Goal: Task Accomplishment & Management: Manage account settings

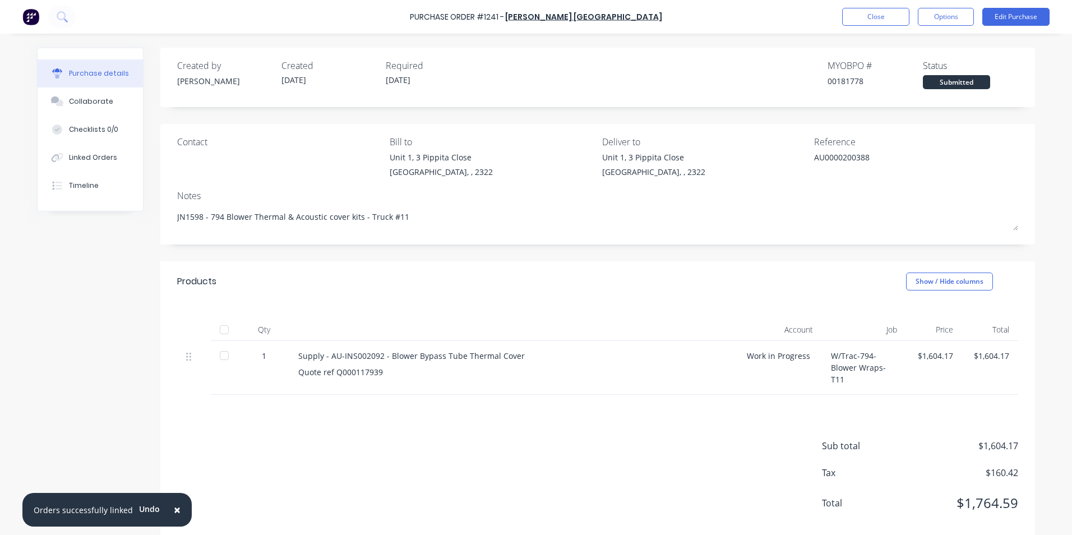
click at [174, 511] on span "×" at bounding box center [177, 510] width 7 height 16
type textarea "x"
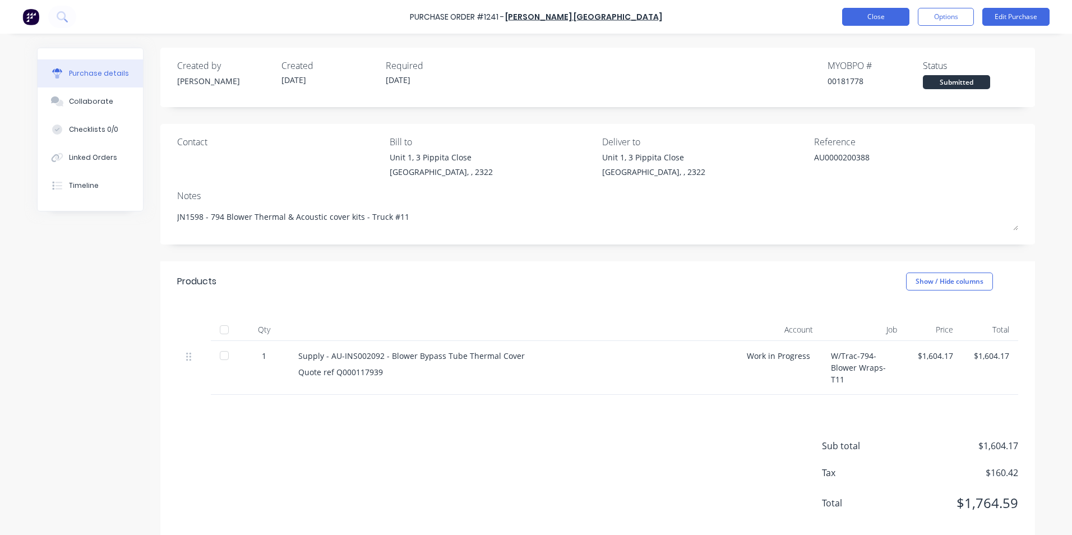
click at [867, 20] on button "Close" at bounding box center [875, 17] width 67 height 18
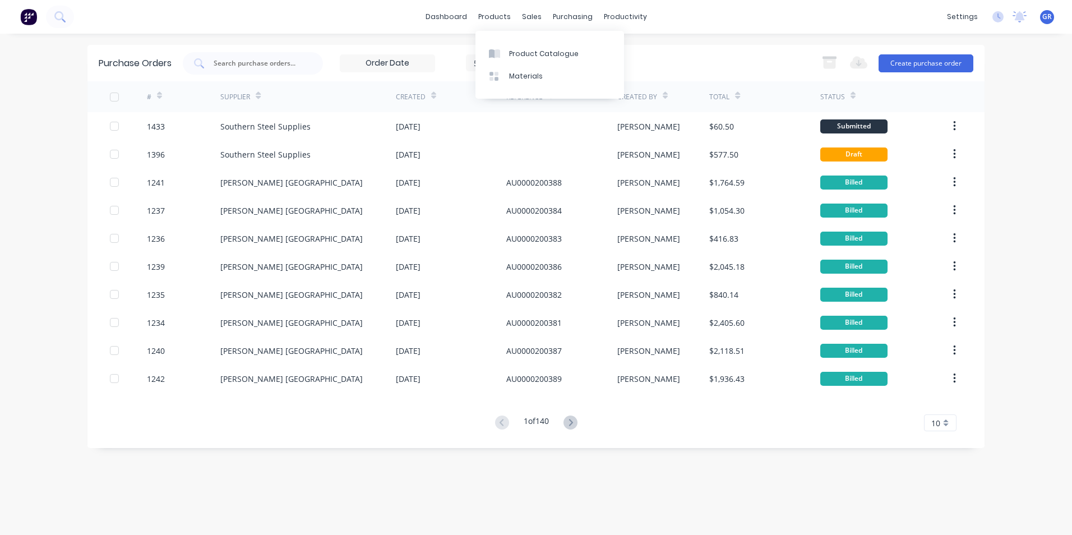
click at [336, 22] on div "dashboard products sales purchasing productivity dashboard products Product Cat…" at bounding box center [536, 17] width 1072 height 34
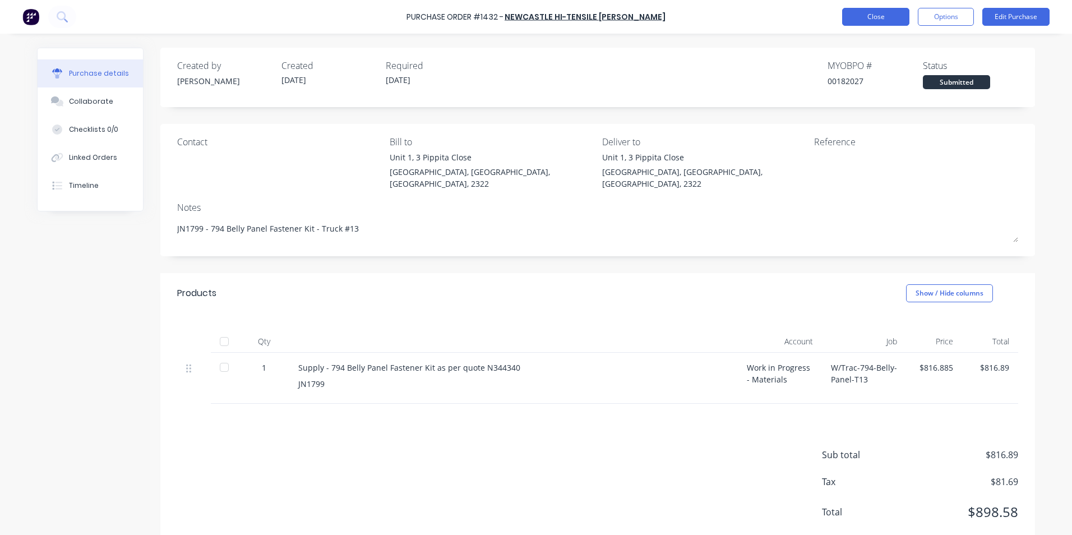
click at [863, 11] on button "Close" at bounding box center [875, 17] width 67 height 18
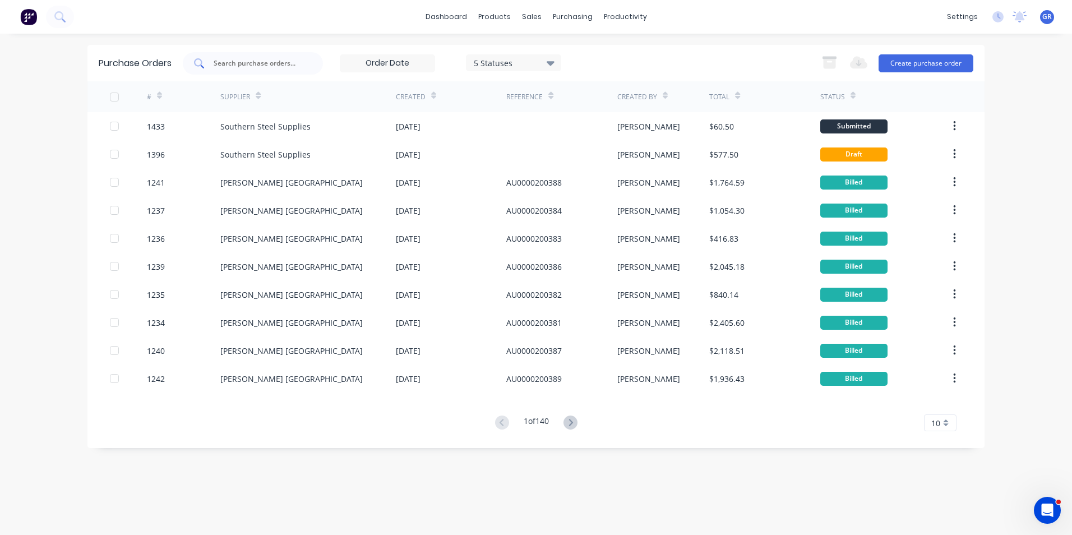
click at [241, 62] on input "text" at bounding box center [258, 63] width 93 height 11
click at [571, 52] on div "Sales Orders" at bounding box center [573, 54] width 46 height 10
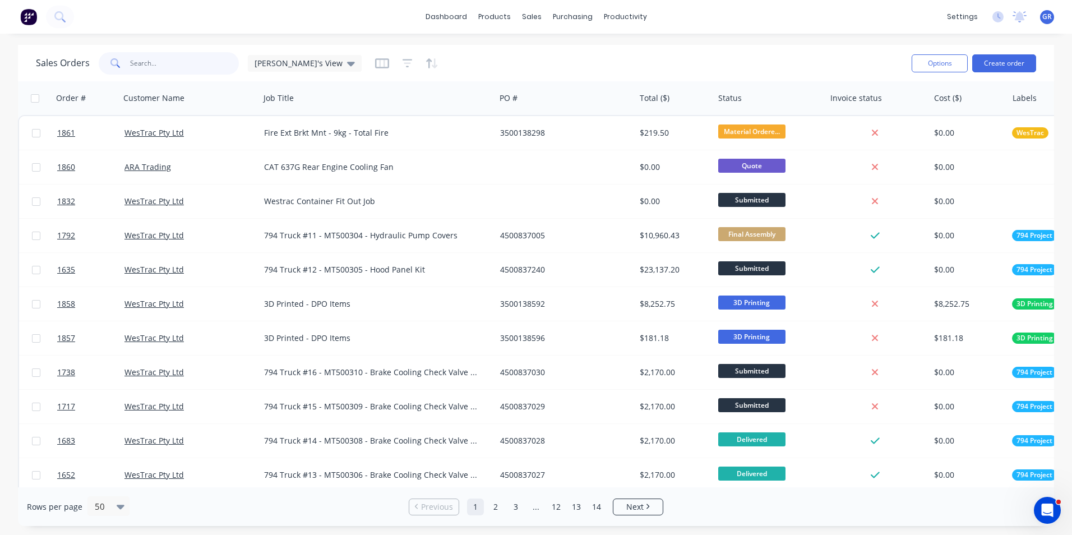
click at [149, 61] on input "text" at bounding box center [184, 63] width 109 height 22
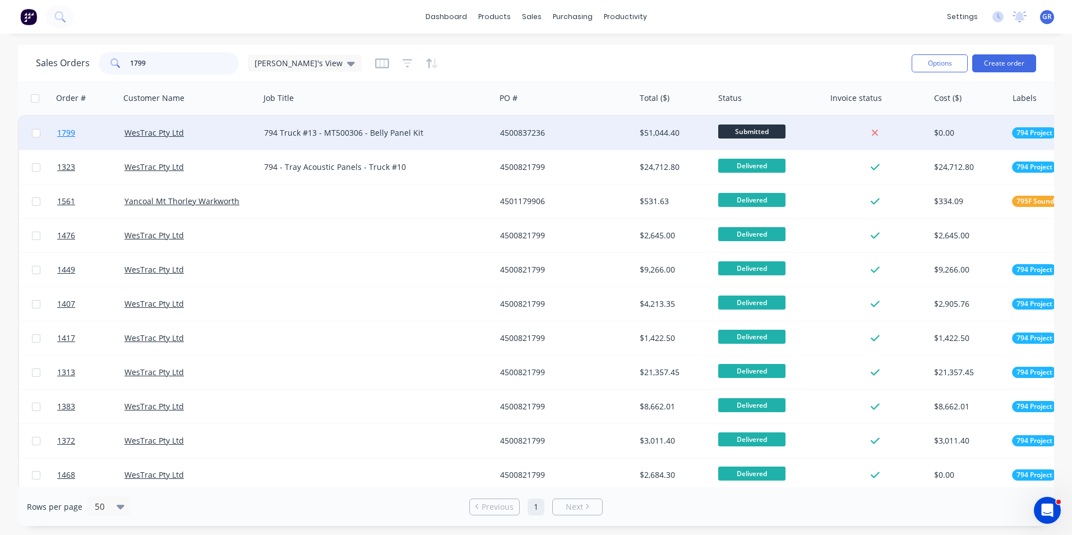
type input "1799"
click at [72, 133] on span "1799" at bounding box center [66, 132] width 18 height 11
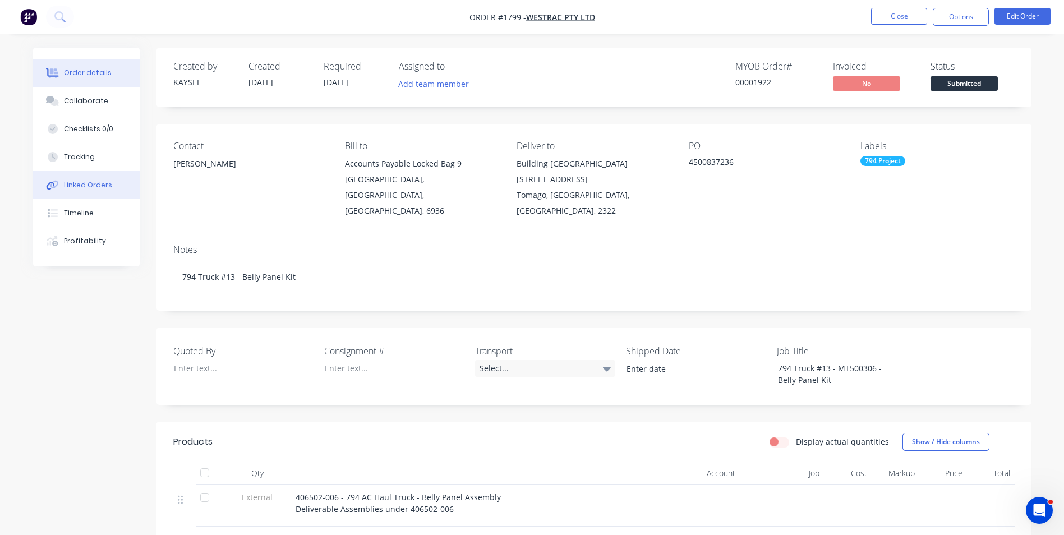
click at [89, 182] on div "Linked Orders" at bounding box center [88, 185] width 48 height 10
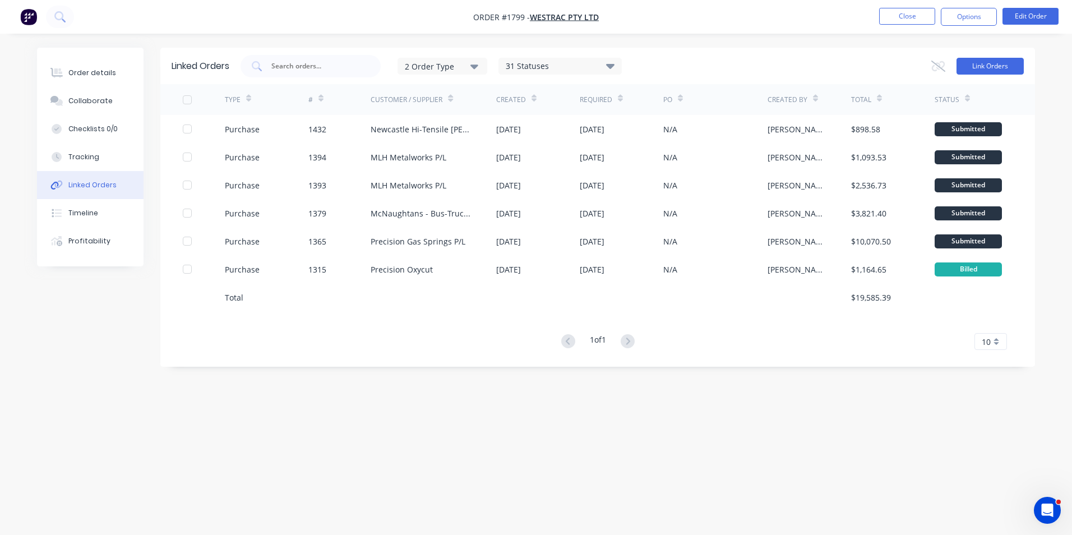
click at [980, 59] on button "Link Orders" at bounding box center [989, 66] width 67 height 17
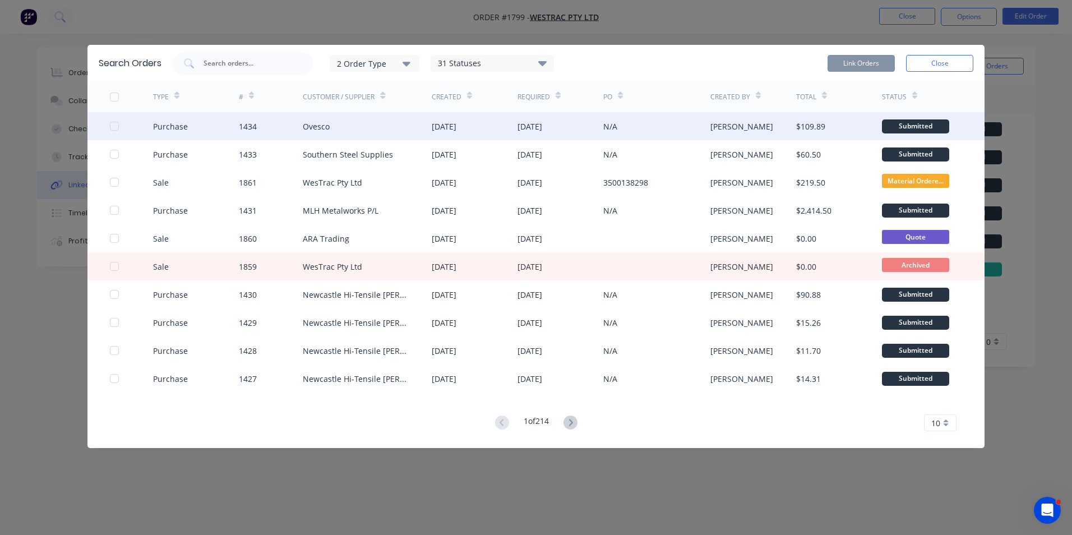
click at [113, 125] on div at bounding box center [114, 126] width 22 height 22
click at [859, 59] on button "Link Orders" at bounding box center [861, 63] width 67 height 17
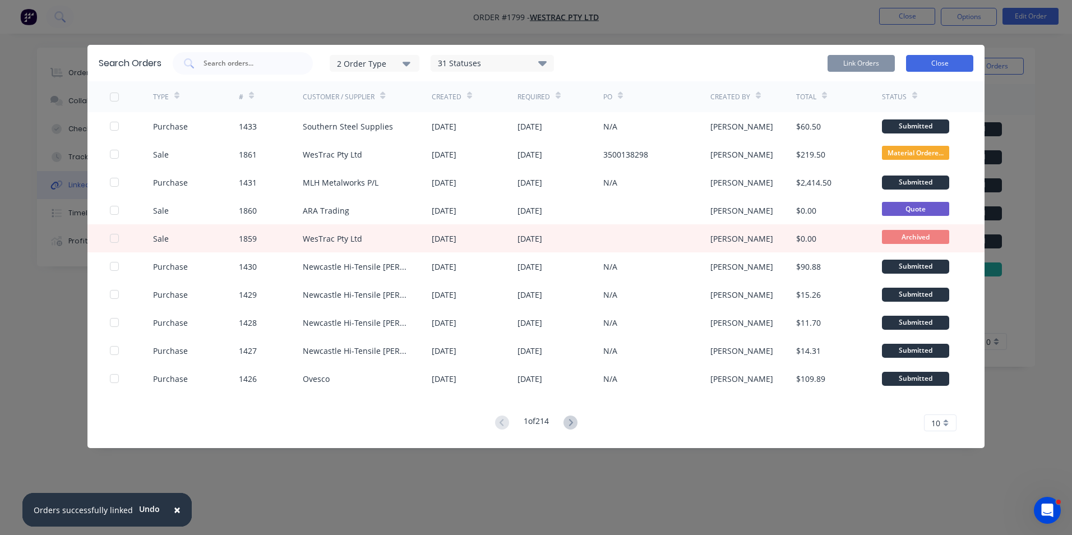
click at [944, 60] on button "Close" at bounding box center [939, 63] width 67 height 17
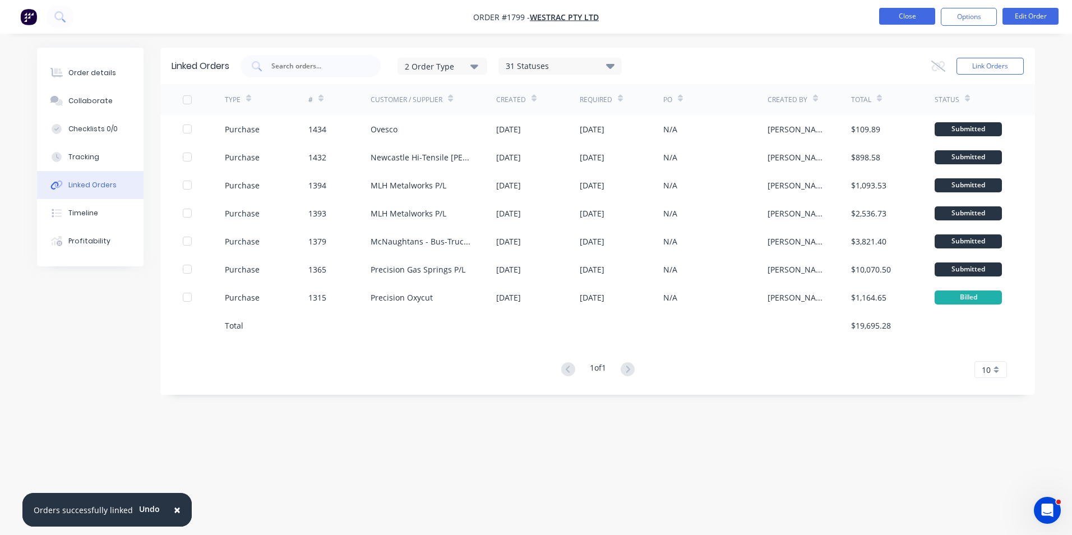
click at [917, 17] on button "Close" at bounding box center [907, 16] width 56 height 17
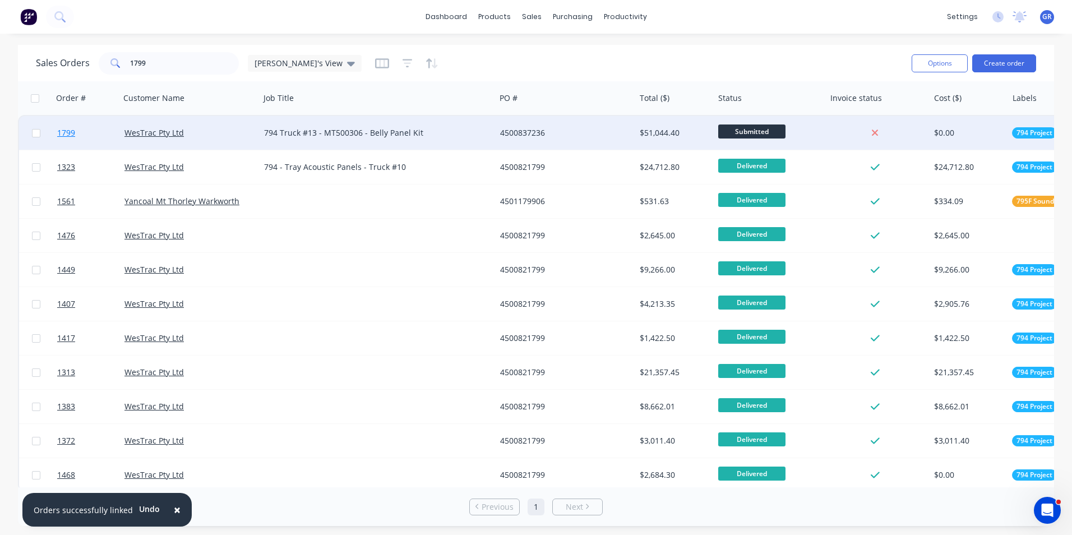
click at [73, 129] on span "1799" at bounding box center [66, 132] width 18 height 11
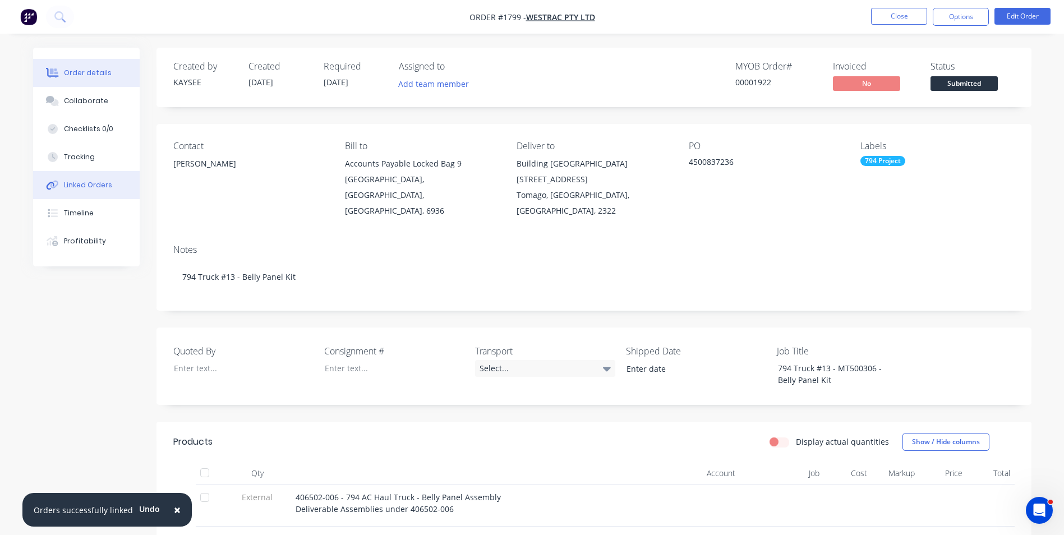
click at [88, 184] on div "Linked Orders" at bounding box center [88, 185] width 48 height 10
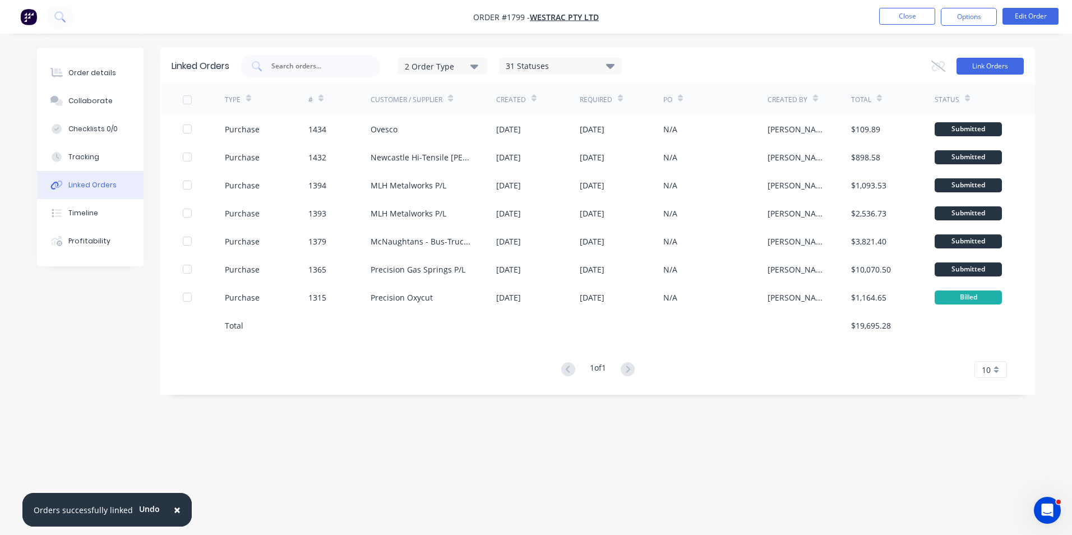
click at [999, 64] on button "Link Orders" at bounding box center [989, 66] width 67 height 17
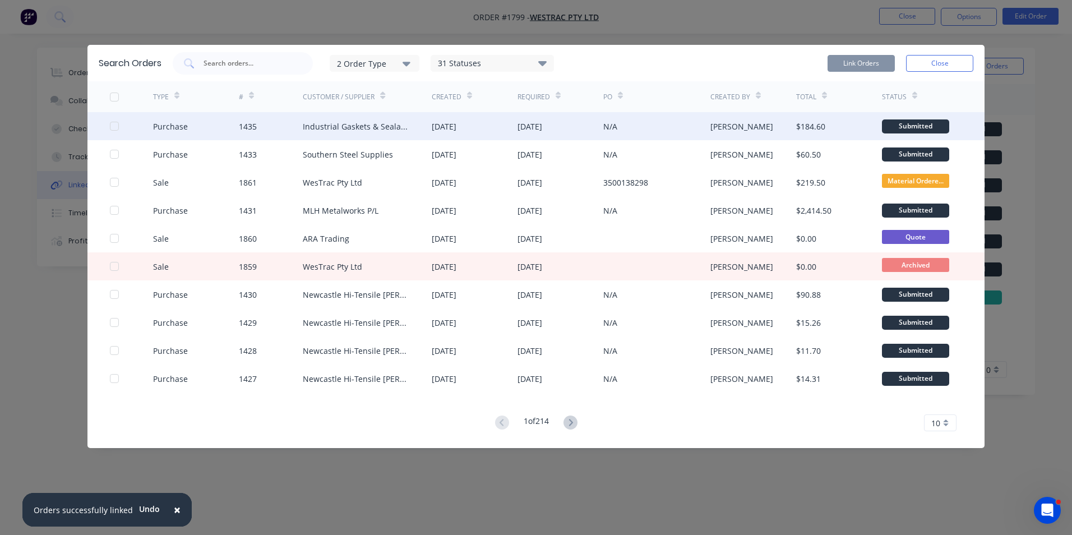
click at [112, 124] on div at bounding box center [114, 126] width 22 height 22
click at [856, 61] on button "Link Orders" at bounding box center [861, 63] width 67 height 17
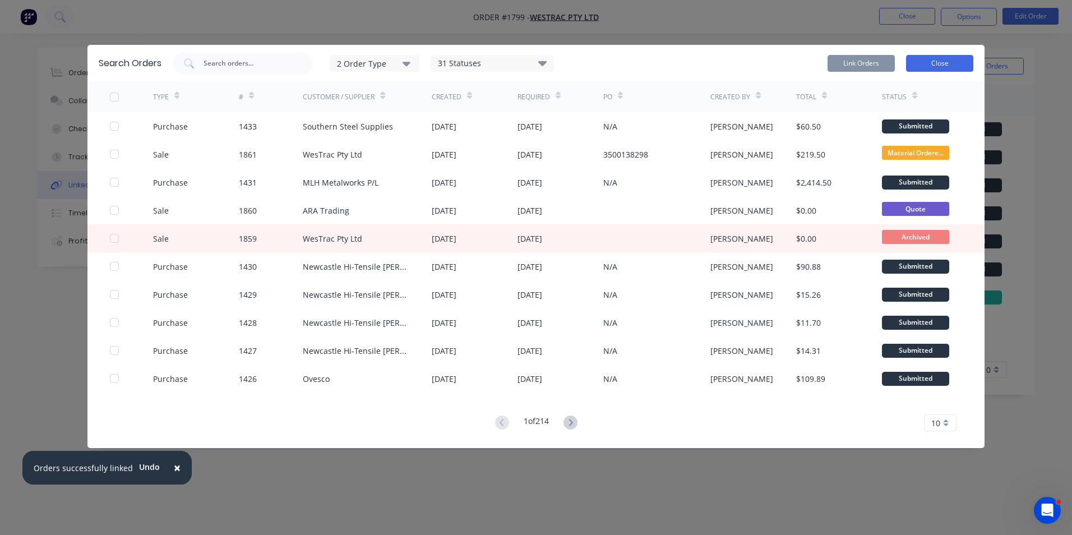
click at [946, 61] on button "Close" at bounding box center [939, 63] width 67 height 17
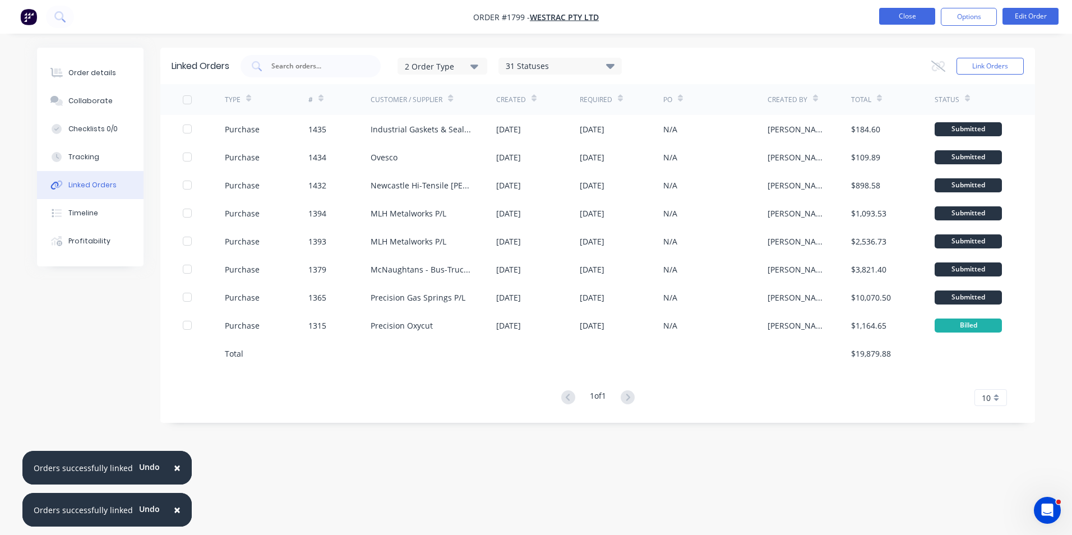
click at [908, 15] on button "Close" at bounding box center [907, 16] width 56 height 17
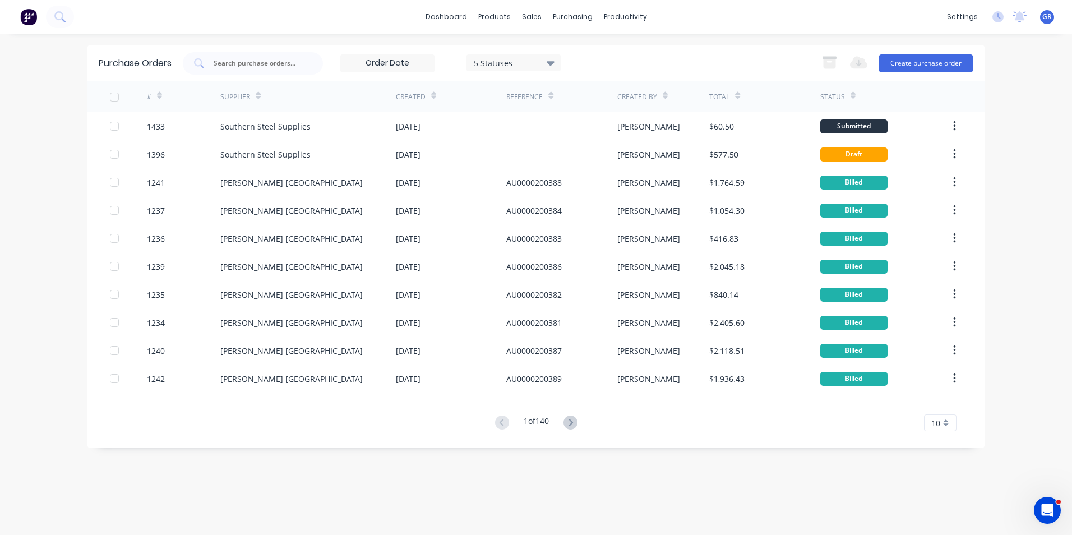
click at [160, 98] on icon at bounding box center [159, 97] width 5 height 3
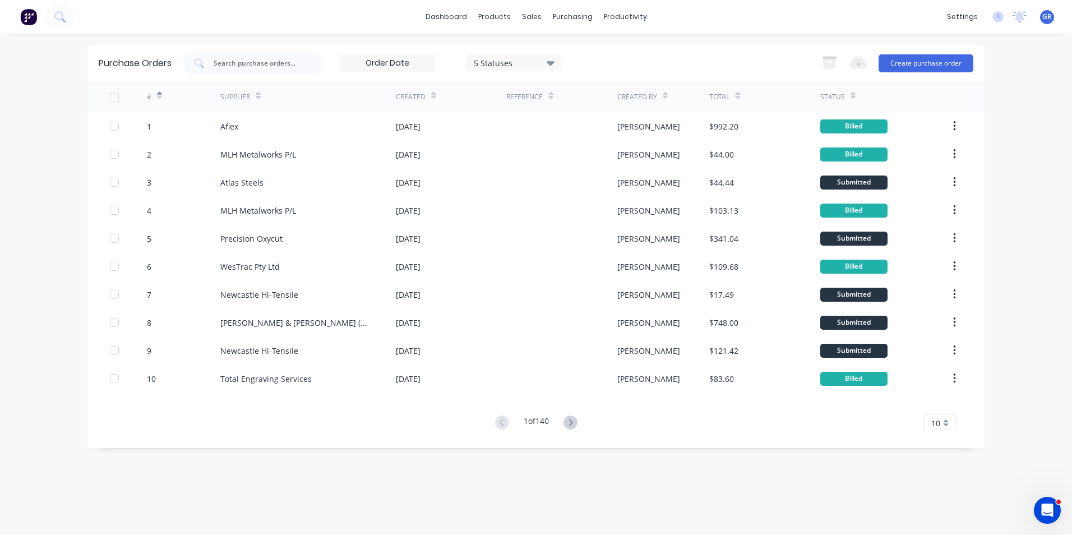
click at [160, 95] on icon at bounding box center [159, 95] width 5 height 8
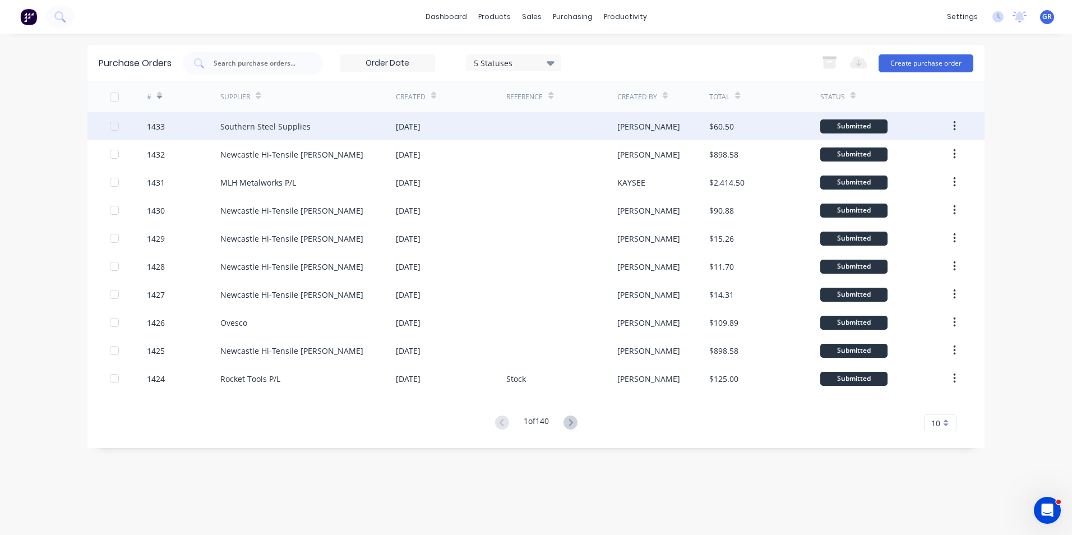
click at [159, 127] on div "1433" at bounding box center [156, 127] width 18 height 12
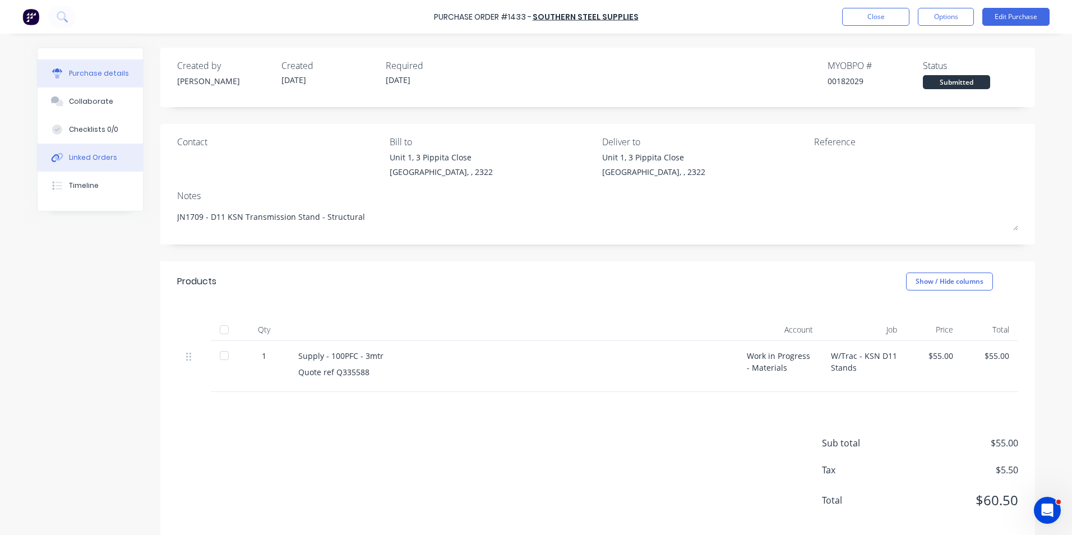
click at [99, 157] on div "Linked Orders" at bounding box center [93, 158] width 48 height 10
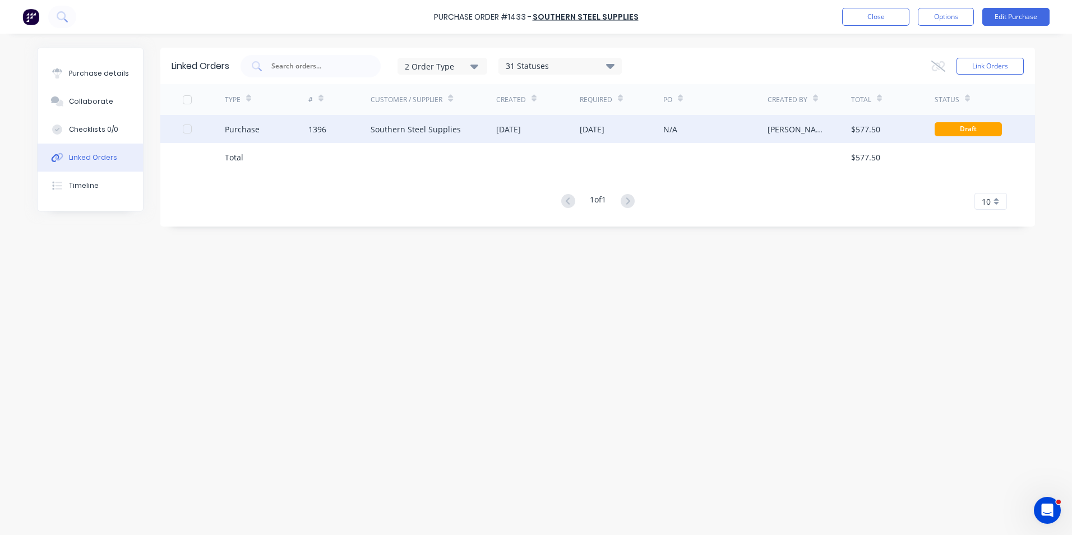
click at [315, 128] on div "1396" at bounding box center [317, 129] width 18 height 12
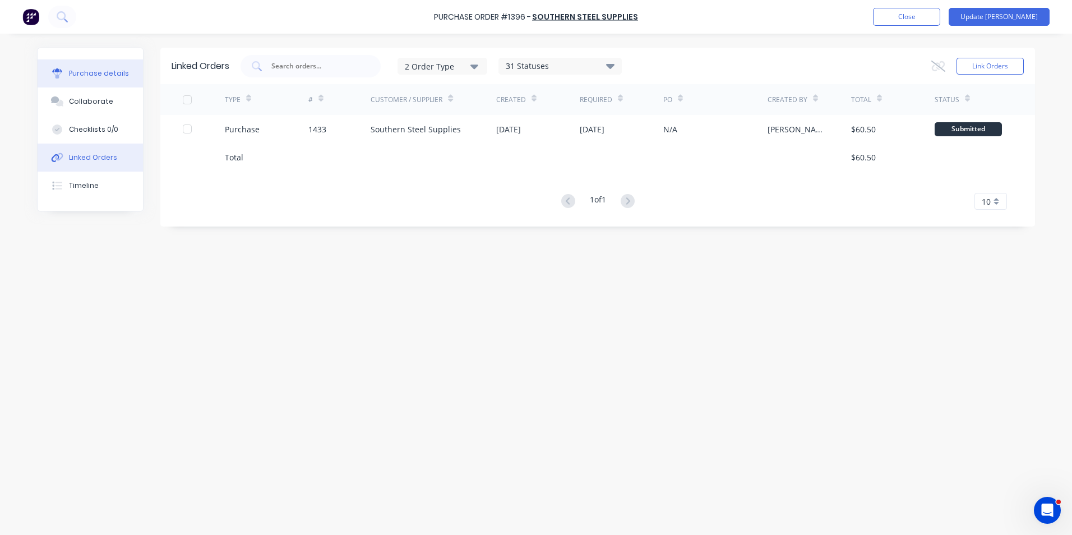
click at [100, 69] on div "Purchase details" at bounding box center [99, 73] width 60 height 10
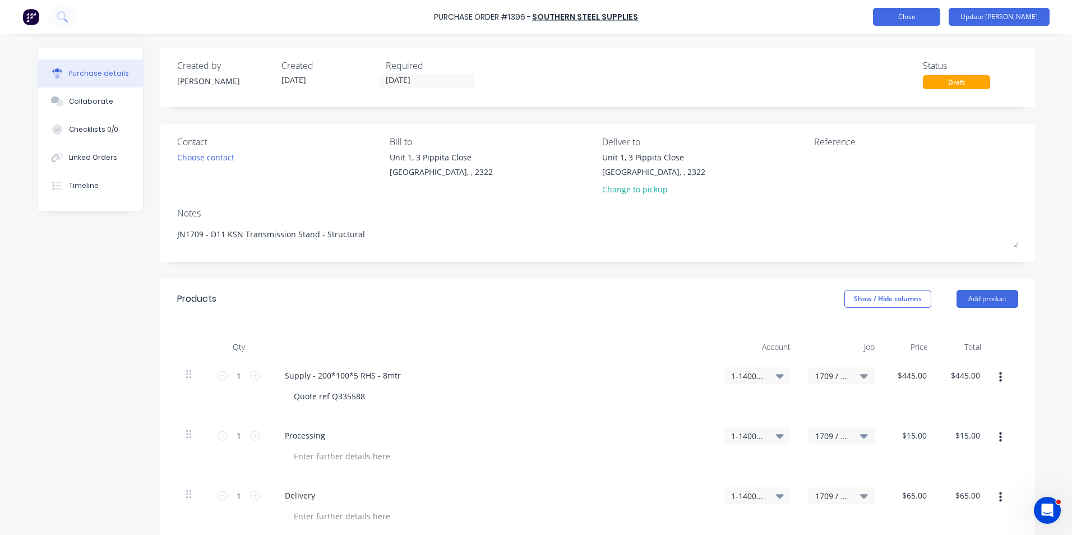
type textarea "x"
click at [940, 15] on button "Close" at bounding box center [906, 17] width 67 height 18
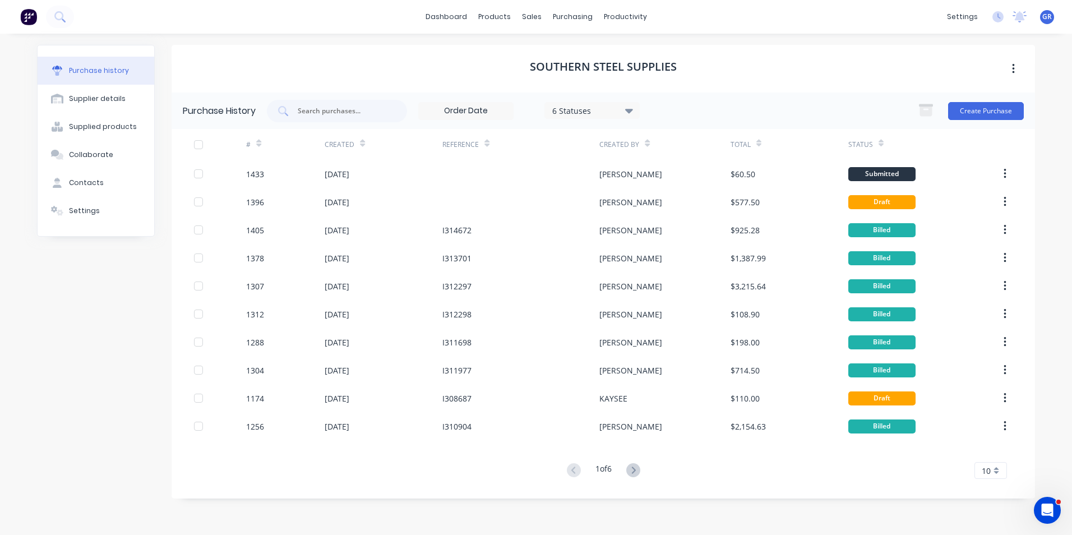
click at [261, 141] on icon at bounding box center [258, 143] width 5 height 8
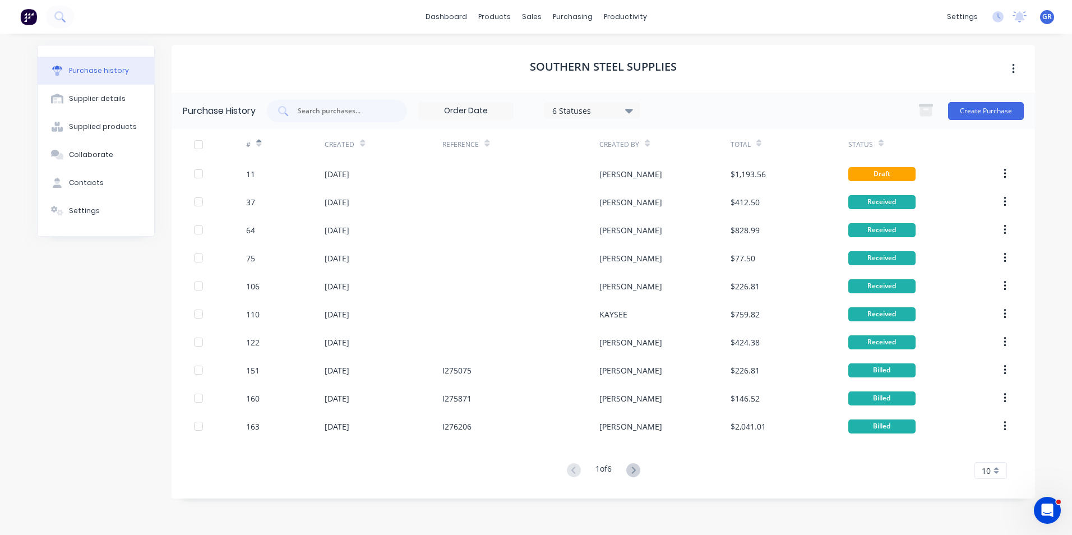
click at [258, 141] on icon at bounding box center [258, 143] width 5 height 8
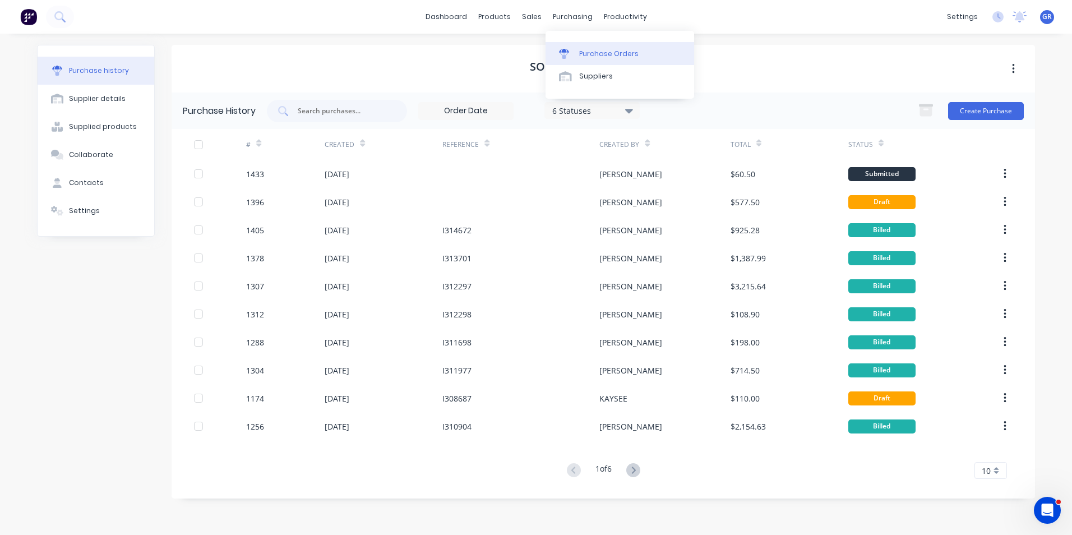
click at [609, 50] on div "Purchase Orders" at bounding box center [608, 54] width 59 height 10
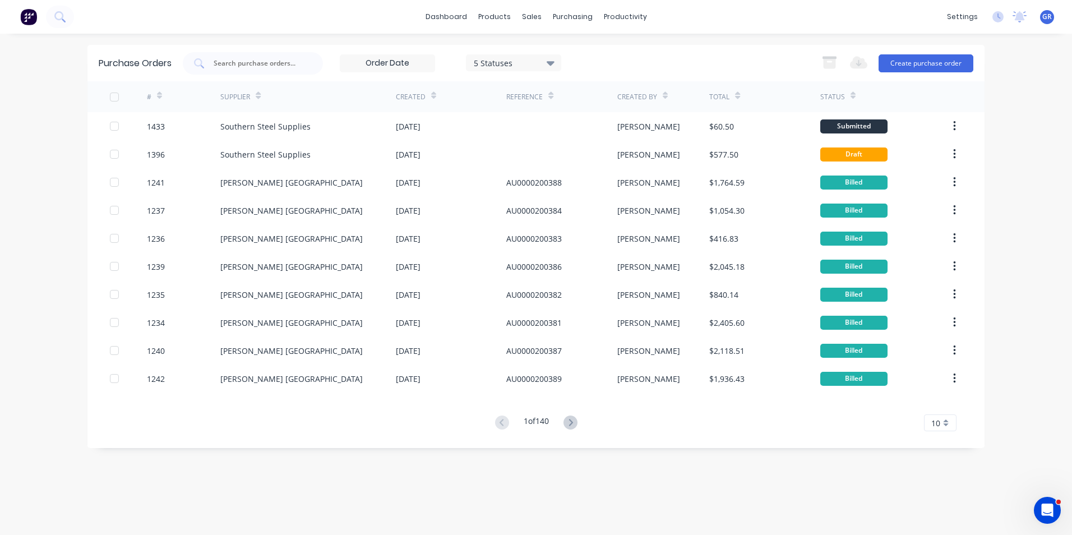
click at [161, 93] on icon at bounding box center [159, 95] width 5 height 8
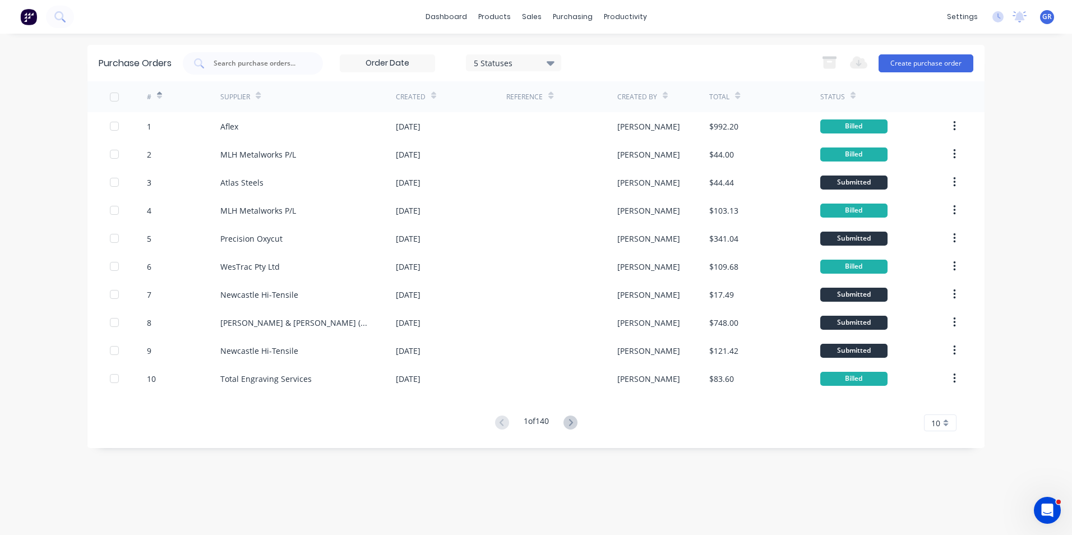
click at [161, 93] on icon at bounding box center [159, 95] width 5 height 8
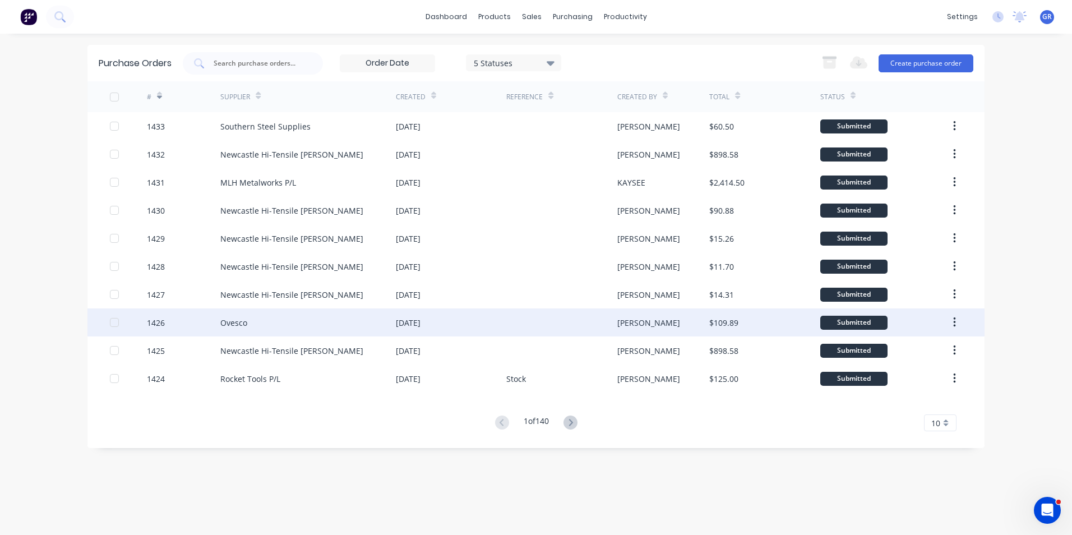
click at [161, 322] on div "1426" at bounding box center [156, 323] width 18 height 12
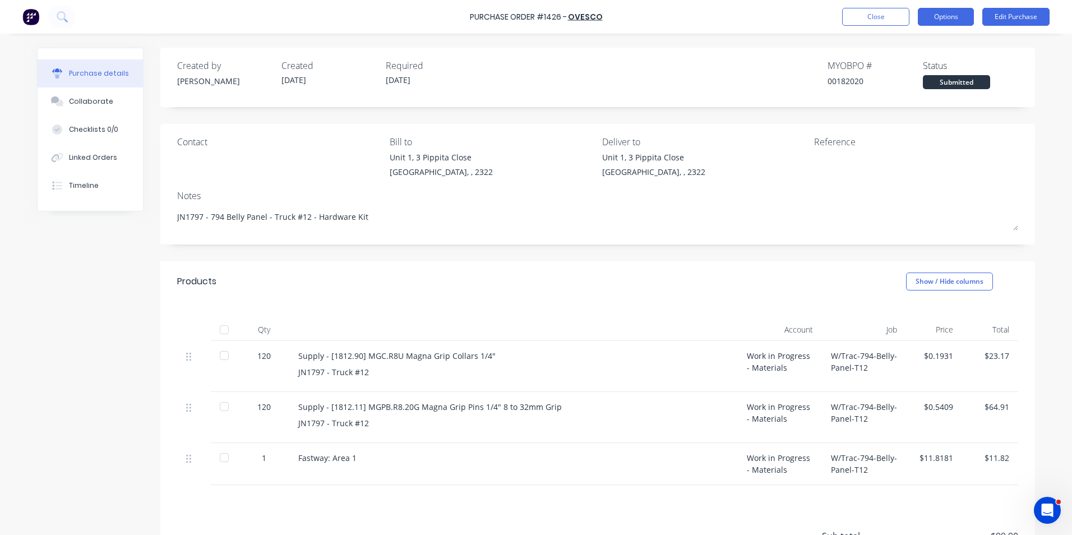
click at [951, 16] on button "Options" at bounding box center [946, 17] width 56 height 18
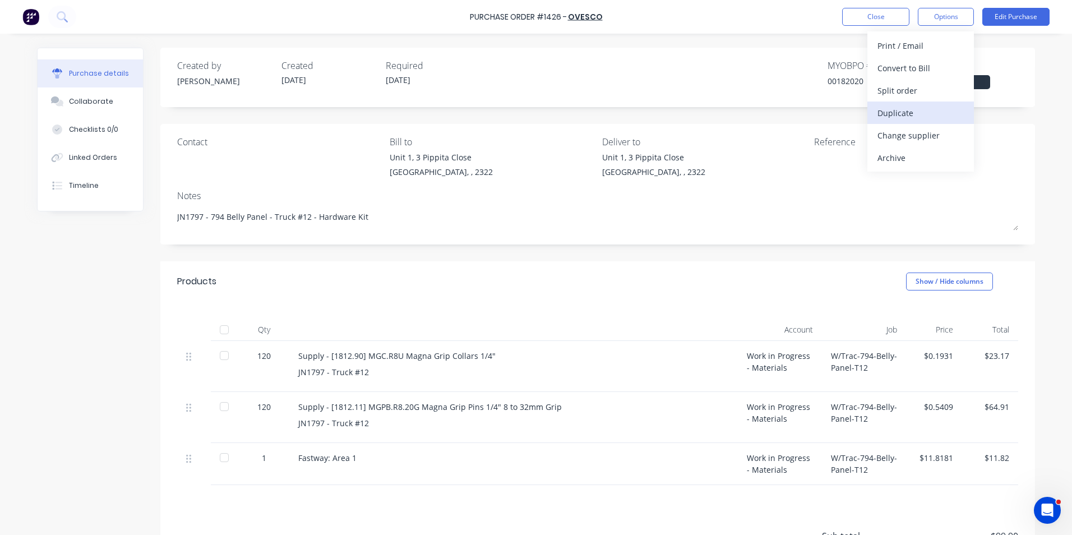
click at [900, 110] on div "Duplicate" at bounding box center [920, 113] width 86 height 16
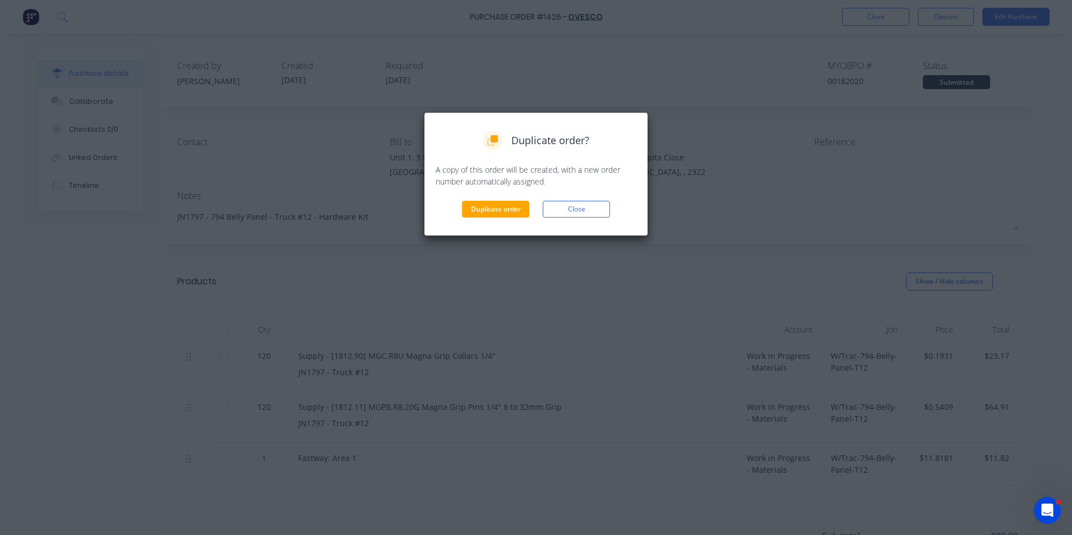
click at [480, 200] on div "Duplicate order? A copy of this order will be created, with a new order number …" at bounding box center [536, 174] width 201 height 87
click at [481, 207] on button "Duplicate order" at bounding box center [495, 209] width 67 height 17
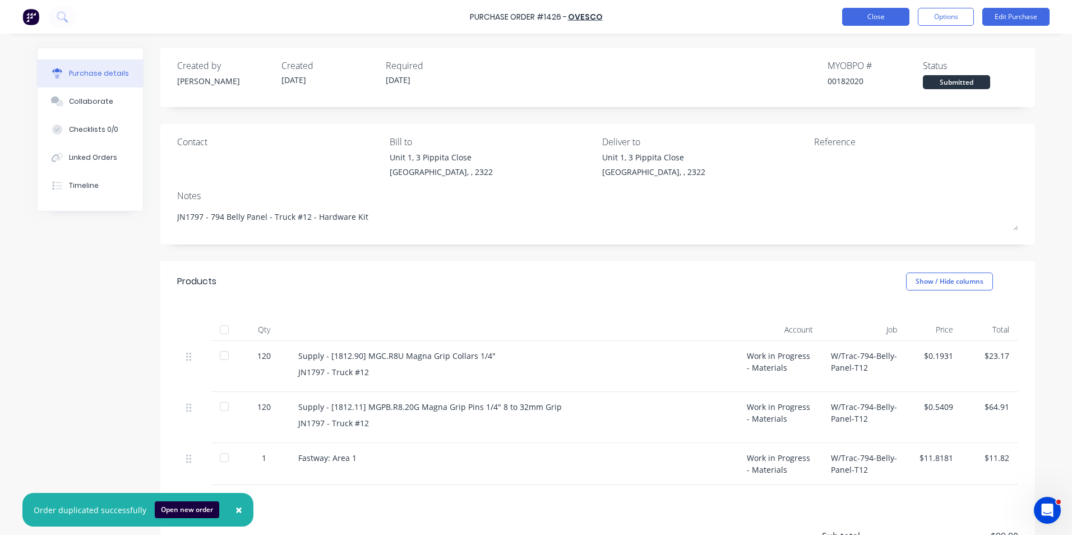
click at [875, 10] on button "Close" at bounding box center [875, 17] width 67 height 18
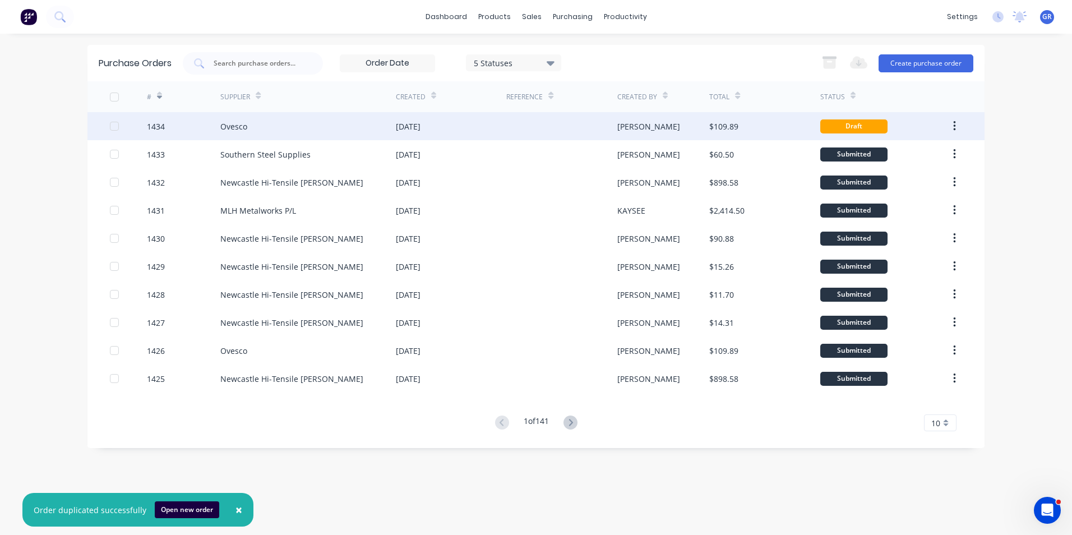
click at [156, 127] on div "1434" at bounding box center [156, 127] width 18 height 12
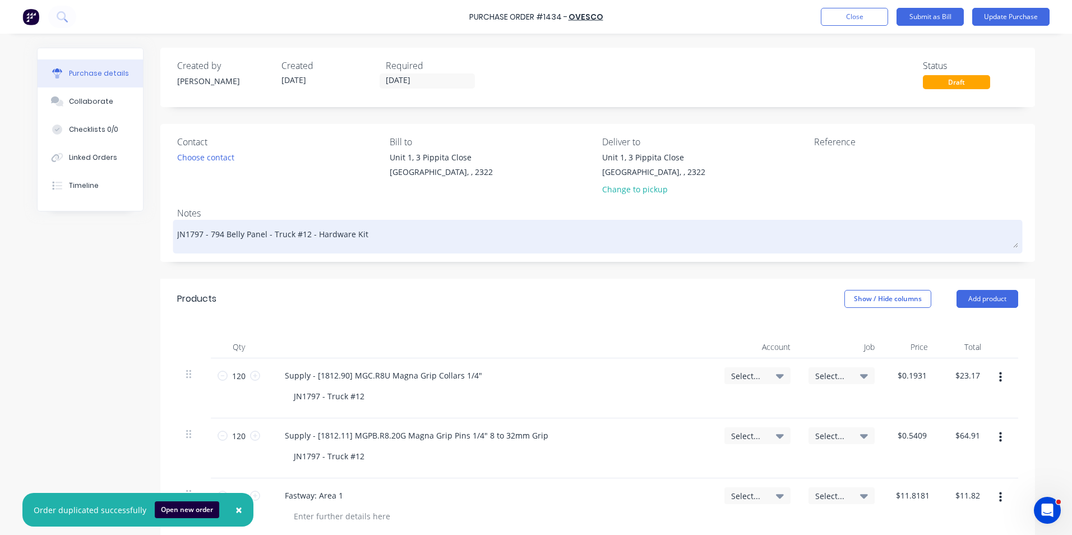
click at [195, 234] on textarea "JN1797 - 794 Belly Panel - Truck #12 - Hardware Kit" at bounding box center [597, 235] width 841 height 25
type textarea "x"
type textarea "JN1799 - 794 Belly Panel - Truck #12 - Hardware Kit"
click at [301, 234] on textarea "JN1799 - 794 Belly Panel - Truck #12 - Hardware Kit" at bounding box center [597, 235] width 841 height 25
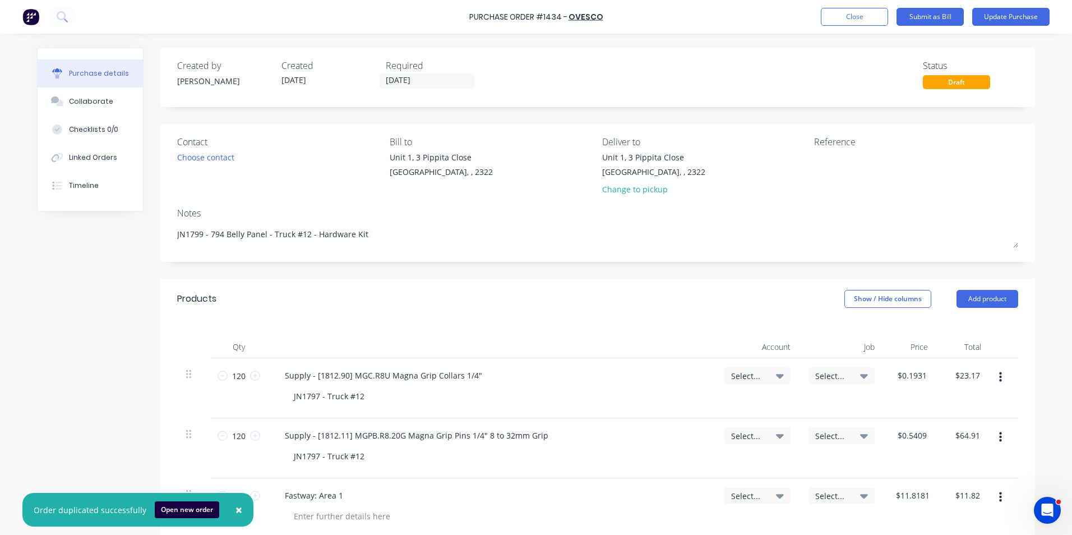
type textarea "x"
type textarea "JN1799 - 794 Belly Panel - Truck #13 - Hardware Kit"
type textarea "x"
type textarea "JN1799 - 794 Belly Panel - Truck #13 - Hardware Kit"
click at [407, 76] on input "[DATE]" at bounding box center [427, 81] width 94 height 14
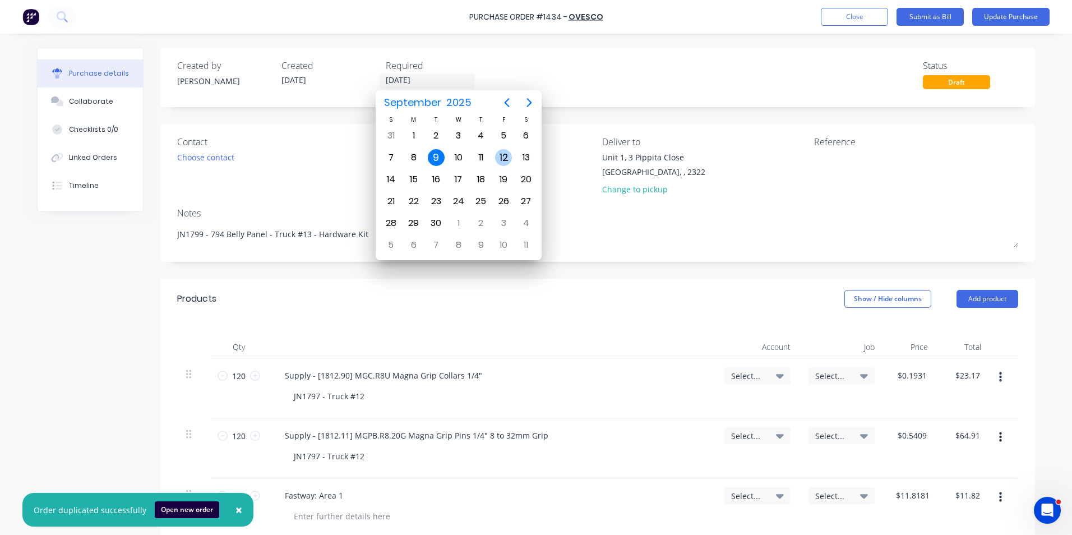
click at [501, 155] on div "12" at bounding box center [503, 157] width 17 height 17
type textarea "x"
type input "[DATE]"
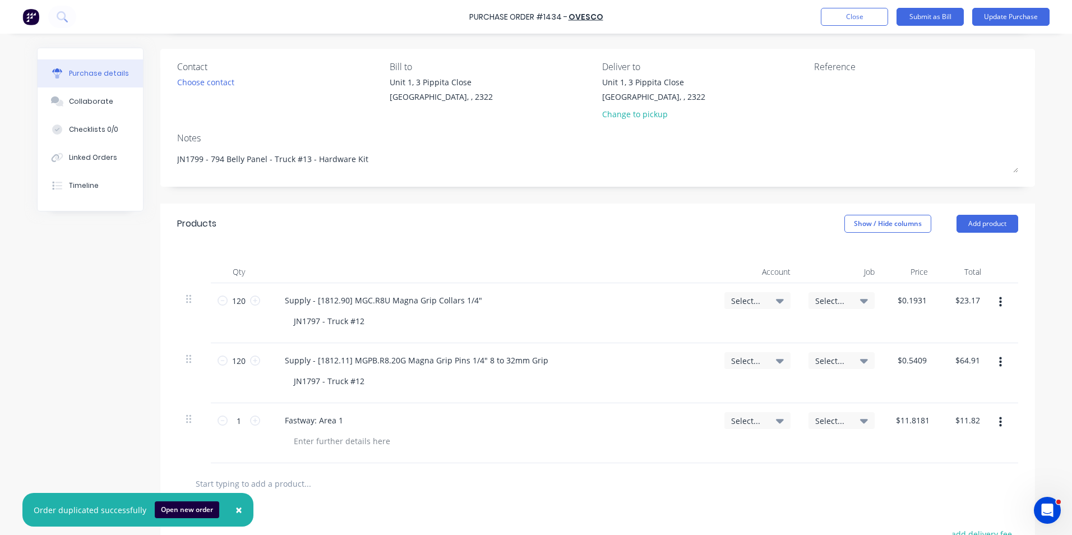
scroll to position [112, 0]
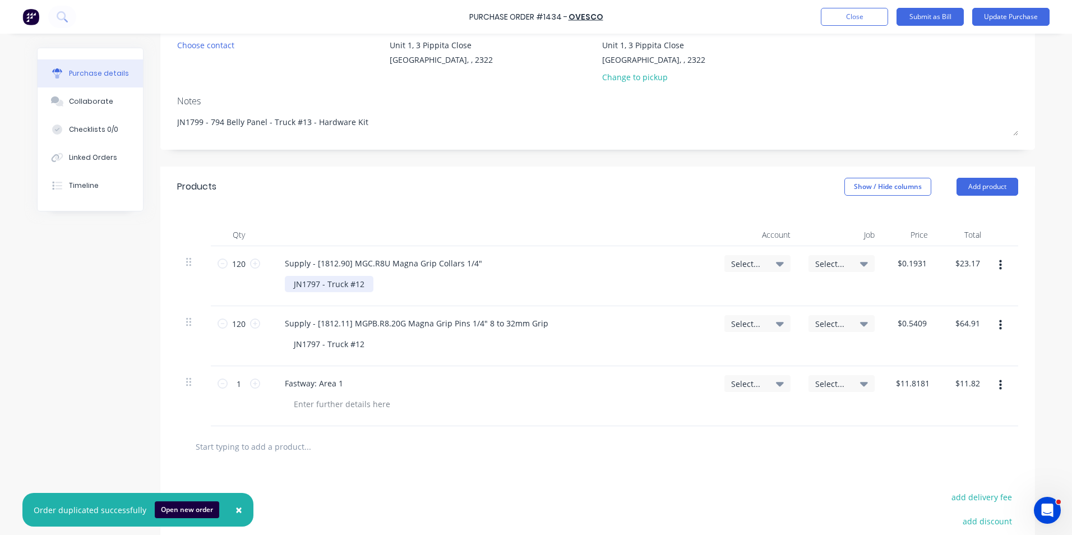
type textarea "x"
click at [312, 286] on div "JN1797 - Truck #12" at bounding box center [329, 284] width 89 height 16
click at [355, 287] on div "JN1799 - Truck #12" at bounding box center [329, 284] width 89 height 16
type textarea "x"
click at [311, 343] on div "JN1797 - Truck #12" at bounding box center [329, 344] width 89 height 16
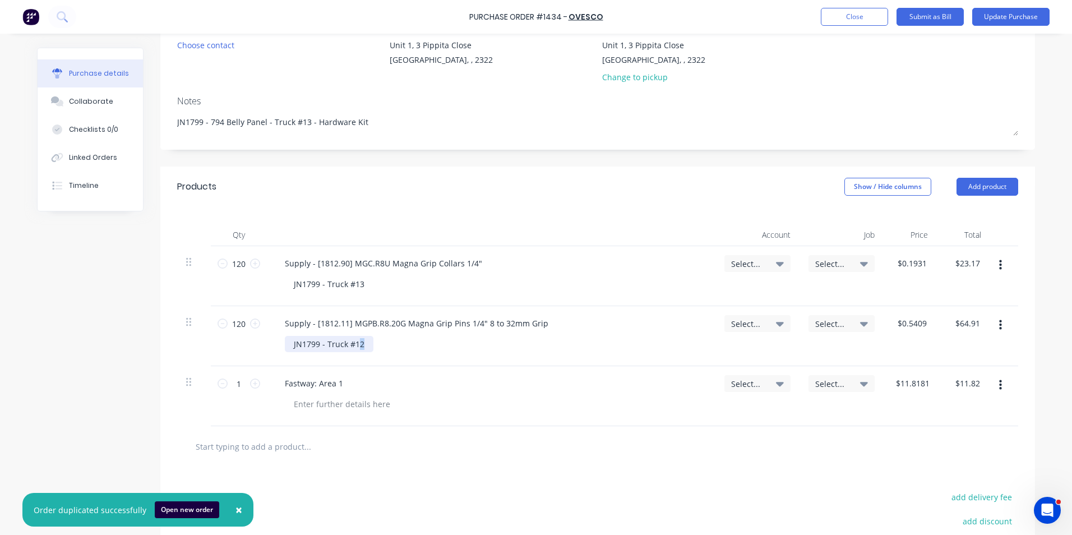
click at [354, 348] on div "JN1799 - Truck #12" at bounding box center [329, 344] width 89 height 16
click at [747, 261] on span "Select..." at bounding box center [748, 264] width 34 height 12
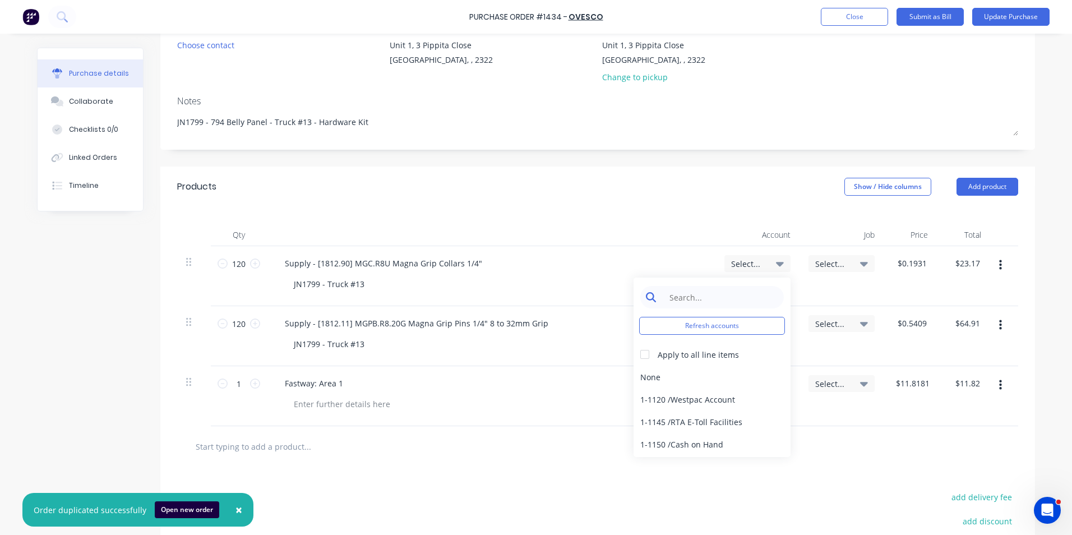
type textarea "x"
click at [705, 297] on input at bounding box center [720, 297] width 115 height 22
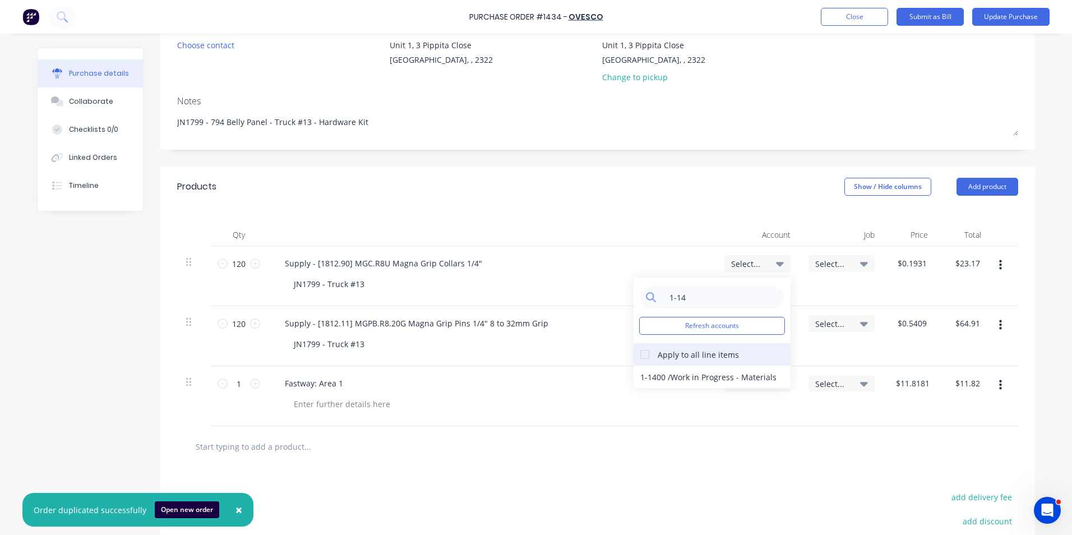
type input "1-14"
click at [640, 353] on div at bounding box center [645, 354] width 22 height 22
click at [654, 376] on div "1-1400 / Work in Progress - Materials" at bounding box center [712, 377] width 157 height 22
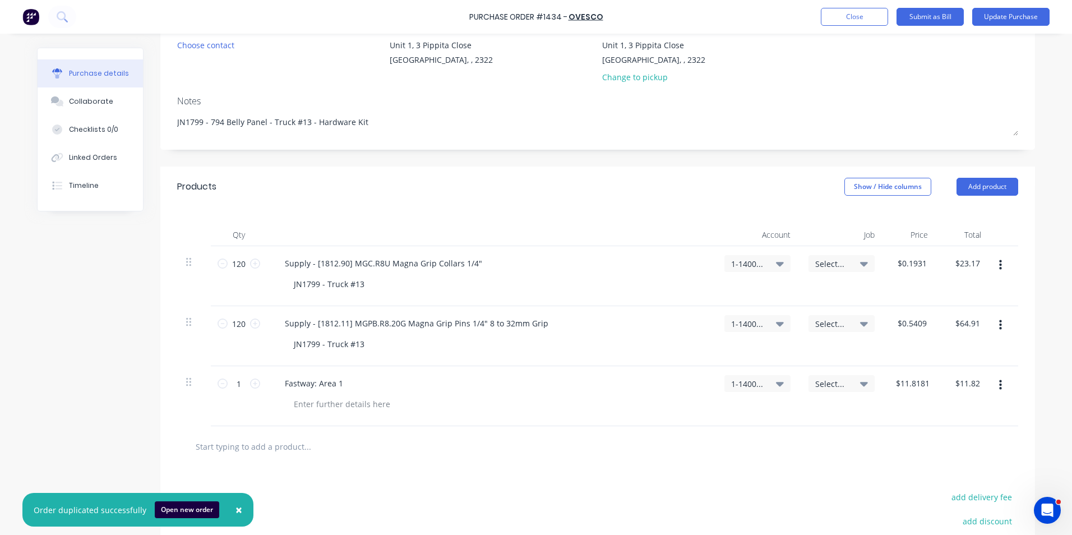
click at [829, 264] on span "Select..." at bounding box center [832, 264] width 34 height 12
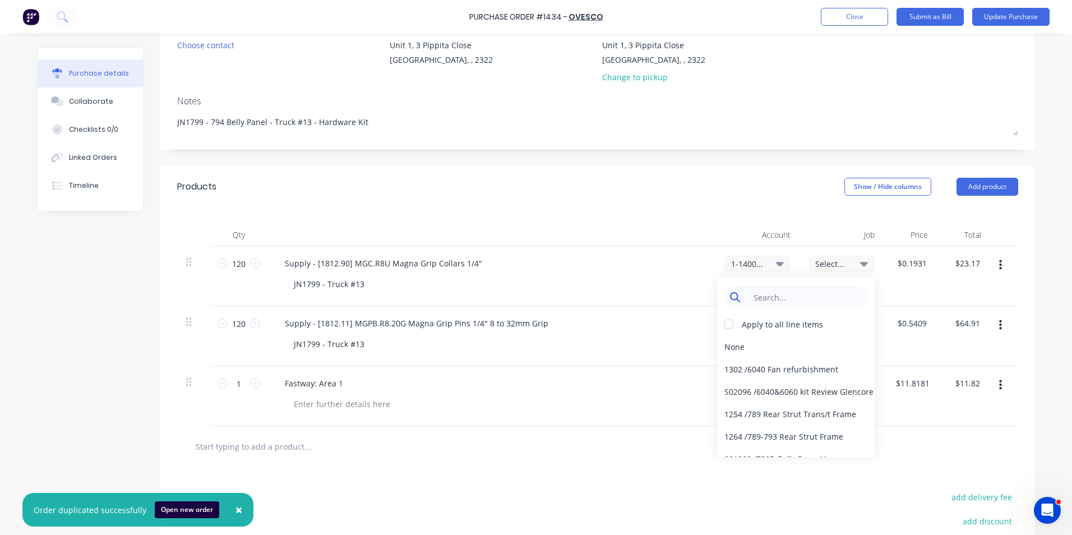
type textarea "x"
click at [758, 295] on input at bounding box center [804, 297] width 115 height 22
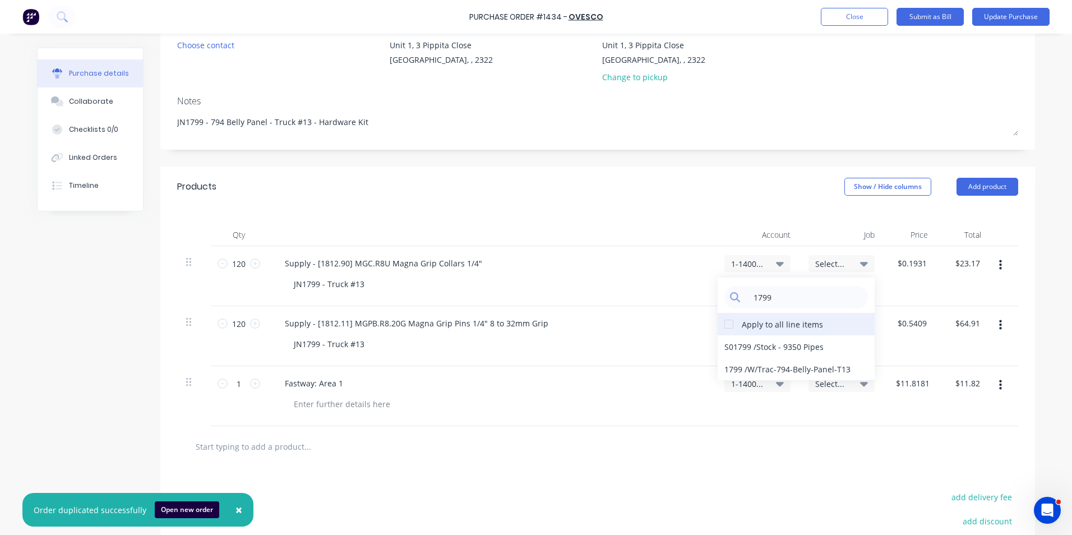
type input "1799"
click at [726, 325] on div at bounding box center [729, 324] width 22 height 22
click at [732, 368] on div "1799 / W/Trac-794-Belly-Panel-T13" at bounding box center [796, 369] width 157 height 22
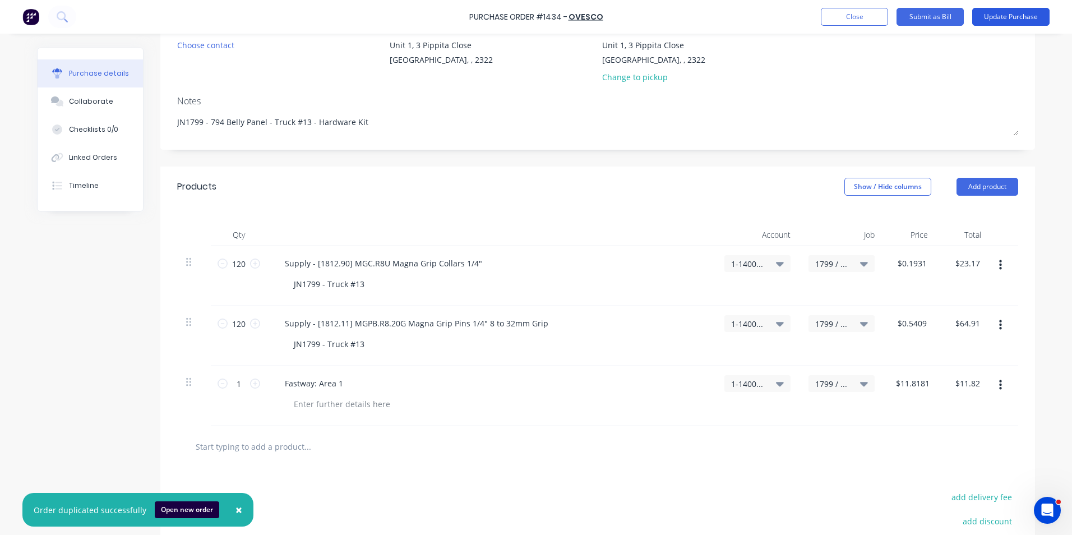
click at [1002, 15] on button "Update Purchase" at bounding box center [1010, 17] width 77 height 18
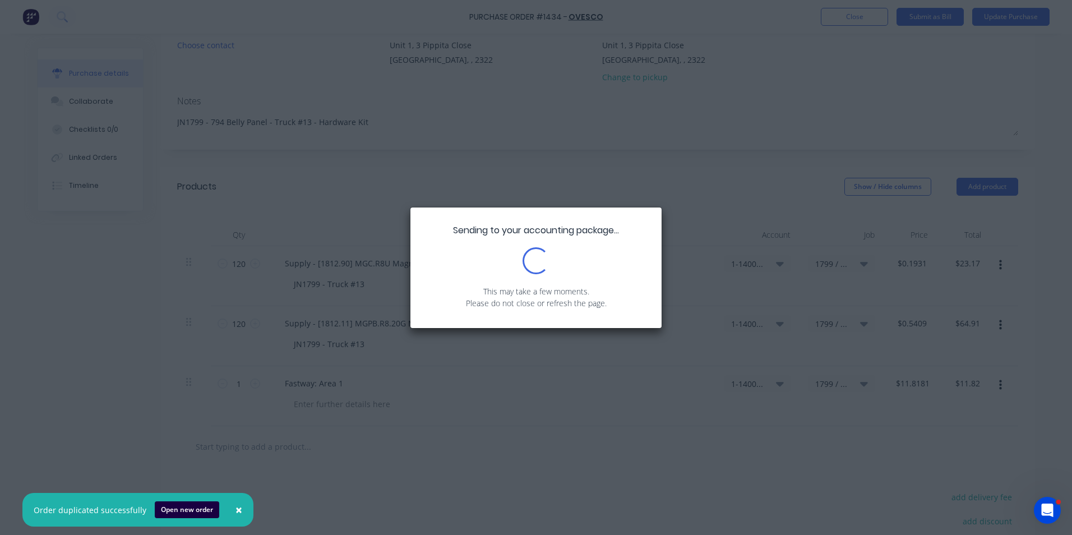
scroll to position [0, 0]
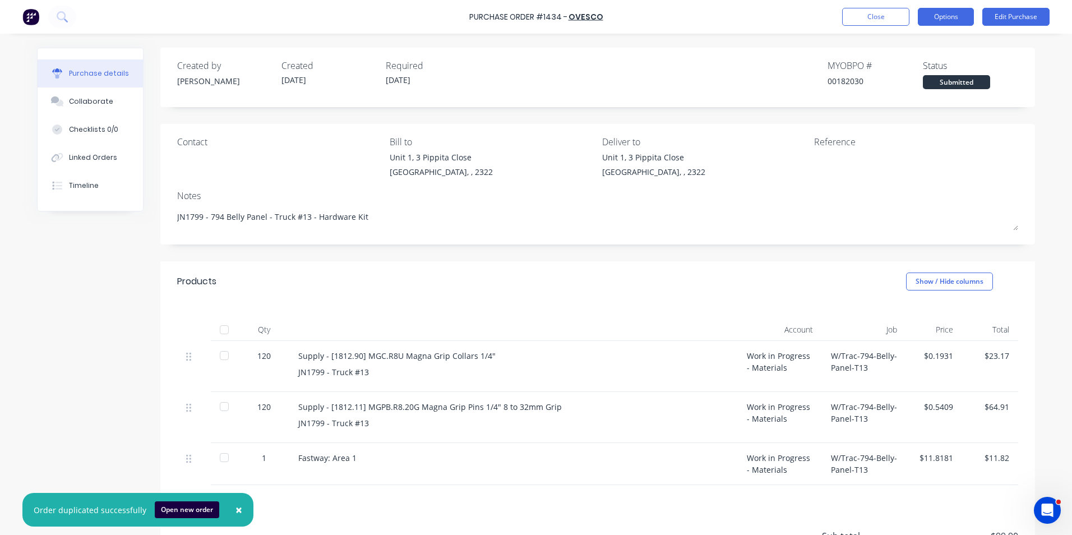
click at [944, 16] on button "Options" at bounding box center [946, 17] width 56 height 18
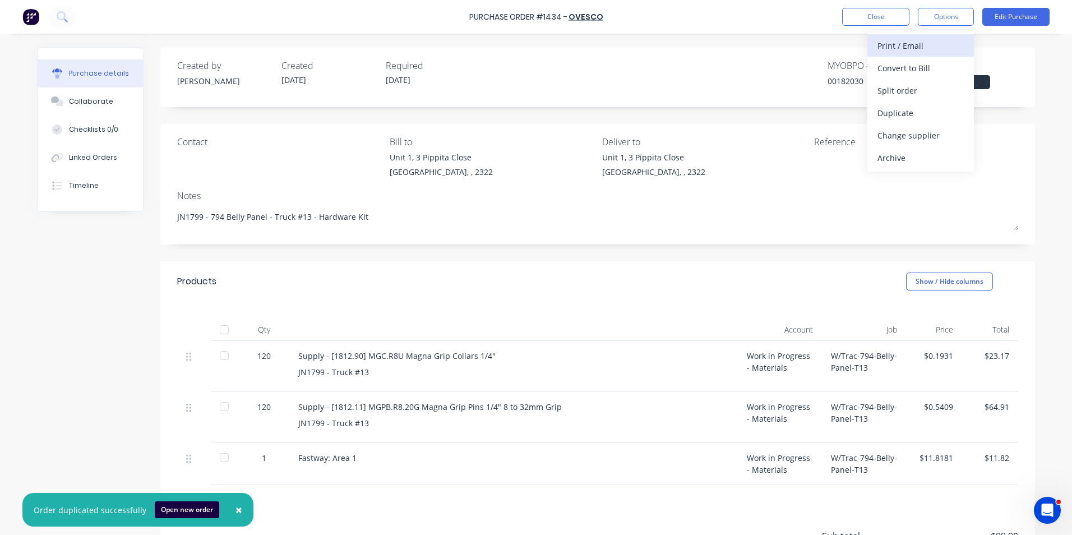
click at [898, 47] on div "Print / Email" at bounding box center [920, 46] width 86 height 16
click at [905, 66] on div "With pricing" at bounding box center [920, 68] width 86 height 16
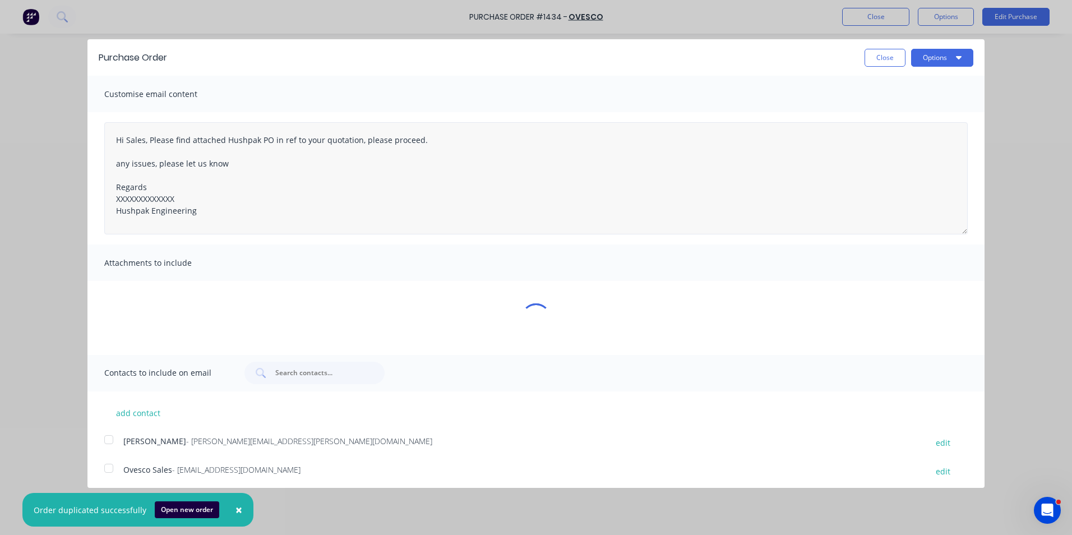
type textarea "x"
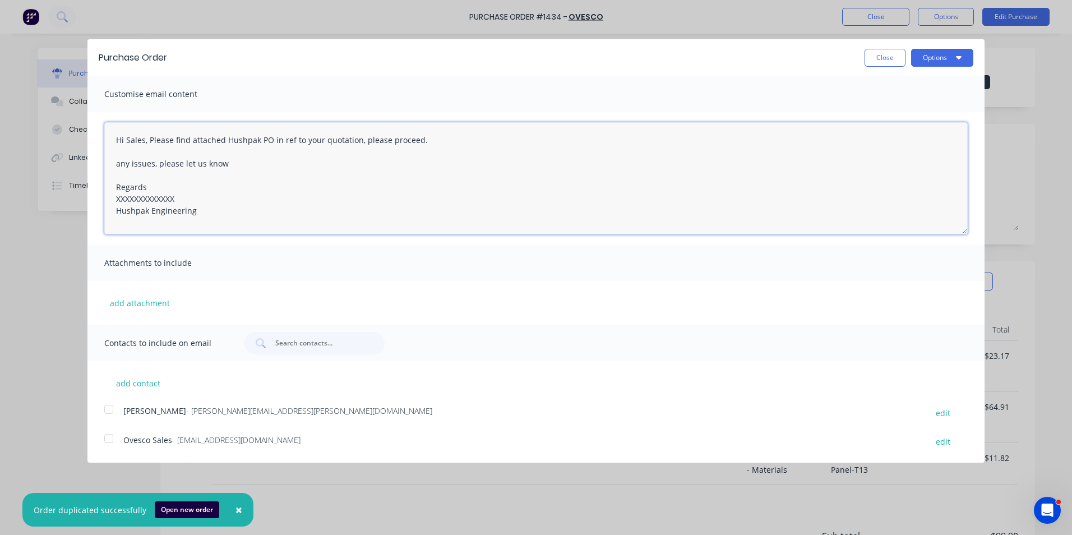
drag, startPoint x: 178, startPoint y: 200, endPoint x: 96, endPoint y: 203, distance: 82.5
click at [96, 203] on div "Hi Sales, Please find attached Hushpak PO in ref to your quotation, please proc…" at bounding box center [535, 178] width 897 height 132
click at [139, 146] on textarea "Hi Sales, Please find attached Hushpak PO in ref to your quotation, please proc…" at bounding box center [535, 178] width 863 height 112
drag, startPoint x: 114, startPoint y: 137, endPoint x: 217, endPoint y: 214, distance: 128.3
click at [217, 214] on textarea "Hi Sales, Please find attached Hushpak PO in ref to your quotation, please proc…" at bounding box center [535, 178] width 863 height 112
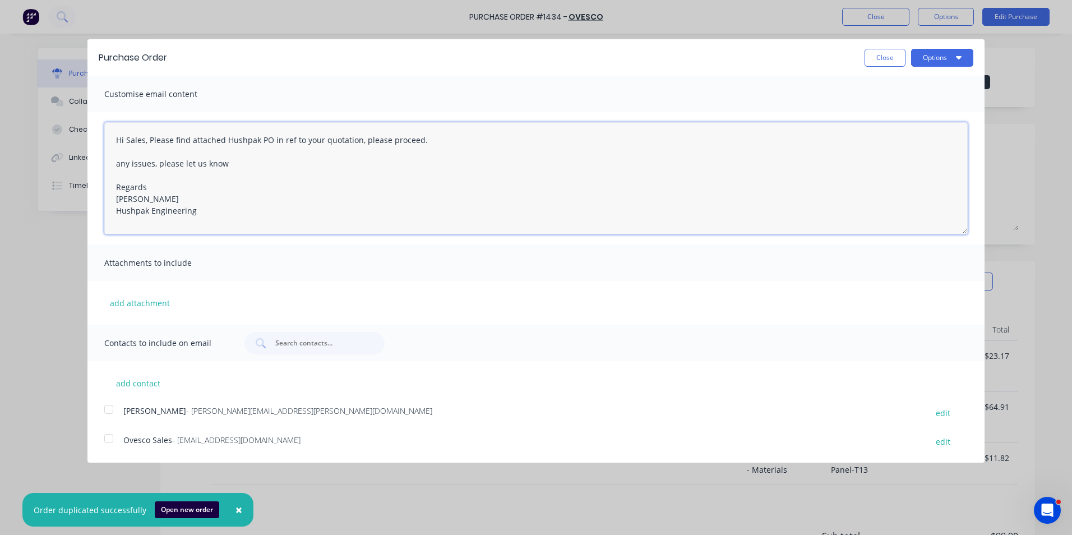
paste textarea "for another lot of Magna Grips, with note this is not an order double up any is…"
click at [109, 409] on div at bounding box center [109, 409] width 22 height 22
click at [110, 440] on div at bounding box center [109, 438] width 22 height 22
type textarea "Hi Sales, Please find attached Hushpak PO for another lot of Magna Grips, with …"
click at [927, 57] on button "Options" at bounding box center [942, 58] width 62 height 18
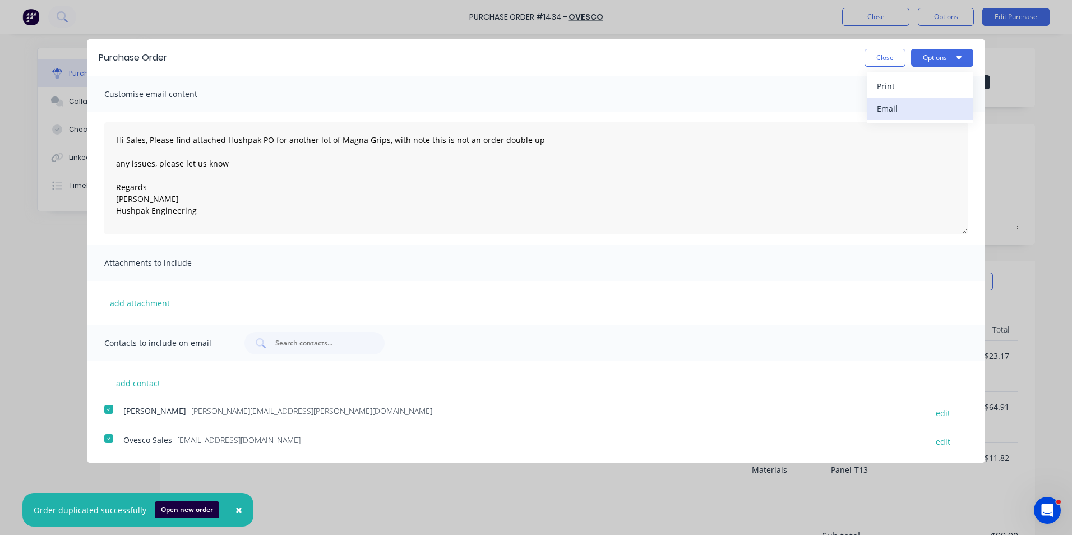
click at [890, 108] on div "Email" at bounding box center [920, 108] width 86 height 16
type textarea "x"
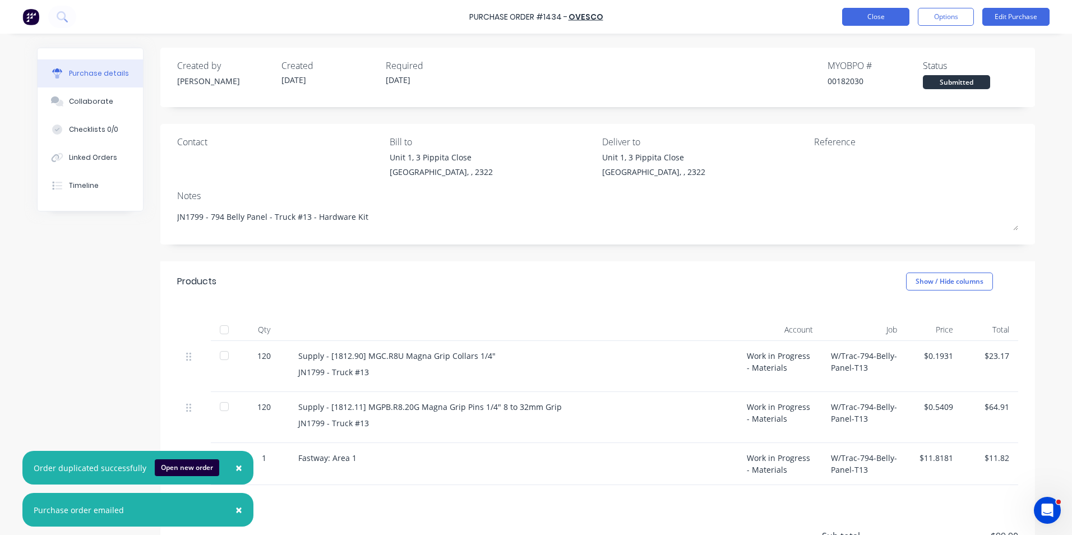
click at [859, 18] on button "Close" at bounding box center [875, 17] width 67 height 18
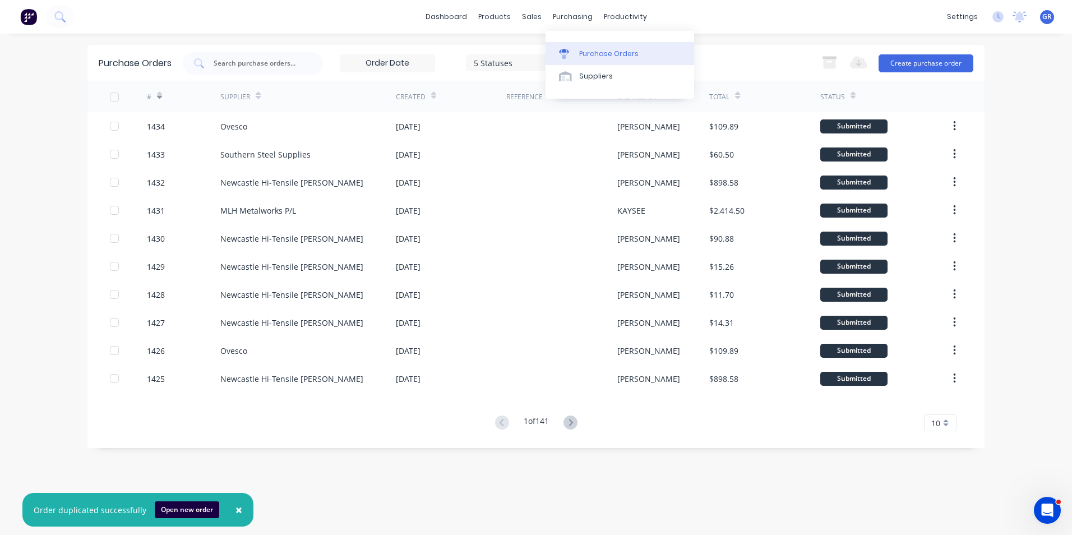
click at [612, 49] on div "Purchase Orders" at bounding box center [608, 54] width 59 height 10
click at [247, 61] on input "text" at bounding box center [258, 63] width 93 height 11
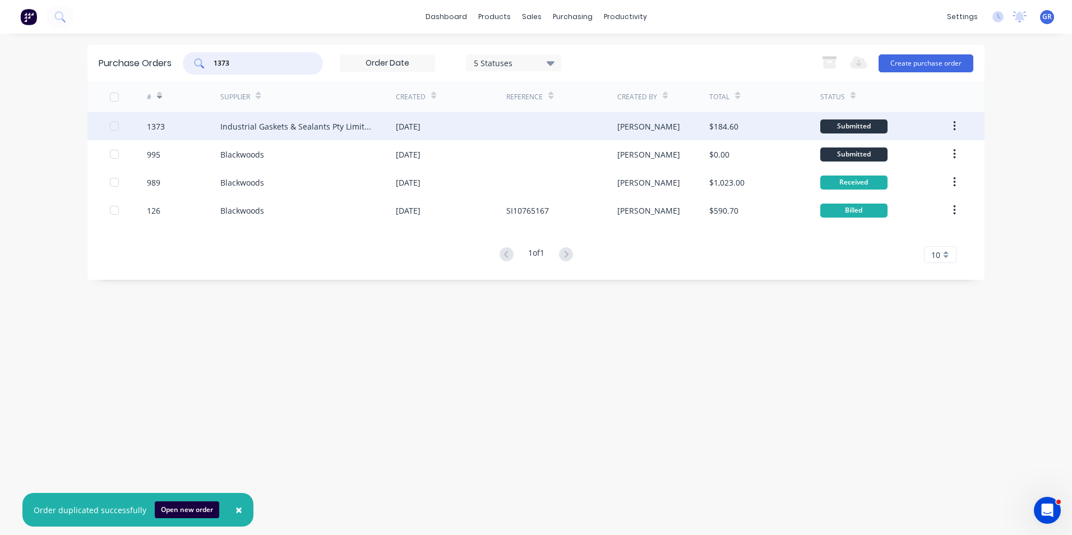
type input "1373"
click at [161, 127] on div "1373" at bounding box center [156, 127] width 18 height 12
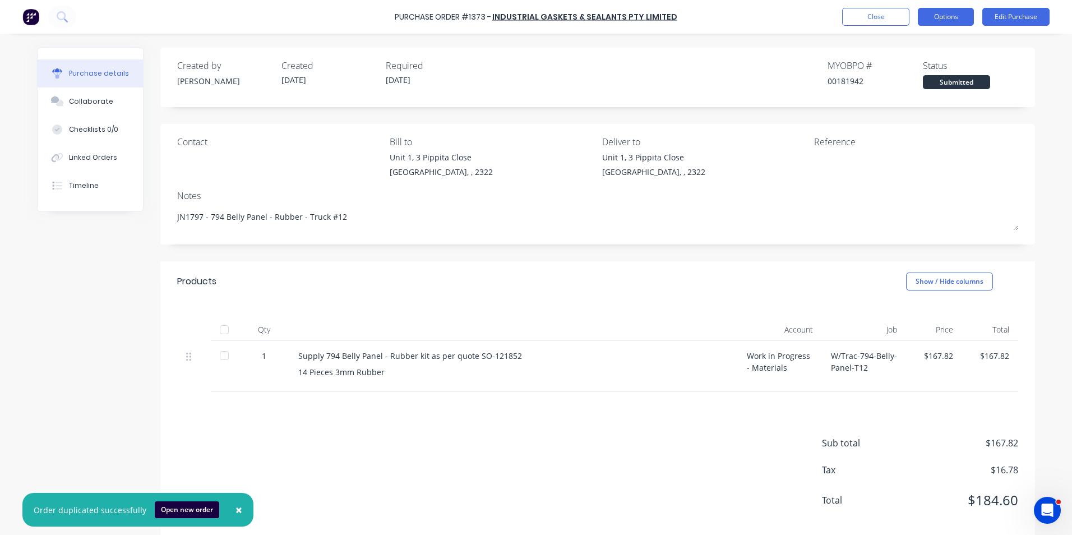
click at [956, 20] on button "Options" at bounding box center [946, 17] width 56 height 18
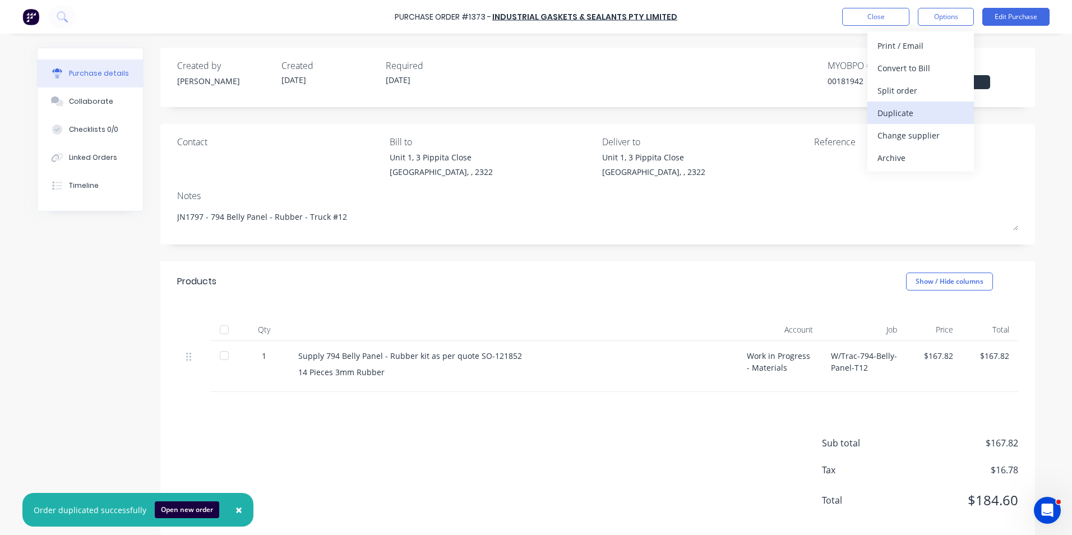
click at [895, 112] on div "Duplicate" at bounding box center [920, 113] width 86 height 16
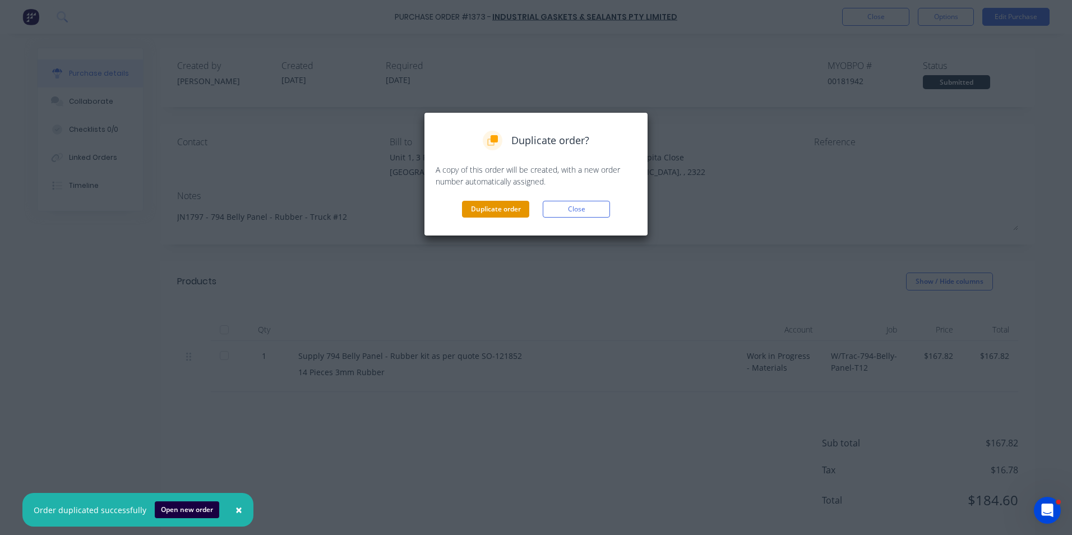
click at [488, 206] on button "Duplicate order" at bounding box center [495, 209] width 67 height 17
type textarea "x"
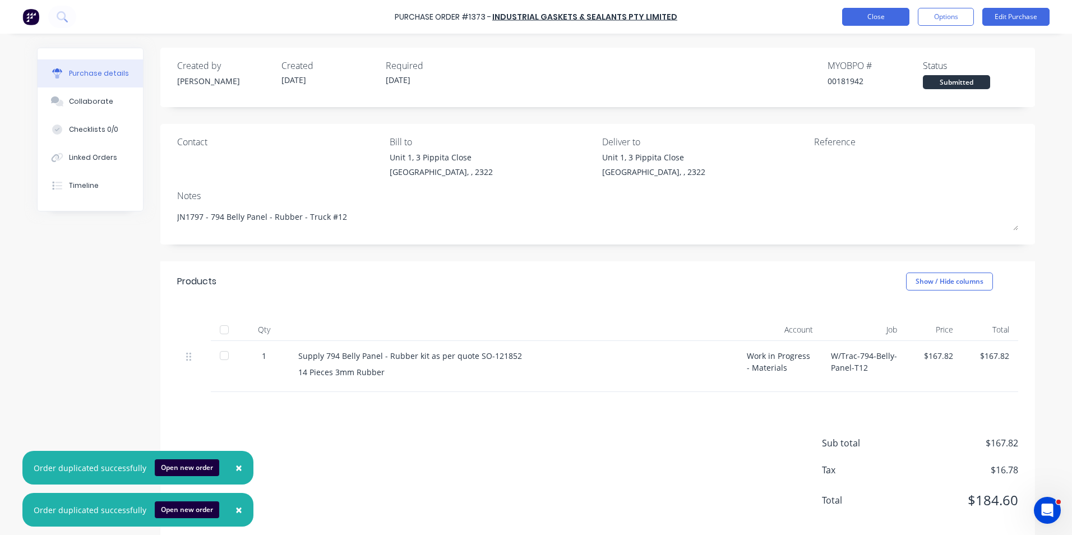
click at [889, 19] on button "Close" at bounding box center [875, 17] width 67 height 18
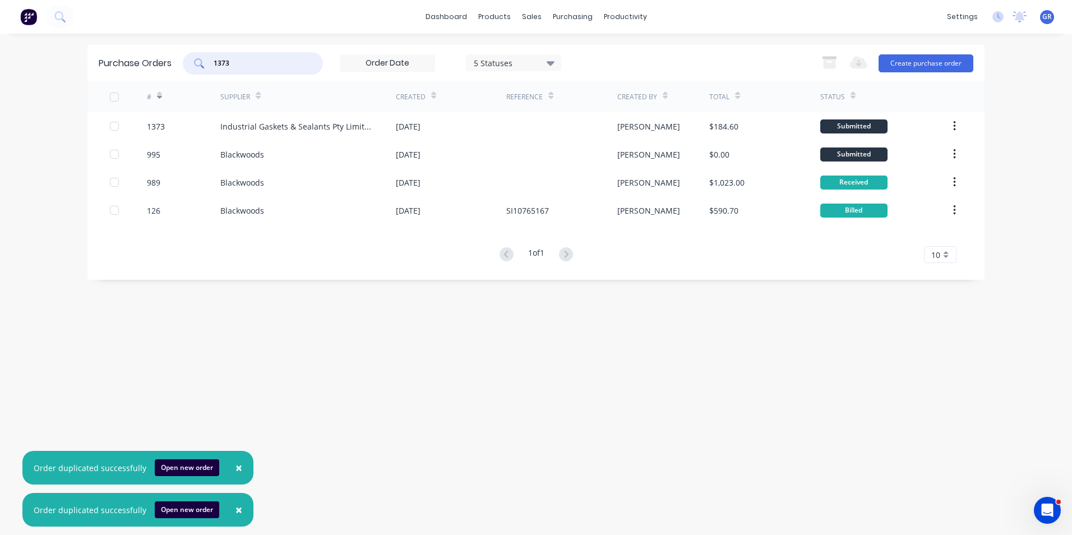
drag, startPoint x: 237, startPoint y: 62, endPoint x: 187, endPoint y: 67, distance: 50.1
click at [188, 67] on div "1373" at bounding box center [253, 63] width 140 height 22
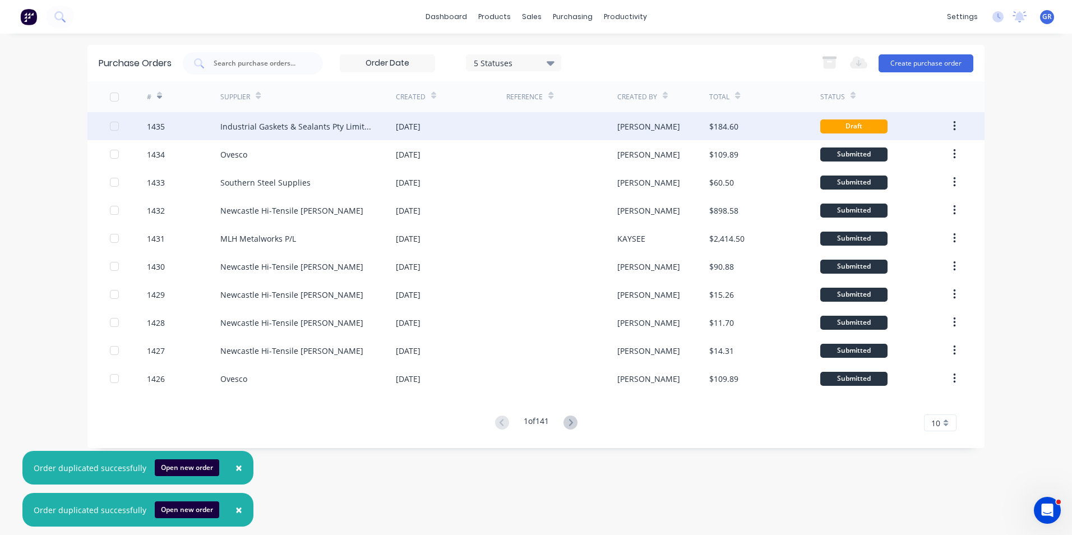
click at [159, 126] on div "1435" at bounding box center [156, 127] width 18 height 12
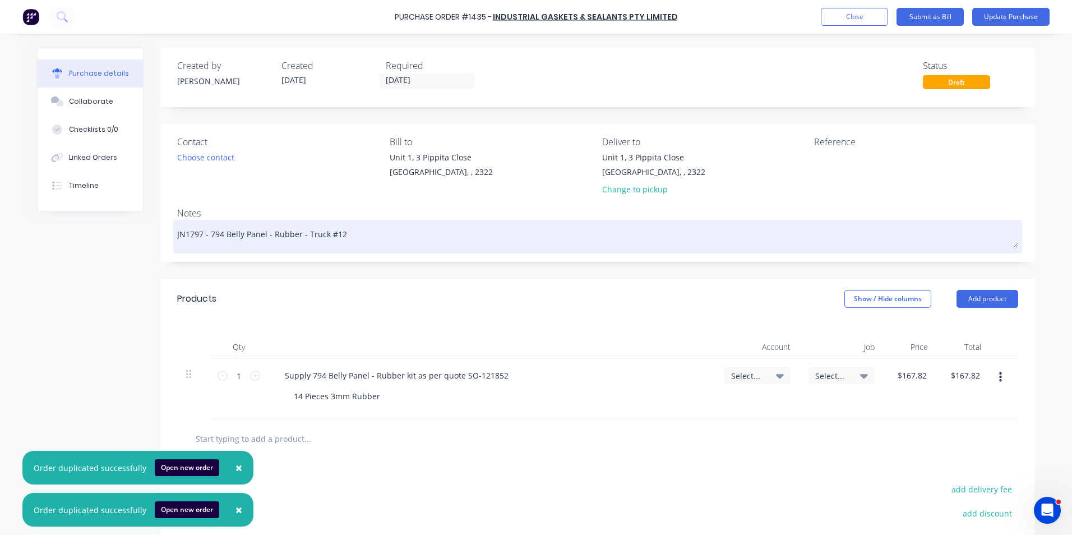
click at [194, 236] on textarea "JN1797 - 794 Belly Panel - Rubber - Truck #12" at bounding box center [597, 235] width 841 height 25
type textarea "x"
type textarea "JN1799 - 794 Belly Panel - Rubber - Truck #12"
click at [334, 235] on textarea "JN1799 - 794 Belly Panel - Rubber - Truck #12" at bounding box center [597, 235] width 841 height 25
type textarea "x"
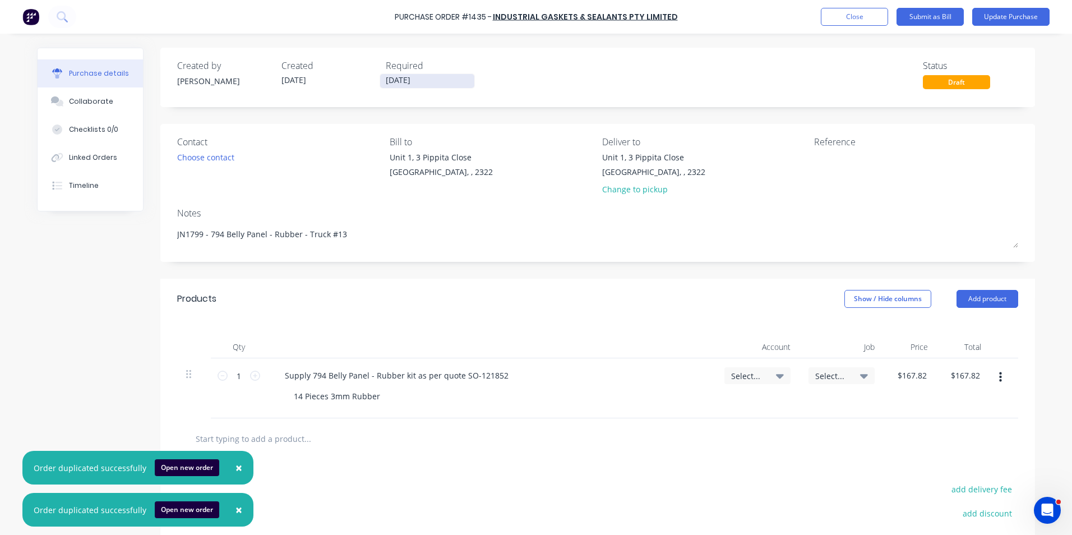
type textarea "JN1799 - 794 Belly Panel - Rubber - Truck #13"
type textarea "x"
type textarea "JN1799 - 794 Belly Panel - Rubber - Truck #13"
click at [399, 81] on input "09/09/25" at bounding box center [427, 81] width 94 height 14
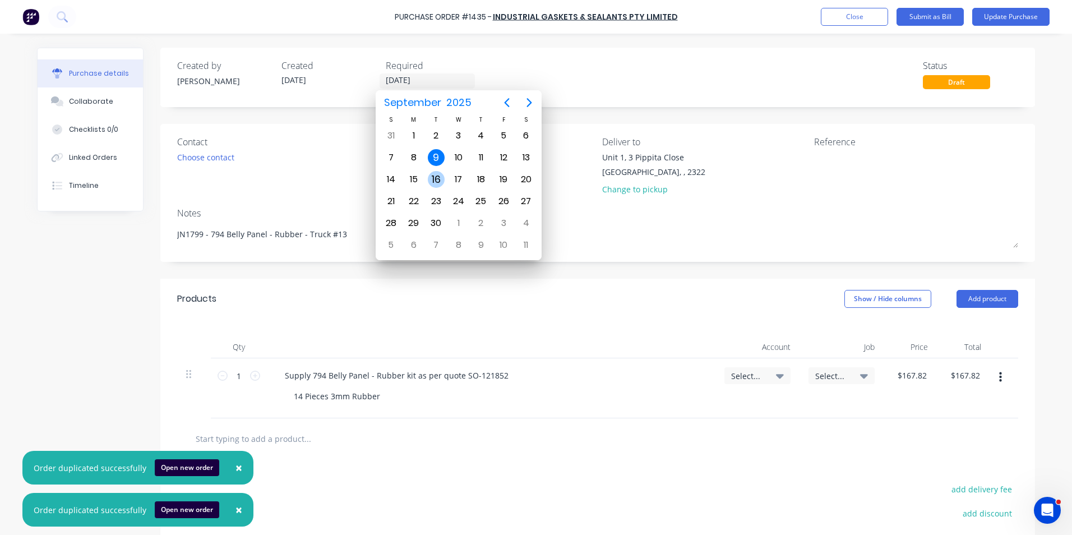
click at [436, 175] on div "16" at bounding box center [436, 179] width 17 height 17
type textarea "x"
type input "16/09/25"
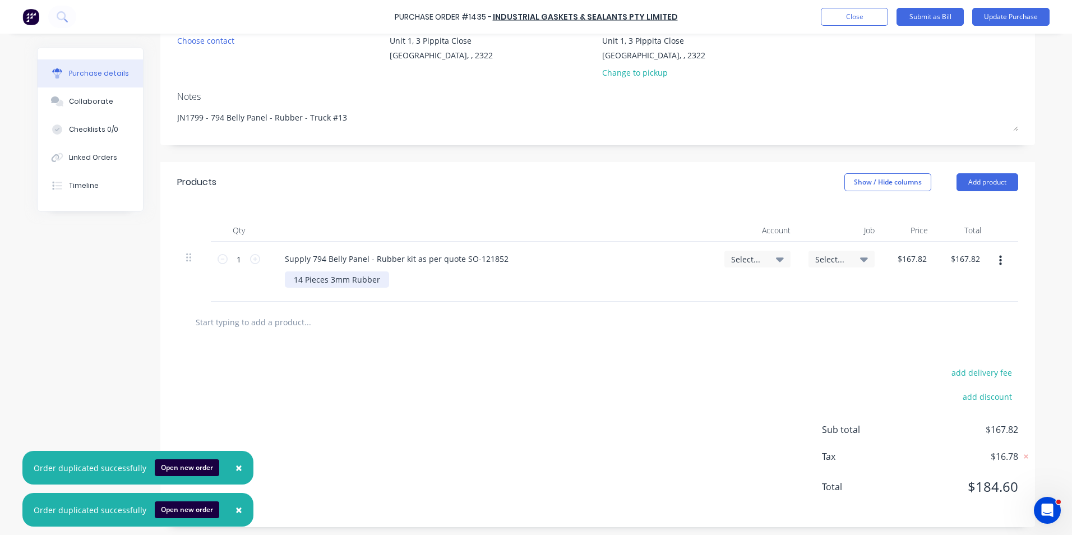
scroll to position [120, 0]
click at [752, 255] on span "Select..." at bounding box center [748, 256] width 34 height 12
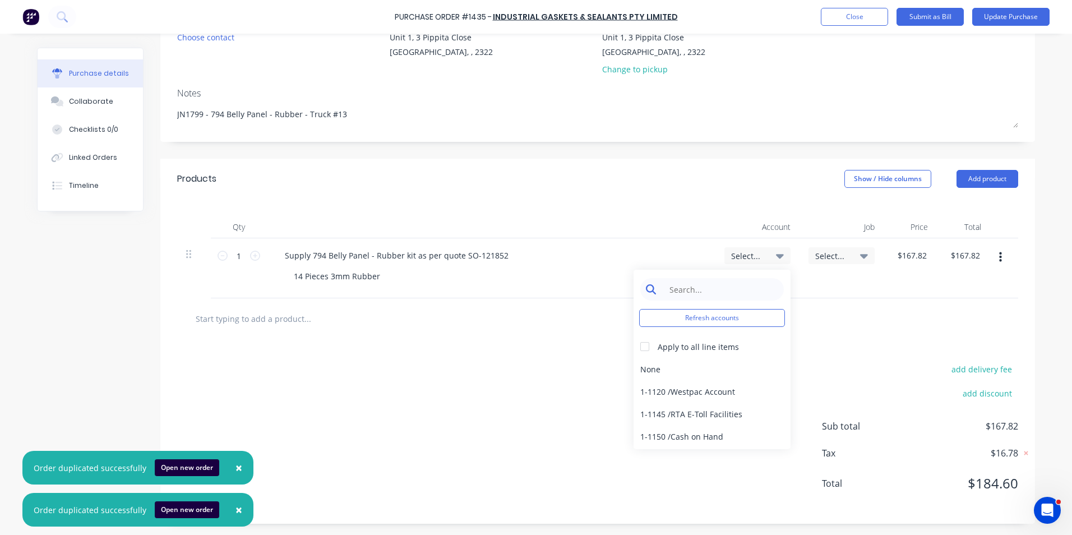
type textarea "x"
click at [695, 290] on input at bounding box center [720, 289] width 115 height 22
type input "1-14"
click at [733, 365] on div "1-1400 / Work in Progress - Materials" at bounding box center [712, 369] width 157 height 22
click at [830, 250] on div "Select..." at bounding box center [841, 255] width 66 height 17
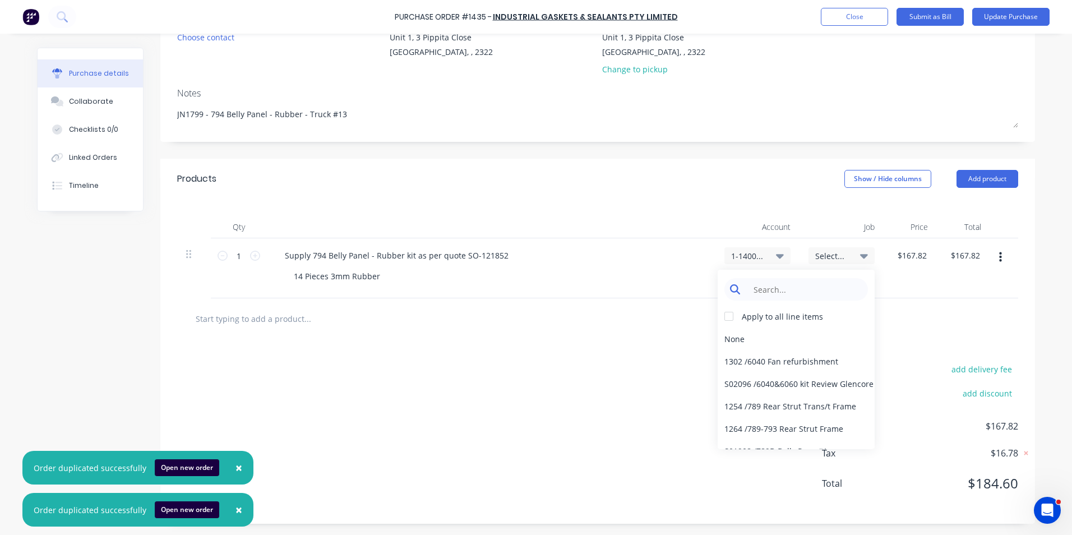
type textarea "x"
click at [751, 286] on input at bounding box center [804, 289] width 115 height 22
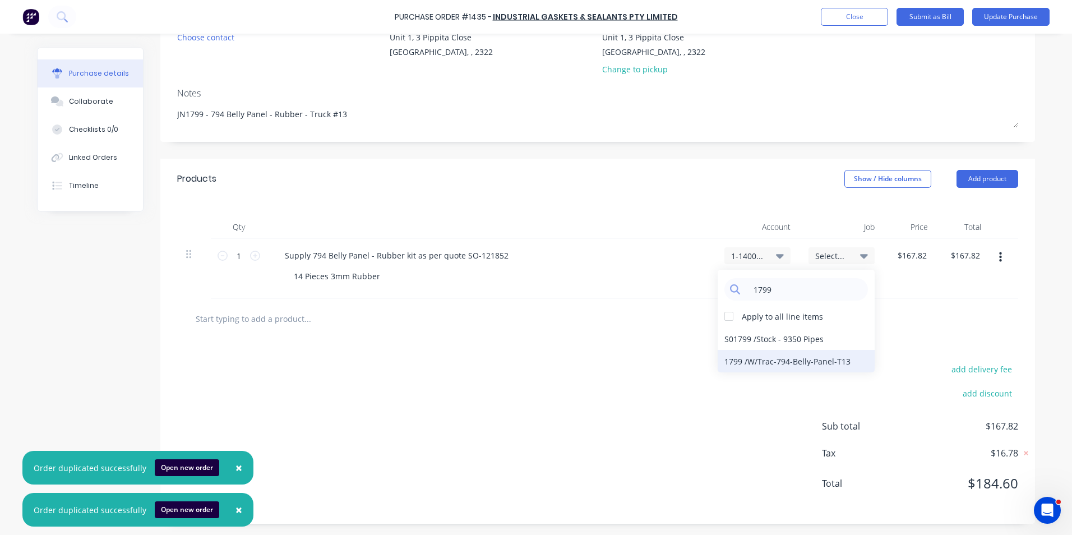
type input "1799"
click at [798, 362] on div "1799 / W/Trac-794-Belly-Panel-T13" at bounding box center [796, 361] width 157 height 22
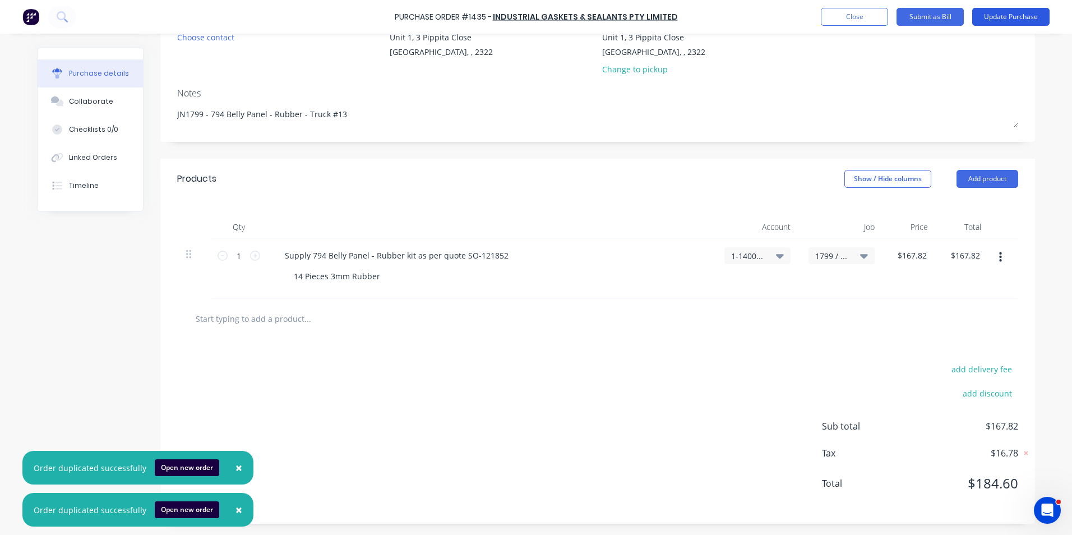
click at [1007, 17] on button "Update Purchase" at bounding box center [1010, 17] width 77 height 18
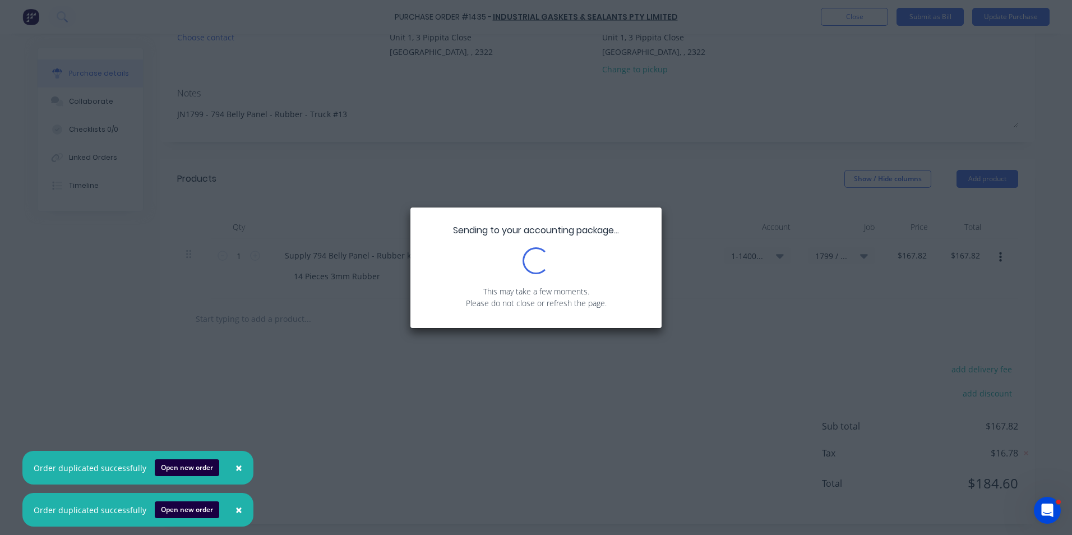
scroll to position [0, 0]
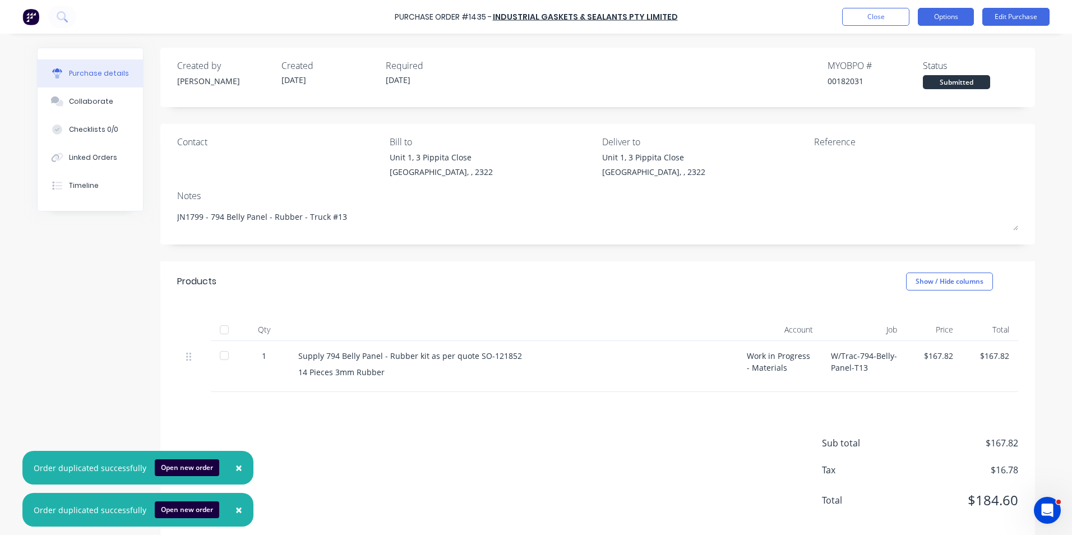
click at [949, 21] on button "Options" at bounding box center [946, 17] width 56 height 18
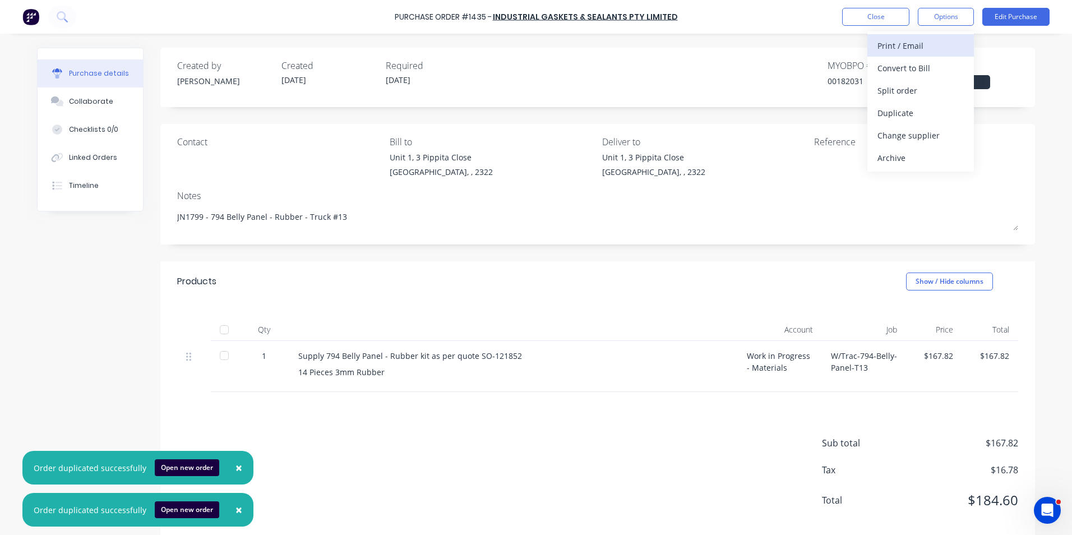
click at [907, 44] on div "Print / Email" at bounding box center [920, 46] width 86 height 16
click at [902, 67] on div "With pricing" at bounding box center [920, 68] width 86 height 16
type textarea "x"
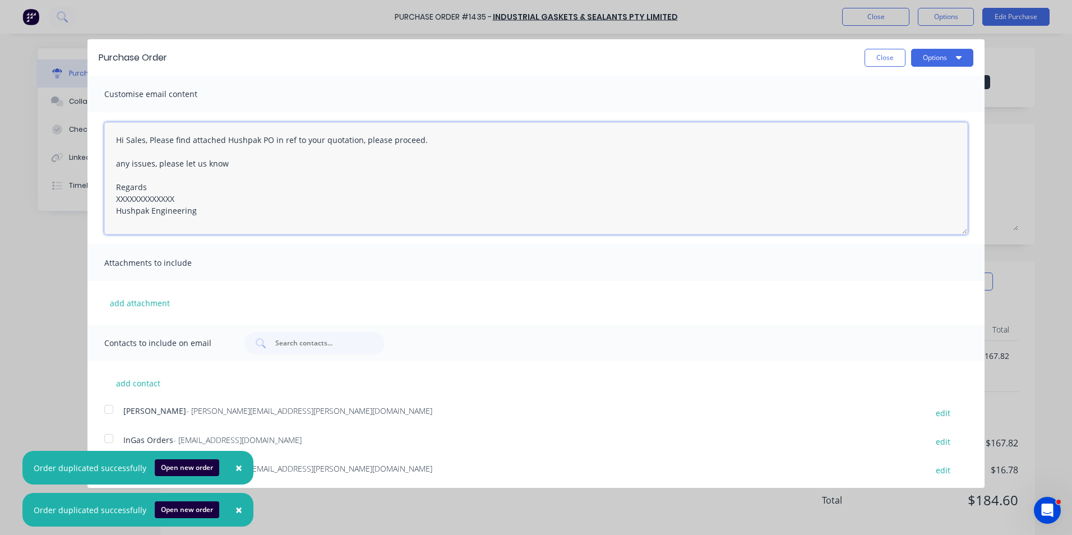
drag, startPoint x: 186, startPoint y: 196, endPoint x: 101, endPoint y: 204, distance: 84.5
click at [101, 204] on div "Hi Sales, Please find attached Hushpak PO in ref to your quotation, please proc…" at bounding box center [535, 178] width 897 height 132
type textarea "Hi Sales, Please find attached Hushpak PO in ref to your quotation, please proc…"
click at [149, 302] on button "add attachment" at bounding box center [139, 302] width 71 height 17
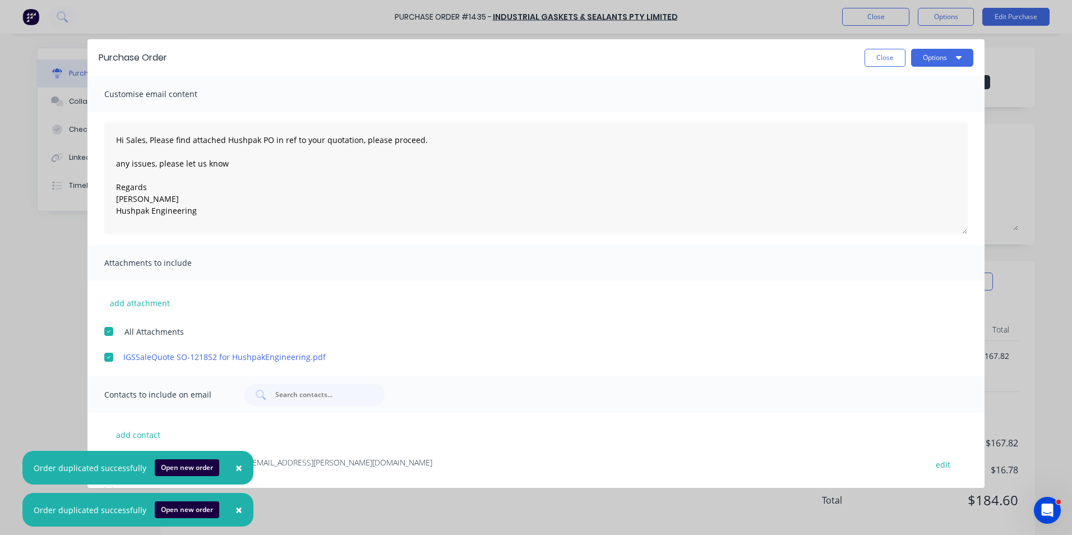
click at [237, 466] on span "×" at bounding box center [238, 468] width 7 height 16
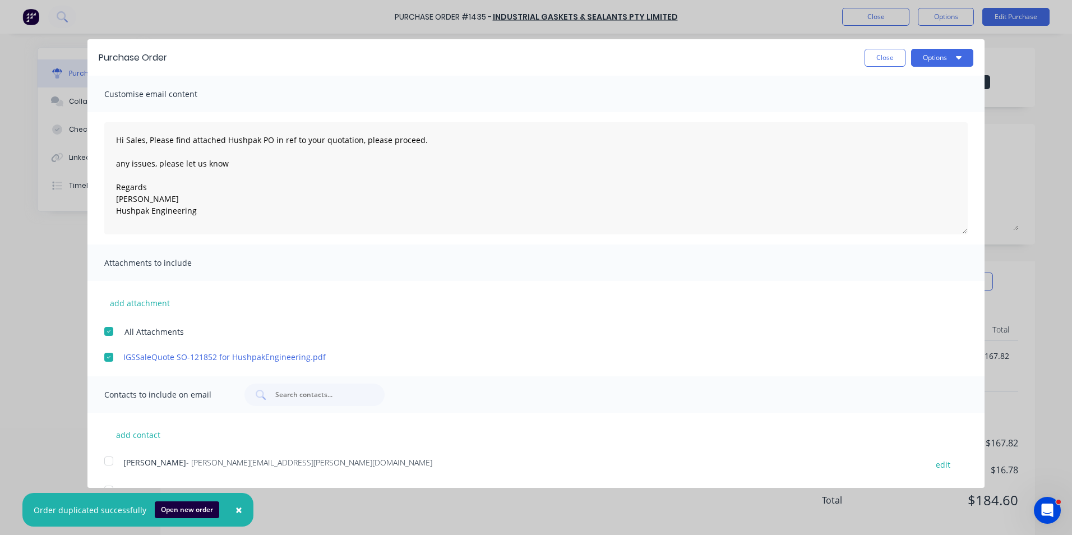
click at [235, 512] on span "×" at bounding box center [238, 510] width 7 height 16
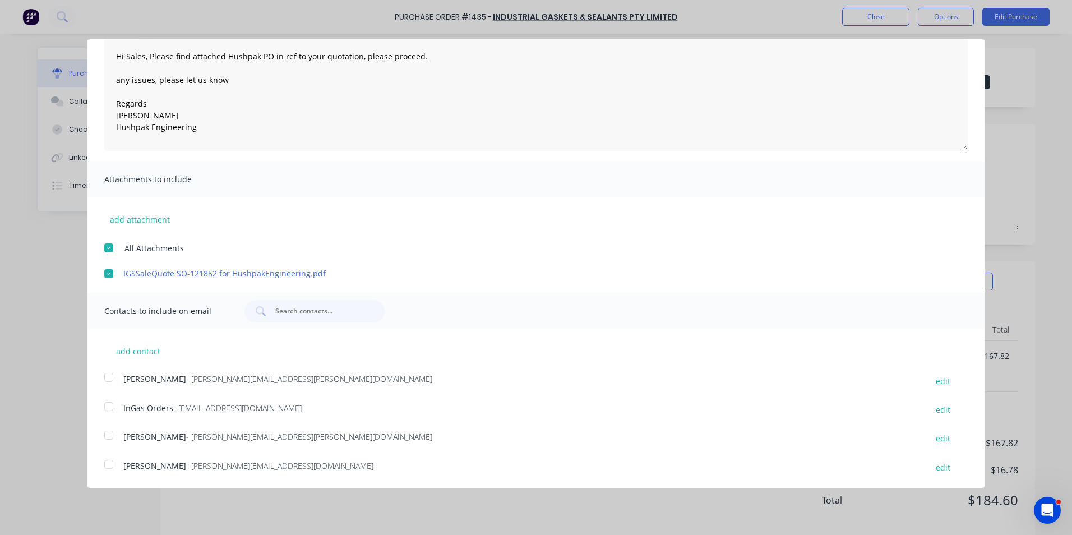
scroll to position [84, 0]
click at [107, 376] on div at bounding box center [109, 377] width 22 height 22
click at [110, 406] on div at bounding box center [109, 406] width 22 height 22
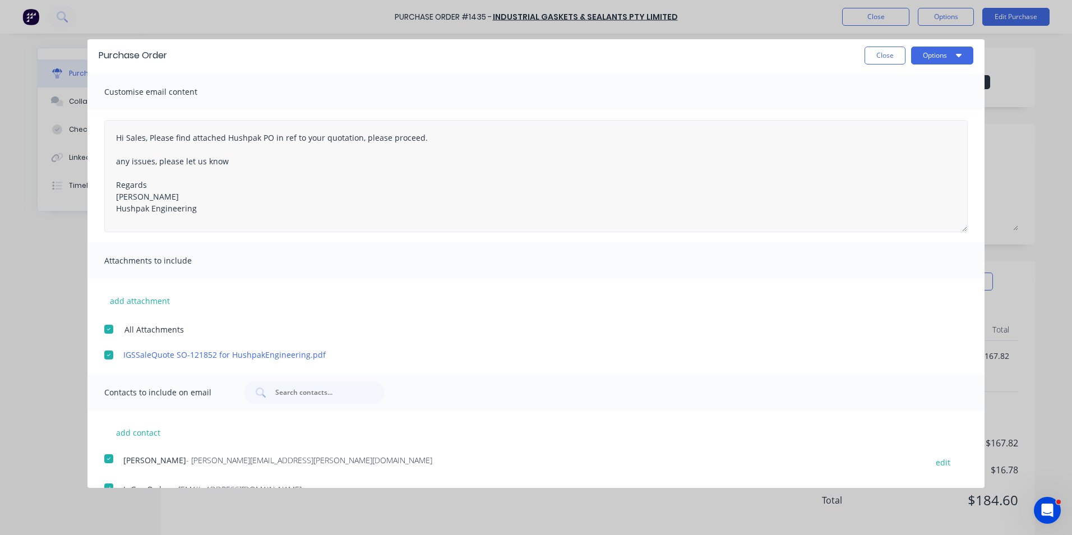
scroll to position [0, 0]
click at [935, 58] on button "Options" at bounding box center [942, 58] width 62 height 18
click at [877, 108] on div "Email" at bounding box center [920, 108] width 86 height 16
type textarea "x"
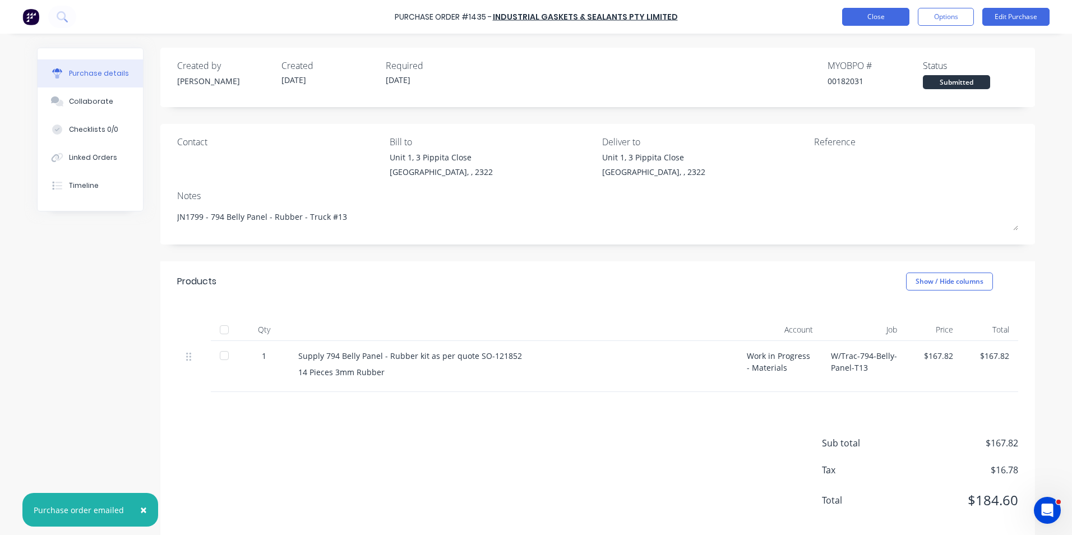
click at [865, 20] on button "Close" at bounding box center [875, 17] width 67 height 18
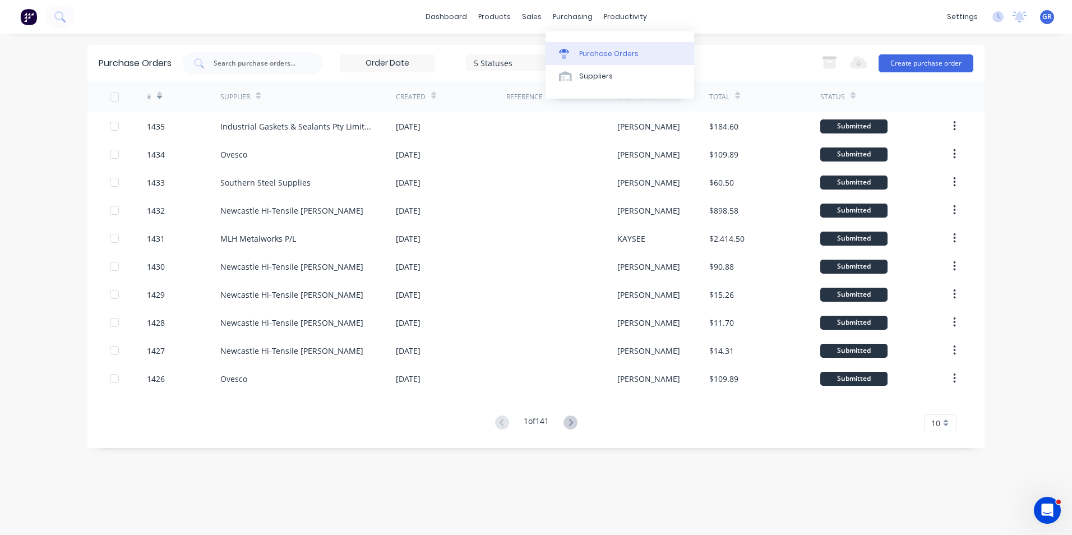
click at [608, 52] on div "Purchase Orders" at bounding box center [608, 54] width 59 height 10
click at [228, 62] on input "text" at bounding box center [258, 63] width 93 height 11
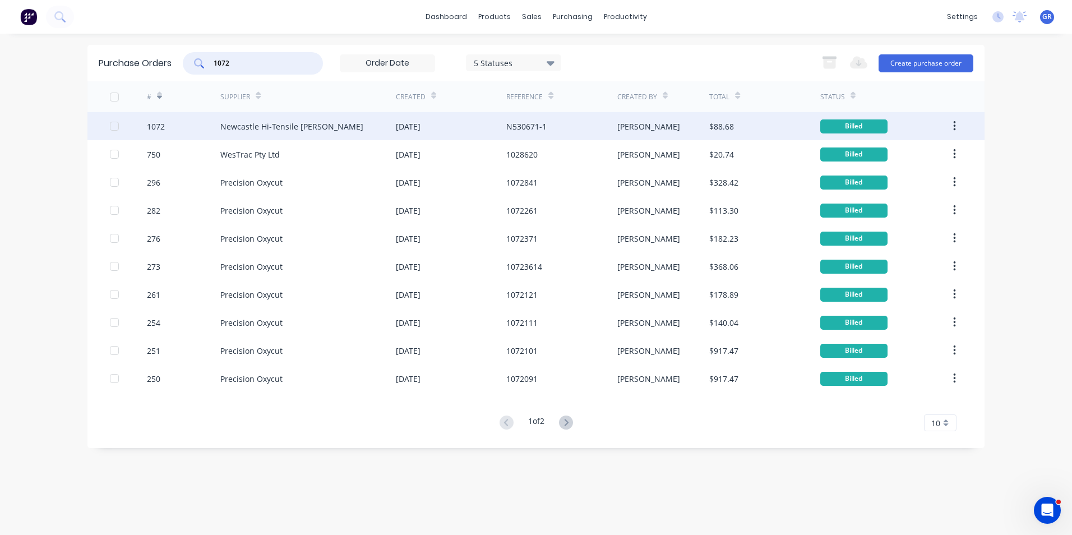
type input "1072"
click at [158, 127] on div "1072" at bounding box center [156, 127] width 18 height 12
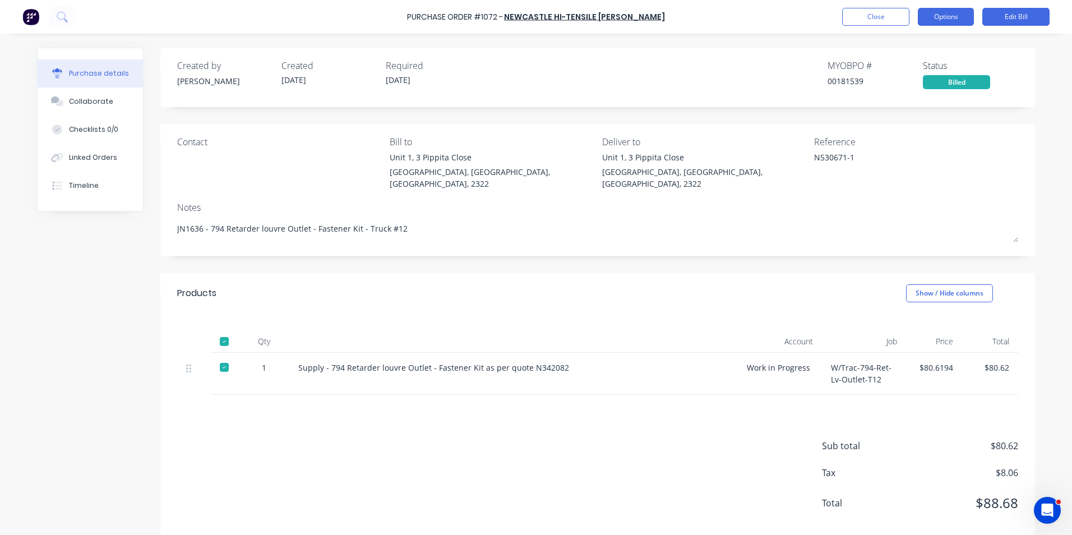
click at [950, 15] on button "Options" at bounding box center [946, 17] width 56 height 18
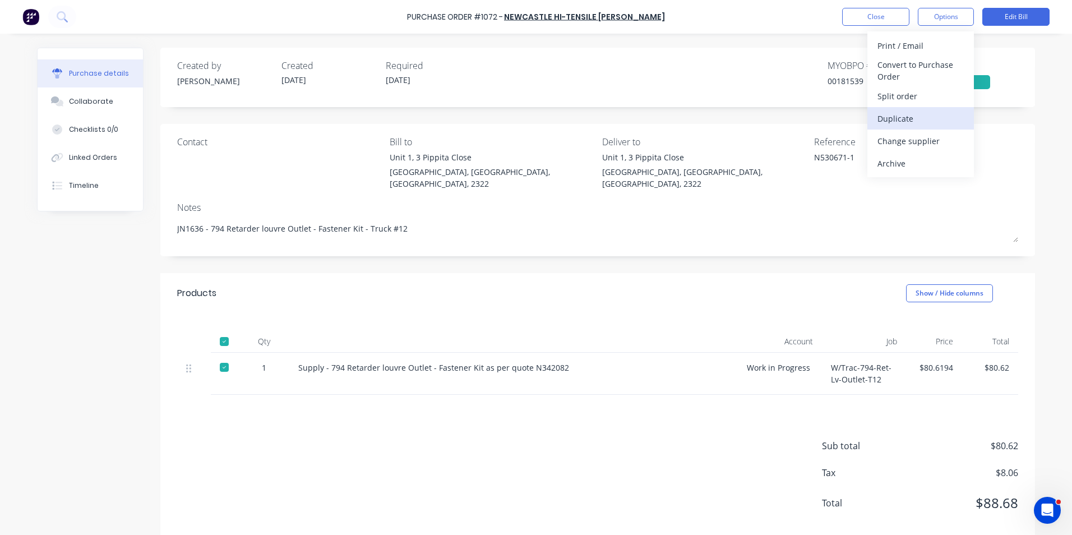
click at [904, 119] on div "Duplicate" at bounding box center [920, 118] width 86 height 16
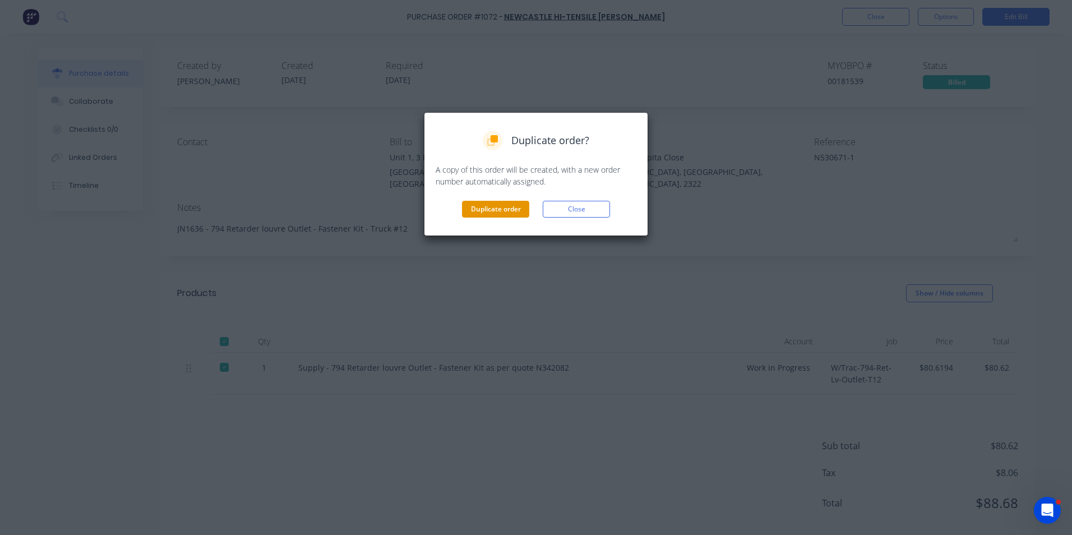
click at [483, 205] on button "Duplicate order" at bounding box center [495, 209] width 67 height 17
type textarea "x"
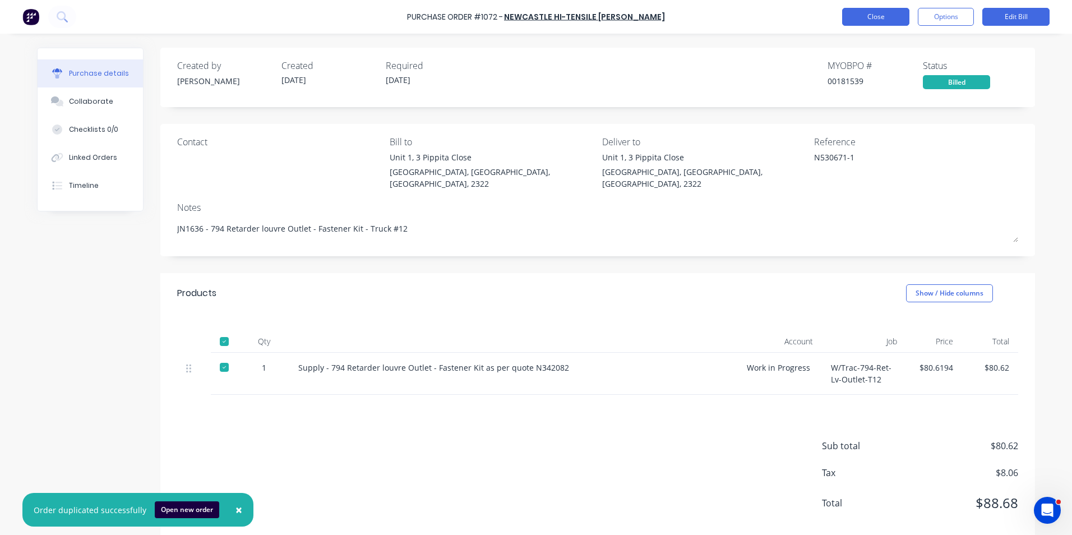
click at [881, 15] on button "Close" at bounding box center [875, 17] width 67 height 18
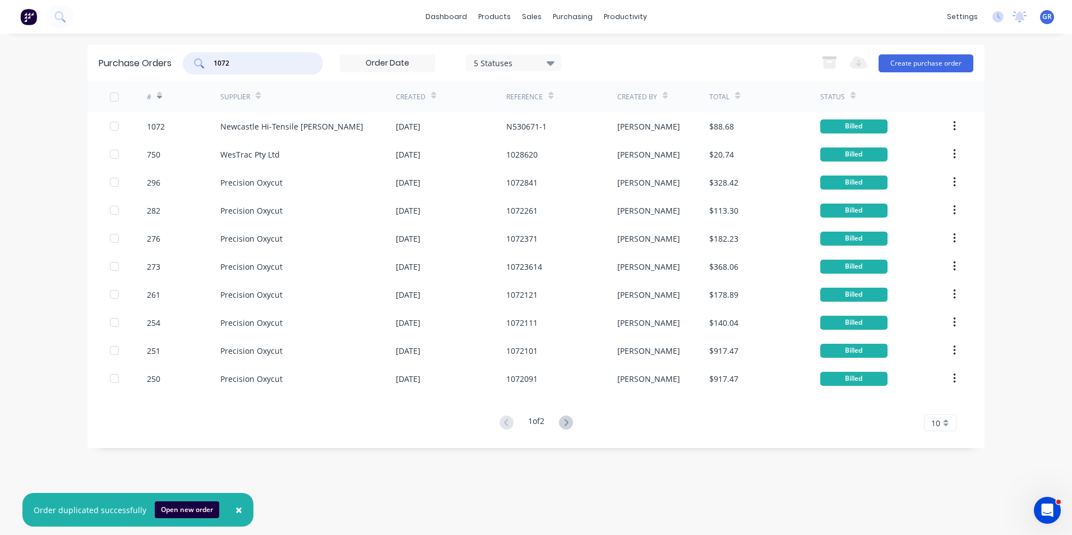
drag, startPoint x: 242, startPoint y: 62, endPoint x: 201, endPoint y: 62, distance: 40.9
click at [201, 62] on div "1072" at bounding box center [253, 63] width 140 height 22
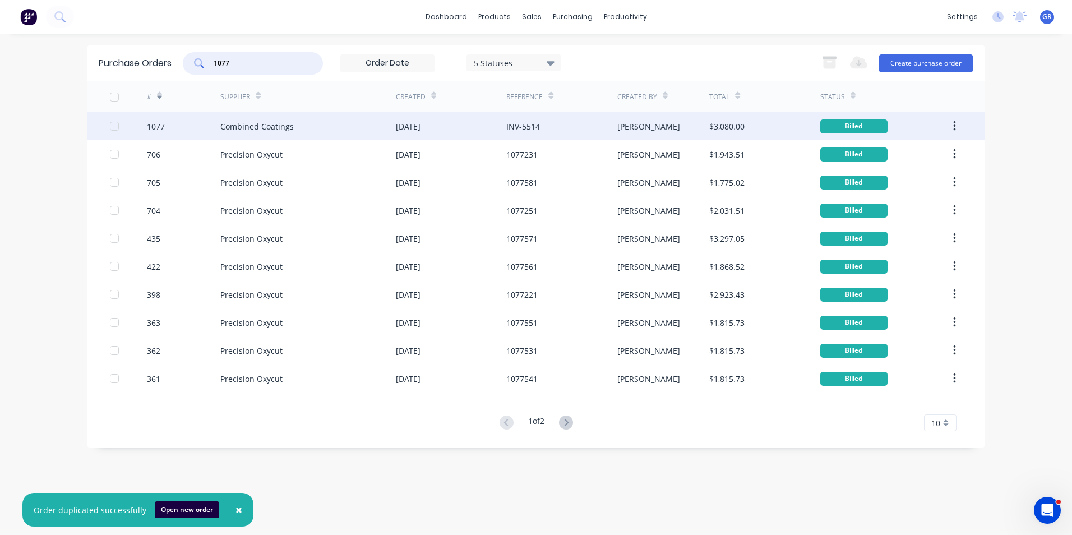
click at [955, 126] on icon "button" at bounding box center [954, 126] width 2 height 10
click at [894, 175] on div "Duplicate" at bounding box center [914, 178] width 86 height 16
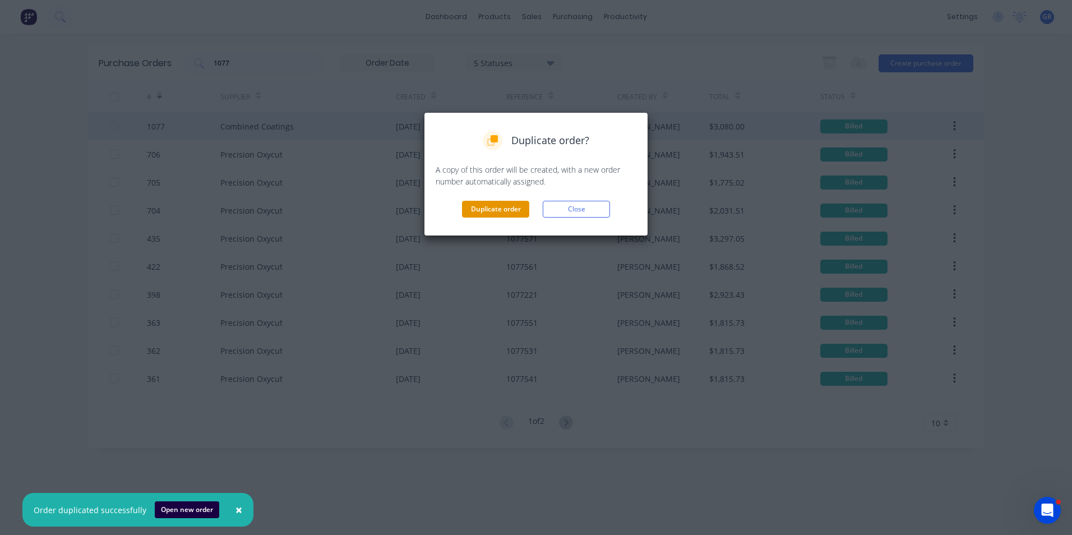
click at [499, 207] on button "Duplicate order" at bounding box center [495, 209] width 67 height 17
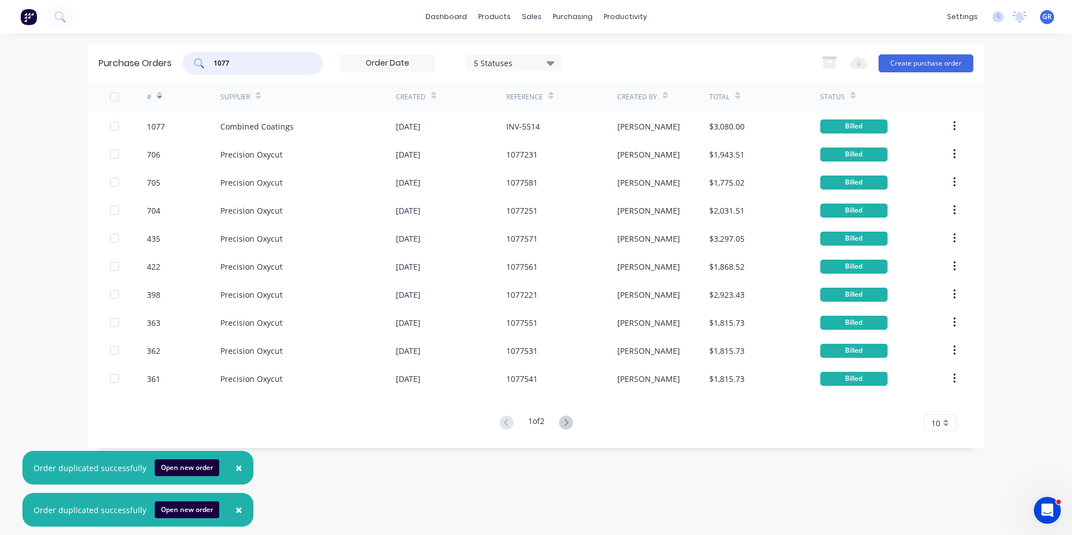
drag, startPoint x: 238, startPoint y: 61, endPoint x: 197, endPoint y: 61, distance: 40.4
click at [197, 61] on div "1077" at bounding box center [253, 63] width 140 height 22
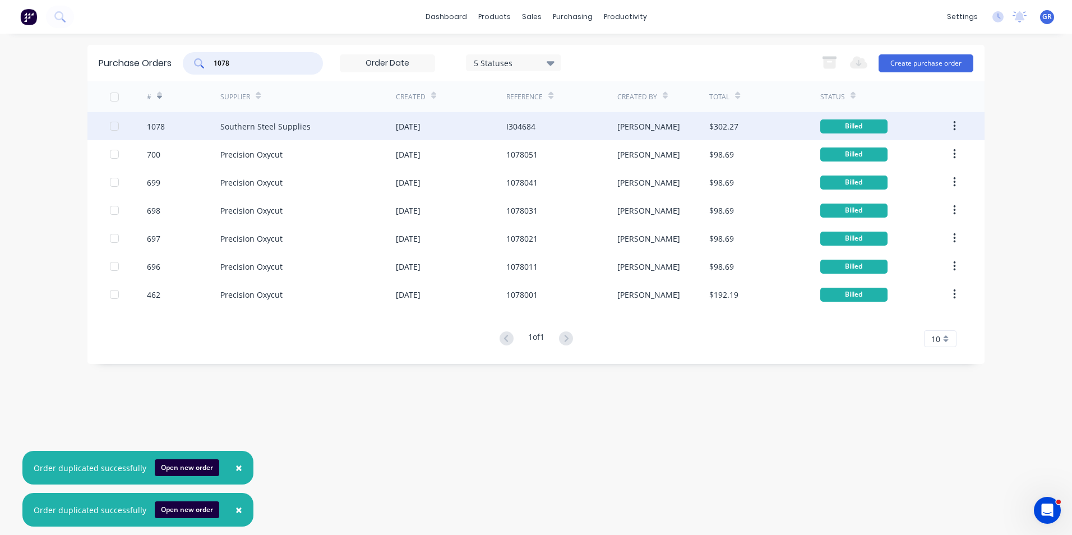
type input "1078"
click at [159, 126] on div "1078" at bounding box center [156, 127] width 18 height 12
type textarea "x"
click at [955, 123] on icon "button" at bounding box center [954, 126] width 3 height 12
click at [893, 178] on div "Duplicate" at bounding box center [914, 178] width 86 height 16
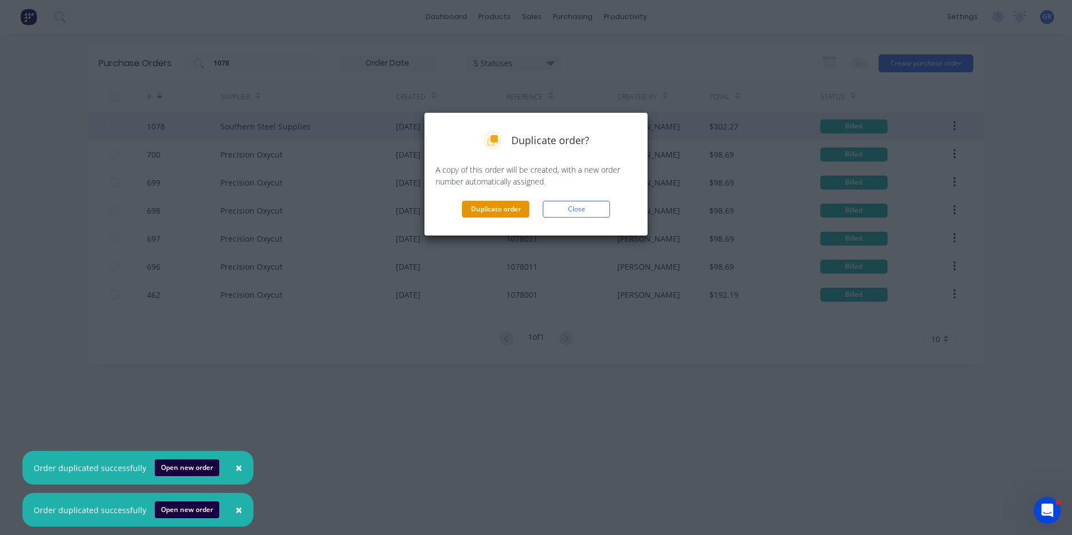
click at [495, 211] on button "Duplicate order" at bounding box center [495, 209] width 67 height 17
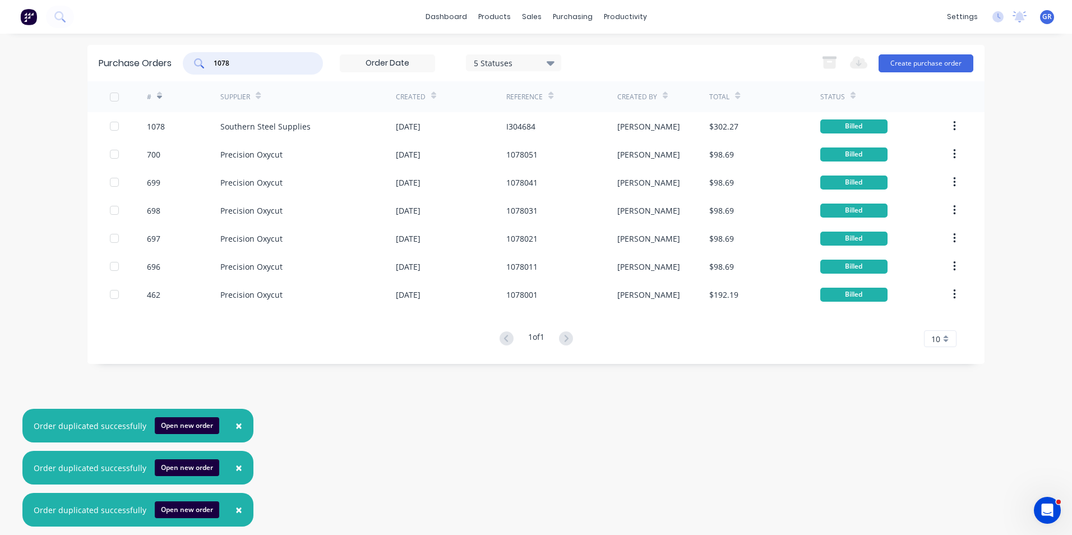
drag, startPoint x: 243, startPoint y: 61, endPoint x: 186, endPoint y: 62, distance: 56.6
click at [186, 62] on div "1078" at bounding box center [253, 63] width 140 height 22
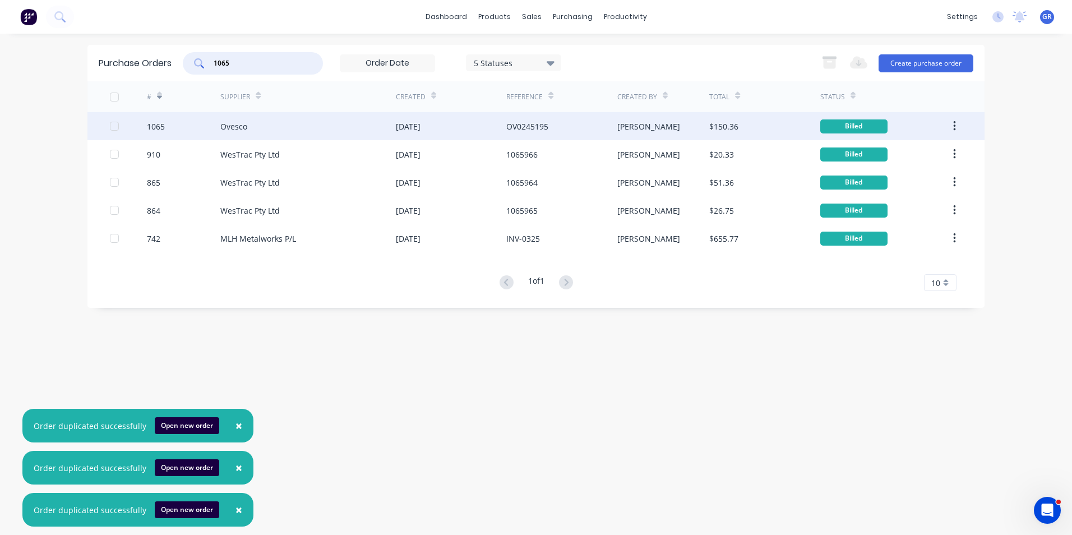
type input "1065"
click at [956, 125] on icon "button" at bounding box center [954, 126] width 3 height 12
click at [887, 176] on div "Duplicate" at bounding box center [914, 178] width 86 height 16
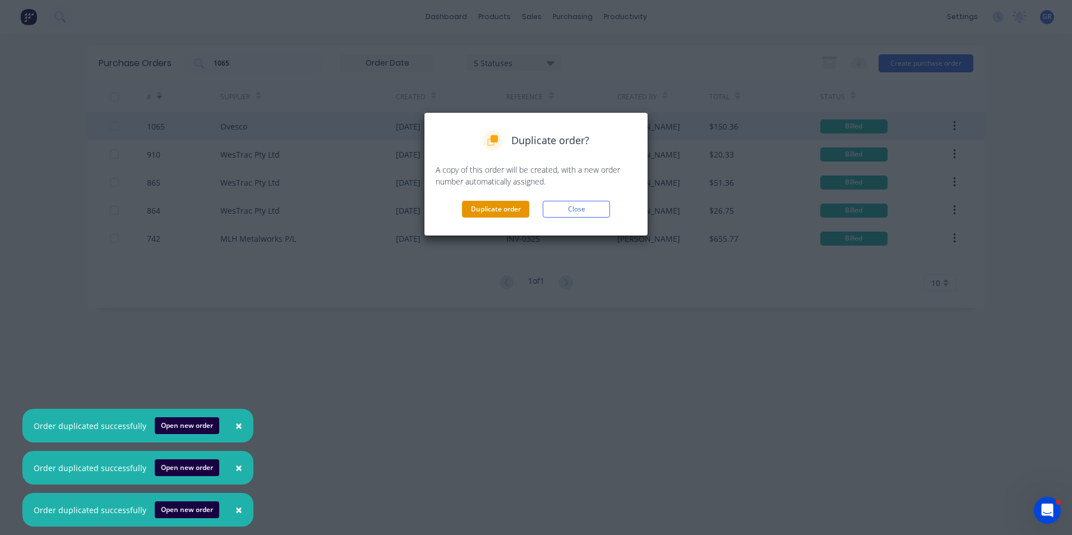
click at [498, 207] on button "Duplicate order" at bounding box center [495, 209] width 67 height 17
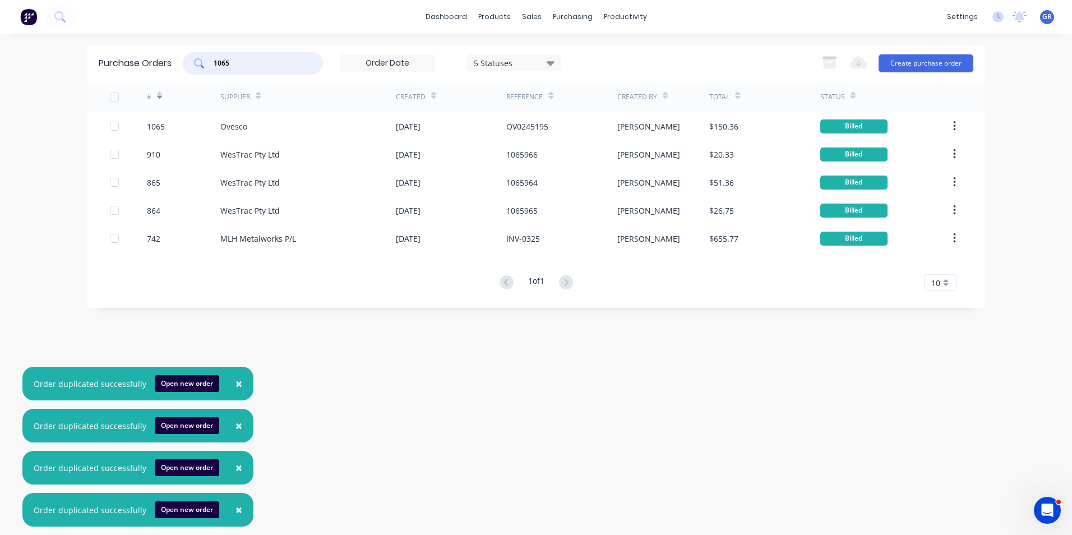
drag, startPoint x: 239, startPoint y: 59, endPoint x: 191, endPoint y: 64, distance: 48.5
click at [191, 63] on div "1065" at bounding box center [253, 63] width 140 height 22
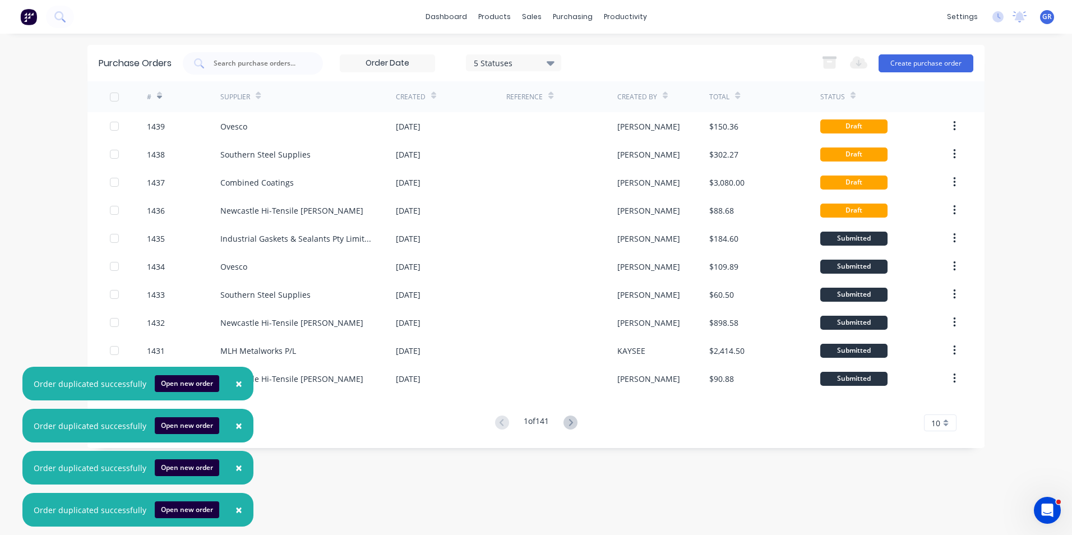
click at [235, 381] on span "×" at bounding box center [238, 384] width 7 height 16
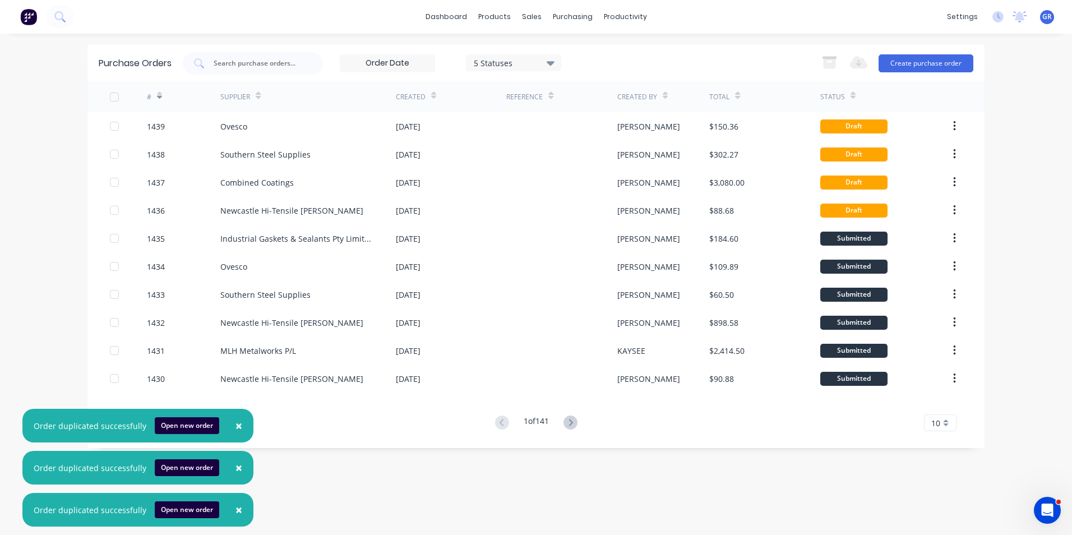
click at [235, 427] on span "×" at bounding box center [238, 426] width 7 height 16
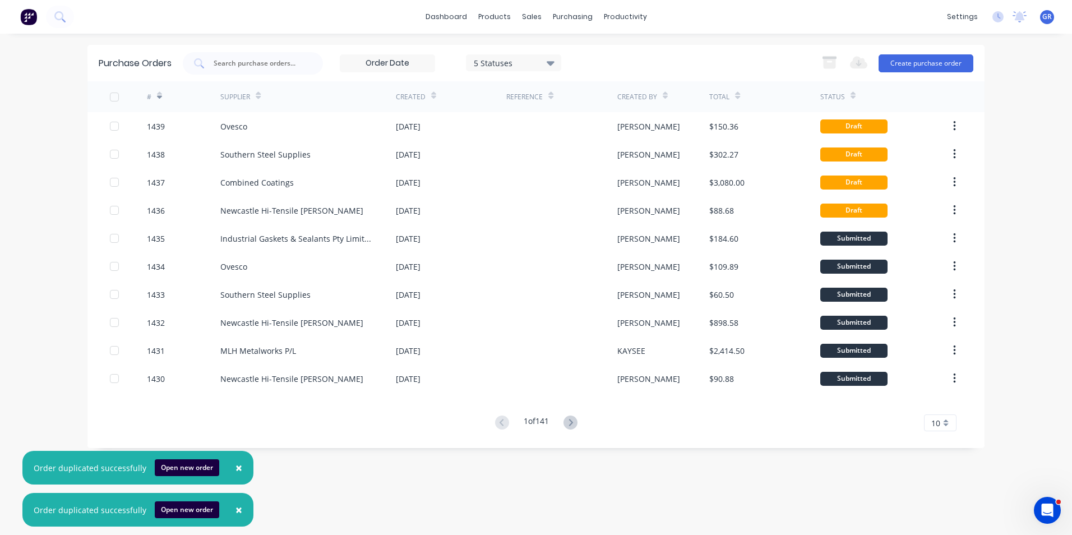
click at [236, 470] on span "×" at bounding box center [238, 468] width 7 height 16
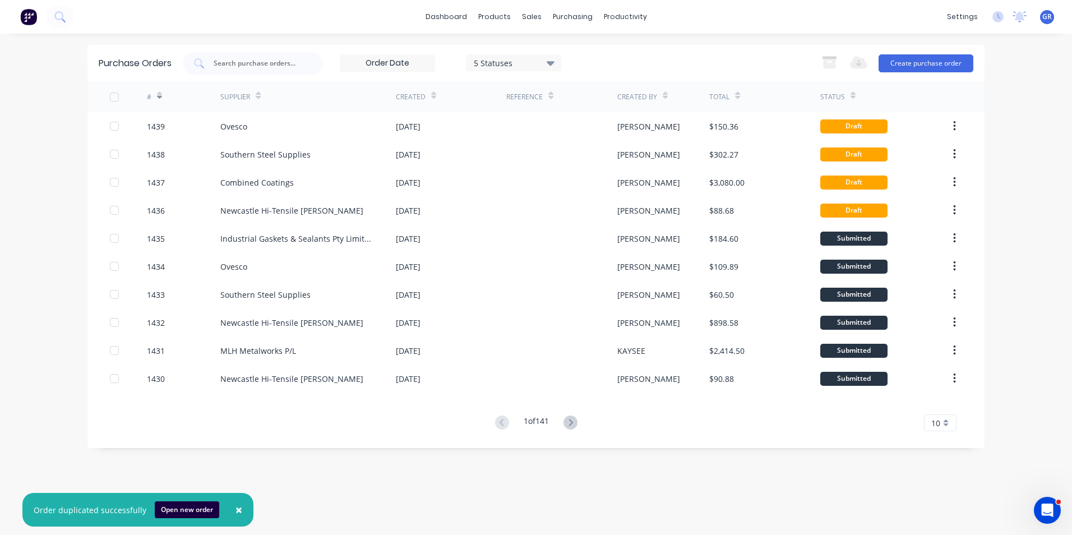
click at [235, 510] on span "×" at bounding box center [238, 510] width 7 height 16
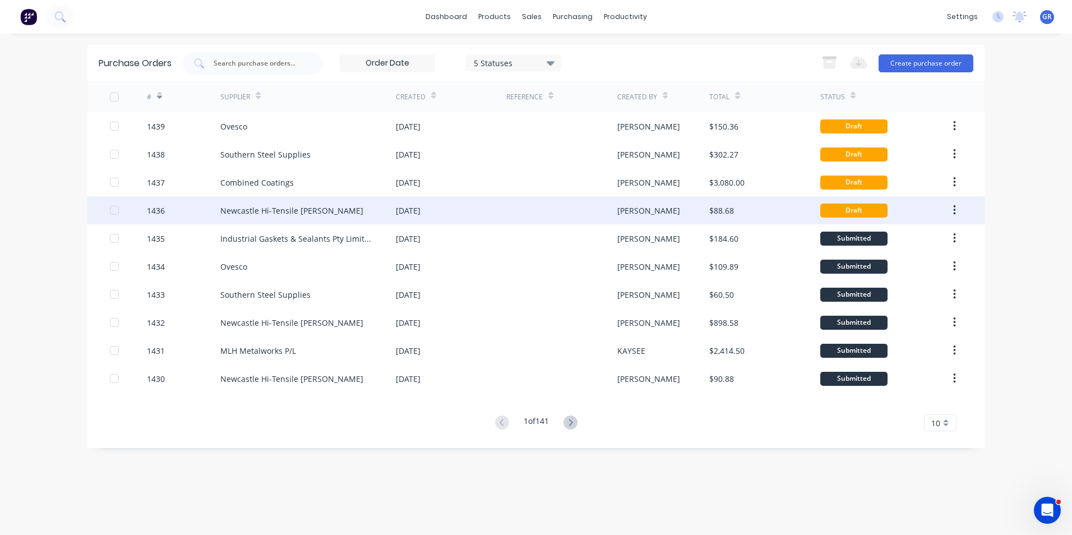
click at [161, 210] on div "1436" at bounding box center [156, 211] width 18 height 12
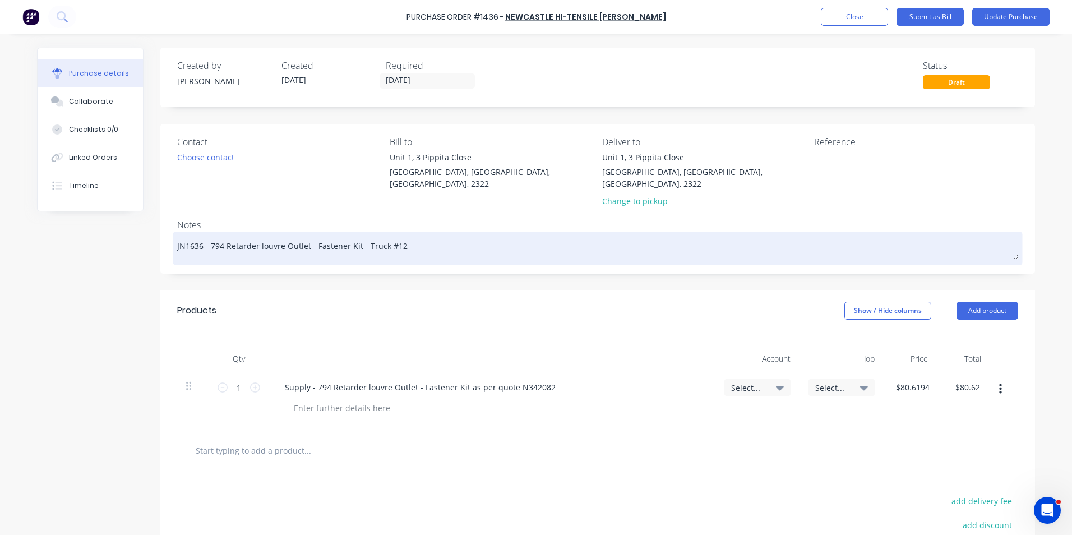
click at [191, 234] on textarea "JN1636 - 794 Retarder louvre Outlet - Fastener Kit - Truck #12" at bounding box center [597, 246] width 841 height 25
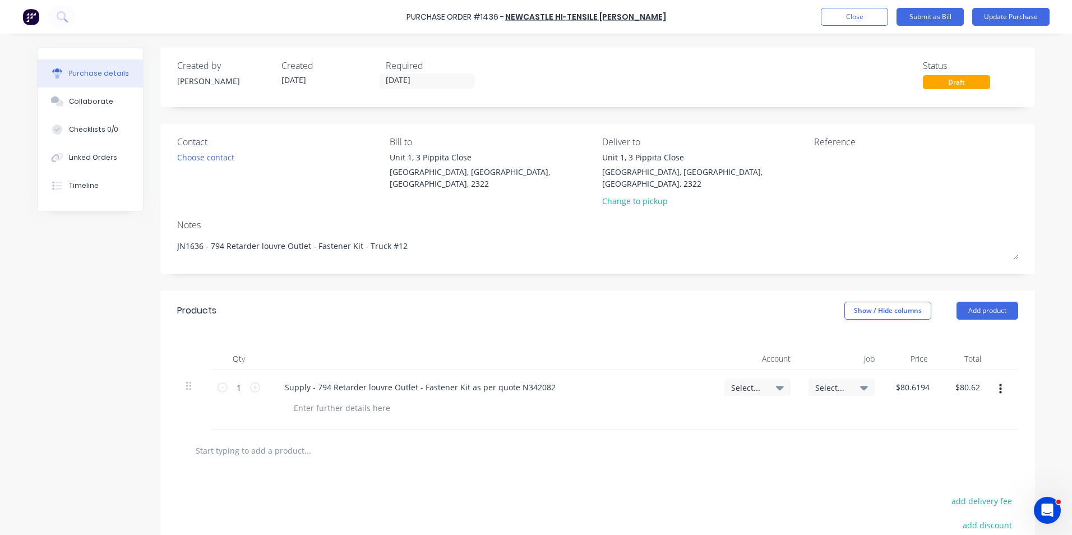
type textarea "x"
type textarea "JN1656 - 794 Retarder louvre Outlet - Fastener Kit - Truck #12"
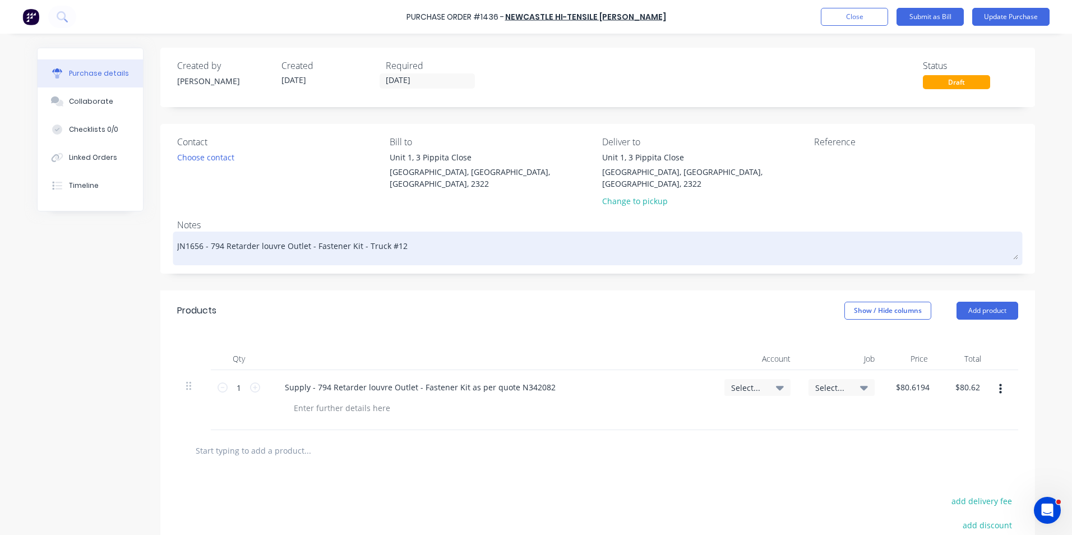
click at [392, 238] on textarea "JN1656 - 794 Retarder louvre Outlet - Fastener Kit - Truck #12" at bounding box center [597, 246] width 841 height 25
type textarea "x"
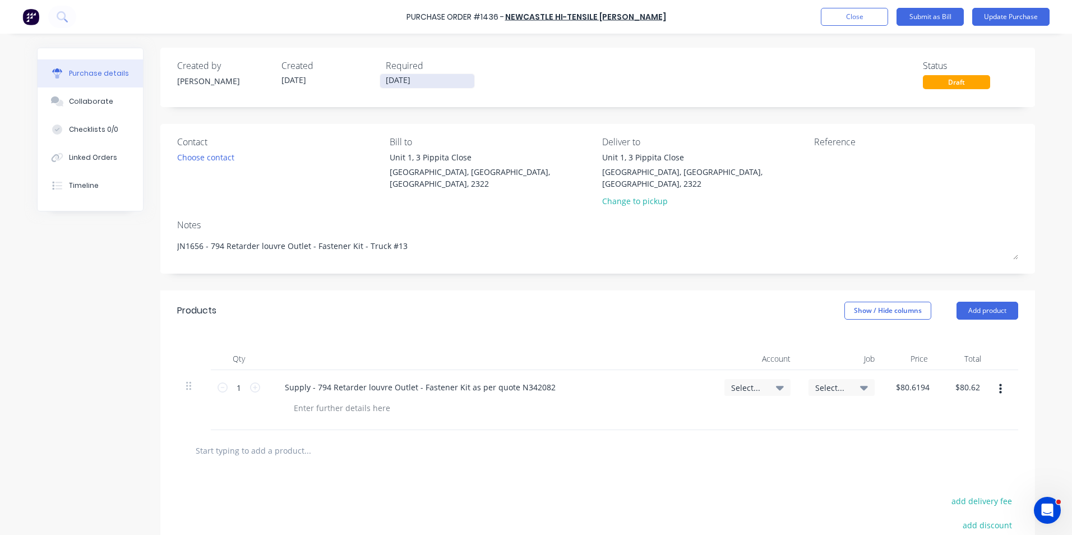
type textarea "JN1656 - 794 Retarder louvre Outlet - Fastener Kit - Truck #13"
type textarea "x"
type textarea "JN1656 - 794 Retarder louvre Outlet - Fastener Kit - Truck #13"
click at [402, 80] on input "[DATE]" at bounding box center [427, 81] width 94 height 14
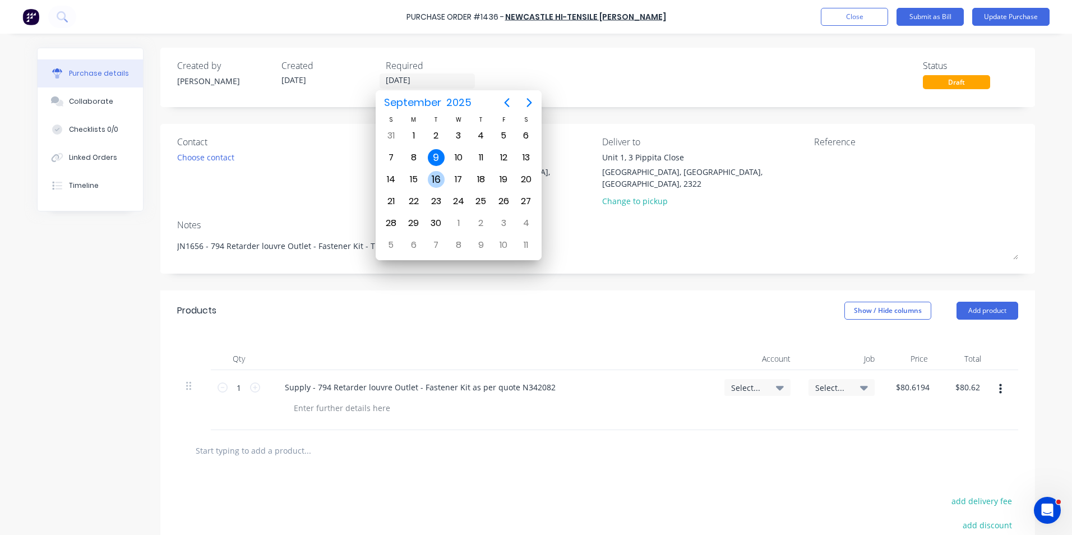
click at [437, 180] on div "16" at bounding box center [436, 179] width 17 height 17
type textarea "x"
type input "[DATE]"
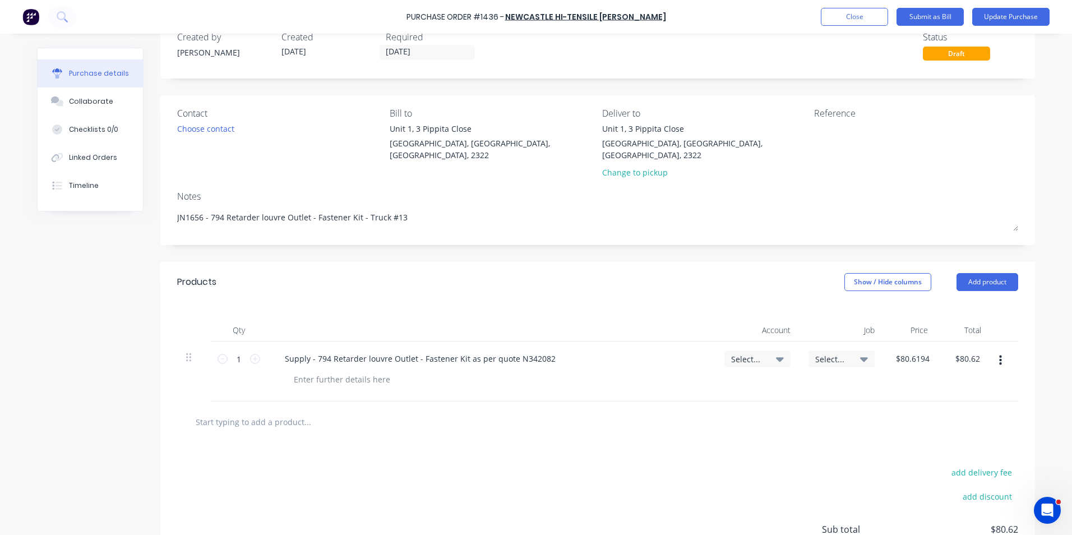
scroll to position [56, 0]
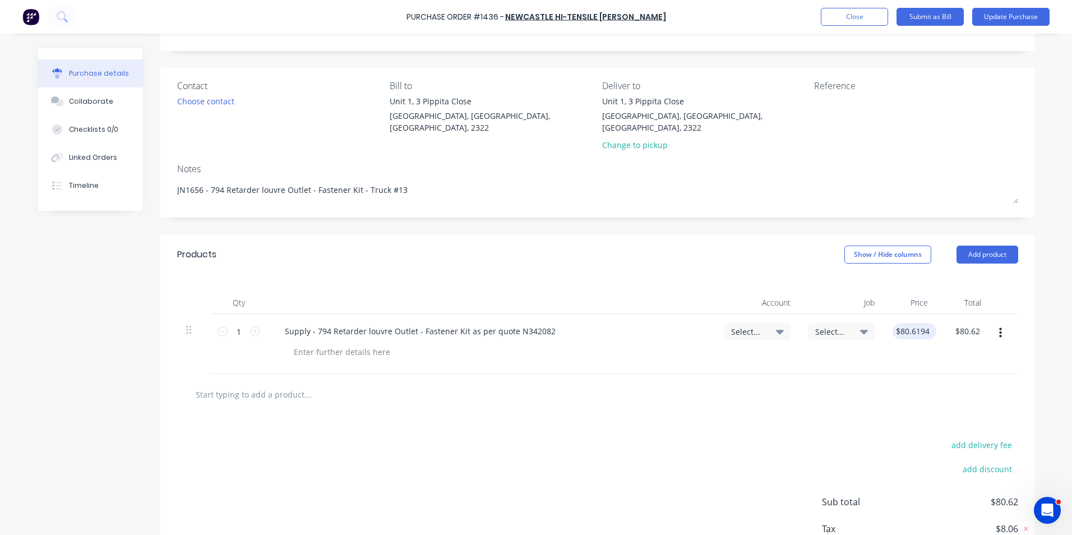
type textarea "x"
type input "80.6194"
click at [908, 323] on input "80.6194" at bounding box center [912, 331] width 39 height 16
click at [912, 323] on input "80.6194" at bounding box center [911, 331] width 35 height 16
type textarea "x"
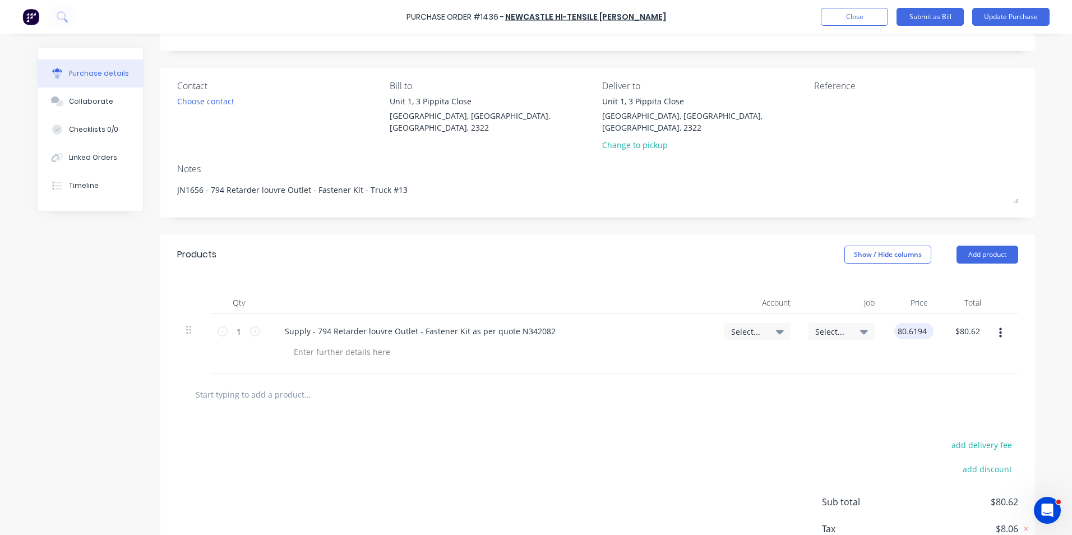
click at [912, 323] on input "80.6194" at bounding box center [911, 331] width 35 height 16
type input "89.1194"
type textarea "x"
type input "$89.1194"
type input "$89.12"
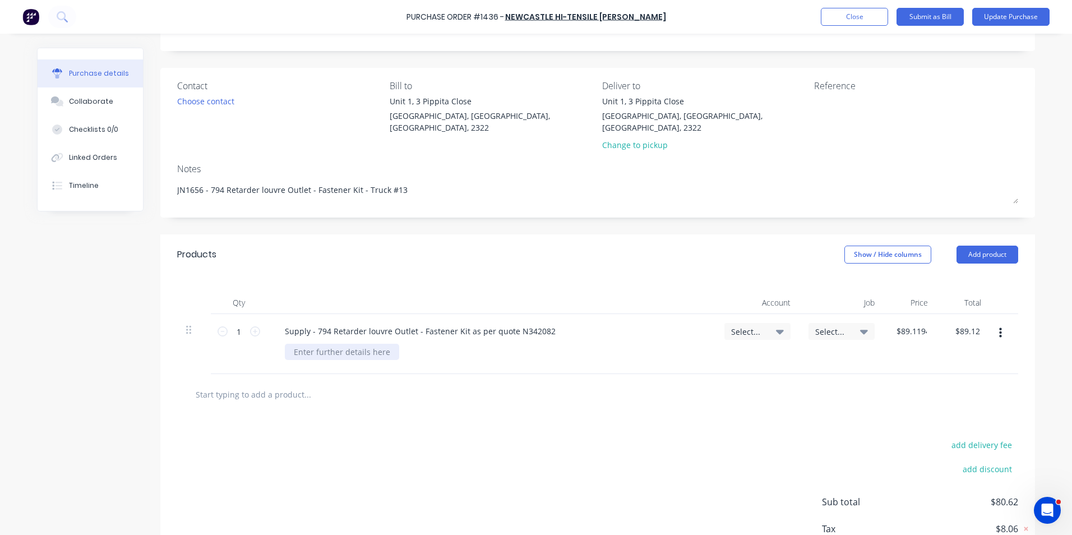
click at [292, 344] on div at bounding box center [342, 352] width 114 height 16
click at [744, 326] on span "Select..." at bounding box center [748, 332] width 34 height 12
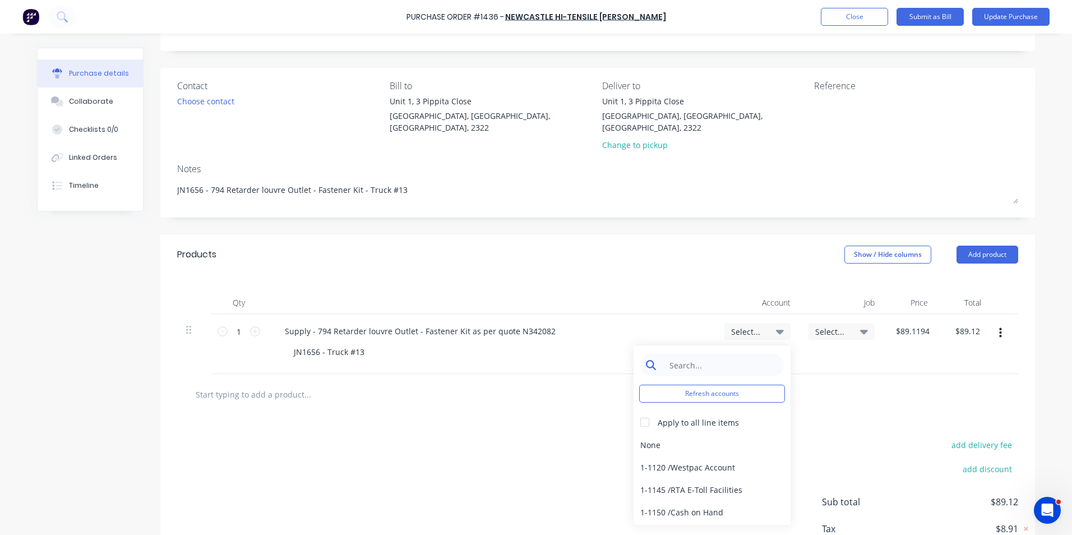
type textarea "x"
click at [691, 354] on input at bounding box center [720, 365] width 115 height 22
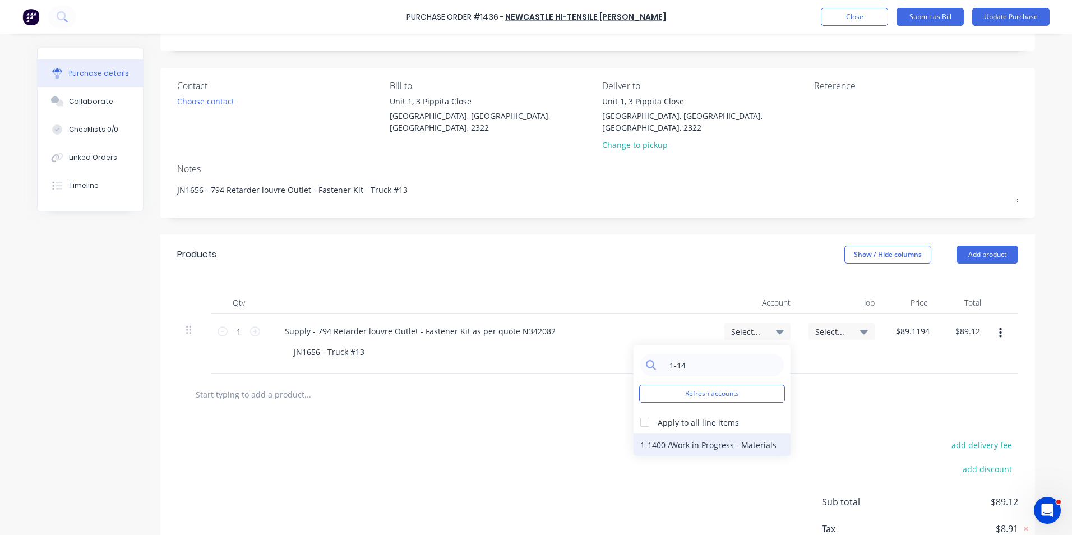
type input "1-14"
click at [731, 433] on div "1-1400 / Work in Progress - Materials" at bounding box center [712, 444] width 157 height 22
click at [824, 326] on span "Select..." at bounding box center [832, 332] width 34 height 12
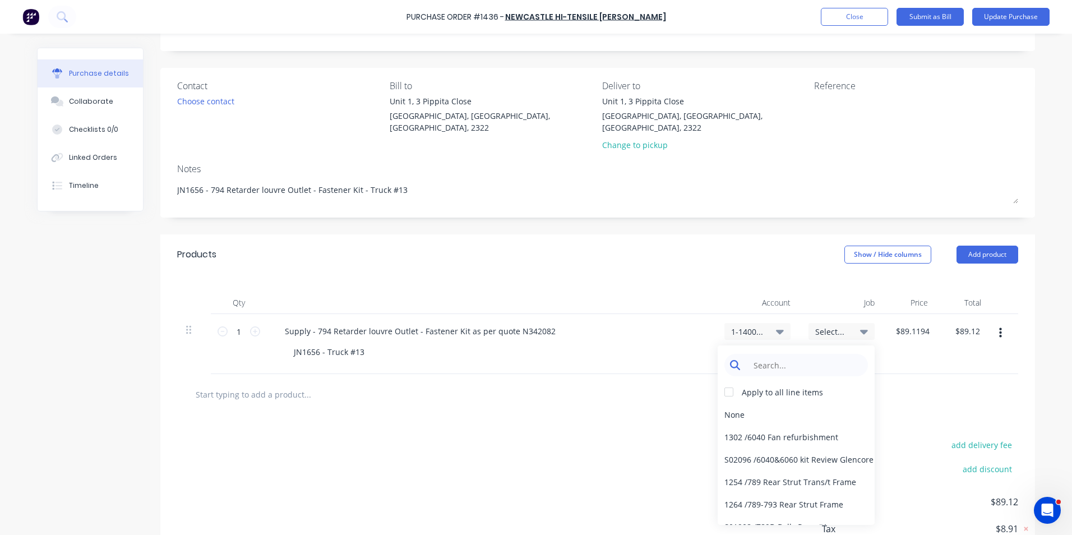
type textarea "x"
click at [762, 354] on input at bounding box center [804, 365] width 115 height 22
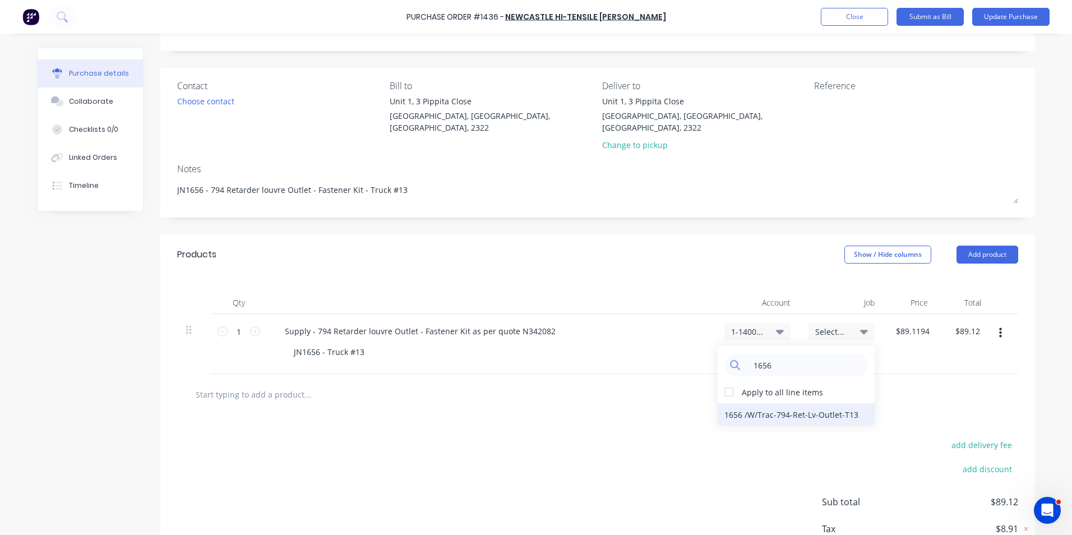
type input "1656"
click at [756, 405] on div "1656 / W/Trac-794-Ret-Lv-Outlet-T13" at bounding box center [796, 414] width 157 height 22
click at [1017, 17] on button "Update Purchase" at bounding box center [1010, 17] width 77 height 18
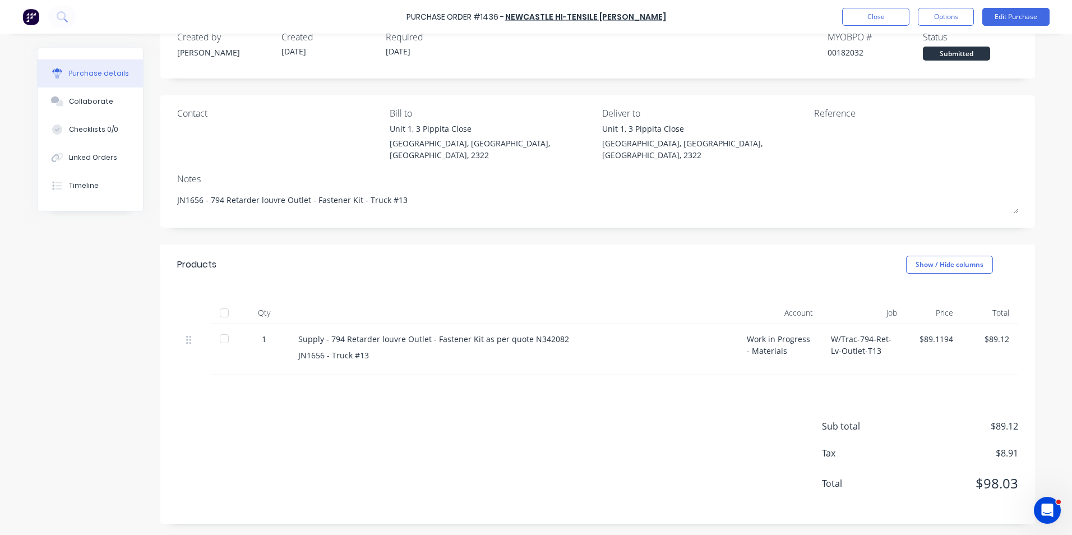
scroll to position [0, 0]
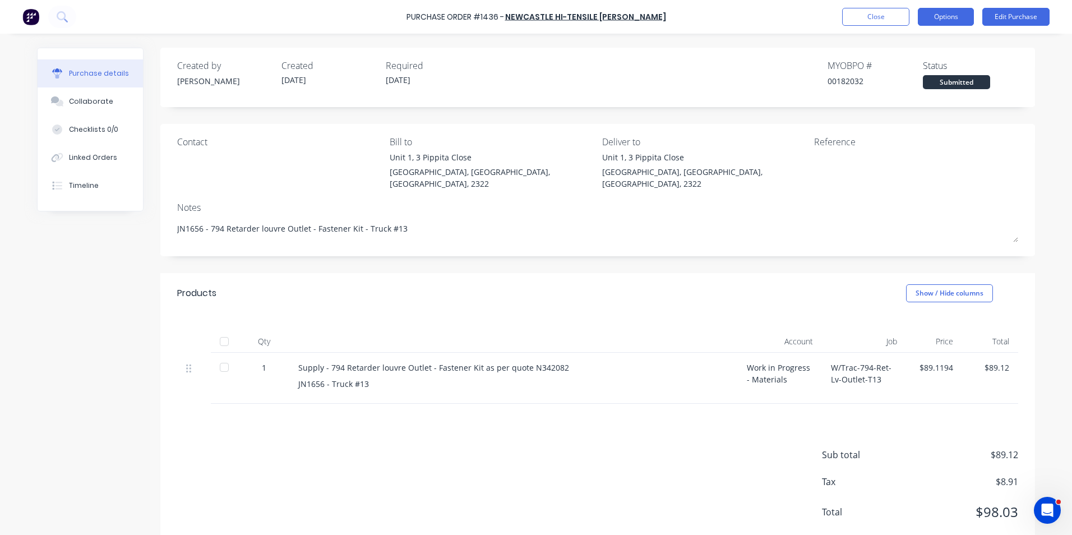
click at [950, 17] on button "Options" at bounding box center [946, 17] width 56 height 18
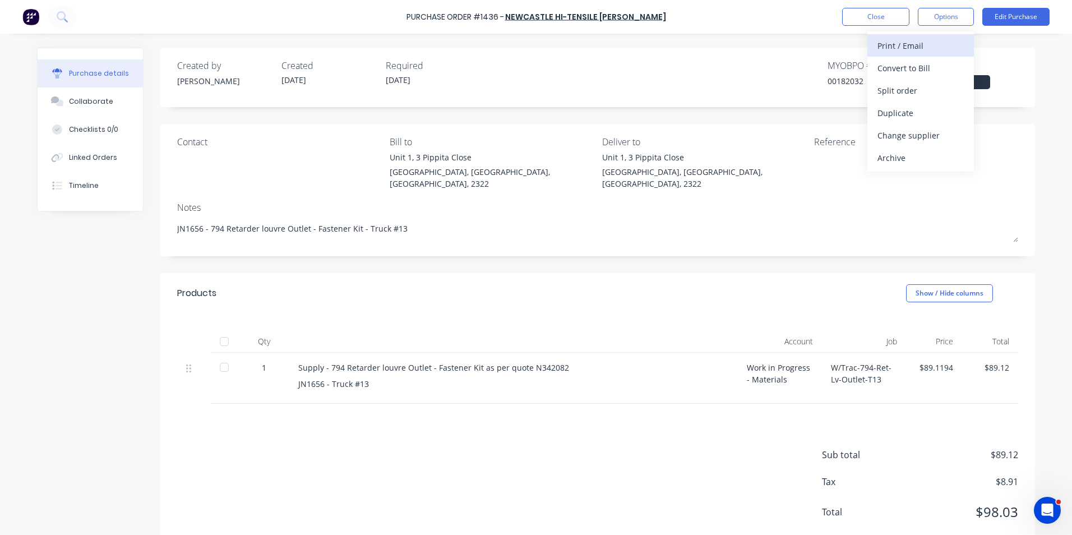
click at [906, 44] on div "Print / Email" at bounding box center [920, 46] width 86 height 16
click at [903, 66] on div "With pricing" at bounding box center [920, 68] width 86 height 16
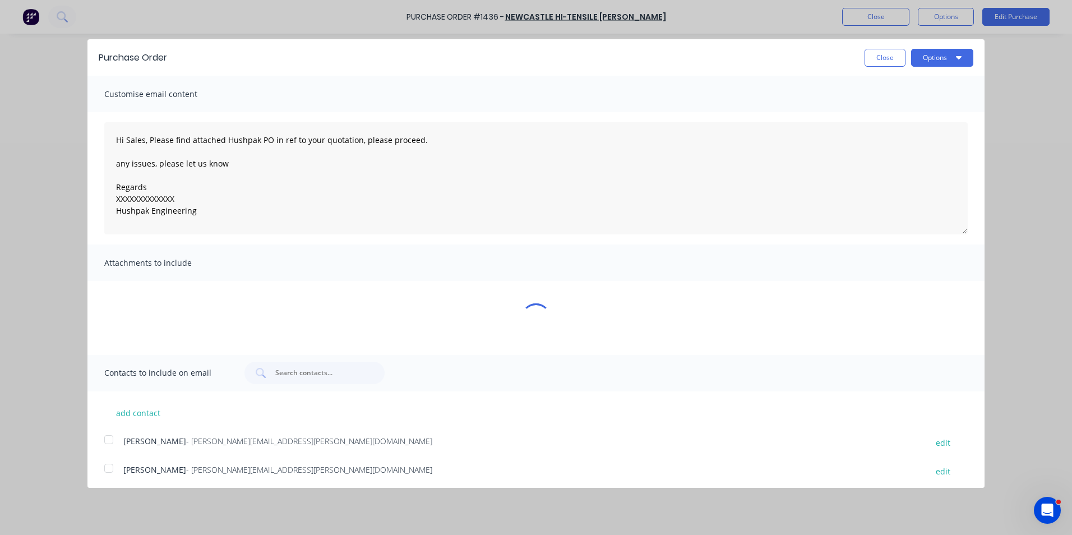
type textarea "x"
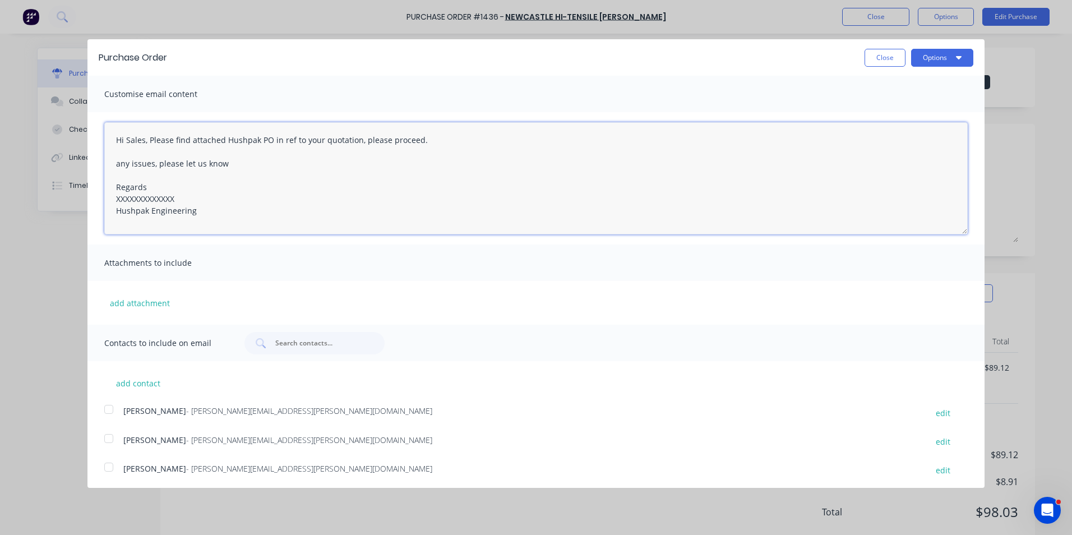
drag, startPoint x: 175, startPoint y: 197, endPoint x: 86, endPoint y: 197, distance: 89.7
click at [86, 197] on div "Purchase Order Close Options Customise email content Hi Sales, Please find atta…" at bounding box center [536, 267] width 1072 height 535
type textarea "Hi Sales, Please find attached Hushpak PO in ref to your quotation, please proc…"
click at [149, 302] on button "add attachment" at bounding box center [139, 302] width 71 height 17
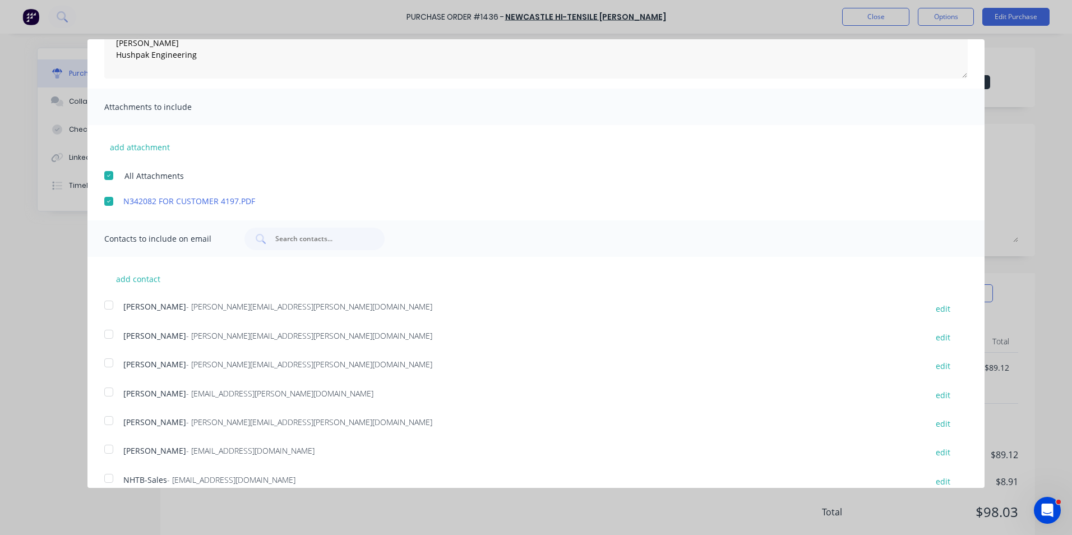
scroll to position [199, 0]
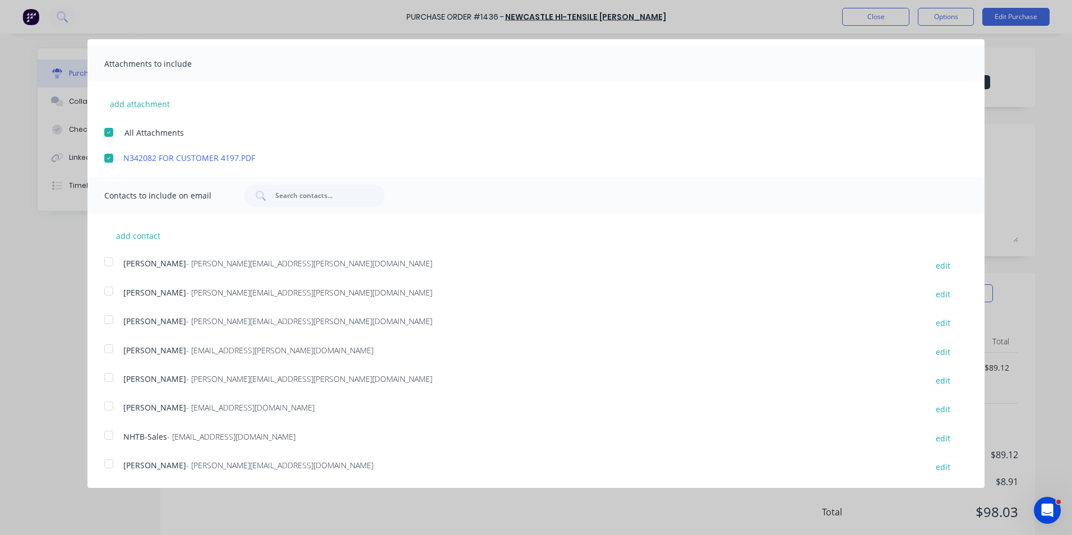
click at [109, 318] on div at bounding box center [109, 319] width 22 height 22
click at [110, 434] on div at bounding box center [109, 435] width 22 height 22
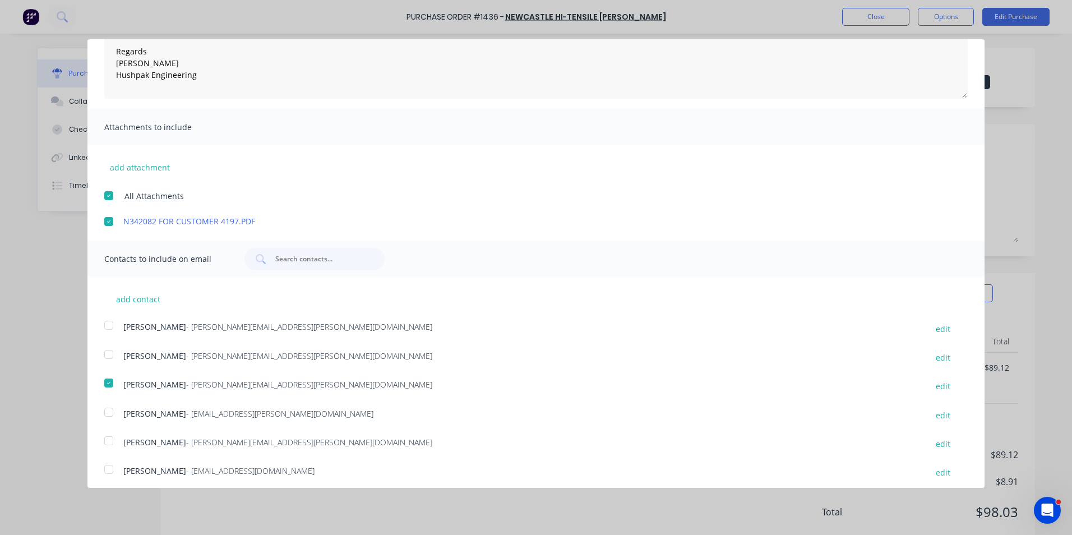
scroll to position [0, 0]
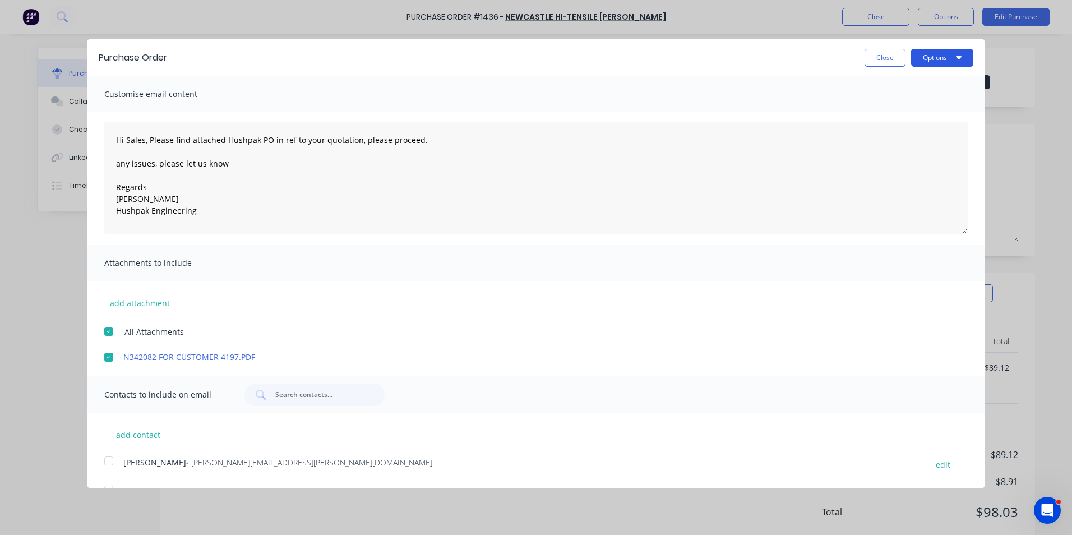
click at [915, 58] on button "Options" at bounding box center [942, 58] width 62 height 18
click at [888, 109] on div "Email" at bounding box center [920, 108] width 86 height 16
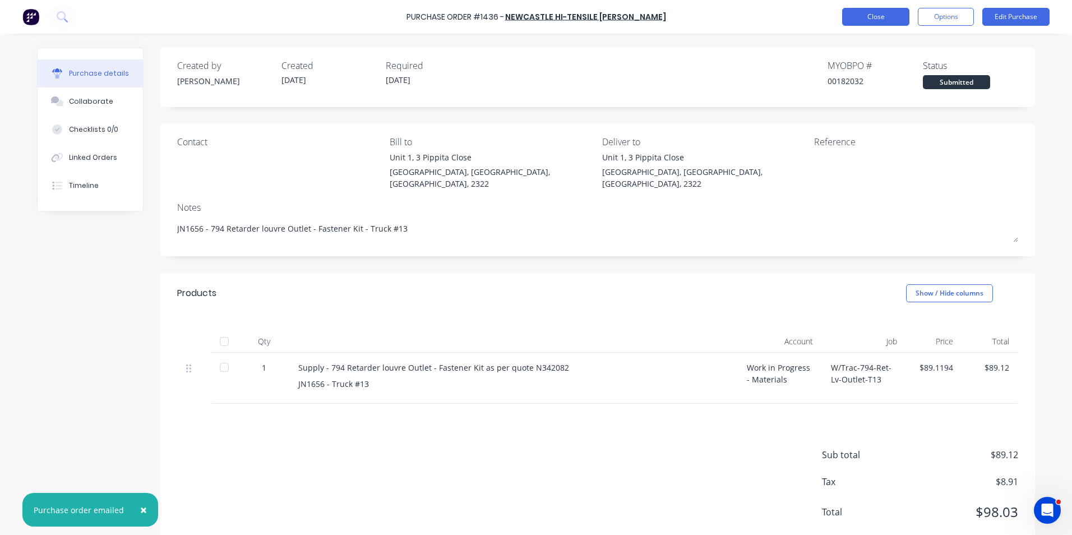
click at [875, 16] on button "Close" at bounding box center [875, 17] width 67 height 18
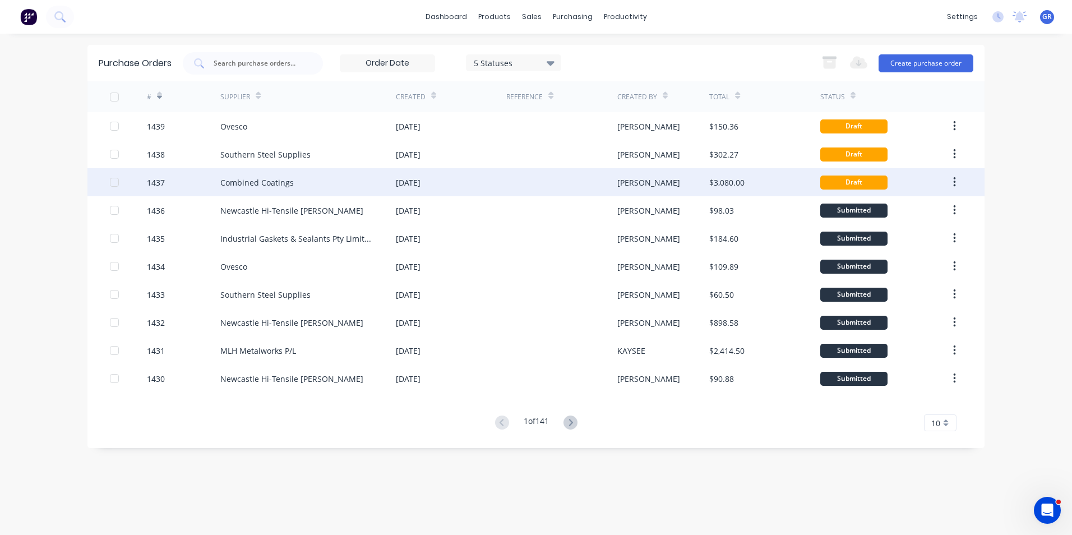
click at [160, 180] on div "1437" at bounding box center [156, 183] width 18 height 12
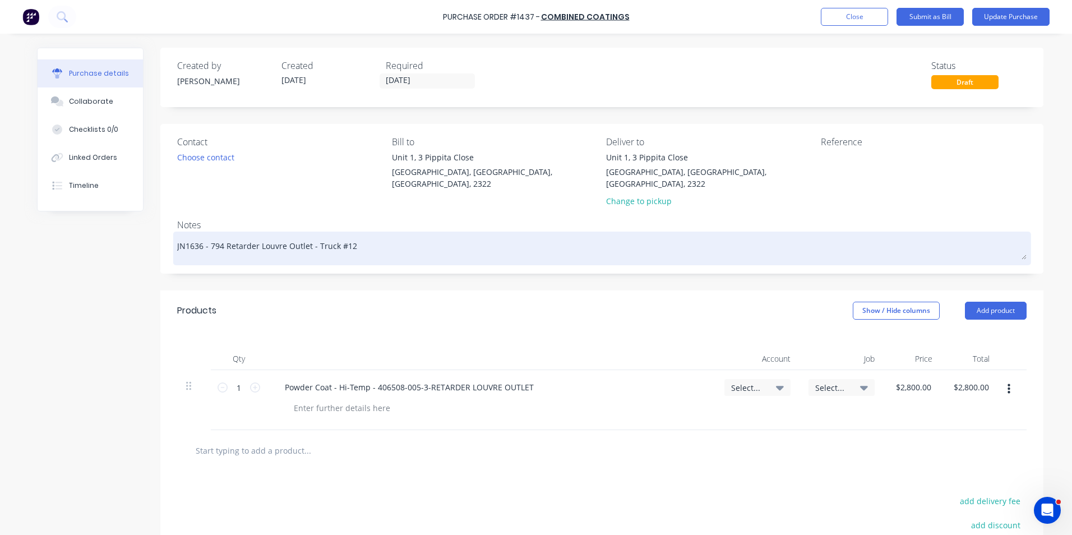
click at [191, 235] on textarea "JN1636 - 794 Retarder Louvre Outlet - Truck #12" at bounding box center [601, 246] width 849 height 25
type textarea "x"
type textarea "JN1656 - 794 Retarder Louvre Outlet - Truck #12"
click at [343, 235] on textarea "JN1656 - 794 Retarder Louvre Outlet - Truck #12" at bounding box center [601, 246] width 849 height 25
type textarea "x"
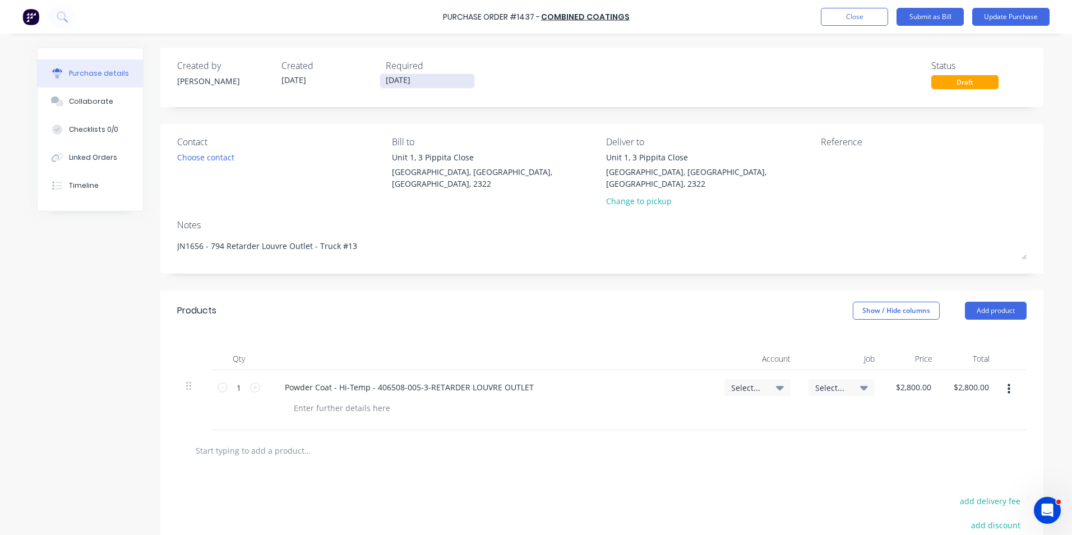
type textarea "JN1656 - 794 Retarder Louvre Outlet - Truck #13"
type textarea "x"
type textarea "JN1656 - 794 Retarder Louvre Outlet - Truck #13"
click at [399, 80] on input "[DATE]" at bounding box center [427, 81] width 94 height 14
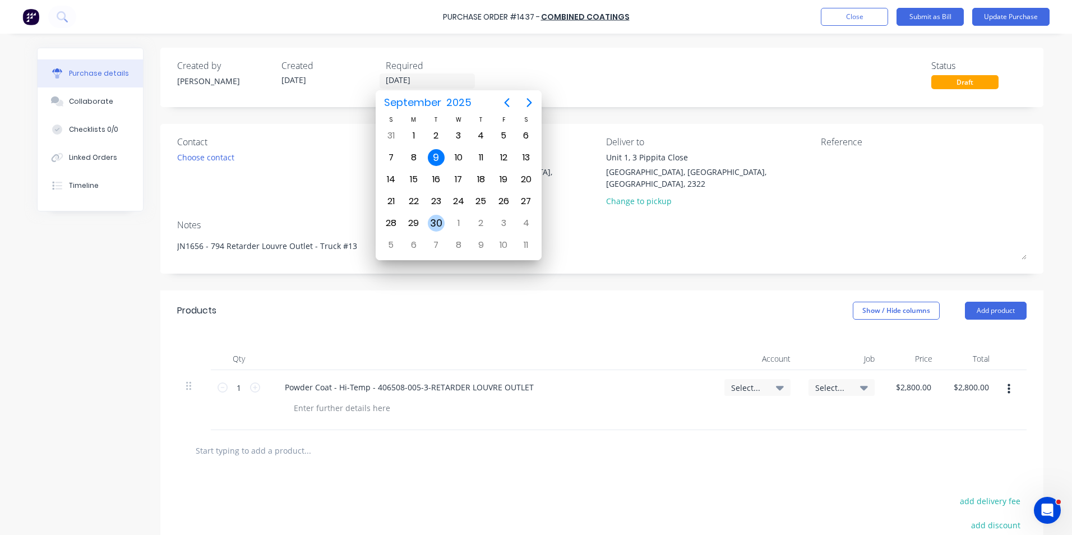
click at [441, 221] on div "30" at bounding box center [436, 223] width 17 height 17
type textarea "x"
type input "30/09/25"
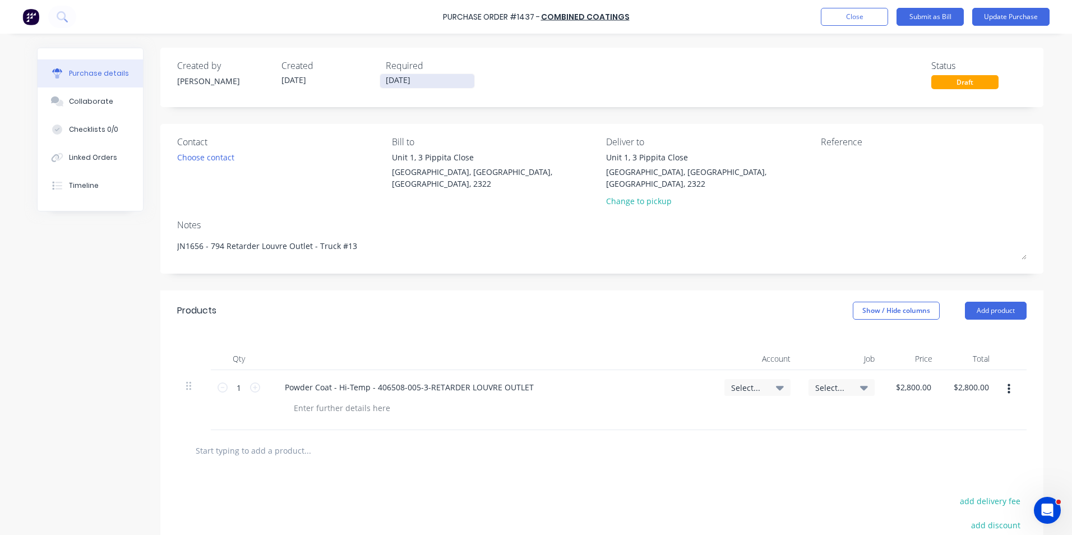
click at [409, 80] on input "30/09/25" at bounding box center [427, 81] width 94 height 14
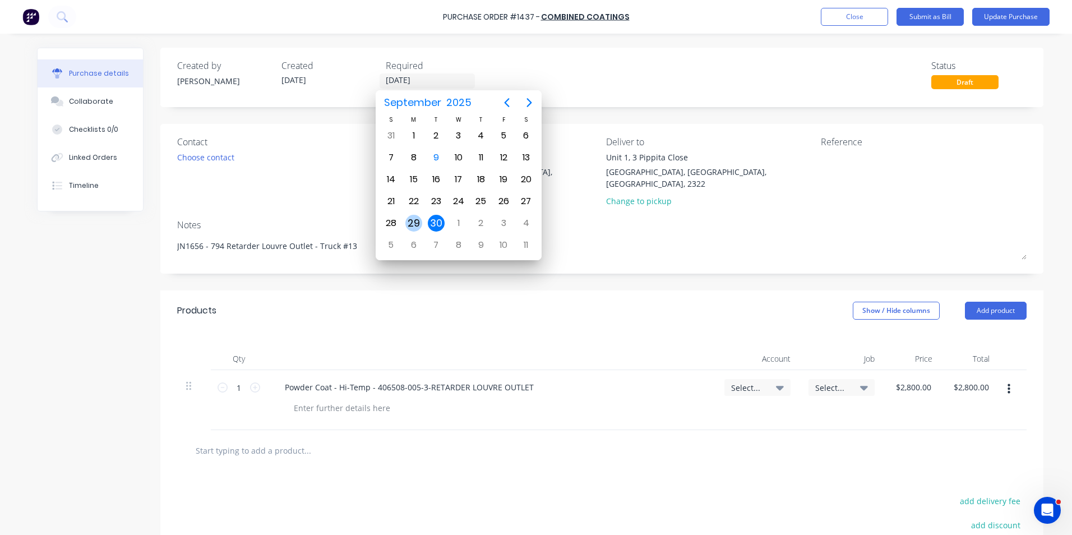
click at [417, 223] on div "29" at bounding box center [413, 223] width 17 height 17
type textarea "x"
type input "29/09/25"
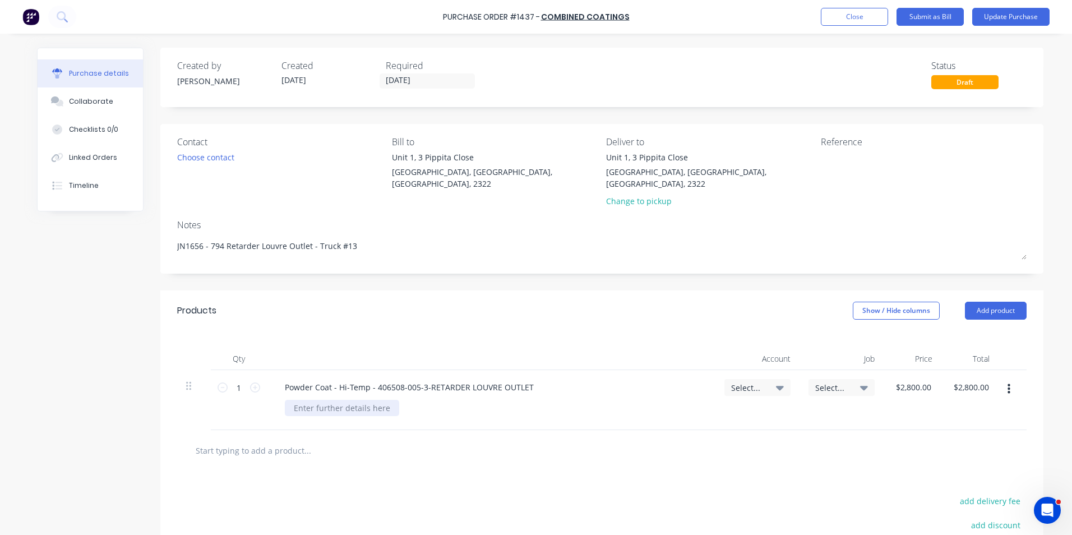
type textarea "x"
click at [321, 400] on div at bounding box center [342, 408] width 114 height 16
click at [736, 382] on span "Select..." at bounding box center [748, 388] width 34 height 12
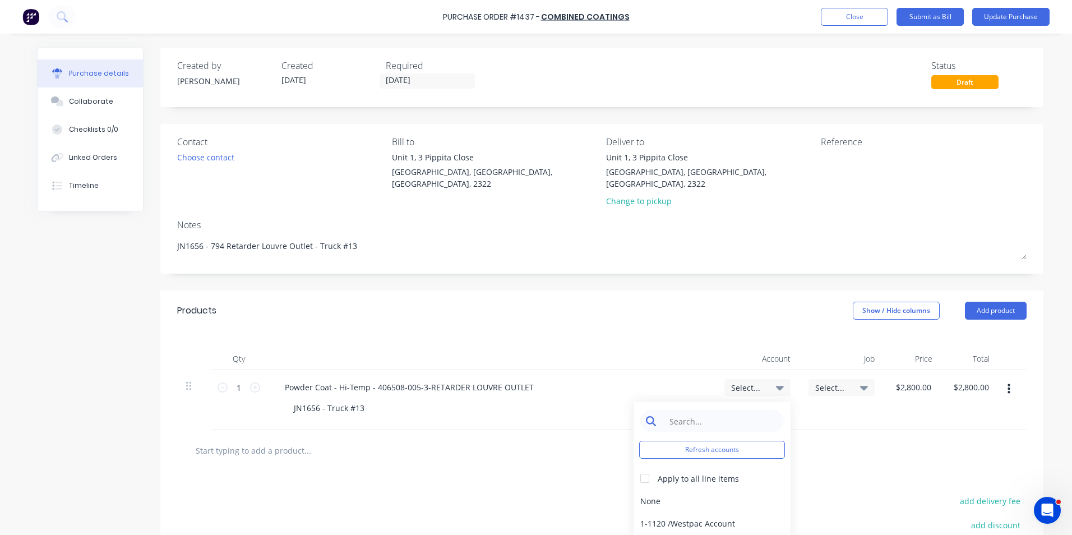
type textarea "x"
click at [683, 410] on input at bounding box center [720, 421] width 115 height 22
type input "1-14"
click at [726, 489] on div "1-1400 / Work in Progress - Materials" at bounding box center [712, 500] width 157 height 22
click at [822, 382] on span "Select..." at bounding box center [832, 388] width 34 height 12
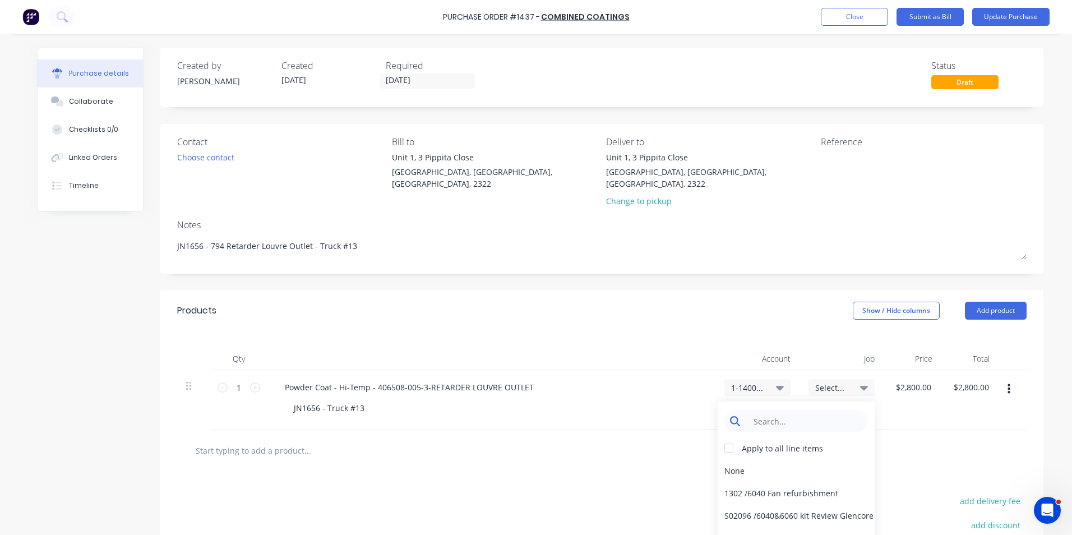
type textarea "x"
click at [771, 410] on input at bounding box center [804, 421] width 115 height 22
type input "1656"
click at [750, 460] on div "1656 / W/Trac-794-Ret-Lv-Outlet-T13" at bounding box center [796, 470] width 157 height 22
click at [1008, 15] on button "Update Purchase" at bounding box center [1010, 17] width 77 height 18
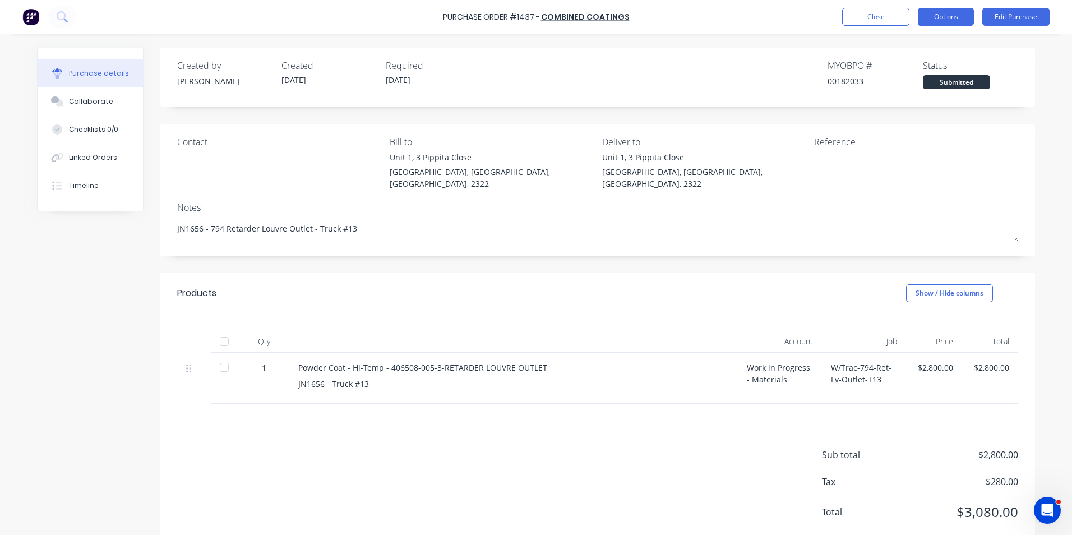
click at [941, 20] on button "Options" at bounding box center [946, 17] width 56 height 18
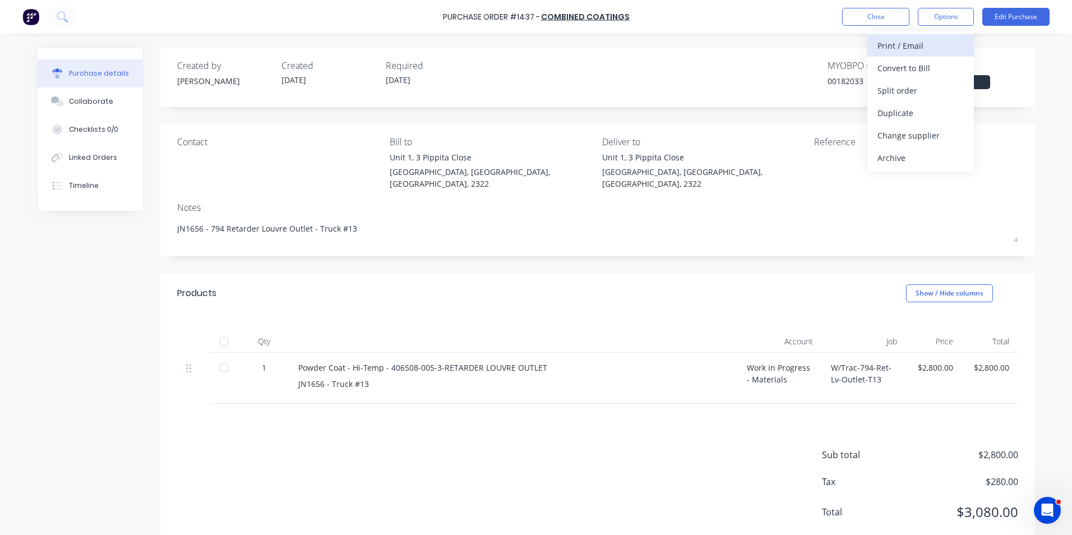
click at [912, 45] on div "Print / Email" at bounding box center [920, 46] width 86 height 16
click at [912, 66] on div "With pricing" at bounding box center [920, 68] width 86 height 16
type textarea "x"
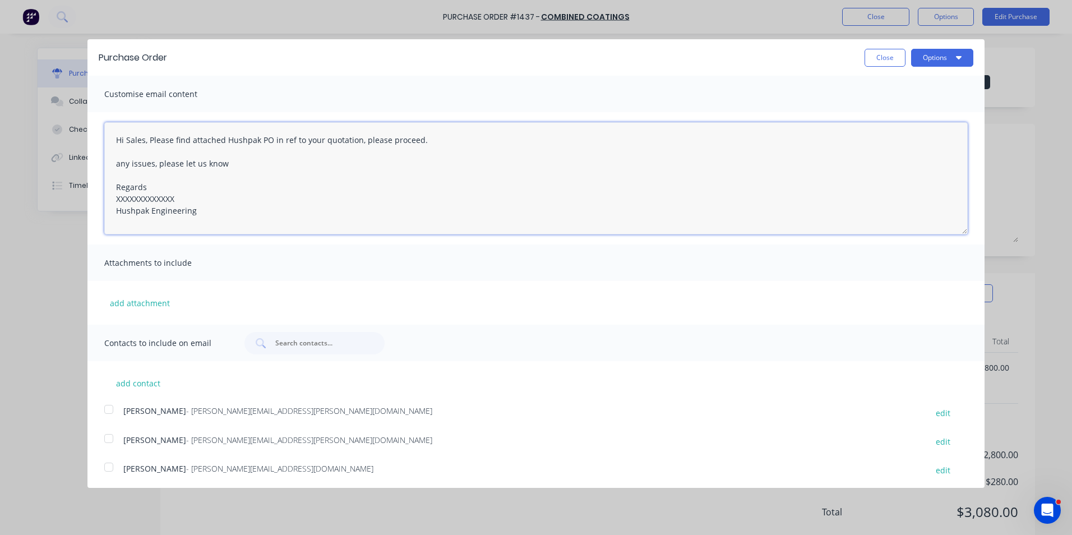
drag, startPoint x: 144, startPoint y: 140, endPoint x: 128, endPoint y: 141, distance: 15.8
click at [128, 141] on textarea "Hi Sales, Please find attached Hushpak PO in ref to your quotation, please proc…" at bounding box center [535, 178] width 863 height 112
drag, startPoint x: 421, startPoint y: 140, endPoint x: 366, endPoint y: 140, distance: 54.9
click at [366, 140] on textarea "Hi Simon, Please find attached Hushpak PO in ref to your quotation, please proc…" at bounding box center [535, 178] width 863 height 112
drag, startPoint x: 181, startPoint y: 198, endPoint x: 91, endPoint y: 203, distance: 89.8
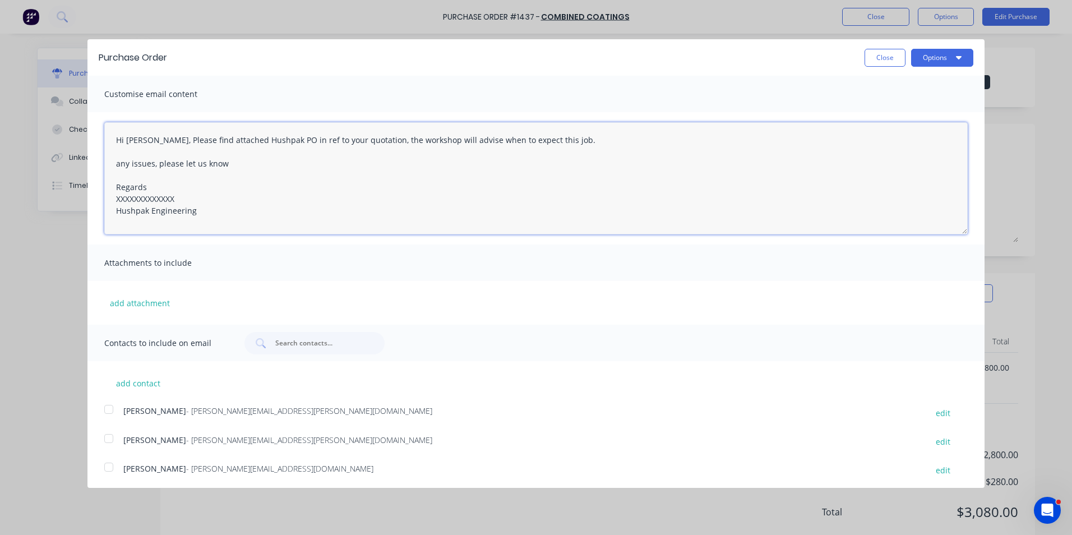
click at [91, 203] on div "Hi Simon, Please find attached Hushpak PO in ref to your quotation, the worksho…" at bounding box center [535, 178] width 897 height 132
type textarea "Hi Simon, Please find attached Hushpak PO in ref to your quotation, the worksho…"
click at [140, 302] on button "add attachment" at bounding box center [139, 302] width 71 height 17
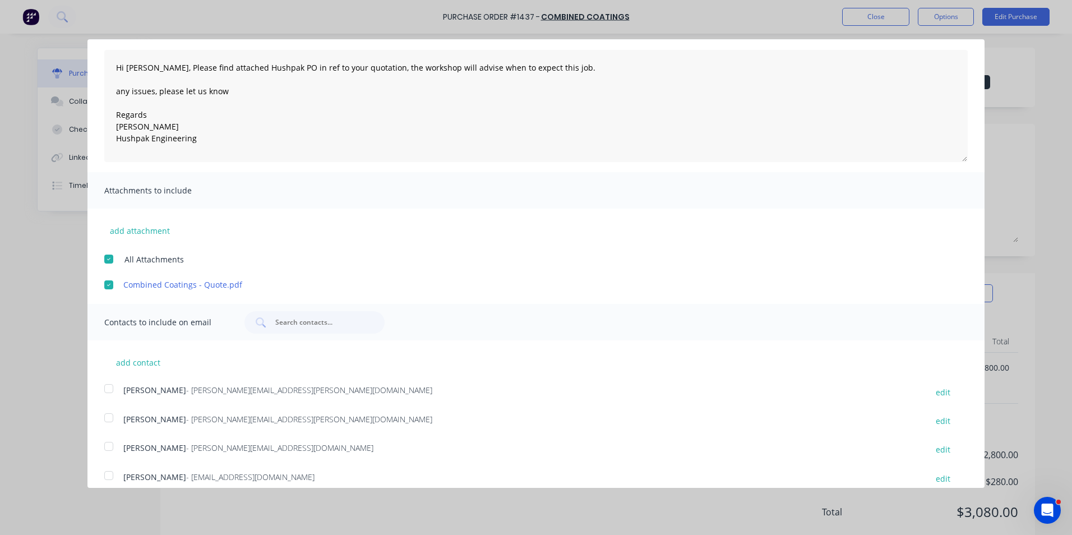
scroll to position [84, 0]
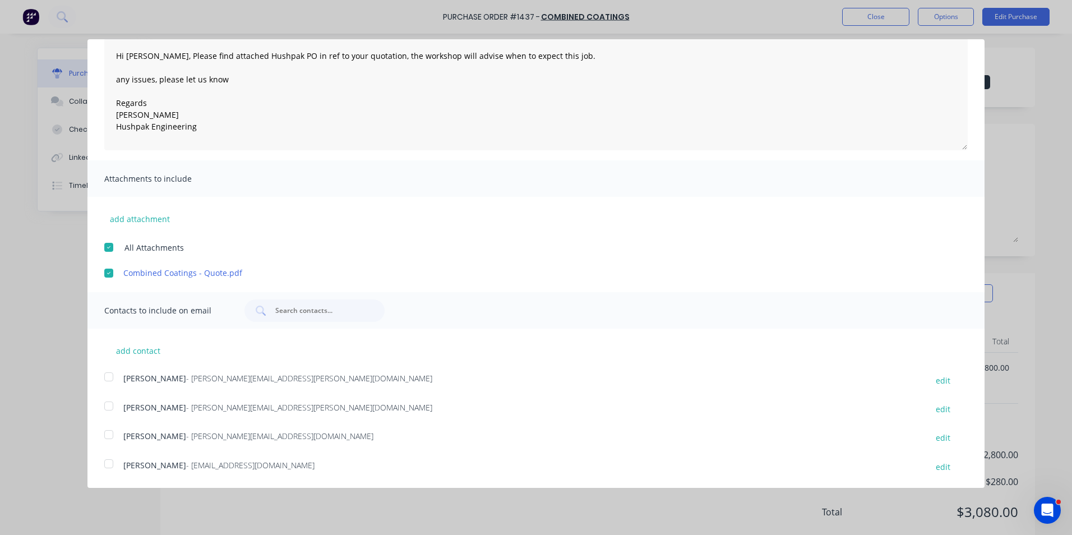
click at [110, 405] on div at bounding box center [109, 406] width 22 height 22
click at [106, 463] on div at bounding box center [109, 463] width 22 height 22
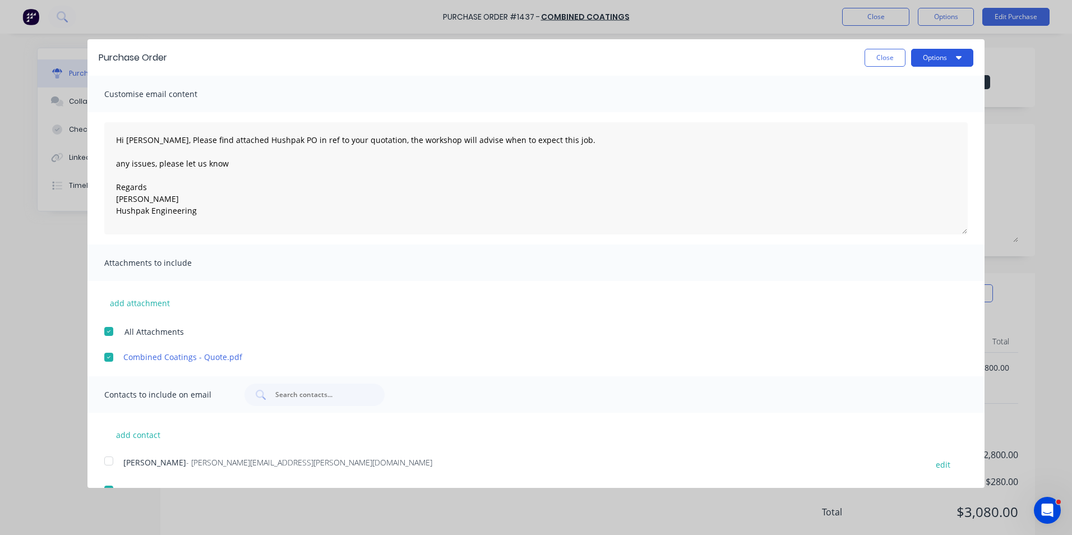
click at [926, 55] on button "Options" at bounding box center [942, 58] width 62 height 18
click at [882, 108] on div "Email" at bounding box center [920, 108] width 86 height 16
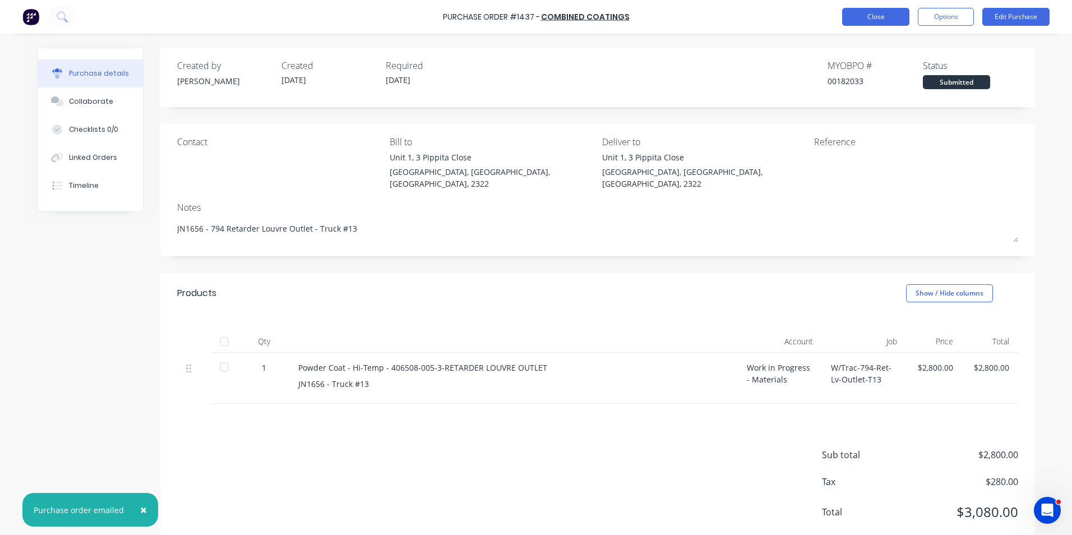
click at [871, 17] on button "Close" at bounding box center [875, 17] width 67 height 18
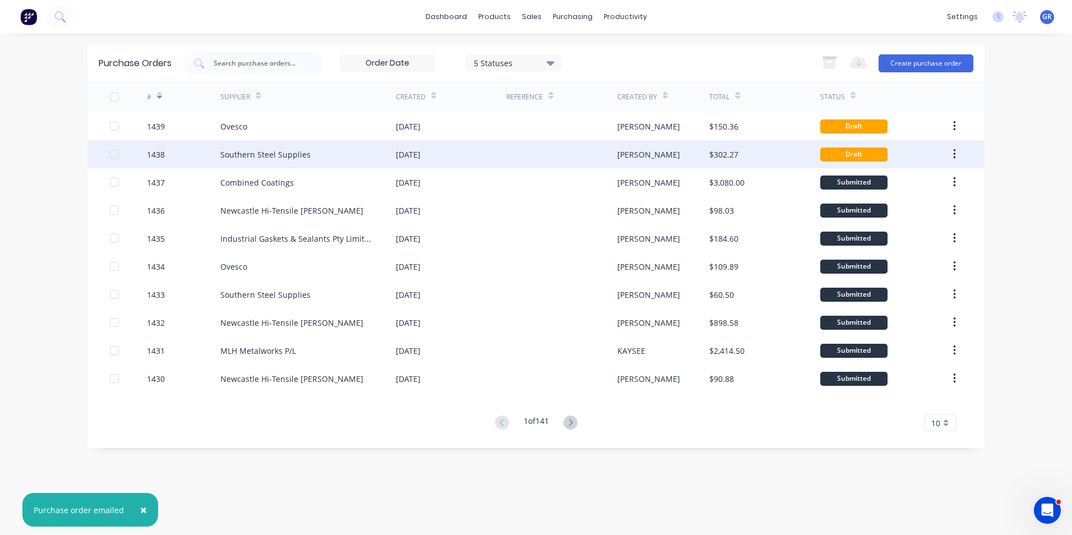
click at [157, 153] on div "1438" at bounding box center [156, 155] width 18 height 12
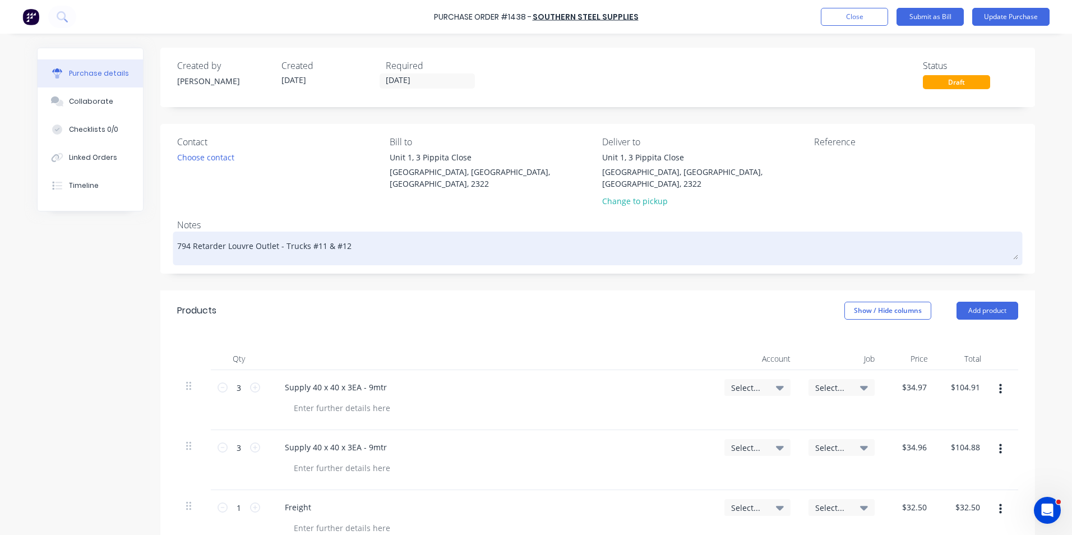
click at [314, 235] on textarea "794 Retarder Louvre Outlet - Trucks #11 & #12" at bounding box center [597, 246] width 841 height 25
type textarea "x"
type textarea "794 Retarder Louvre Outlet - Trucks #13 & #12"
click at [338, 234] on textarea "794 Retarder Louvre Outlet - Trucks #13 & #12" at bounding box center [597, 246] width 841 height 25
type textarea "x"
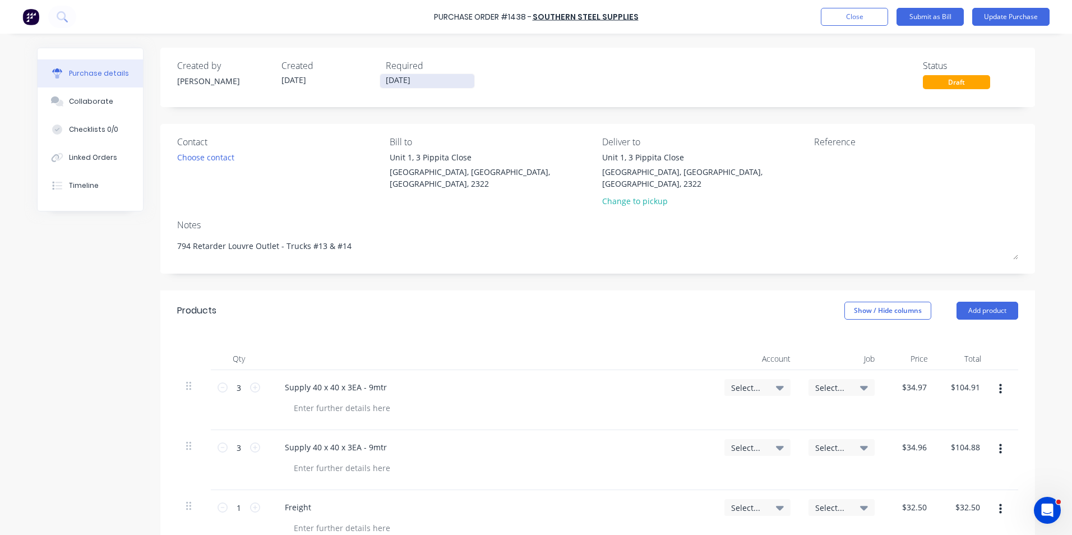
type textarea "794 Retarder Louvre Outlet - Trucks #13 & #14"
type textarea "x"
type textarea "794 Retarder Louvre Outlet - Trucks #13 & #14"
click at [392, 78] on input "09/09/25" at bounding box center [427, 81] width 94 height 14
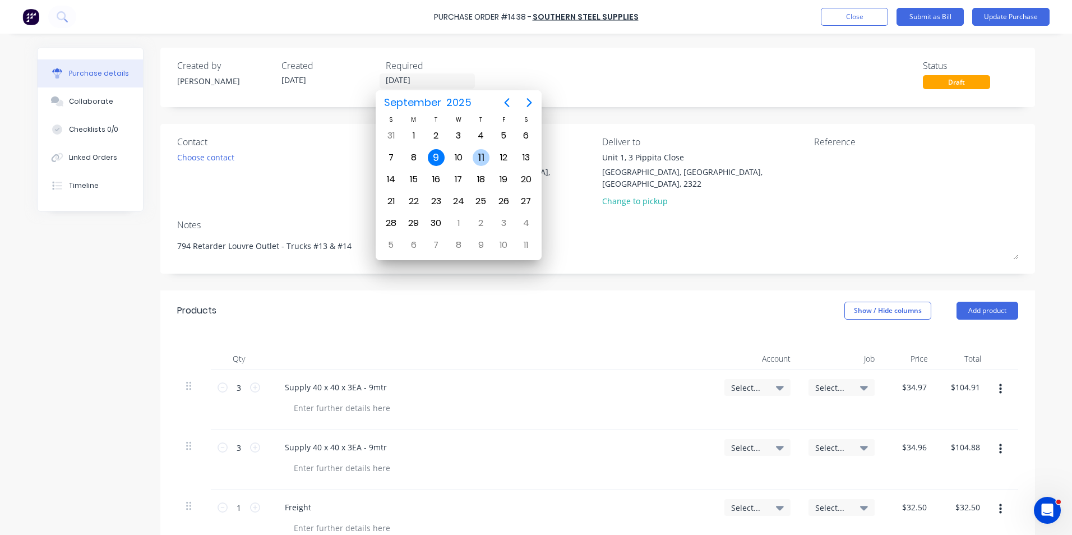
click at [480, 154] on div "11" at bounding box center [481, 157] width 17 height 17
type textarea "x"
type input "11/09/25"
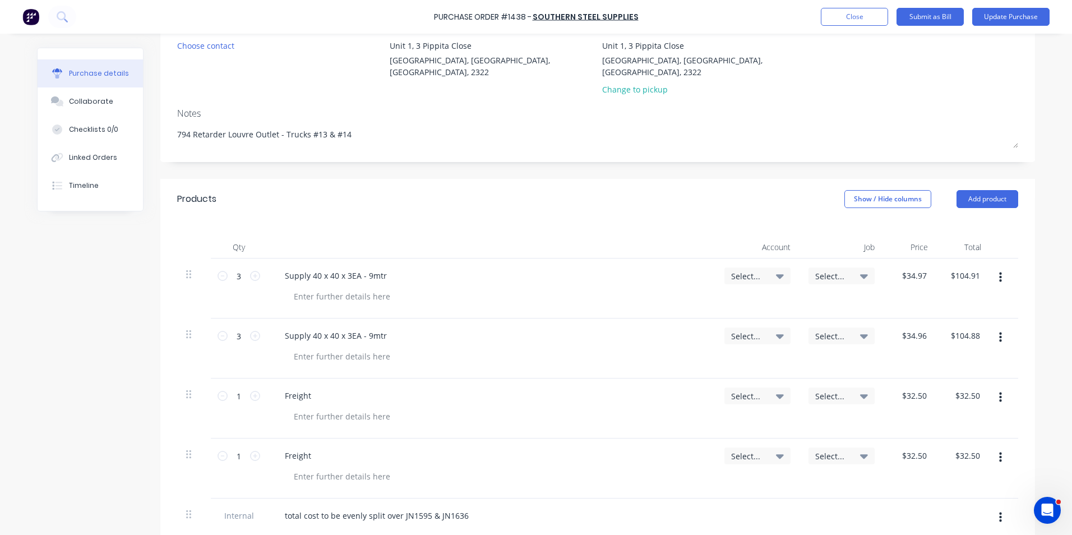
scroll to position [112, 0]
type textarea "x"
click at [325, 288] on div at bounding box center [342, 296] width 114 height 16
click at [745, 270] on span "Select..." at bounding box center [748, 276] width 34 height 12
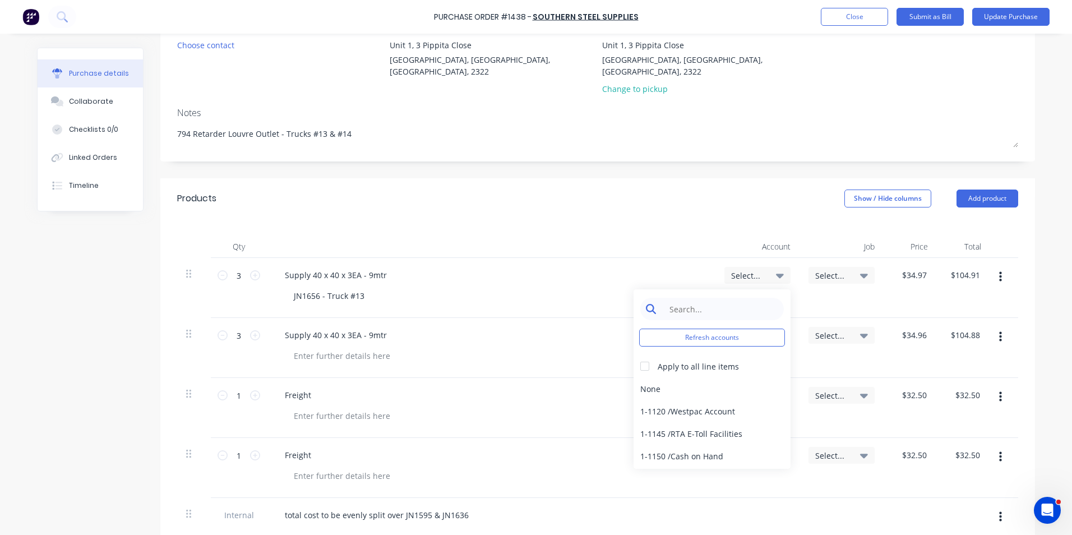
type textarea "x"
click at [684, 298] on input at bounding box center [720, 309] width 115 height 22
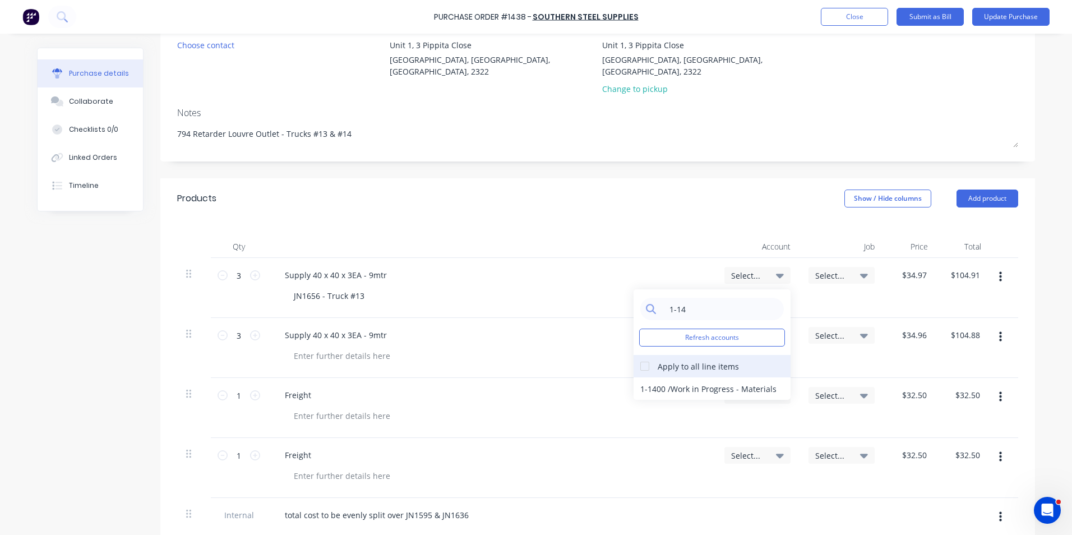
type input "1-14"
click at [639, 355] on div at bounding box center [645, 366] width 22 height 22
click at [654, 377] on div "1-1400 / Work in Progress - Materials" at bounding box center [712, 388] width 157 height 22
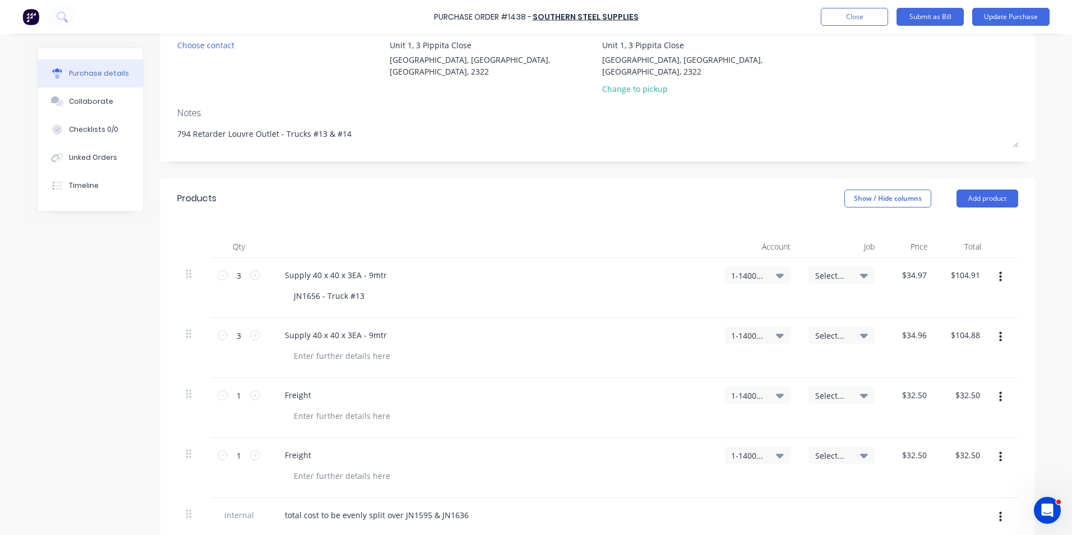
click at [830, 270] on span "Select..." at bounding box center [832, 276] width 34 height 12
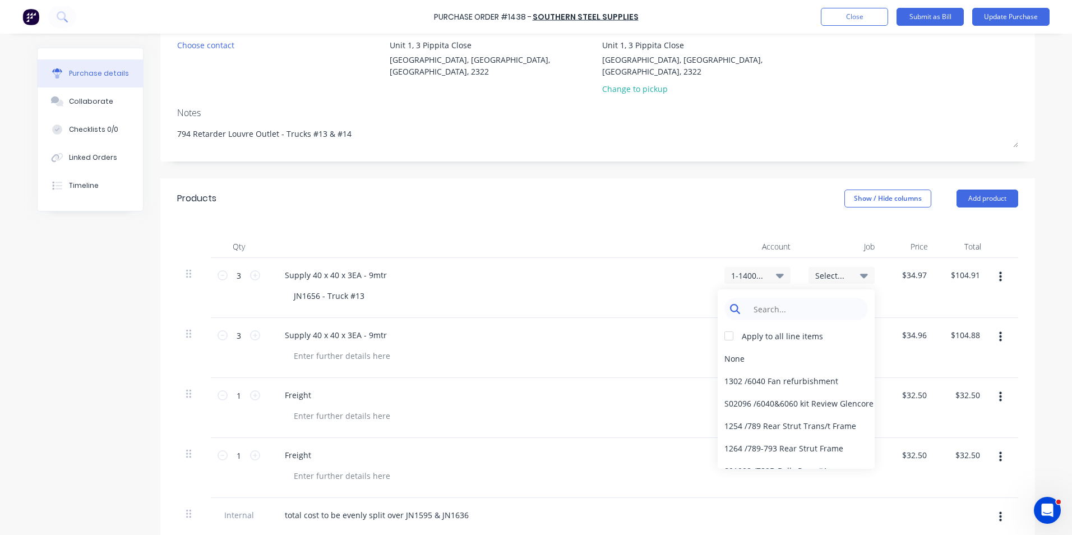
type textarea "x"
click at [770, 298] on input at bounding box center [804, 309] width 115 height 22
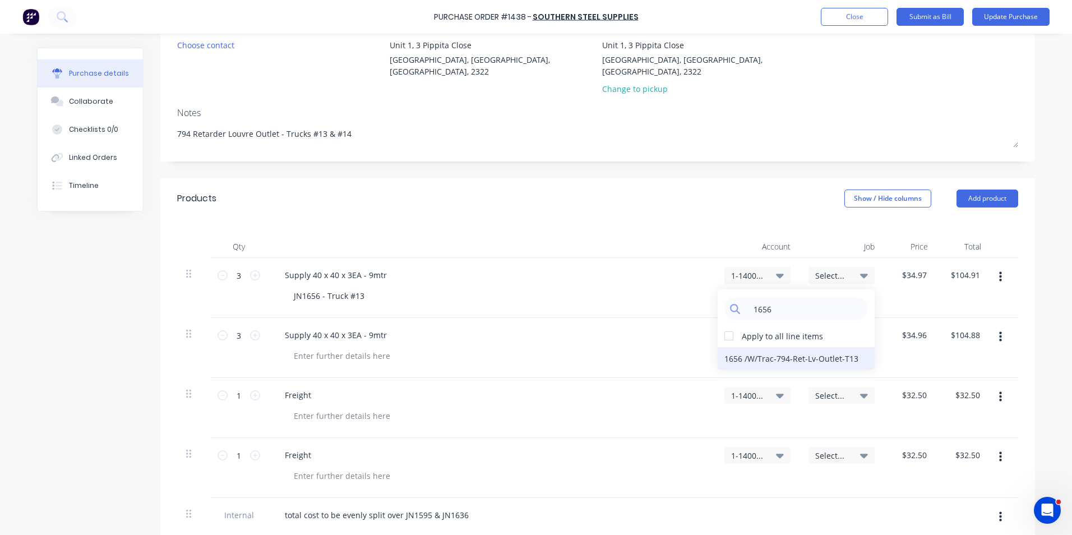
type input "1656"
click at [802, 347] on div "1656 / W/Trac-794-Ret-Lv-Outlet-T13" at bounding box center [796, 358] width 157 height 22
type textarea "x"
click at [317, 348] on div at bounding box center [342, 356] width 114 height 16
click at [821, 330] on span "Select..." at bounding box center [832, 336] width 34 height 12
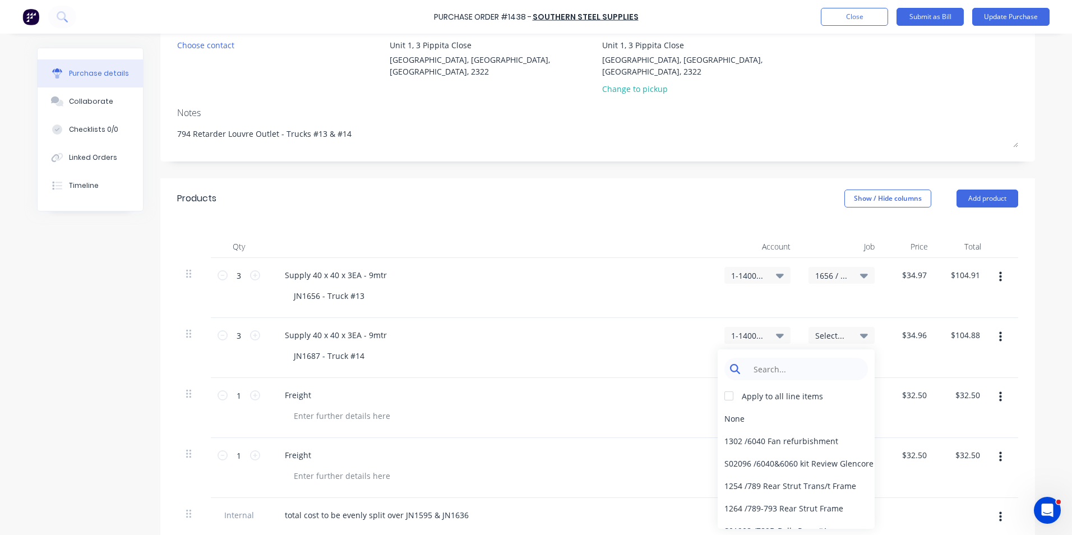
type textarea "x"
click at [773, 358] on input at bounding box center [804, 369] width 115 height 22
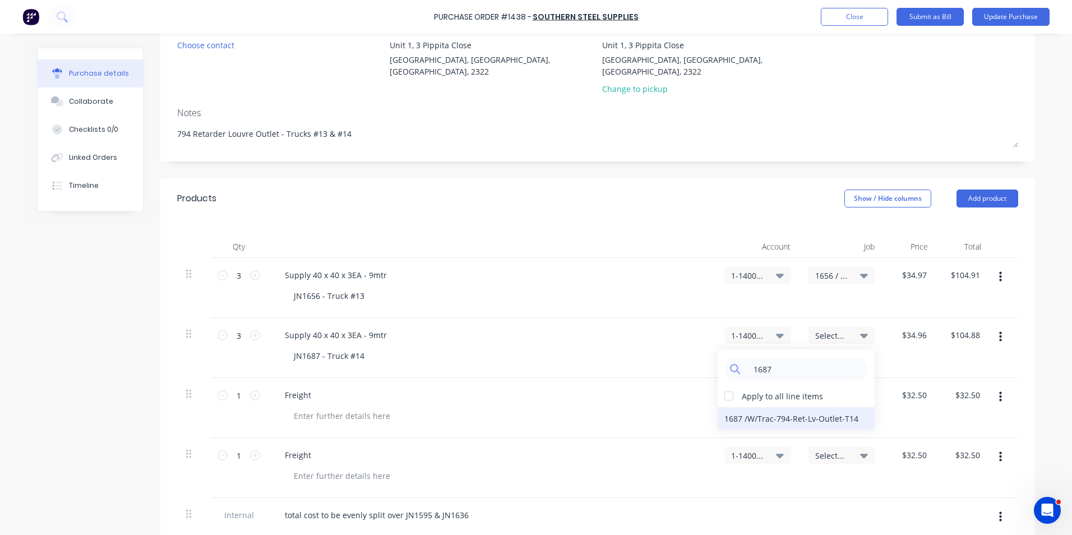
type input "1687"
click at [793, 407] on div "1687 / W/Trac-794-Ret-Lv-Outlet-T14" at bounding box center [796, 418] width 157 height 22
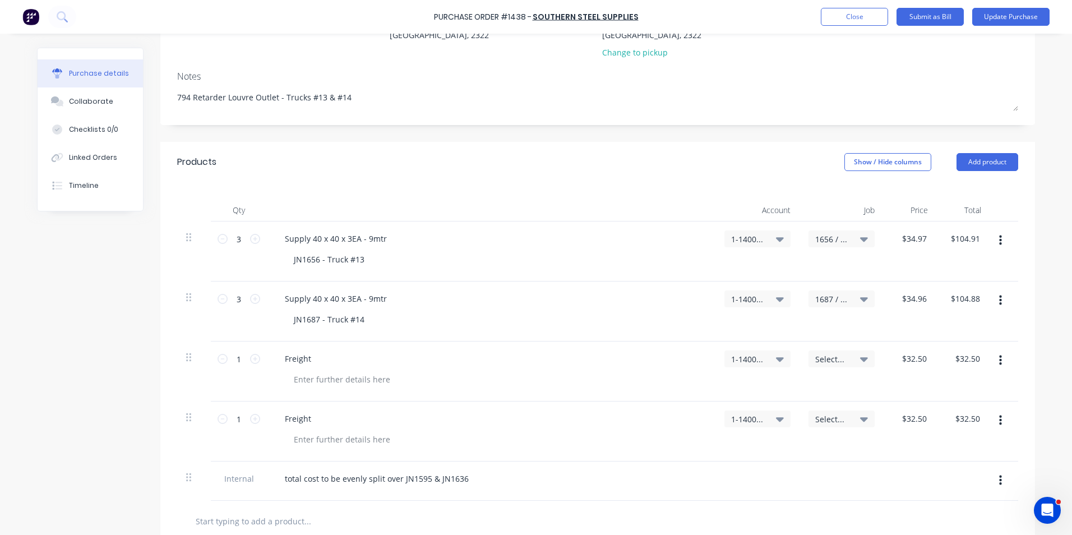
scroll to position [168, 0]
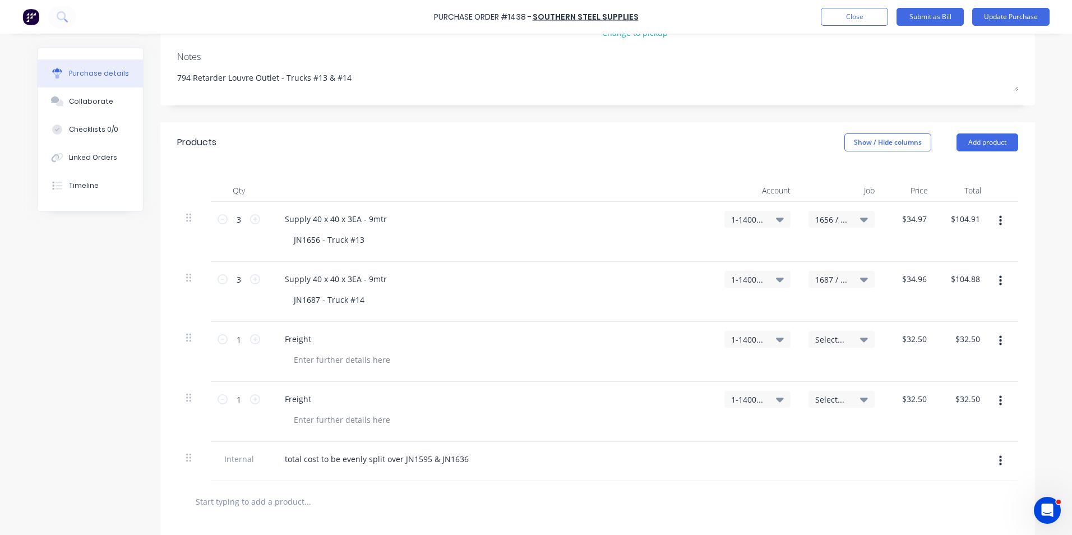
click at [826, 334] on span "Select..." at bounding box center [832, 340] width 34 height 12
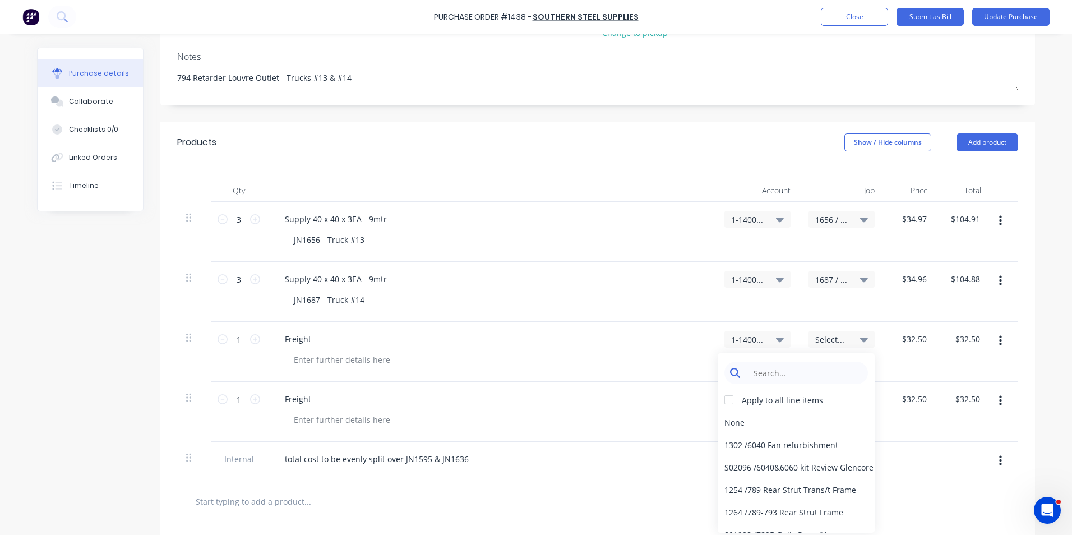
click at [778, 362] on input at bounding box center [804, 373] width 115 height 22
click at [375, 382] on div "Freight" at bounding box center [491, 412] width 449 height 60
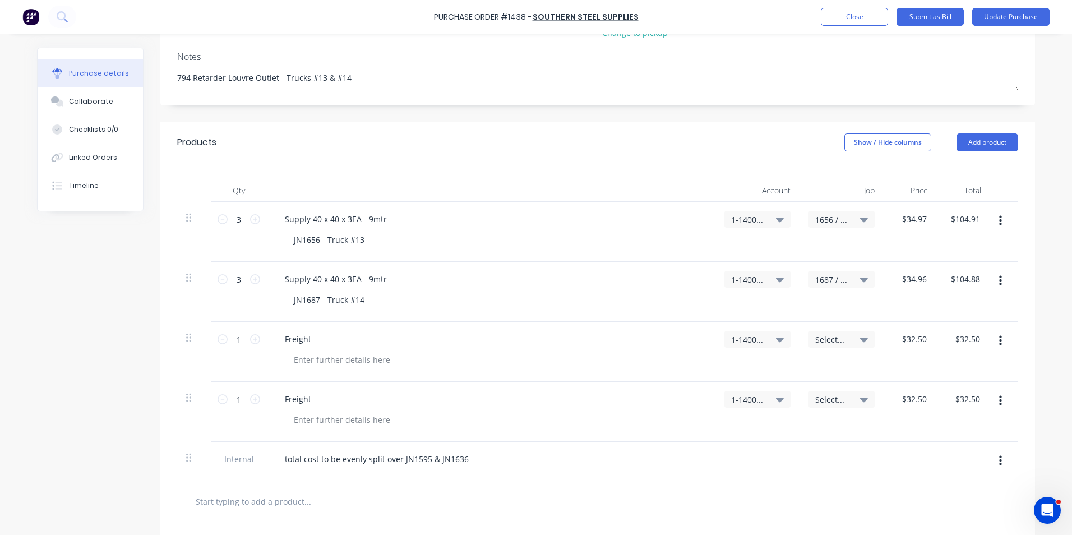
click at [834, 334] on span "Select..." at bounding box center [832, 340] width 34 height 12
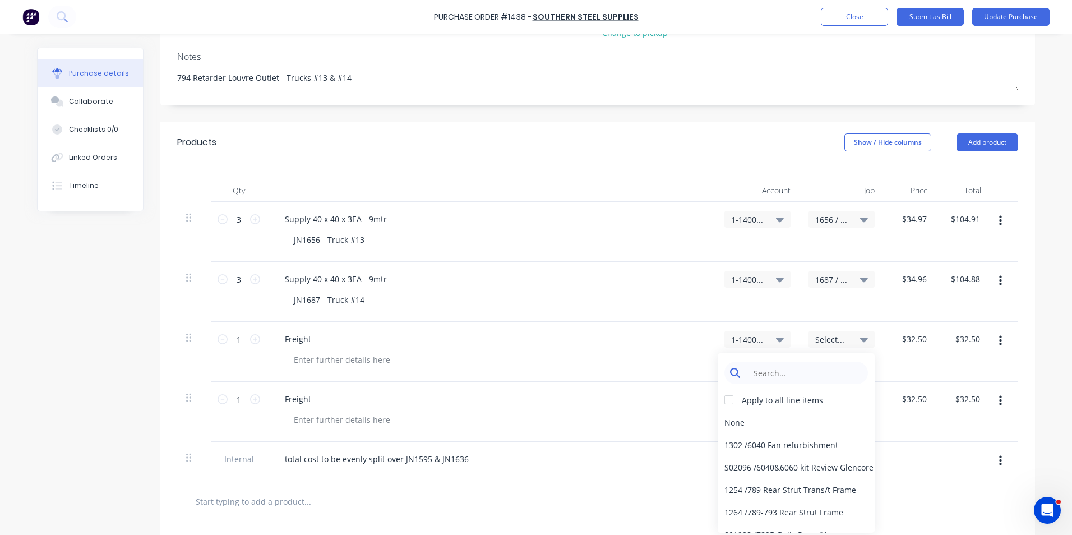
type textarea "x"
click at [765, 362] on input at bounding box center [804, 373] width 115 height 22
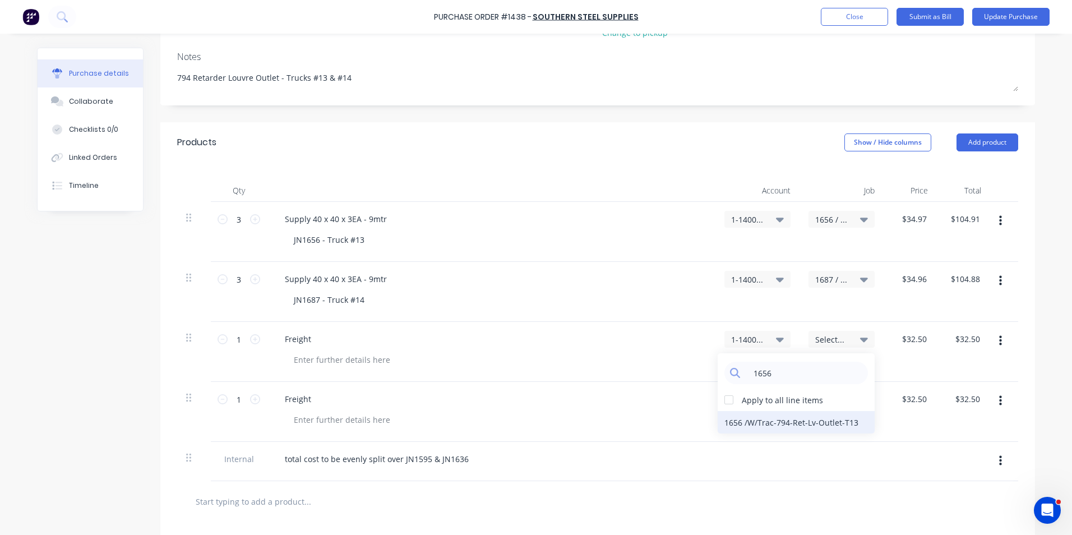
type input "1656"
click at [749, 411] on div "1656 / W/Trac-794-Ret-Lv-Outlet-T13" at bounding box center [796, 422] width 157 height 22
click at [828, 394] on span "Select..." at bounding box center [832, 400] width 34 height 12
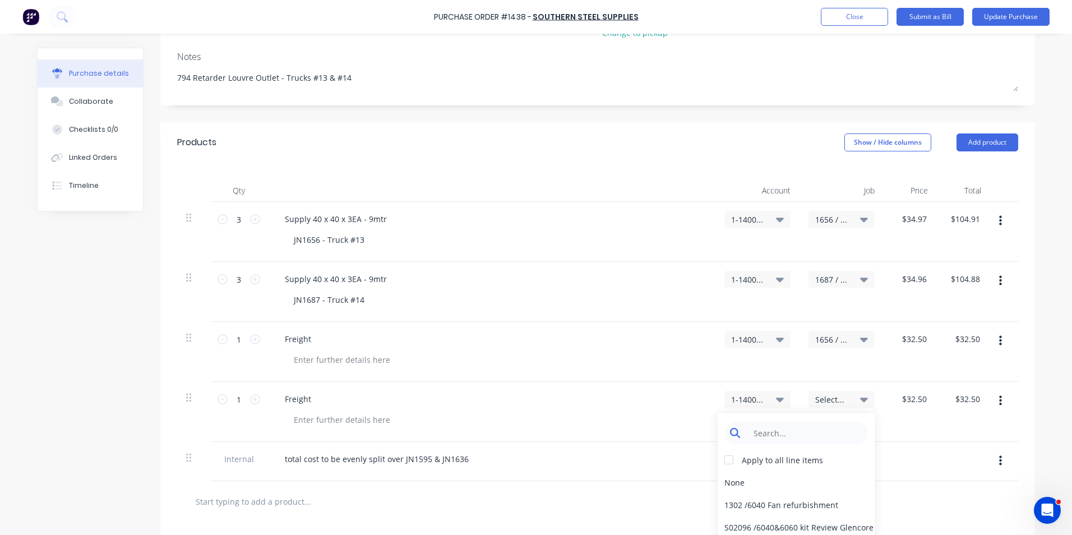
type textarea "x"
click at [781, 423] on input at bounding box center [804, 433] width 115 height 22
type input "1687"
click at [754, 474] on div "1687 / W/Trac-794-Ret-Lv-Outlet-T14" at bounding box center [796, 482] width 157 height 22
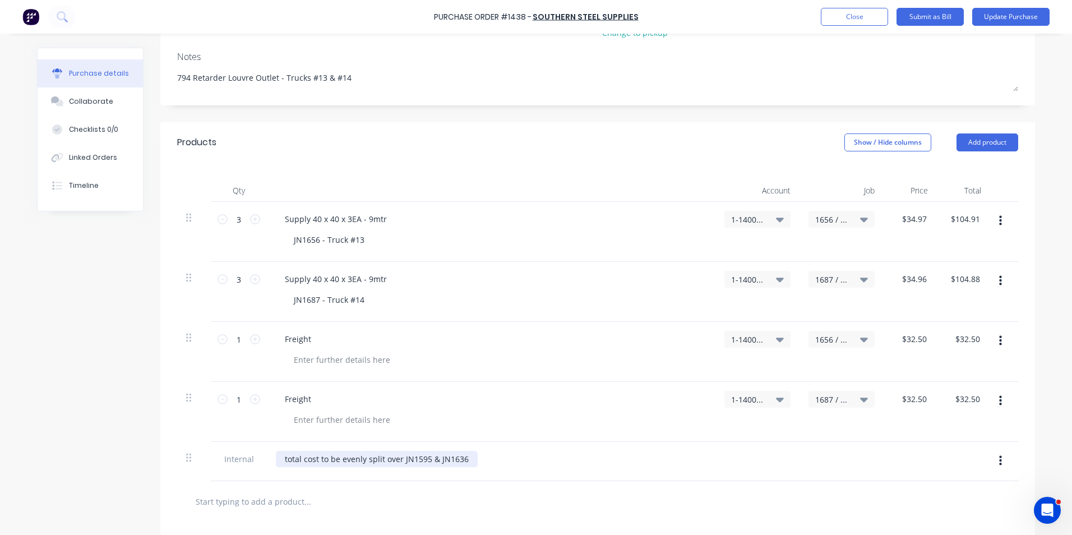
click at [411, 452] on div "total cost to be evenly split over JN1595 & JN1636" at bounding box center [377, 459] width 202 height 16
type textarea "x"
drag, startPoint x: 423, startPoint y: 446, endPoint x: 411, endPoint y: 446, distance: 12.3
click at [411, 451] on div "total cost to be evenly split over JN1595 & JN1636" at bounding box center [377, 459] width 202 height 16
drag, startPoint x: 461, startPoint y: 446, endPoint x: 451, endPoint y: 446, distance: 10.1
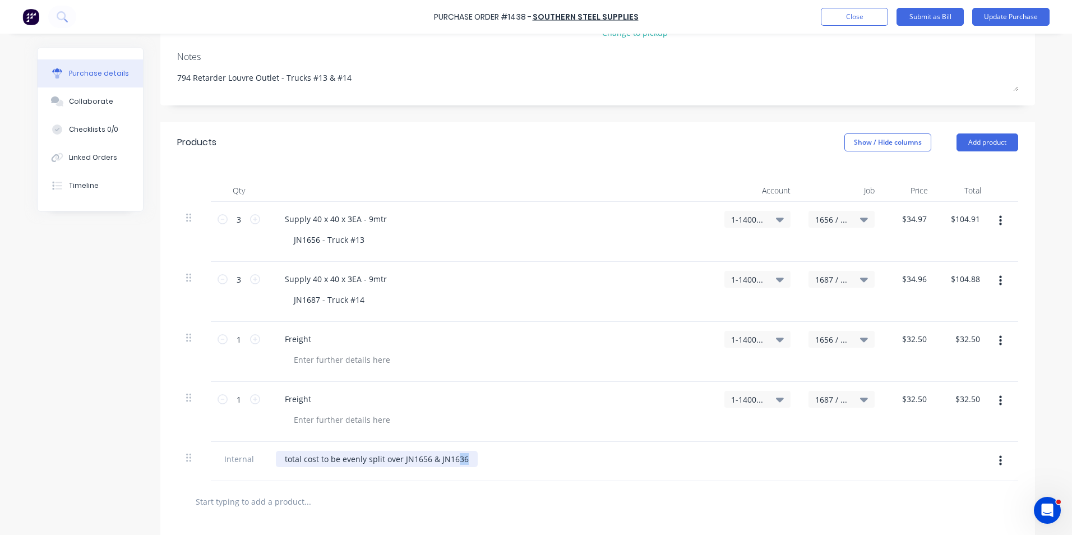
click at [451, 451] on div "total cost to be evenly split over JN1656 & JN1636" at bounding box center [377, 459] width 202 height 16
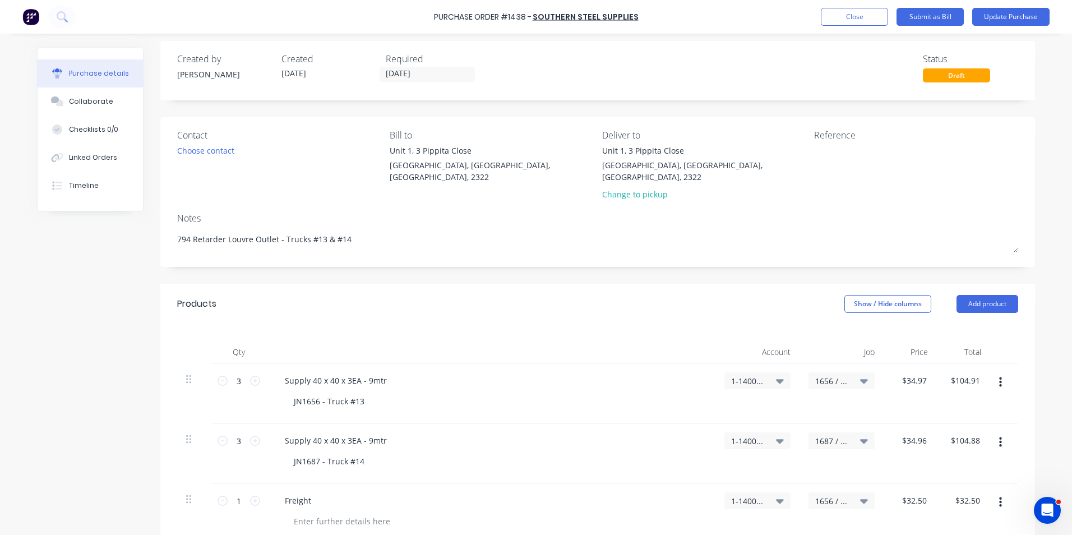
scroll to position [0, 0]
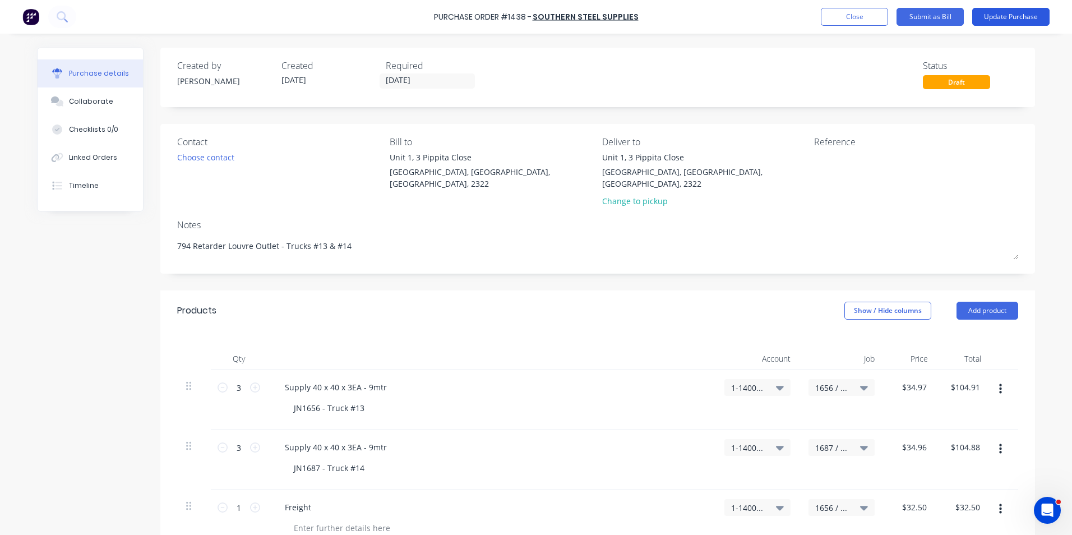
click at [1011, 13] on button "Update Purchase" at bounding box center [1010, 17] width 77 height 18
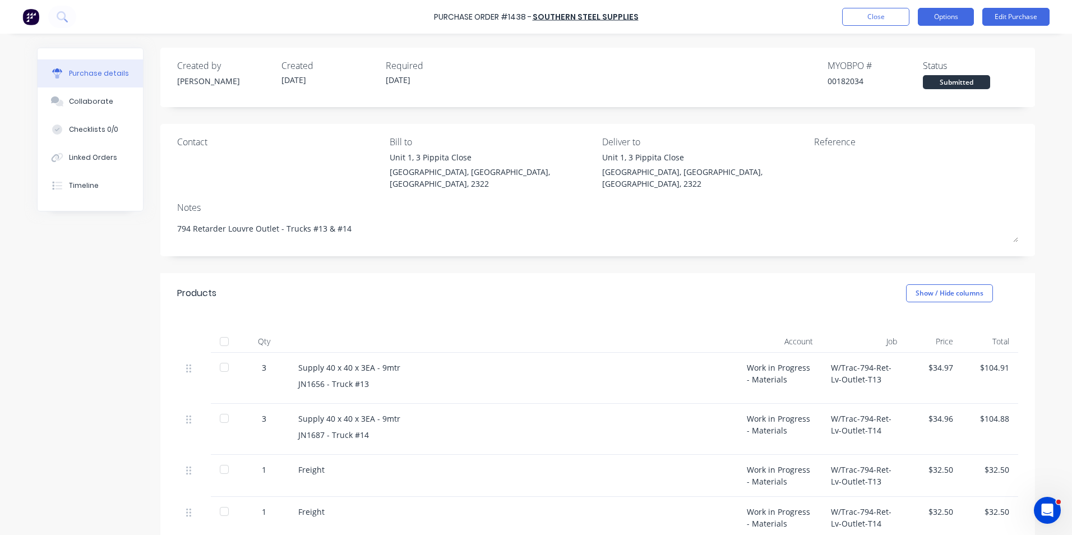
click at [942, 16] on button "Options" at bounding box center [946, 17] width 56 height 18
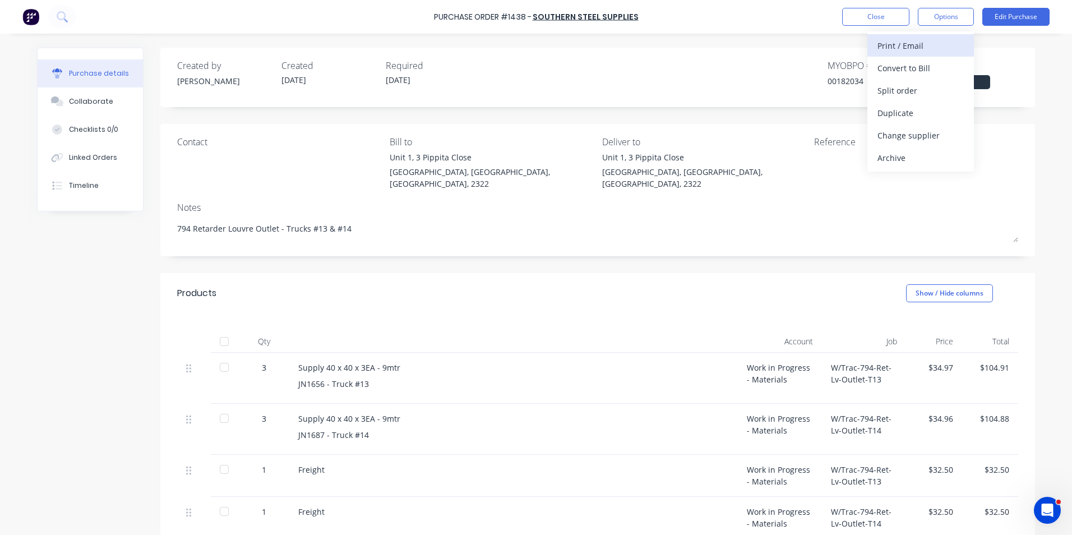
click at [910, 45] on div "Print / Email" at bounding box center [920, 46] width 86 height 16
click at [908, 66] on div "With pricing" at bounding box center [920, 68] width 86 height 16
type textarea "x"
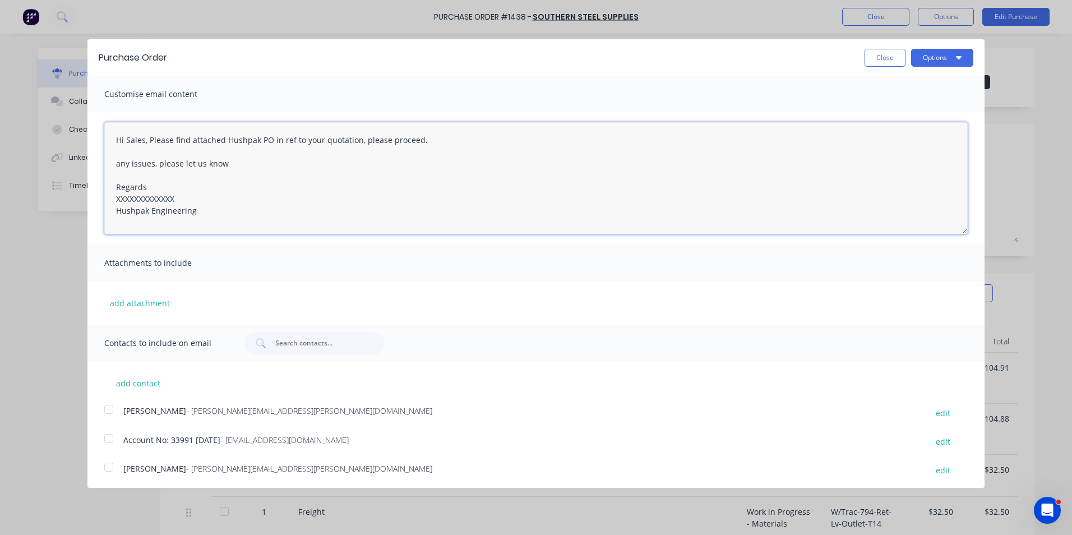
drag, startPoint x: 179, startPoint y: 197, endPoint x: 85, endPoint y: 197, distance: 94.2
click at [85, 197] on div "Purchase Order Close Options Customise email content Hi Sales, Please find atta…" at bounding box center [536, 267] width 1072 height 535
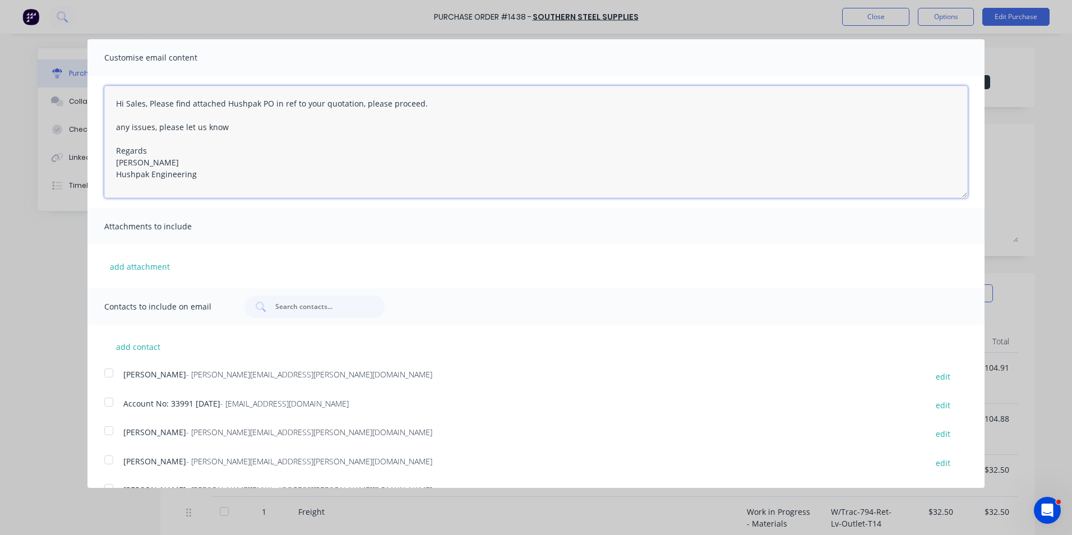
scroll to position [56, 0]
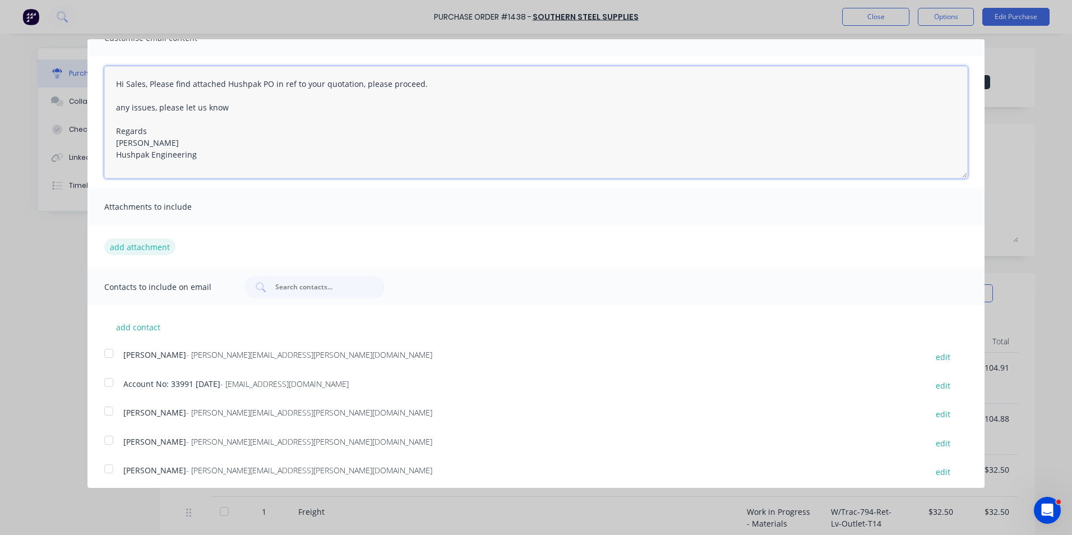
type textarea "Hi Sales, Please find attached Hushpak PO in ref to your quotation, please proc…"
click at [140, 245] on button "add attachment" at bounding box center [139, 246] width 71 height 17
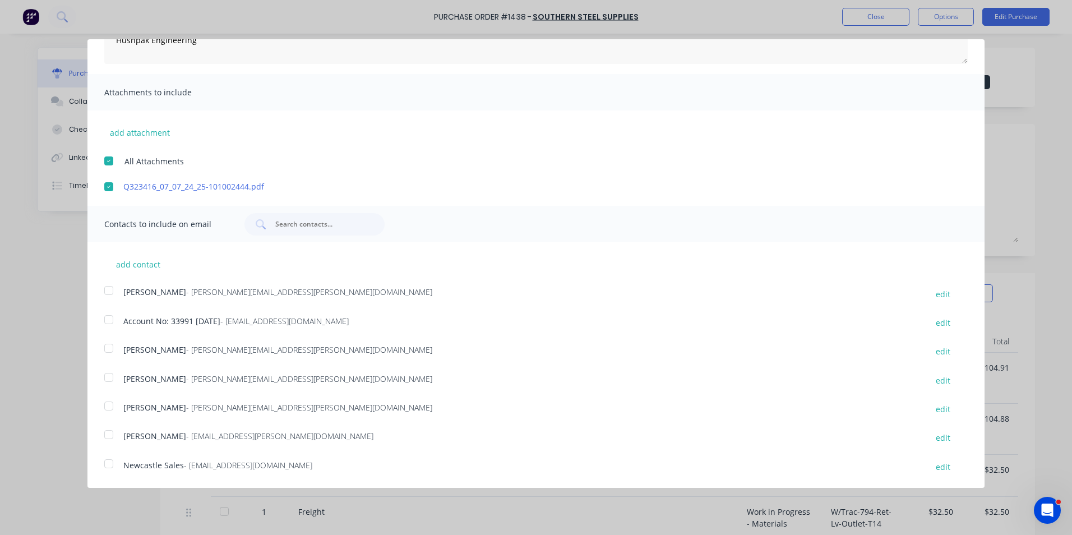
scroll to position [199, 0]
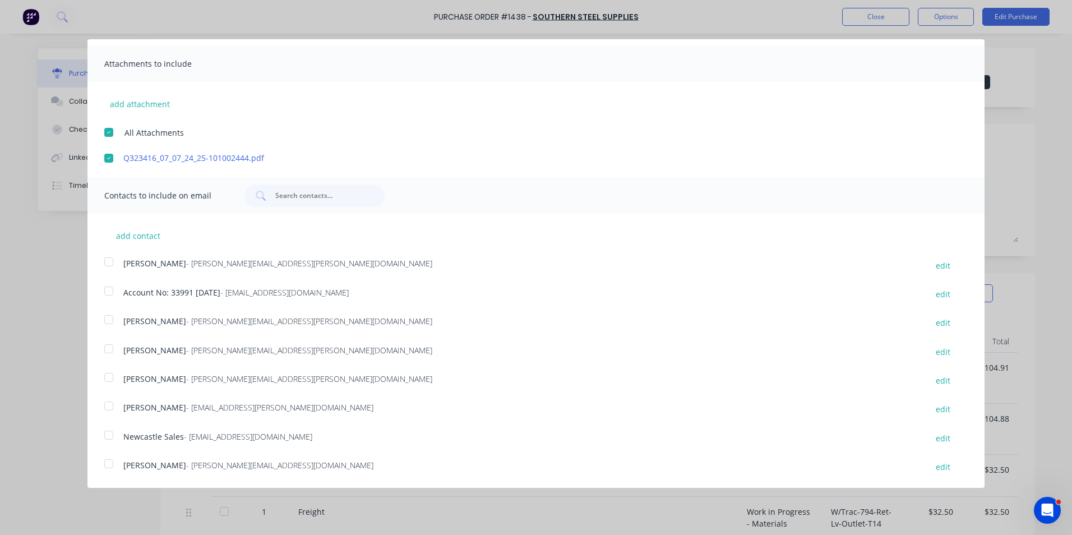
click at [108, 376] on div at bounding box center [109, 377] width 22 height 22
click at [110, 433] on div at bounding box center [109, 435] width 22 height 22
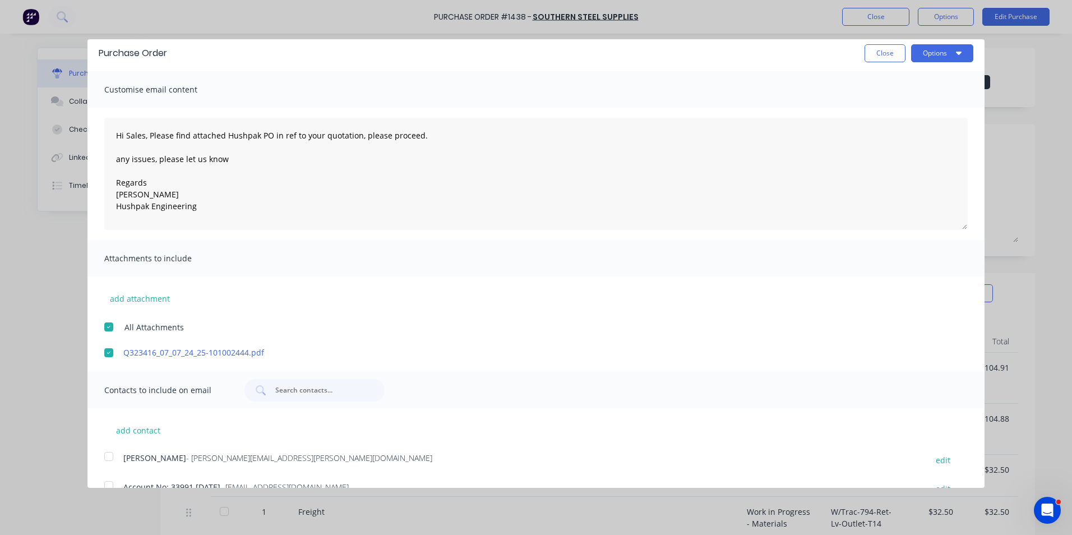
scroll to position [0, 0]
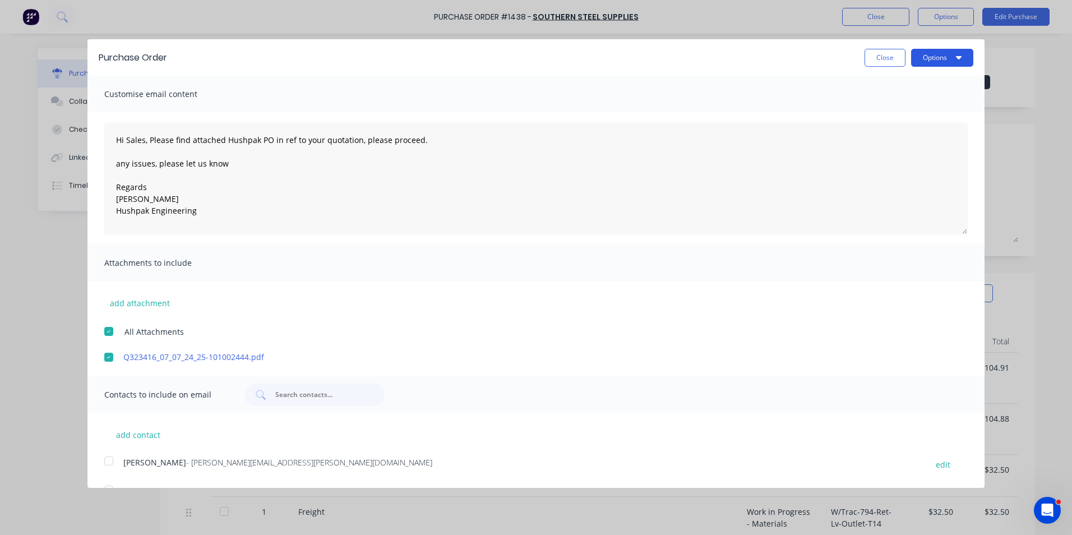
click at [931, 54] on button "Options" at bounding box center [942, 58] width 62 height 18
click at [882, 106] on div "Email" at bounding box center [920, 108] width 86 height 16
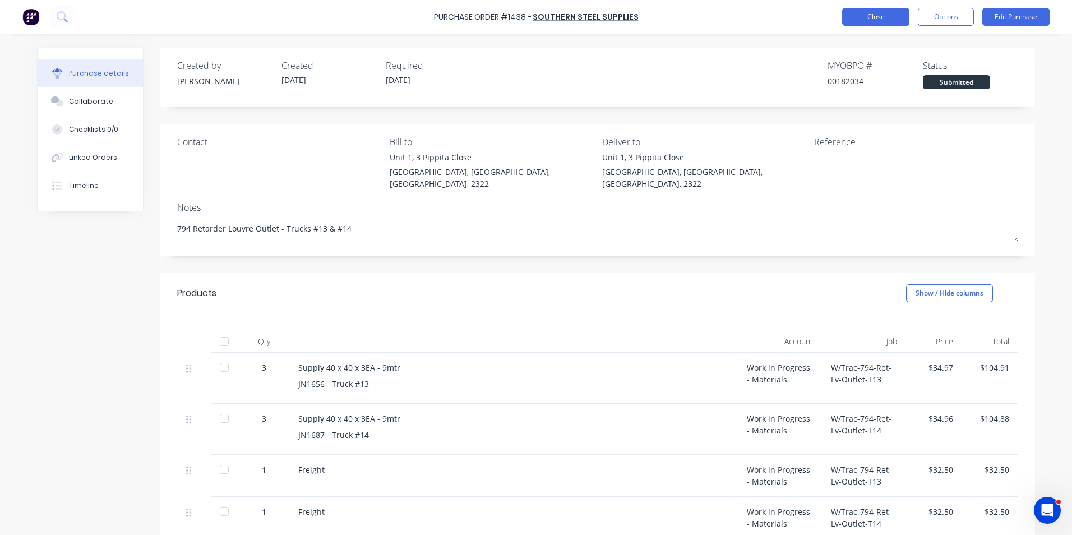
click at [895, 20] on button "Close" at bounding box center [875, 17] width 67 height 18
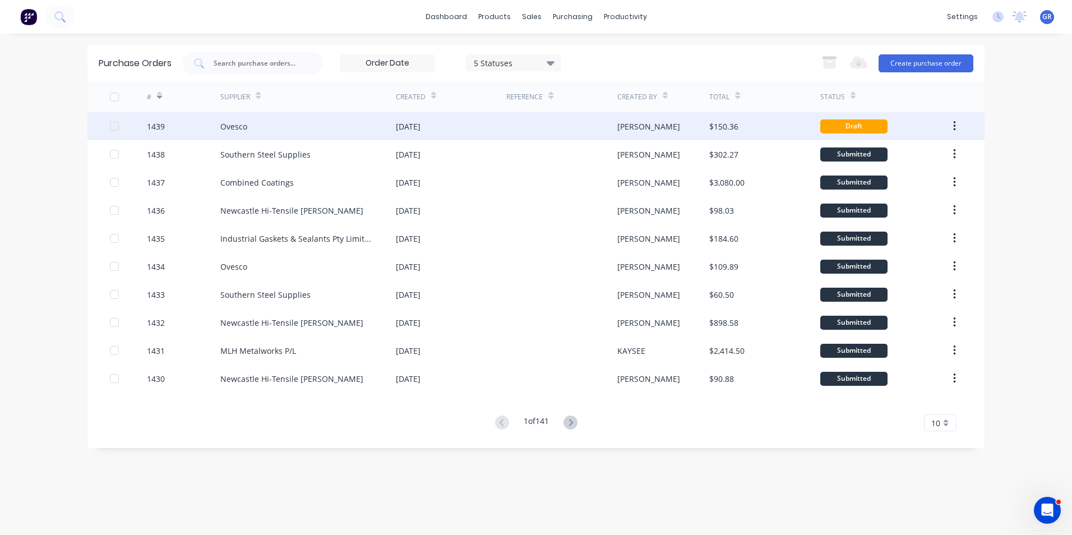
click at [160, 128] on div "1439" at bounding box center [156, 127] width 18 height 12
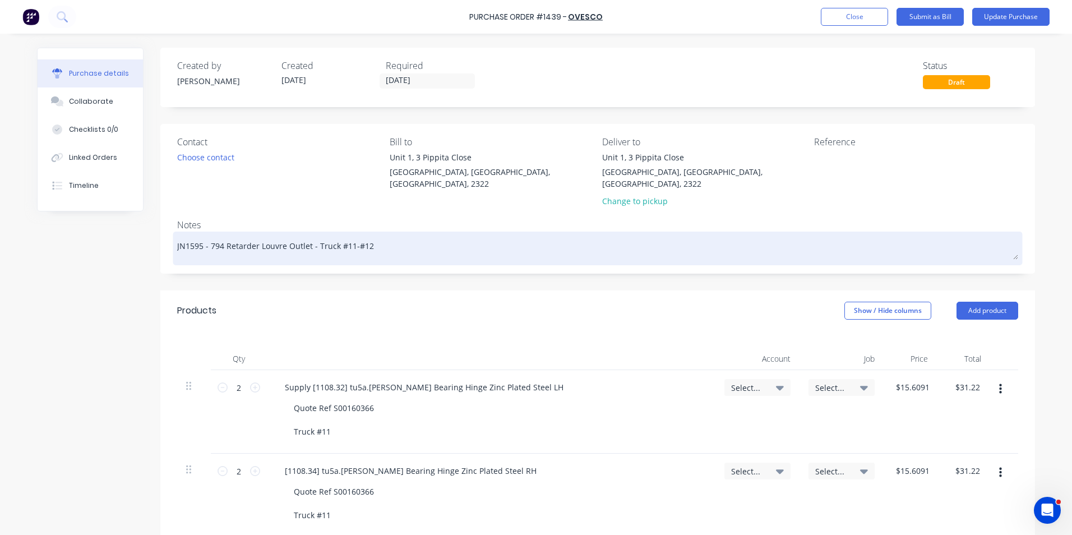
drag, startPoint x: 197, startPoint y: 234, endPoint x: 186, endPoint y: 234, distance: 11.8
click at [186, 234] on textarea "JN1595 - 794 Retarder Louvre Outlet - Truck #11-#12" at bounding box center [597, 246] width 841 height 25
type textarea "x"
type textarea "JN1 - 794 Retarder Louvre Outlet - Truck #11-#12"
type textarea "x"
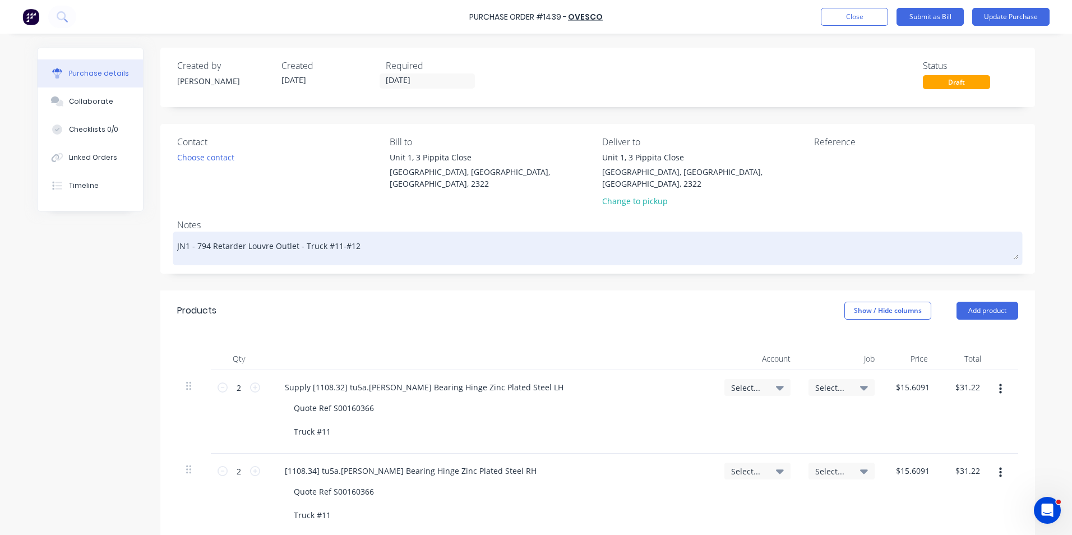
type textarea "JN - 794 Retarder Louvre Outlet - Truck #11-#12"
type textarea "x"
type textarea "J - 794 Retarder Louvre Outlet - Truck #11-#12"
type textarea "x"
type textarea "- 794 Retarder Louvre Outlet - Truck #11-#12"
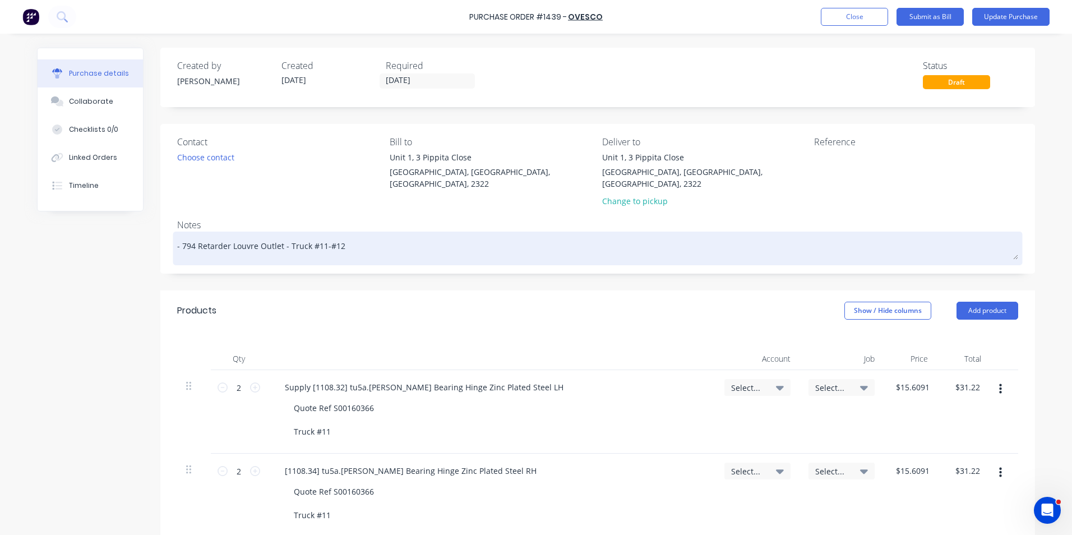
type textarea "x"
type textarea "- 794 Retarder Louvre Outlet - Truck #11-#12"
type textarea "x"
type textarea "794 Retarder Louvre Outlet - Truck #11-#12"
type textarea "x"
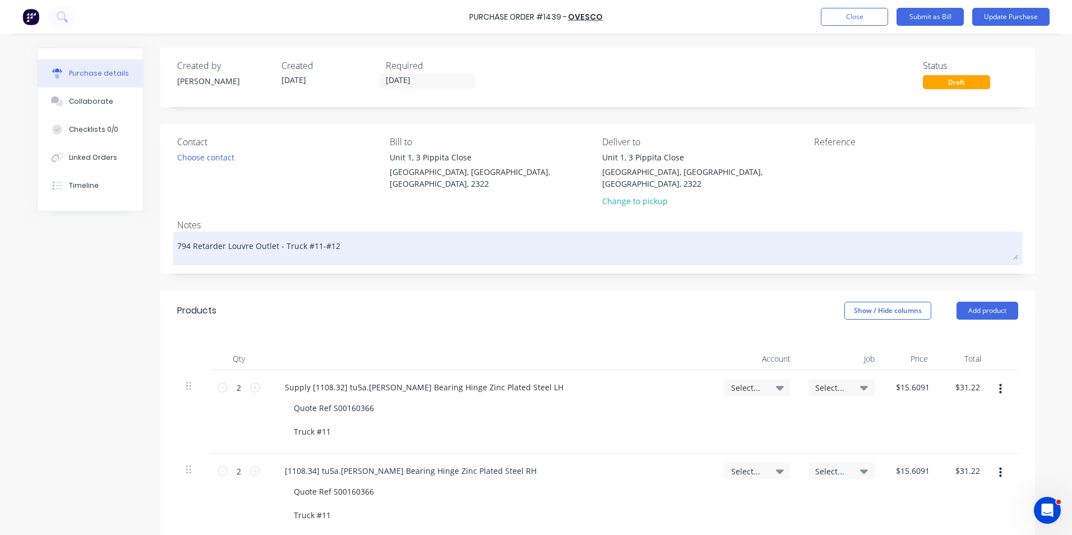
type textarea "794 Retarder Louvre Outlet - Truck #11-#12"
click at [311, 234] on textarea "794 Retarder Louvre Outlet - Truck #11-#12" at bounding box center [597, 246] width 841 height 25
type textarea "x"
type textarea "794 Retarder Louvre Outlet - Truck #13-#12"
drag, startPoint x: 334, startPoint y: 234, endPoint x: 328, endPoint y: 235, distance: 5.7
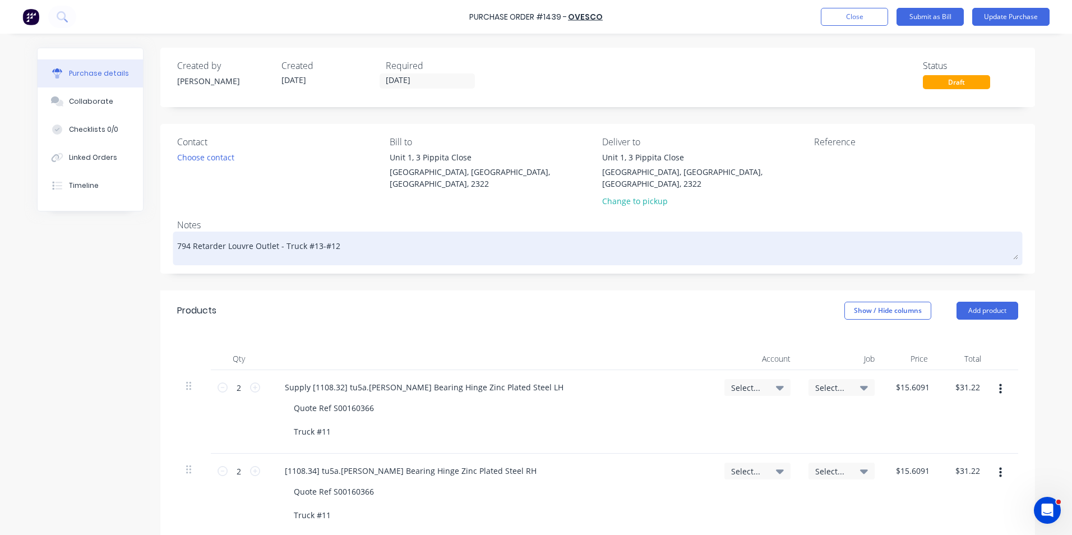
click at [328, 235] on textarea "794 Retarder Louvre Outlet - Truck #13-#12" at bounding box center [597, 246] width 841 height 25
type textarea "x"
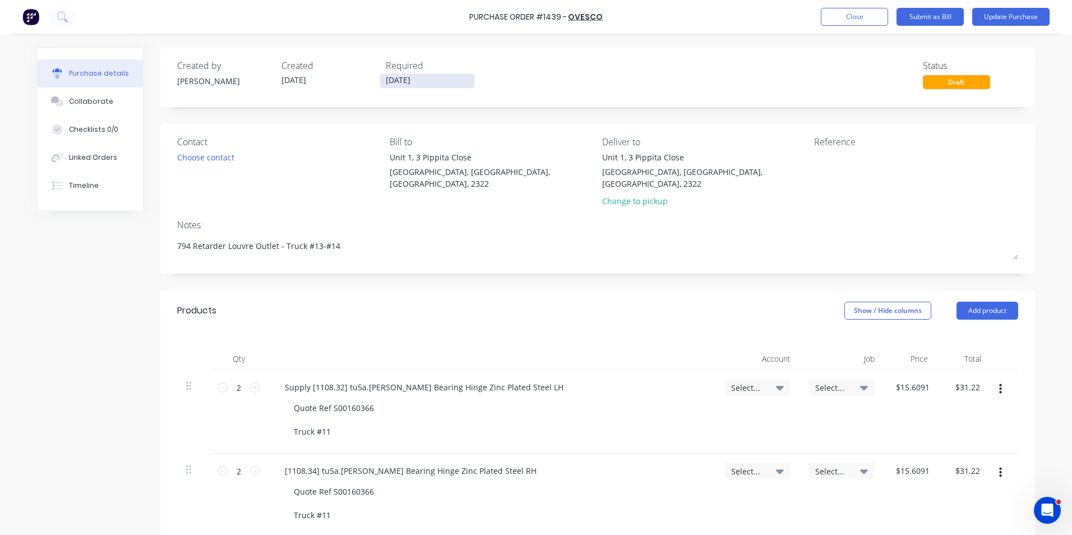
type textarea "794 Retarder Louvre Outlet - Truck #13-#14"
type textarea "x"
type textarea "794 Retarder Louvre Outlet - Truck #13-#14"
click at [396, 78] on input "[DATE]" at bounding box center [427, 81] width 94 height 14
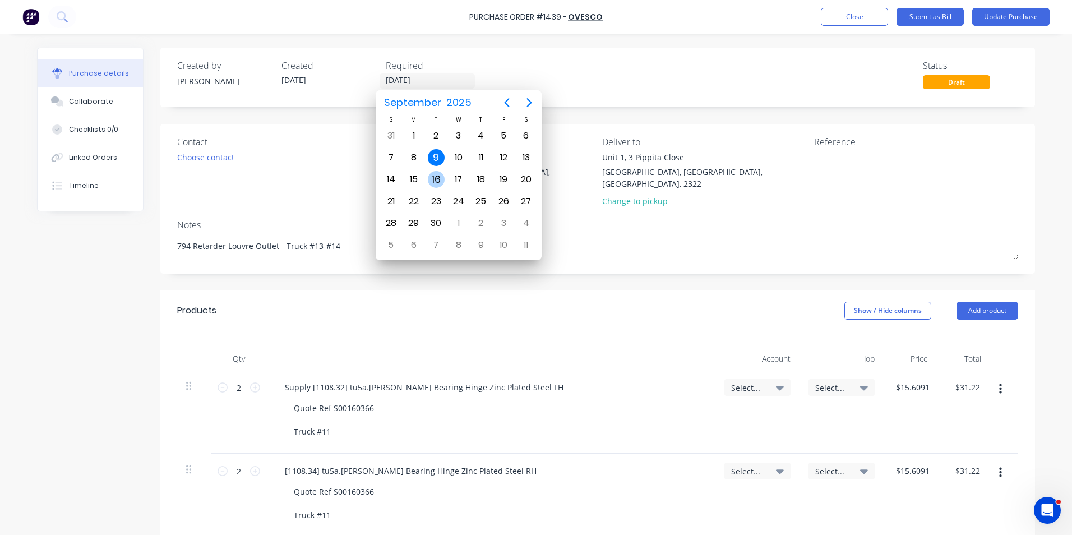
click at [440, 177] on div "16" at bounding box center [436, 179] width 17 height 17
type textarea "x"
type input "16/09/25"
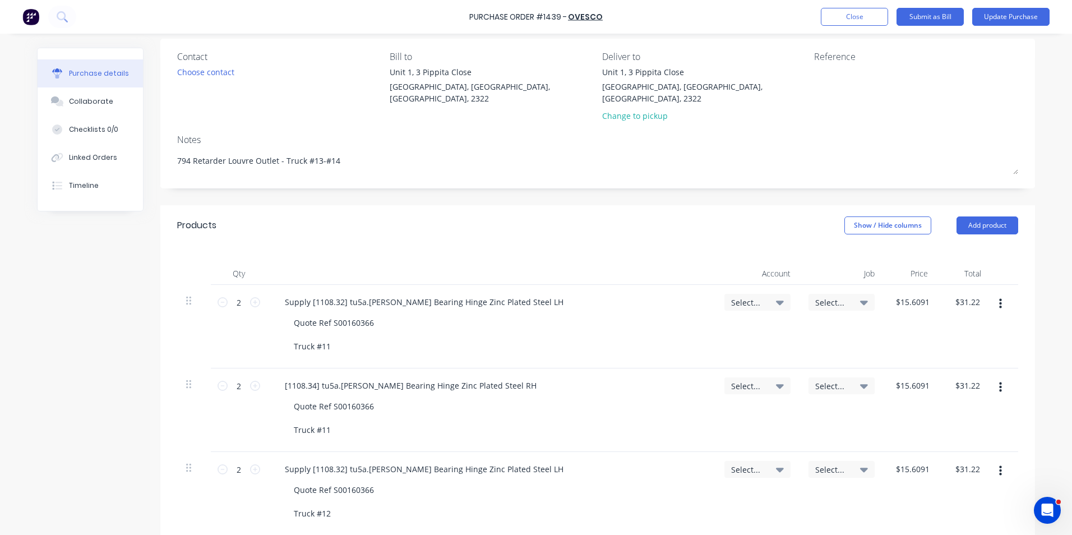
scroll to position [112, 0]
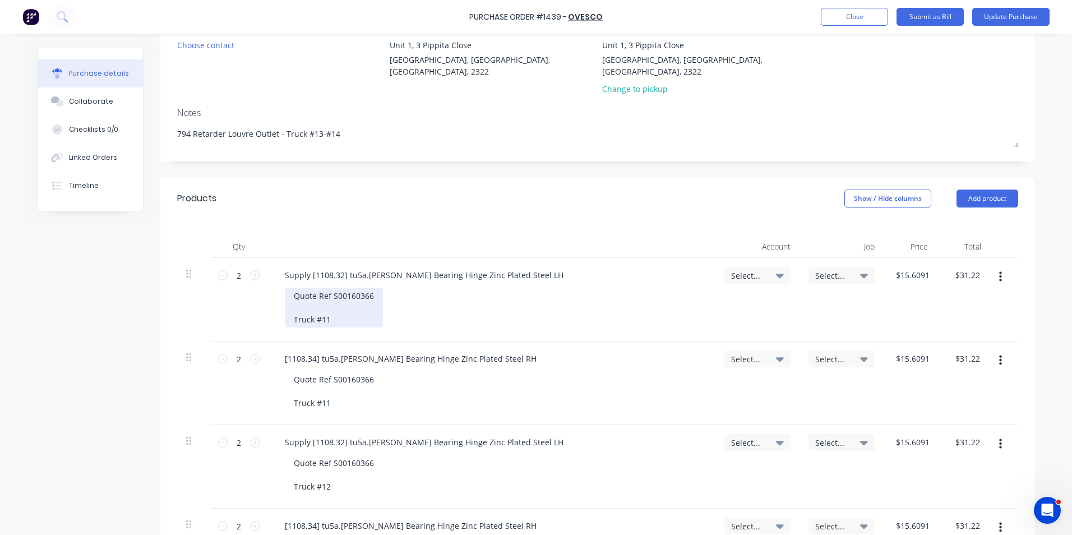
type textarea "x"
click at [322, 309] on div "Quote Ref S00160366 Truck #11" at bounding box center [334, 308] width 98 height 40
click at [290, 311] on div "Quote Ref S00160366 Truck #13" at bounding box center [334, 308] width 98 height 40
click at [740, 270] on span "Select..." at bounding box center [748, 276] width 34 height 12
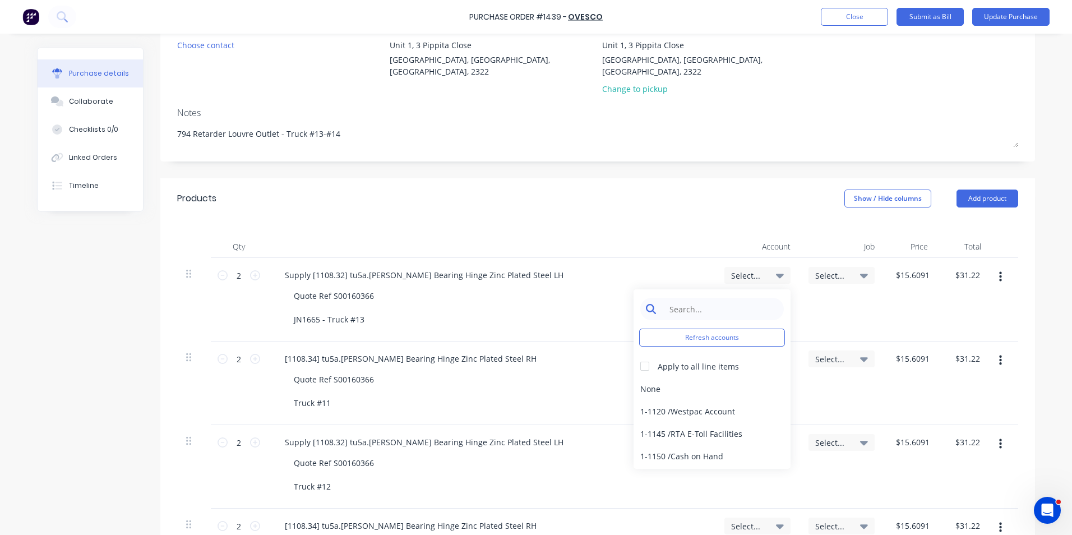
type textarea "x"
click at [687, 298] on input at bounding box center [720, 309] width 115 height 22
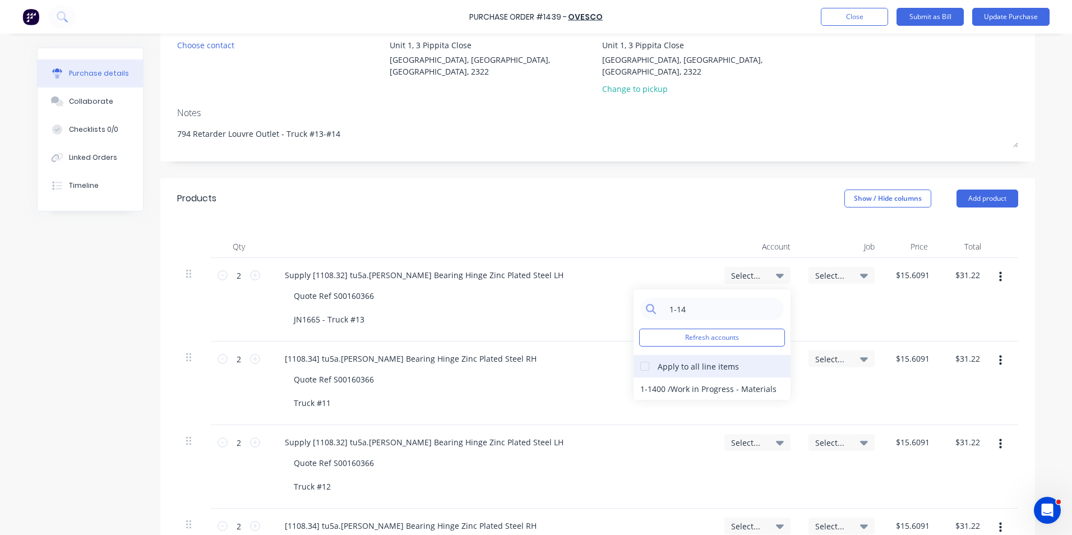
type input "1-14"
click at [641, 355] on div at bounding box center [645, 366] width 22 height 22
click at [652, 377] on div "1-1400 / Work in Progress - Materials" at bounding box center [712, 388] width 157 height 22
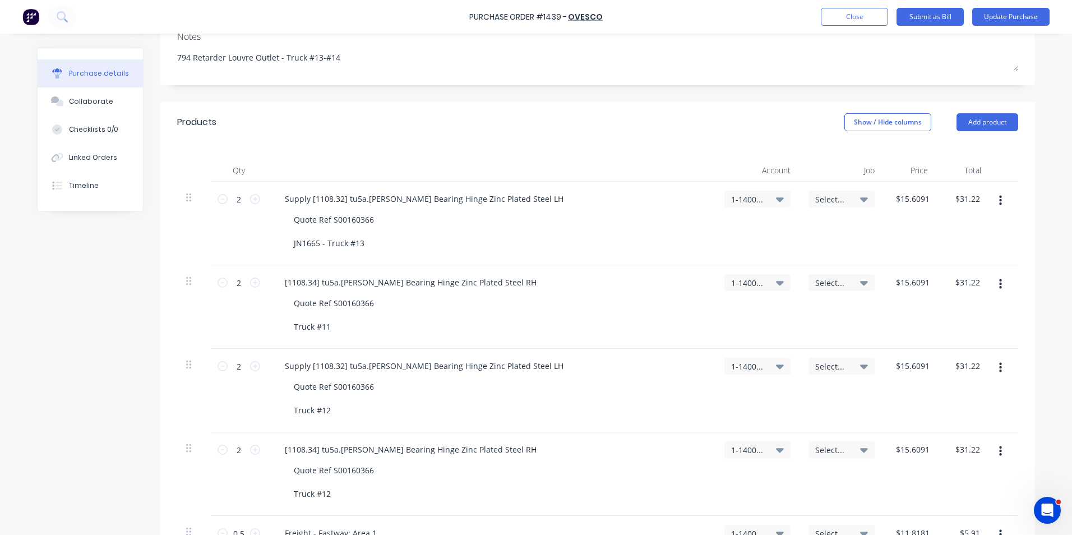
scroll to position [168, 0]
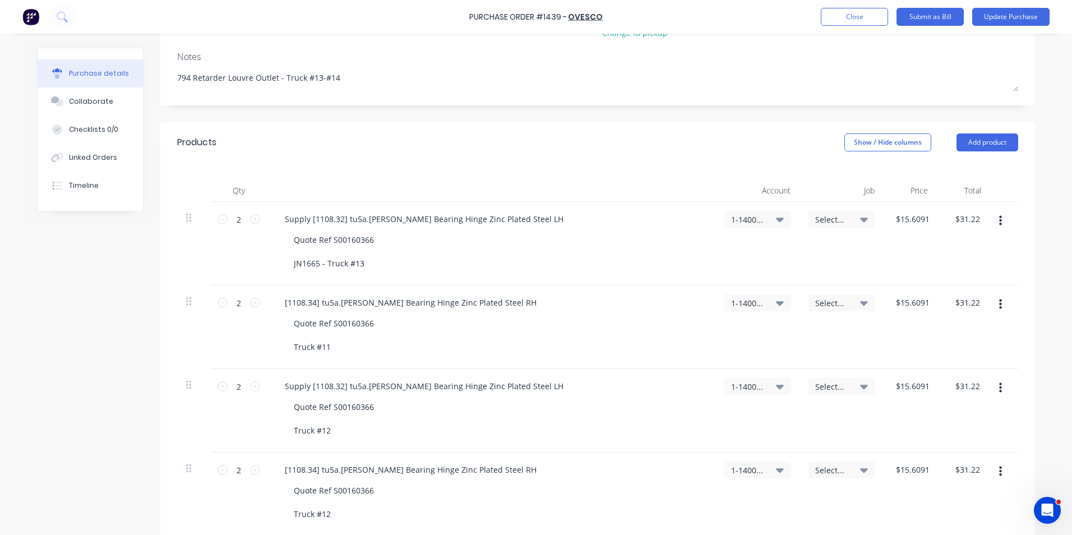
click at [821, 214] on span "Select..." at bounding box center [832, 220] width 34 height 12
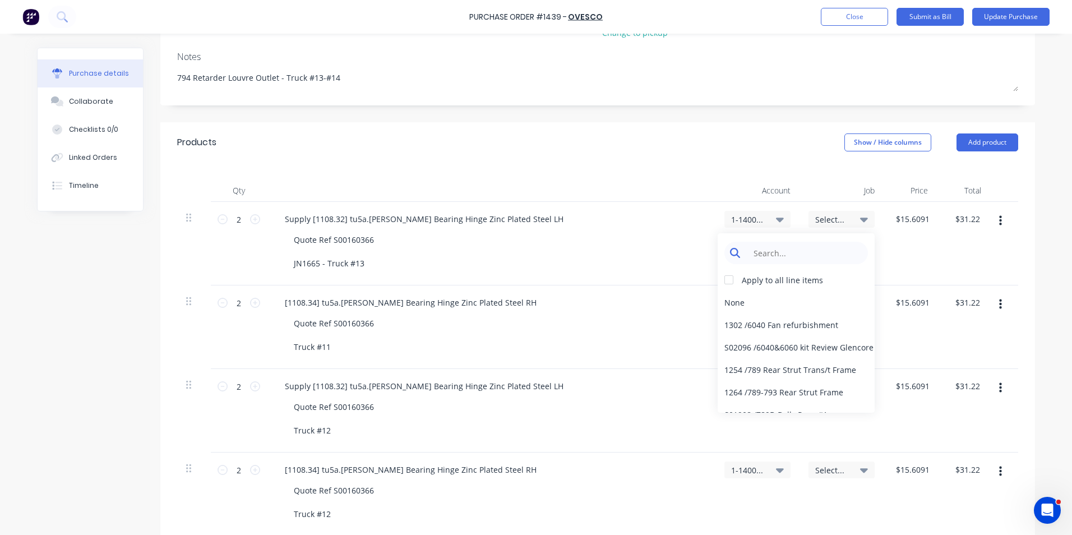
type textarea "x"
click at [755, 242] on input at bounding box center [804, 253] width 115 height 22
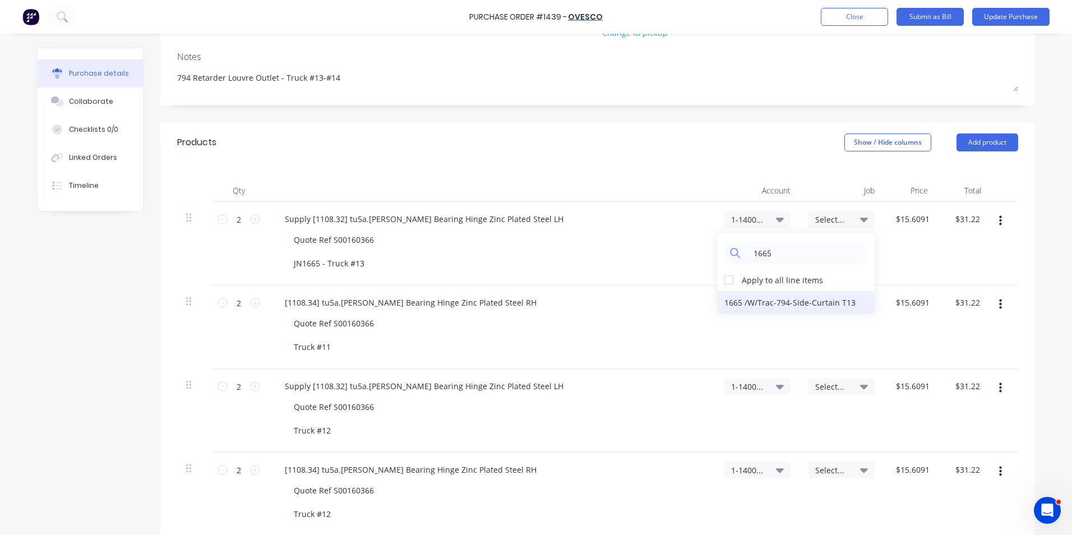
type input "1665"
click at [731, 291] on div "1665 / W/Trac-794-Side-Curtain T13" at bounding box center [796, 302] width 157 height 22
click at [821, 297] on span "Select..." at bounding box center [832, 303] width 34 height 12
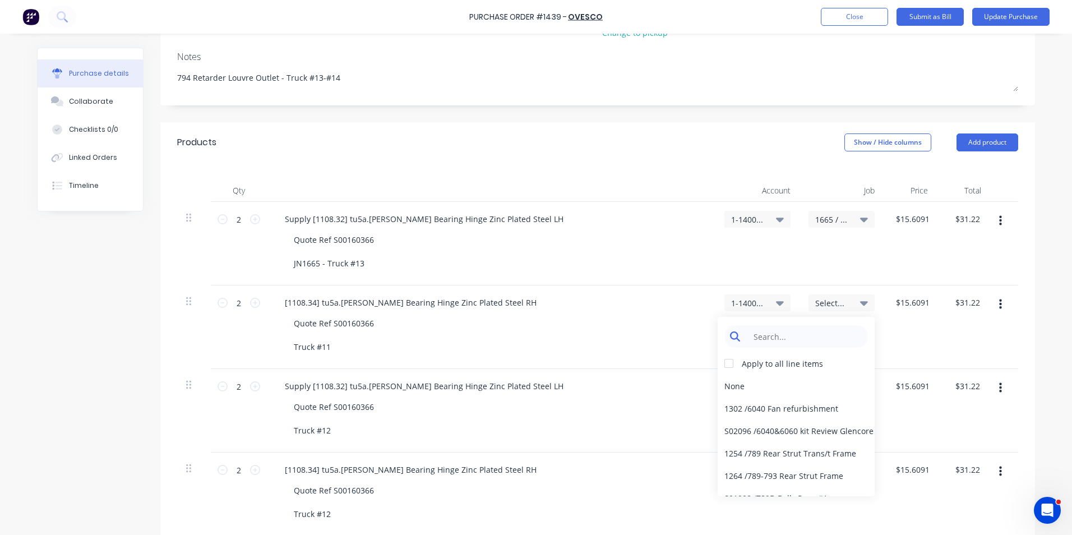
type textarea "x"
click at [769, 325] on input at bounding box center [804, 336] width 115 height 22
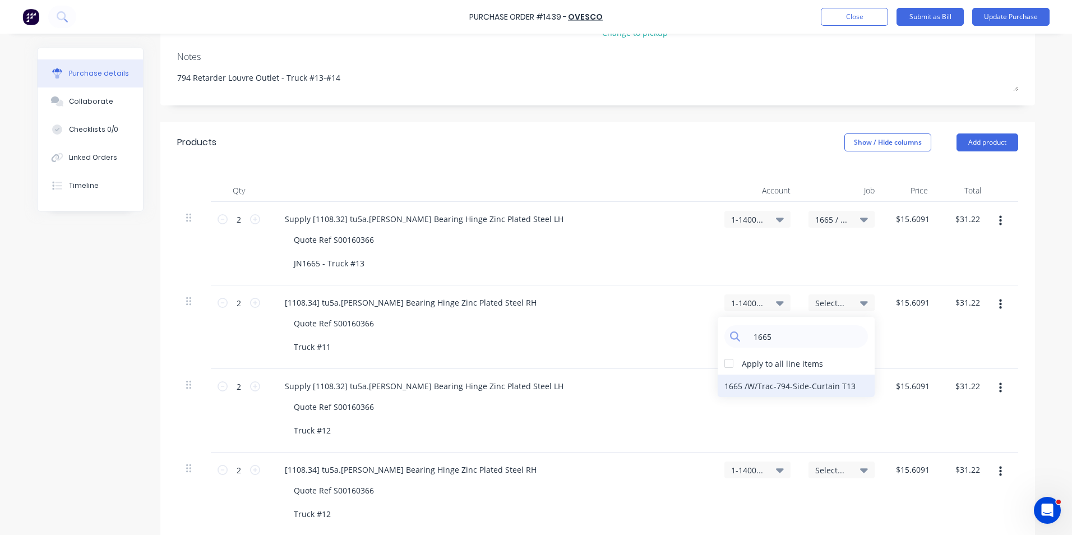
type input "1665"
click at [766, 375] on div "1665 / W/Trac-794-Side-Curtain T13" at bounding box center [796, 386] width 157 height 22
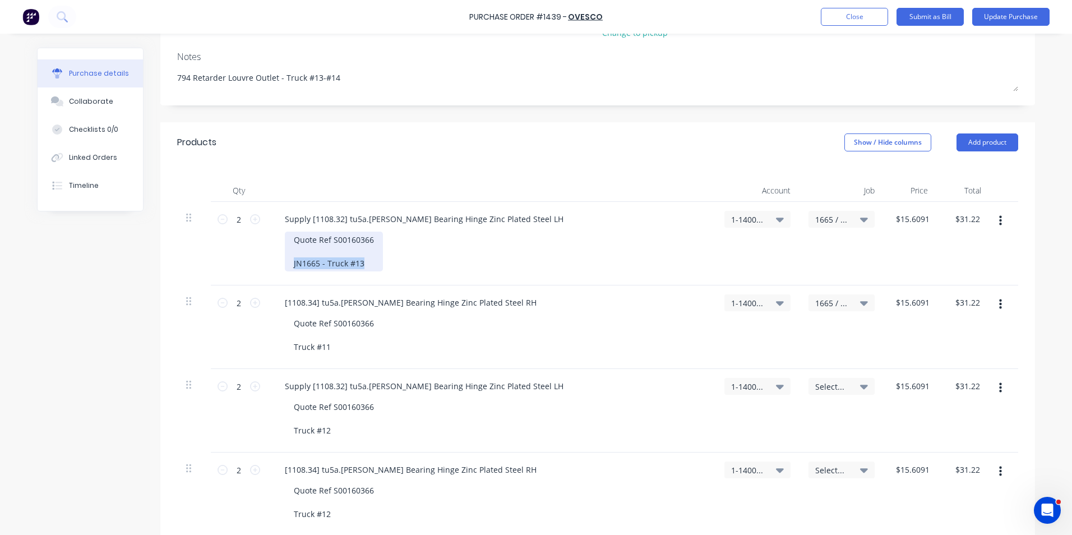
drag, startPoint x: 361, startPoint y: 249, endPoint x: 301, endPoint y: 249, distance: 60.0
click at [285, 252] on div "Quote Ref S00160366 JN1665 - Truck #13" at bounding box center [334, 252] width 98 height 40
copy div "JN1665 - Truck #13"
type textarea "x"
drag, startPoint x: 316, startPoint y: 332, endPoint x: 281, endPoint y: 332, distance: 34.8
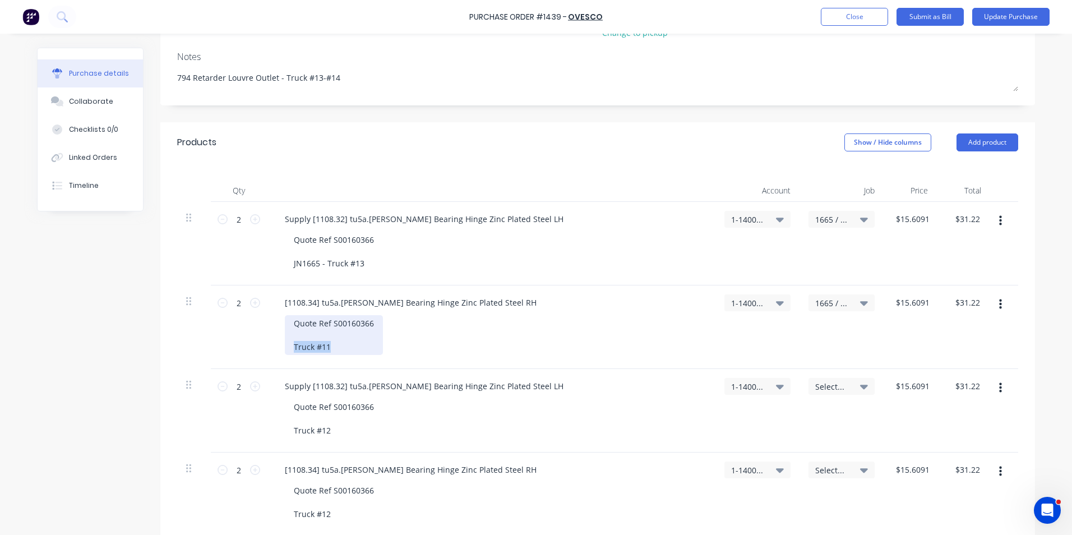
click at [285, 332] on div "Quote Ref S00160366 Truck #11" at bounding box center [334, 335] width 98 height 40
paste div
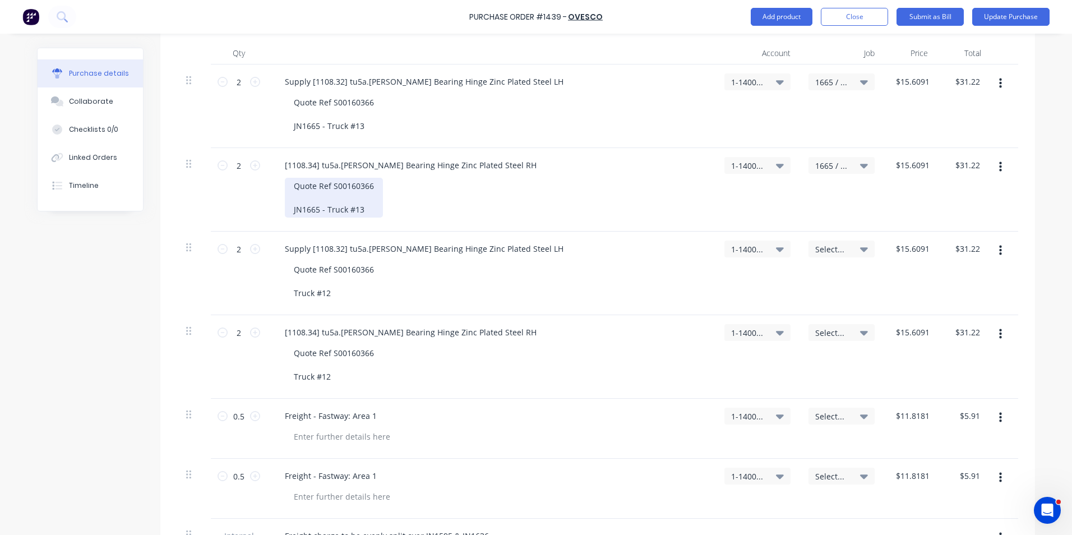
scroll to position [280, 0]
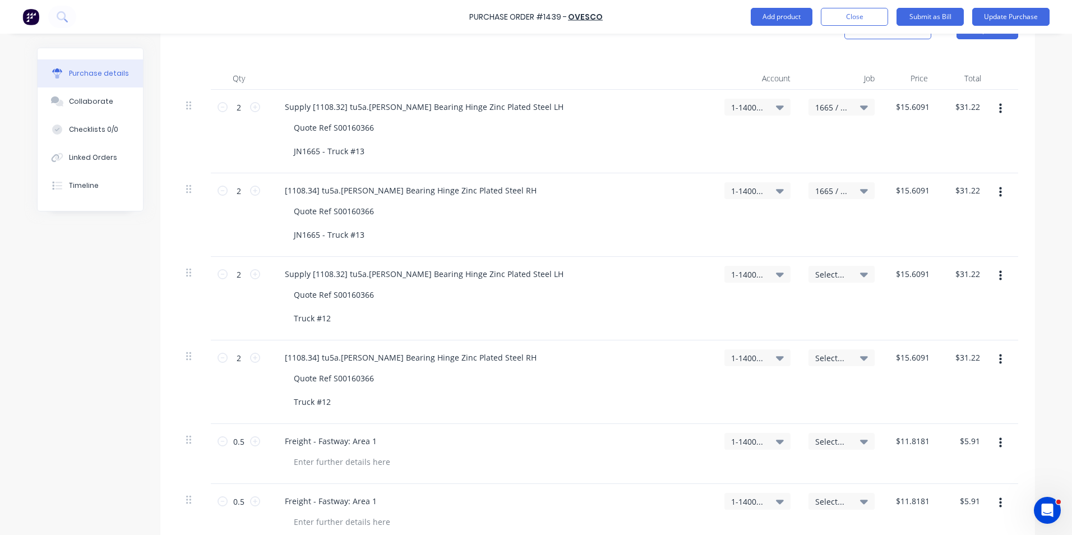
click at [829, 269] on span "Select..." at bounding box center [832, 275] width 34 height 12
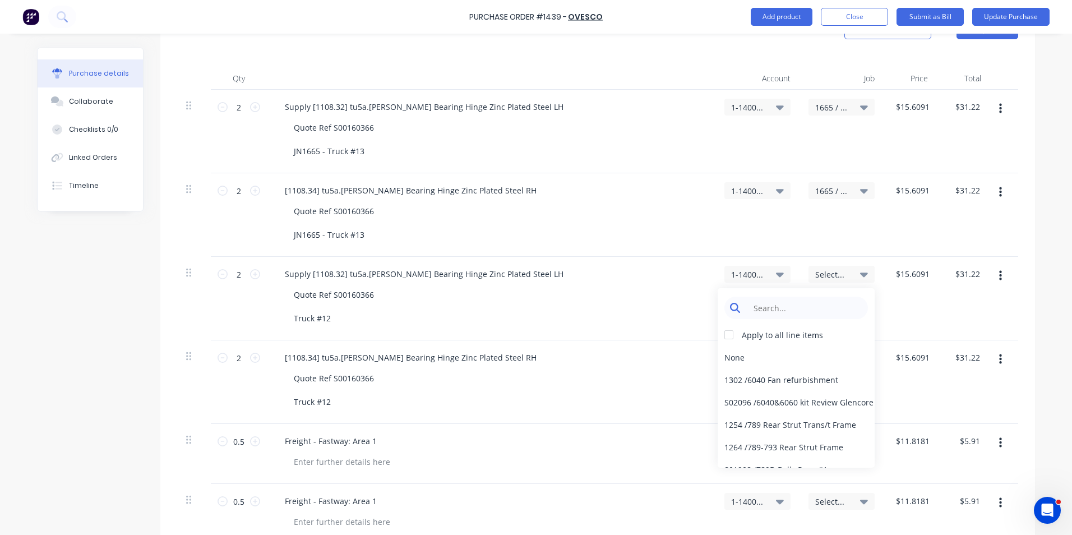
type textarea "x"
click at [759, 297] on input at bounding box center [804, 308] width 115 height 22
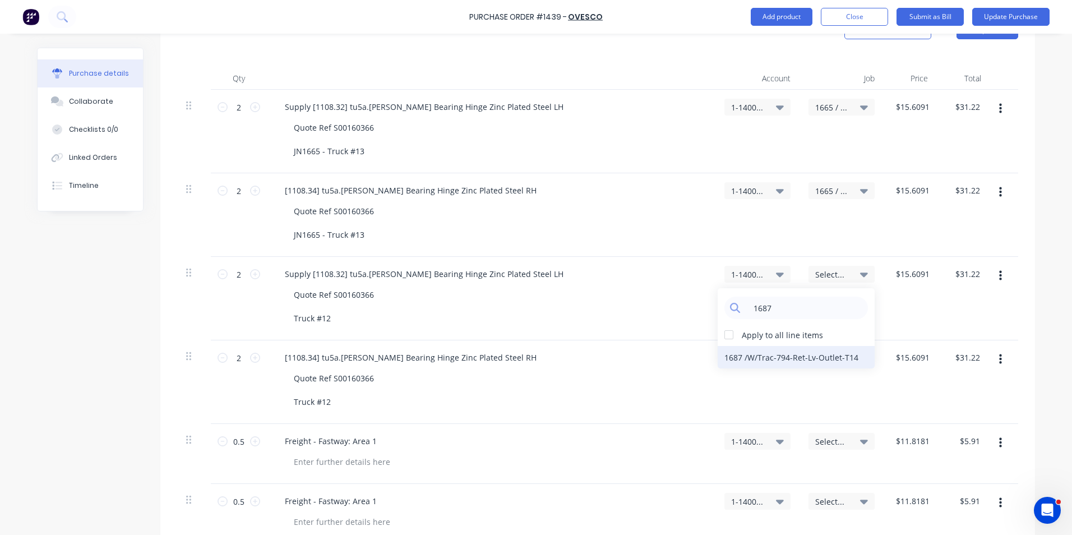
type input "1687"
click at [734, 346] on div "1687 / W/Trac-794-Ret-Lv-Outlet-T14" at bounding box center [796, 357] width 157 height 22
click at [825, 352] on span "Select..." at bounding box center [832, 358] width 34 height 12
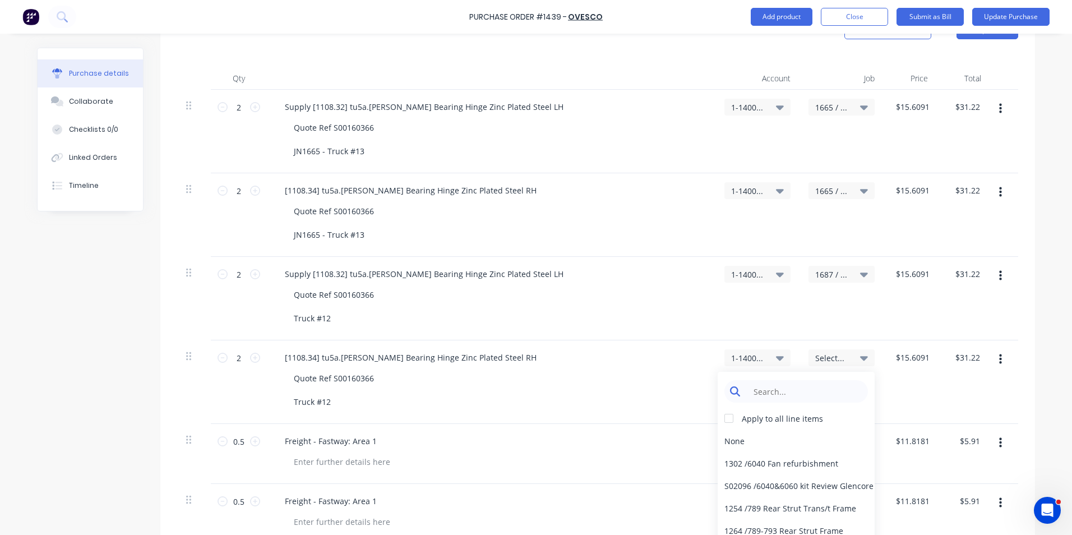
type textarea "x"
click at [779, 380] on input at bounding box center [804, 391] width 115 height 22
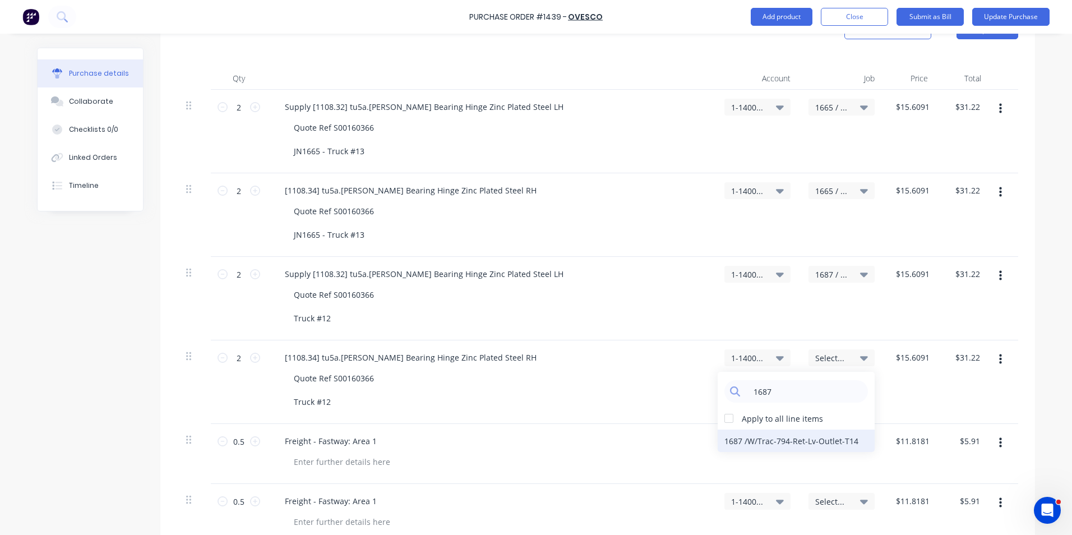
type input "1687"
click at [741, 429] on div "1687 / W/Trac-794-Ret-Lv-Outlet-T14" at bounding box center [796, 440] width 157 height 22
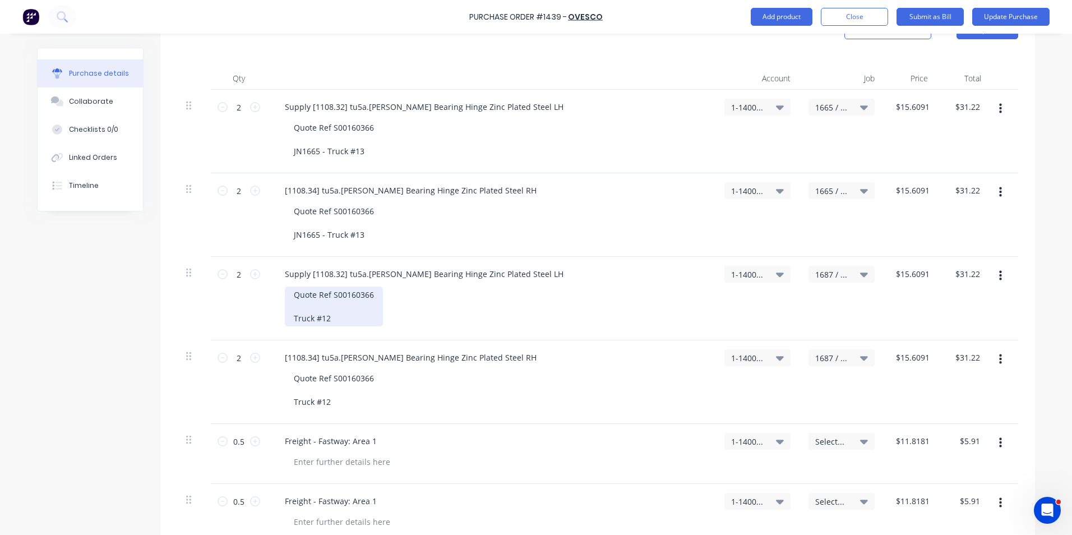
type textarea "x"
drag, startPoint x: 313, startPoint y: 305, endPoint x: 277, endPoint y: 305, distance: 35.9
click at [277, 305] on div "Supply [1108.32] tu5a.LH Ball Bearing Hinge Zinc Plated Steel LH Quote Ref S001…" at bounding box center [491, 299] width 449 height 84
paste div
click at [308, 307] on div "Quote Ref S00160366 JN1665 - Truck #13" at bounding box center [334, 306] width 98 height 40
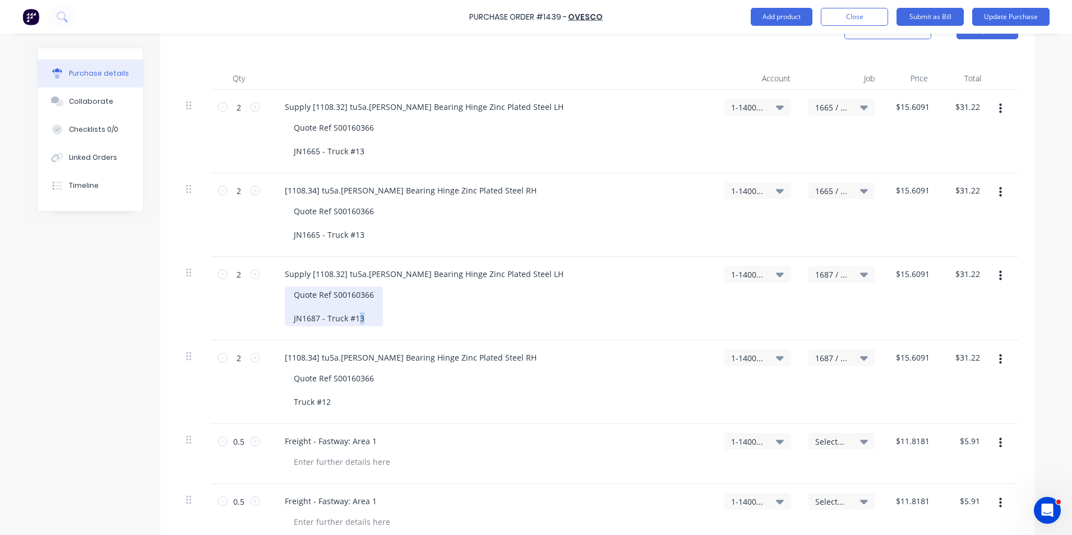
click at [354, 308] on div "Quote Ref S00160366 JN1687 - Truck #13" at bounding box center [334, 306] width 98 height 40
drag, startPoint x: 361, startPoint y: 308, endPoint x: 268, endPoint y: 316, distance: 93.4
click at [268, 316] on div "Supply [1108.32] tu5a.LH Ball Bearing Hinge Zinc Plated Steel LH Quote Ref S001…" at bounding box center [491, 299] width 449 height 84
copy div "JN1687 - Truck #14"
type textarea "x"
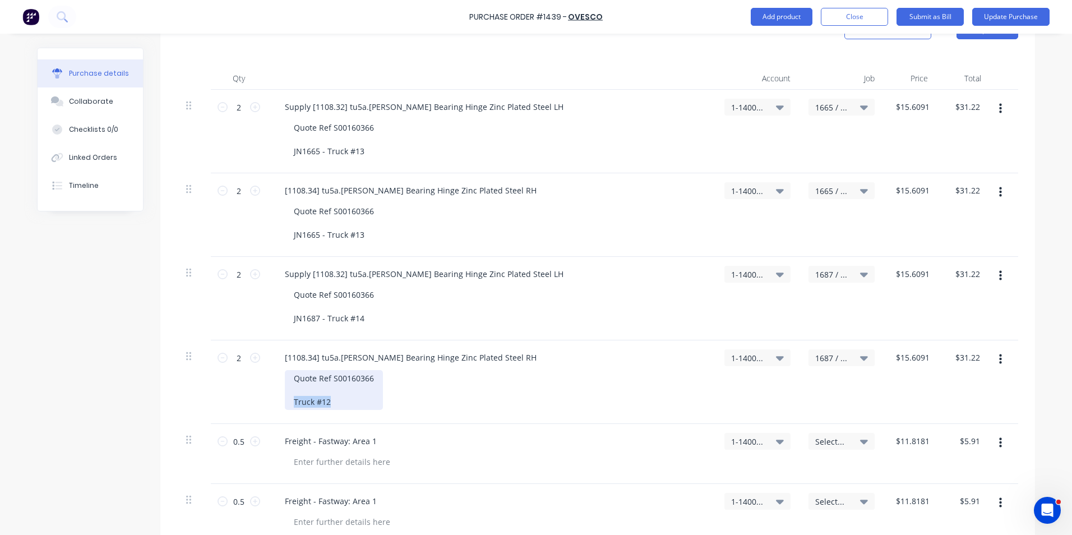
drag, startPoint x: 330, startPoint y: 387, endPoint x: 267, endPoint y: 387, distance: 62.2
click at [267, 387] on div "[1108.34] tu5a.RH Ball Bearing Hinge Zinc Plated Steel RH Quote Ref S00160366 T…" at bounding box center [491, 382] width 449 height 84
paste div
click at [828, 436] on span "Select..." at bounding box center [832, 442] width 34 height 12
type textarea "x"
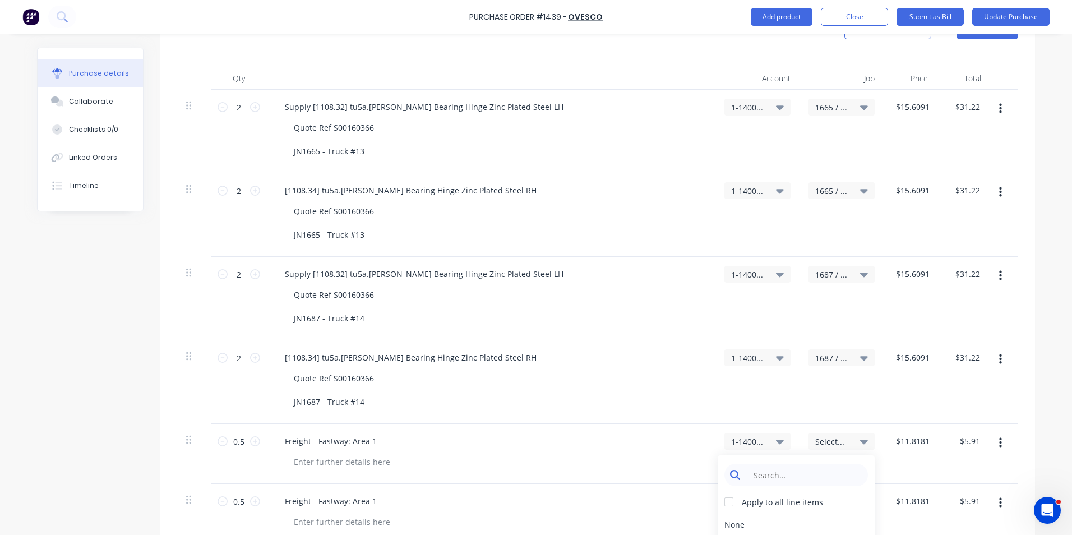
click at [764, 464] on input at bounding box center [804, 475] width 115 height 22
type input "1656"
click at [773, 513] on div "1656 / W/Trac-794-Ret-Lv-Outlet-T13" at bounding box center [796, 524] width 157 height 22
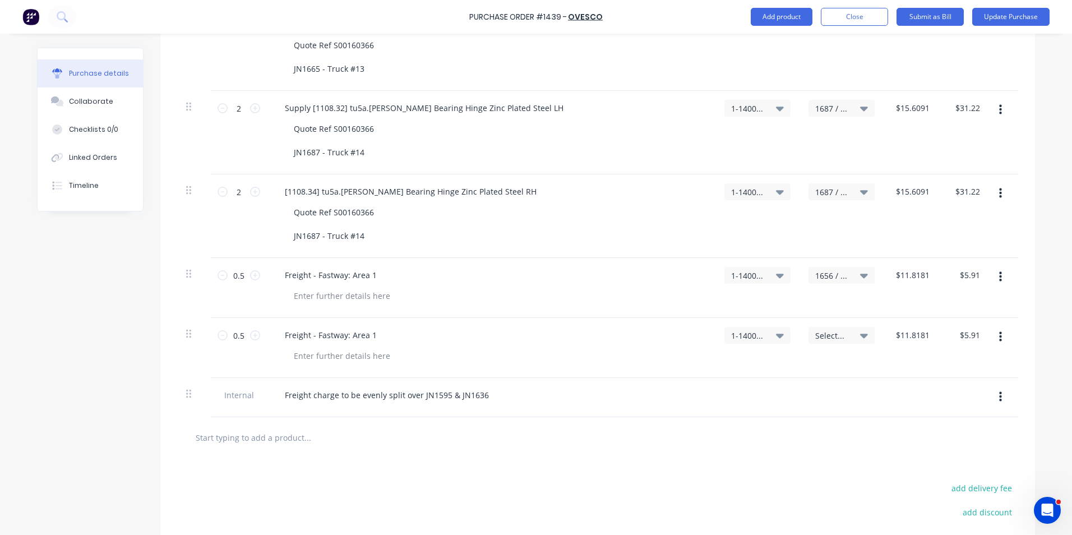
scroll to position [449, 0]
click at [820, 327] on span "Select..." at bounding box center [832, 333] width 34 height 12
type textarea "x"
click at [760, 355] on input at bounding box center [804, 366] width 115 height 22
type input "1687"
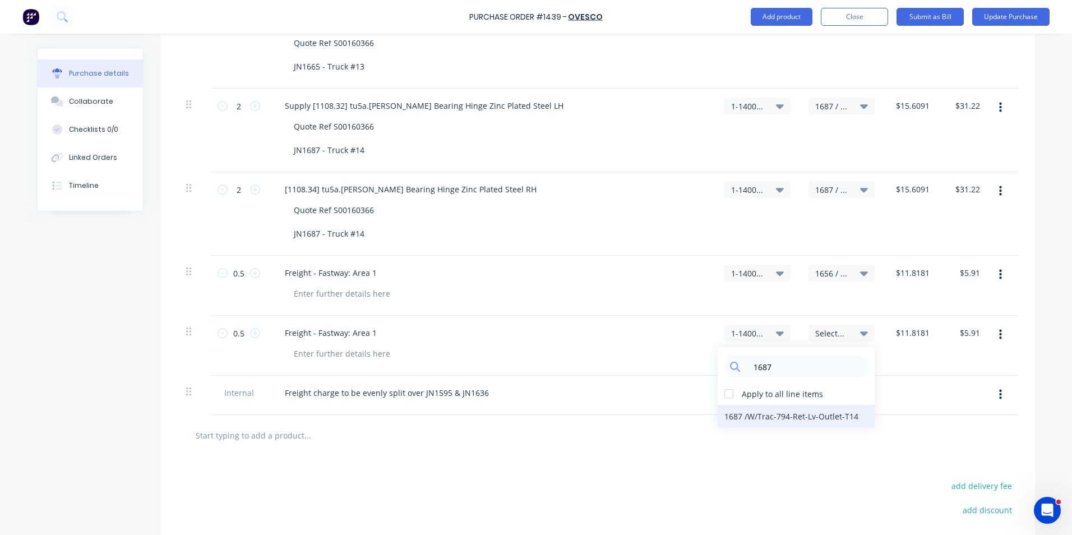
click at [746, 405] on div "1687 / W/Trac-794-Ret-Lv-Outlet-T14" at bounding box center [796, 416] width 157 height 22
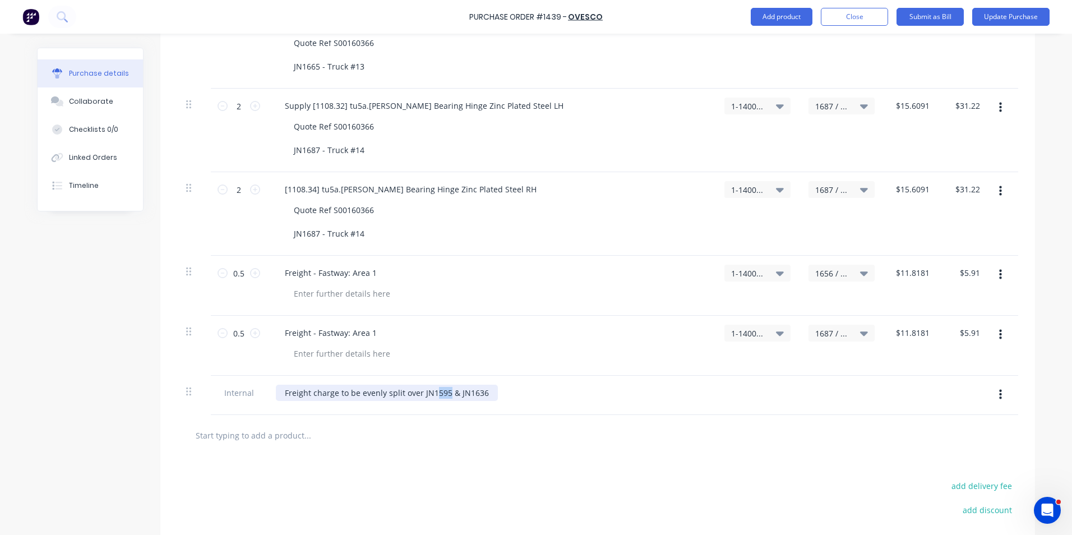
drag, startPoint x: 442, startPoint y: 381, endPoint x: 429, endPoint y: 380, distance: 12.3
click at [429, 385] on div "Freight charge to be evenly split over JN1595 & JN1636" at bounding box center [387, 393] width 222 height 16
click at [999, 390] on icon "button" at bounding box center [1000, 395] width 3 height 10
click at [941, 436] on button "Delete" at bounding box center [965, 447] width 95 height 22
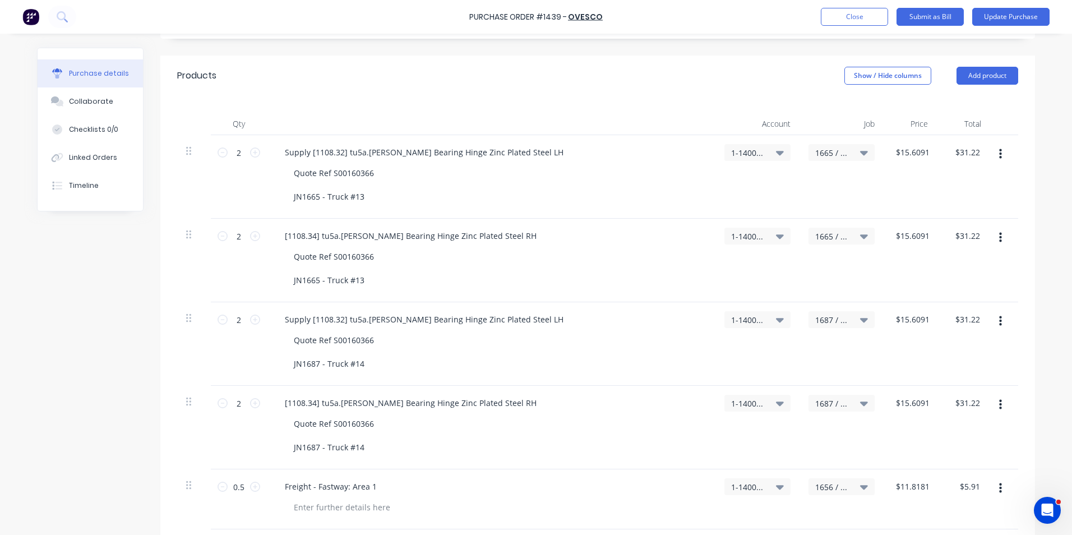
scroll to position [234, 0]
click at [1016, 17] on button "Update Purchase" at bounding box center [1010, 17] width 77 height 18
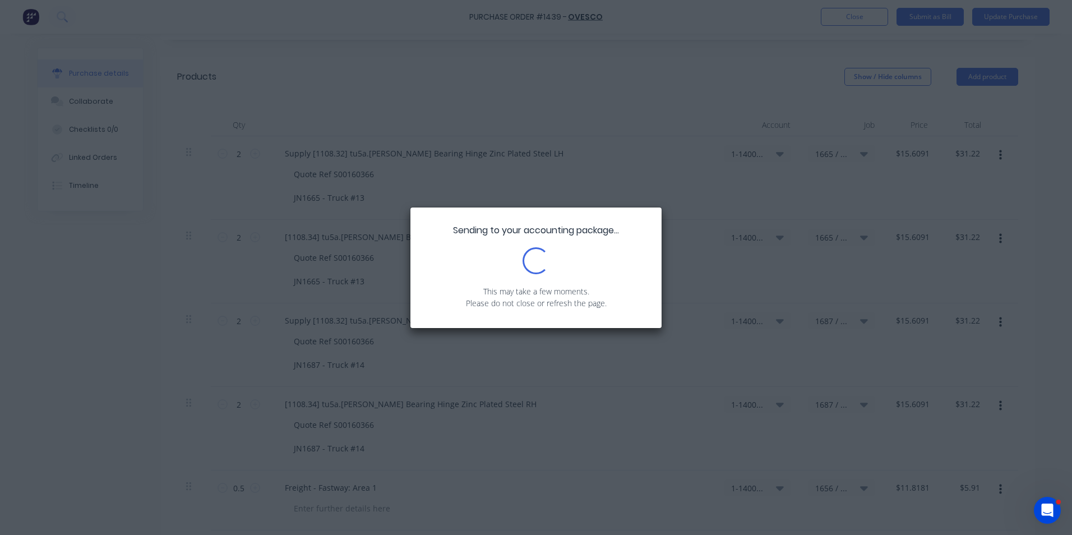
scroll to position [0, 0]
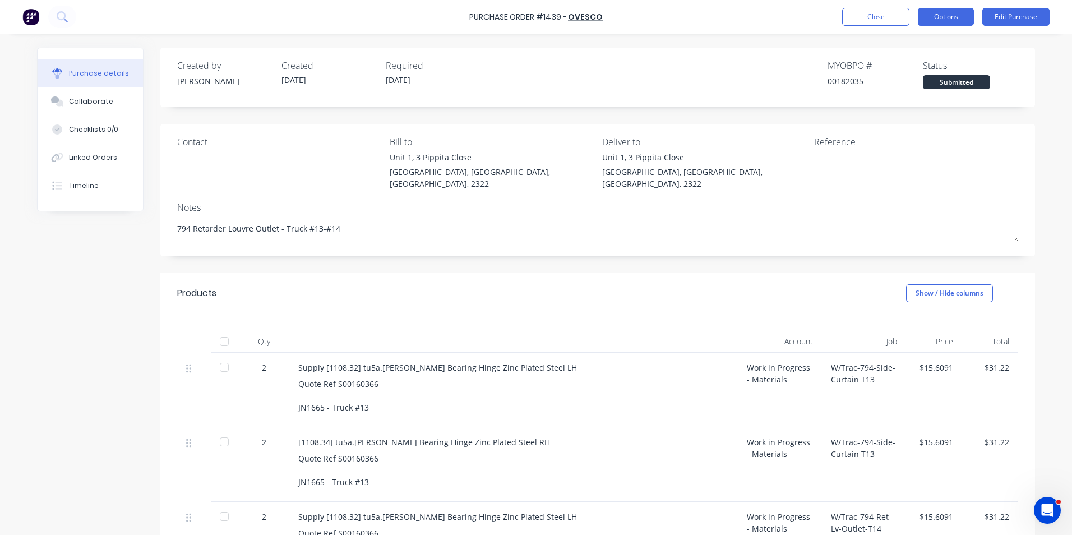
click at [945, 18] on button "Options" at bounding box center [946, 17] width 56 height 18
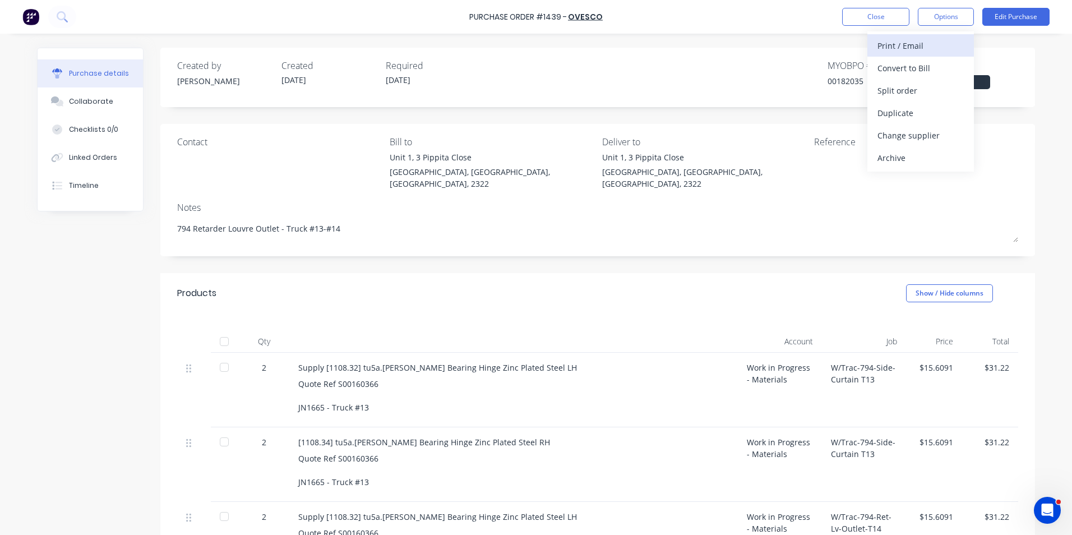
click at [898, 45] on div "Print / Email" at bounding box center [920, 46] width 86 height 16
click at [912, 66] on div "With pricing" at bounding box center [920, 68] width 86 height 16
type textarea "x"
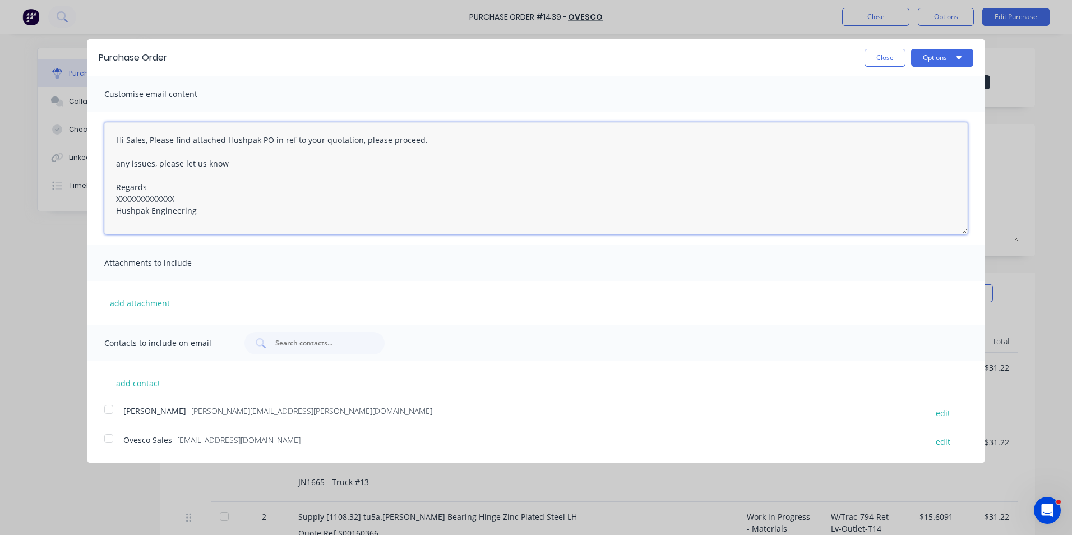
drag, startPoint x: 165, startPoint y: 197, endPoint x: 97, endPoint y: 200, distance: 67.9
click at [97, 200] on div "Hi Sales, Please find attached Hushpak PO in ref to your quotation, please proc…" at bounding box center [535, 178] width 897 height 132
drag, startPoint x: 424, startPoint y: 140, endPoint x: 361, endPoint y: 141, distance: 63.4
click at [361, 141] on textarea "Hi Sales, Please find attached Hushpak PO in ref to your quotation, please proc…" at bounding box center [535, 178] width 863 height 112
type textarea "Hi Sales, Please find attached Hushpak PO in ref to your quotation, with note Q…"
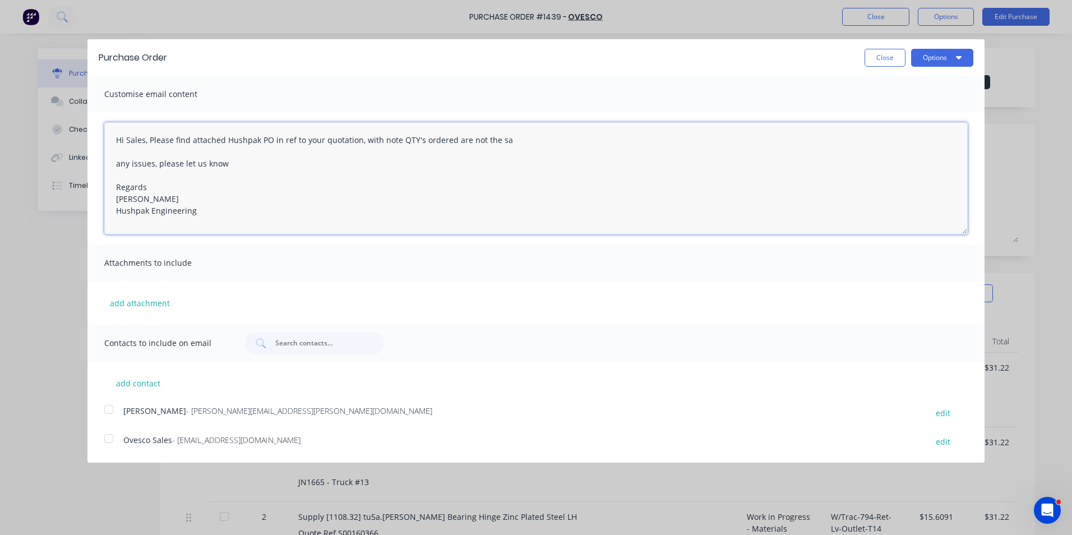
type textarea "x"
drag, startPoint x: 205, startPoint y: 209, endPoint x: 221, endPoint y: 221, distance: 20.4
click at [221, 221] on textarea "Hi Sales, Please find attached Hushpak PO in ref to your quotation, with note Q…" at bounding box center [535, 178] width 863 height 112
type textarea "Hi Sales, Please find attached Hushpak PO in ref to your quotation, with note Q…"
click at [888, 58] on button "Close" at bounding box center [885, 58] width 41 height 18
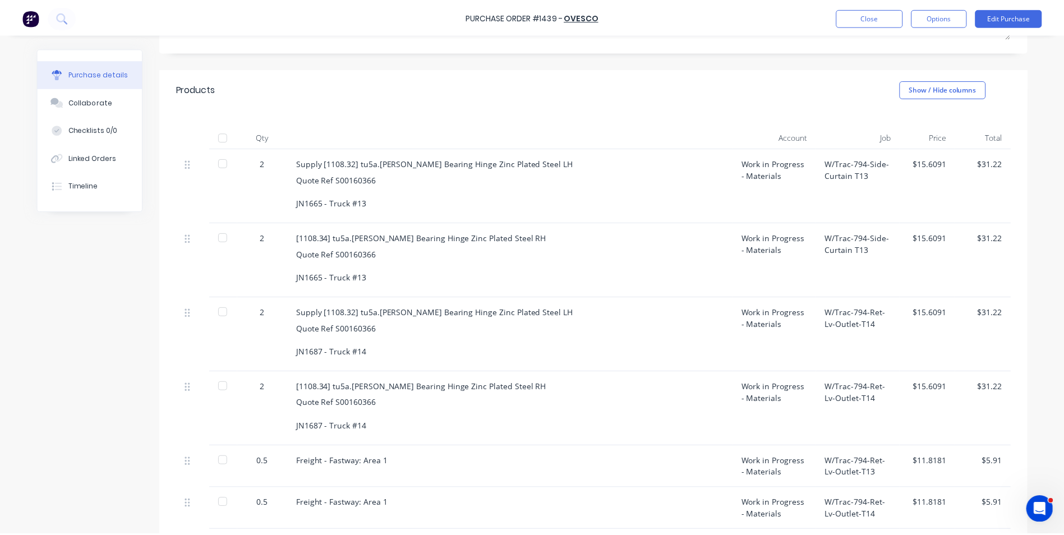
scroll to position [280, 0]
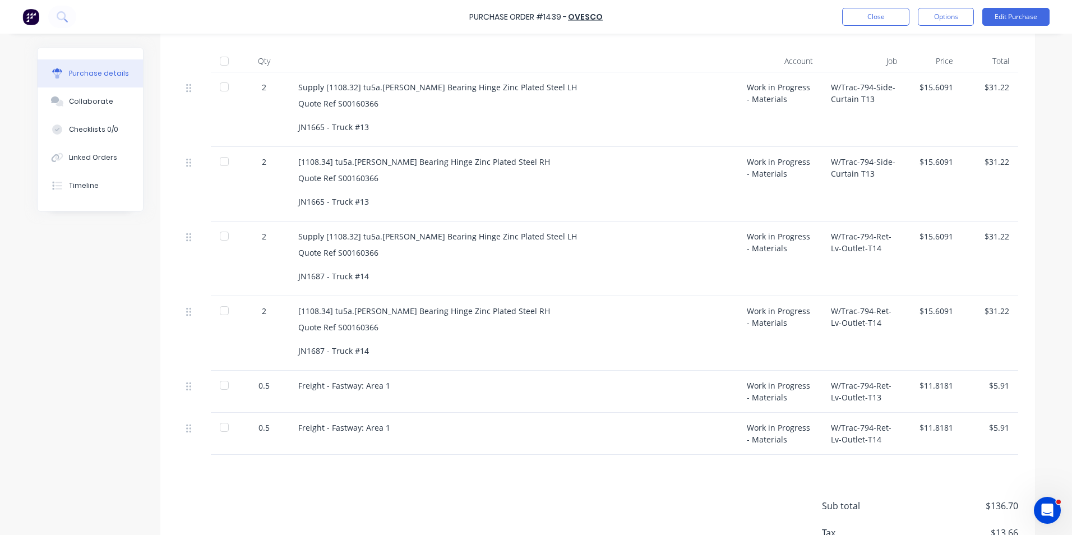
click at [378, 460] on div "Sub total $136.70 Tax $13.66 Total $150.36" at bounding box center [597, 529] width 875 height 149
click at [1030, 13] on button "Edit Purchase" at bounding box center [1015, 17] width 67 height 18
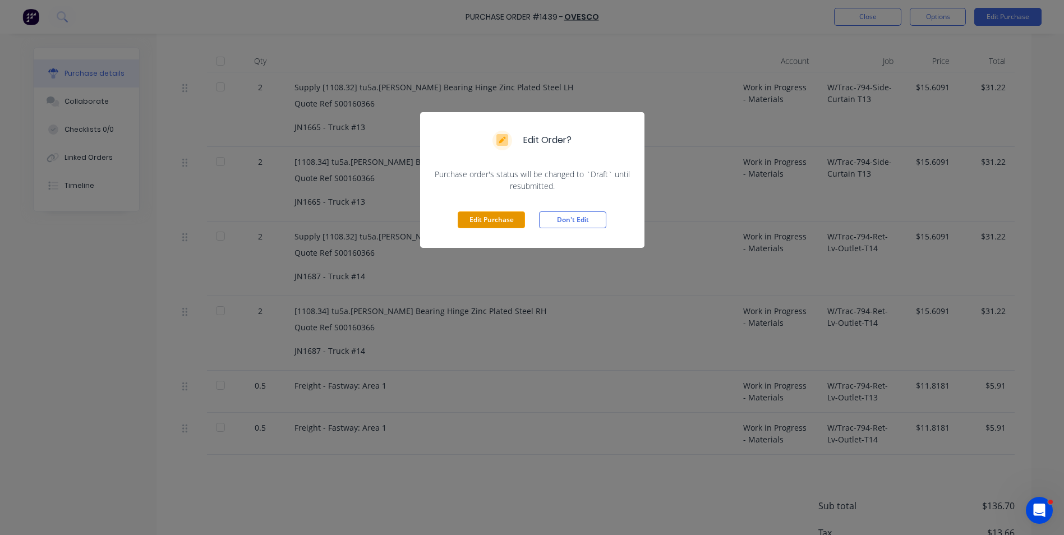
click at [503, 217] on button "Edit Purchase" at bounding box center [491, 219] width 67 height 17
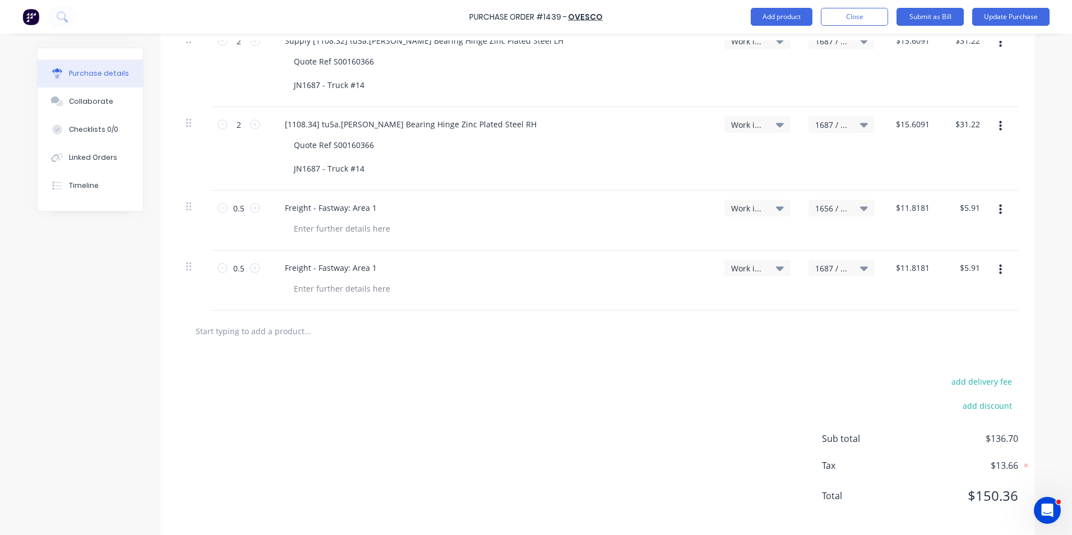
scroll to position [514, 0]
click at [280, 320] on input "text" at bounding box center [307, 330] width 224 height 22
paste input "Supply - [1878.86] MBP.R6.M6 Magna Bulb 3/16 X 5.2 To 6.8mm Grip"
type textarea "x"
type input "Supply - [1878.86] MBP.R6.M6 Magna Bulb 3/16 X 5.2 To 6.8mm Grip"
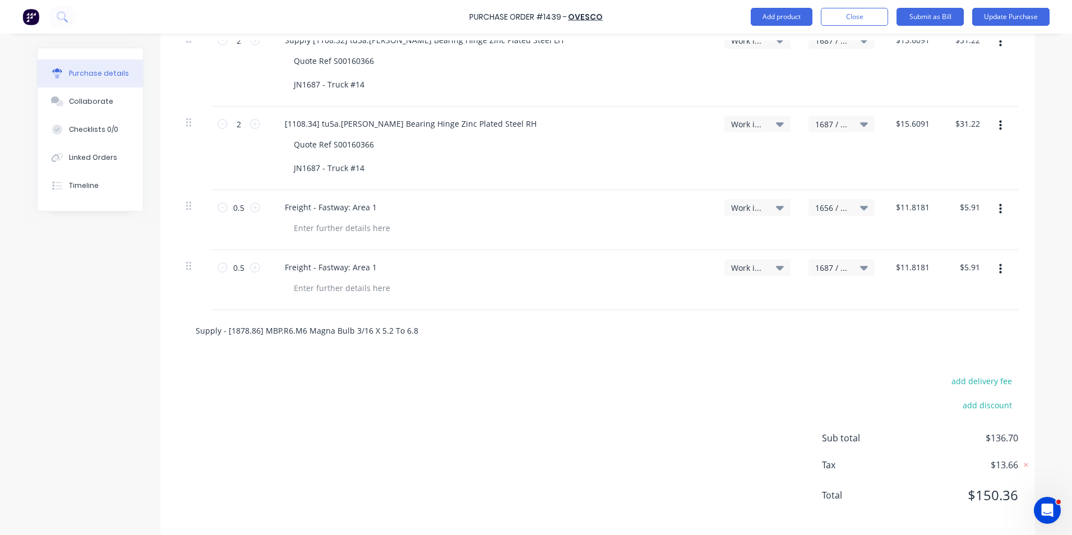
scroll to position [0, 25]
type textarea "x"
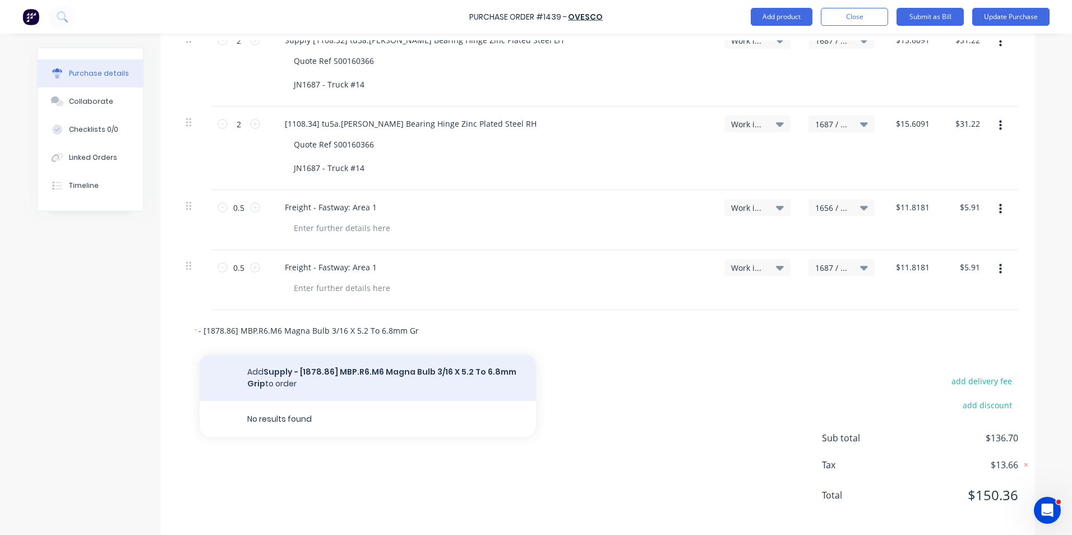
type input "Supply - [1878.86] MBP.R6.M6 Magna Bulb 3/16 X 5.2 To 6.8mm Grip"
click at [308, 359] on button "Add Supply - [1878.86] MBP.R6.M6 Magna Bulb 3/16 X 5.2 To 6.8mm Grip to order" at bounding box center [368, 378] width 336 height 46
type textarea "x"
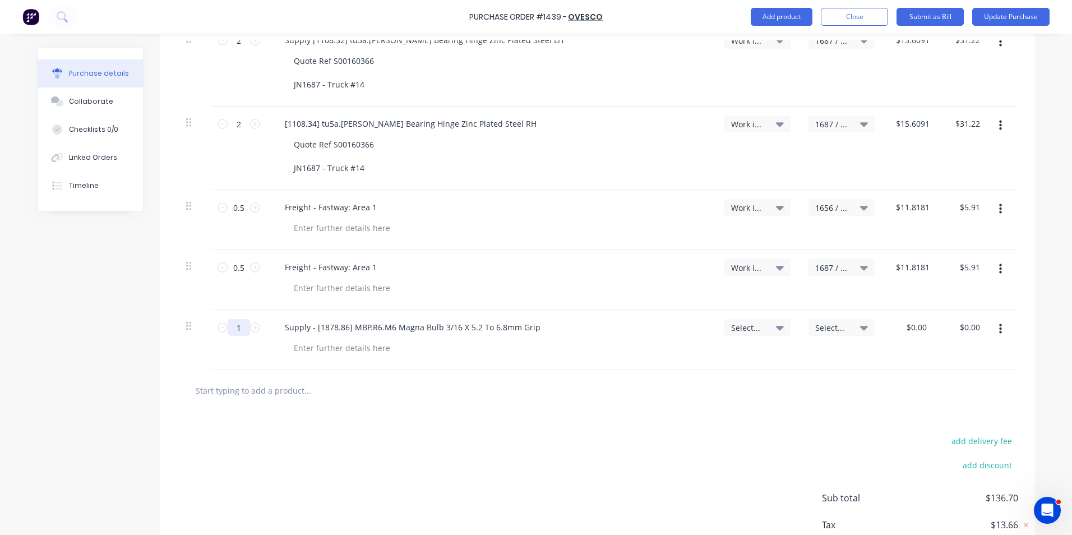
click at [231, 319] on input "1" at bounding box center [239, 327] width 22 height 17
type textarea "x"
type input "2"
type textarea "x"
type input "22"
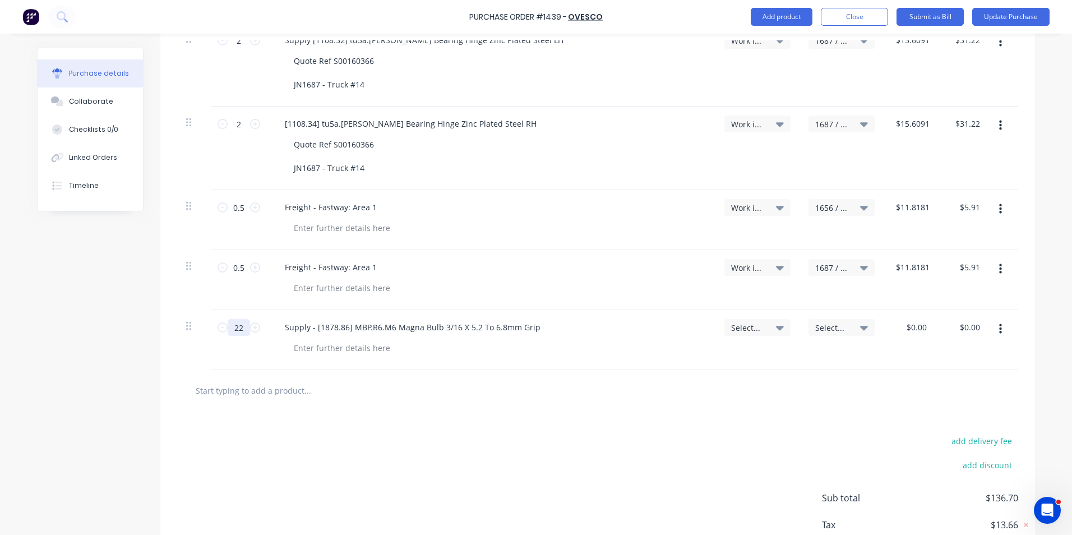
type textarea "x"
type input "220"
type textarea "x"
type input "220"
type textarea "x"
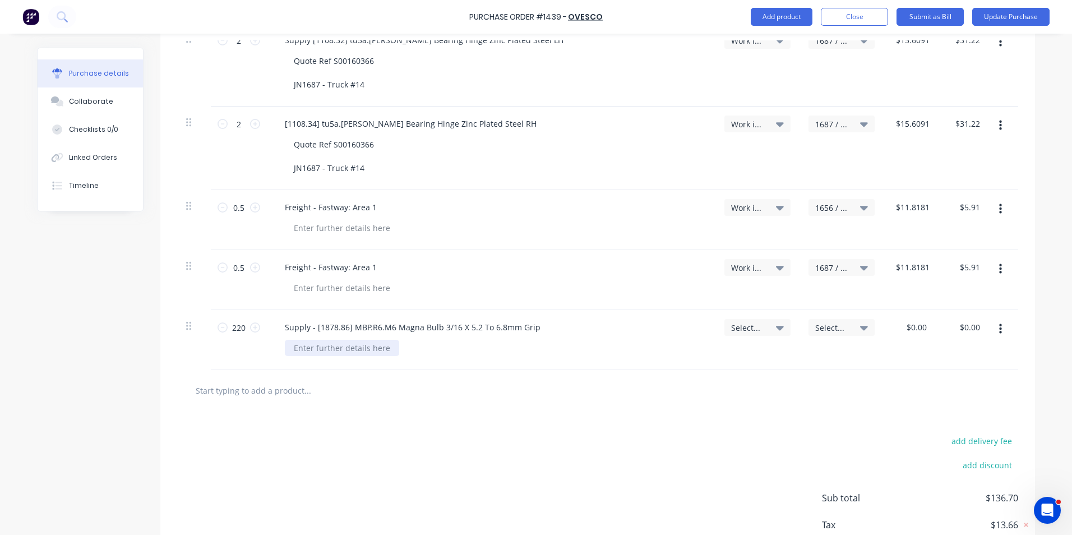
click at [311, 340] on div at bounding box center [342, 348] width 114 height 16
paste div
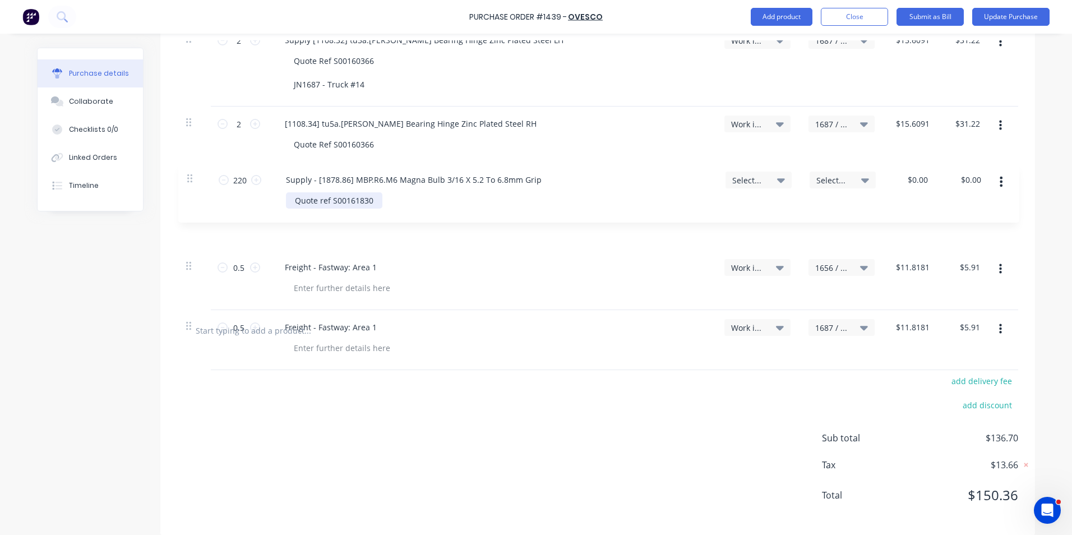
drag, startPoint x: 183, startPoint y: 317, endPoint x: 188, endPoint y: 177, distance: 139.7
click at [188, 177] on div "2 2 Supply [1108.32] tu5a.LH Ball Bearing Hinge Zinc Plated Steel LH Quote Ref …" at bounding box center [597, 83] width 841 height 454
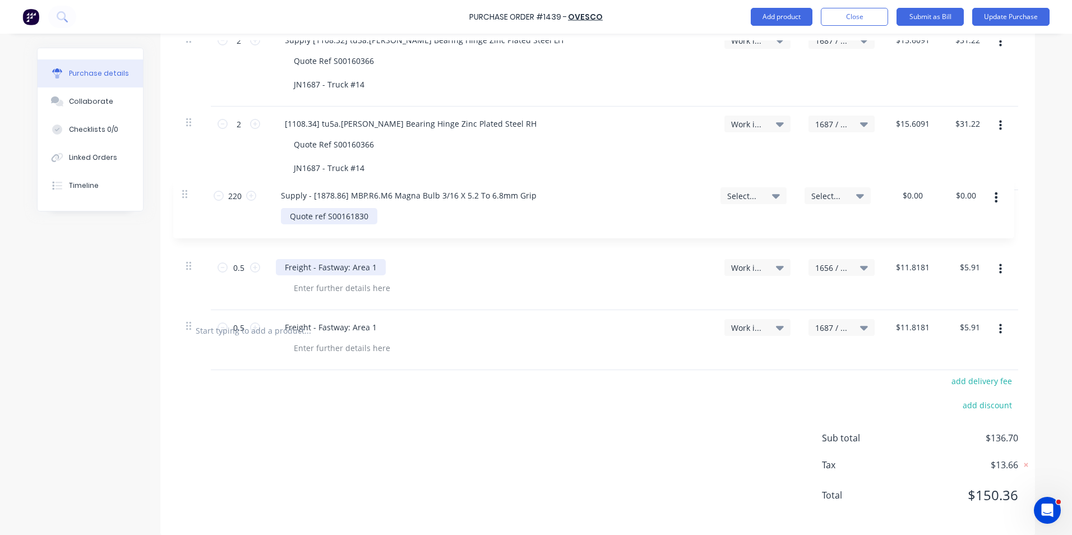
type textarea "x"
type input "220"
type input "$0.00"
type input "0.5"
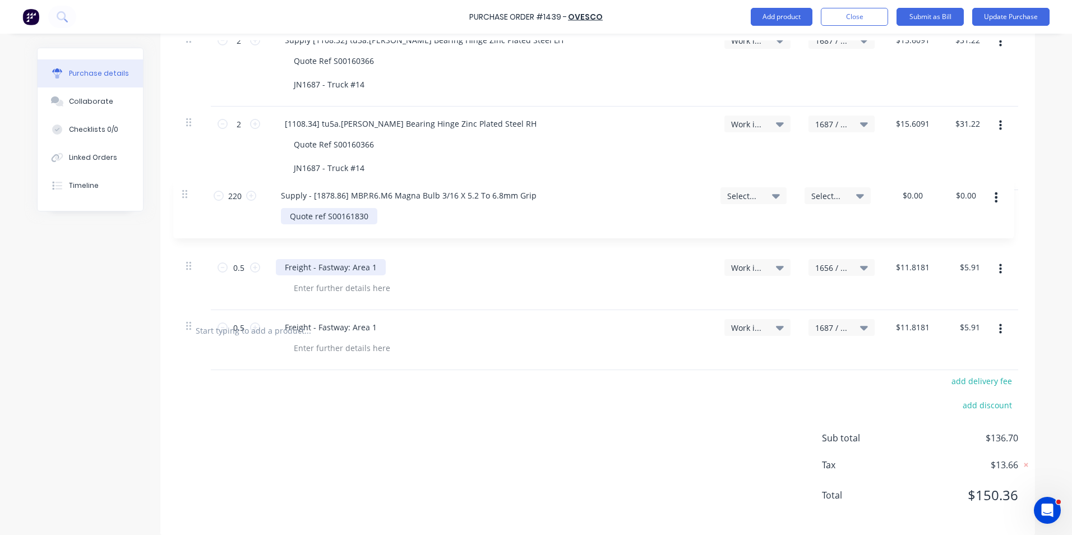
type input "$11.8181"
type input "$5.91"
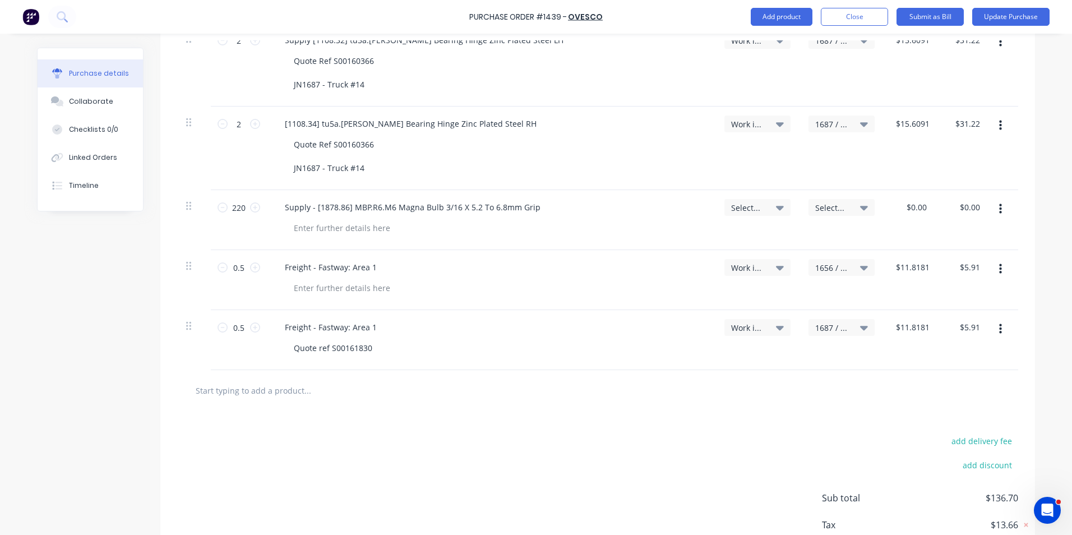
click at [739, 202] on span "Select..." at bounding box center [748, 208] width 34 height 12
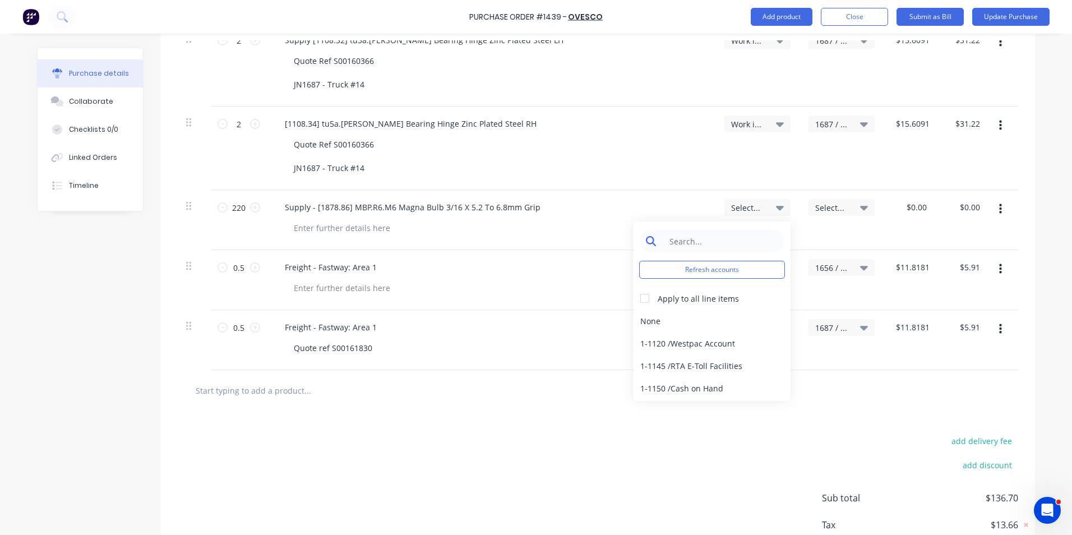
type textarea "x"
click at [681, 230] on input at bounding box center [720, 241] width 115 height 22
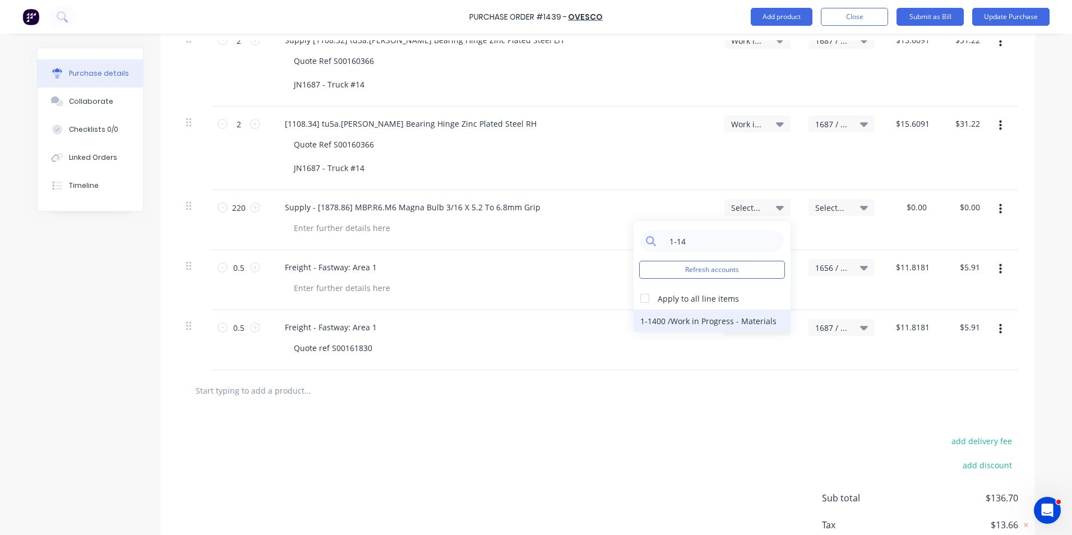
type input "1-14"
click at [659, 309] on div "1-1400 / Work in Progress - Materials" at bounding box center [712, 320] width 157 height 22
click at [825, 202] on span "Select..." at bounding box center [832, 208] width 34 height 12
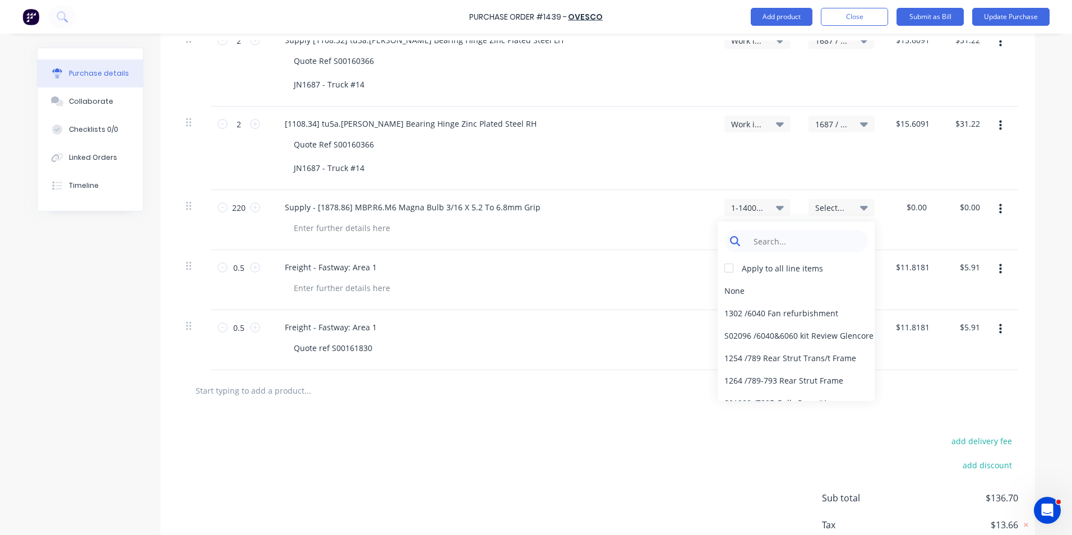
type textarea "x"
click at [763, 230] on input at bounding box center [804, 241] width 115 height 22
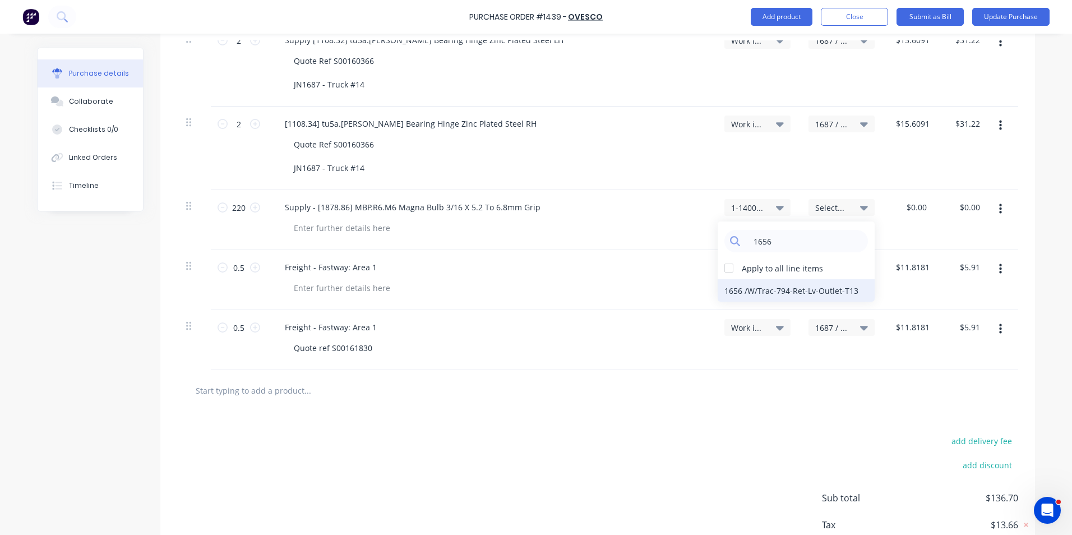
type input "1656"
click at [763, 279] on div "1656 / W/Trac-794-Ret-Lv-Outlet-T13" at bounding box center [796, 290] width 157 height 22
click at [999, 203] on icon "button" at bounding box center [1000, 209] width 3 height 12
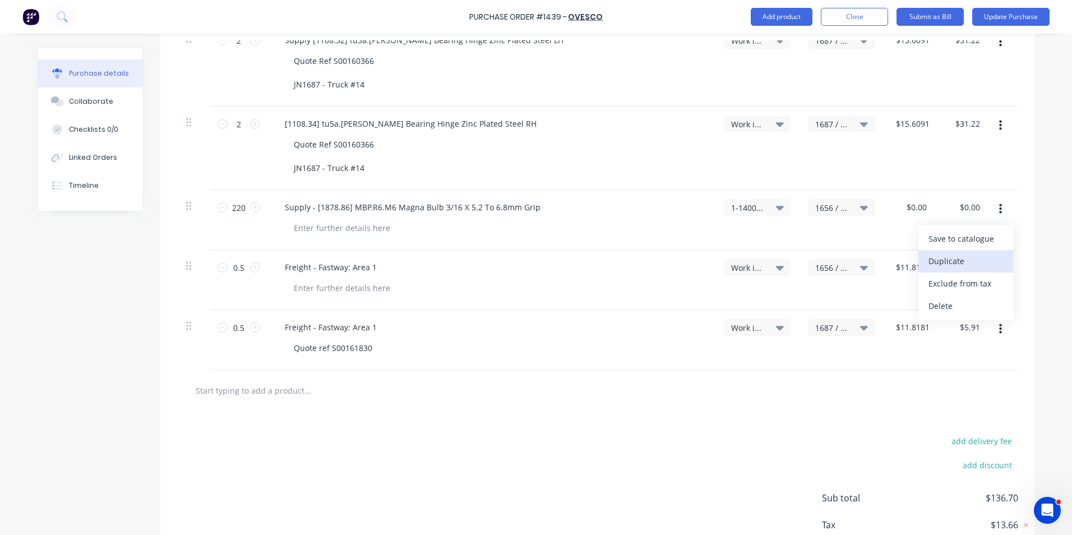
click at [949, 250] on button "Duplicate" at bounding box center [965, 261] width 95 height 22
type textarea "x"
type input "1"
type input "$0.00"
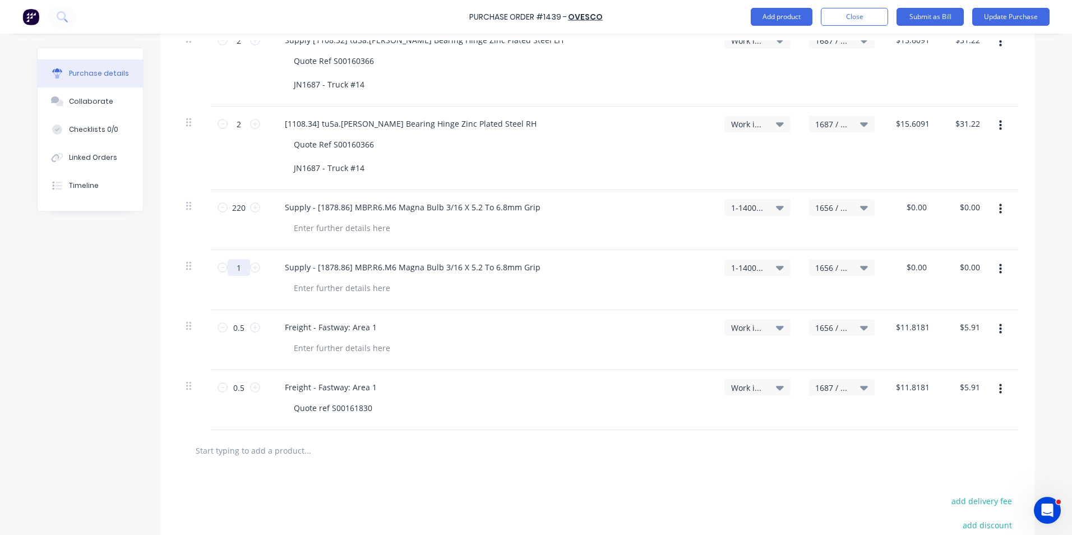
drag, startPoint x: 235, startPoint y: 253, endPoint x: 228, endPoint y: 255, distance: 7.5
click at [228, 259] on input "1" at bounding box center [239, 267] width 22 height 17
type textarea "x"
type input "2"
type textarea "x"
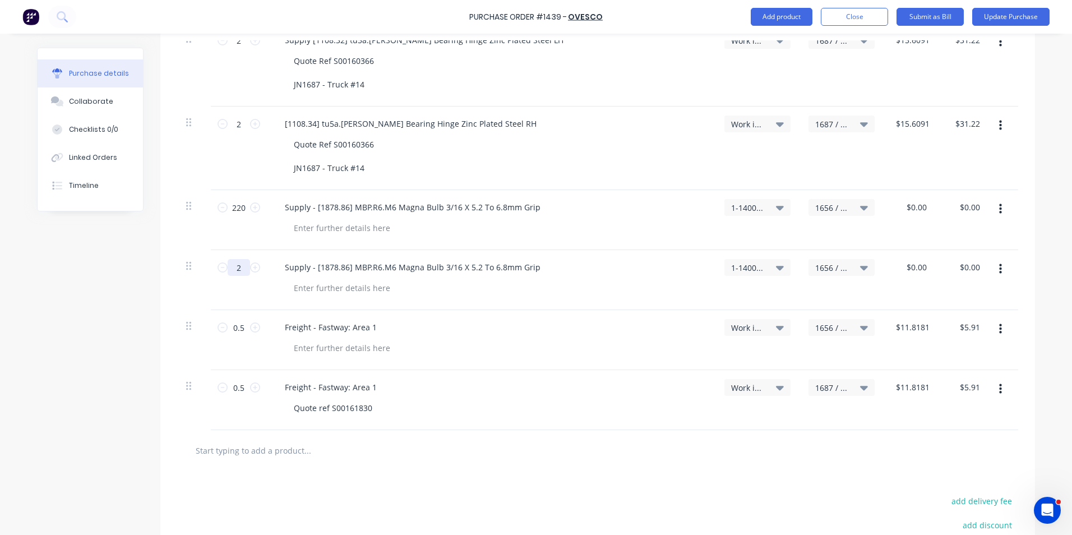
type input "22"
type textarea "x"
type input "220"
type textarea "x"
type input "220"
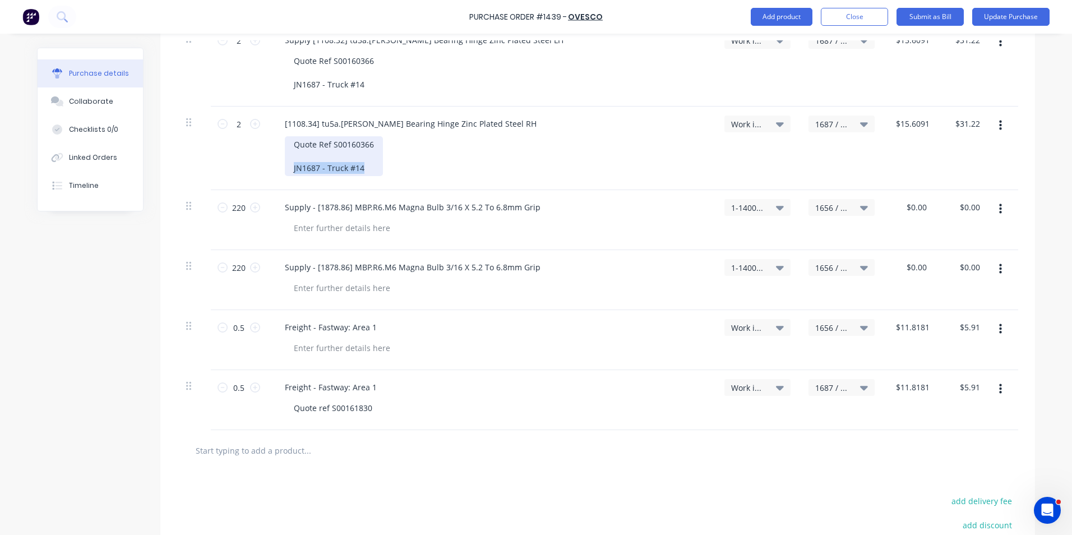
drag, startPoint x: 361, startPoint y: 154, endPoint x: 291, endPoint y: 155, distance: 69.5
click at [286, 155] on div "Quote Ref S00160366 JN1687 - Truck #14" at bounding box center [334, 156] width 98 height 40
copy div "JN1687 - Truck #14"
click at [324, 280] on div at bounding box center [342, 288] width 114 height 16
type textarea "x"
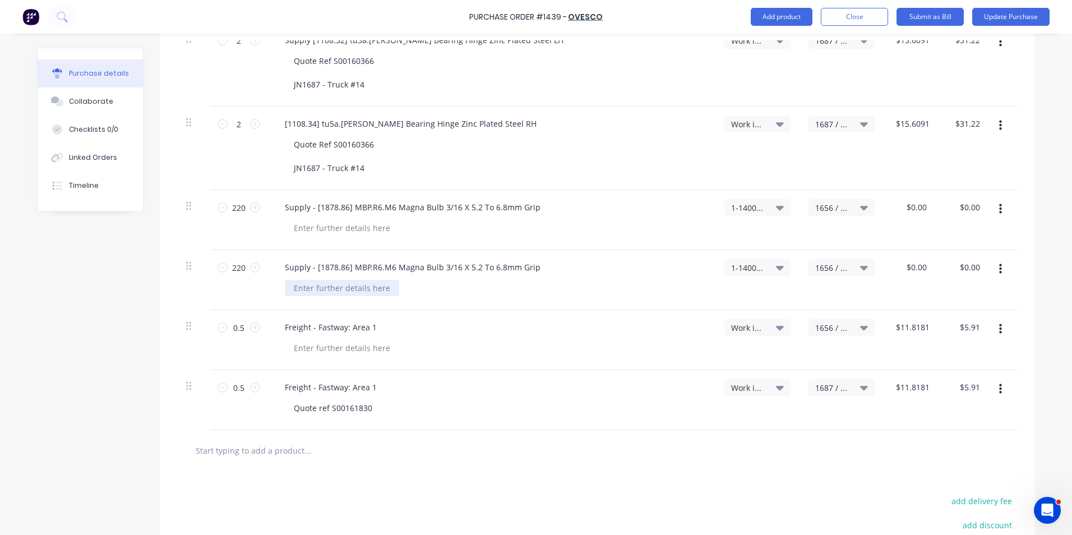
paste div
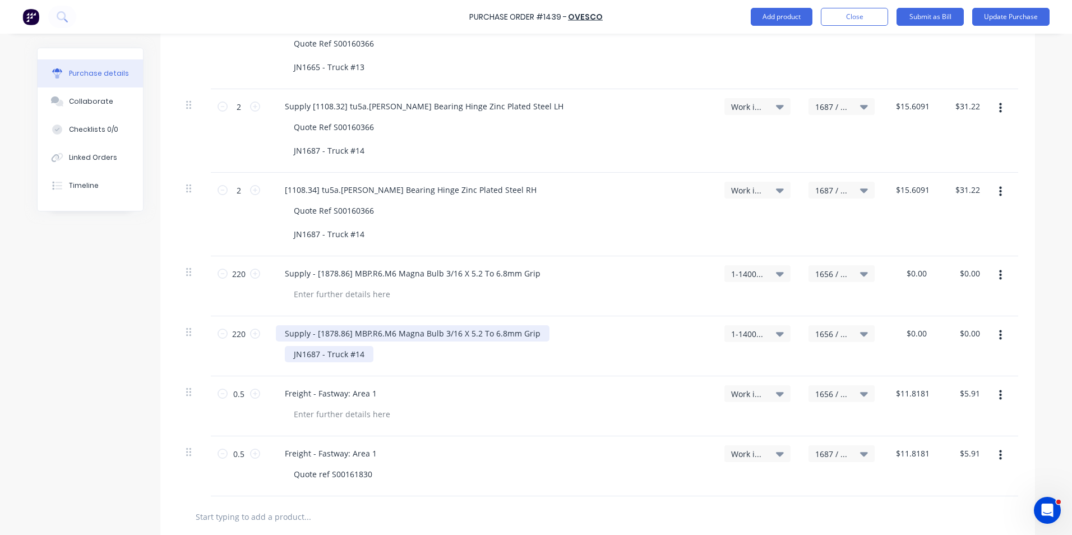
scroll to position [402, 0]
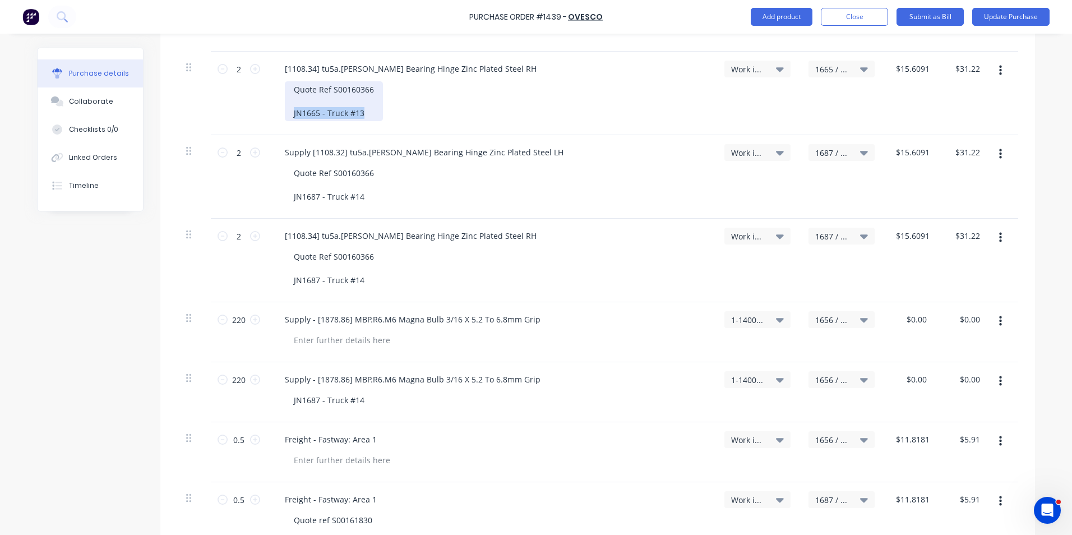
drag, startPoint x: 359, startPoint y: 99, endPoint x: 271, endPoint y: 99, distance: 88.0
click at [271, 99] on div "[1108.34] tu5a.RH Ball Bearing Hinge Zinc Plated Steel RH Quote Ref S00160366 J…" at bounding box center [491, 94] width 449 height 84
copy div "JN1665 - Truck #13"
click at [327, 332] on div at bounding box center [342, 340] width 114 height 16
type textarea "x"
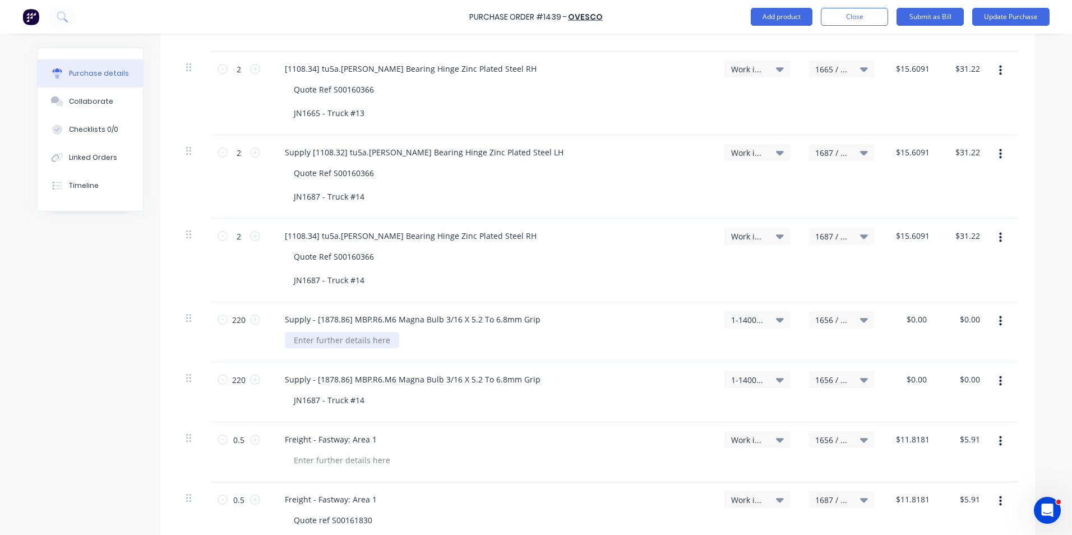
paste div
click at [830, 374] on span "1656 / W/Trac-794-Ret-Lv-Outlet-T13" at bounding box center [832, 380] width 34 height 12
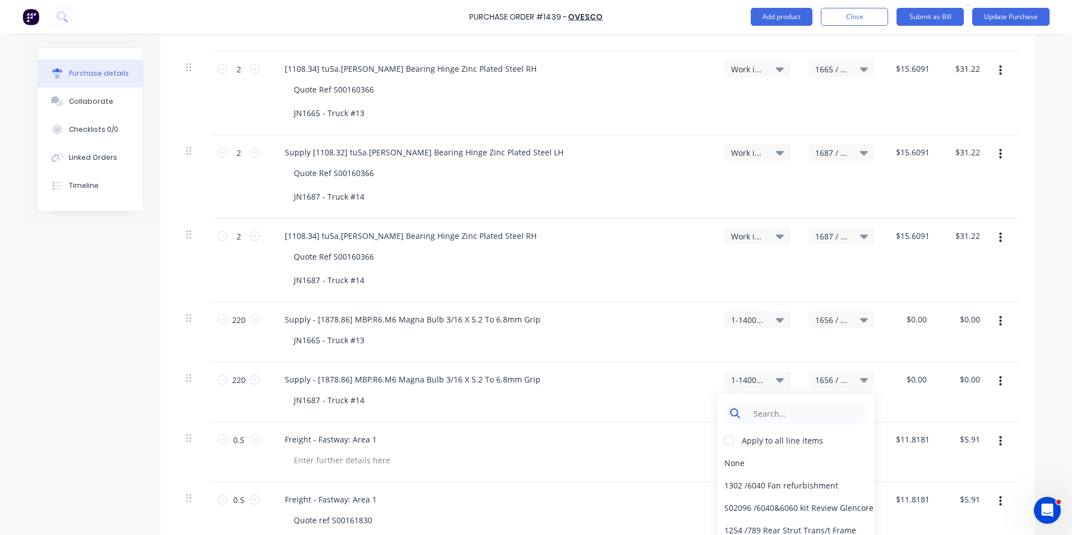
click at [772, 402] on input at bounding box center [804, 413] width 115 height 22
click at [766, 451] on div "1687 / W/Trac-794-Ret-Lv-Outlet-T14" at bounding box center [796, 462] width 157 height 22
click at [911, 311] on input "0.00" at bounding box center [916, 319] width 26 height 16
click at [911, 311] on input "0.00" at bounding box center [918, 319] width 21 height 16
click at [919, 330] on div "$0.5486 0.5486" at bounding box center [910, 332] width 53 height 60
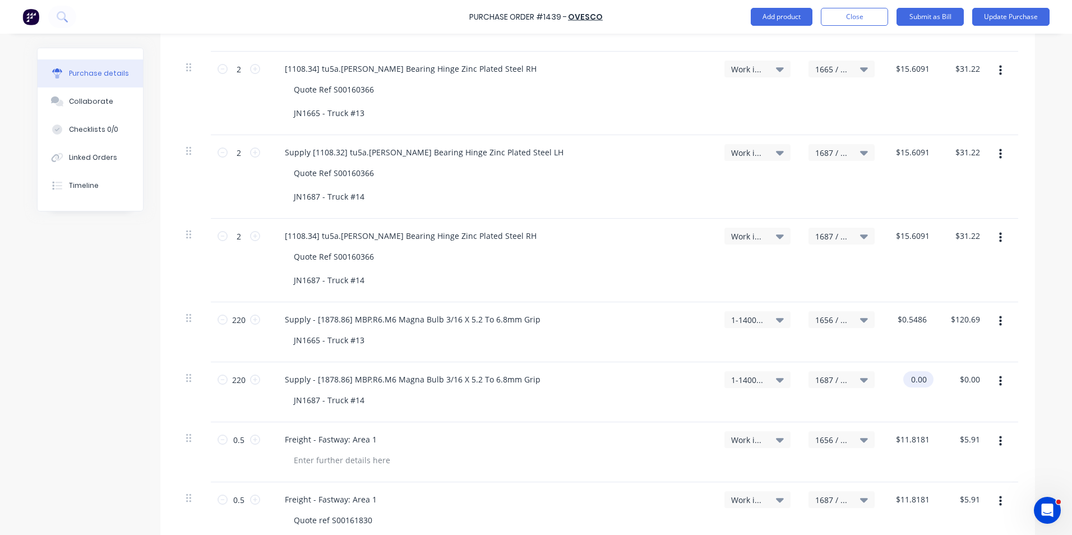
click at [915, 371] on input "0.00" at bounding box center [916, 379] width 26 height 16
click at [915, 371] on input "0.00" at bounding box center [918, 379] width 21 height 16
click at [916, 381] on div "$0.5486 $0.5486" at bounding box center [910, 392] width 53 height 60
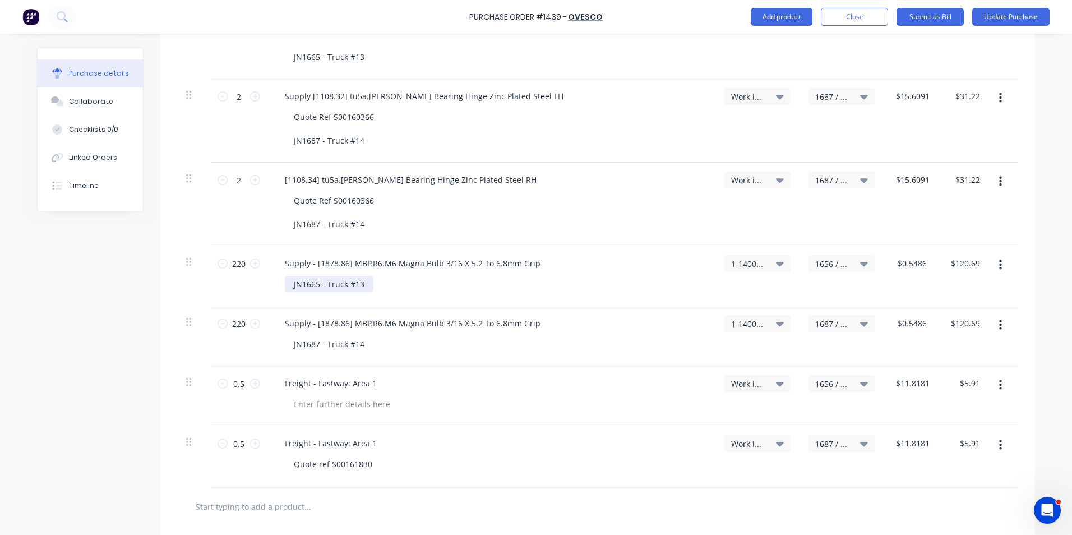
click at [329, 276] on div "JN1665 - Truck #13" at bounding box center [329, 284] width 89 height 16
click at [287, 276] on div "JN1665 - Truck #13" at bounding box center [329, 284] width 89 height 16
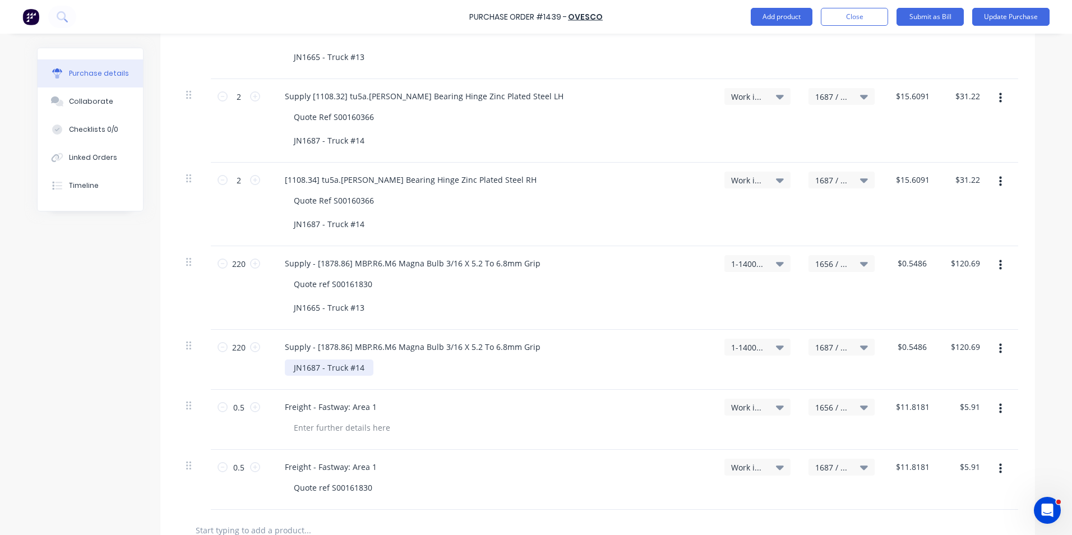
click at [288, 359] on div "JN1687 - Truck #14" at bounding box center [329, 367] width 89 height 16
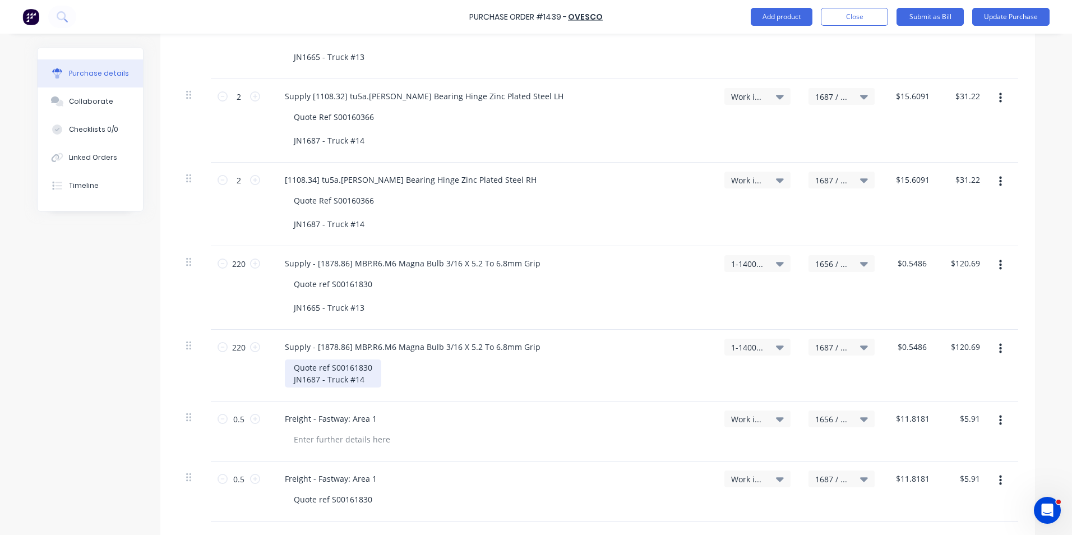
scroll to position [514, 0]
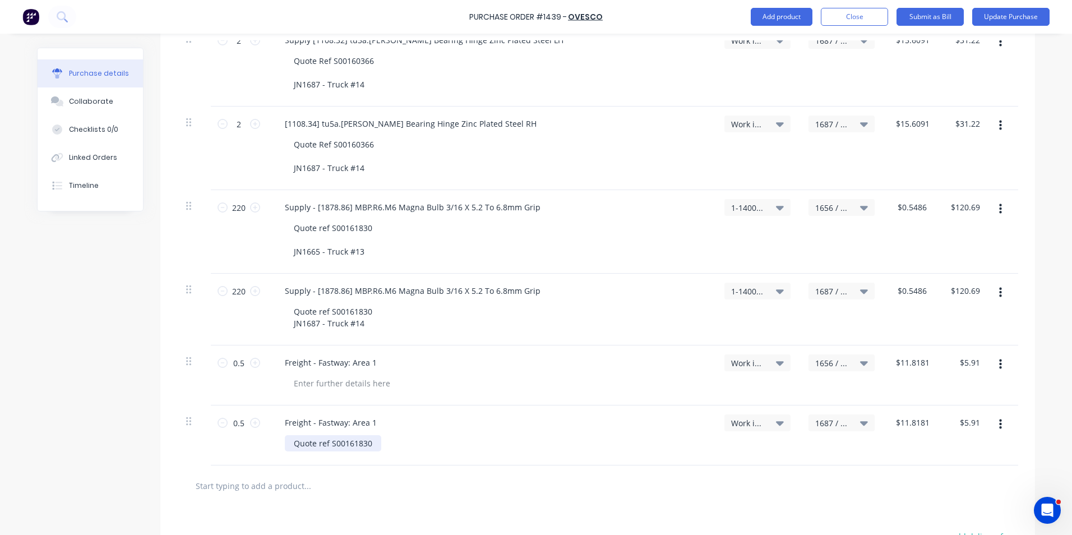
click at [367, 443] on div "Quote ref S00161830" at bounding box center [333, 443] width 96 height 16
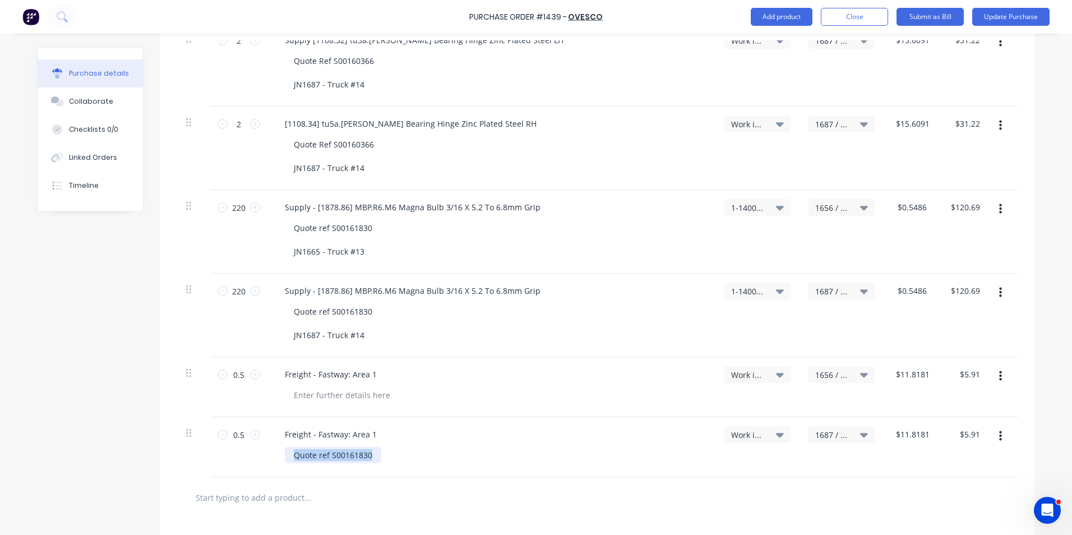
drag, startPoint x: 375, startPoint y: 443, endPoint x: 275, endPoint y: 439, distance: 99.3
click at [275, 439] on div "Freight - Fastway: Area 1 Quote ref S00161830" at bounding box center [491, 447] width 449 height 60
click at [421, 392] on div "Freight - Fastway: Area 1" at bounding box center [491, 387] width 449 height 60
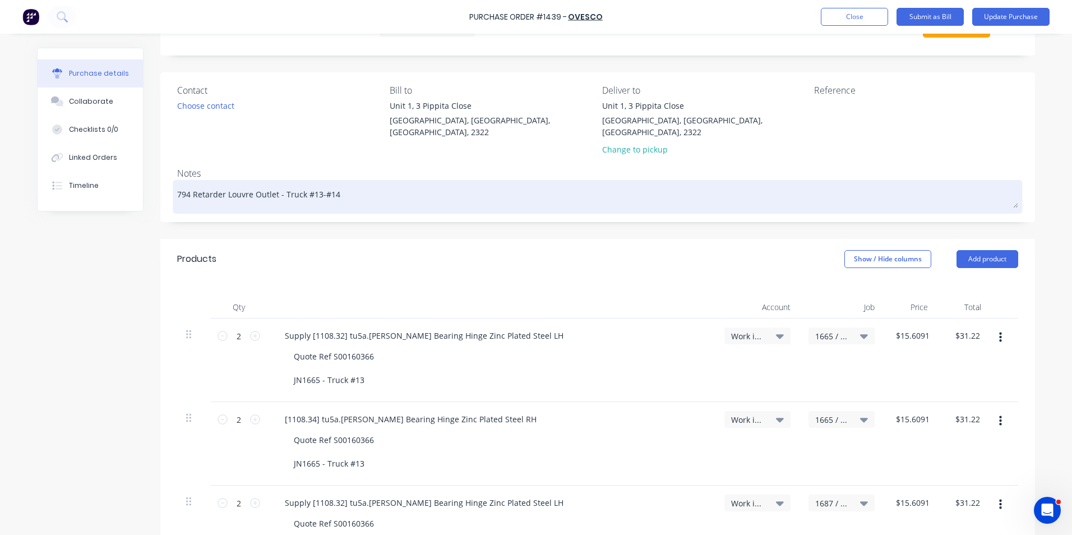
scroll to position [0, 0]
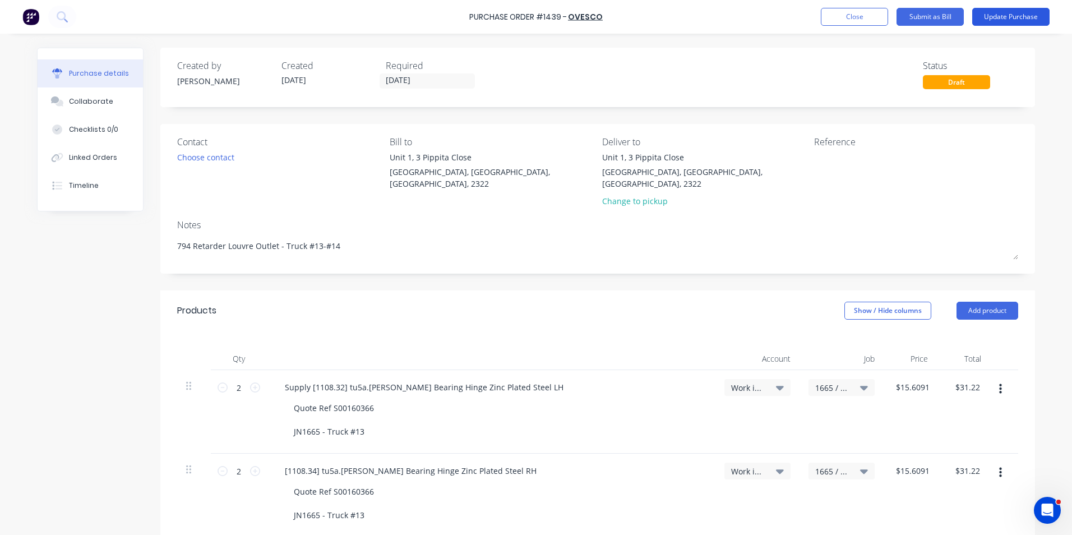
click at [1012, 17] on button "Update Purchase" at bounding box center [1010, 17] width 77 height 18
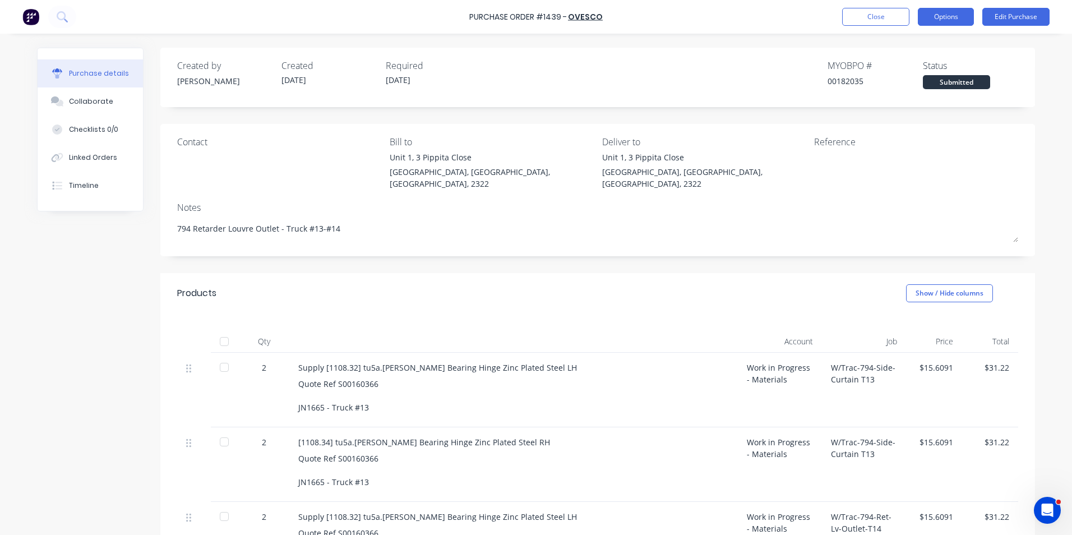
click at [946, 15] on button "Options" at bounding box center [946, 17] width 56 height 18
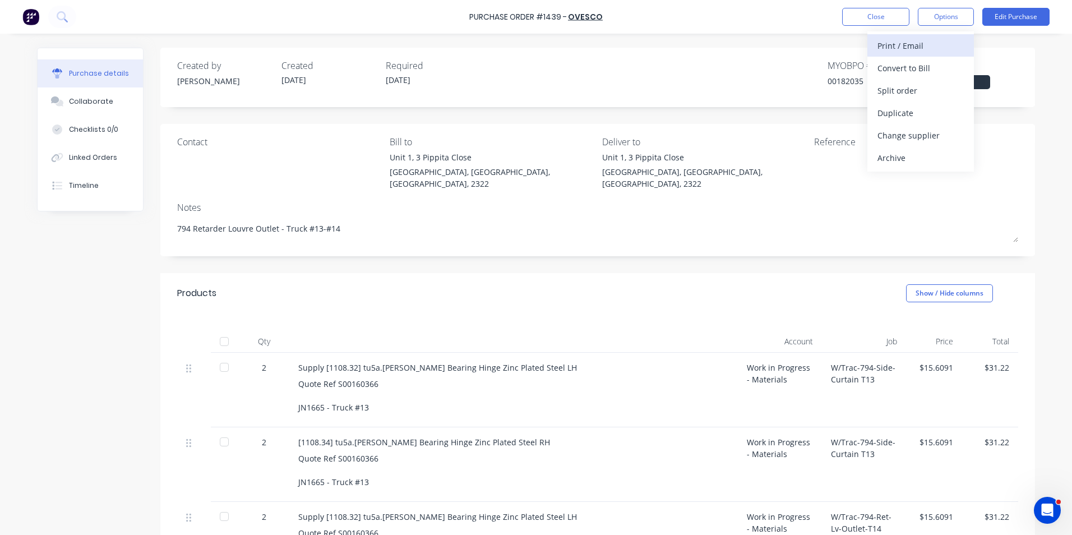
click at [905, 47] on div "Print / Email" at bounding box center [920, 46] width 86 height 16
click at [916, 66] on div "With pricing" at bounding box center [920, 68] width 86 height 16
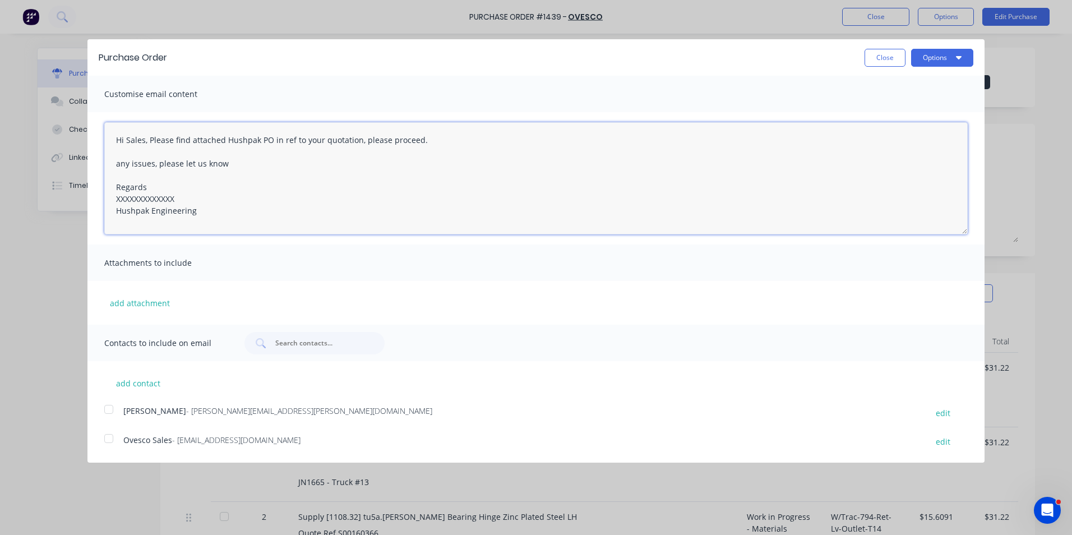
drag, startPoint x: 181, startPoint y: 197, endPoint x: 86, endPoint y: 200, distance: 95.4
click at [86, 200] on div "Purchase Order Close Options Customise email content Hi Sales, Please find atta…" at bounding box center [536, 267] width 1072 height 535
click at [357, 141] on textarea "Hi Sales, Please find attached Hushpak PO in ref to your quotation, please proc…" at bounding box center [535, 178] width 863 height 112
click at [146, 302] on button "add attachment" at bounding box center [139, 302] width 71 height 17
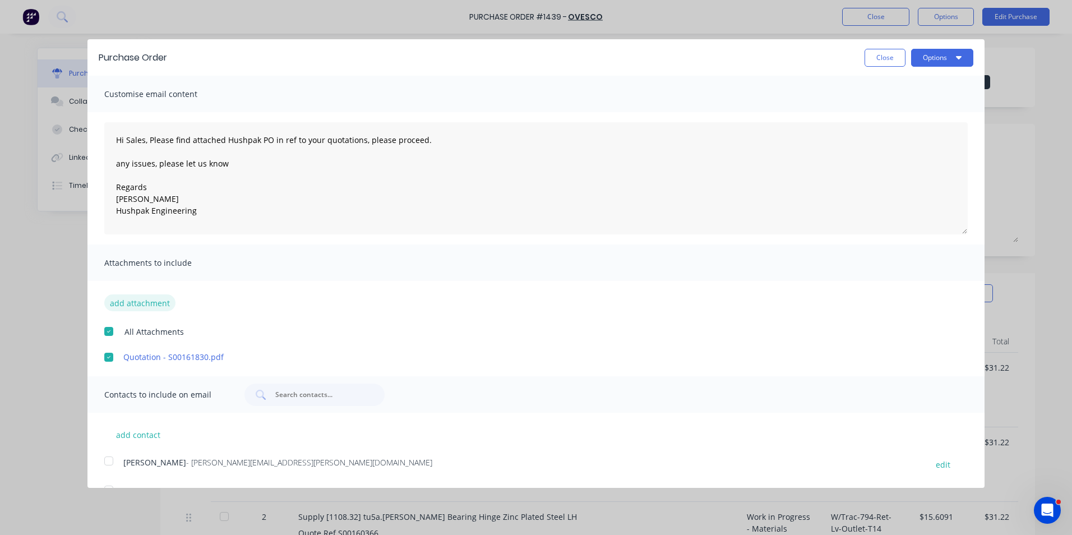
click at [137, 303] on button "add attachment" at bounding box center [139, 302] width 71 height 17
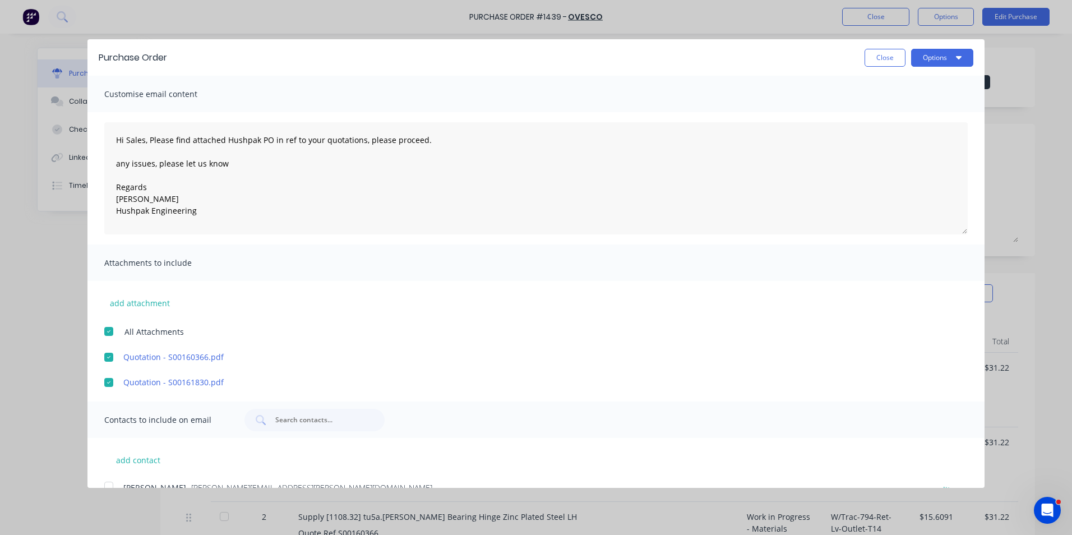
scroll to position [52, 0]
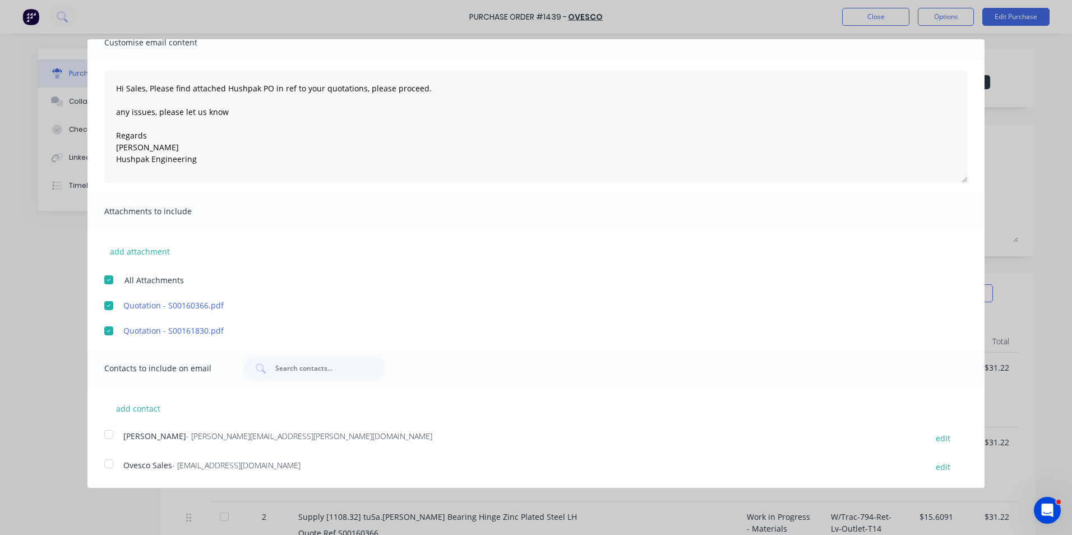
click at [107, 433] on div at bounding box center [109, 434] width 22 height 22
click at [108, 464] on div at bounding box center [109, 463] width 22 height 22
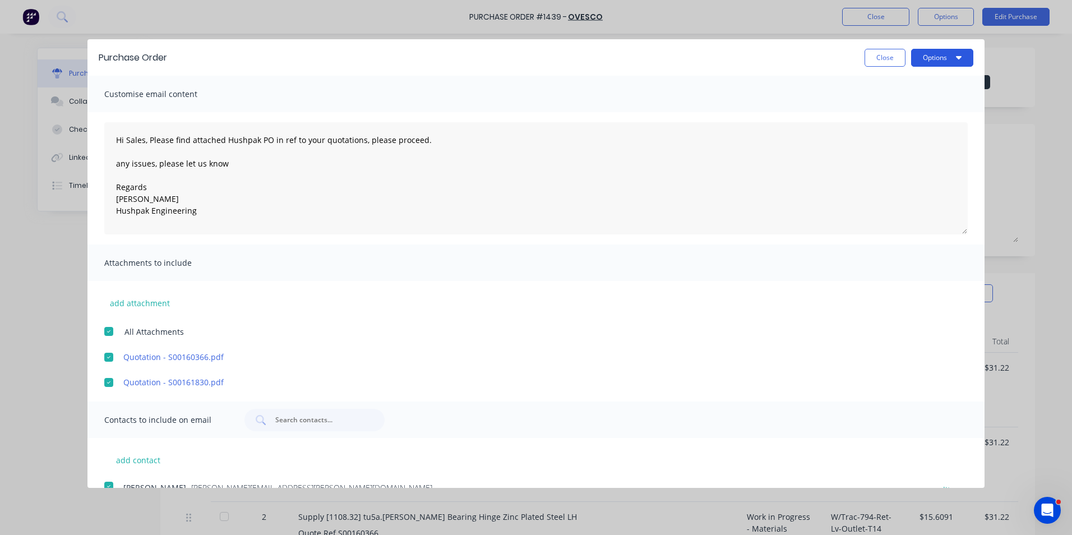
click at [928, 56] on button "Options" at bounding box center [942, 58] width 62 height 18
click at [886, 110] on div "Email" at bounding box center [920, 108] width 86 height 16
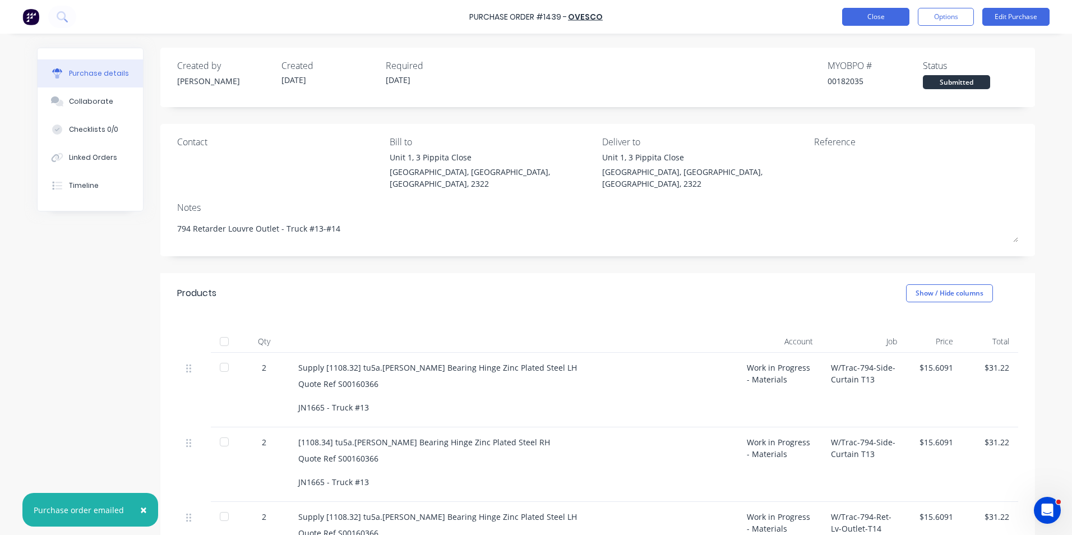
click at [877, 17] on button "Close" at bounding box center [875, 17] width 67 height 18
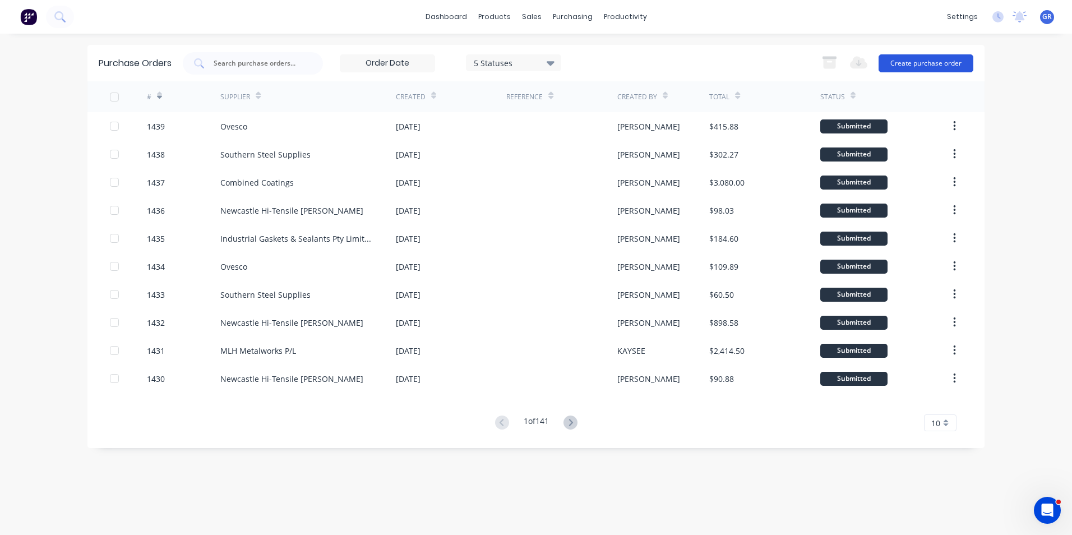
click at [936, 62] on button "Create purchase order" at bounding box center [926, 63] width 95 height 18
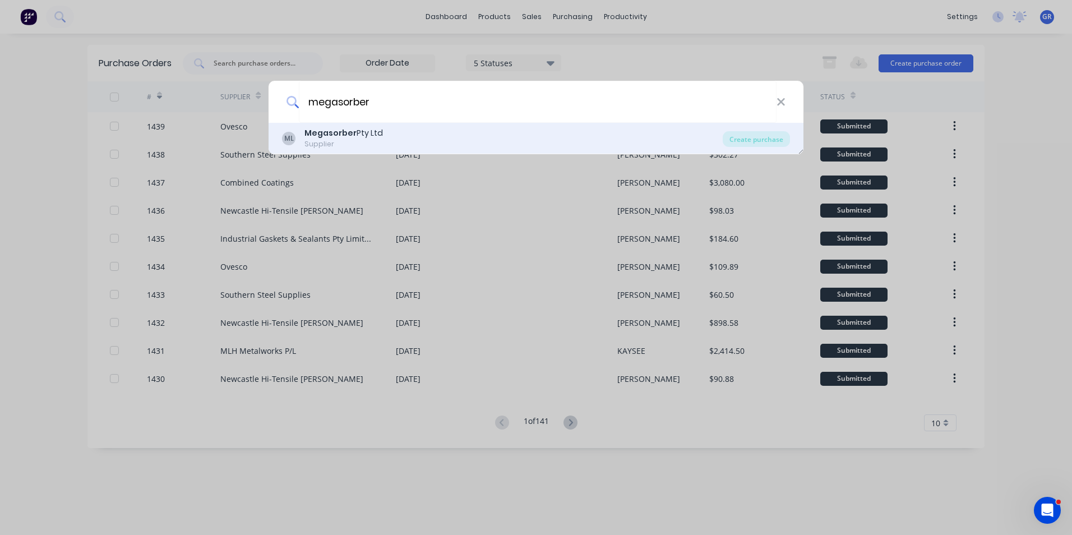
click at [344, 135] on b "Megasorber" at bounding box center [330, 132] width 52 height 11
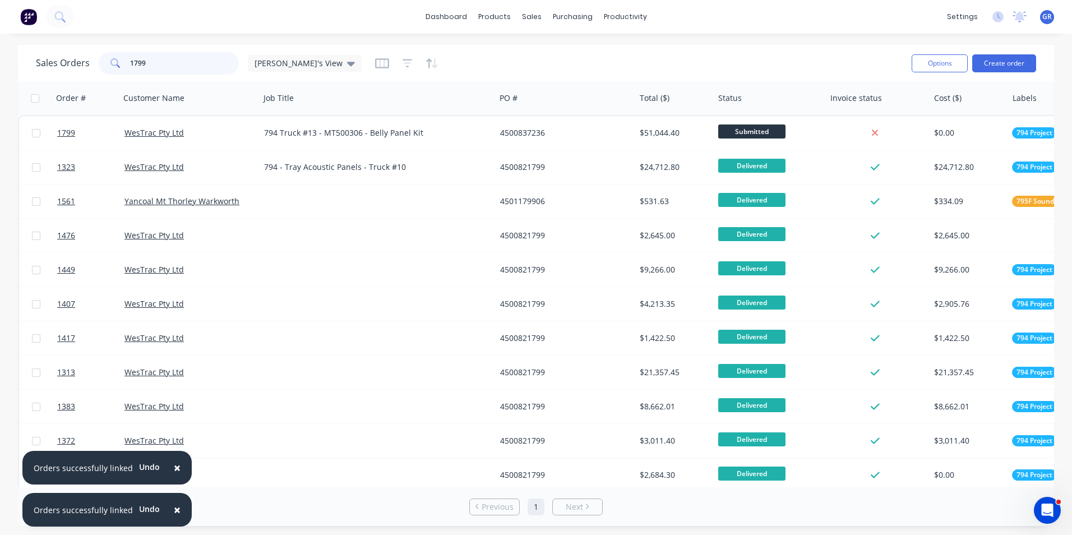
drag, startPoint x: 153, startPoint y: 60, endPoint x: 113, endPoint y: 61, distance: 39.3
click at [113, 61] on div "1799" at bounding box center [169, 63] width 140 height 22
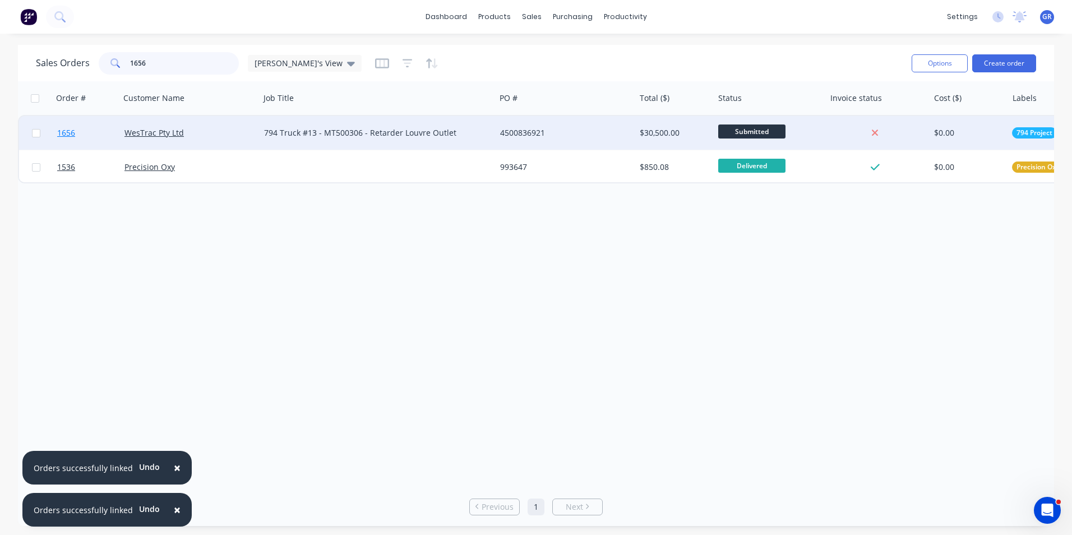
type input "1656"
click at [68, 131] on span "1656" at bounding box center [66, 132] width 18 height 11
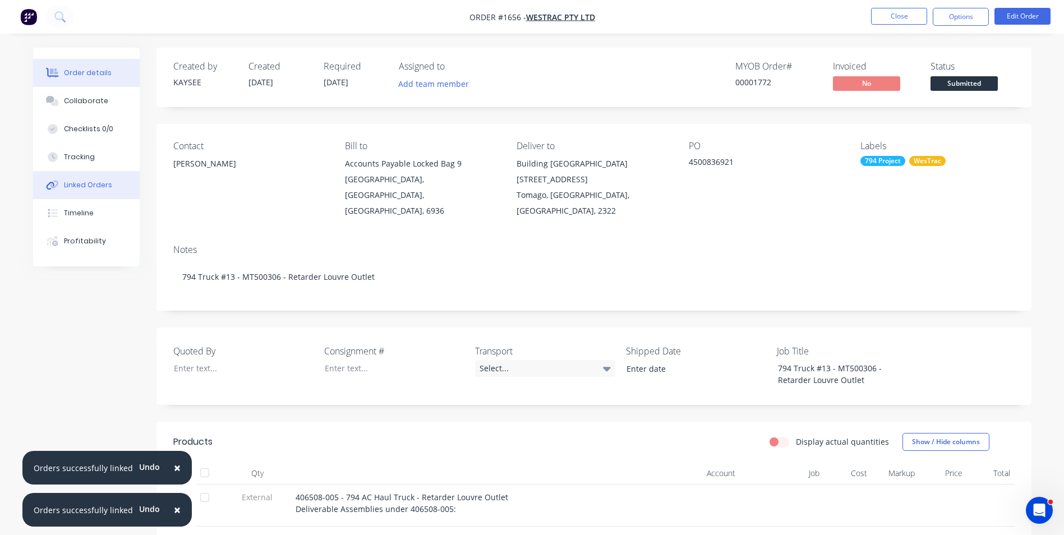
click at [93, 183] on div "Linked Orders" at bounding box center [88, 185] width 48 height 10
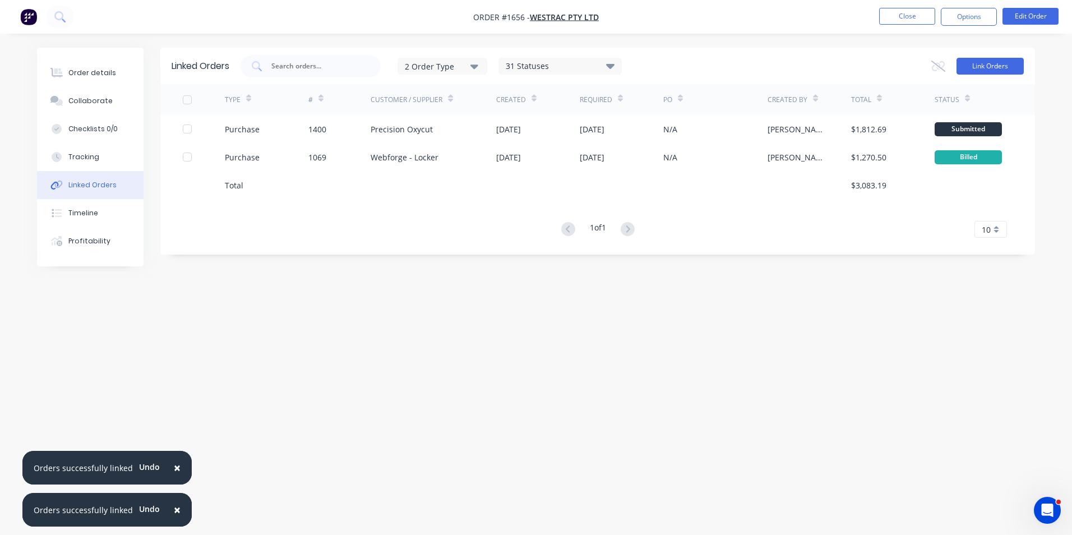
click at [979, 66] on button "Link Orders" at bounding box center [989, 66] width 67 height 17
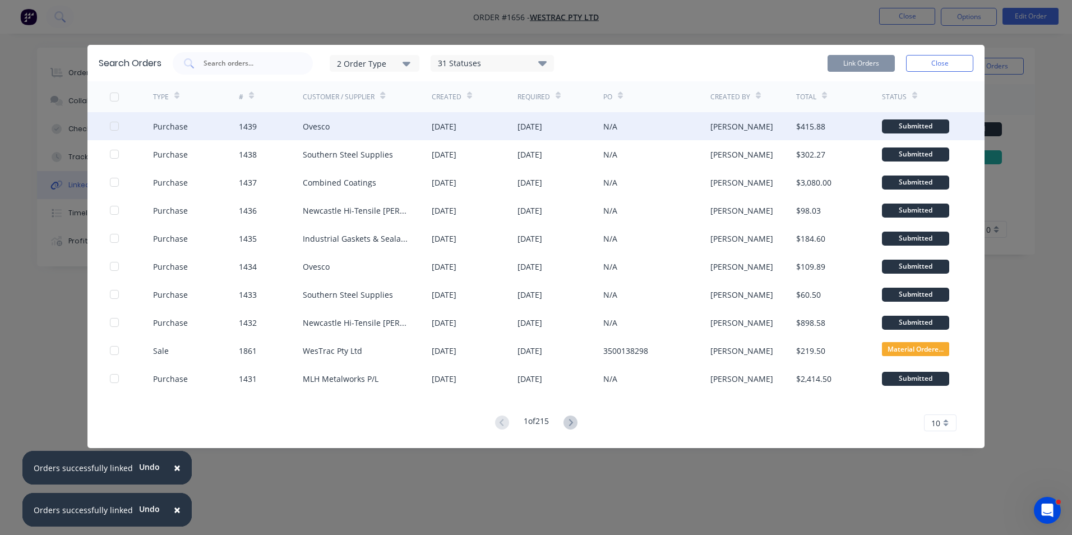
click at [114, 125] on div at bounding box center [114, 126] width 22 height 22
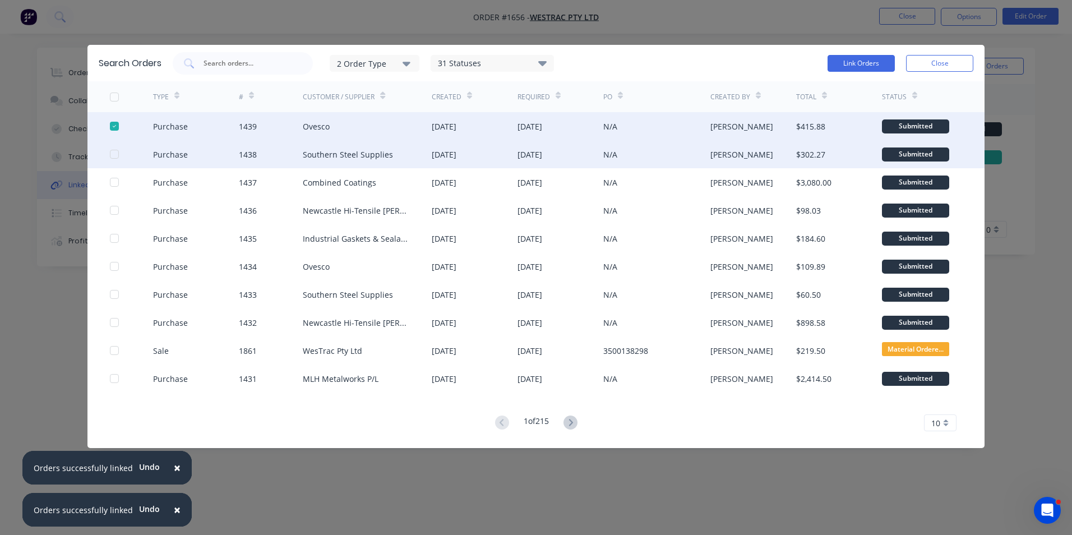
click at [115, 153] on div at bounding box center [114, 154] width 22 height 22
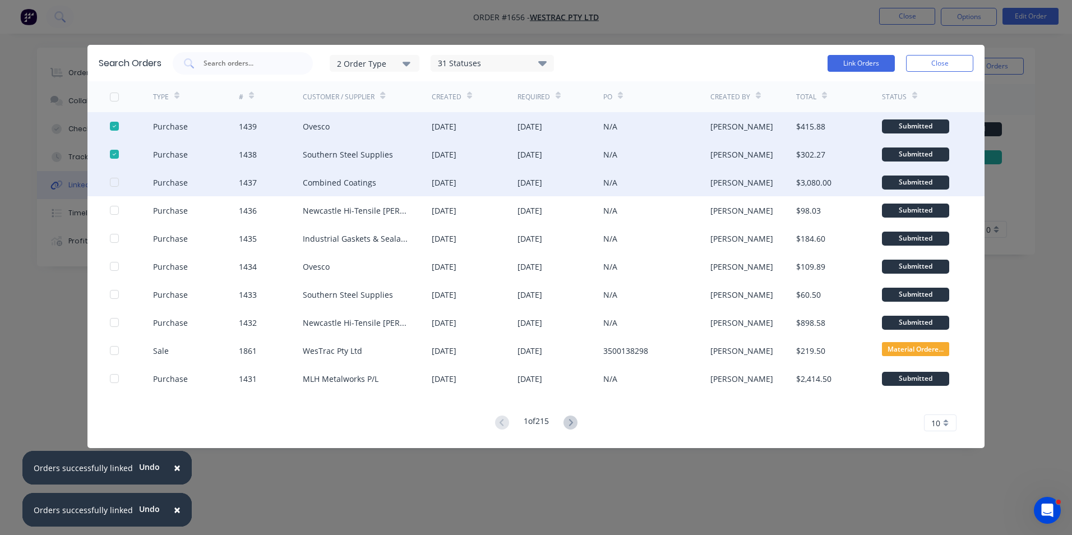
click at [115, 181] on div at bounding box center [114, 182] width 22 height 22
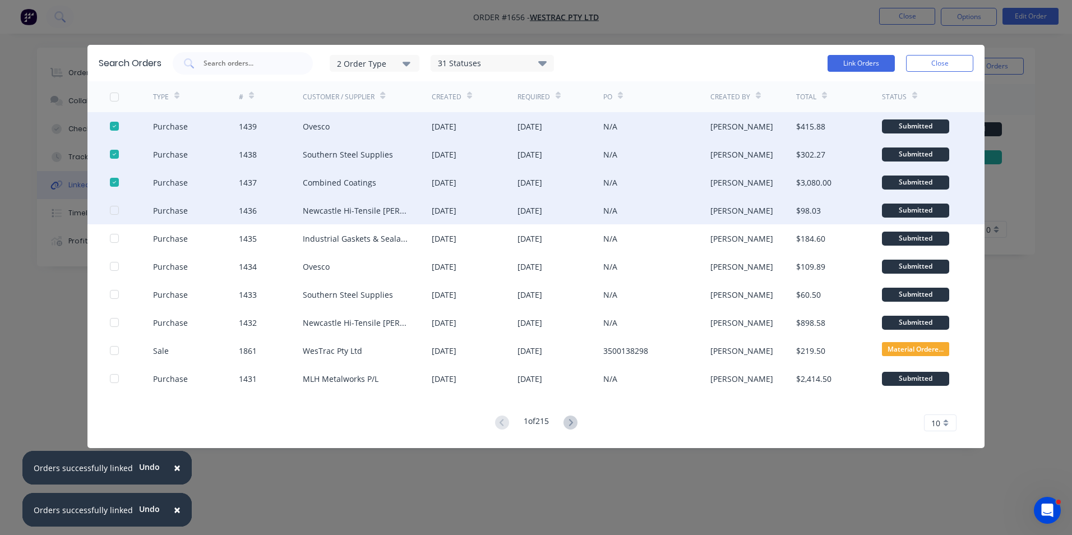
click at [114, 209] on div at bounding box center [114, 210] width 22 height 22
click at [870, 59] on button "Link Orders" at bounding box center [861, 63] width 67 height 17
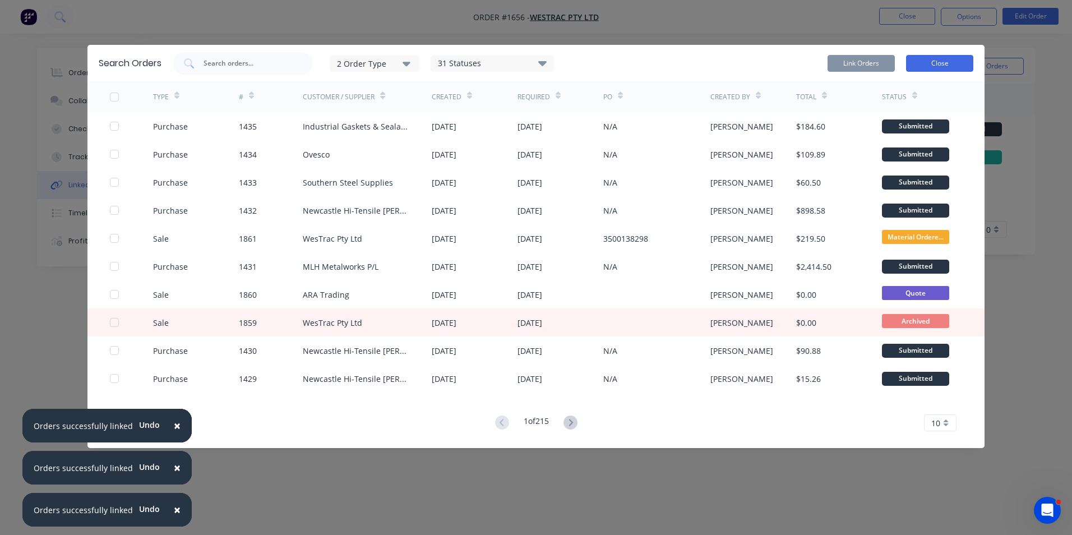
click at [944, 62] on button "Close" at bounding box center [939, 63] width 67 height 17
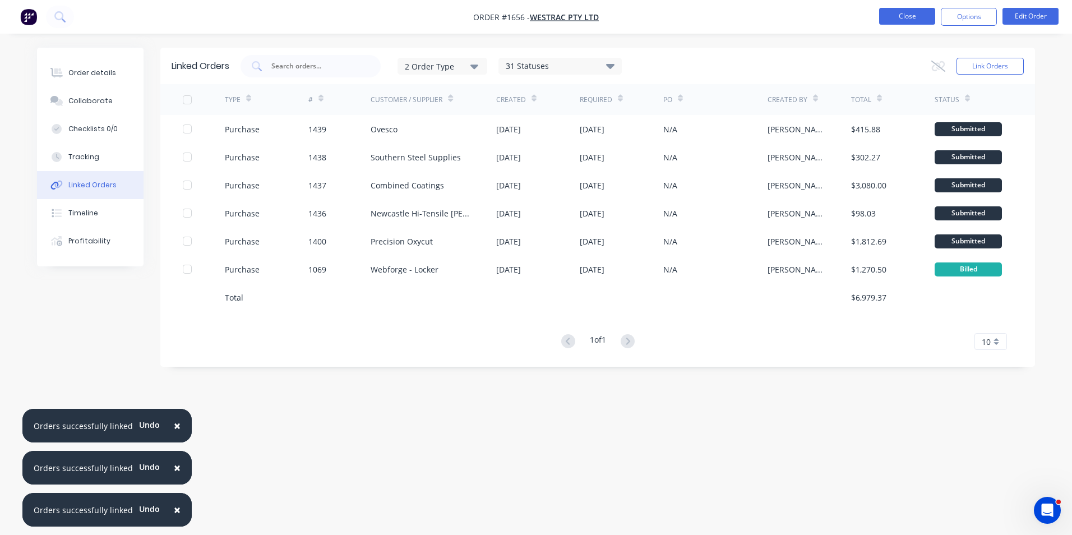
click at [913, 15] on button "Close" at bounding box center [907, 16] width 56 height 17
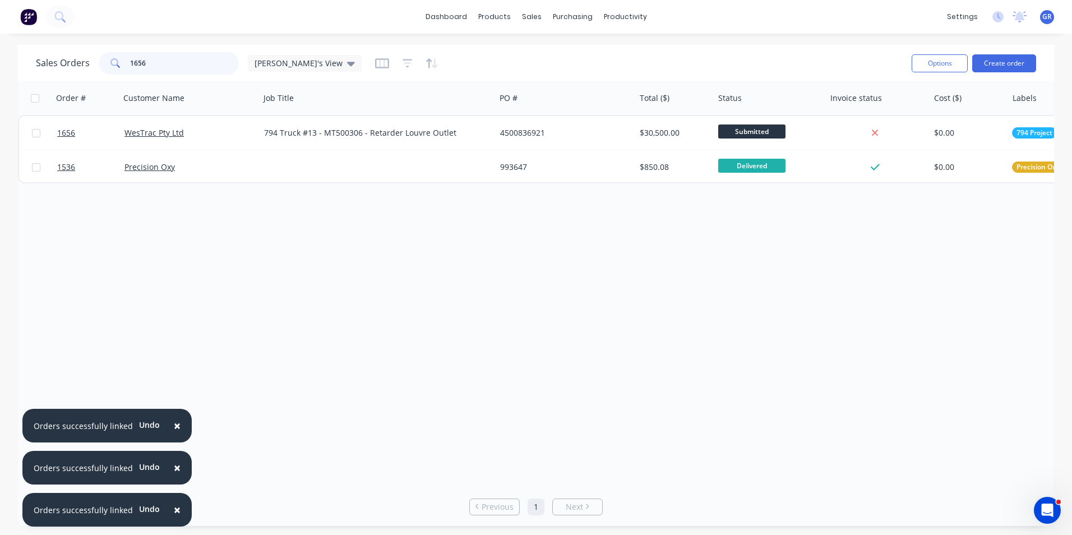
drag, startPoint x: 157, startPoint y: 64, endPoint x: 114, endPoint y: 62, distance: 43.2
click at [114, 62] on div "1656" at bounding box center [169, 63] width 140 height 22
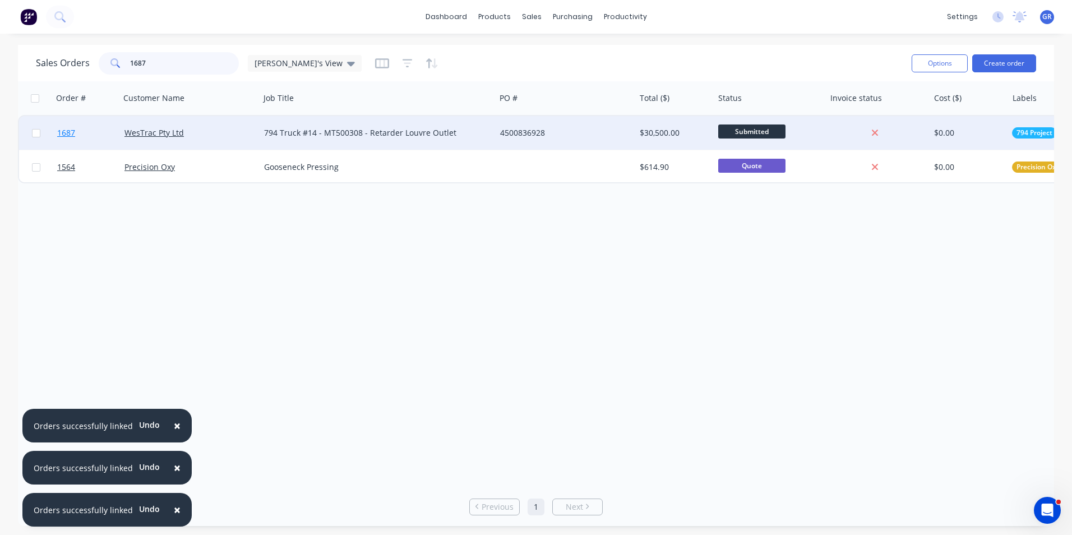
type input "1687"
click at [70, 133] on span "1687" at bounding box center [66, 132] width 18 height 11
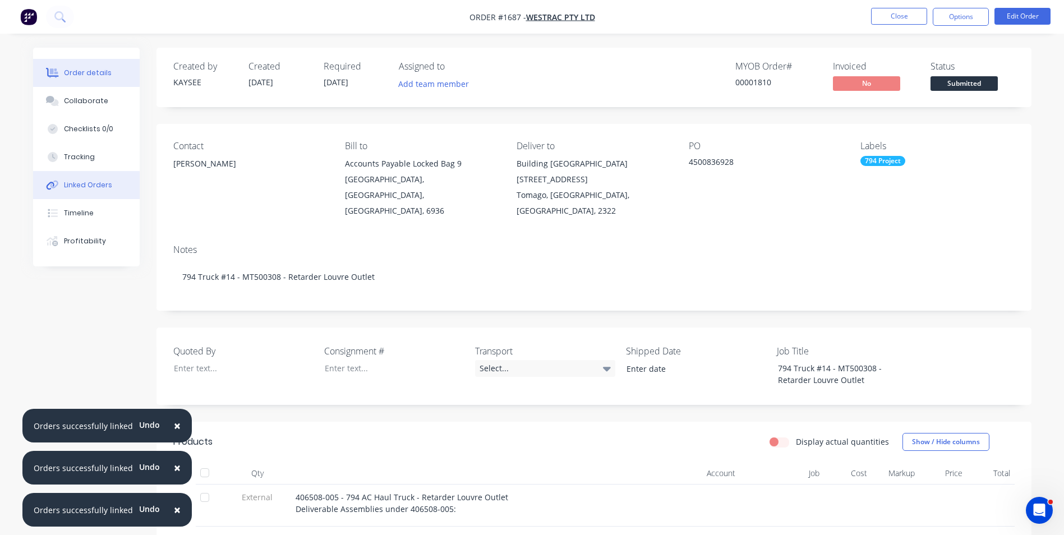
click at [101, 182] on div "Linked Orders" at bounding box center [88, 185] width 48 height 10
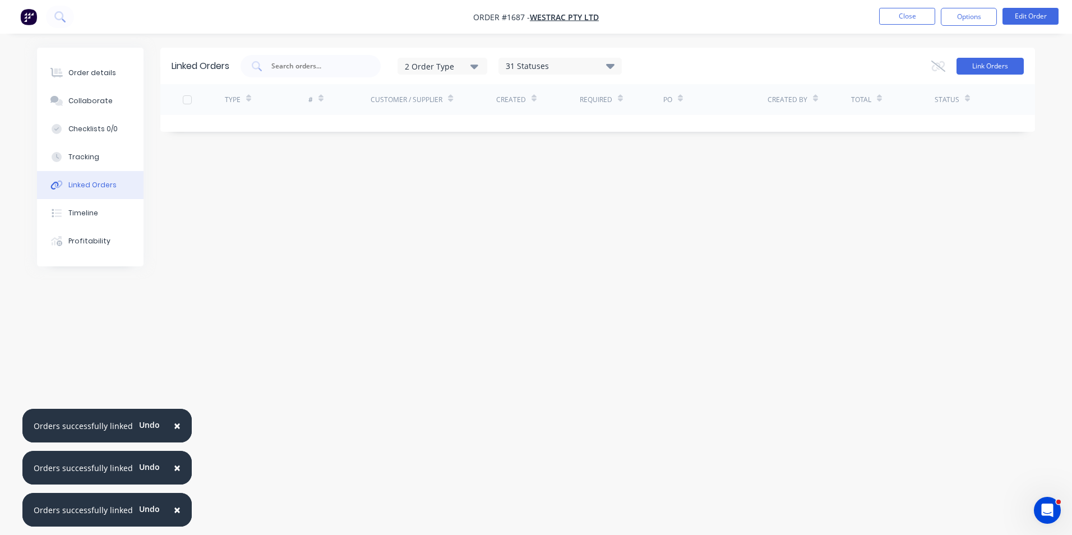
click at [977, 67] on button "Link Orders" at bounding box center [989, 66] width 67 height 17
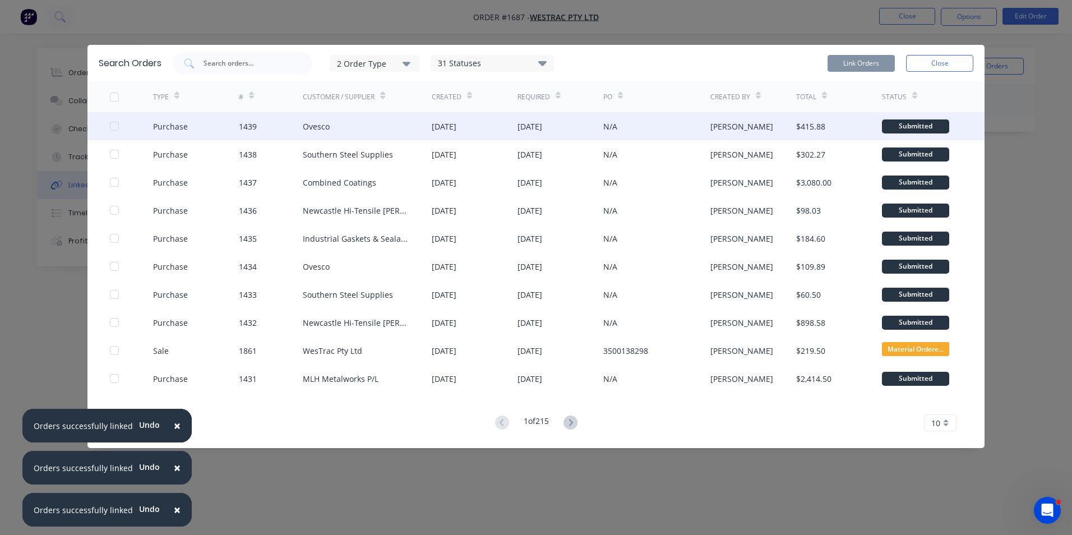
click at [113, 126] on div at bounding box center [114, 126] width 22 height 22
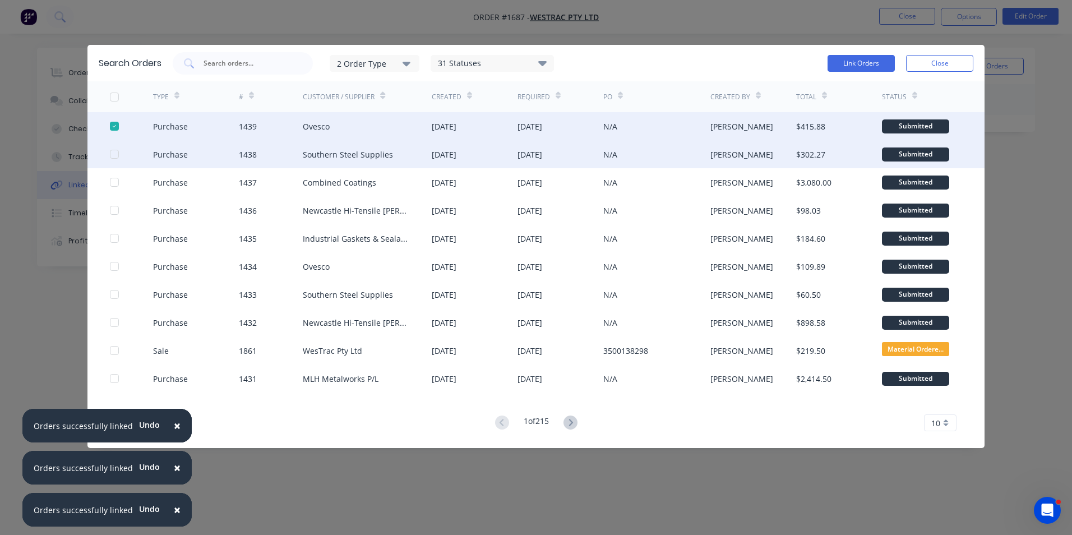
click at [112, 153] on div at bounding box center [114, 154] width 22 height 22
click at [858, 64] on button "Link Orders" at bounding box center [861, 63] width 67 height 17
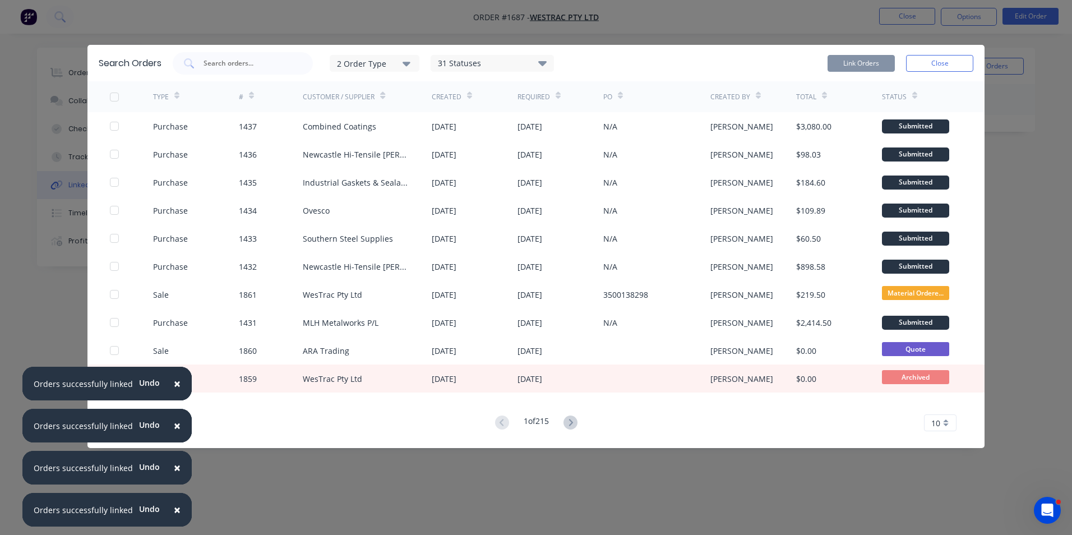
click at [945, 63] on button "Close" at bounding box center [939, 63] width 67 height 17
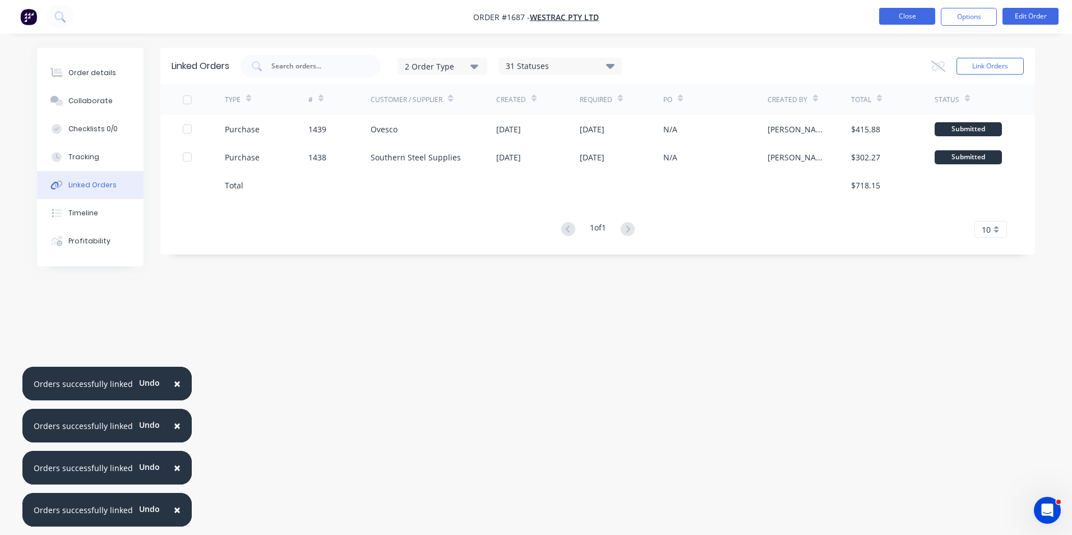
click at [922, 16] on button "Close" at bounding box center [907, 16] width 56 height 17
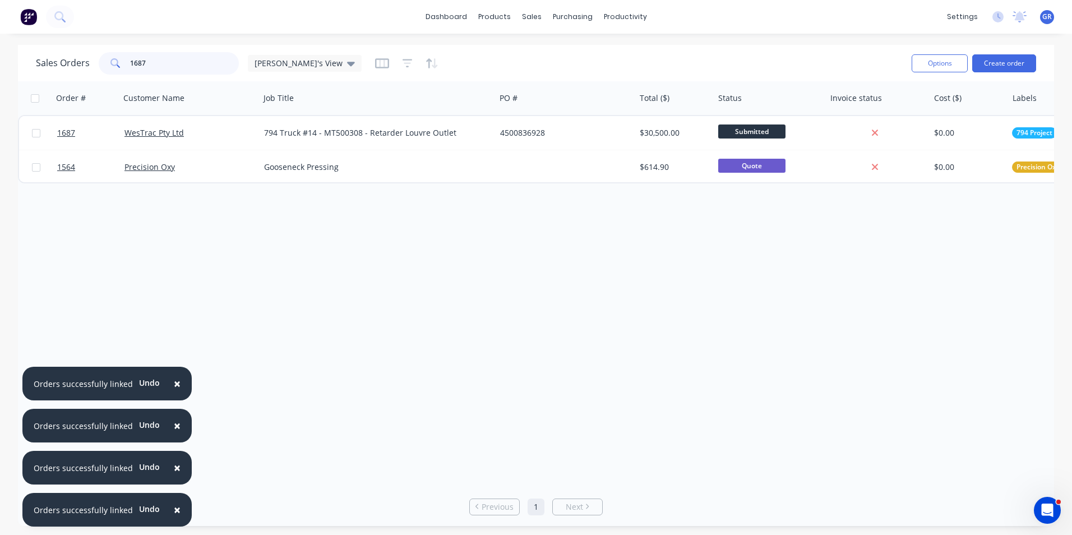
drag, startPoint x: 160, startPoint y: 62, endPoint x: 98, endPoint y: 59, distance: 61.7
click at [99, 59] on div "1687" at bounding box center [169, 63] width 140 height 22
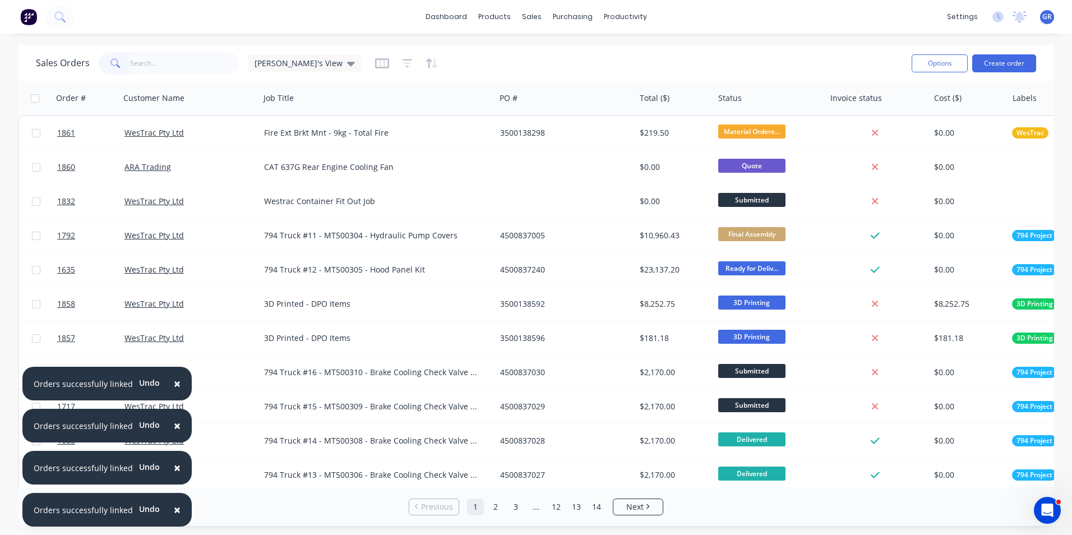
click at [174, 383] on span "×" at bounding box center [177, 384] width 7 height 16
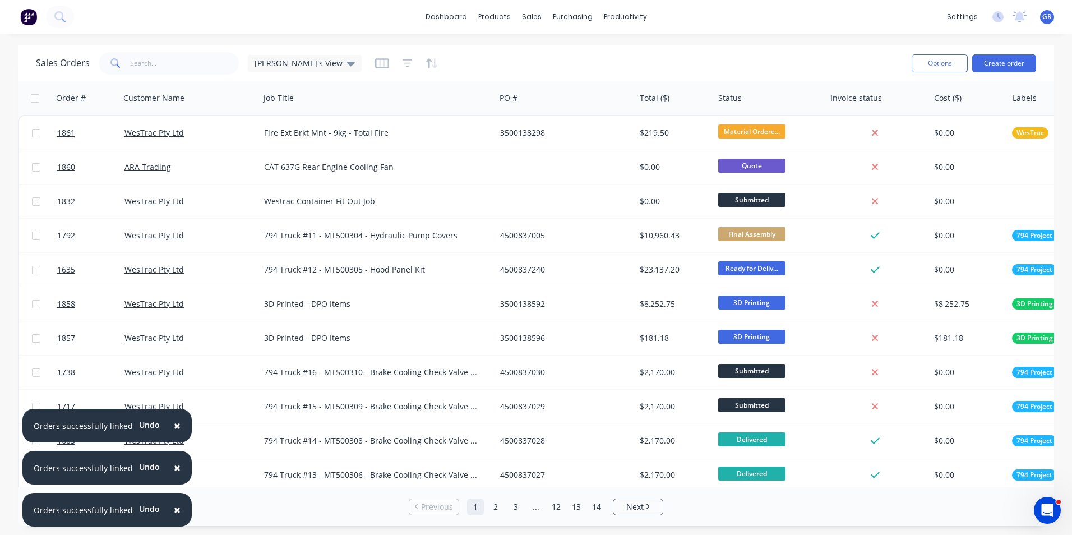
click at [175, 422] on span "×" at bounding box center [177, 426] width 7 height 16
click at [176, 464] on button "×" at bounding box center [177, 467] width 29 height 27
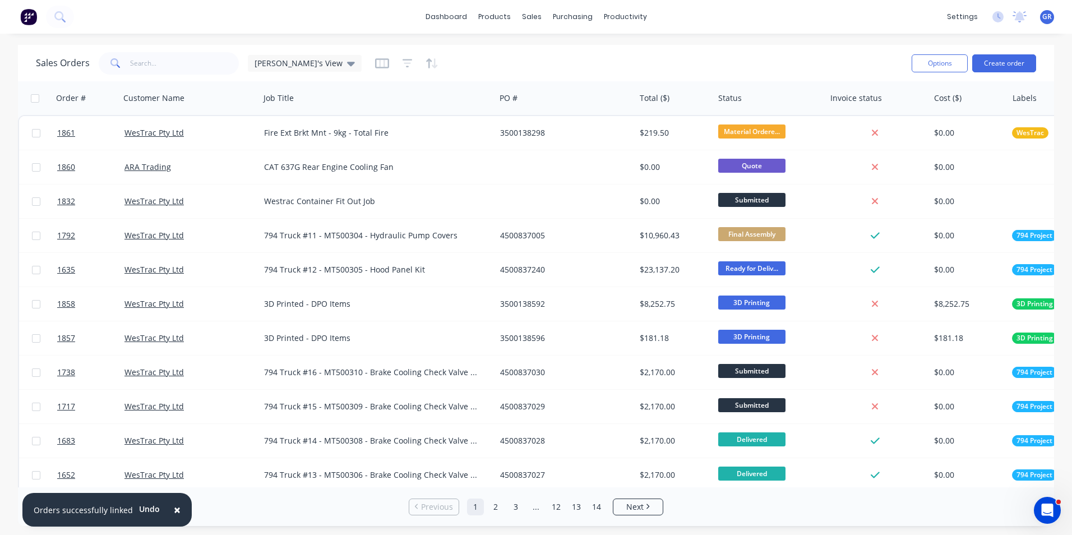
drag, startPoint x: 174, startPoint y: 507, endPoint x: 183, endPoint y: 512, distance: 10.3
click at [174, 507] on span "×" at bounding box center [177, 510] width 7 height 16
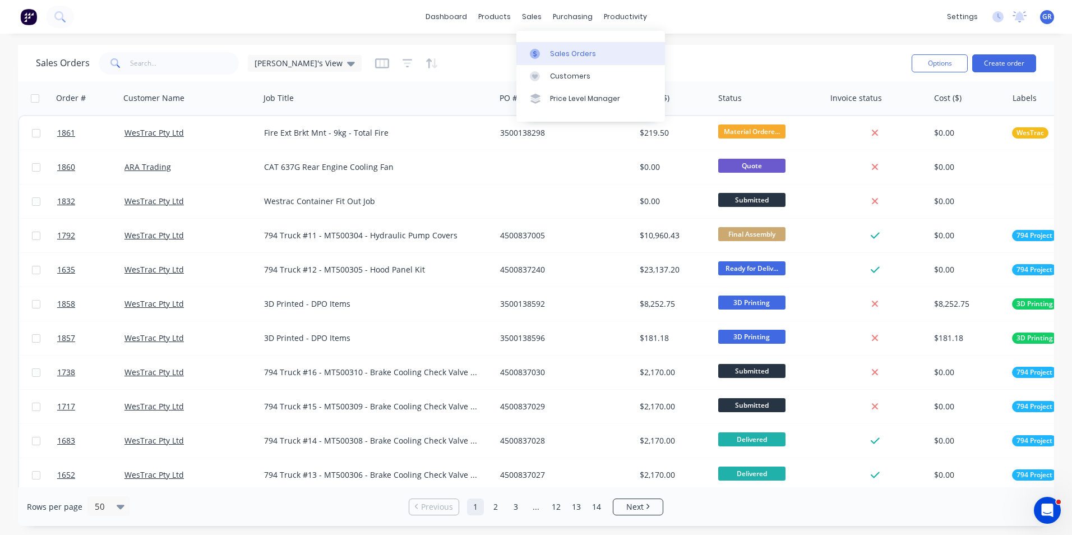
drag, startPoint x: 574, startPoint y: 50, endPoint x: 567, endPoint y: 52, distance: 6.8
click at [574, 50] on div "Sales Orders" at bounding box center [573, 54] width 46 height 10
click at [143, 63] on input "text" at bounding box center [184, 63] width 109 height 22
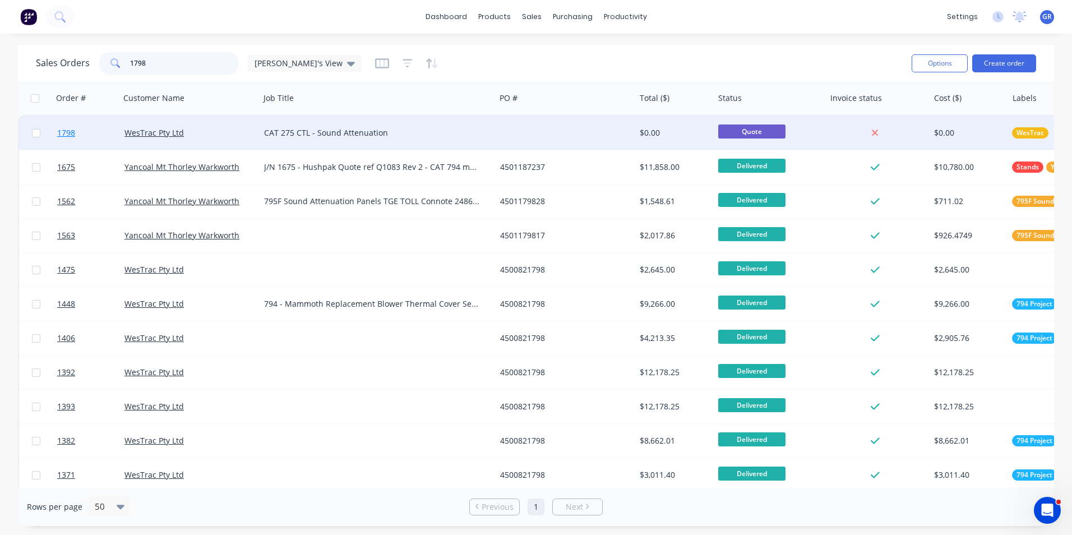
type input "1798"
click at [70, 133] on span "1798" at bounding box center [66, 132] width 18 height 11
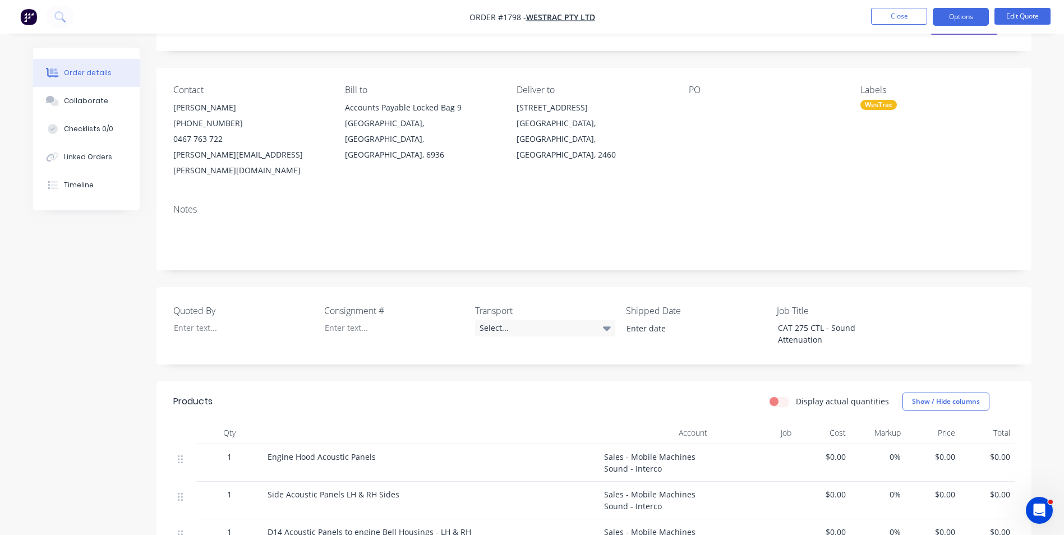
scroll to position [112, 0]
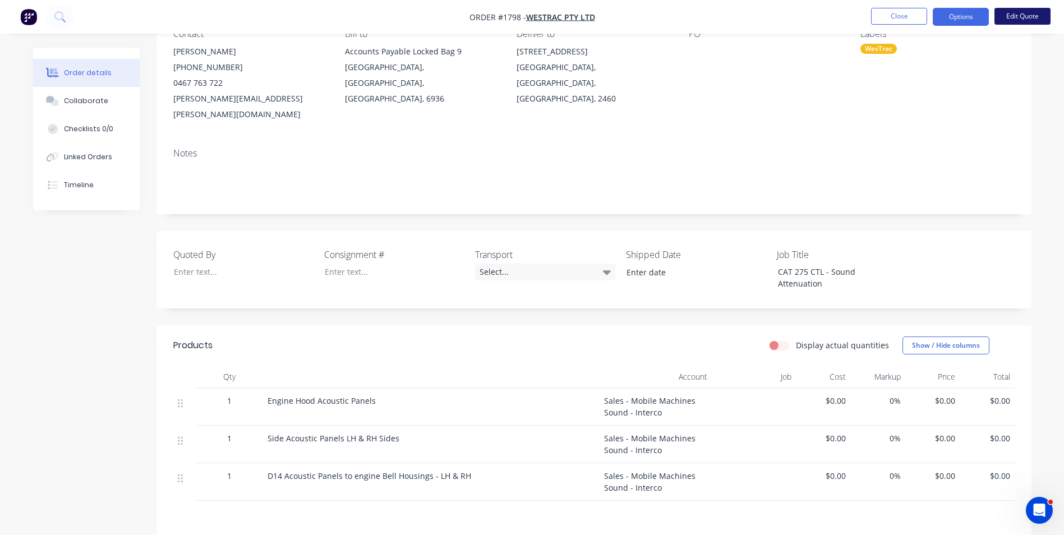
click at [1019, 17] on button "Edit Quote" at bounding box center [1022, 16] width 56 height 17
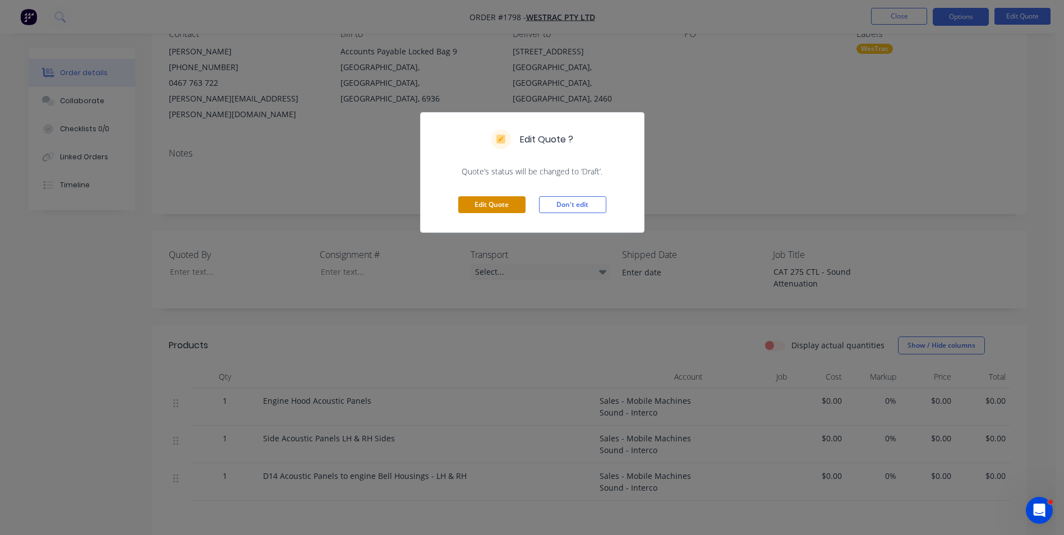
click at [488, 201] on button "Edit Quote" at bounding box center [491, 204] width 67 height 17
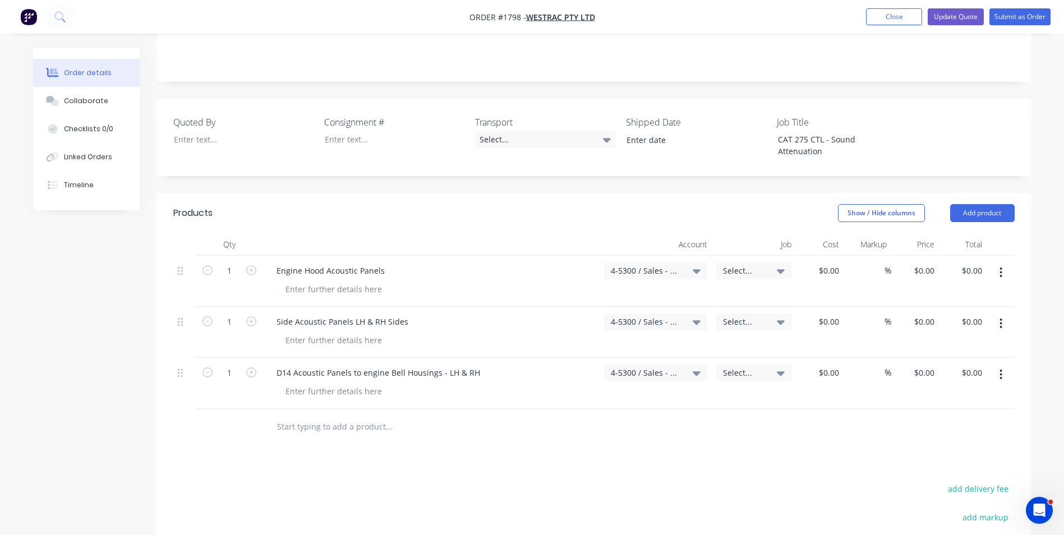
scroll to position [280, 0]
click at [739, 262] on span "Select..." at bounding box center [744, 268] width 43 height 12
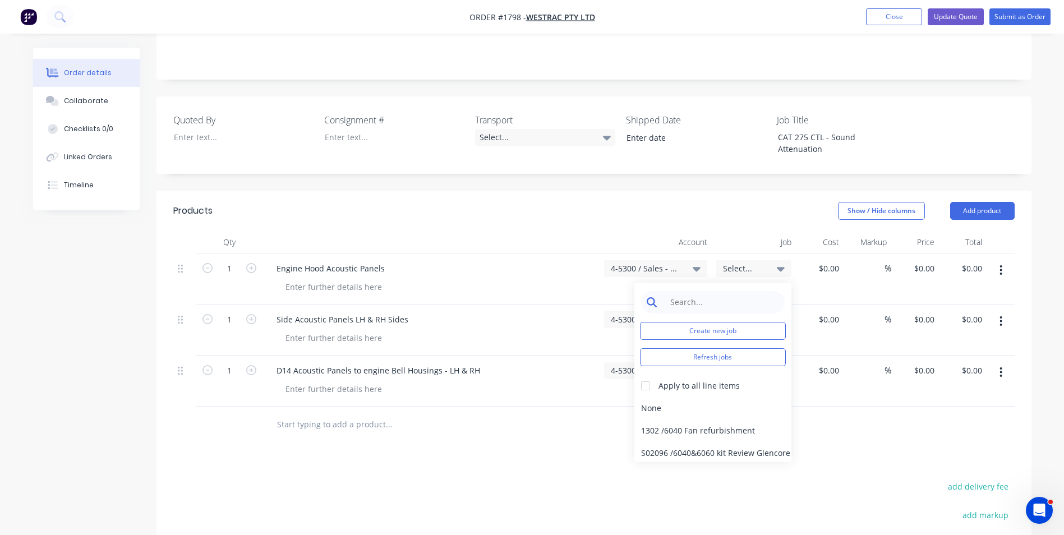
click at [687, 291] on input at bounding box center [721, 302] width 115 height 22
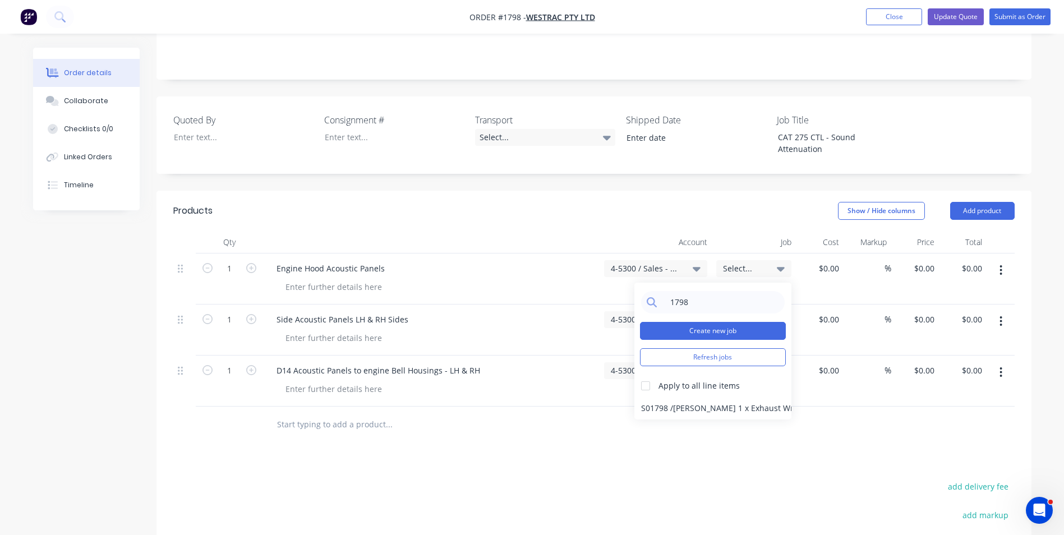
type input "1798"
click at [723, 322] on button "Create new job" at bounding box center [713, 331] width 146 height 18
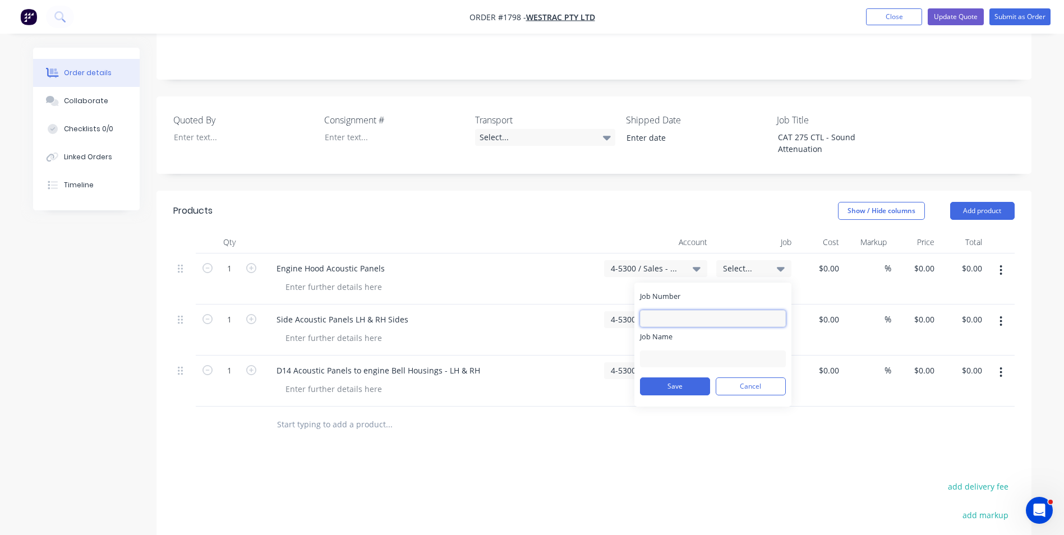
click at [668, 310] on input "Job Number" at bounding box center [713, 318] width 146 height 17
type input "1798"
click at [680, 350] on input "Job Name" at bounding box center [713, 358] width 146 height 17
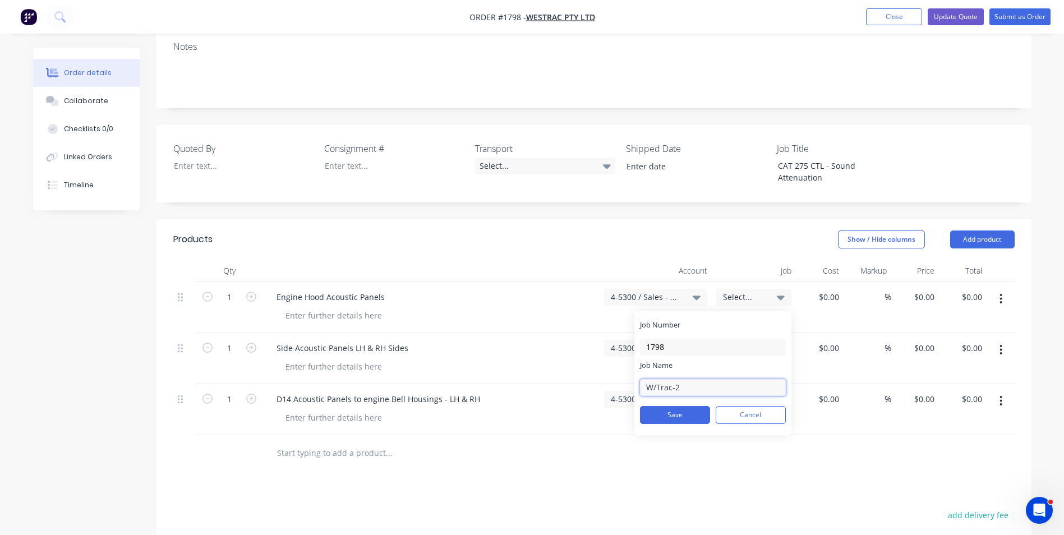
scroll to position [168, 0]
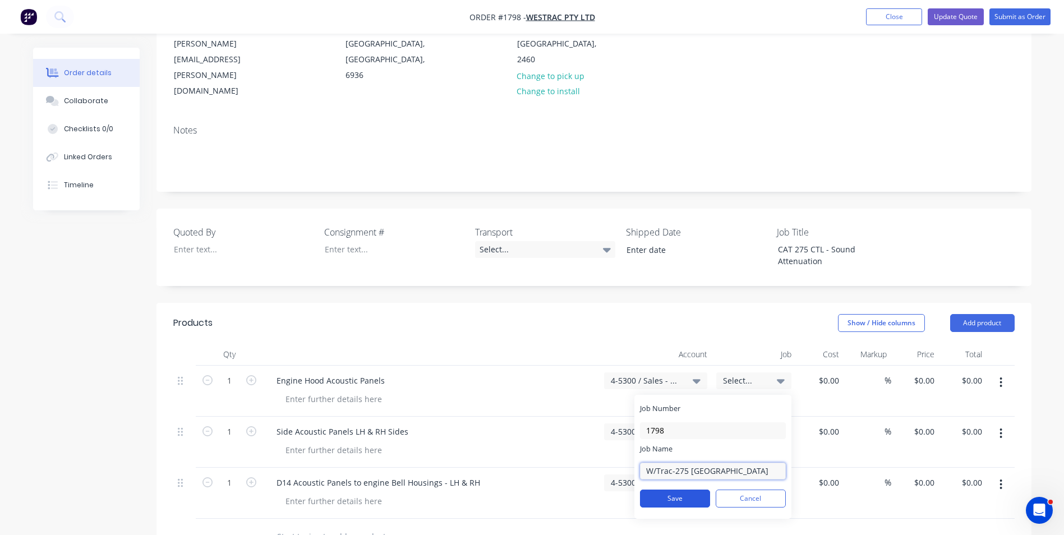
type input "W/Trac-275 Grafton"
click at [680, 489] on button "Save" at bounding box center [675, 498] width 70 height 18
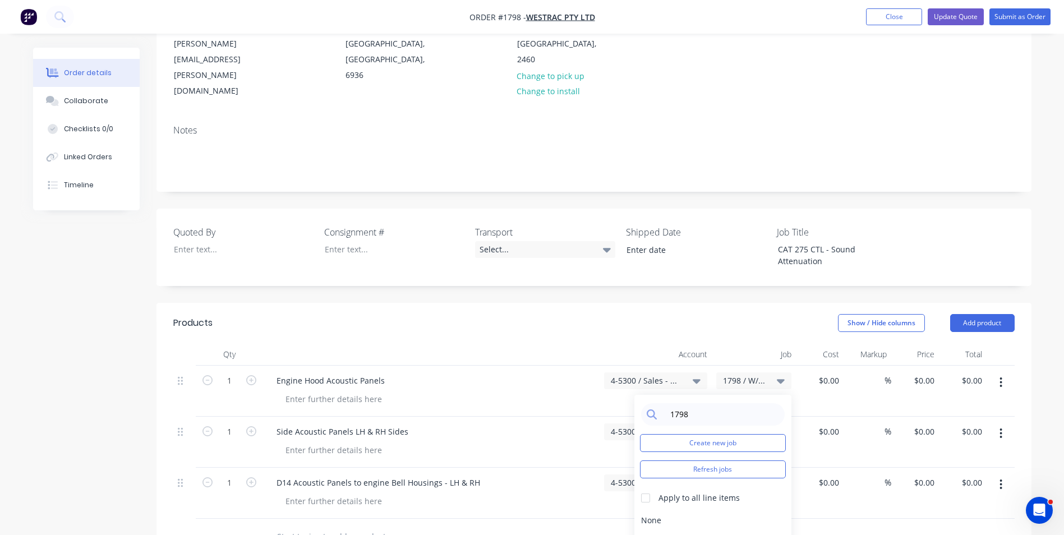
click at [585, 391] on div at bounding box center [435, 399] width 318 height 16
click at [746, 375] on span "1798 / W/Trac-275 Grafton" at bounding box center [744, 381] width 43 height 12
click at [683, 403] on input at bounding box center [721, 414] width 115 height 22
type input "1798"
click at [645, 487] on div at bounding box center [645, 498] width 22 height 22
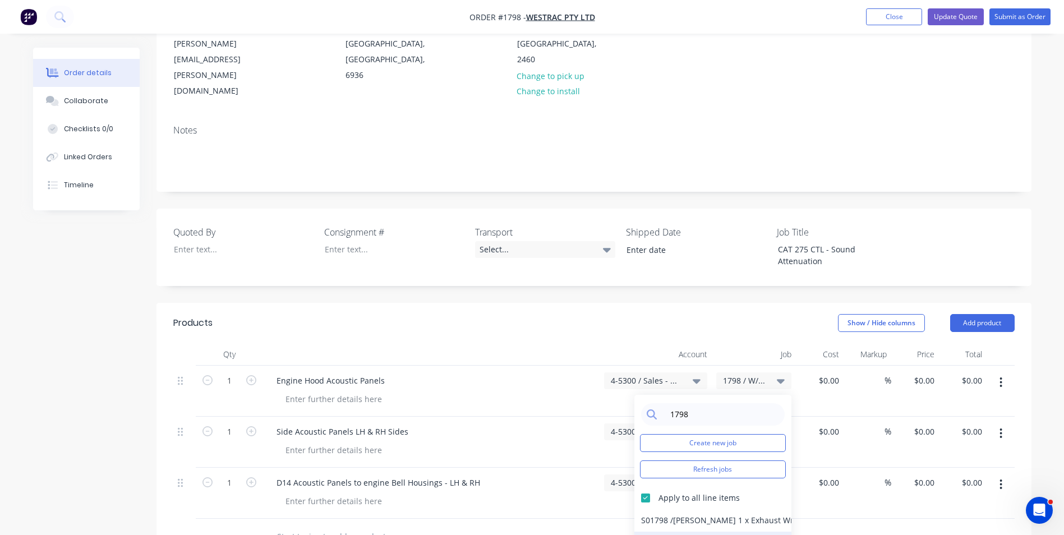
click at [661, 532] on div "1798 / W/Trac-275 Grafton" at bounding box center [712, 543] width 157 height 22
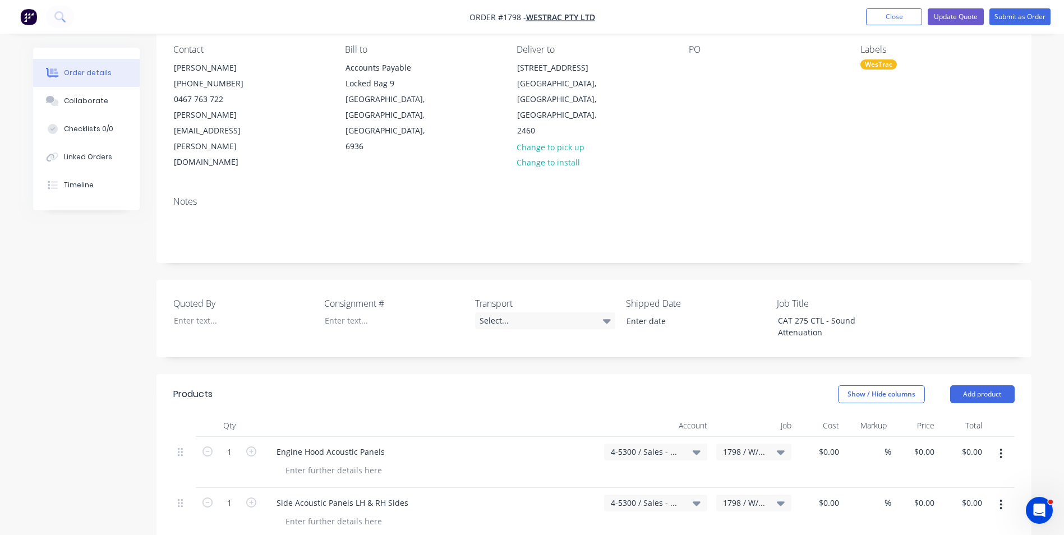
scroll to position [0, 0]
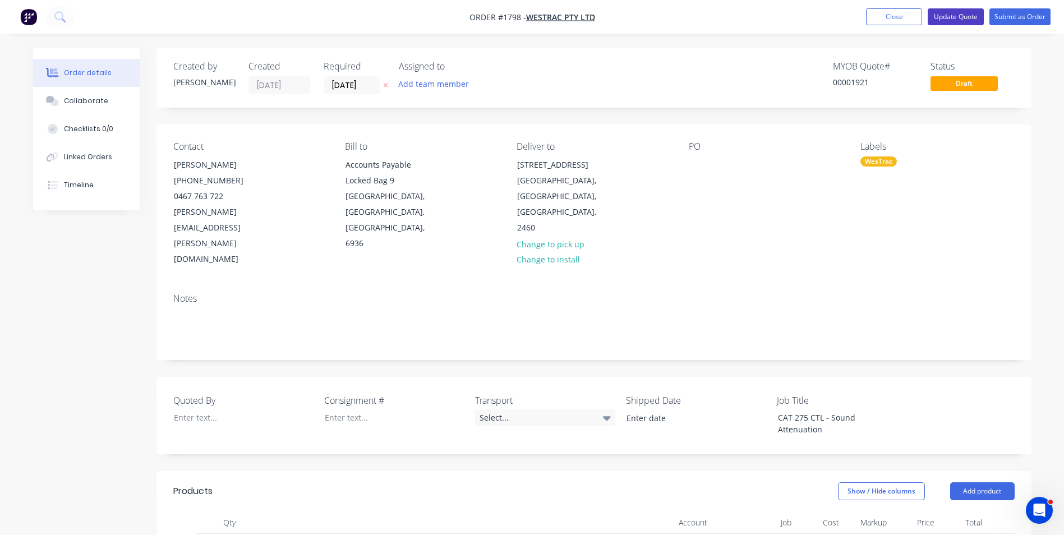
click at [956, 15] on button "Update Quote" at bounding box center [955, 16] width 56 height 17
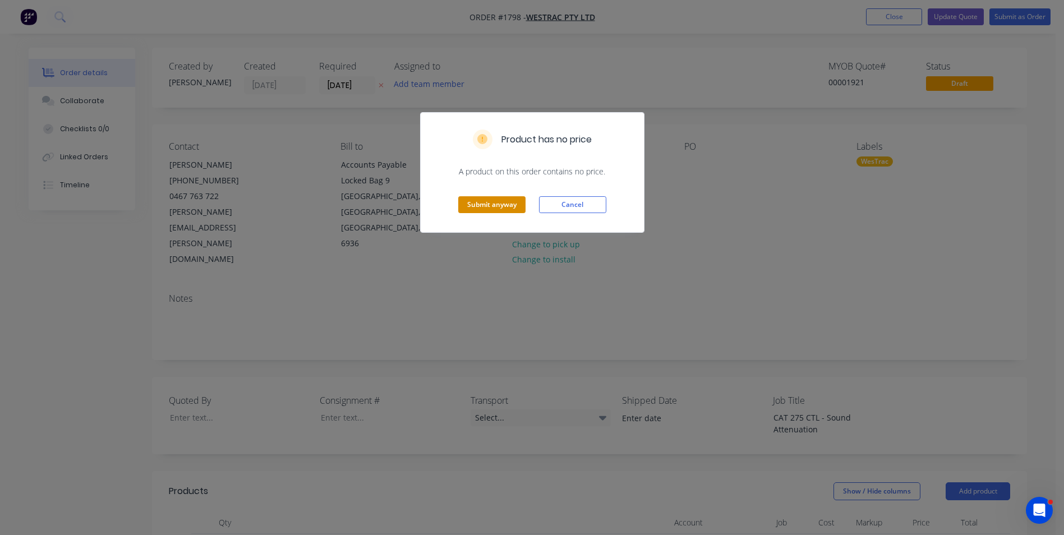
click at [483, 203] on button "Submit anyway" at bounding box center [491, 204] width 67 height 17
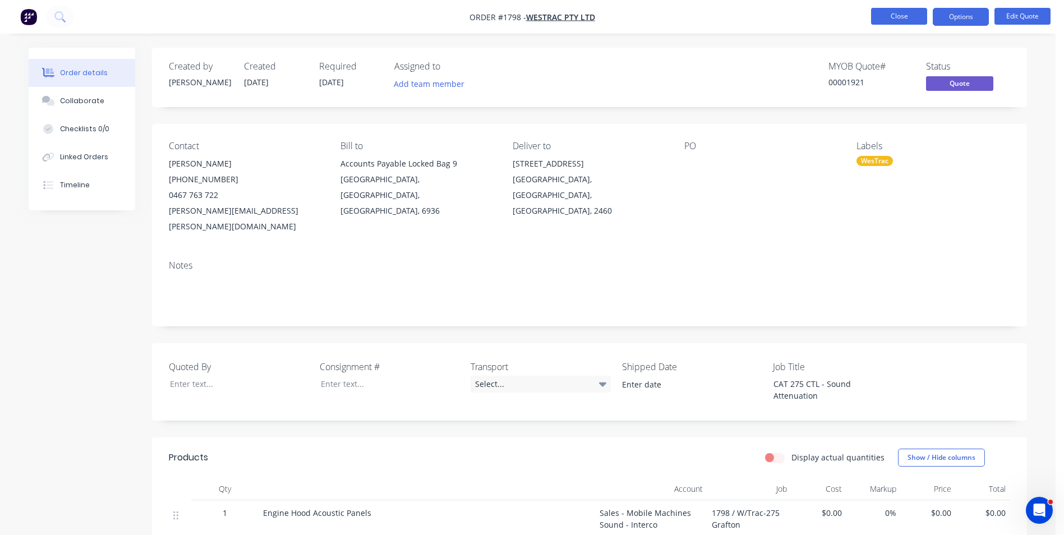
click at [899, 15] on button "Close" at bounding box center [899, 16] width 56 height 17
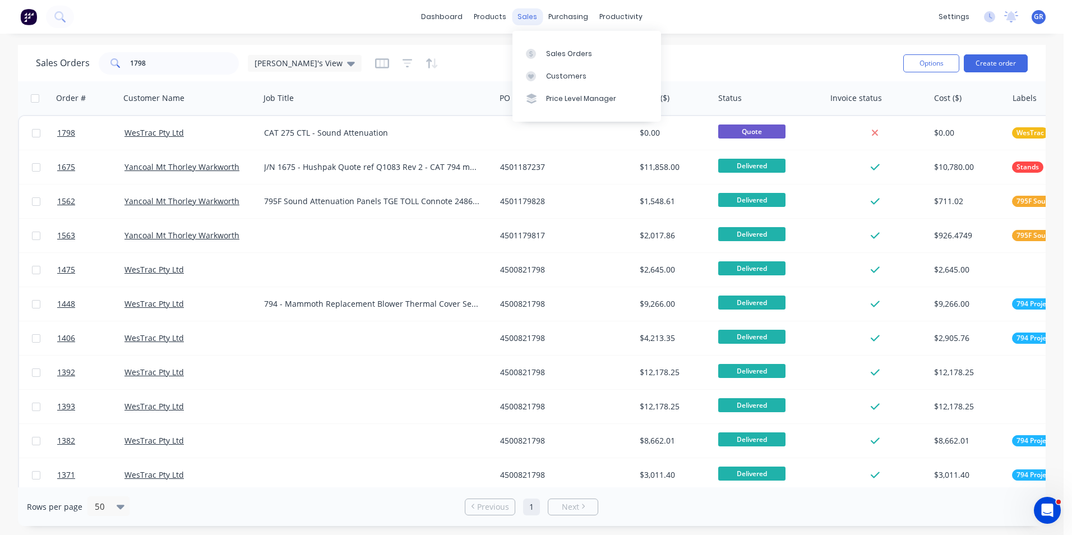
drag, startPoint x: 526, startPoint y: 16, endPoint x: 535, endPoint y: 22, distance: 10.9
click at [526, 16] on div "sales" at bounding box center [527, 16] width 31 height 17
click at [558, 54] on div "Sales Orders" at bounding box center [569, 54] width 46 height 10
drag, startPoint x: 154, startPoint y: 63, endPoint x: 87, endPoint y: 61, distance: 66.2
click at [87, 61] on div "Sales Orders 1798 Greg's View" at bounding box center [199, 63] width 326 height 22
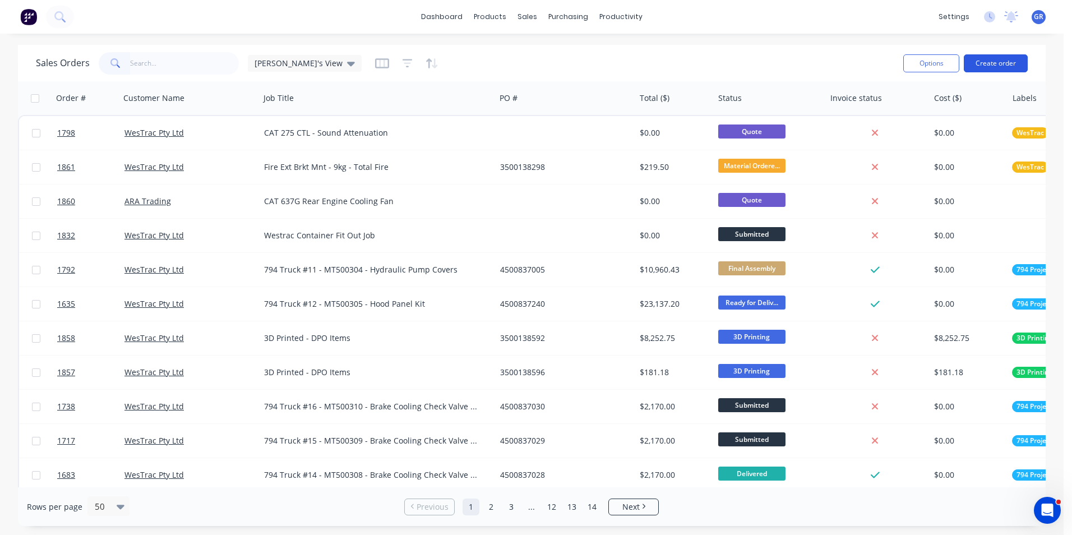
click at [993, 63] on button "Create order" at bounding box center [996, 63] width 64 height 18
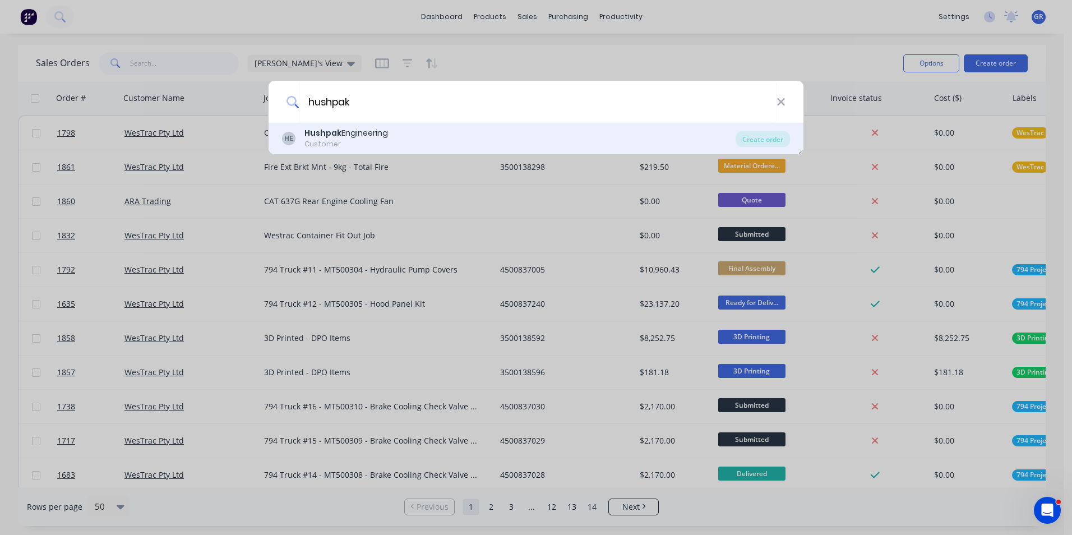
type input "hushpak"
click at [334, 128] on b "Hushpak" at bounding box center [322, 132] width 37 height 11
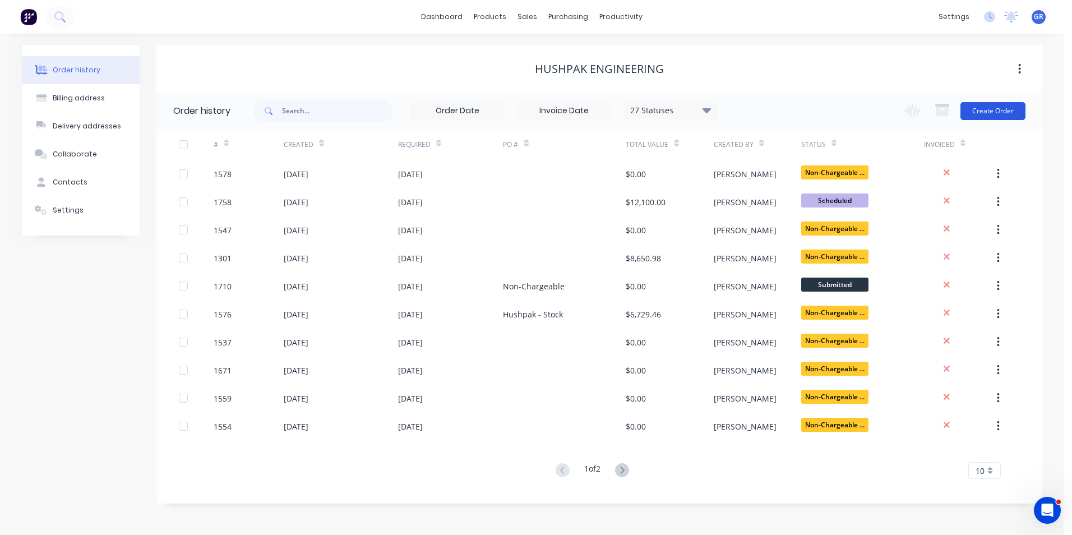
click at [994, 109] on button "Create Order" at bounding box center [992, 111] width 65 height 18
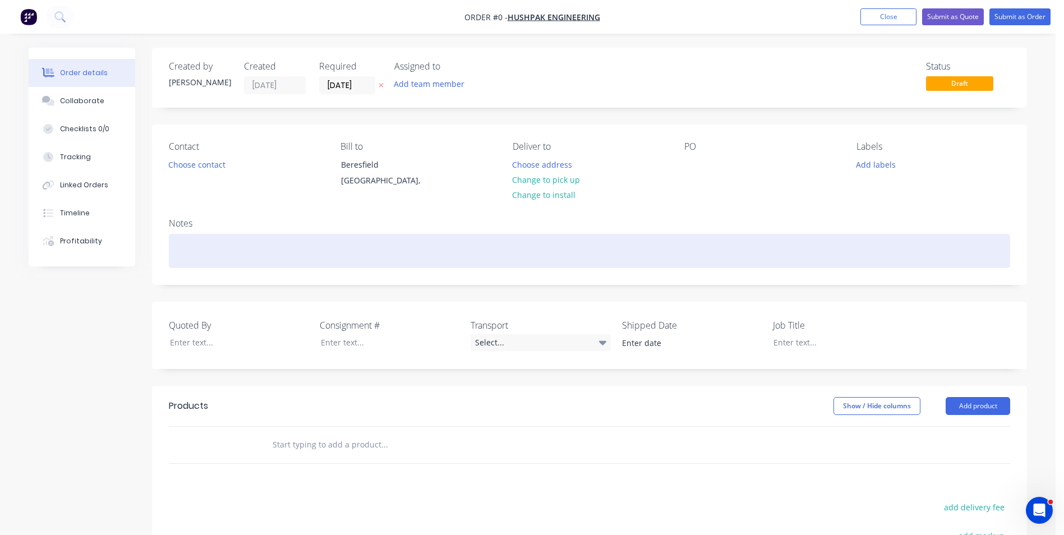
click at [176, 242] on div at bounding box center [589, 251] width 841 height 34
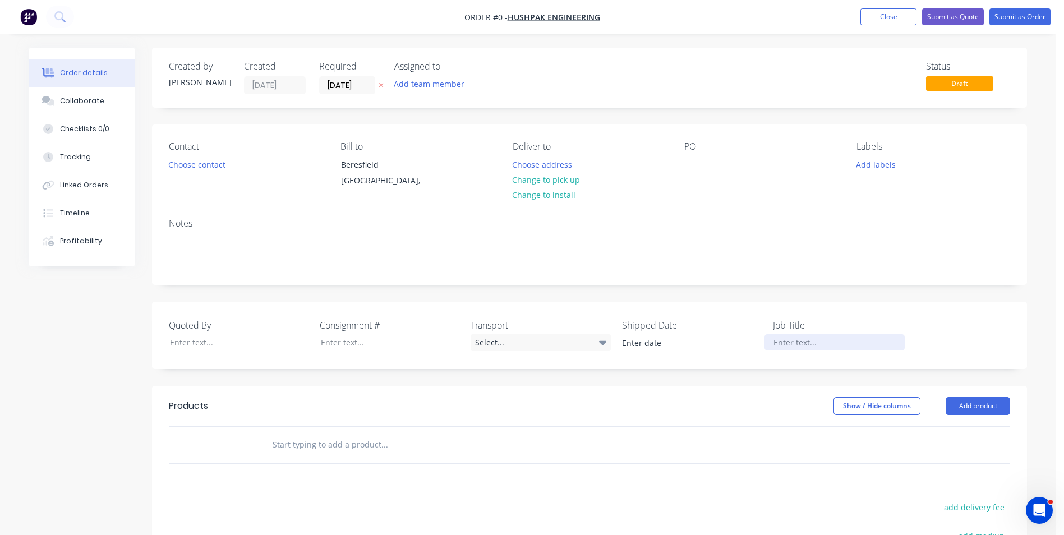
click at [789, 341] on div "Order details Collaborate Checklists 0/0 Tracking Linked Orders Timeline Profit…" at bounding box center [527, 399] width 1020 height 702
click at [759, 361] on div "Quoted By Consignment # Transport Select... Shipped Date Job Title 6250 Exhaust…" at bounding box center [589, 335] width 875 height 67
click at [304, 445] on input "text" at bounding box center [384, 444] width 224 height 22
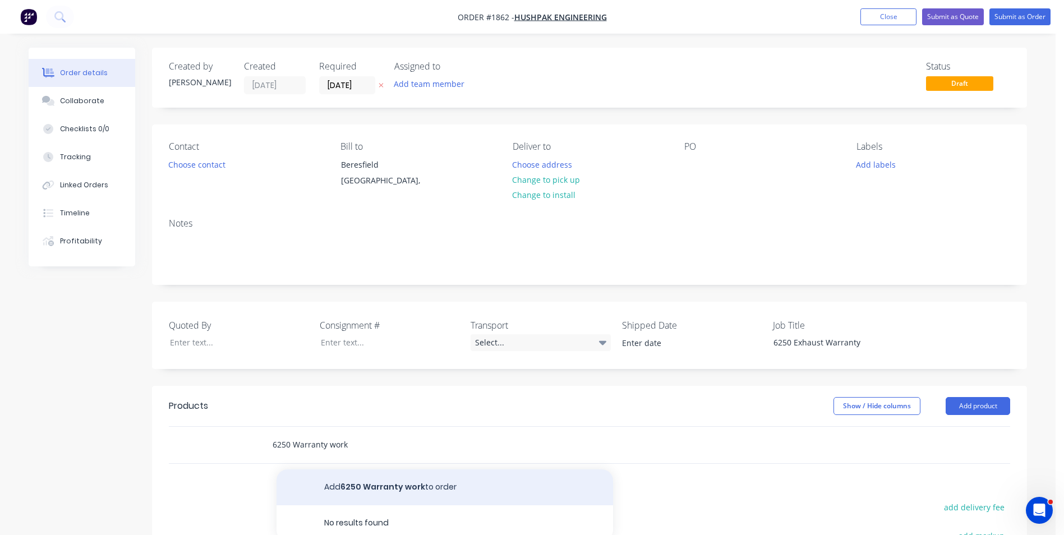
type input "6250 Warranty work"
click at [361, 487] on button "Add 6250 Warranty work to order" at bounding box center [444, 487] width 336 height 36
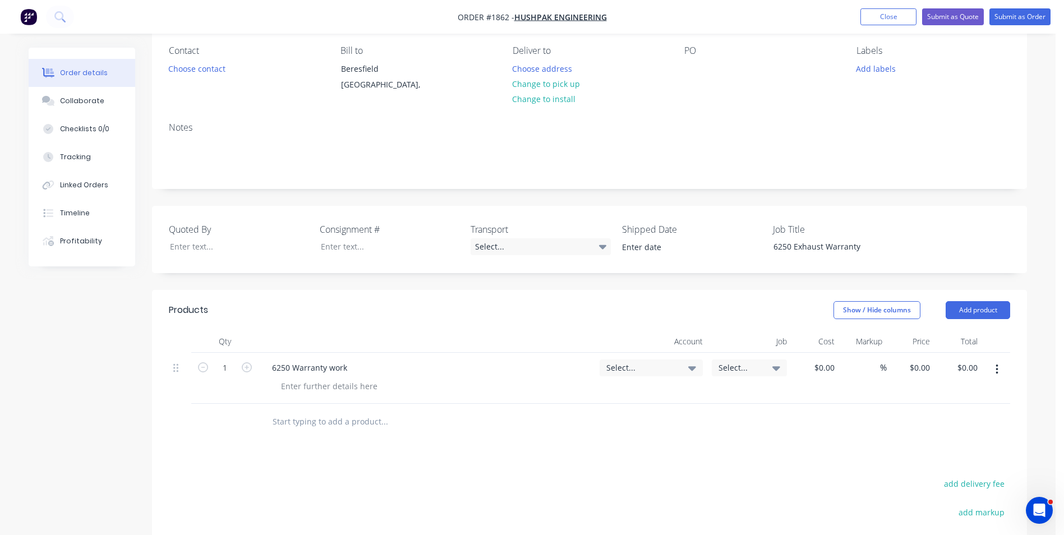
scroll to position [112, 0]
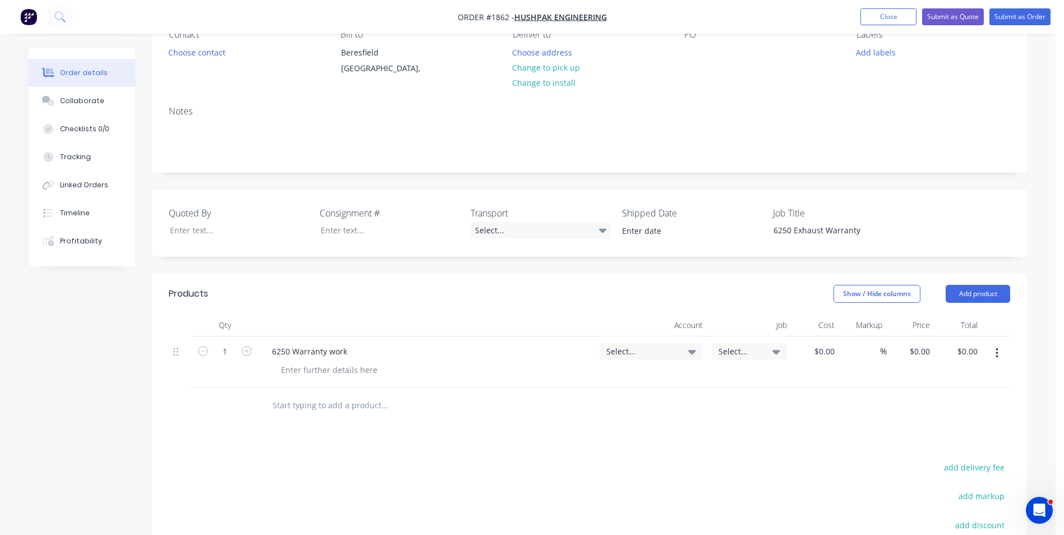
click at [621, 351] on span "Select..." at bounding box center [641, 351] width 71 height 12
click at [592, 382] on input at bounding box center [632, 385] width 115 height 22
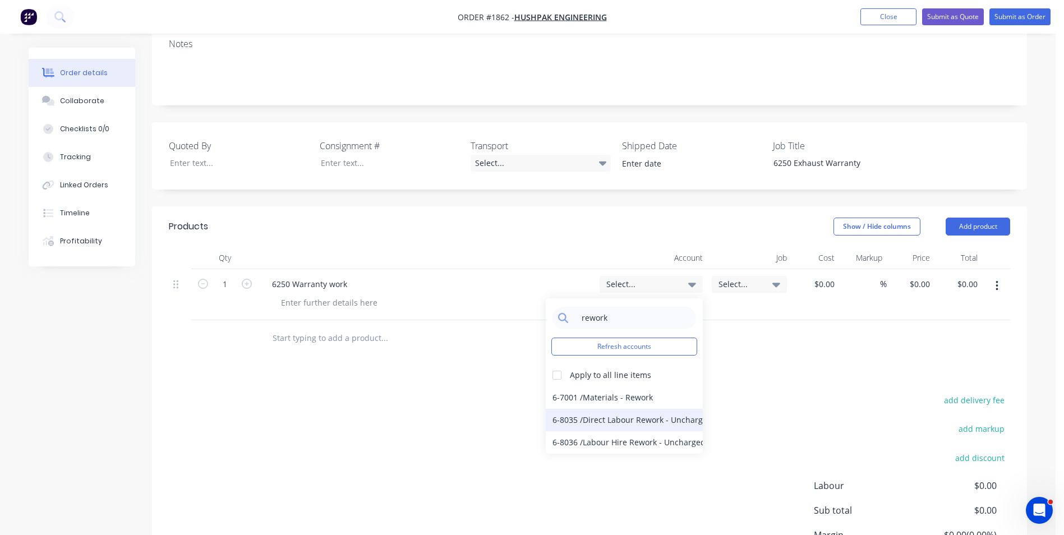
scroll to position [224, 0]
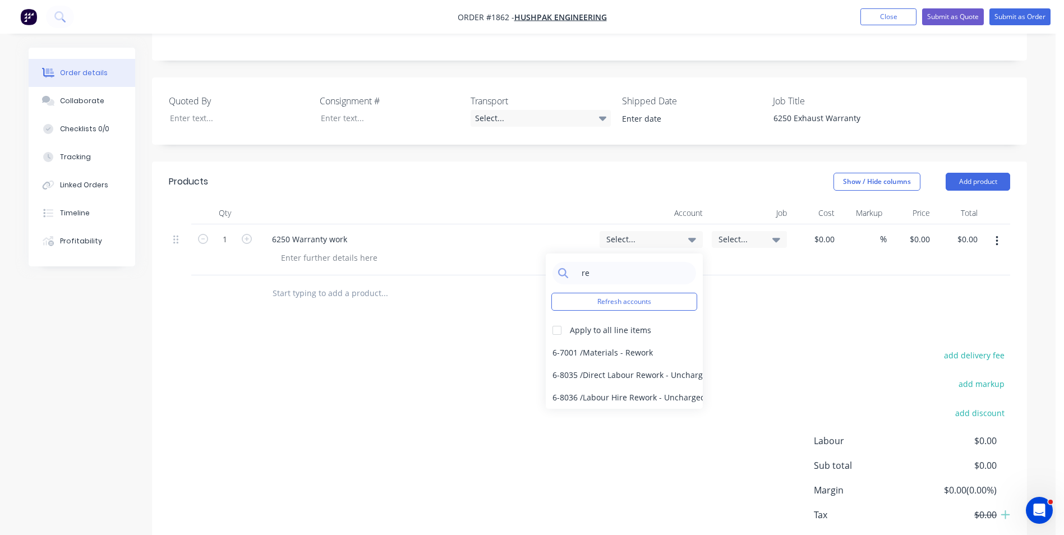
type input "r"
type input "4-5300"
click at [599, 352] on div "4-5300 / Sales - Mobile Machines Sound - Interco" at bounding box center [624, 352] width 157 height 22
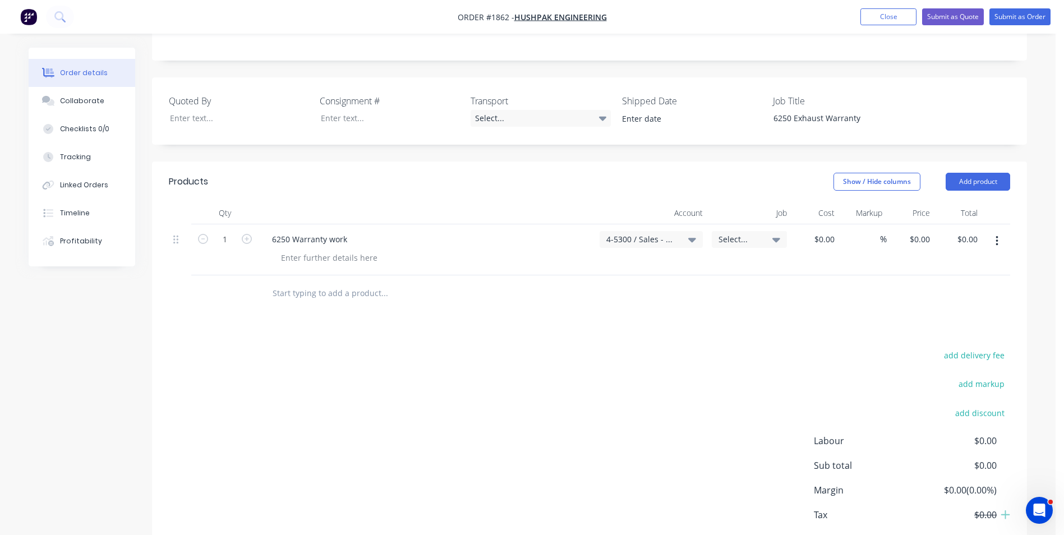
click at [741, 235] on span "Select..." at bounding box center [739, 239] width 43 height 12
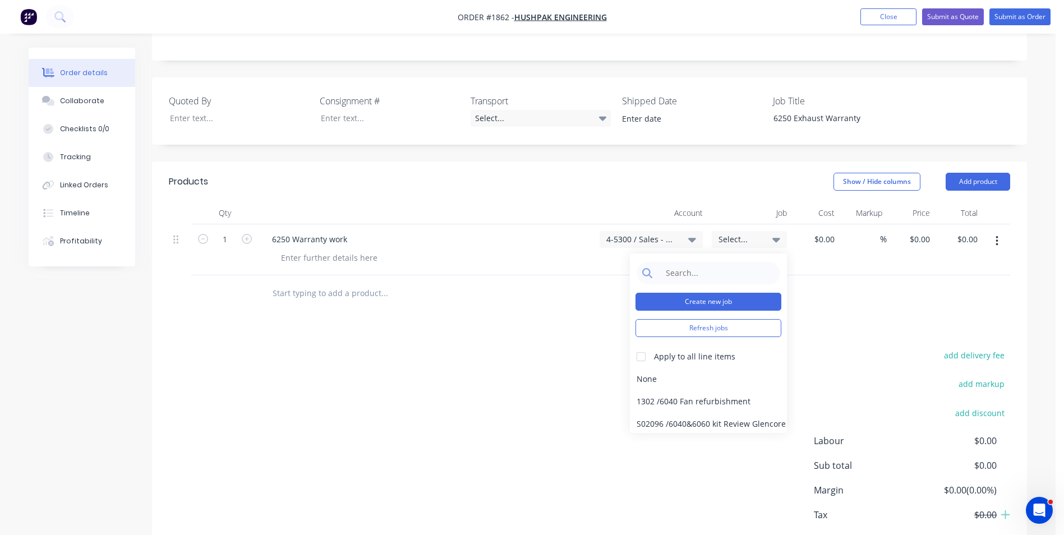
click at [703, 301] on button "Create new job" at bounding box center [708, 302] width 146 height 18
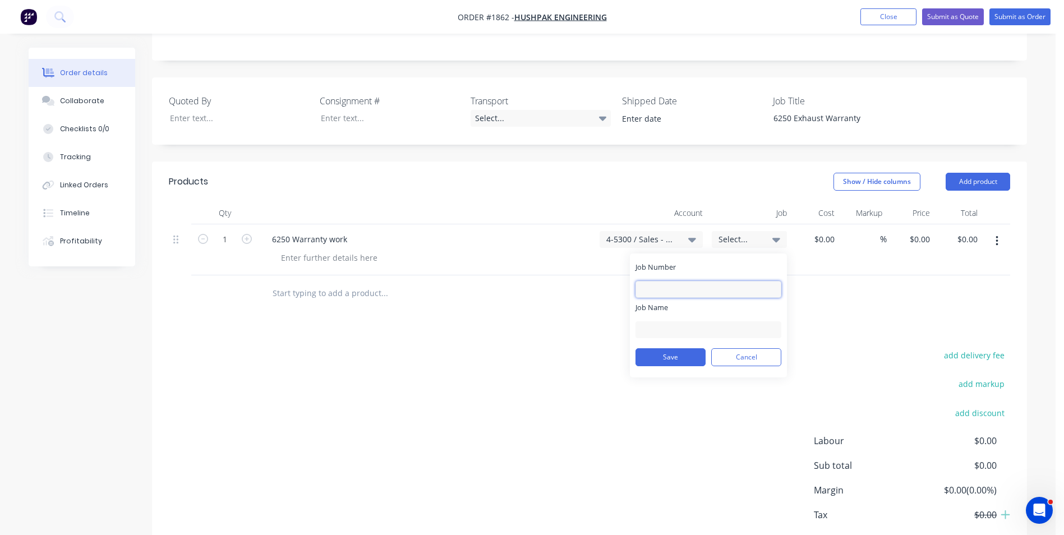
click at [650, 283] on input "Job Number" at bounding box center [708, 289] width 146 height 17
type input "1862"
click at [657, 327] on input "Job Name" at bounding box center [708, 329] width 146 height 17
type input "HushP-6250 rework"
click at [680, 357] on button "Save" at bounding box center [670, 357] width 70 height 18
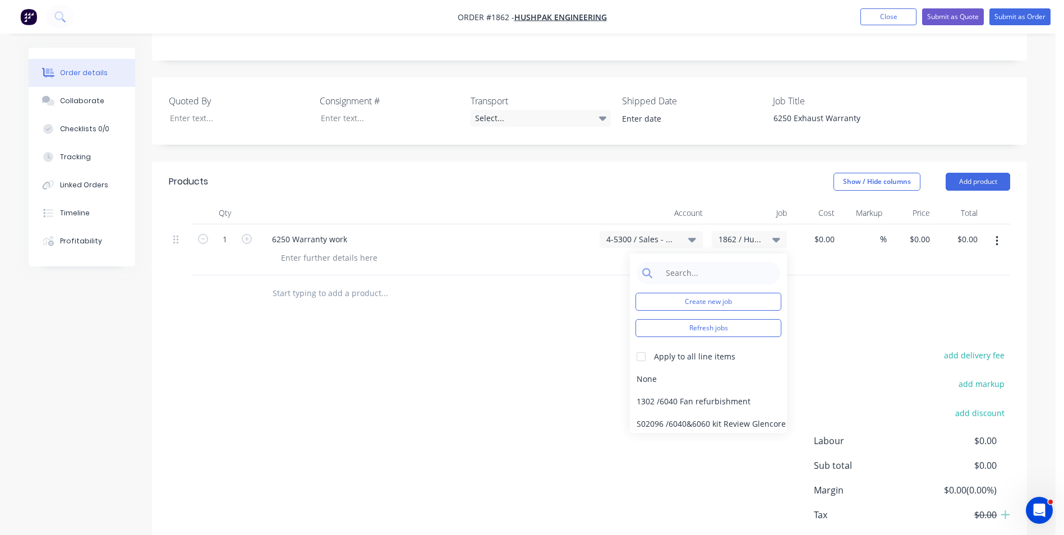
click at [637, 171] on header "Products Show / Hide columns Add product" at bounding box center [589, 181] width 875 height 40
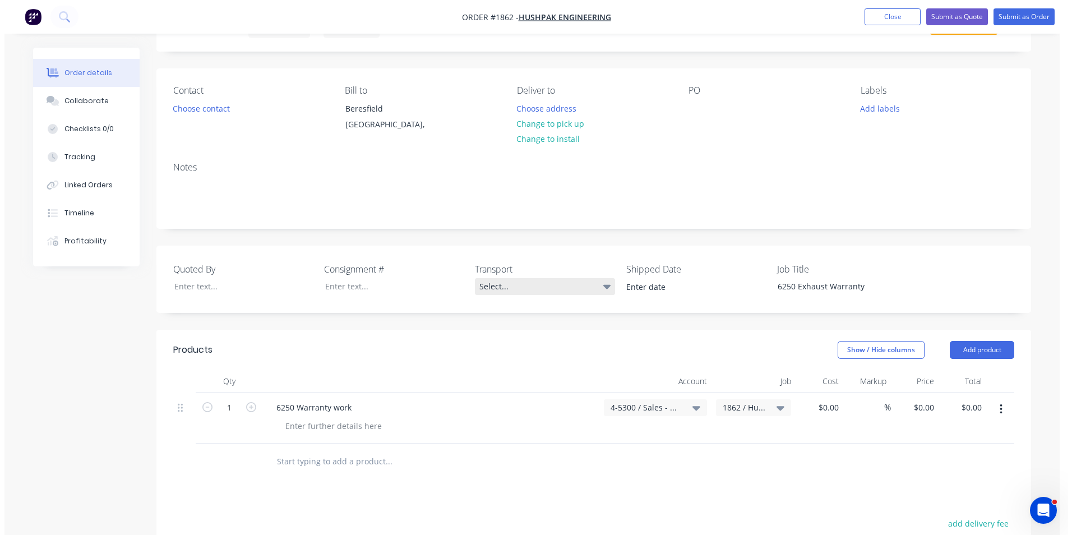
scroll to position [0, 0]
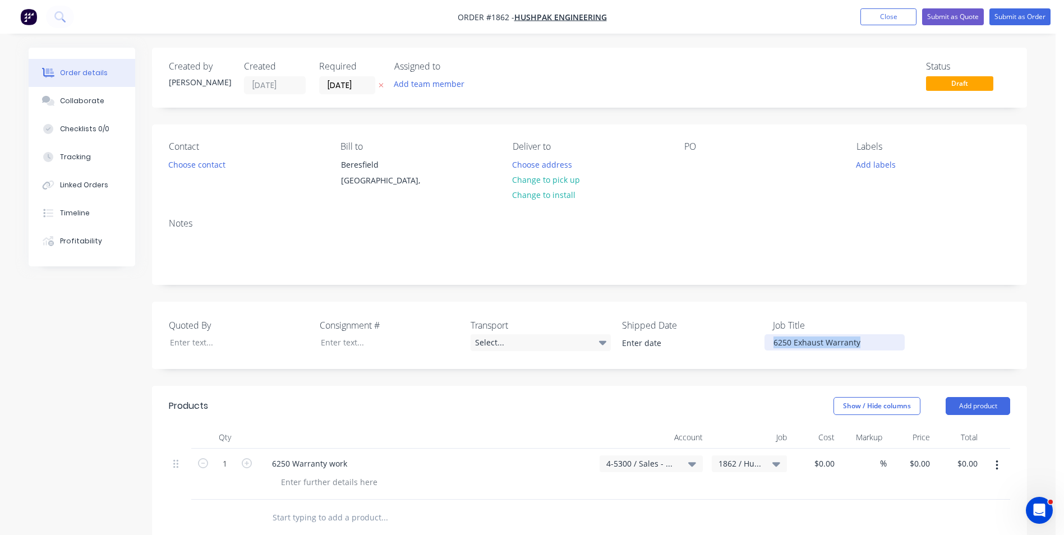
drag, startPoint x: 862, startPoint y: 341, endPoint x: 756, endPoint y: 342, distance: 106.0
click at [756, 342] on div "Quoted By Consignment # Transport Select... Shipped Date Job Title 6250 Exhaust…" at bounding box center [589, 335] width 875 height 67
copy div "6250 Exhaust Warranty"
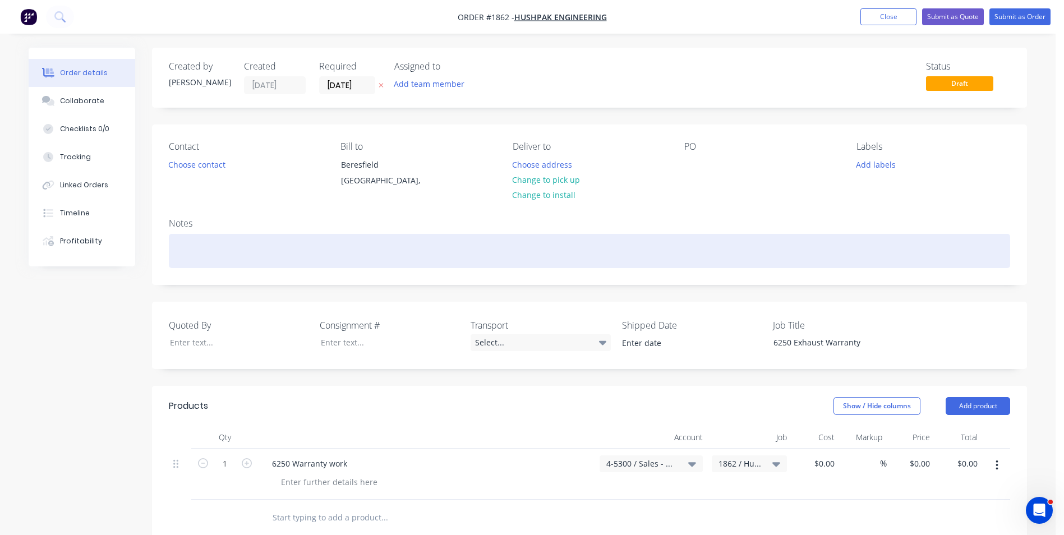
click at [182, 243] on div at bounding box center [589, 251] width 841 height 34
paste div
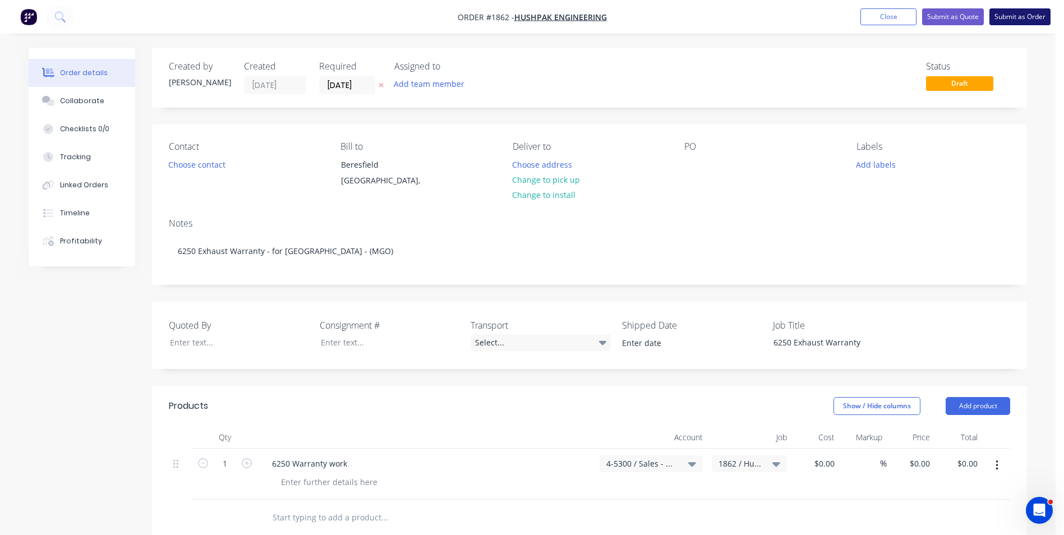
click at [1018, 13] on button "Submit as Order" at bounding box center [1019, 16] width 61 height 17
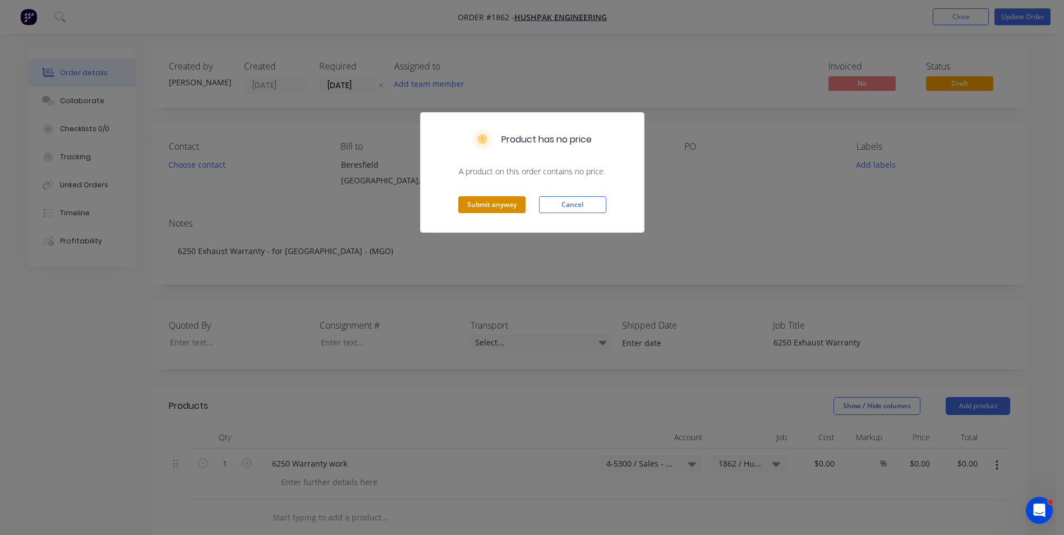
click at [490, 203] on button "Submit anyway" at bounding box center [491, 204] width 67 height 17
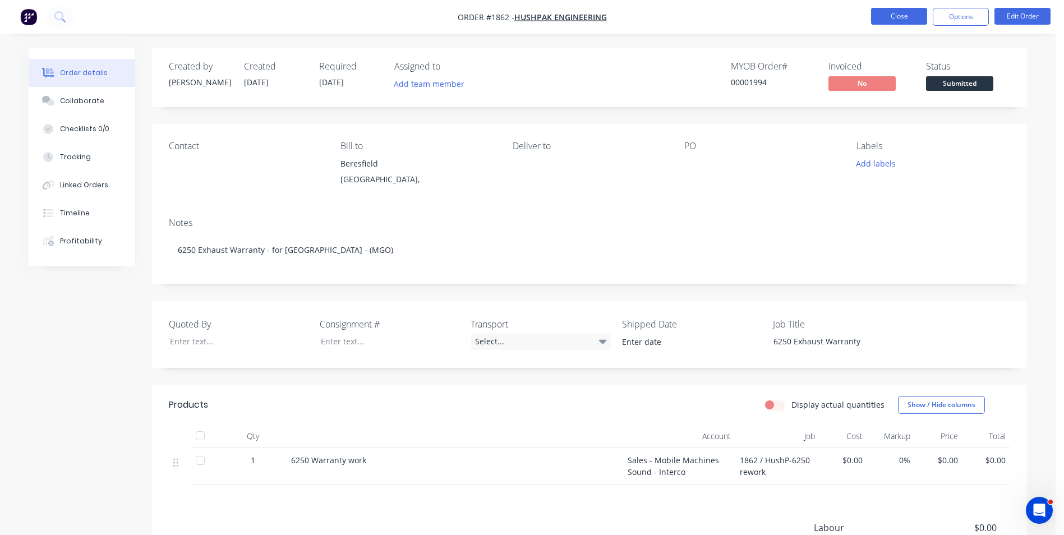
click at [898, 16] on button "Close" at bounding box center [899, 16] width 56 height 17
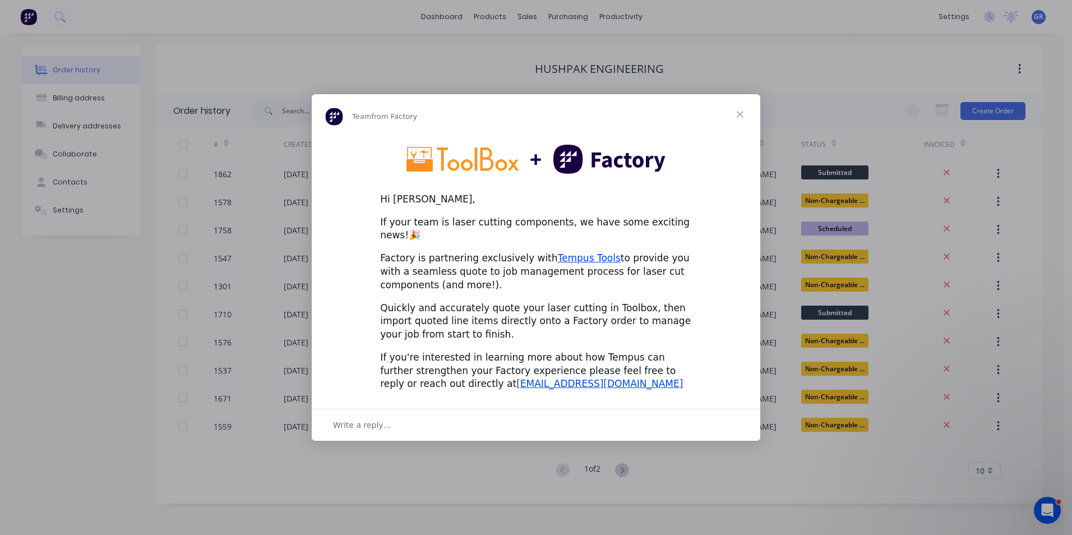
click at [742, 118] on span "Close" at bounding box center [740, 114] width 40 height 40
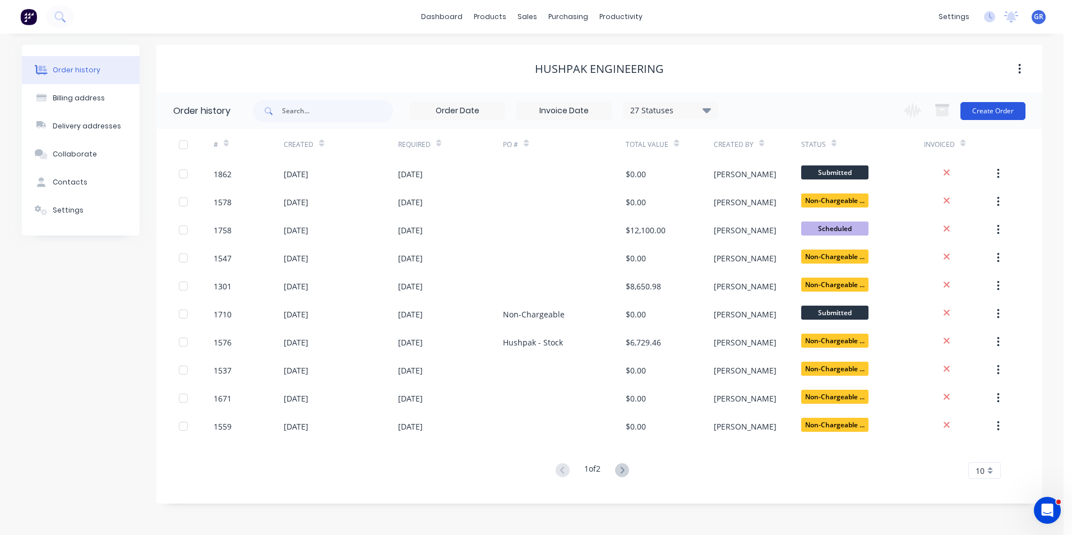
click at [1002, 112] on button "Create Order" at bounding box center [992, 111] width 65 height 18
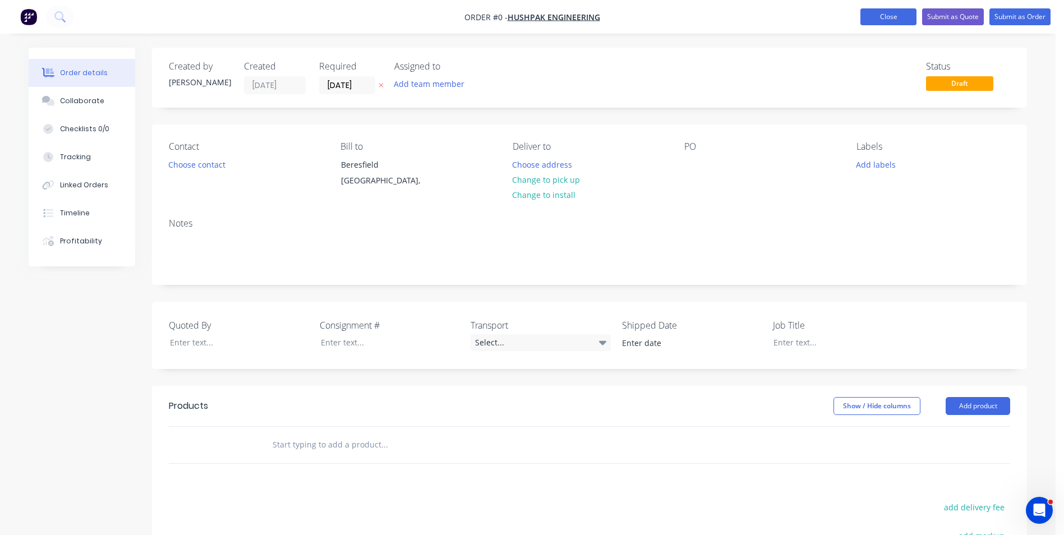
click at [891, 16] on button "Close" at bounding box center [888, 16] width 56 height 17
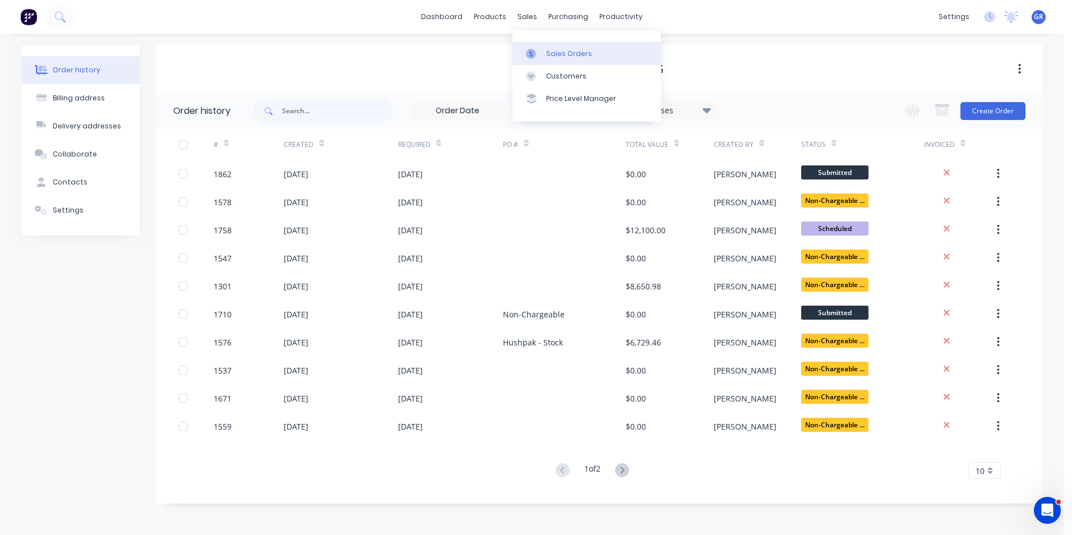
click at [564, 51] on div "Sales Orders" at bounding box center [569, 54] width 46 height 10
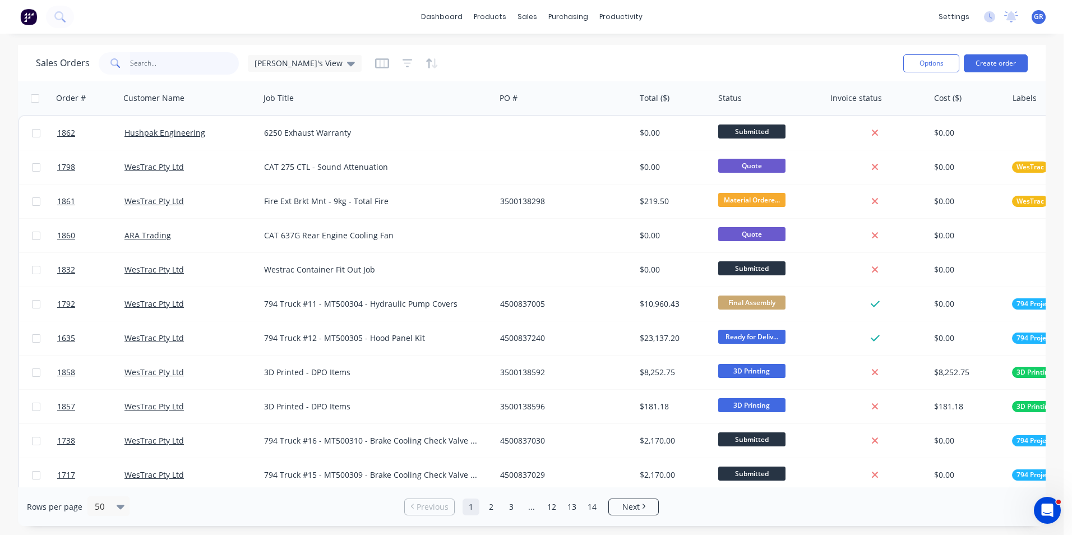
click at [138, 64] on input "text" at bounding box center [184, 63] width 109 height 22
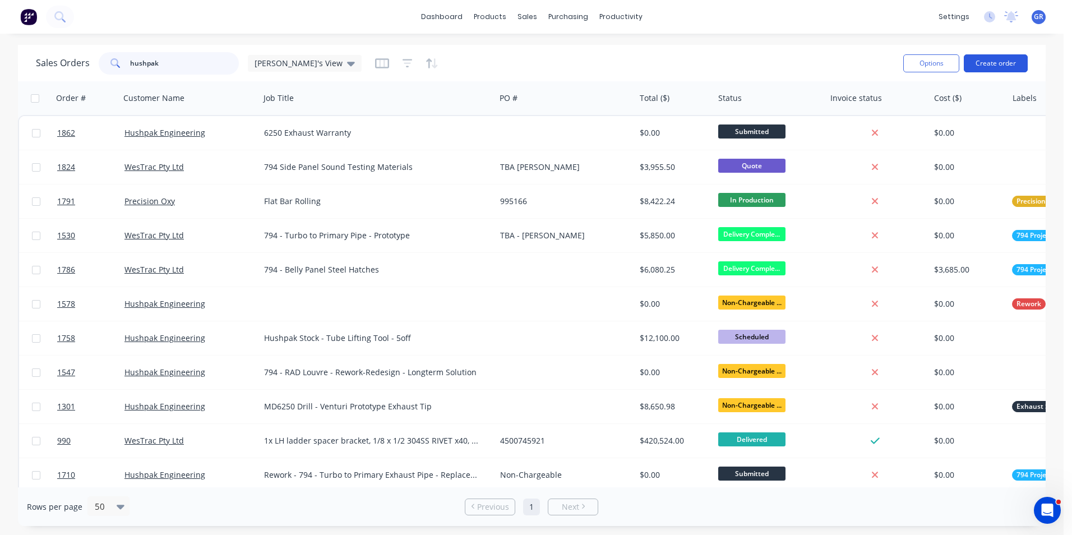
type input "hushpak"
click at [1005, 64] on button "Create order" at bounding box center [996, 63] width 64 height 18
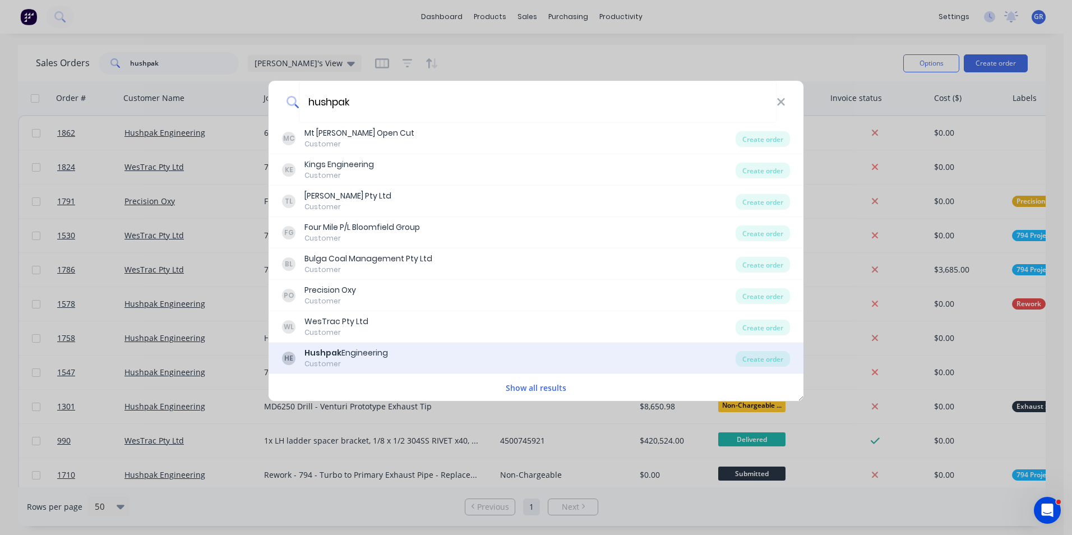
type input "hushpak"
click at [330, 352] on b "Hushpak" at bounding box center [322, 352] width 37 height 11
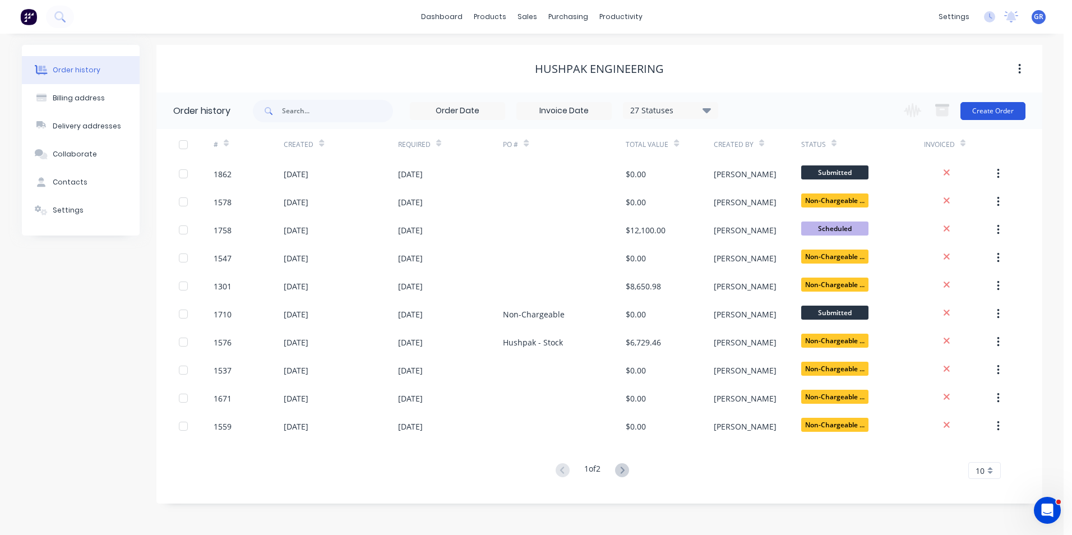
click at [991, 110] on button "Create Order" at bounding box center [992, 111] width 65 height 18
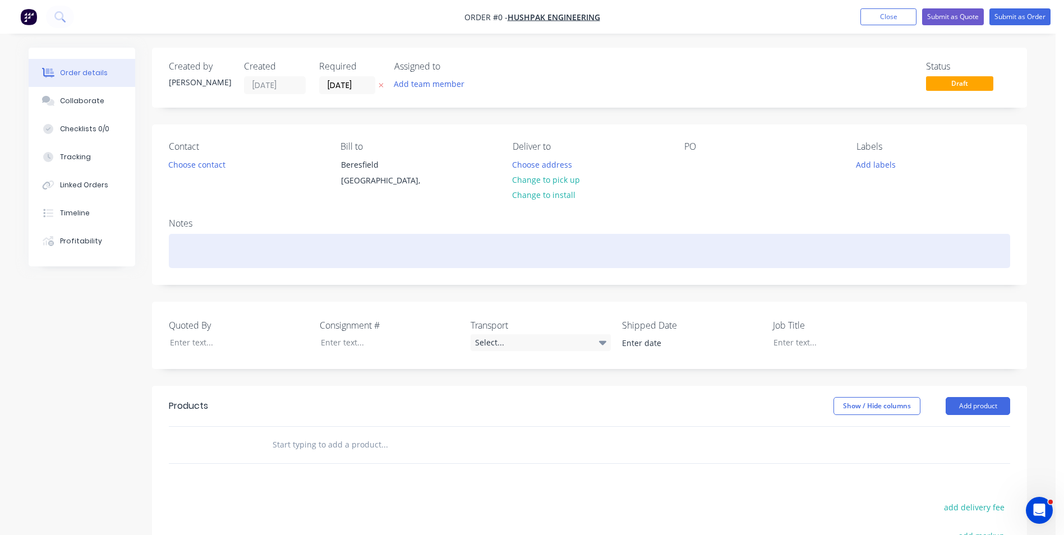
click at [180, 243] on div at bounding box center [589, 251] width 841 height 34
click at [238, 252] on div "Hushcurtain - R & D" at bounding box center [589, 251] width 841 height 34
drag, startPoint x: 255, startPoint y: 248, endPoint x: 171, endPoint y: 252, distance: 83.6
click at [171, 252] on div "Hushcurtain - R&D" at bounding box center [589, 251] width 841 height 34
copy div "Hushcurtain - R&D"
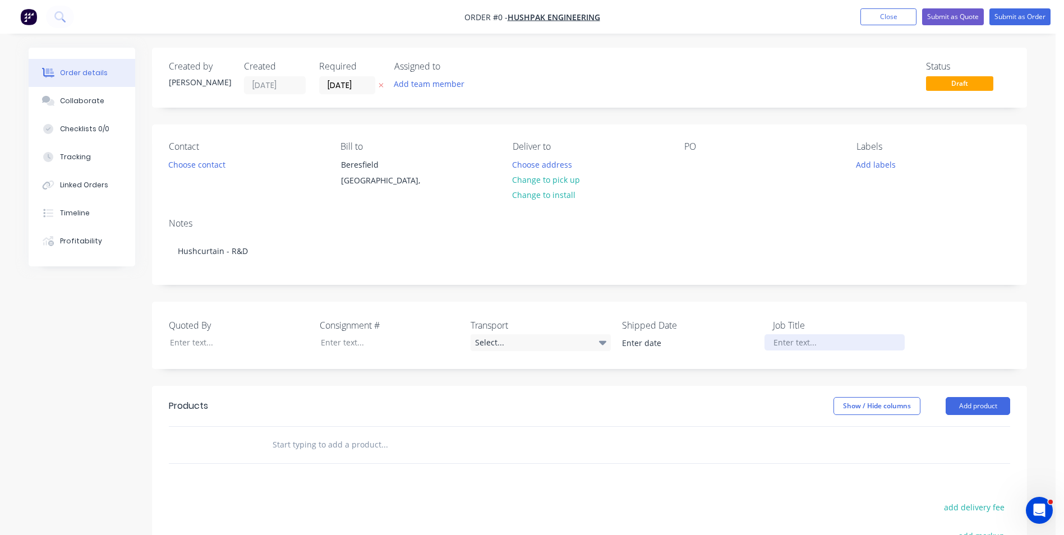
click at [796, 342] on div "Order details Collaborate Checklists 0/0 Tracking Linked Orders Timeline Profit…" at bounding box center [527, 399] width 1020 height 702
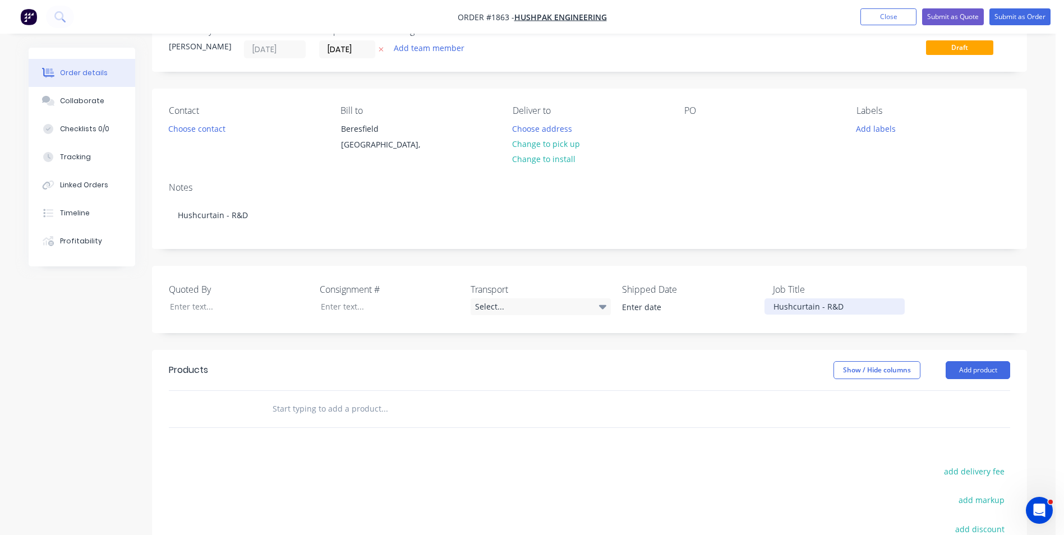
scroll to position [56, 0]
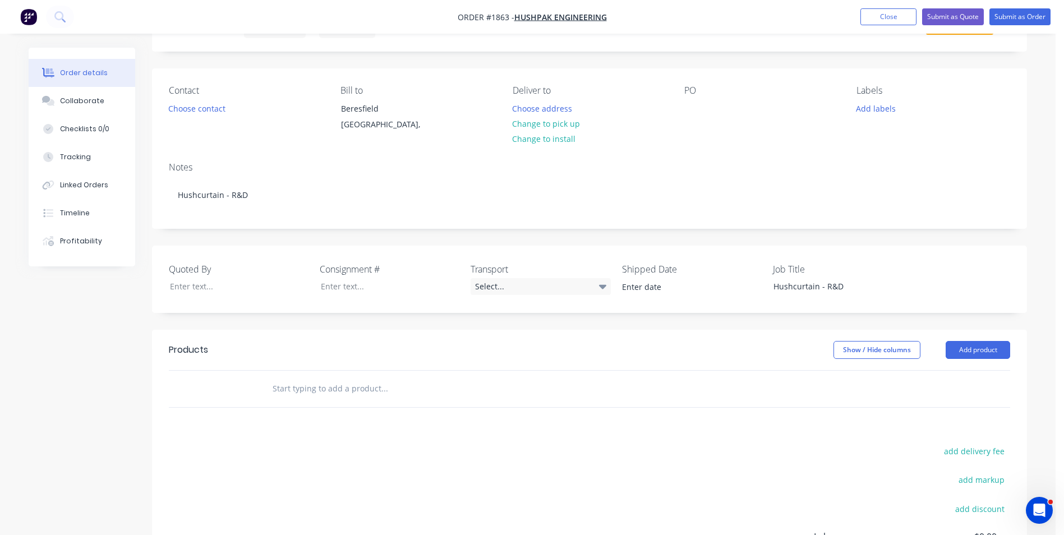
click at [306, 389] on input "text" at bounding box center [384, 388] width 224 height 22
paste input "Hushcurtain - R&D"
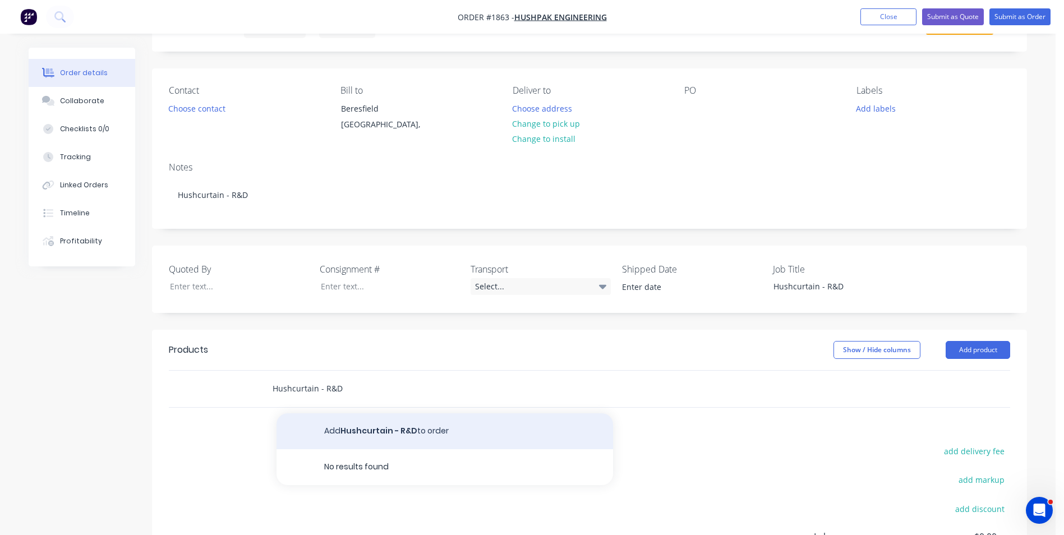
type input "Hushcurtain - R&D"
click at [364, 424] on button "Add Hushcurtain - R&D to order" at bounding box center [444, 431] width 336 height 36
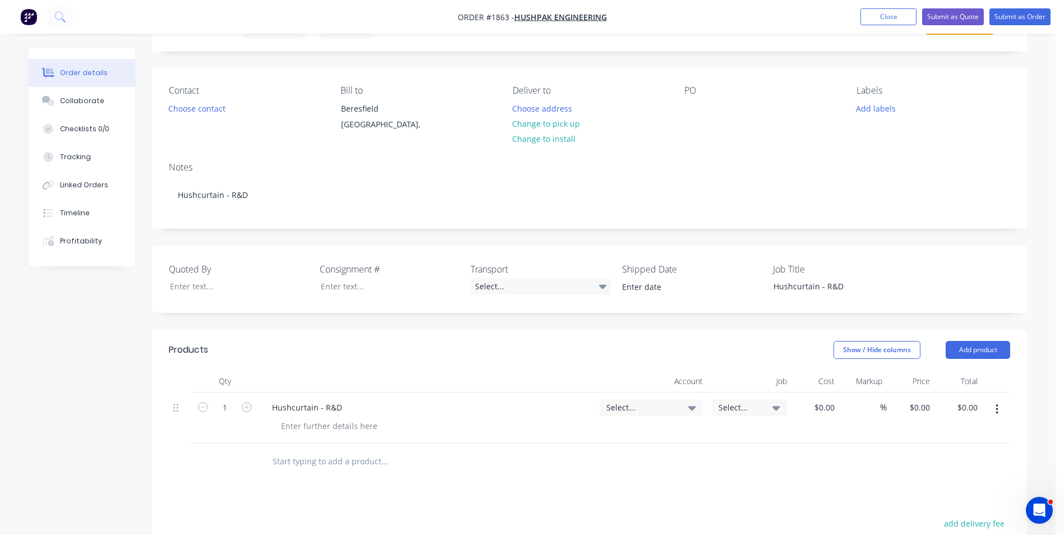
click at [618, 403] on span "Select..." at bounding box center [641, 407] width 71 height 12
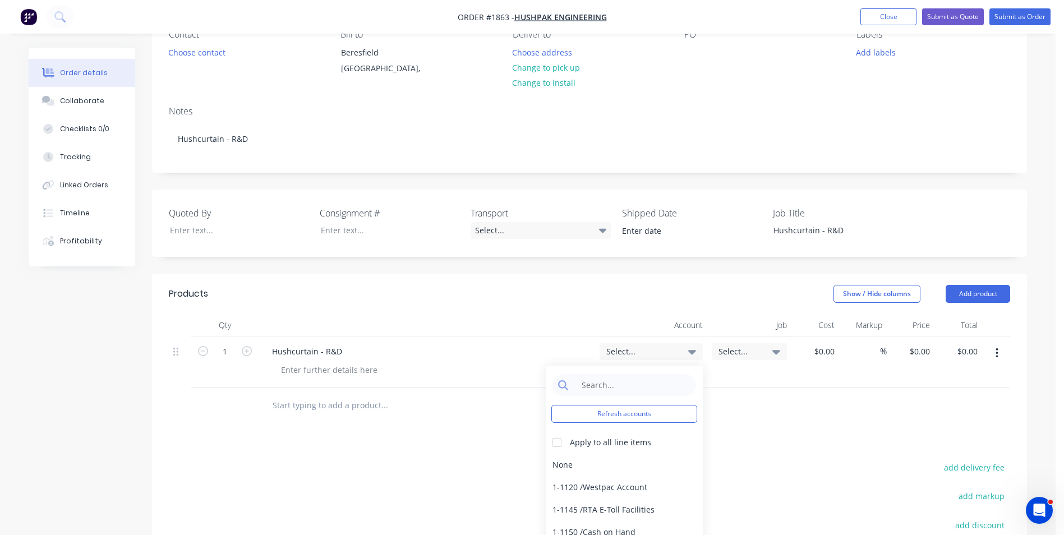
scroll to position [168, 0]
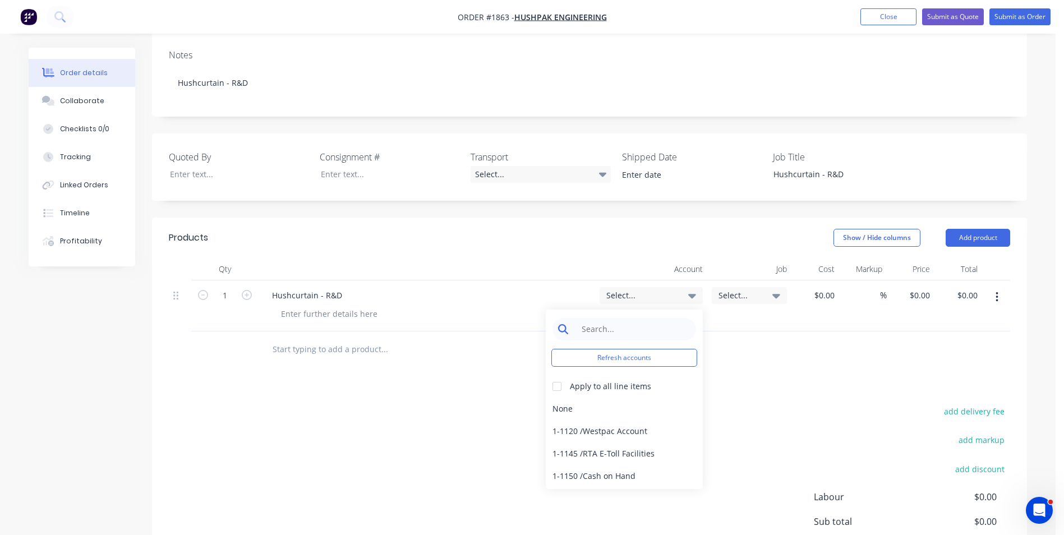
click at [594, 327] on input at bounding box center [632, 329] width 115 height 22
type input "r&D"
click at [591, 409] on div "6-7020 / R&D Expenditure" at bounding box center [624, 409] width 157 height 22
click at [734, 293] on span "Select..." at bounding box center [739, 295] width 43 height 12
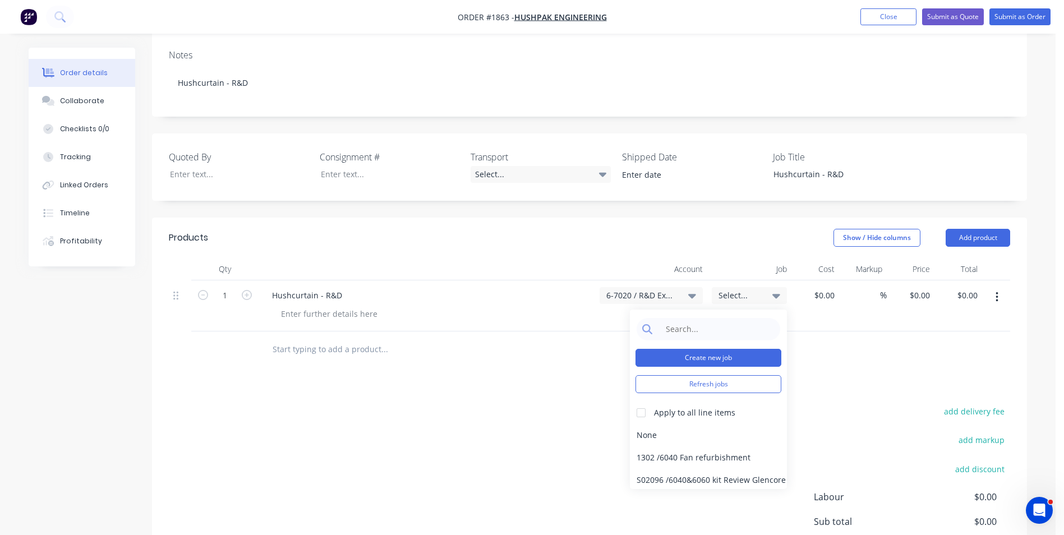
click at [711, 352] on button "Create new job" at bounding box center [708, 358] width 146 height 18
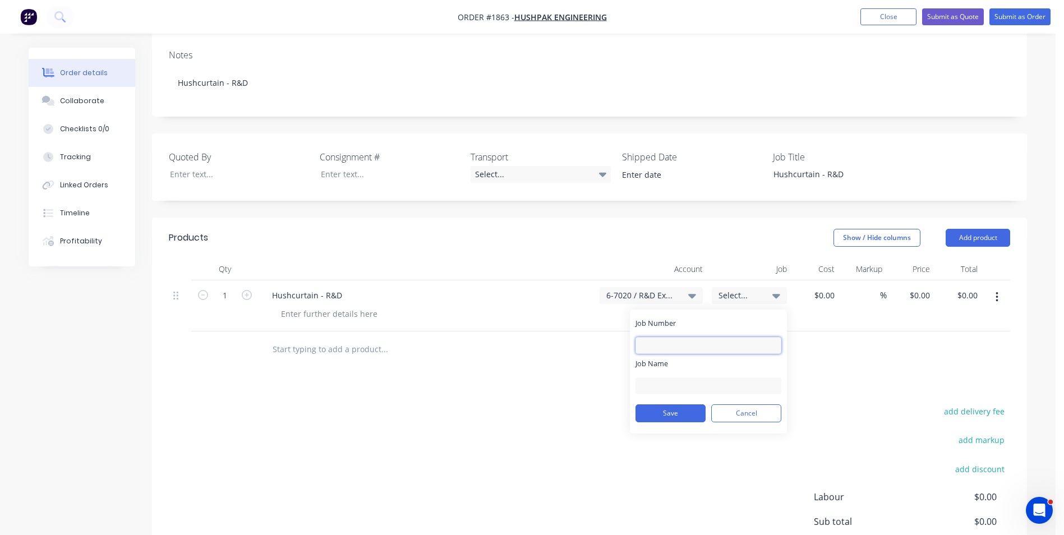
click at [652, 339] on input "Job Number" at bounding box center [708, 345] width 146 height 17
type input "1863"
click at [660, 378] on input "Job Name" at bounding box center [708, 385] width 146 height 17
type input "h"
type input "Hushpak-HushCcurtain R&D"
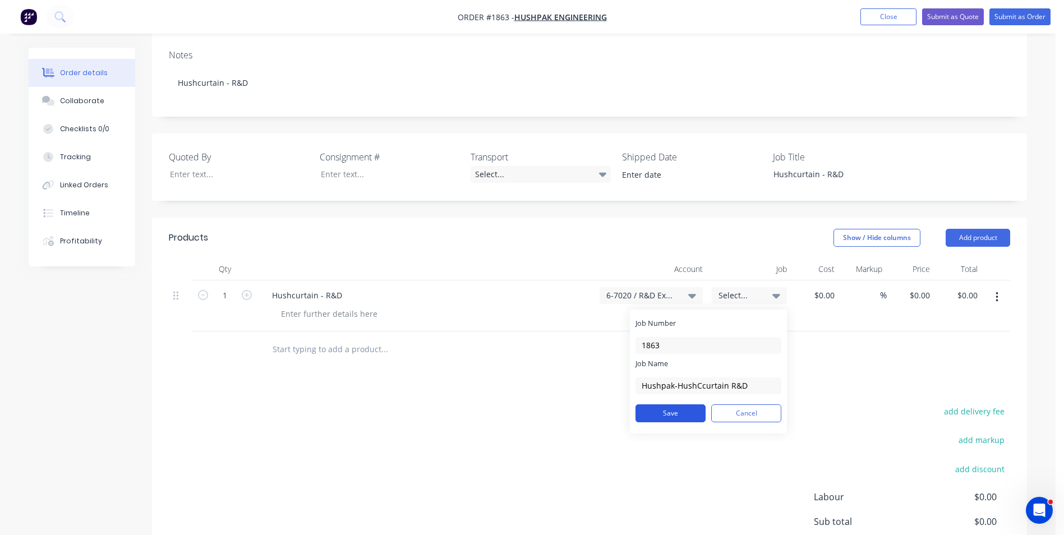
click at [669, 412] on button "Save" at bounding box center [670, 413] width 70 height 18
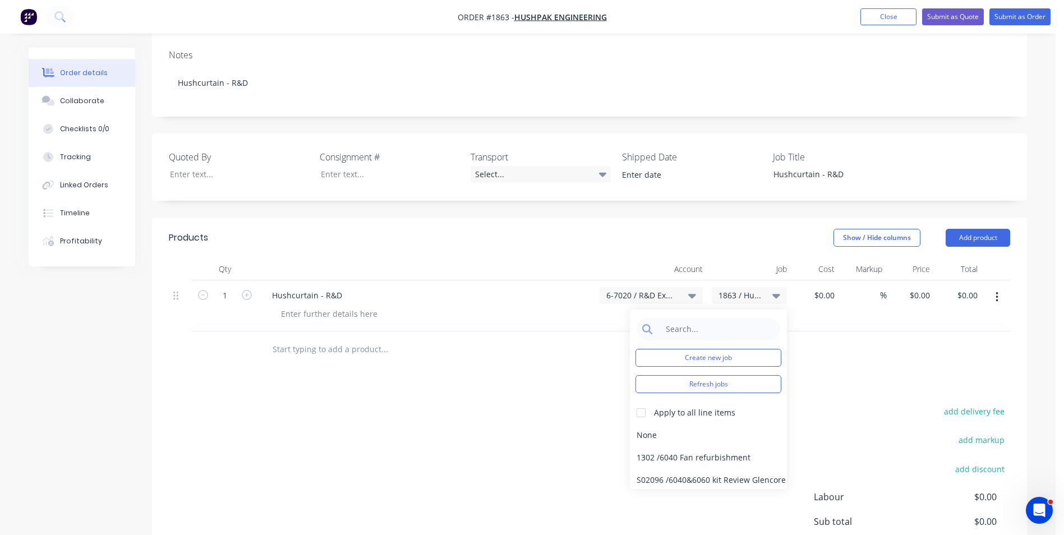
click at [557, 332] on div at bounding box center [460, 349] width 404 height 36
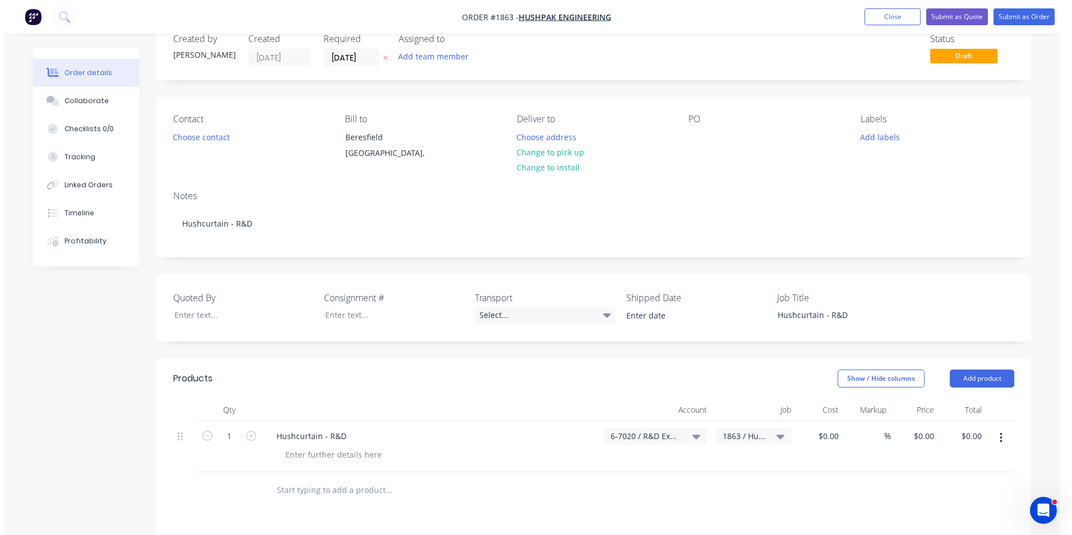
scroll to position [0, 0]
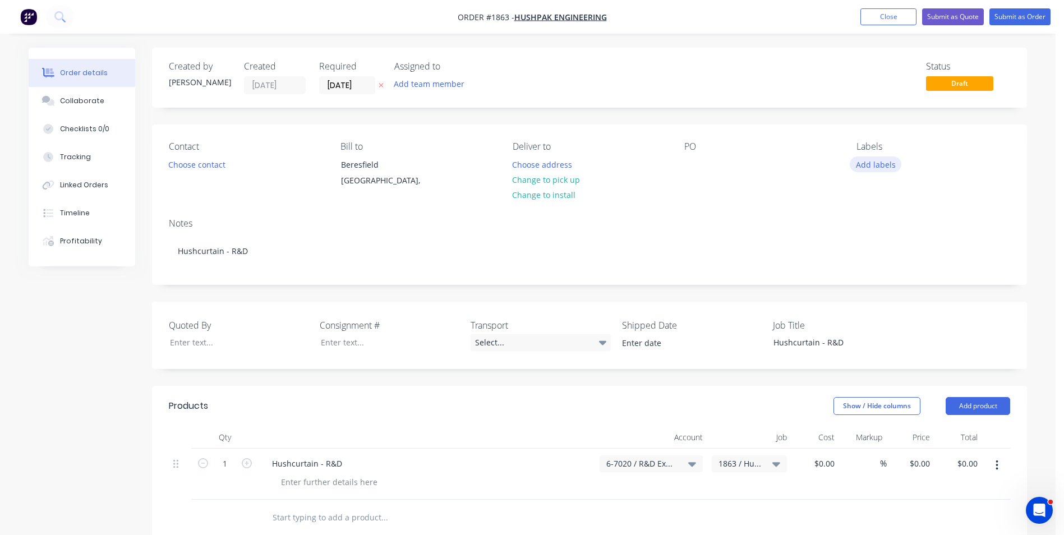
click at [880, 165] on button "Add labels" at bounding box center [875, 163] width 52 height 15
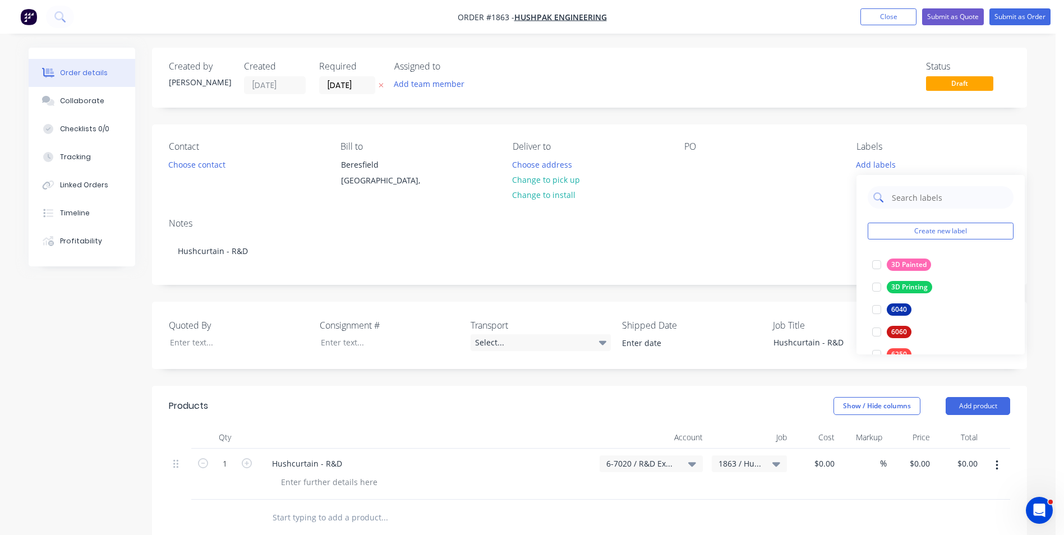
click at [895, 196] on input "text" at bounding box center [948, 197] width 117 height 22
type input "n"
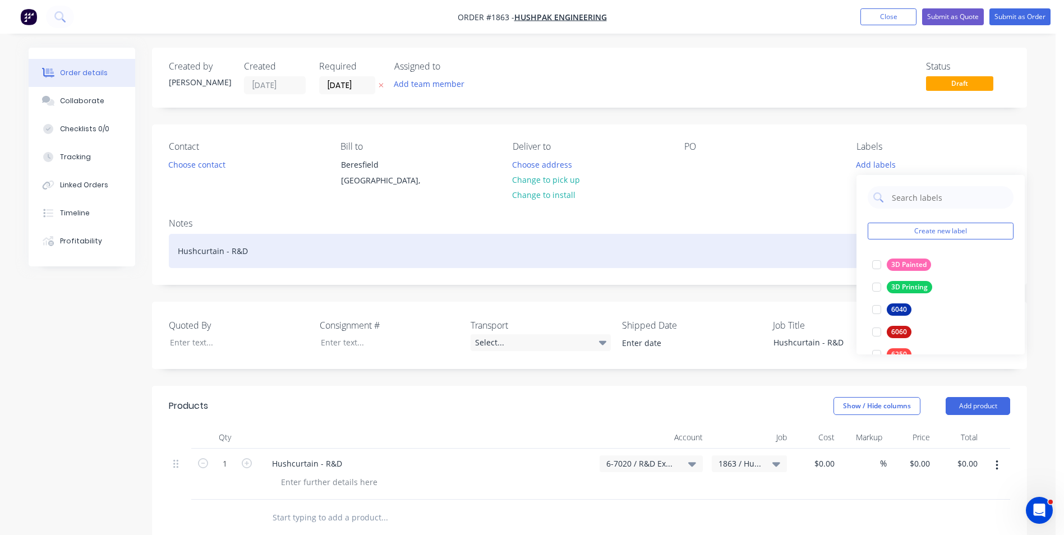
click at [617, 239] on div "Hushcurtain - R&D" at bounding box center [589, 251] width 841 height 34
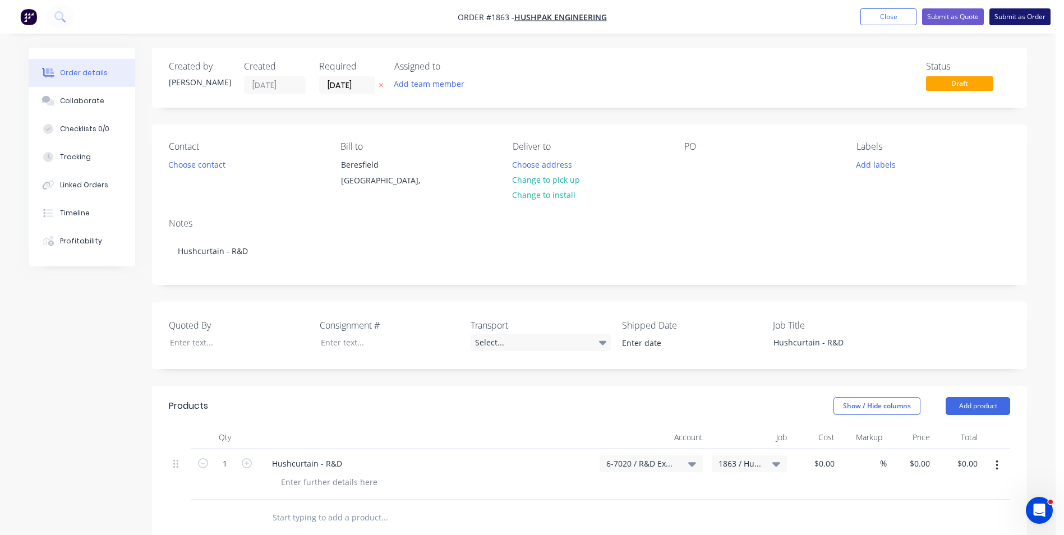
click at [1022, 17] on button "Submit as Order" at bounding box center [1019, 16] width 61 height 17
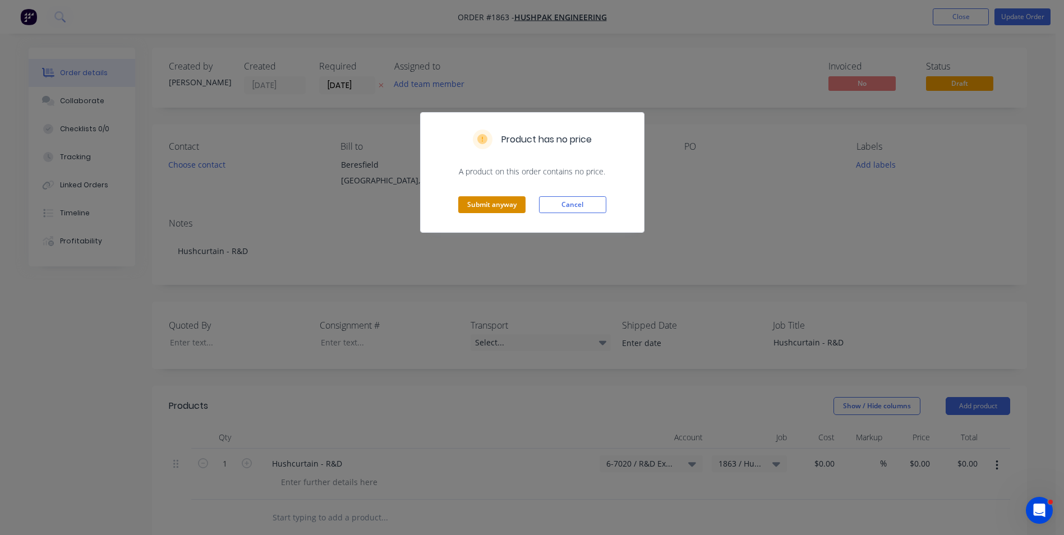
click at [483, 203] on button "Submit anyway" at bounding box center [491, 204] width 67 height 17
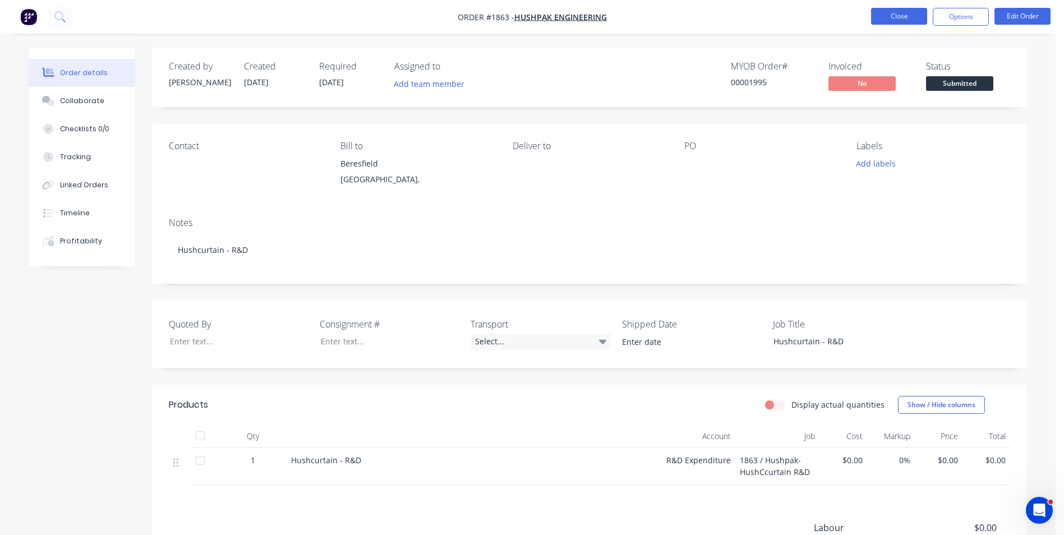
click at [901, 16] on button "Close" at bounding box center [899, 16] width 56 height 17
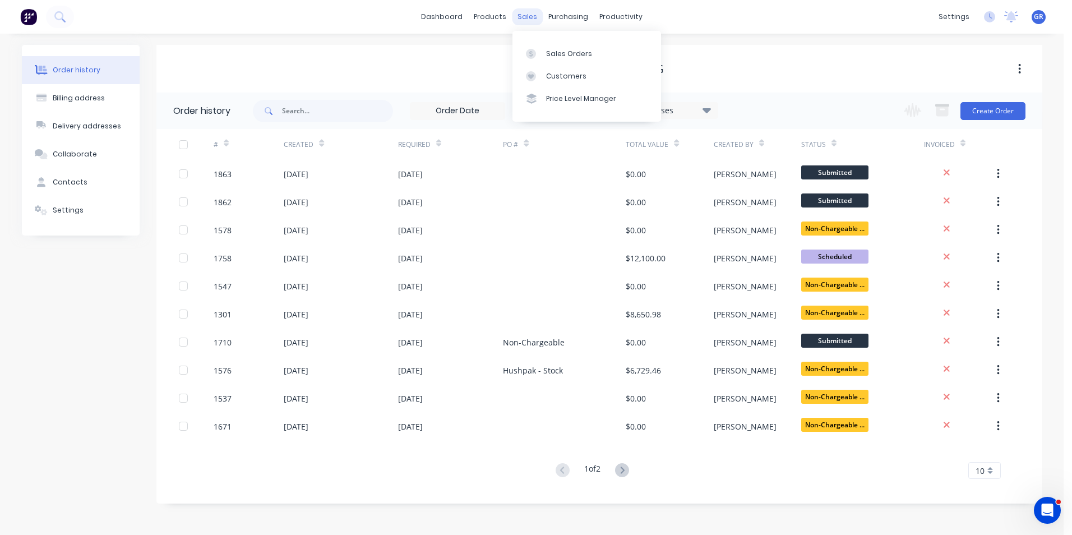
click at [529, 19] on div "sales" at bounding box center [527, 16] width 31 height 17
click at [556, 49] on div "Sales Orders" at bounding box center [569, 54] width 46 height 10
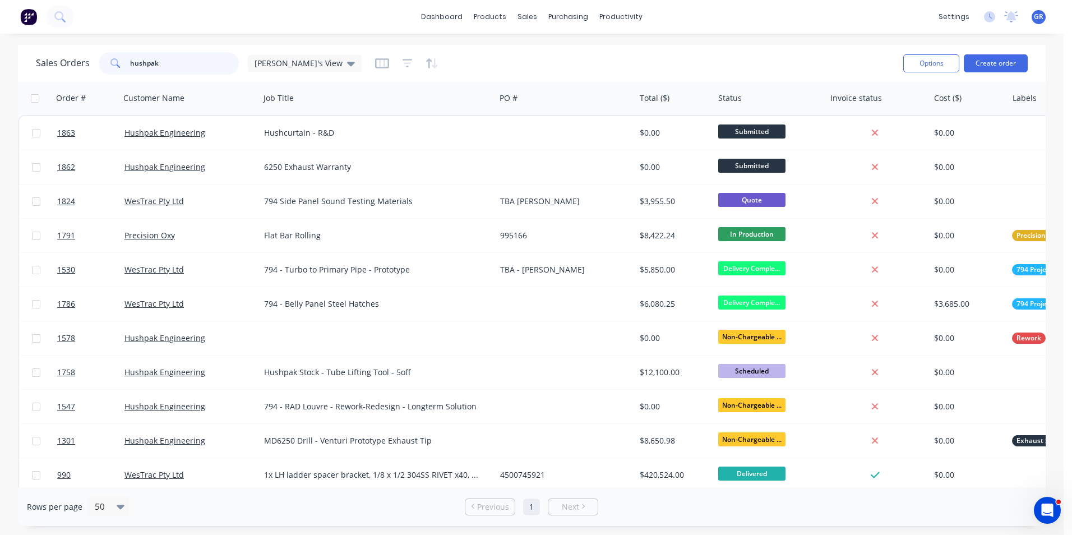
drag, startPoint x: 183, startPoint y: 67, endPoint x: 73, endPoint y: 59, distance: 110.2
click at [73, 59] on div "Sales Orders hushpak Greg's View" at bounding box center [199, 63] width 326 height 22
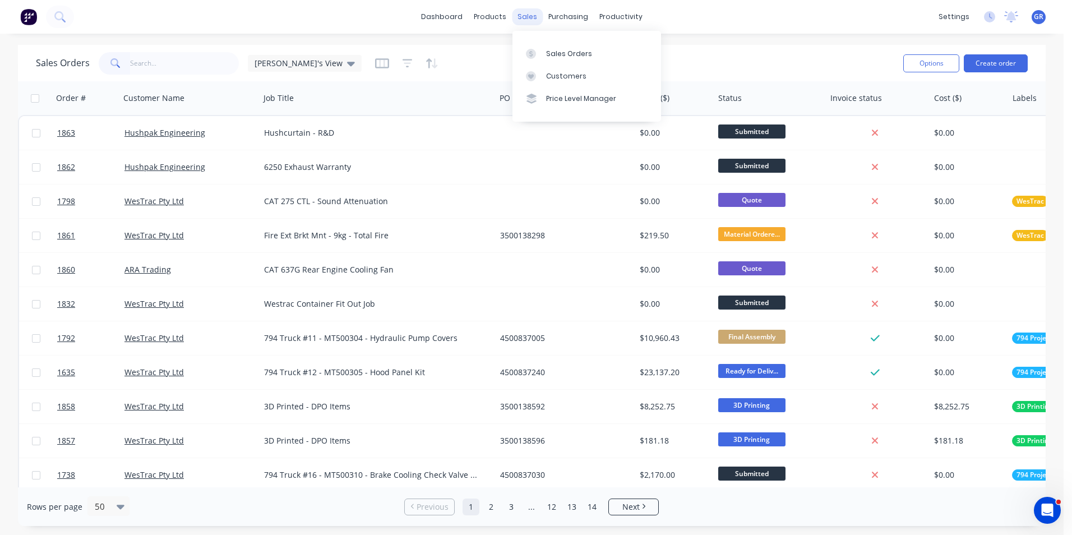
click at [528, 15] on div "sales" at bounding box center [527, 16] width 31 height 17
click at [1009, 64] on button "Create order" at bounding box center [996, 63] width 64 height 18
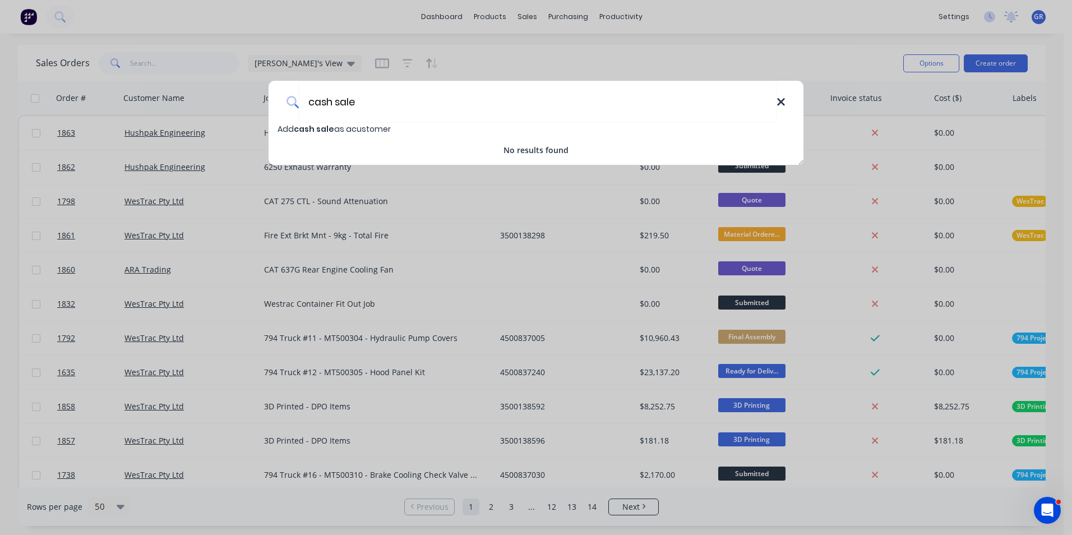
type input "cash sale"
click at [782, 101] on icon at bounding box center [780, 101] width 7 height 7
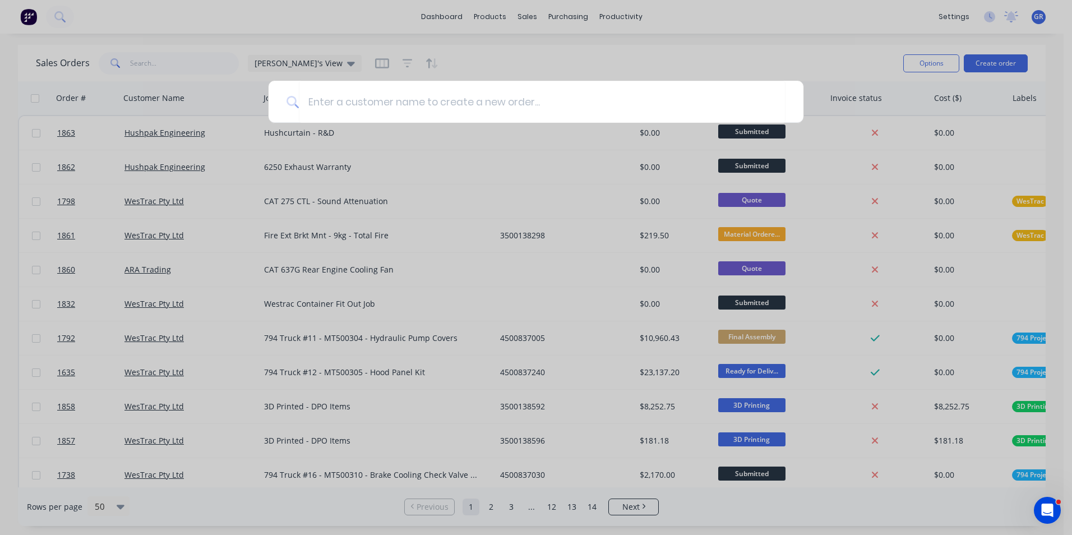
click at [538, 61] on div at bounding box center [536, 267] width 1072 height 535
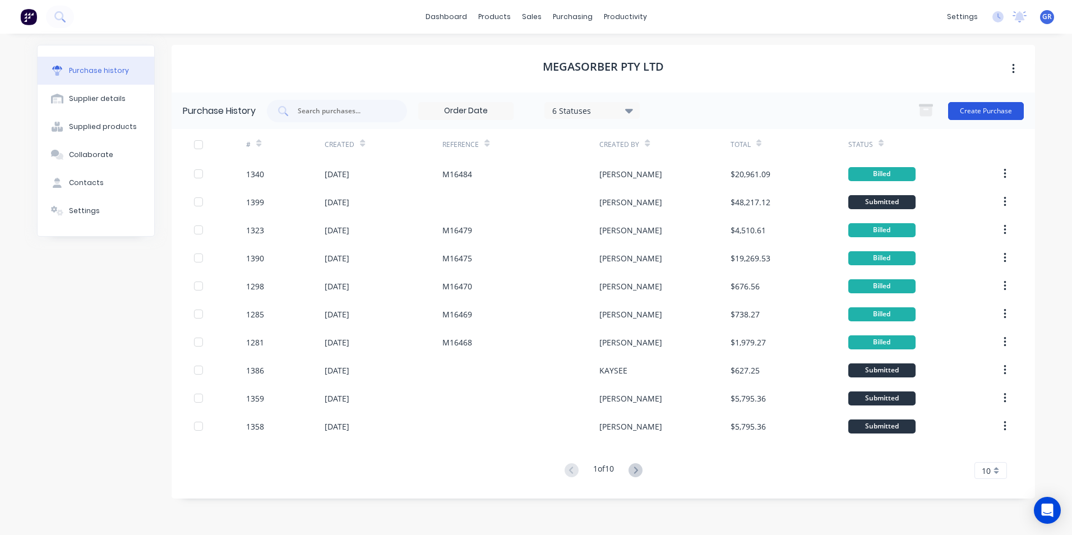
click at [967, 114] on button "Create Purchase" at bounding box center [986, 111] width 76 height 18
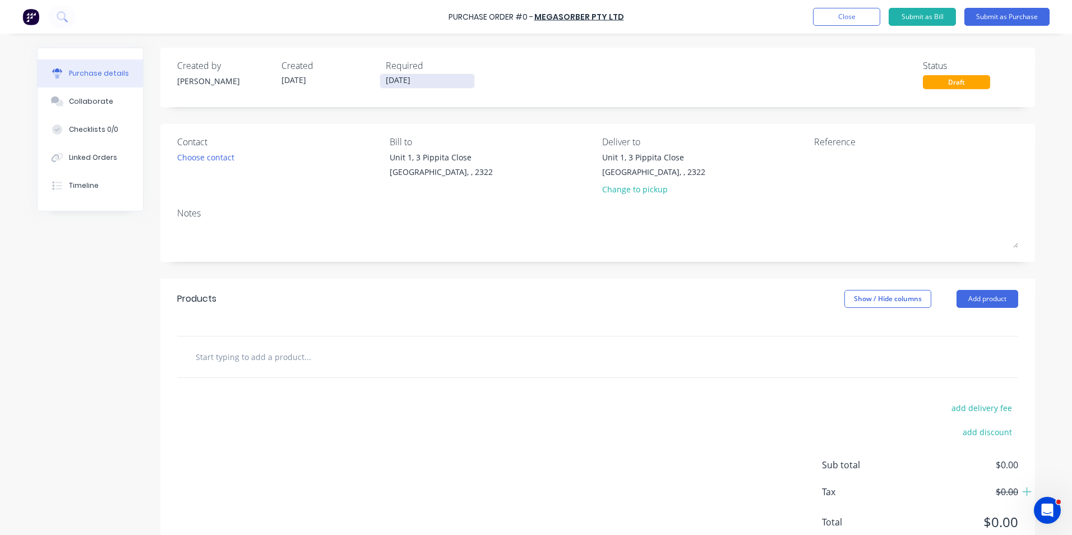
click at [394, 81] on input "[DATE]" at bounding box center [427, 81] width 94 height 14
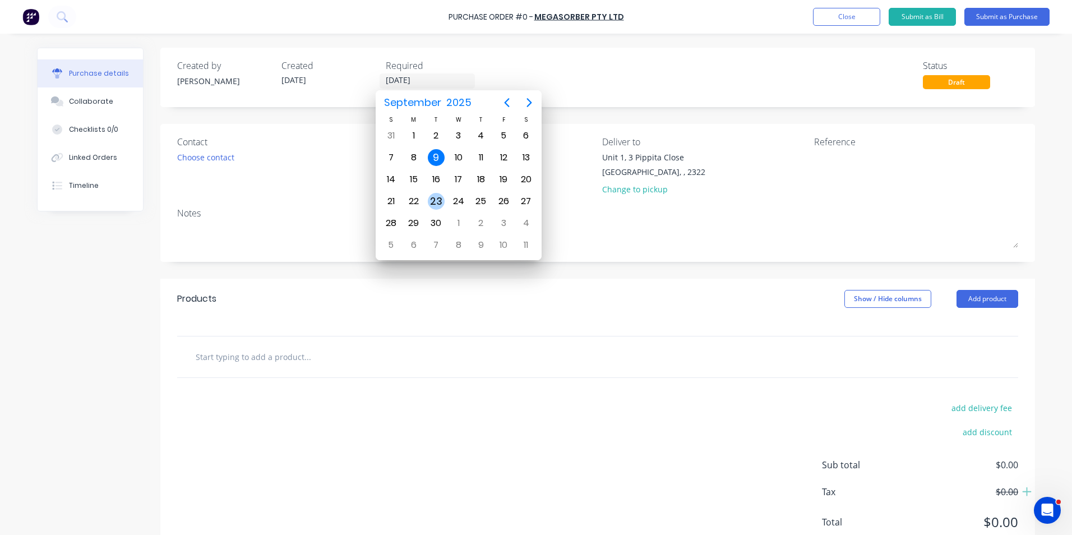
click at [437, 199] on div "23" at bounding box center [436, 201] width 17 height 17
type input "[DATE]"
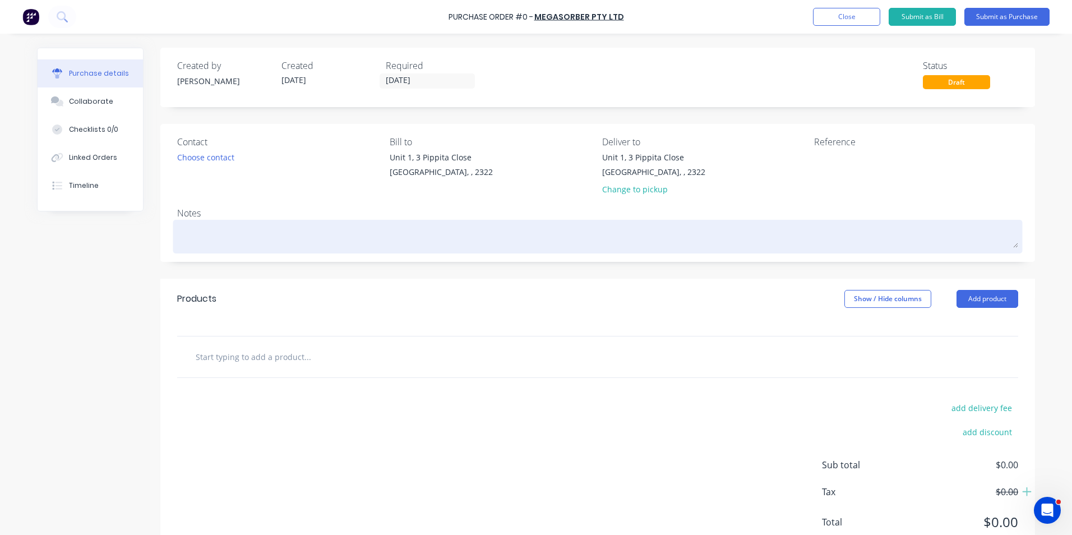
click at [194, 233] on textarea at bounding box center [597, 235] width 841 height 25
type textarea "x"
type textarea "H"
type textarea "x"
type textarea "Hu"
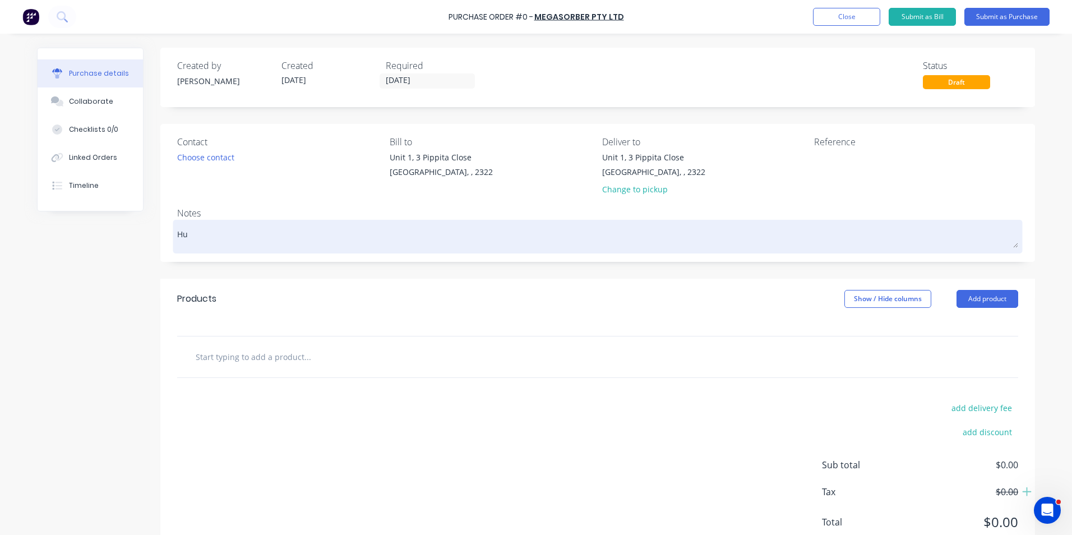
type textarea "x"
type textarea "Hus"
type textarea "x"
type textarea "Hush"
type textarea "x"
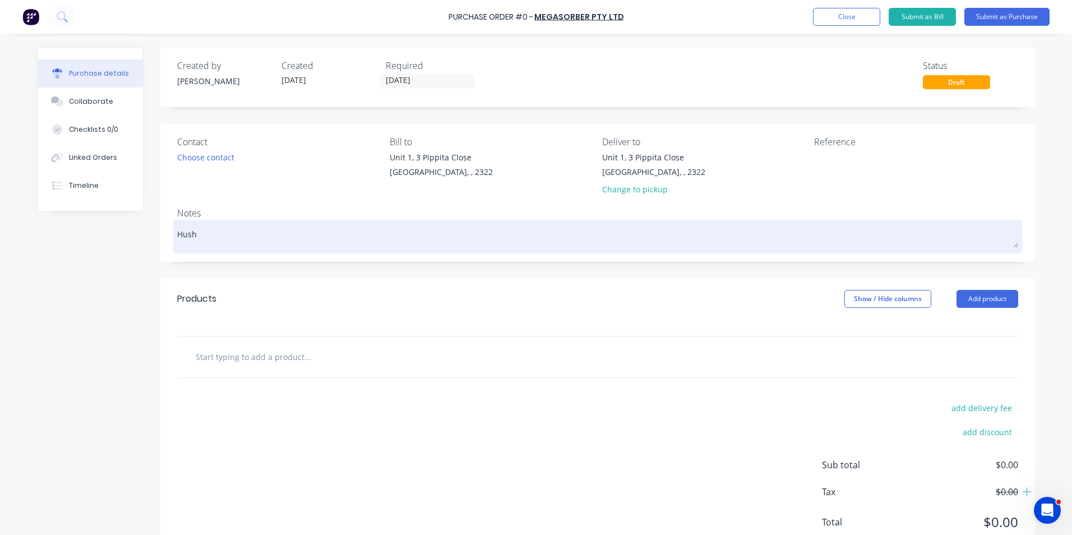
type textarea "Hushp"
type textarea "x"
type textarea "Hushpa"
type textarea "x"
type textarea "Hushpak"
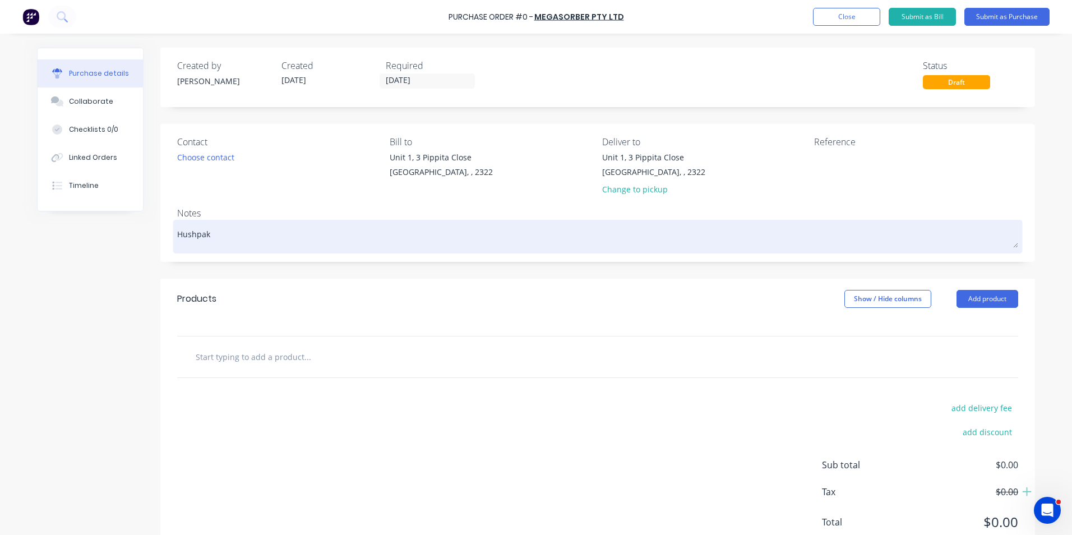
type textarea "x"
type textarea "Hushpak"
type textarea "x"
type textarea "Hushpak S"
type textarea "x"
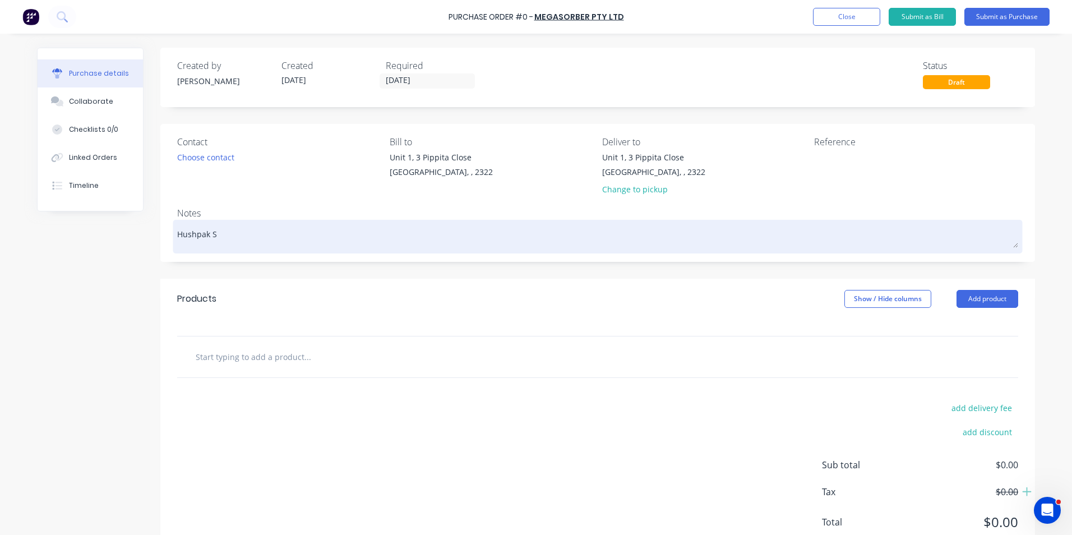
type textarea "Hushpak St"
type textarea "x"
type textarea "Hushpak Sto"
type textarea "x"
type textarea "Hushpak Stoc"
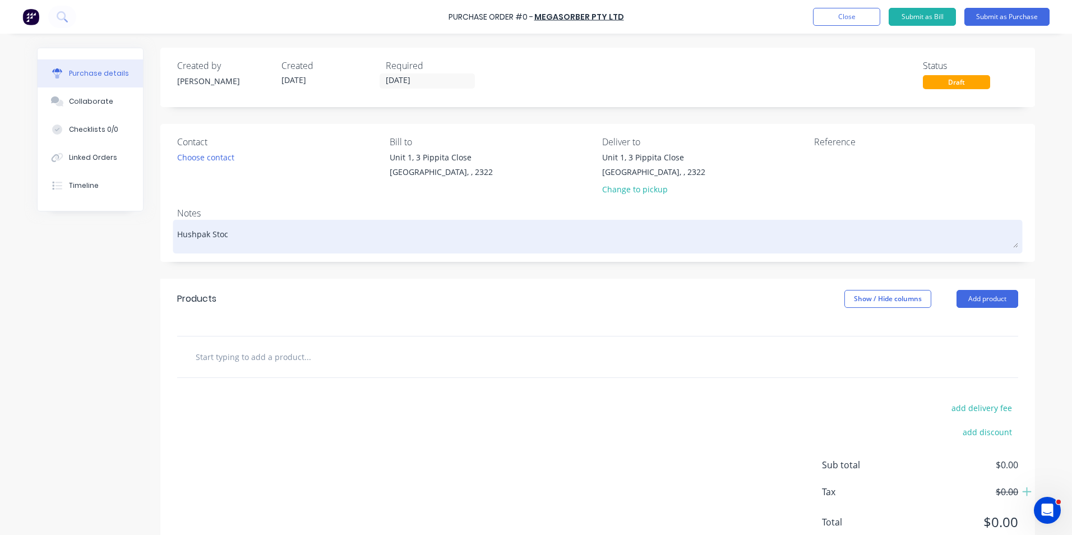
type textarea "x"
type textarea "Hushpak Stock"
type textarea "x"
type textarea "Hushpak Stock"
type textarea "x"
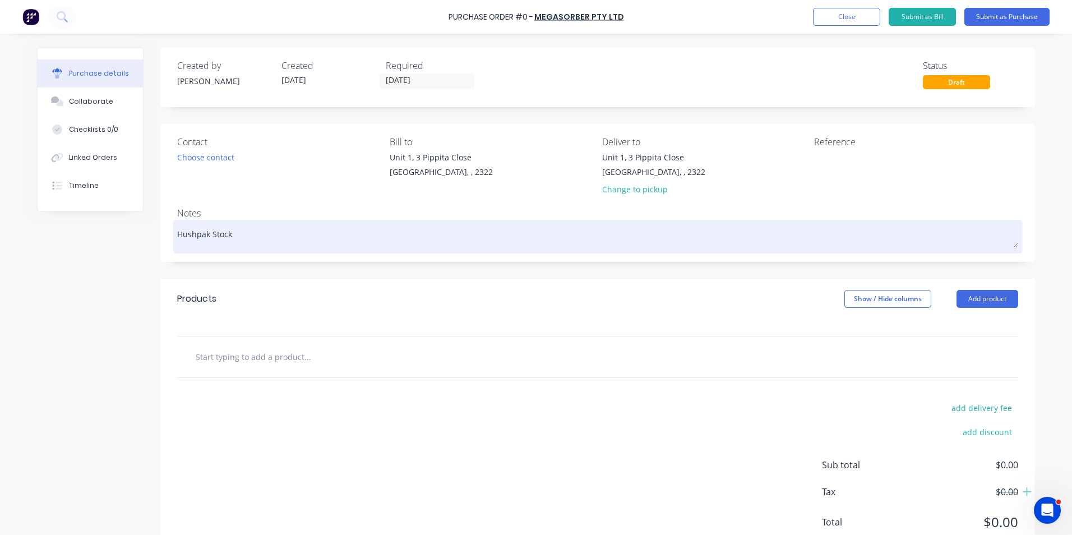
type textarea "Hushpak Stock M"
type textarea "x"
type textarea "Hushpak Stock Ma"
type textarea "x"
type textarea "Hushpak Stock Mat"
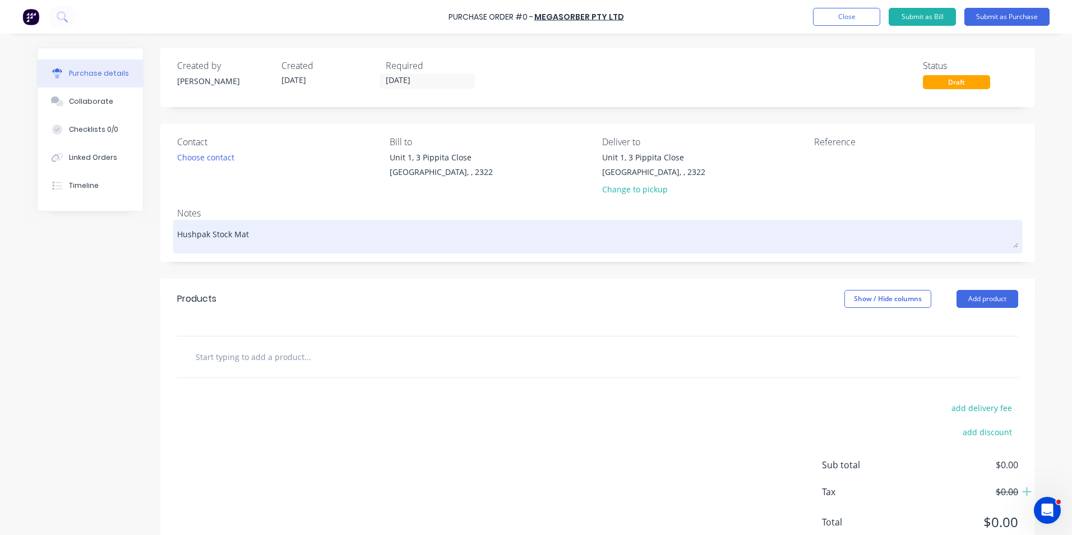
type textarea "x"
type textarea "Hushpak Stock Mate"
type textarea "x"
type textarea "Hushpak Stock Mater"
type textarea "x"
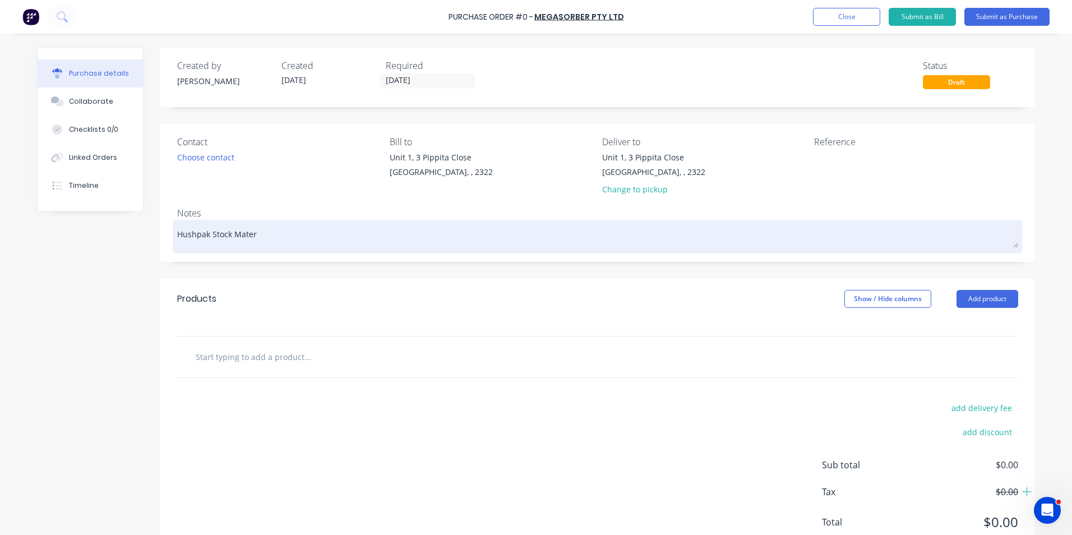
type textarea "Hushpak Stock Materi"
type textarea "x"
type textarea "Hushpak Stock Materia"
type textarea "x"
type textarea "Hushpak Stock Material"
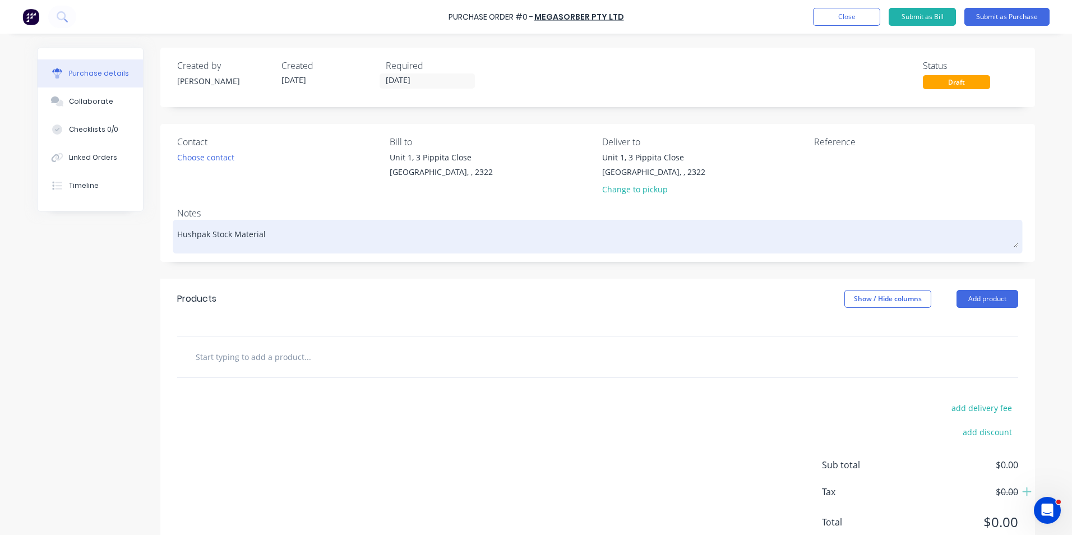
type textarea "x"
type textarea "Hushpak Stock Materials"
type textarea "x"
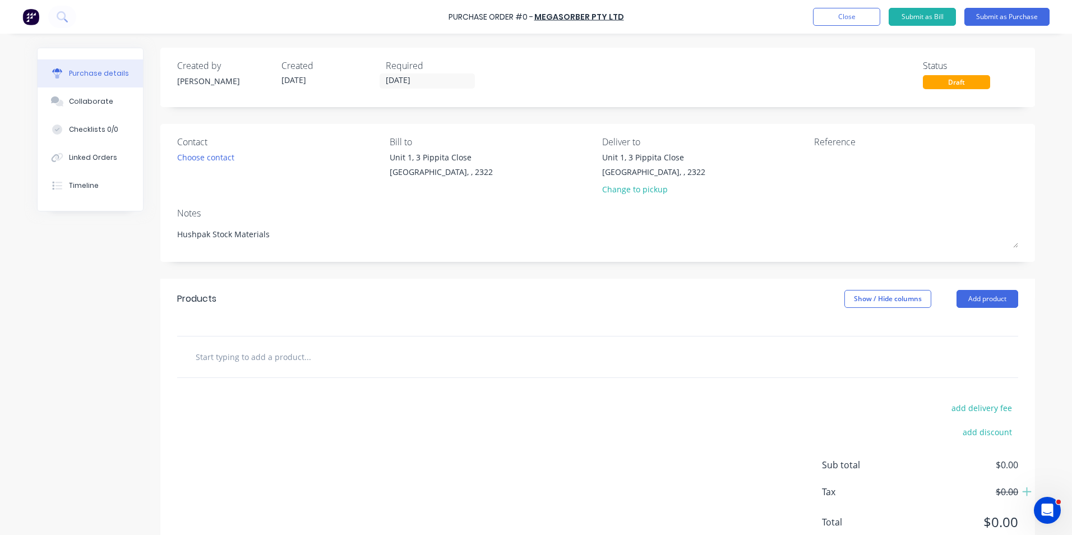
type textarea "Hushpak Stock Materials"
type textarea "x"
type textarea "Hushpak Stock Materials"
click at [212, 358] on input "text" at bounding box center [307, 356] width 224 height 22
type textarea "x"
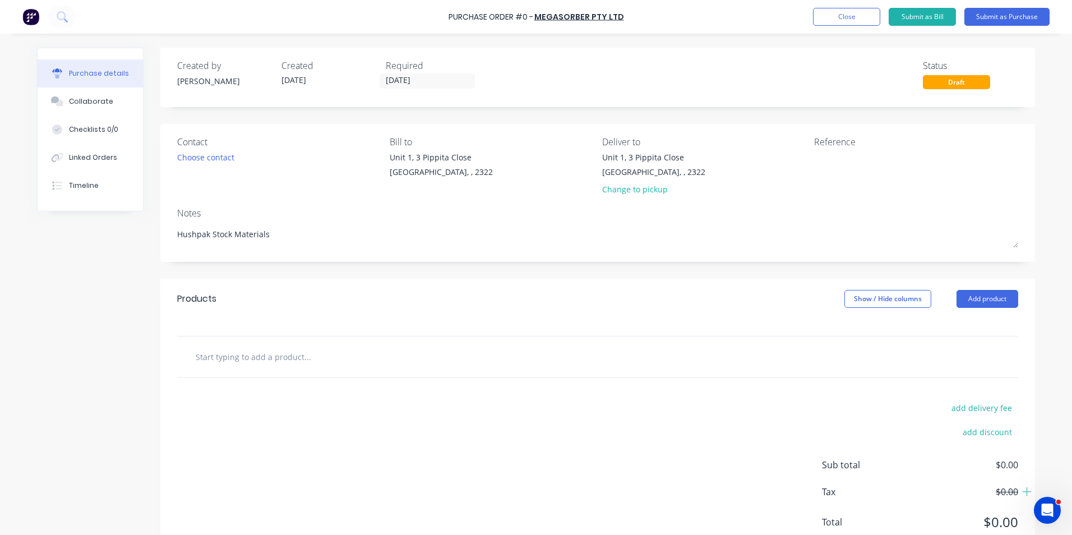
type input "S"
type textarea "x"
type input "Su"
type textarea "x"
type input "Sup"
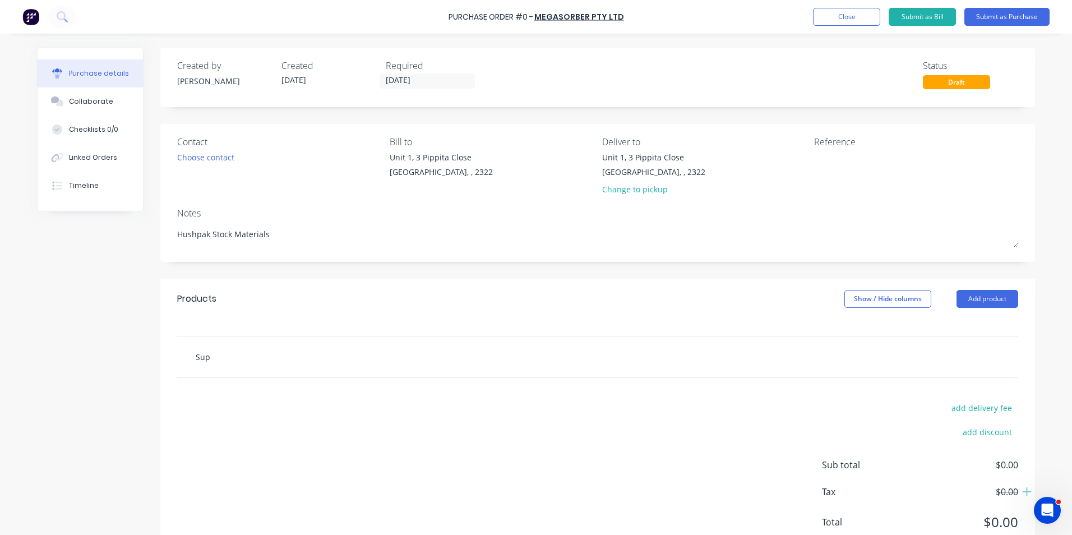
type textarea "x"
type input "Supp"
type textarea "x"
type input "Suppl"
type textarea "x"
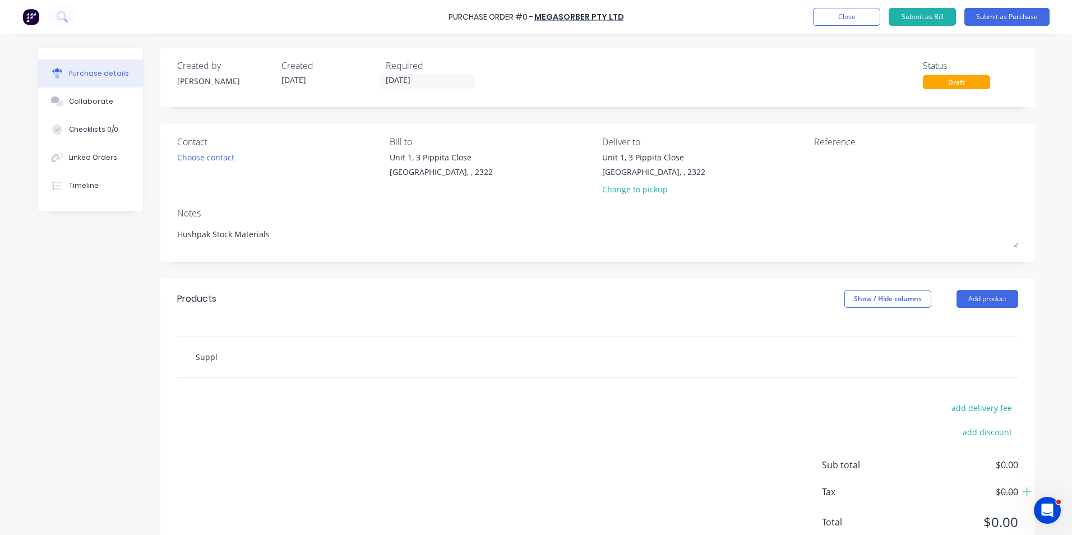
type input "Supply"
type textarea "x"
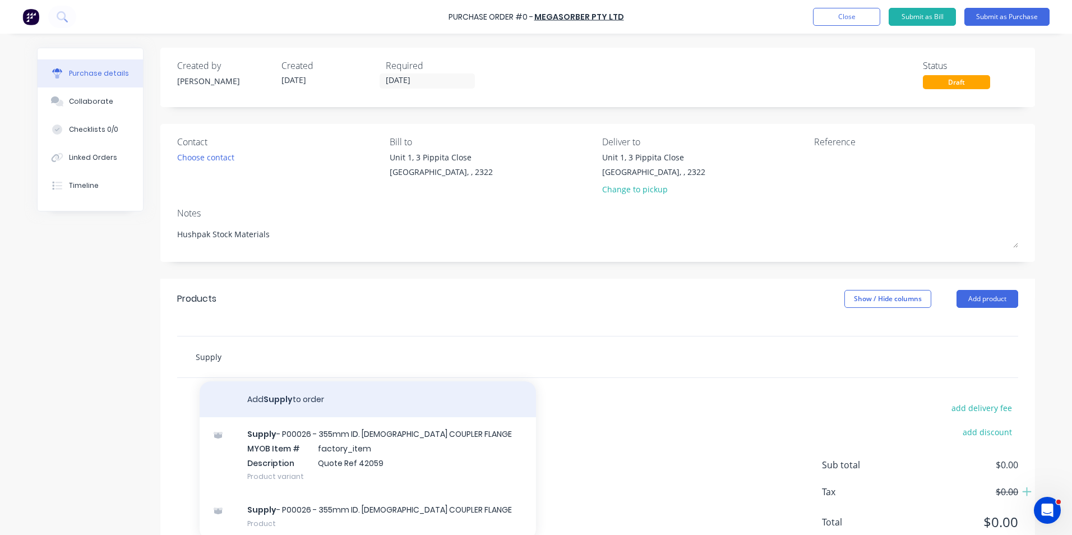
type input "Supply"
click at [285, 399] on button "Add Supply to order" at bounding box center [368, 399] width 336 height 36
type textarea "x"
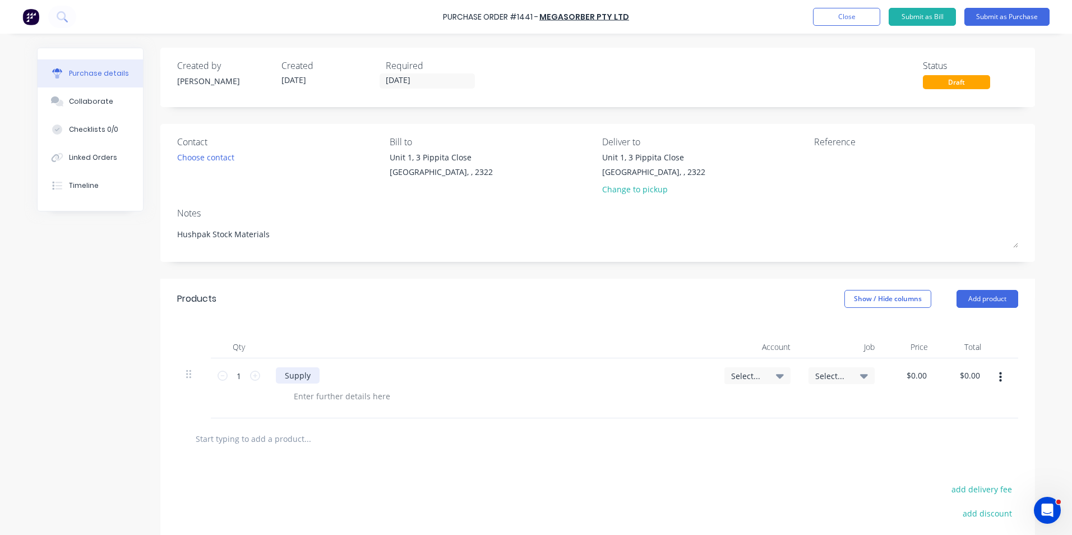
type textarea "x"
click at [308, 378] on div "Supply" at bounding box center [298, 375] width 44 height 16
type textarea "x"
click at [310, 392] on div at bounding box center [342, 396] width 114 height 16
paste div
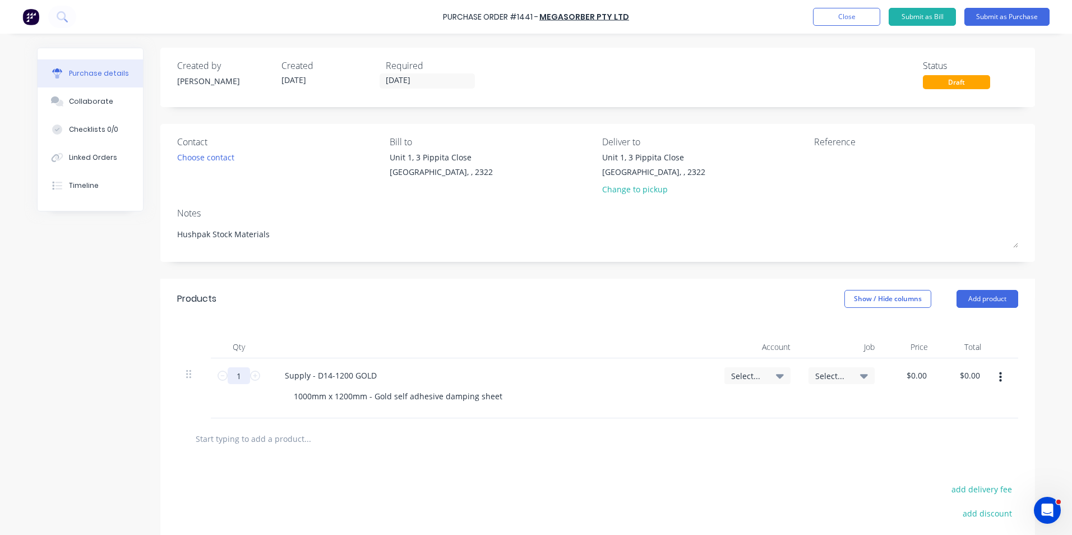
click at [232, 377] on input "1" at bounding box center [239, 375] width 22 height 17
type textarea "x"
type input "10"
type textarea "x"
type input "10"
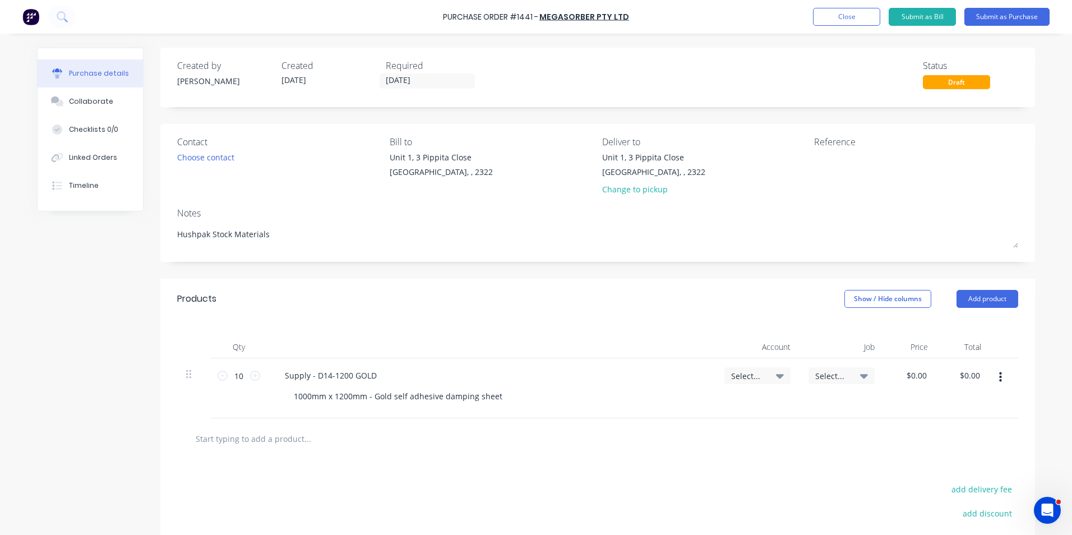
click at [737, 373] on span "Select..." at bounding box center [748, 376] width 34 height 12
type textarea "x"
click at [683, 408] on input at bounding box center [720, 409] width 115 height 22
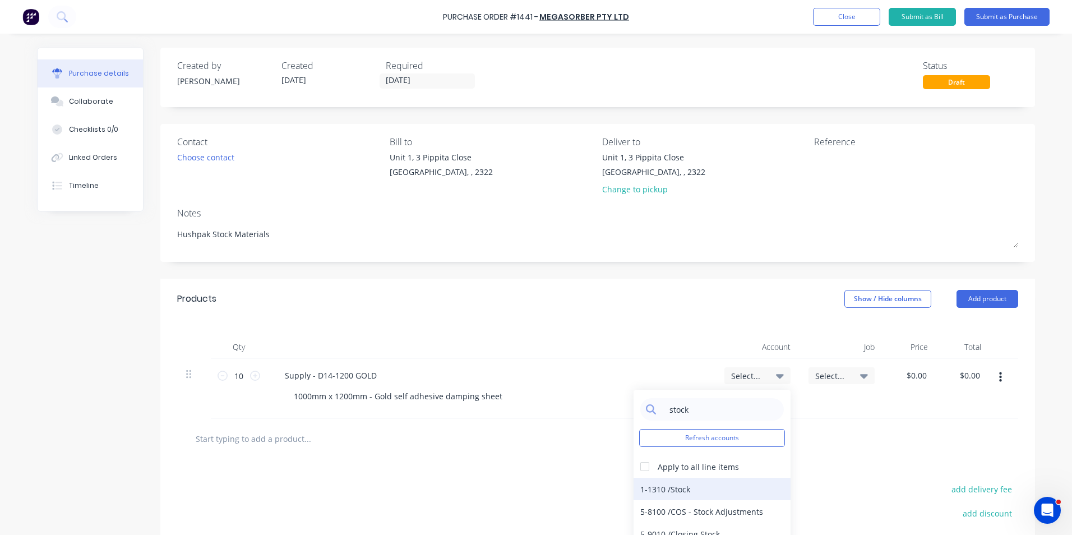
type input "stock"
click at [671, 488] on div "1-1310 / Stock" at bounding box center [712, 489] width 157 height 22
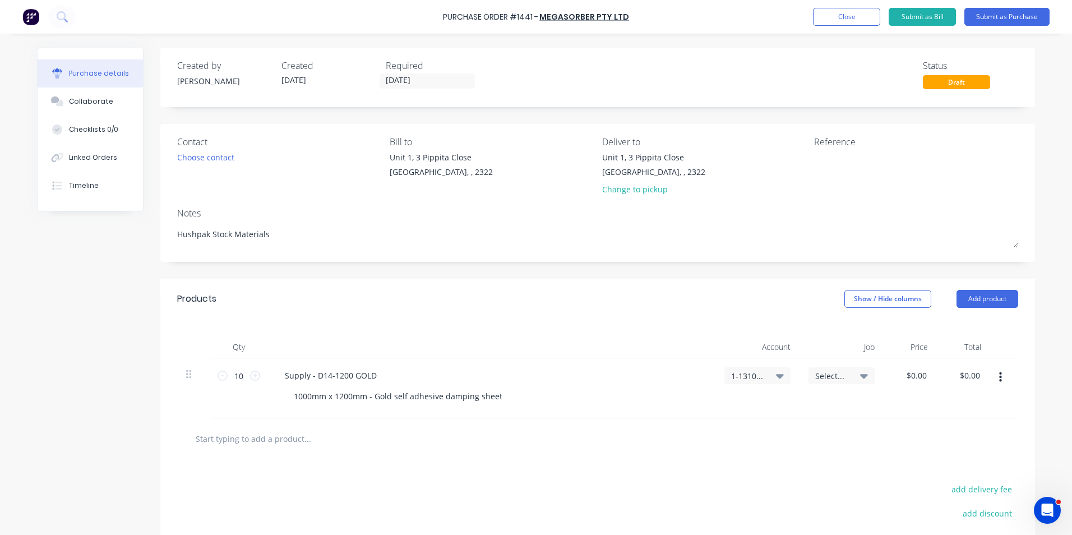
click at [823, 373] on span "Select..." at bounding box center [832, 376] width 34 height 12
type textarea "x"
click at [784, 408] on input at bounding box center [804, 409] width 115 height 22
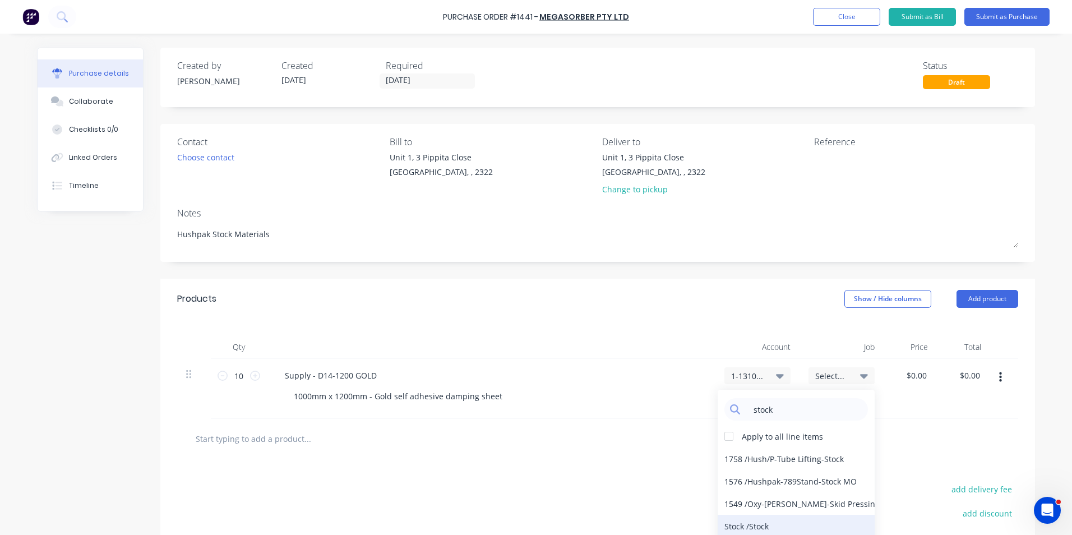
type input "stock"
click at [755, 524] on div "Stock / Stock" at bounding box center [796, 526] width 157 height 22
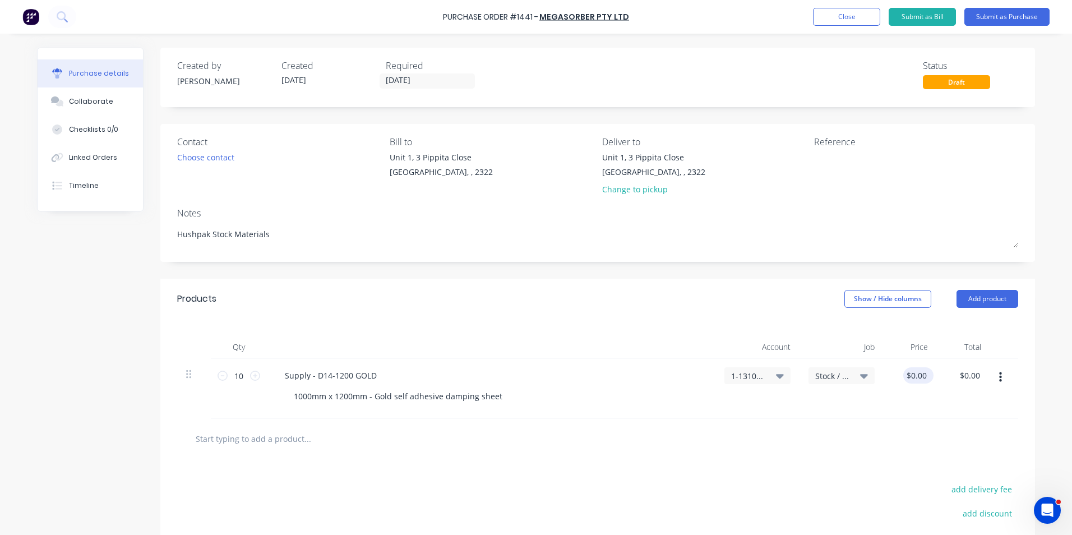
type textarea "x"
type input "0.0000"
click at [908, 371] on input "0.0000" at bounding box center [916, 375] width 26 height 16
click at [909, 375] on input "0.0000" at bounding box center [914, 375] width 30 height 16
type textarea "x"
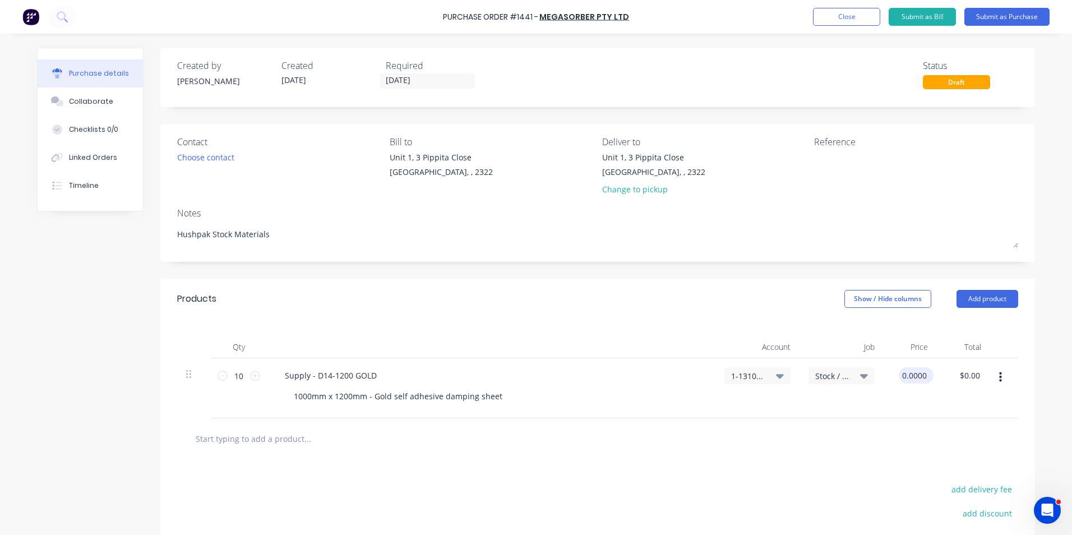
click at [909, 375] on input "0.0000" at bounding box center [914, 375] width 30 height 16
type input "102"
type textarea "x"
type input "$102.00"
type input "$1,020.00"
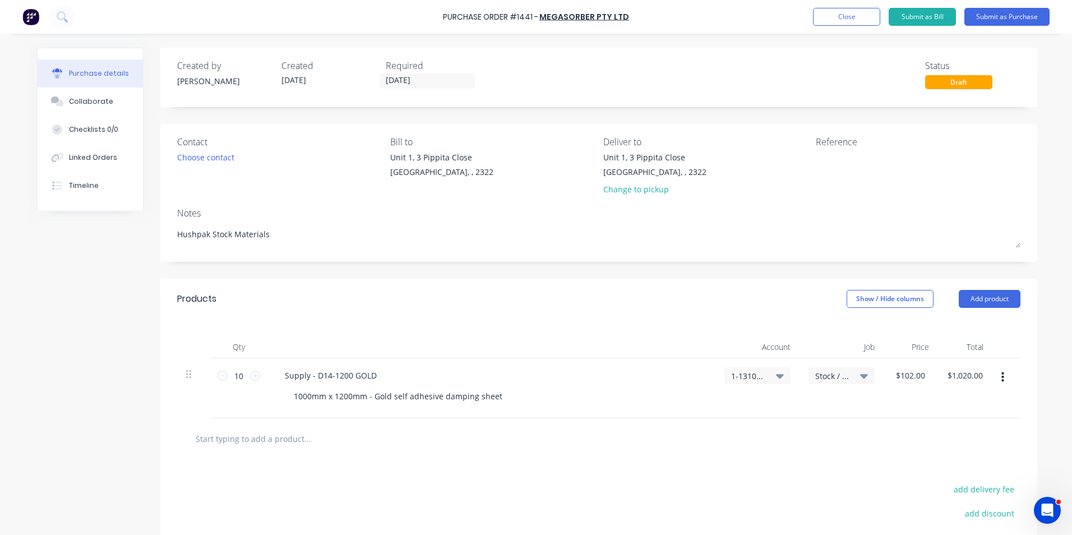
click at [890, 403] on div "$102.00 $102.00" at bounding box center [910, 388] width 52 height 60
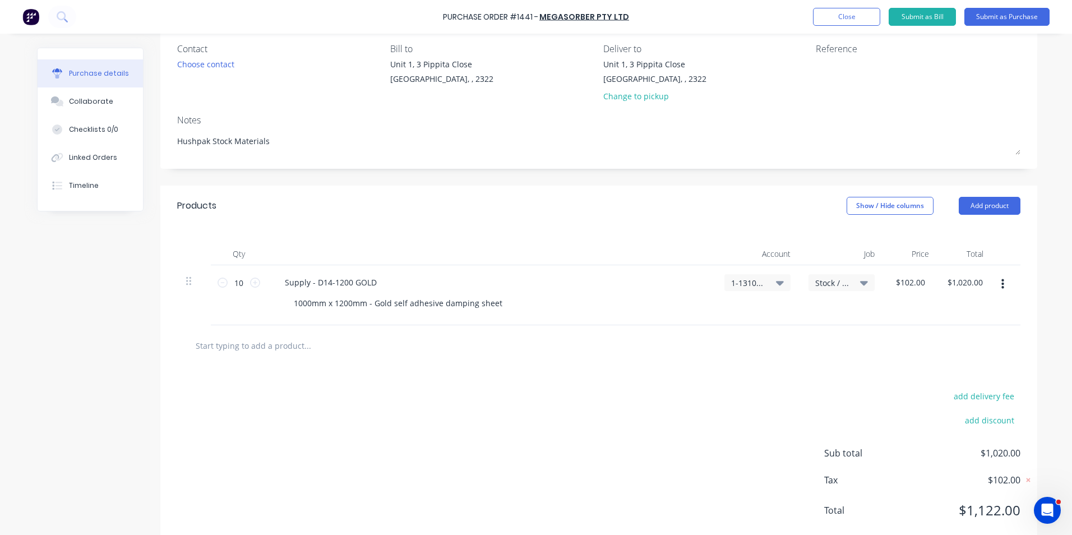
scroll to position [112, 0]
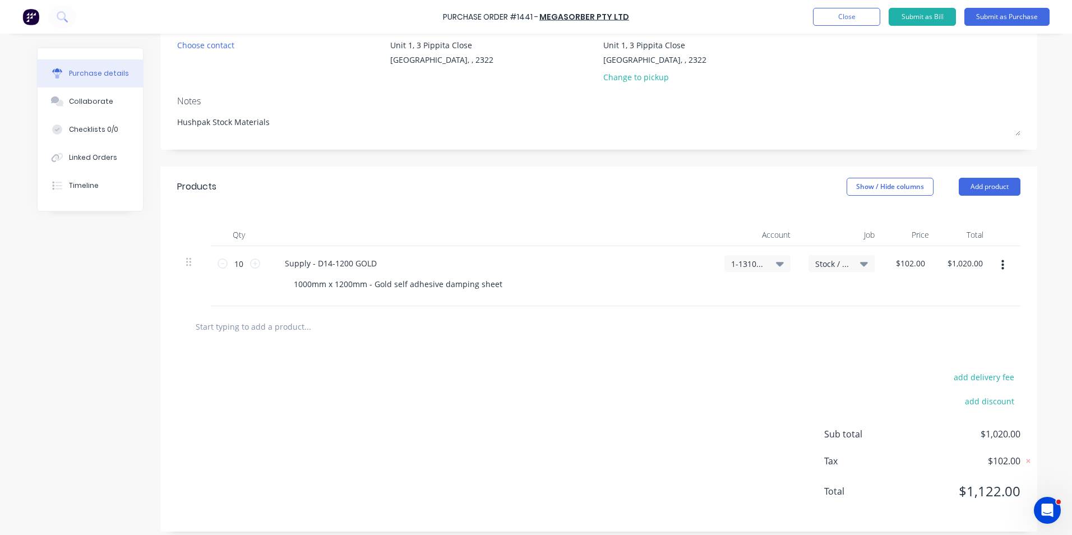
click at [1001, 264] on icon "button" at bounding box center [1002, 265] width 3 height 12
click at [946, 315] on button "Duplicate" at bounding box center [968, 317] width 95 height 22
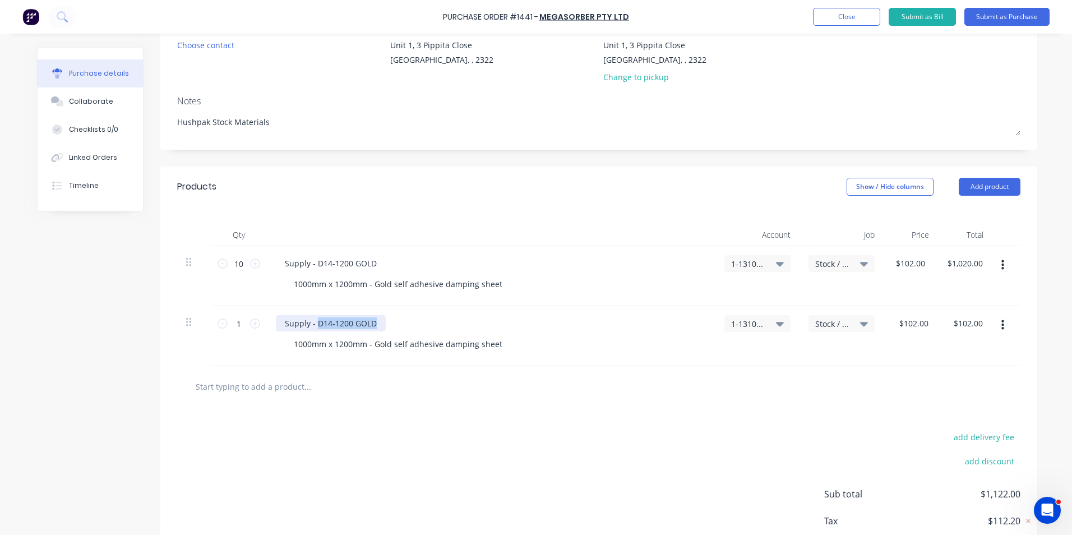
drag, startPoint x: 375, startPoint y: 323, endPoint x: 312, endPoint y: 324, distance: 62.8
click at [312, 324] on div "Supply - D14-1200 GOLD" at bounding box center [331, 323] width 110 height 16
type textarea "x"
paste div
drag, startPoint x: 497, startPoint y: 344, endPoint x: 269, endPoint y: 342, distance: 228.2
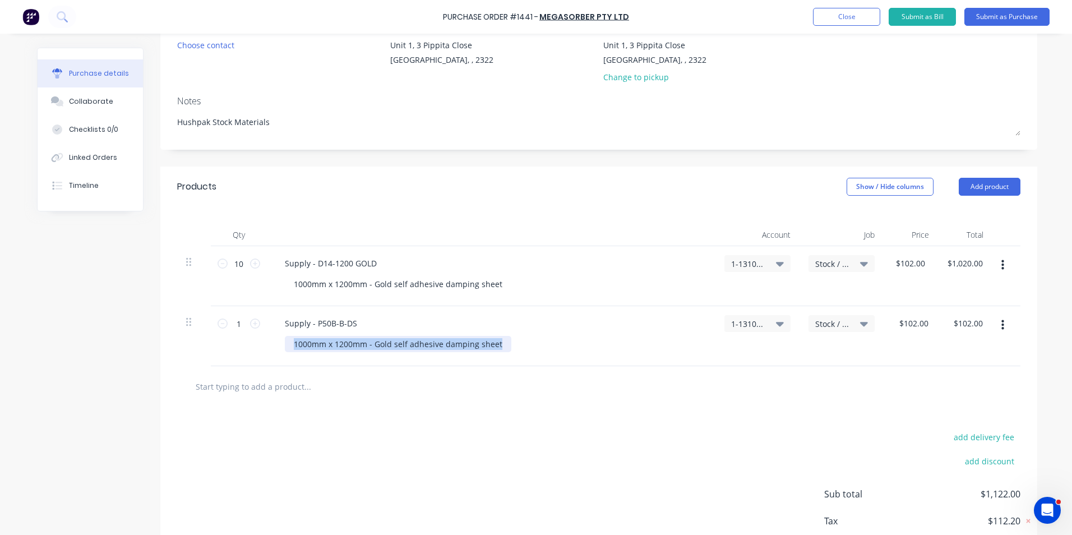
click at [269, 342] on div "Supply - P50B-B-DS 1000mm x 1200mm - Gold self adhesive damping sheet" at bounding box center [491, 336] width 449 height 60
type textarea "x"
paste div
click at [234, 322] on input "1" at bounding box center [239, 323] width 22 height 17
type textarea "x"
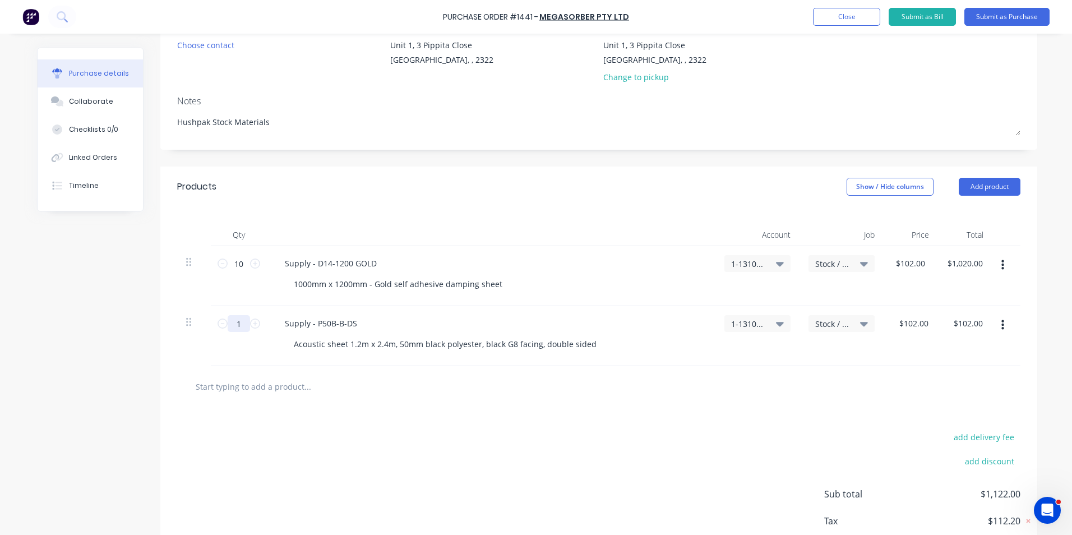
type input "10"
type input "$1,020.00"
type textarea "x"
type input "10"
type textarea "x"
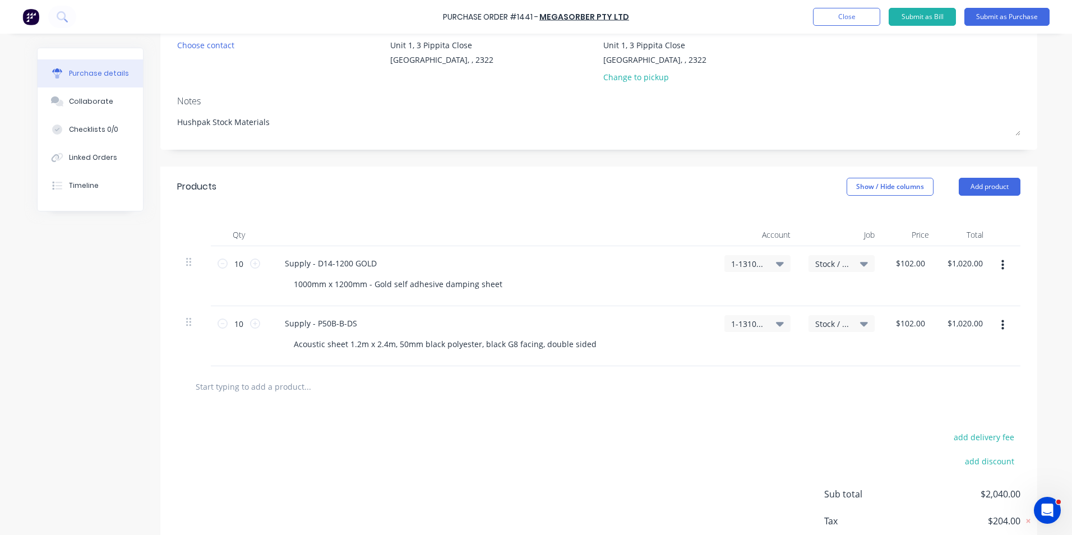
type input "102"
click at [903, 324] on div "102 $102.00" at bounding box center [910, 336] width 52 height 60
type textarea "x"
type input "$102.00"
click at [903, 324] on div "$102.00 102" at bounding box center [910, 336] width 52 height 60
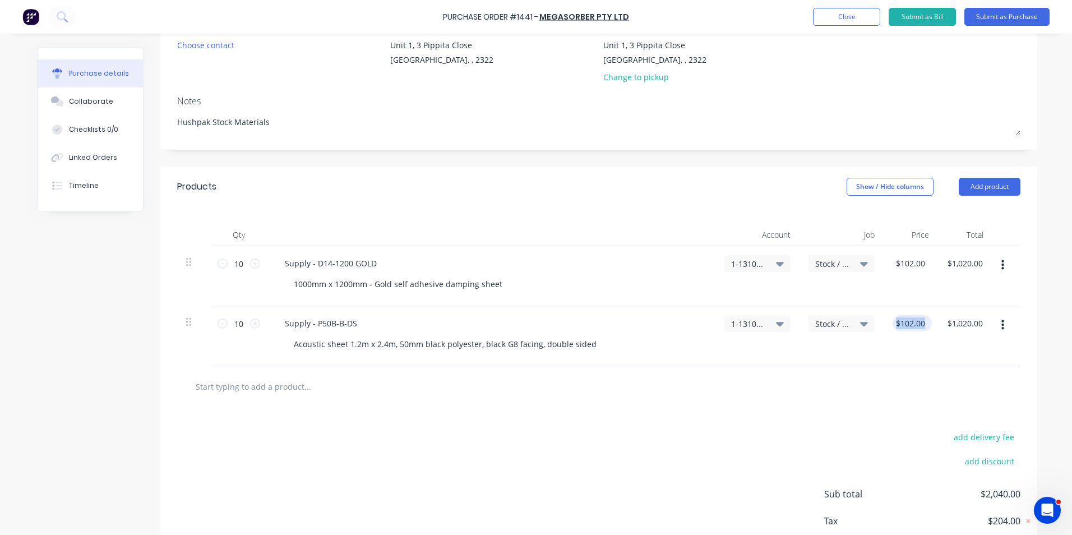
type textarea "x"
type input "102"
click at [914, 324] on input "102" at bounding box center [917, 323] width 19 height 16
type textarea "x"
click at [914, 324] on input "102" at bounding box center [917, 323] width 19 height 16
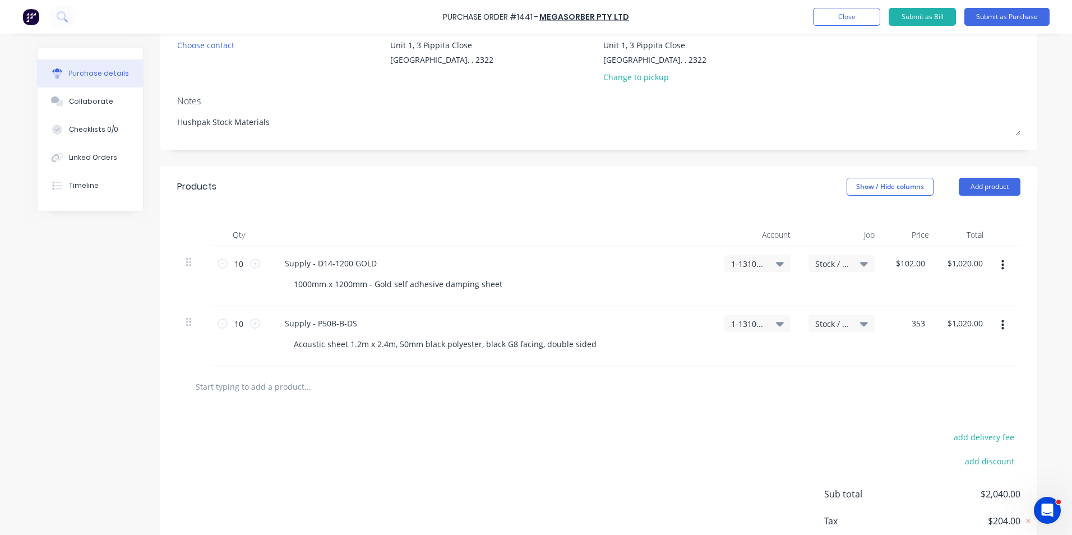
type input "353"
type textarea "x"
type input "$353.00"
type input "$3,530.00"
click at [913, 345] on div "$353.00 353" at bounding box center [910, 336] width 52 height 60
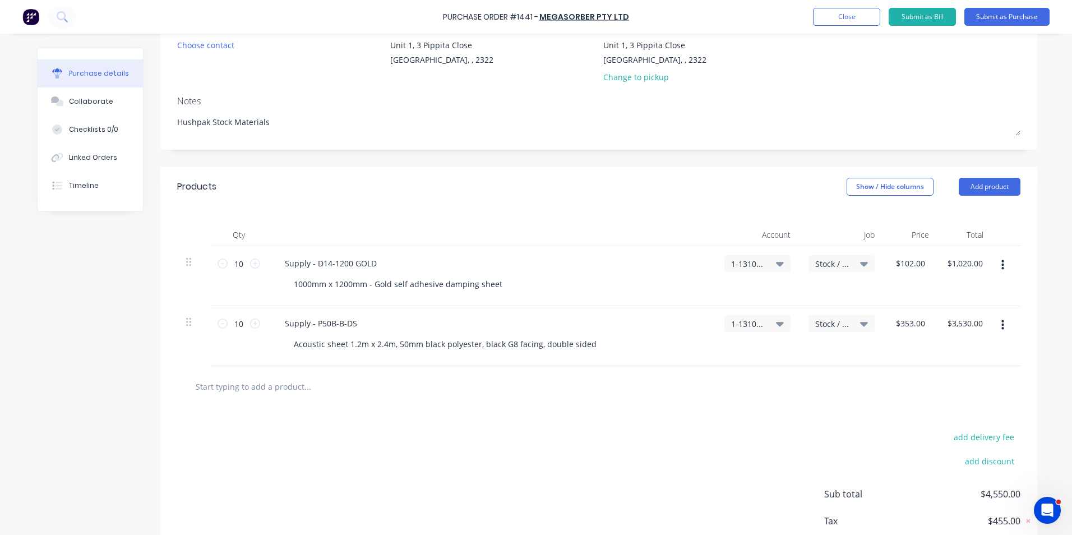
click at [1001, 325] on icon "button" at bounding box center [1002, 325] width 3 height 10
click at [943, 377] on button "Duplicate" at bounding box center [968, 377] width 95 height 22
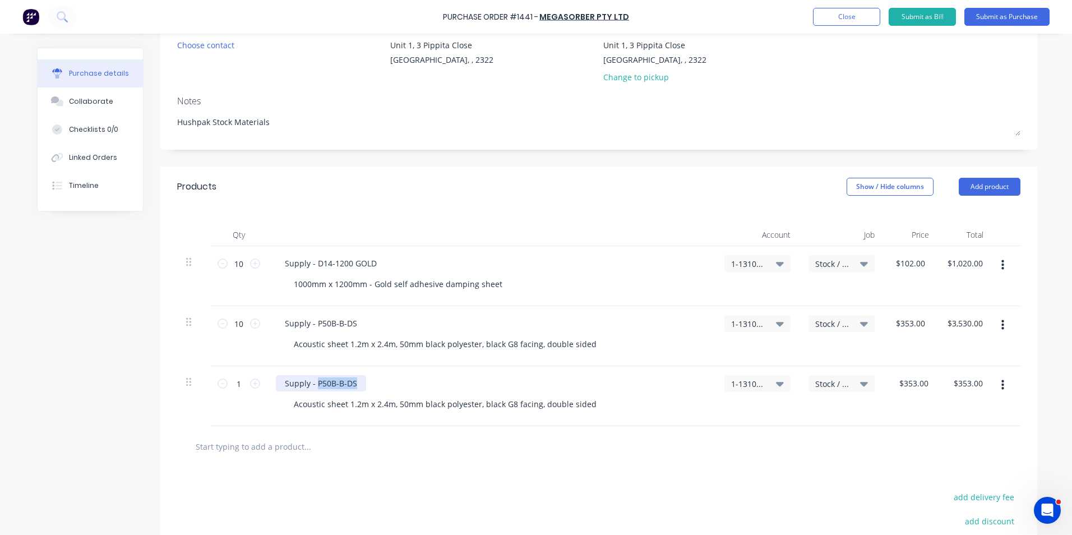
drag, startPoint x: 354, startPoint y: 383, endPoint x: 313, endPoint y: 384, distance: 40.9
click at [313, 384] on div "Supply - P50B-B-DS" at bounding box center [321, 383] width 90 height 16
type textarea "x"
paste div
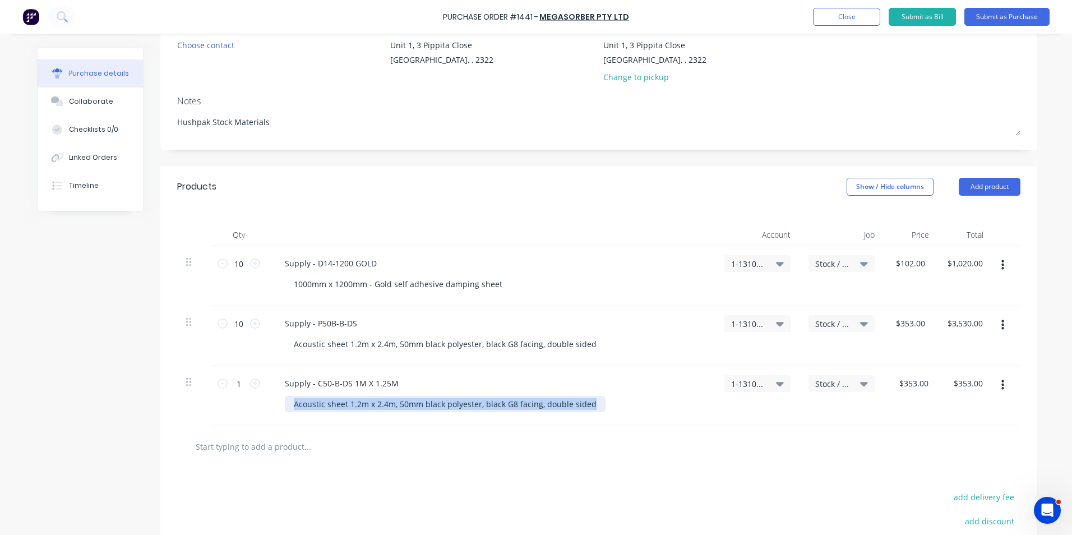
drag, startPoint x: 589, startPoint y: 402, endPoint x: 280, endPoint y: 403, distance: 309.5
click at [280, 403] on div "Supply - C50-B-DS 1M X 1.25M Acoustic sheet 1.2m x 2.4m, 50mm black polyester, …" at bounding box center [491, 396] width 449 height 60
type textarea "x"
paste div
click at [237, 382] on input "1" at bounding box center [239, 383] width 22 height 17
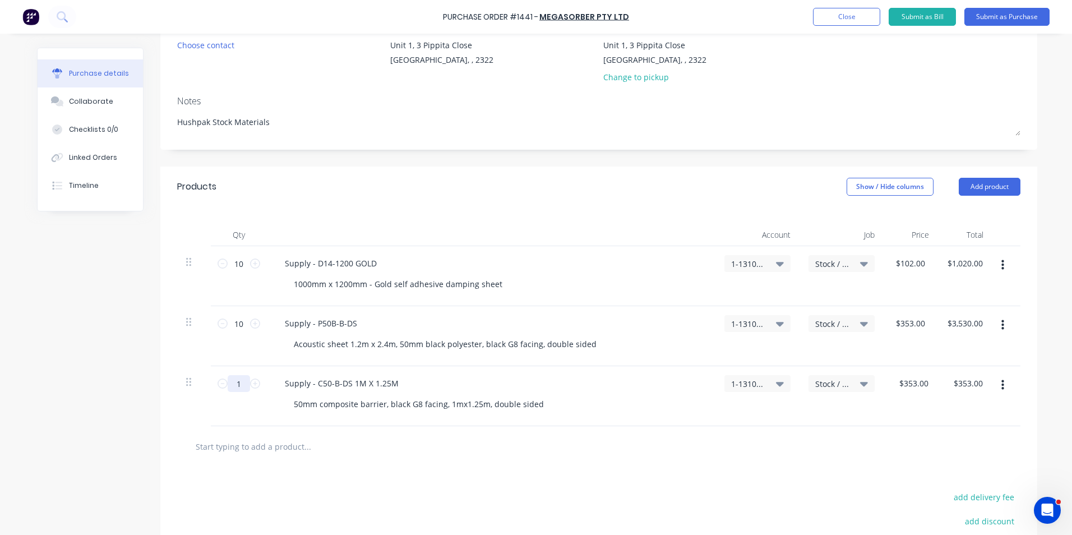
type textarea "x"
type input "10"
type input "$3,530.00"
type textarea "x"
type input "10"
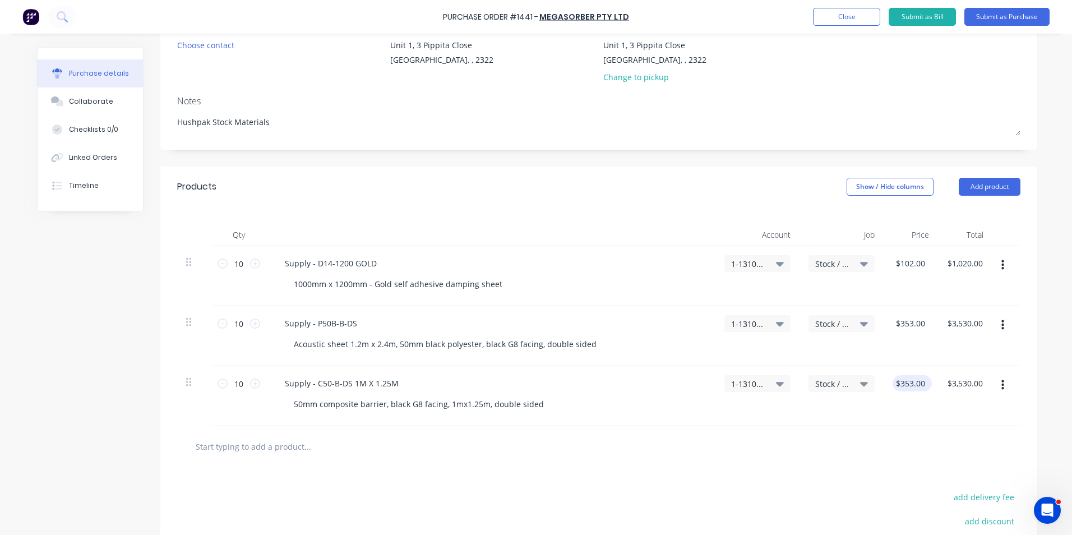
type textarea "x"
type input "353"
click at [904, 380] on input "353" at bounding box center [910, 383] width 35 height 16
type textarea "x"
click at [908, 380] on input "353" at bounding box center [917, 383] width 19 height 16
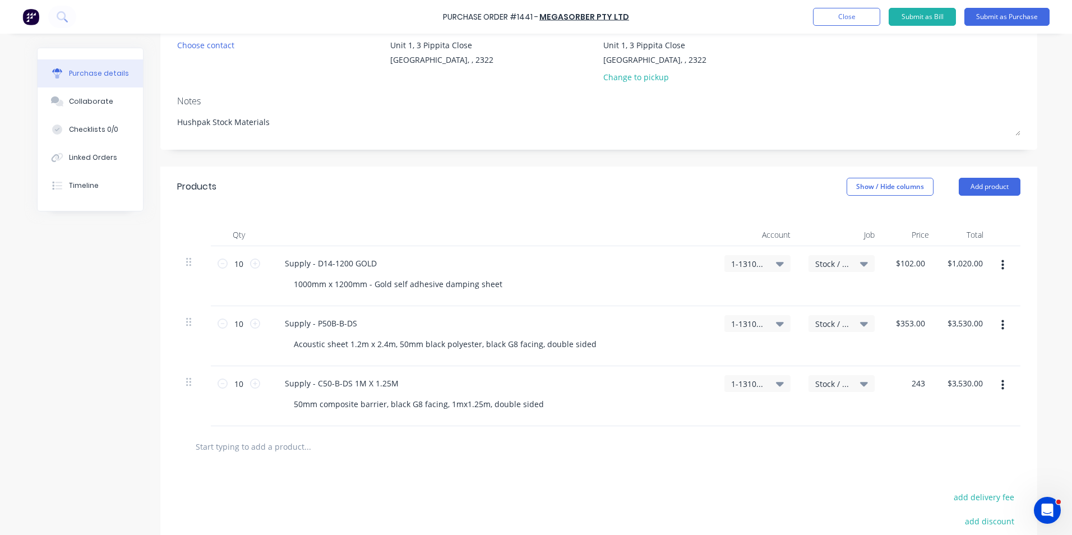
type input "243"
type textarea "x"
type input "$243.00"
type input "$2,430.00"
click at [894, 415] on div "$243.00 $243.00" at bounding box center [910, 396] width 52 height 60
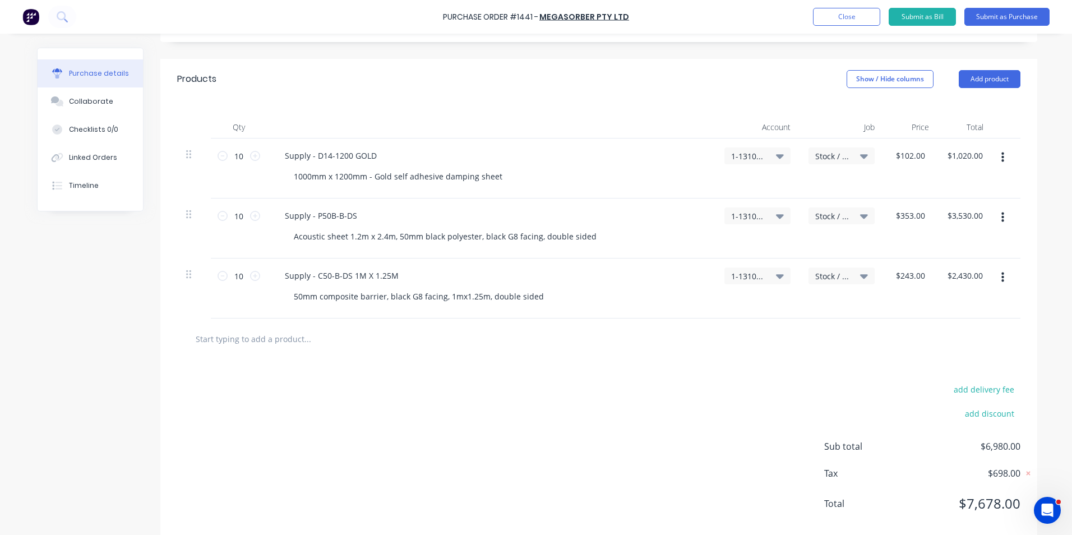
scroll to position [240, 0]
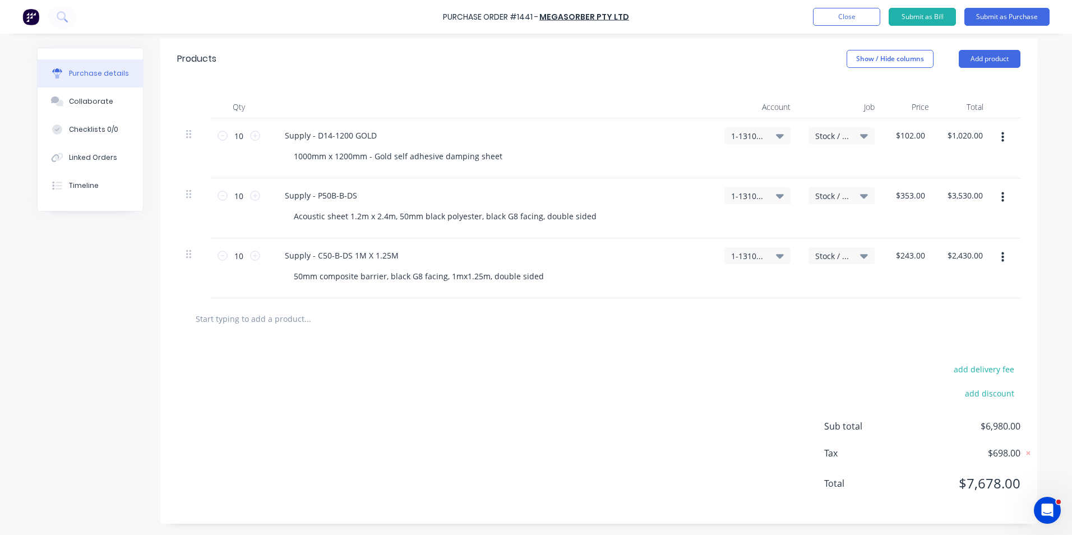
click at [1001, 254] on icon "button" at bounding box center [1002, 257] width 3 height 10
click at [950, 307] on button "Duplicate" at bounding box center [968, 309] width 95 height 22
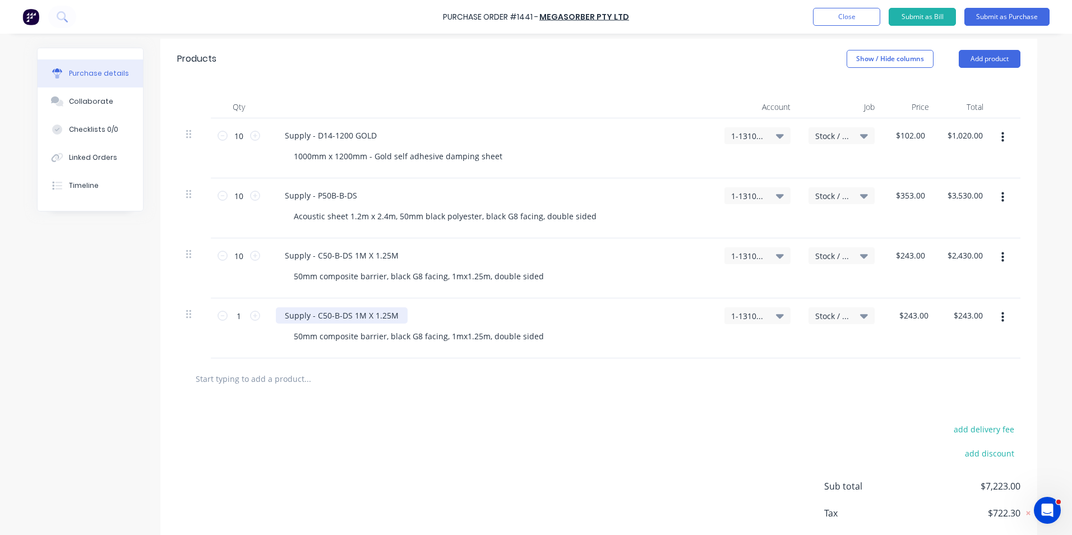
click at [381, 316] on div "Supply - C50-B-DS 1M X 1.25M" at bounding box center [342, 315] width 132 height 16
type textarea "x"
drag, startPoint x: 390, startPoint y: 313, endPoint x: 313, endPoint y: 313, distance: 76.8
click at [313, 313] on div "Supply - C50-B-DS 1M X 1.25M" at bounding box center [342, 315] width 132 height 16
paste div
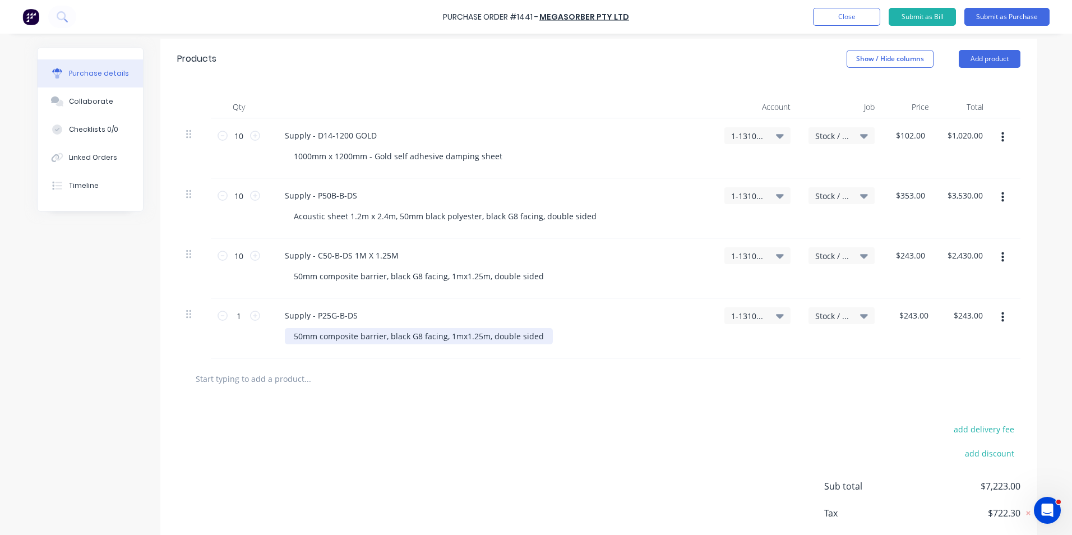
click at [537, 341] on div "50mm composite barrier, black G8 facing, 1mx1.25m, double sided" at bounding box center [419, 336] width 268 height 16
type textarea "x"
drag, startPoint x: 539, startPoint y: 336, endPoint x: 273, endPoint y: 336, distance: 265.8
click at [273, 336] on div "Supply - P25G-B-DS 50mm composite barrier, black G8 facing, 1mx1.25m, double si…" at bounding box center [491, 328] width 449 height 60
paste div
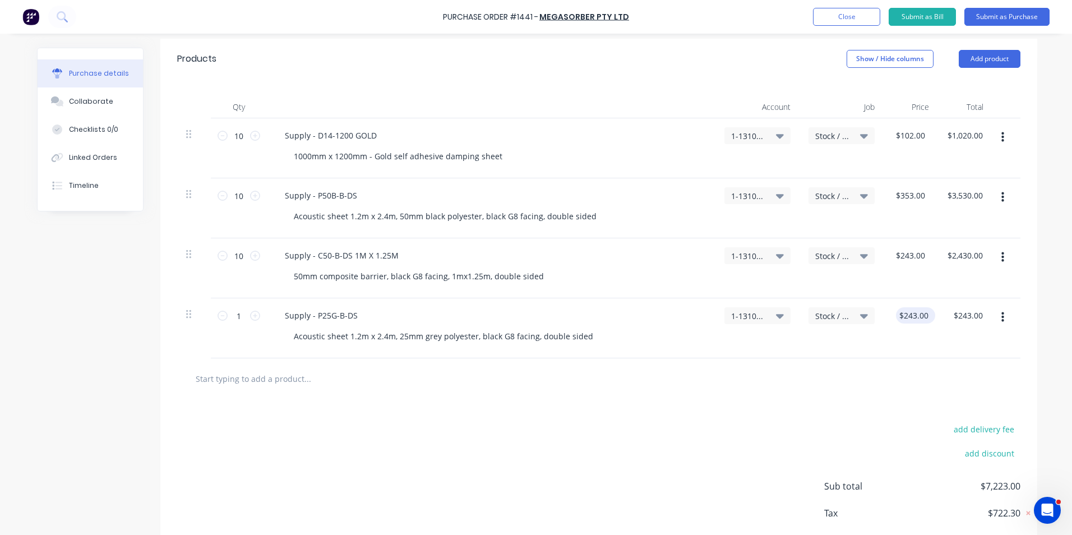
type textarea "x"
type input "243"
click at [916, 316] on input "243" at bounding box center [913, 315] width 35 height 16
type textarea "x"
click at [916, 316] on input "243" at bounding box center [921, 315] width 19 height 16
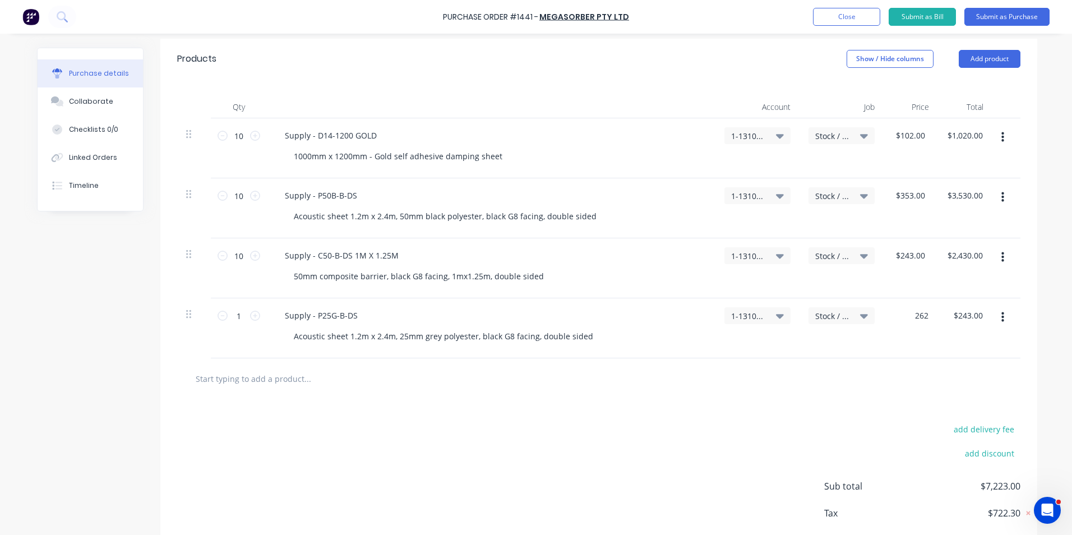
type input "262"
type textarea "x"
type input "$262.00"
click at [897, 371] on div at bounding box center [598, 378] width 825 height 22
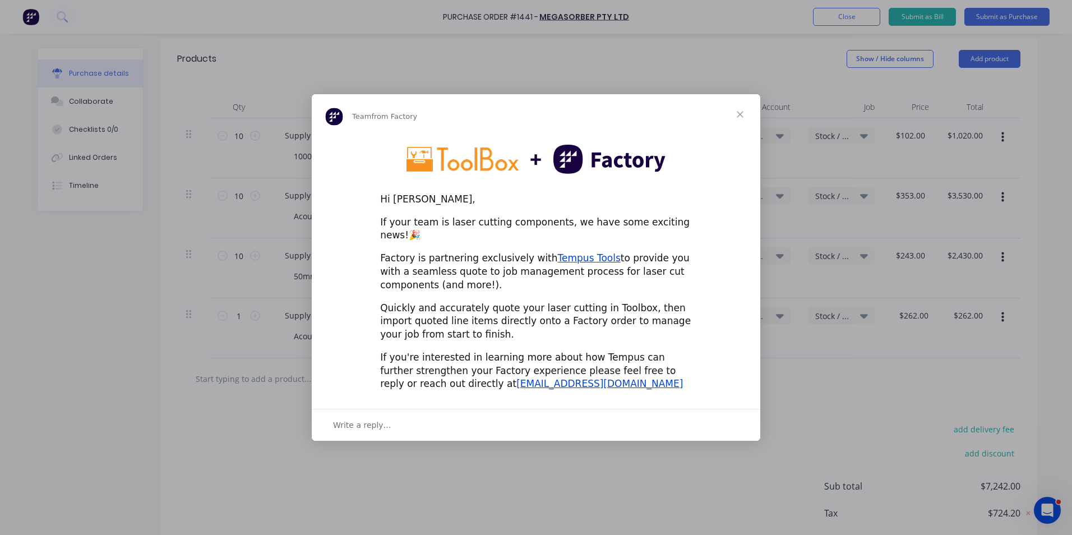
scroll to position [0, 0]
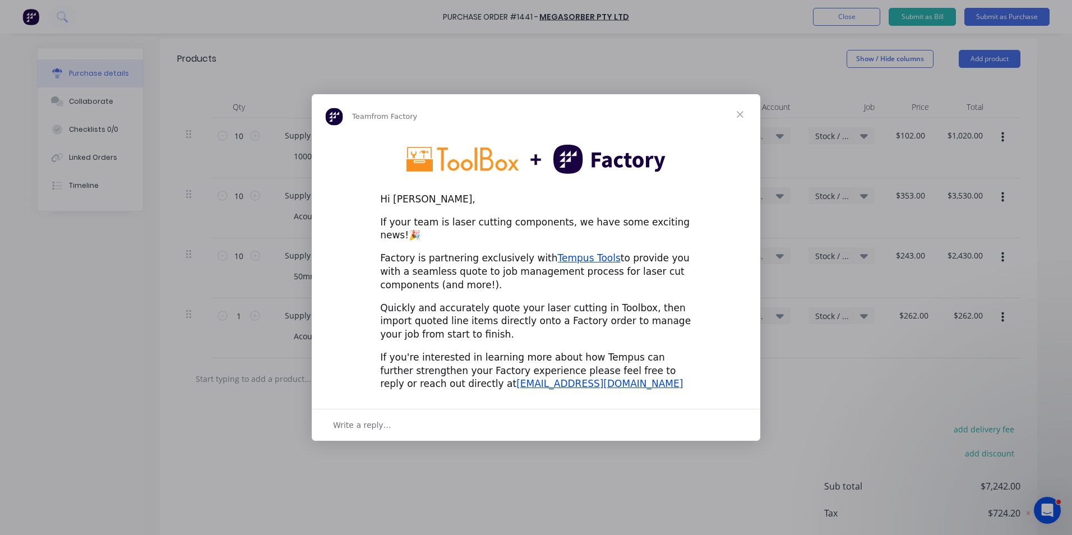
click at [742, 119] on span "Close" at bounding box center [740, 114] width 40 height 40
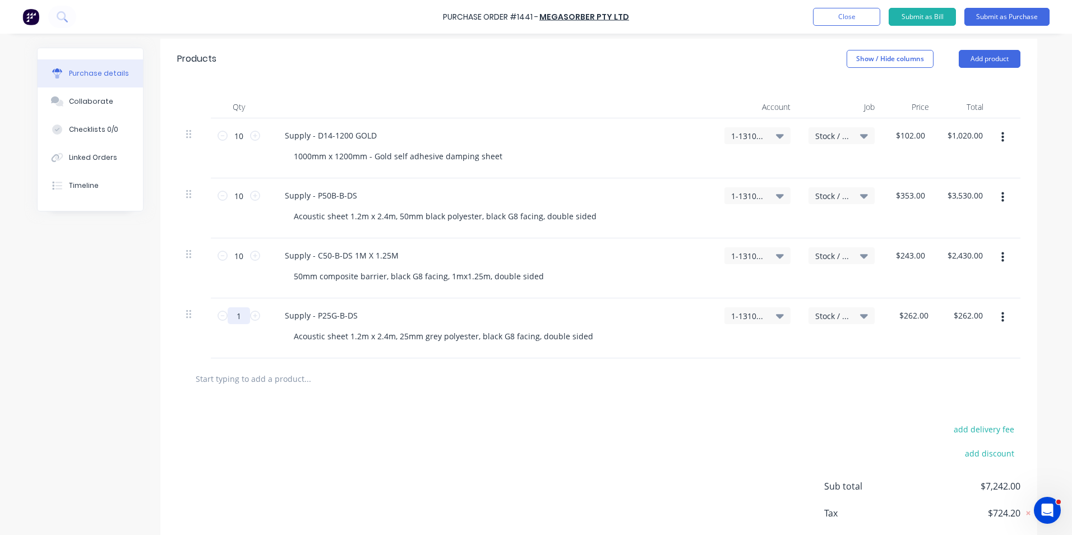
drag, startPoint x: 238, startPoint y: 316, endPoint x: 225, endPoint y: 317, distance: 12.9
click at [228, 317] on input "1" at bounding box center [239, 315] width 22 height 17
type textarea "x"
type input "10"
type input "$2,620.00"
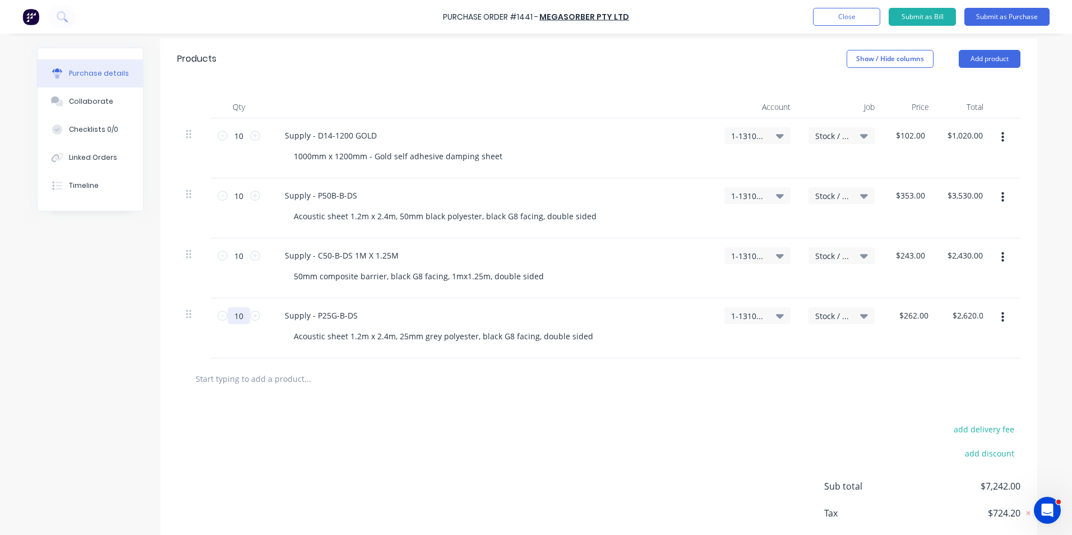
type textarea "x"
type input "10"
click at [417, 321] on div "Supply - P25G-B-DS" at bounding box center [491, 315] width 431 height 16
drag, startPoint x: 313, startPoint y: 322, endPoint x: 354, endPoint y: 318, distance: 41.1
click at [314, 322] on div "Supply - P25G-B-DS" at bounding box center [321, 315] width 91 height 16
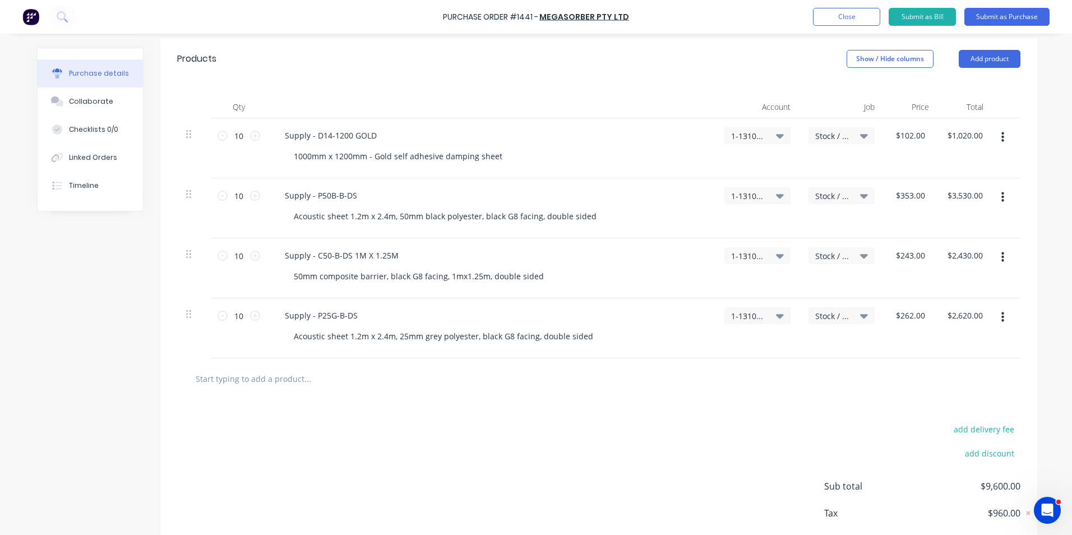
click at [996, 316] on button "button" at bounding box center [1003, 317] width 26 height 20
click at [951, 366] on button "Duplicate" at bounding box center [968, 369] width 95 height 22
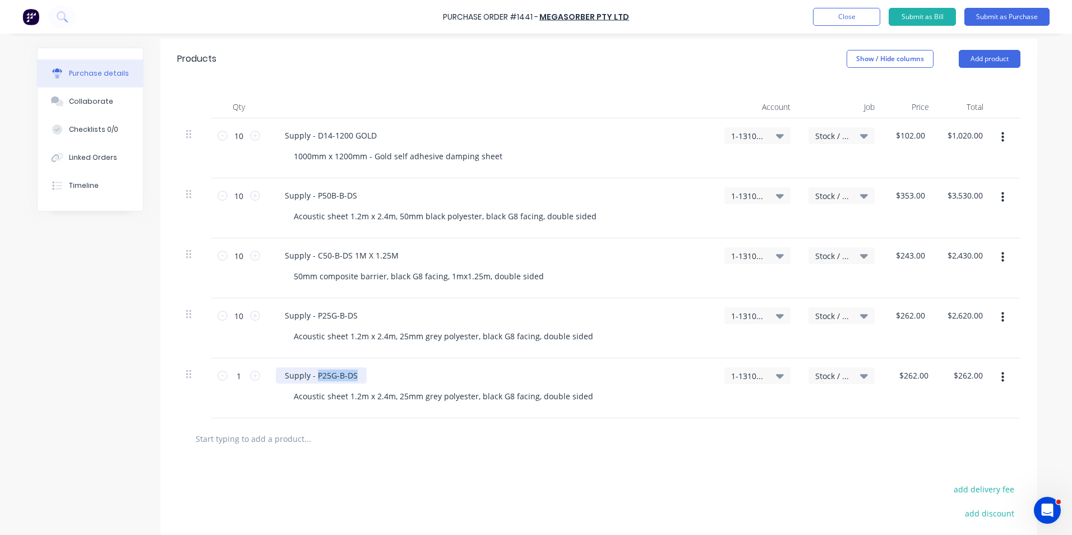
drag, startPoint x: 352, startPoint y: 374, endPoint x: 313, endPoint y: 374, distance: 38.7
click at [313, 374] on div "Supply - P25G-B-DS" at bounding box center [321, 375] width 91 height 16
type textarea "x"
paste div
type textarea "x"
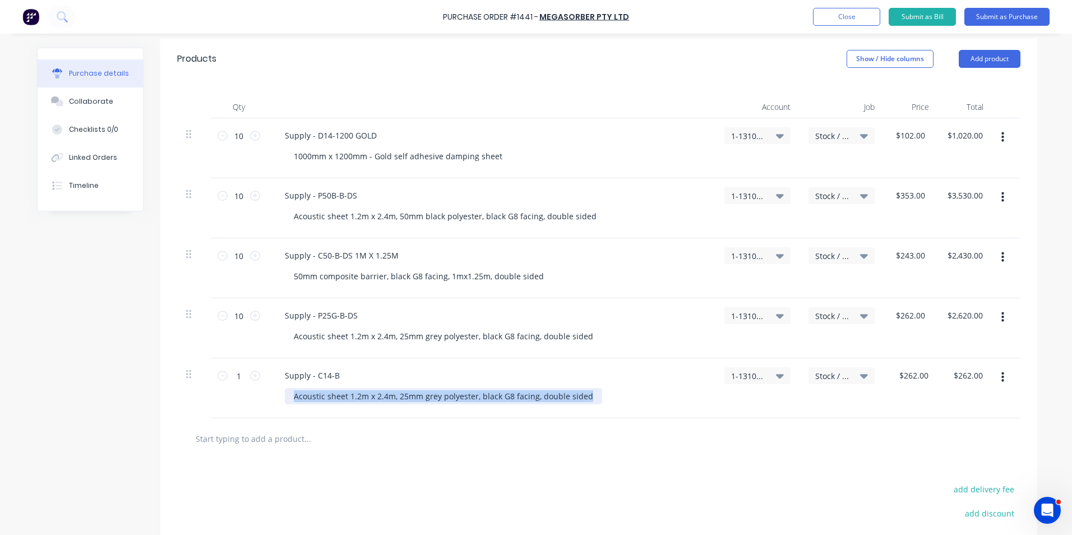
drag, startPoint x: 585, startPoint y: 395, endPoint x: 282, endPoint y: 404, distance: 302.9
click at [285, 404] on div "Acoustic sheet 1.2m x 2.4m, 25mm grey polyester, black G8 facing, double sided" at bounding box center [443, 396] width 317 height 16
paste div
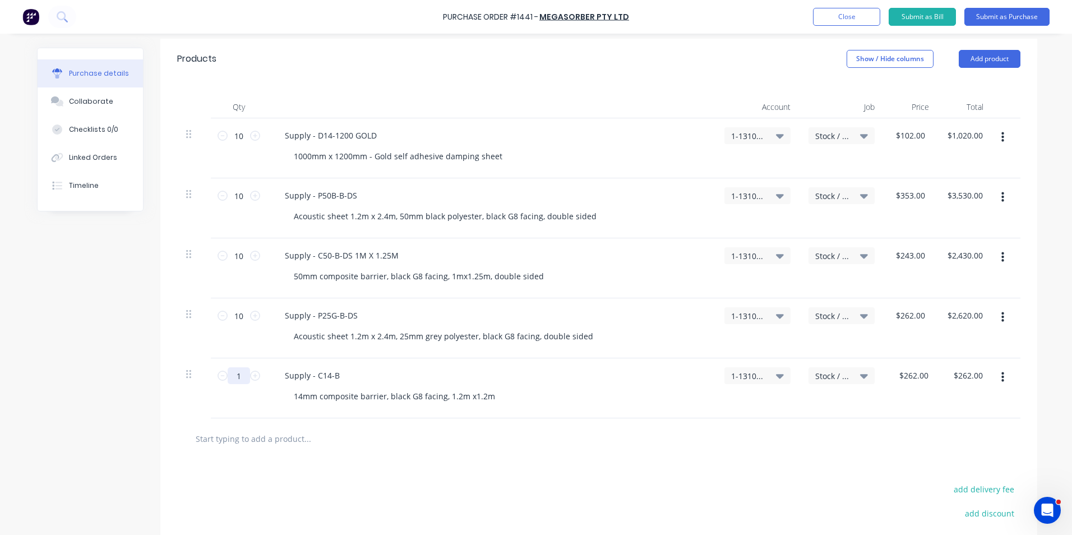
click at [235, 376] on input "1" at bounding box center [239, 375] width 22 height 17
type textarea "x"
type input "10"
type input "$2,620.00"
type textarea "x"
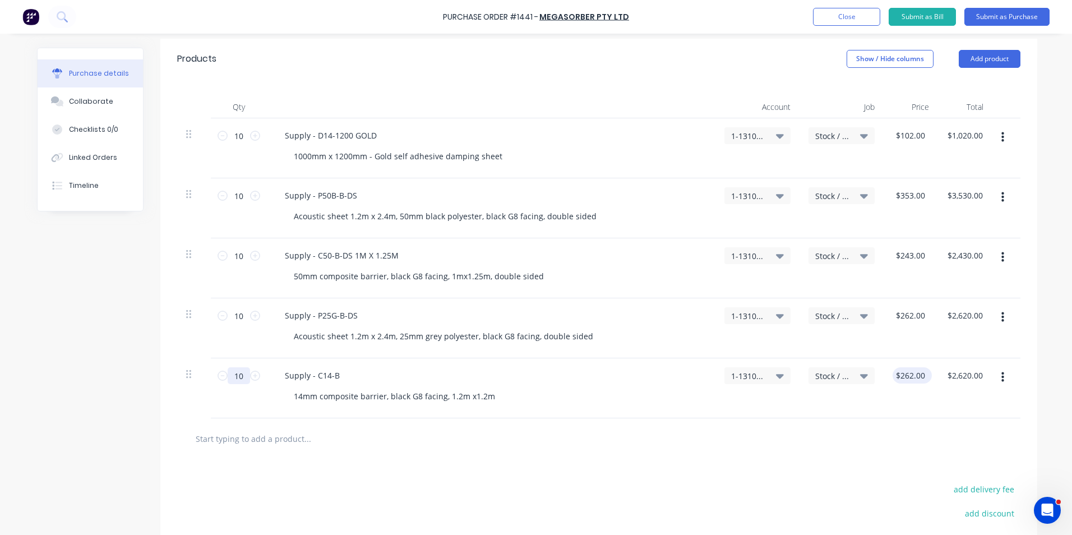
type input "10"
type textarea "x"
type input "262"
click at [906, 373] on input "262" at bounding box center [910, 375] width 35 height 16
type textarea "x"
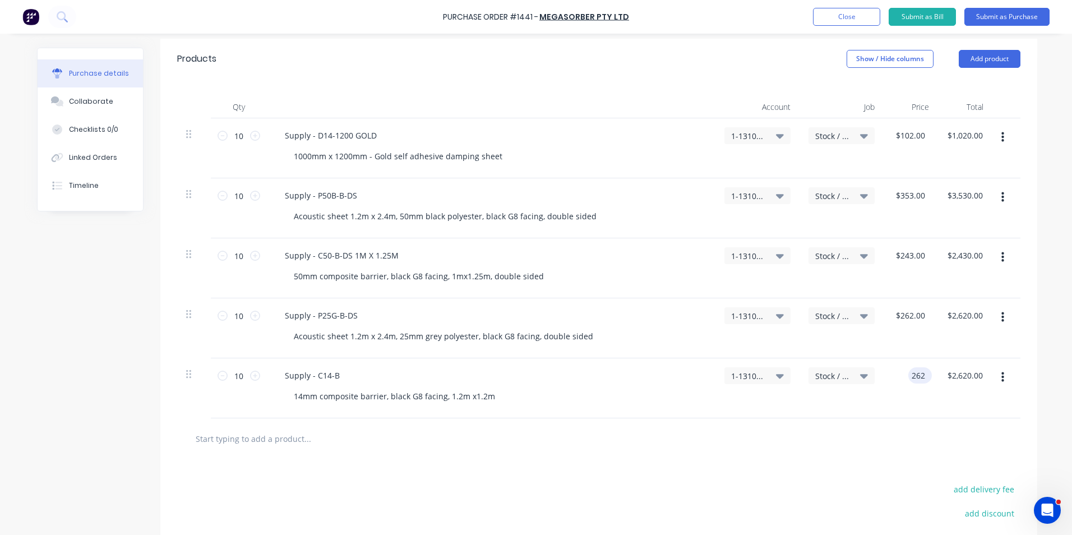
click at [908, 373] on input "262" at bounding box center [917, 375] width 19 height 16
type input "177"
type textarea "x"
type input "$177.00"
type input "$1,770.00"
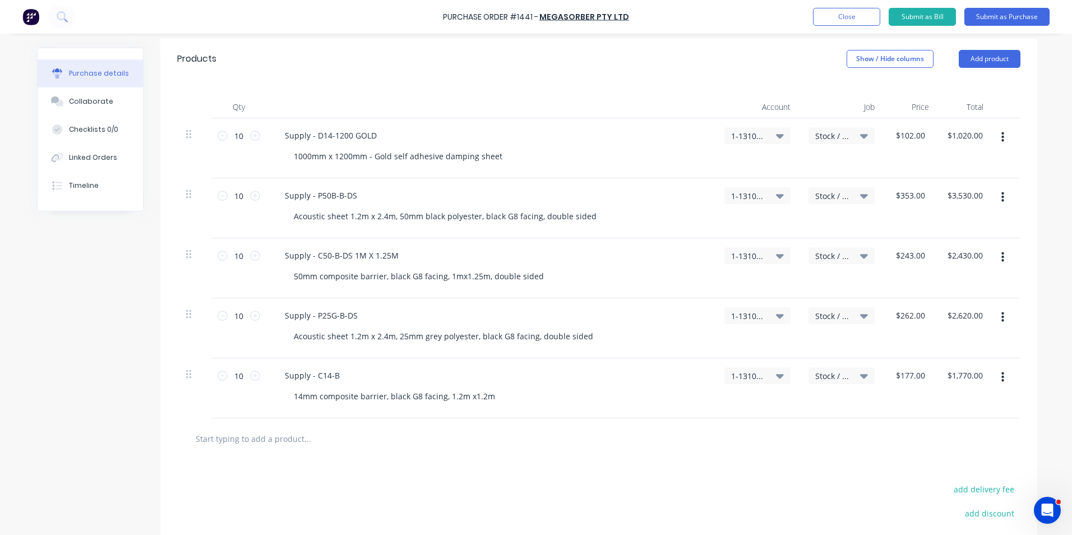
click at [899, 403] on div "$177.00 $177.00" at bounding box center [910, 388] width 52 height 60
click at [1001, 378] on icon "button" at bounding box center [1002, 377] width 3 height 10
click at [953, 428] on button "Duplicate" at bounding box center [968, 429] width 95 height 22
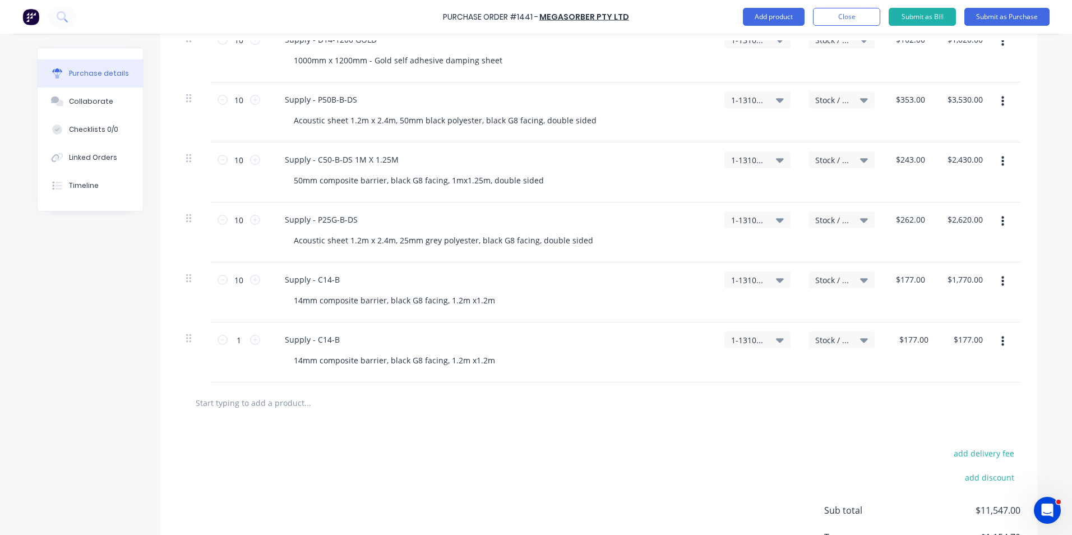
scroll to position [352, 0]
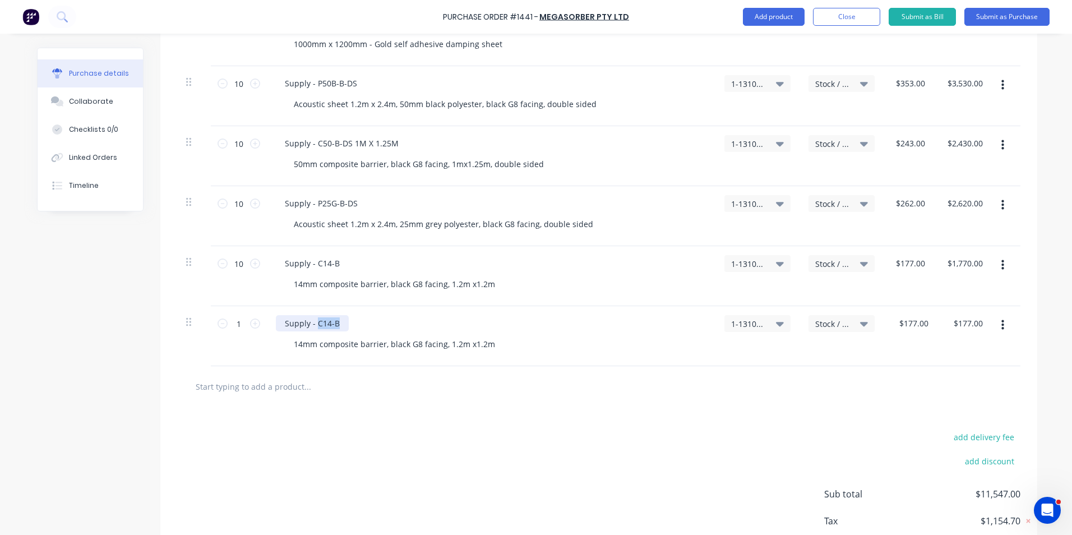
drag, startPoint x: 339, startPoint y: 321, endPoint x: 312, endPoint y: 323, distance: 26.4
click at [312, 323] on div "Supply - C14-B" at bounding box center [312, 323] width 73 height 16
type textarea "x"
paste div
drag, startPoint x: 492, startPoint y: 344, endPoint x: 285, endPoint y: 343, distance: 206.9
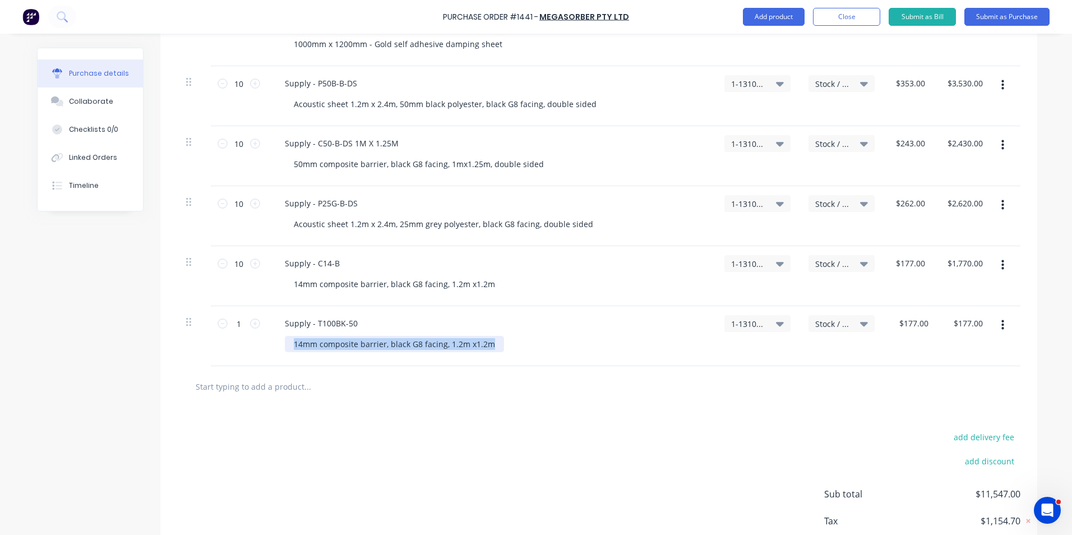
click at [285, 343] on div "14mm composite barrier, black G8 facing, 1.2m x1.2m" at bounding box center [394, 344] width 219 height 16
type textarea "x"
paste div
type textarea "x"
type input "177"
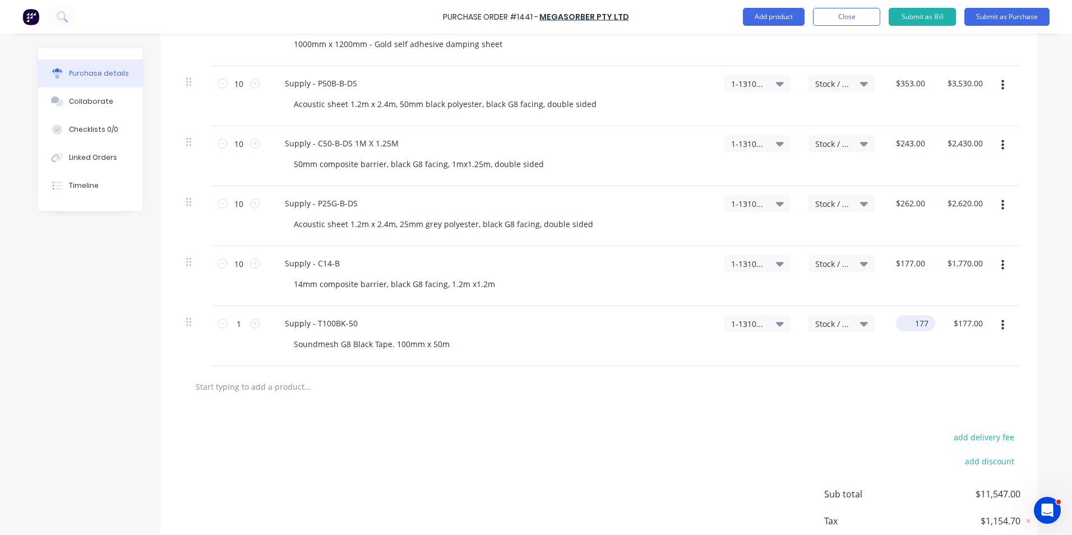
click at [911, 324] on input "177" at bounding box center [913, 323] width 35 height 16
type textarea "x"
click at [912, 324] on input "177" at bounding box center [921, 323] width 19 height 16
type input "230"
type textarea "x"
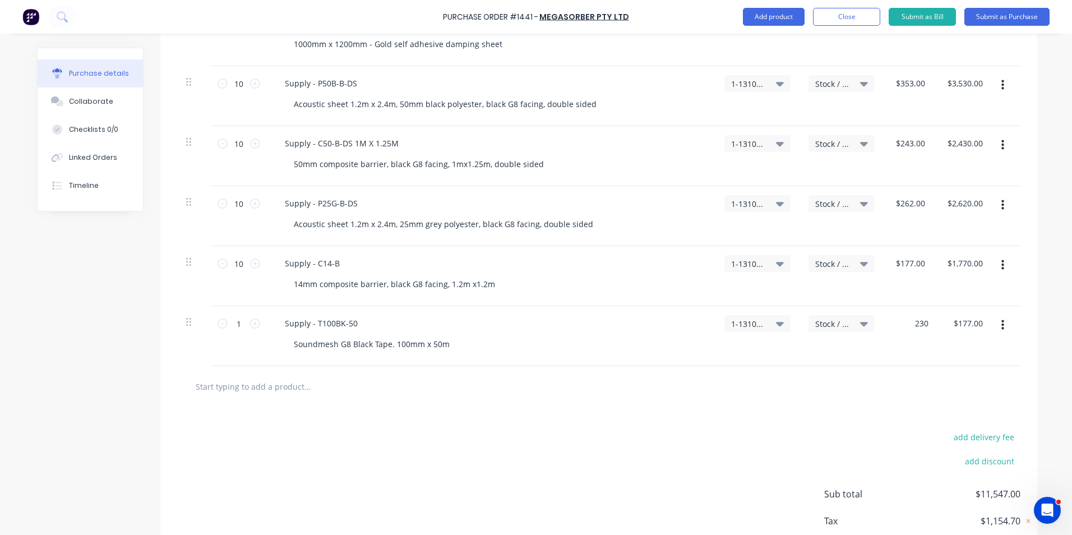
type input "$230.00"
click at [884, 362] on div "$230.00 $230.00" at bounding box center [911, 336] width 54 height 60
click at [237, 327] on input "1" at bounding box center [239, 323] width 22 height 17
type textarea "x"
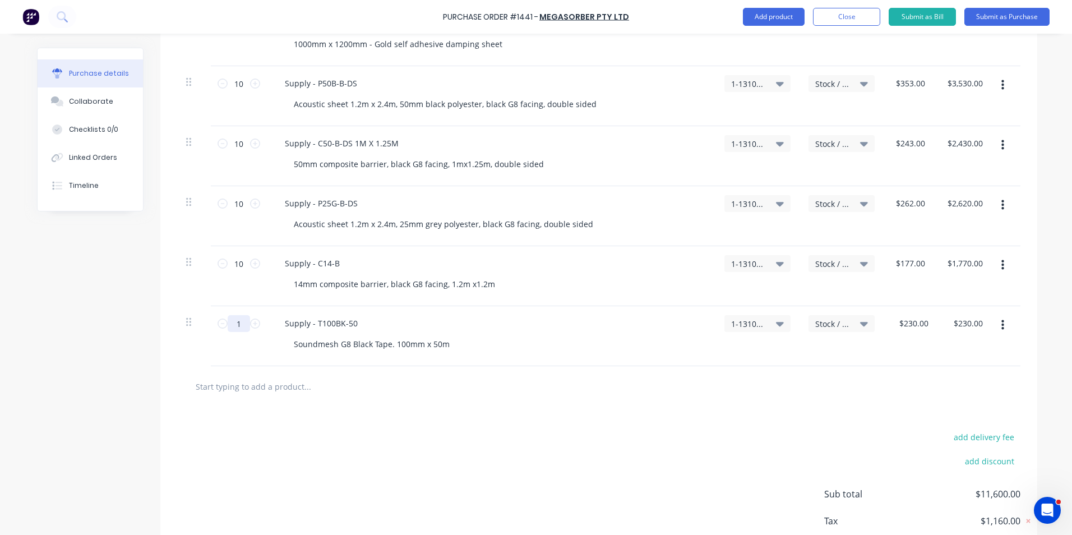
type input "10"
type input "$2,300.00"
type textarea "x"
type input "10"
click at [443, 391] on div at bounding box center [354, 386] width 336 height 22
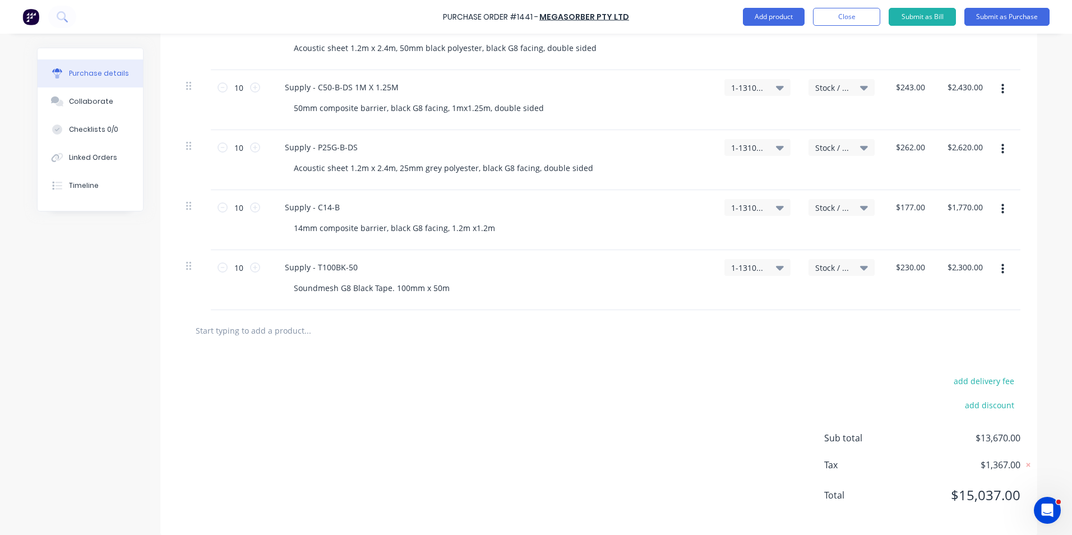
scroll to position [420, 0]
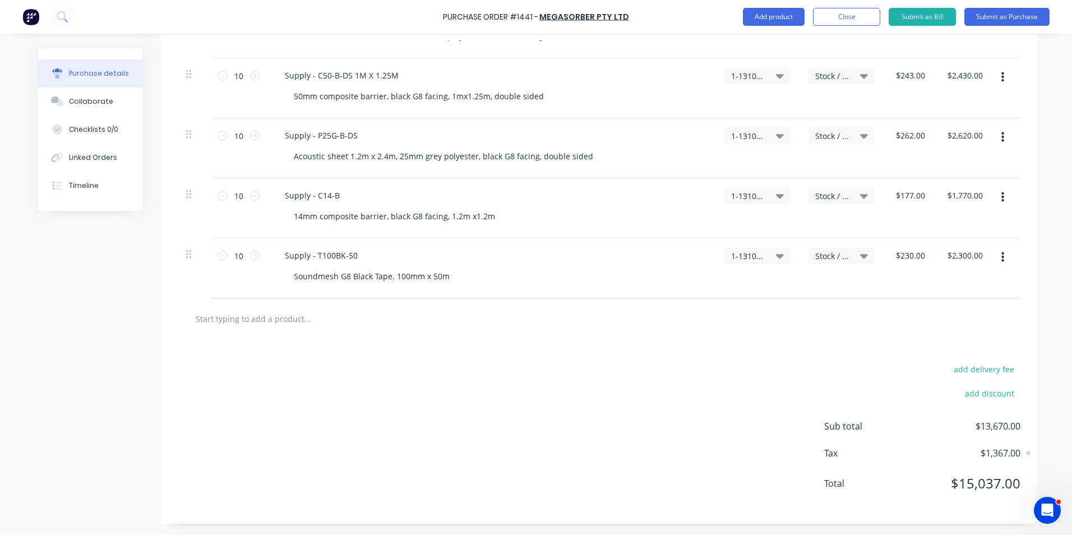
click at [1001, 257] on icon "button" at bounding box center [1002, 257] width 3 height 10
click at [942, 307] on button "Duplicate" at bounding box center [968, 309] width 95 height 22
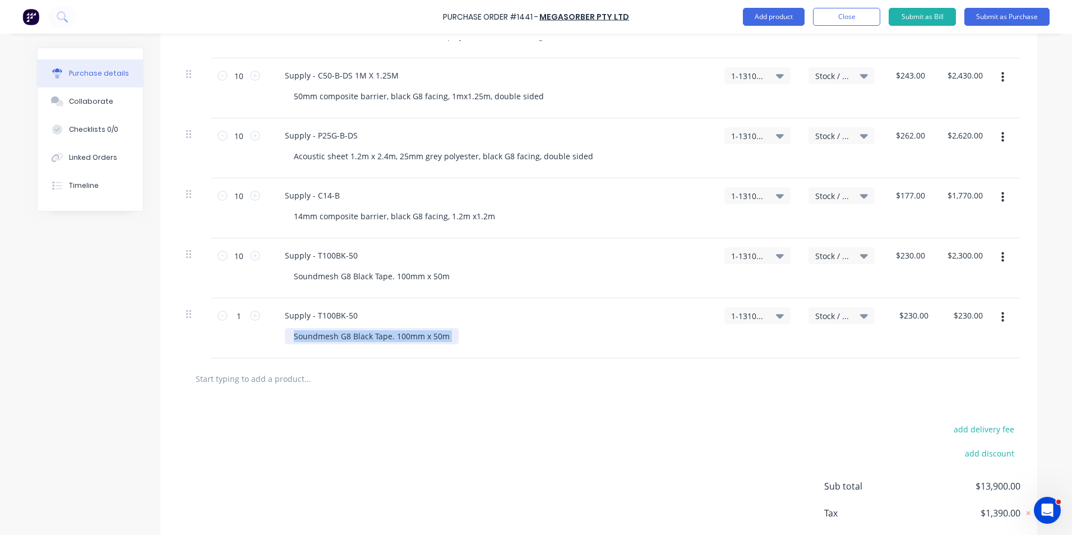
drag, startPoint x: 452, startPoint y: 335, endPoint x: 252, endPoint y: 341, distance: 200.8
click at [252, 341] on div "1 1 Supply - T100BK-50 Soundmesh G8 Black Tape. 100mm x 50m 1-1310 / Stock Stoc…" at bounding box center [598, 328] width 843 height 60
type textarea "x"
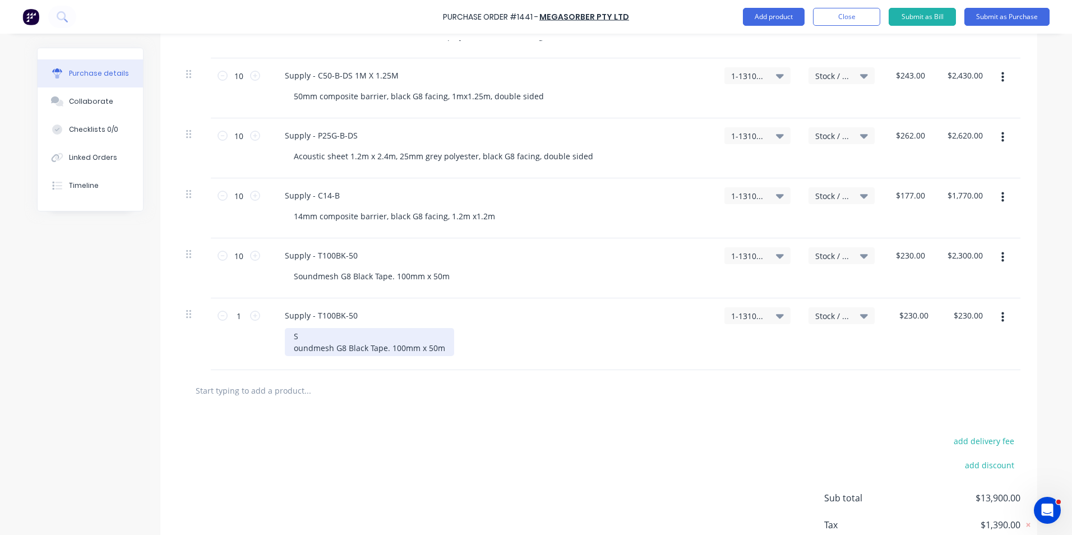
click at [387, 344] on div "oundmesh G8 Black Tape. 100mm x 50m" at bounding box center [369, 348] width 151 height 12
drag, startPoint x: 439, startPoint y: 346, endPoint x: 274, endPoint y: 336, distance: 165.2
click at [274, 336] on div "Supply - T100BK-50 S oundmesh G8 Black Tape. 100mm x 50m" at bounding box center [491, 334] width 449 height 72
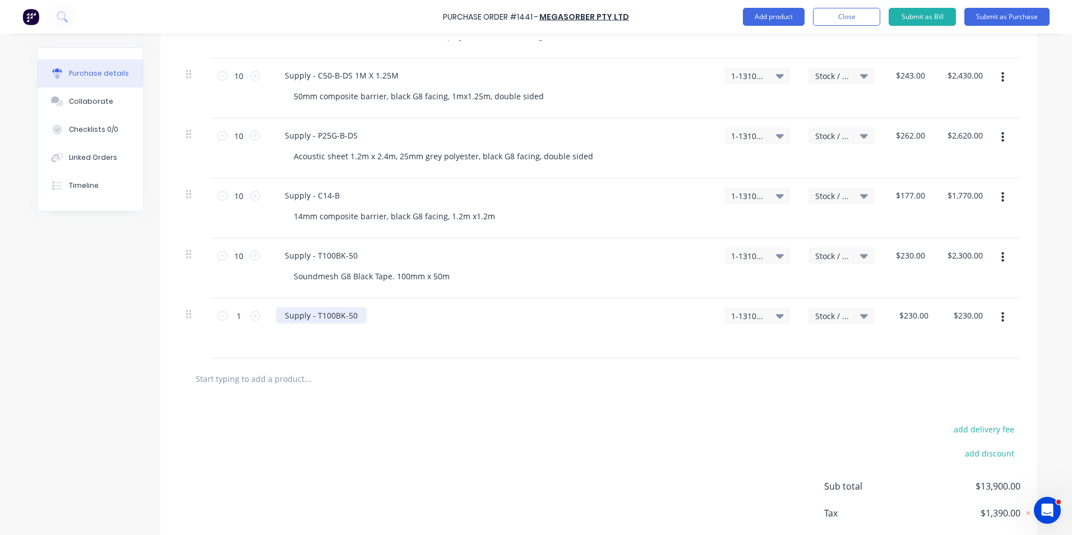
type textarea "x"
drag, startPoint x: 355, startPoint y: 314, endPoint x: 263, endPoint y: 313, distance: 92.0
click at [267, 313] on div "Supply - T100BK-50" at bounding box center [491, 328] width 449 height 60
type textarea "x"
type input "230"
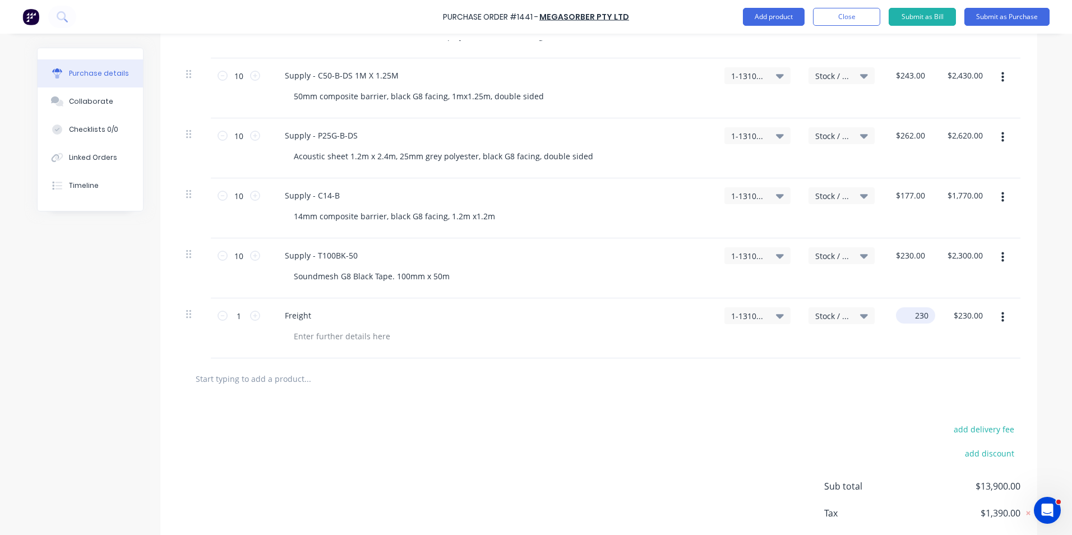
click at [908, 316] on input "230" at bounding box center [913, 315] width 35 height 16
click at [922, 316] on input "230" at bounding box center [921, 315] width 19 height 16
type textarea "x"
click at [922, 316] on input "230" at bounding box center [921, 315] width 19 height 16
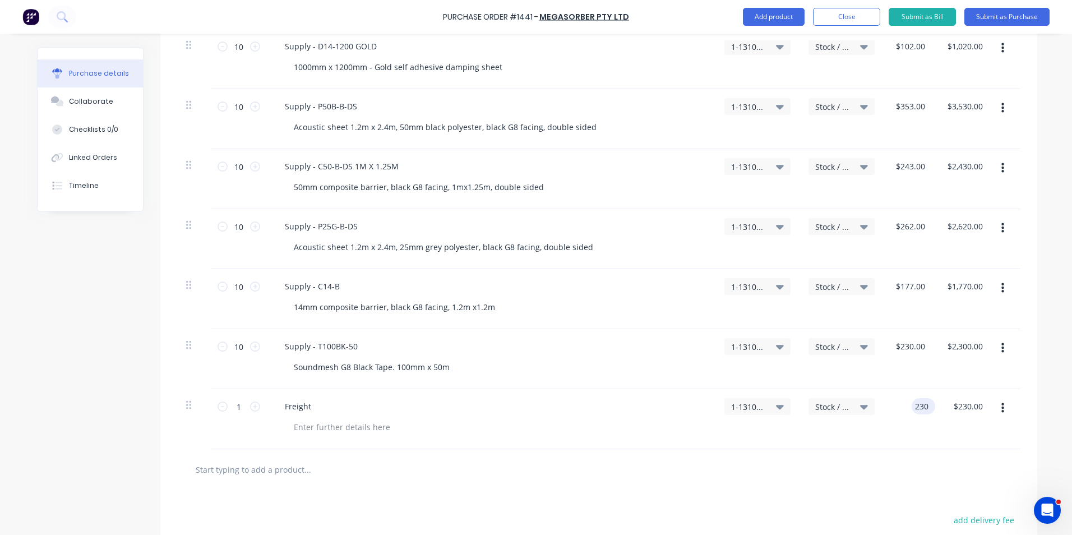
scroll to position [364, 0]
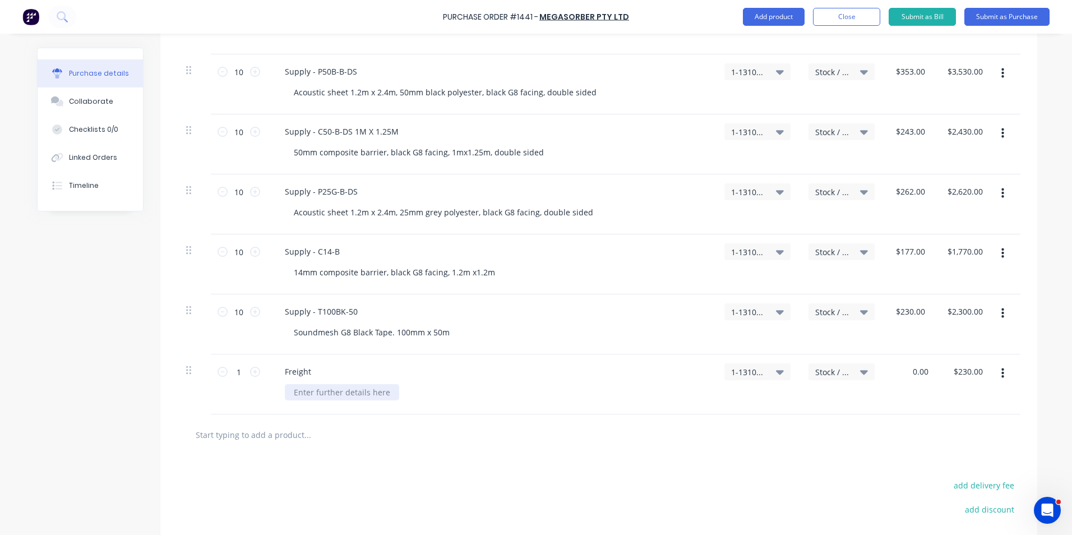
type input "0.00"
type textarea "x"
type input "$0.00"
click at [325, 390] on div at bounding box center [342, 392] width 114 height 16
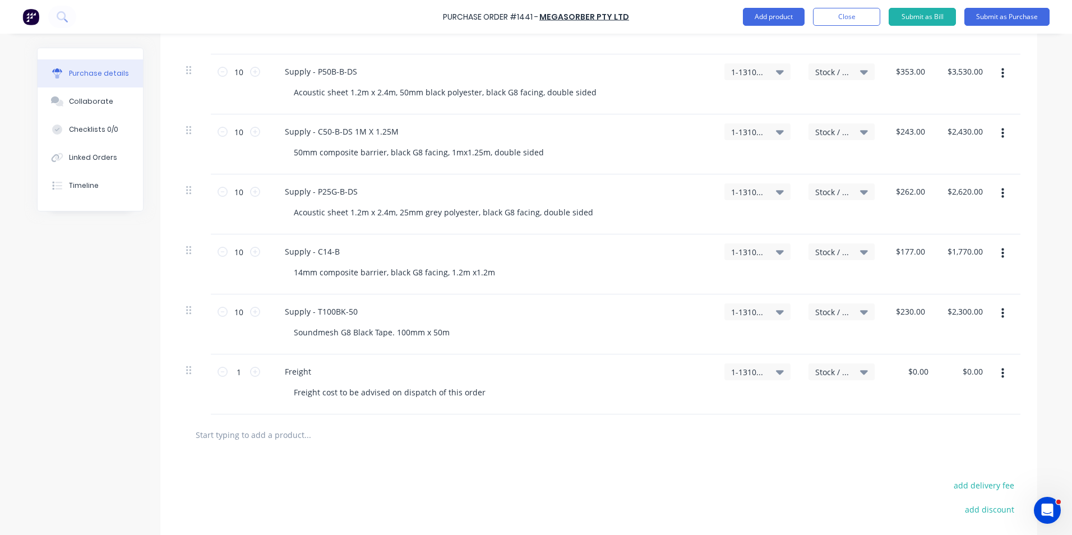
click at [505, 391] on div "Freight cost to be advised on dispatch of this order" at bounding box center [496, 392] width 422 height 16
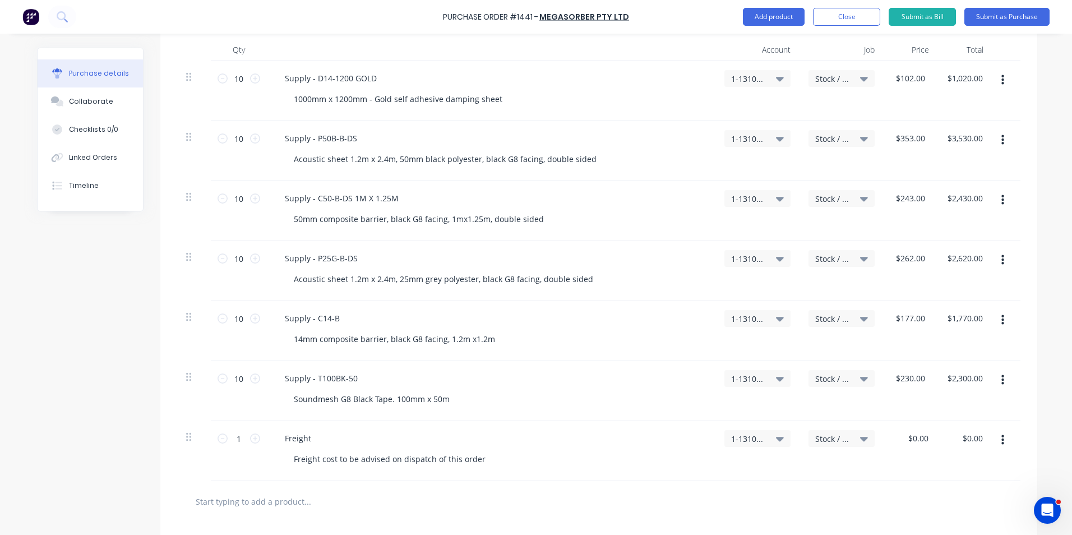
scroll to position [308, 0]
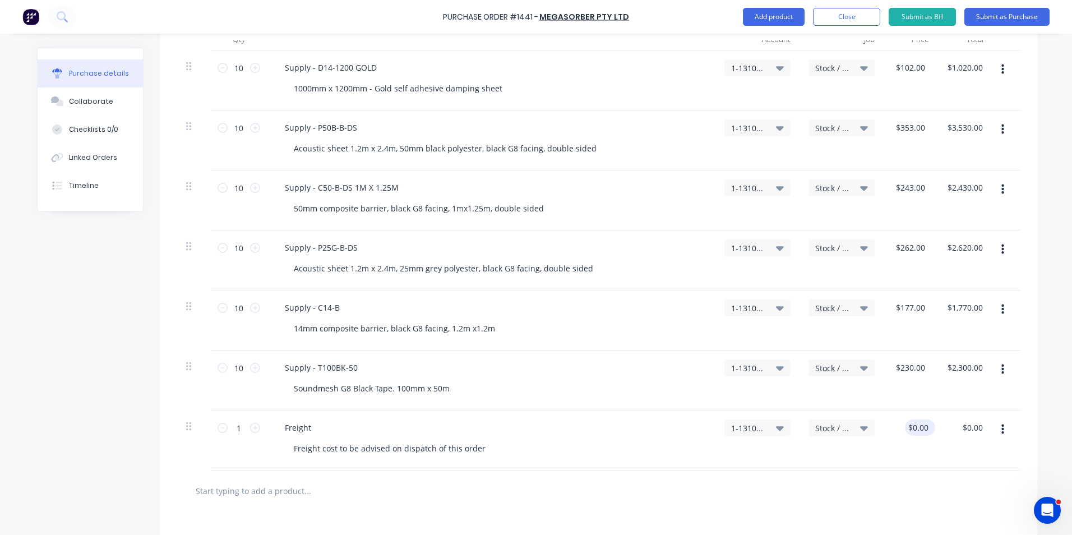
type textarea "x"
type input "0"
click at [912, 428] on input "0" at bounding box center [918, 427] width 26 height 16
type textarea "x"
click at [915, 428] on input "0" at bounding box center [923, 427] width 16 height 16
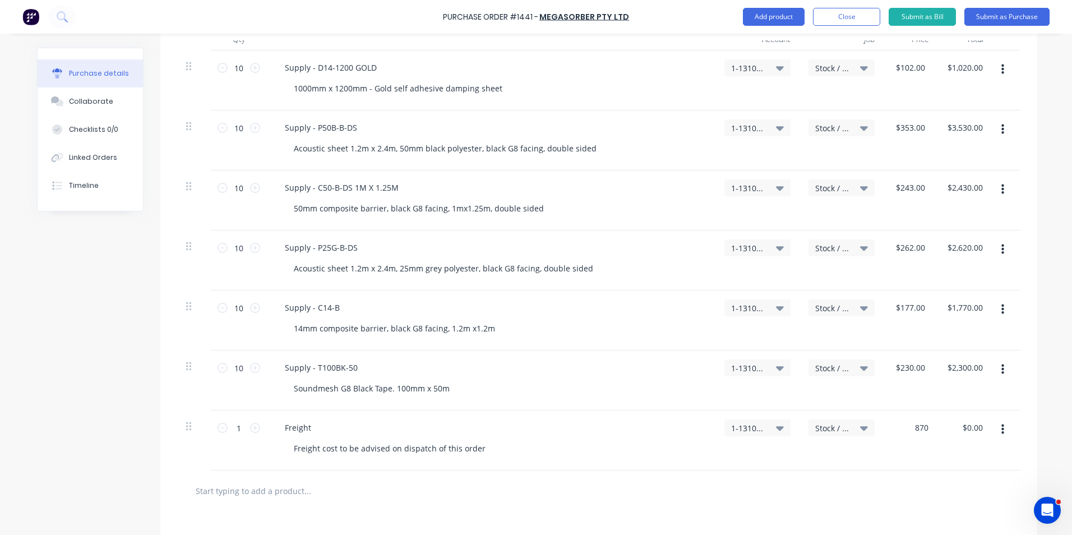
type input "870"
type textarea "x"
type input "$870.00"
click at [924, 470] on div at bounding box center [598, 490] width 843 height 41
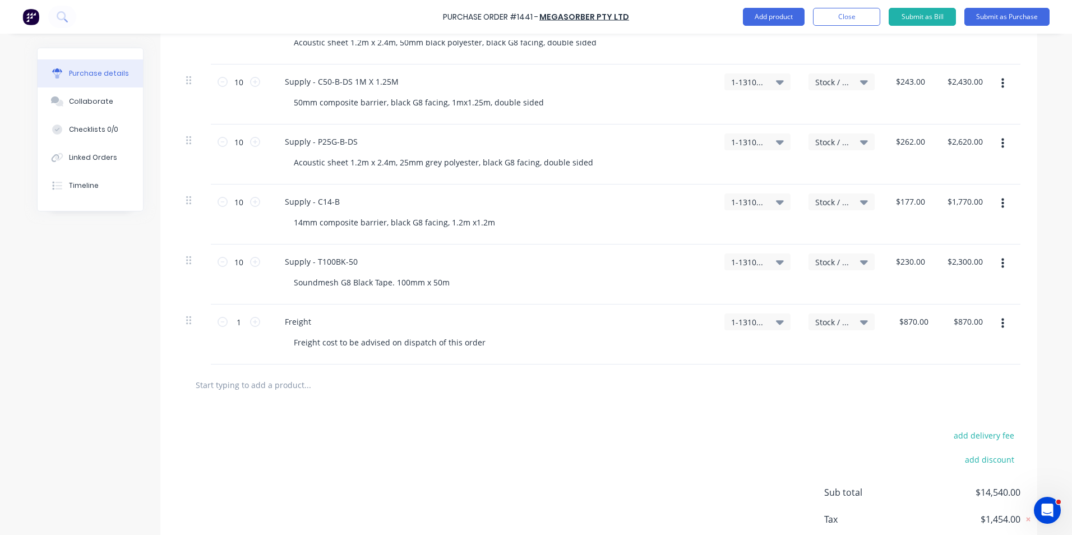
scroll to position [480, 0]
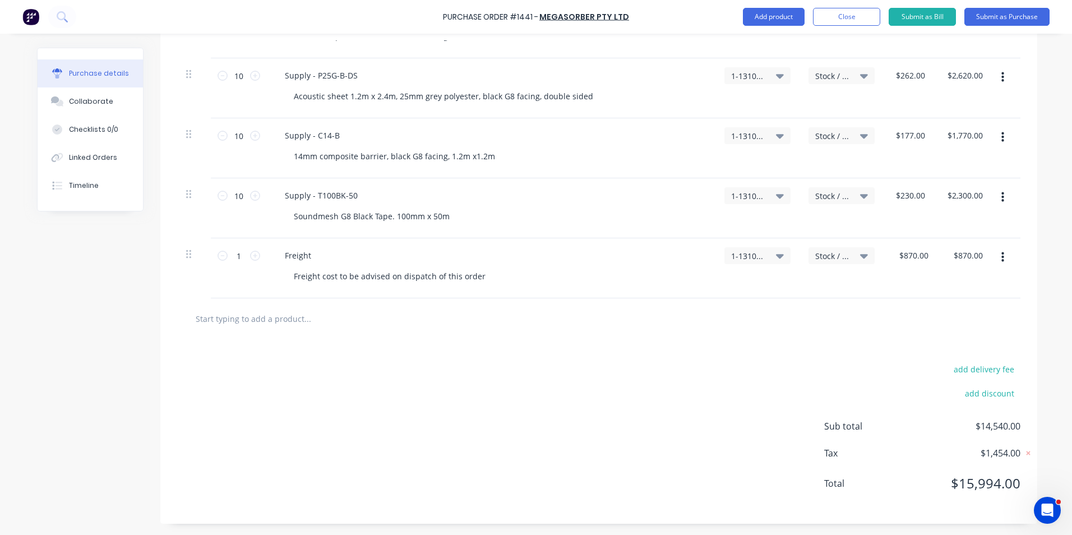
click at [889, 273] on div "$870.00 $870.00" at bounding box center [911, 268] width 54 height 60
type textarea "x"
type input "870"
click at [907, 258] on input "870" at bounding box center [913, 255] width 35 height 16
type textarea "x"
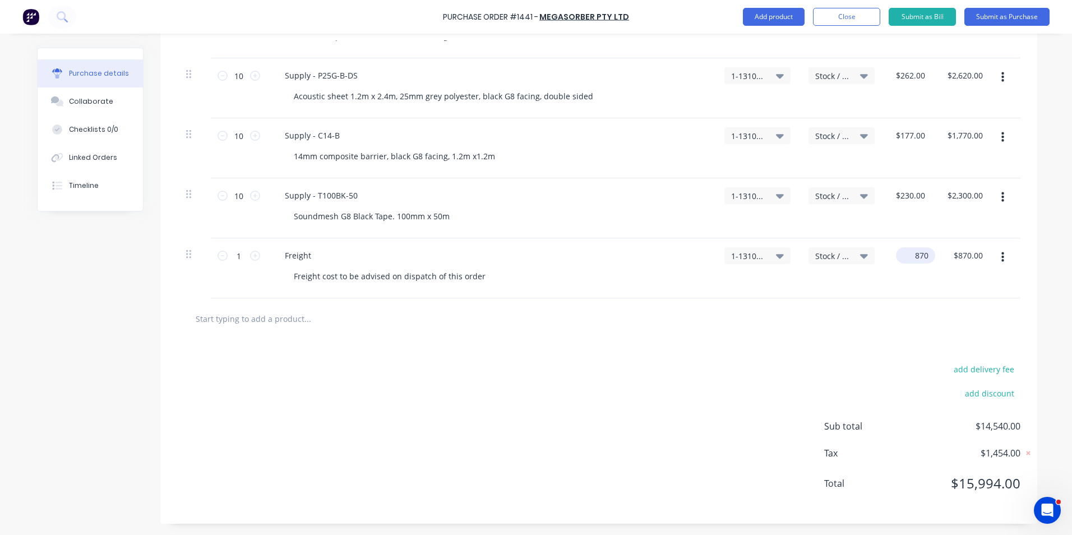
click at [907, 258] on input "870" at bounding box center [913, 255] width 35 height 16
type input "0.00"
type textarea "x"
type input "$0.00"
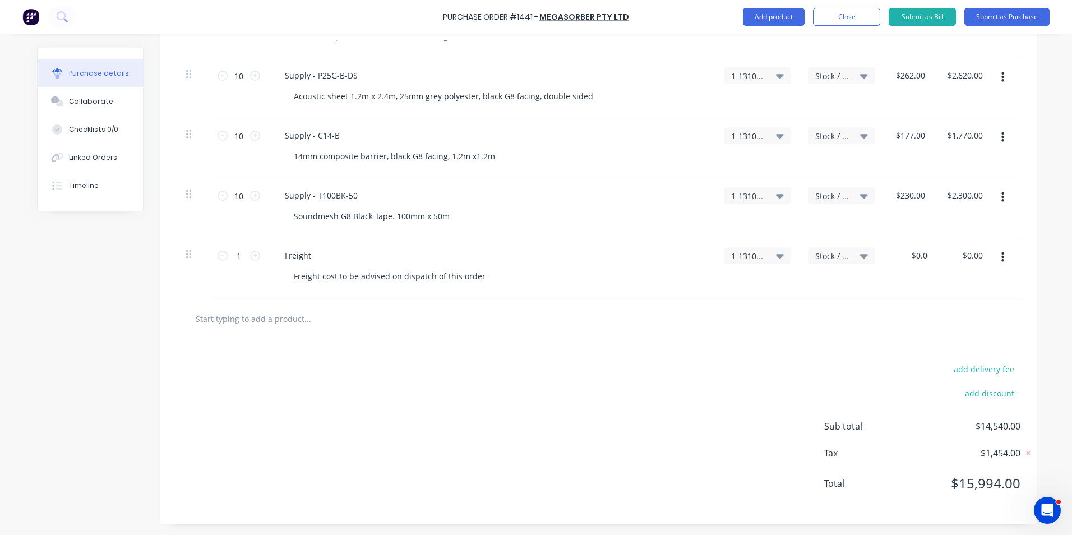
click at [862, 321] on div at bounding box center [598, 318] width 825 height 22
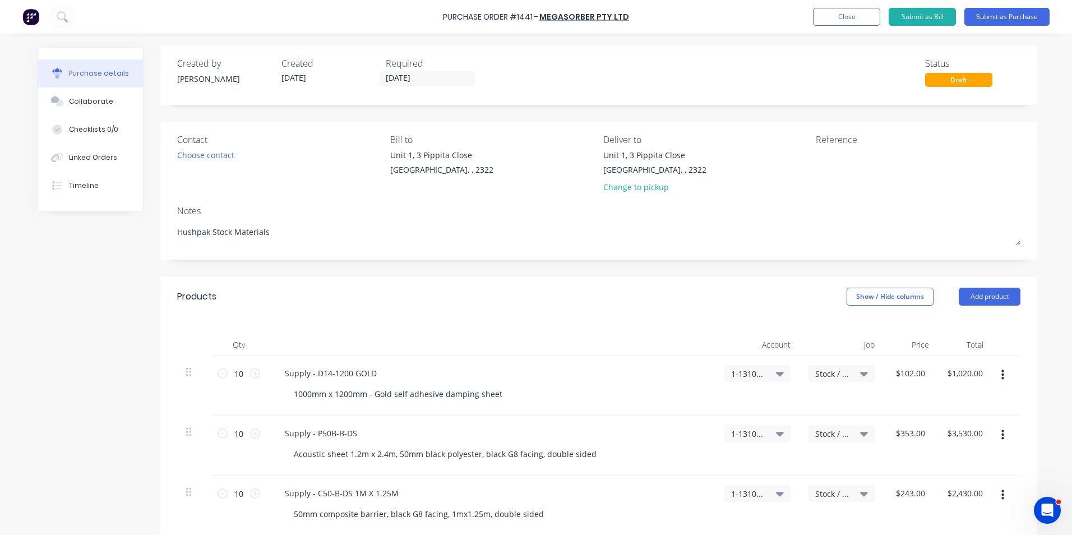
scroll to position [0, 0]
click at [849, 17] on button "Close" at bounding box center [846, 17] width 67 height 18
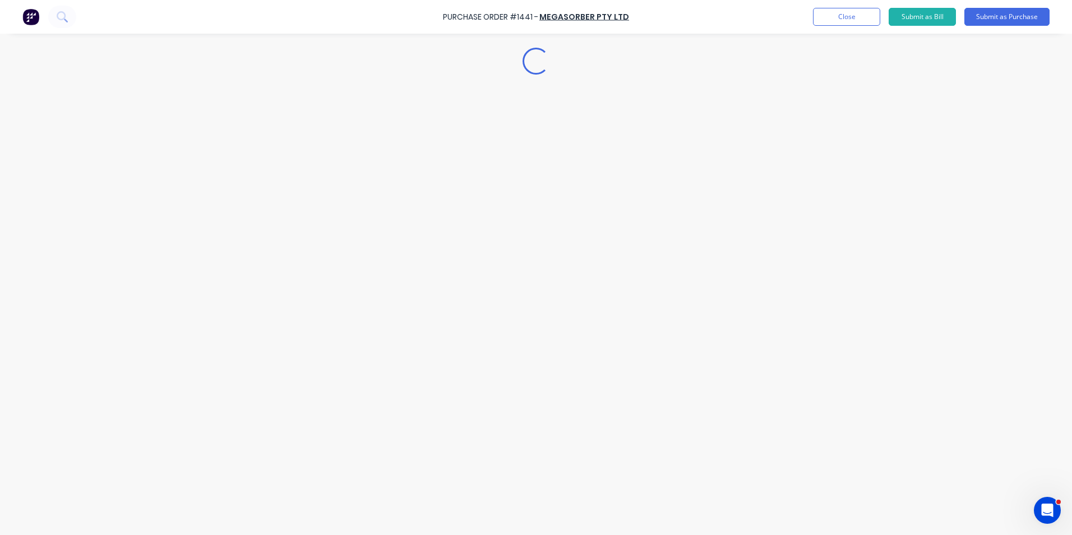
type textarea "x"
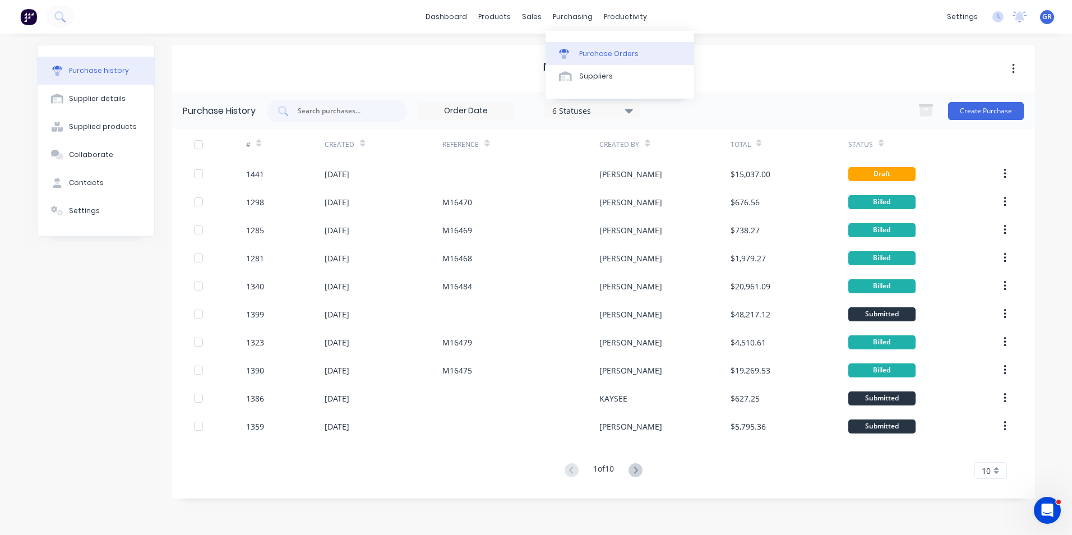
click at [598, 53] on div "Purchase Orders" at bounding box center [608, 54] width 59 height 10
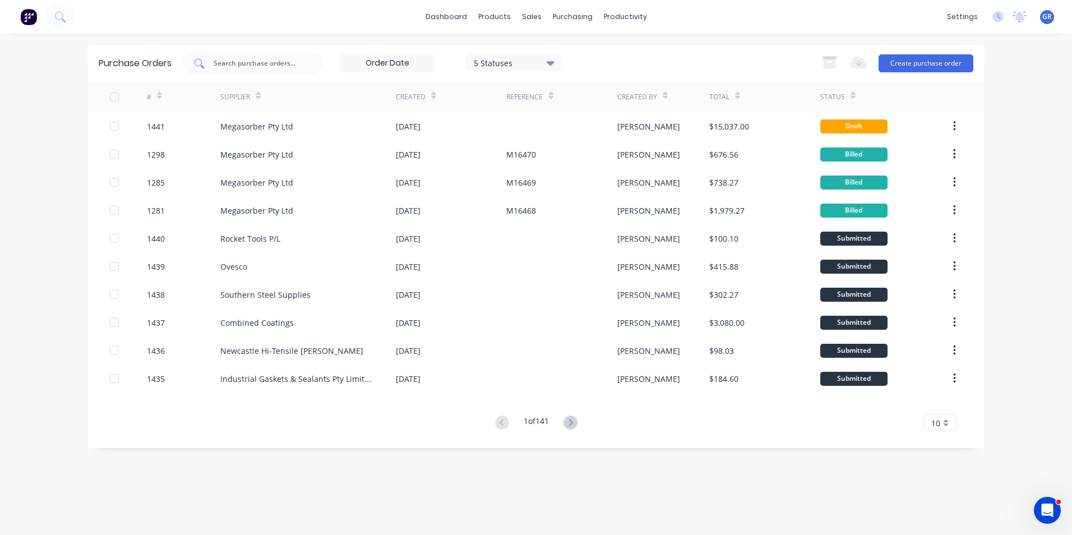
click at [246, 64] on input "text" at bounding box center [258, 63] width 93 height 11
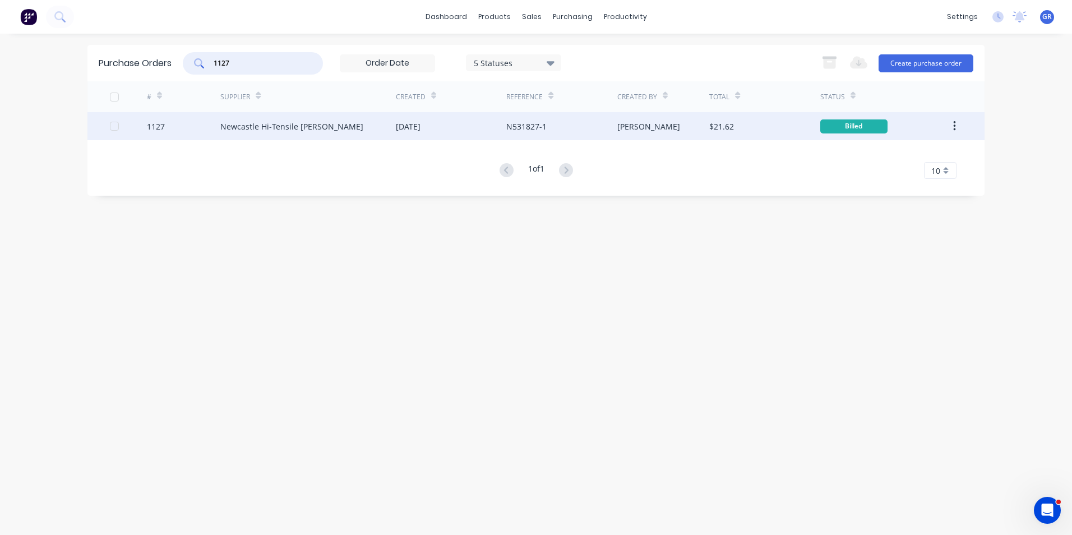
type input "1127"
click at [954, 127] on icon "button" at bounding box center [954, 126] width 2 height 10
click at [888, 177] on div "Duplicate" at bounding box center [914, 178] width 86 height 16
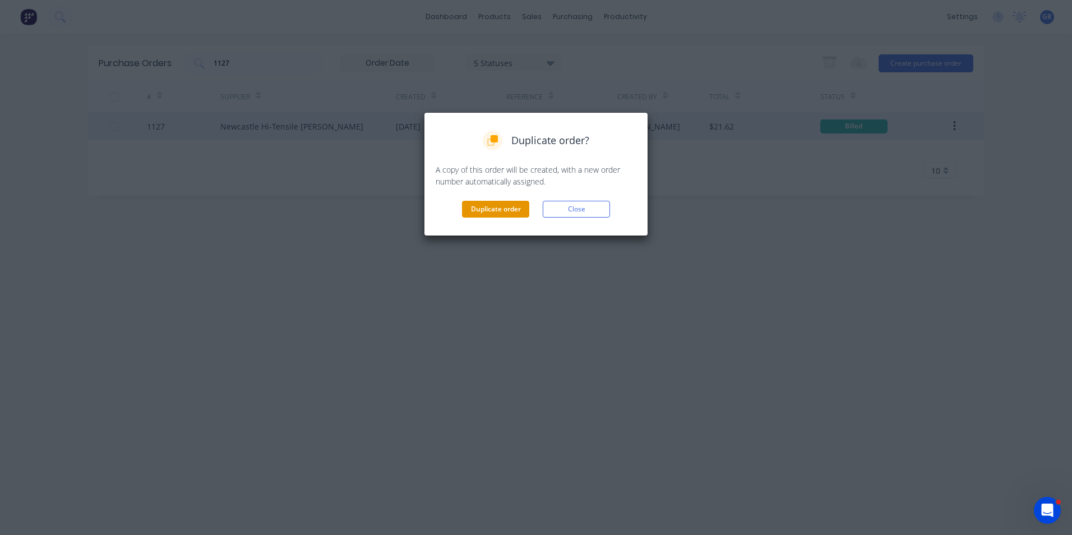
click at [496, 206] on button "Duplicate order" at bounding box center [495, 209] width 67 height 17
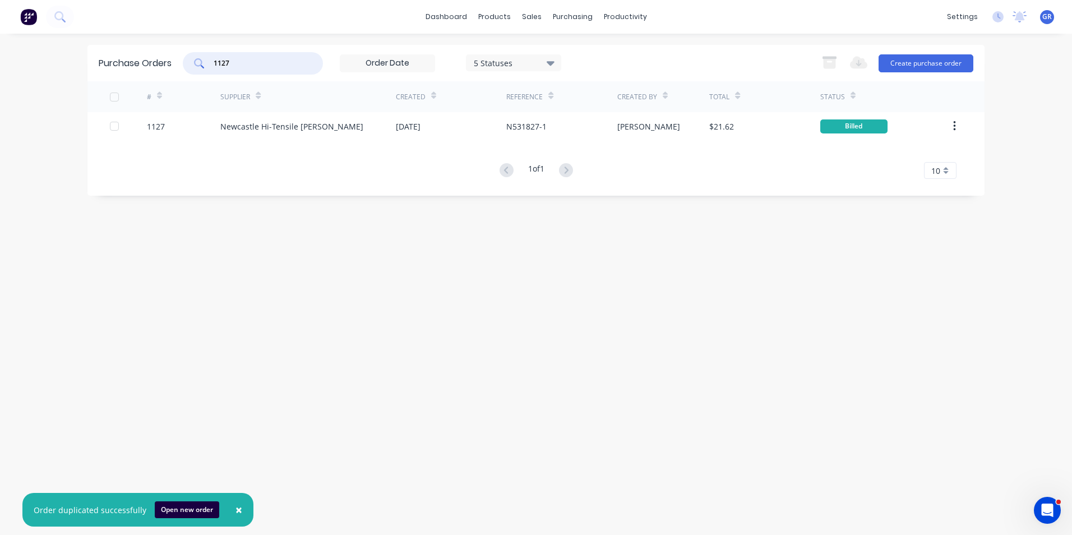
drag, startPoint x: 233, startPoint y: 63, endPoint x: 177, endPoint y: 63, distance: 56.1
click at [177, 63] on div "Purchase Orders 1127 5 Statuses 5 Statuses Export to Excel (XLSX) Create purcha…" at bounding box center [535, 63] width 897 height 36
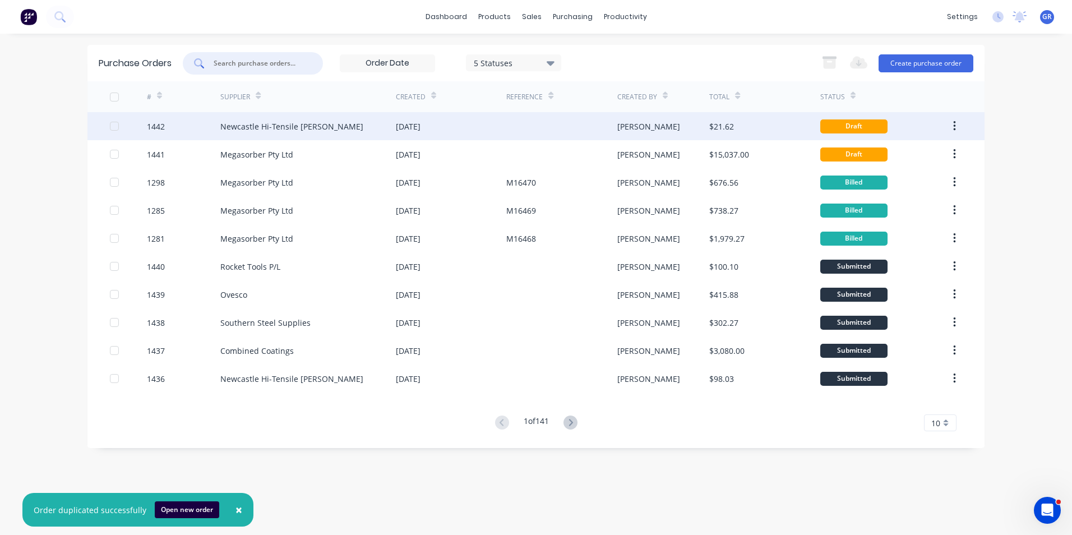
click at [158, 127] on div "1442" at bounding box center [156, 127] width 18 height 12
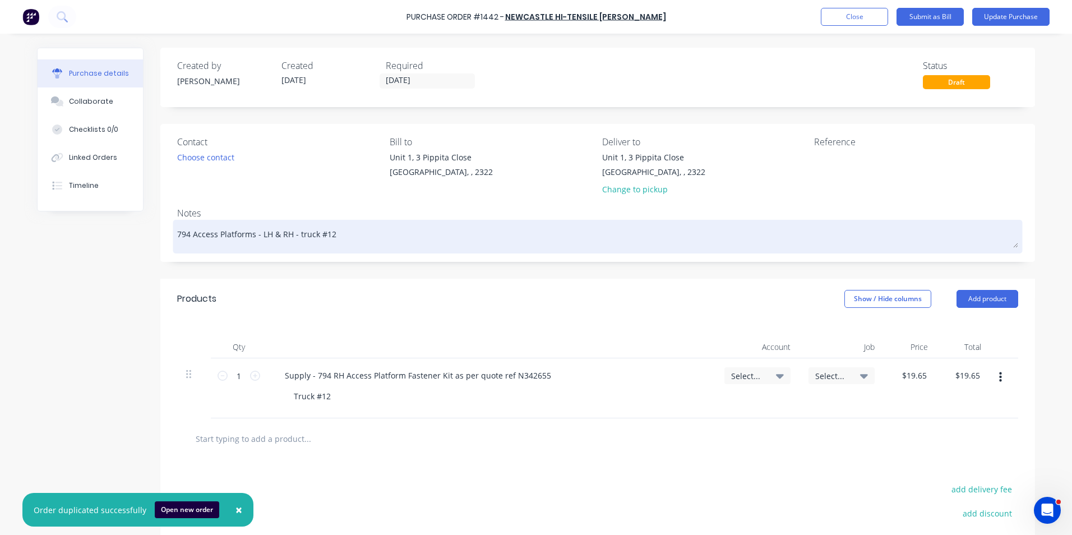
click at [326, 235] on textarea "794 Access Platforms - LH & RH - truck #12" at bounding box center [597, 235] width 841 height 25
type textarea "x"
type textarea "794 Access Platforms - LH & RH - truck #13"
click at [177, 236] on div "794 Access Platforms - LH & RH - truck #13" at bounding box center [597, 237] width 841 height 28
drag, startPoint x: 175, startPoint y: 235, endPoint x: 198, endPoint y: 242, distance: 24.1
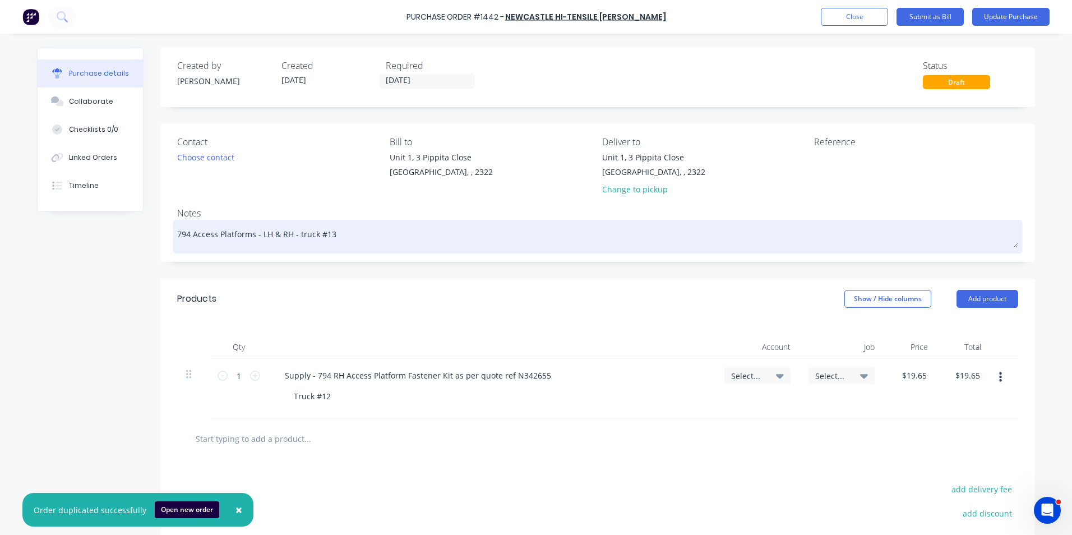
click at [177, 235] on textarea "794 Access Platforms - LH & RH - truck #13" at bounding box center [597, 235] width 841 height 25
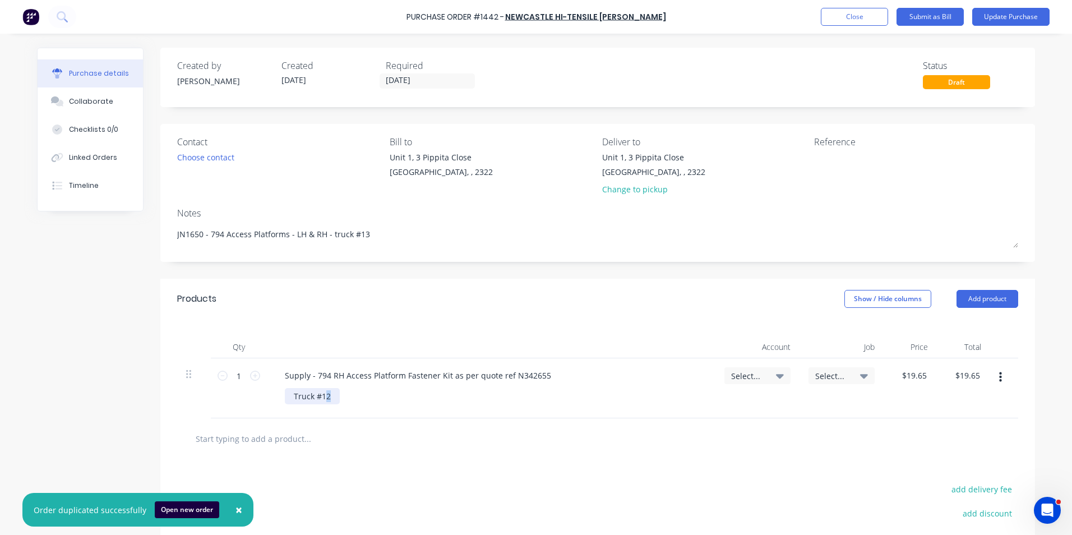
drag, startPoint x: 330, startPoint y: 398, endPoint x: 321, endPoint y: 399, distance: 8.5
click at [321, 399] on div "Truck #12" at bounding box center [312, 396] width 55 height 16
click at [742, 375] on span "Select..." at bounding box center [748, 376] width 34 height 12
click at [690, 413] on input at bounding box center [720, 409] width 115 height 22
click at [695, 488] on div "1-1400 / Work in Progress - Materials" at bounding box center [712, 489] width 157 height 22
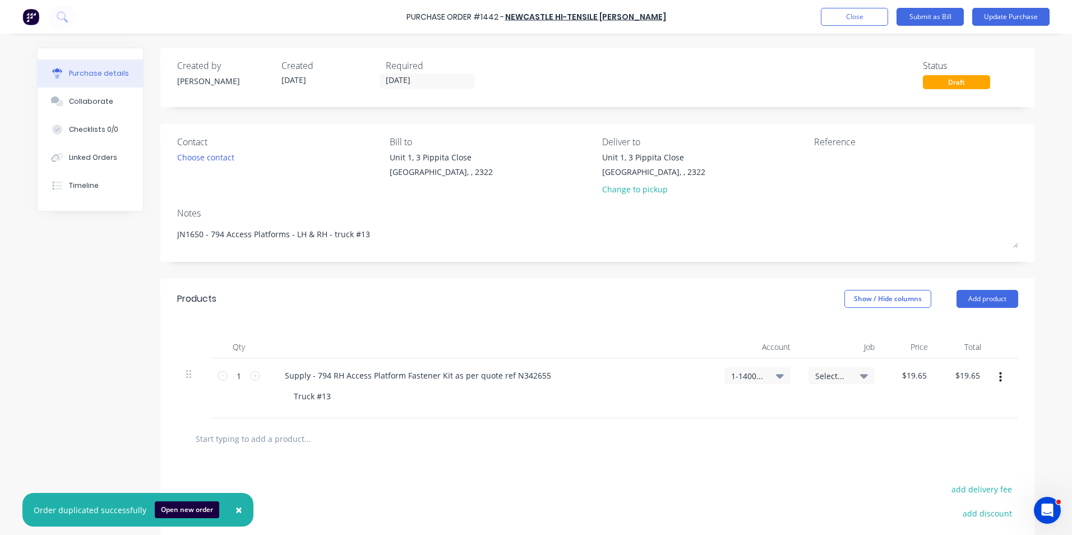
click at [825, 376] on span "Select..." at bounding box center [832, 376] width 34 height 12
click at [761, 413] on input at bounding box center [804, 409] width 115 height 22
click at [807, 455] on div "1650 / W/Trac-794-AccessPLforms-T13" at bounding box center [796, 458] width 157 height 22
drag, startPoint x: 542, startPoint y: 376, endPoint x: 508, endPoint y: 377, distance: 34.2
click at [508, 377] on div "Supply - 794 RH Access Platform Fastener Kit as per quote ref N342655" at bounding box center [418, 375] width 284 height 16
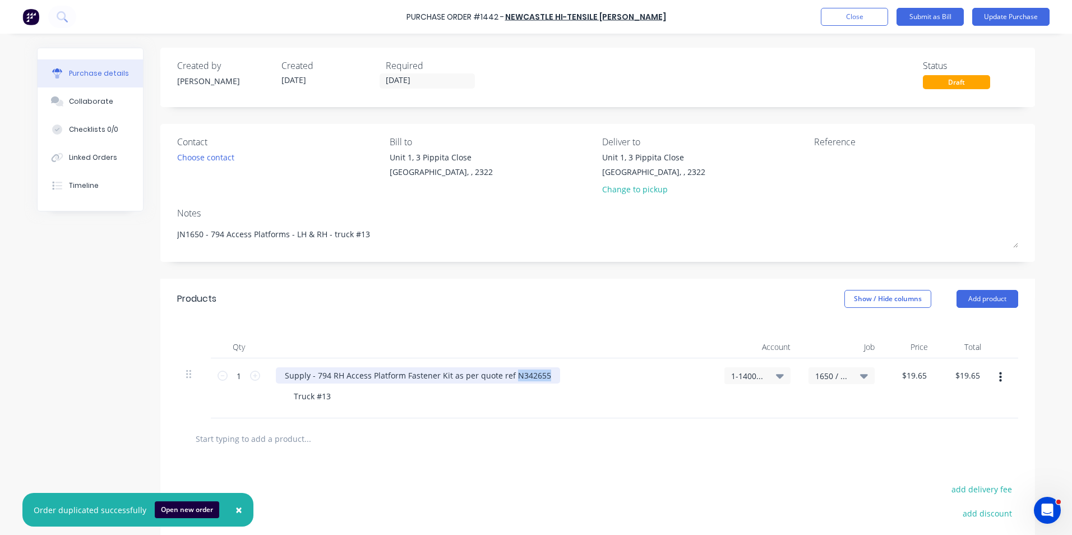
copy div "N342655"
click at [235, 508] on span "×" at bounding box center [238, 510] width 7 height 16
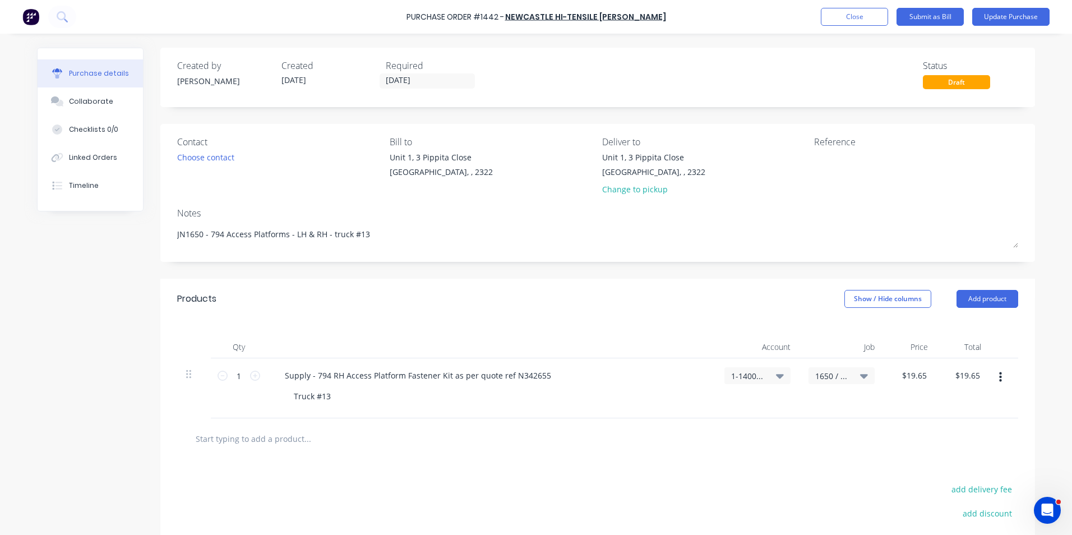
click at [566, 427] on div at bounding box center [597, 438] width 841 height 41
click at [289, 398] on div "Truck #13" at bounding box center [312, 396] width 55 height 16
click at [915, 378] on input "19.6500" at bounding box center [914, 375] width 30 height 16
click at [915, 378] on input "19.6500" at bounding box center [911, 375] width 35 height 16
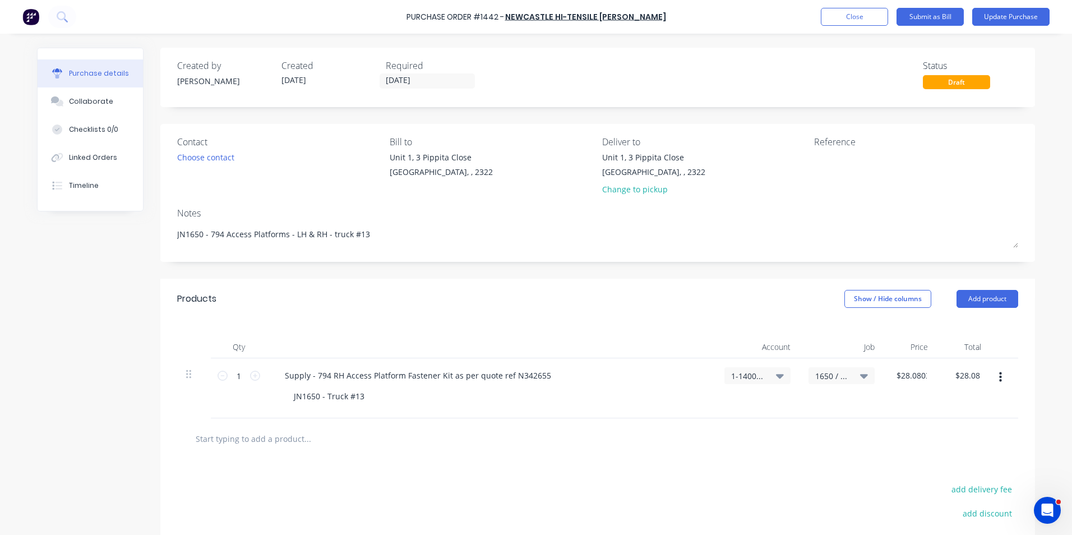
click at [900, 412] on div "$28.0803 28.0803" at bounding box center [910, 388] width 53 height 60
click at [386, 76] on input "[DATE]" at bounding box center [427, 81] width 94 height 14
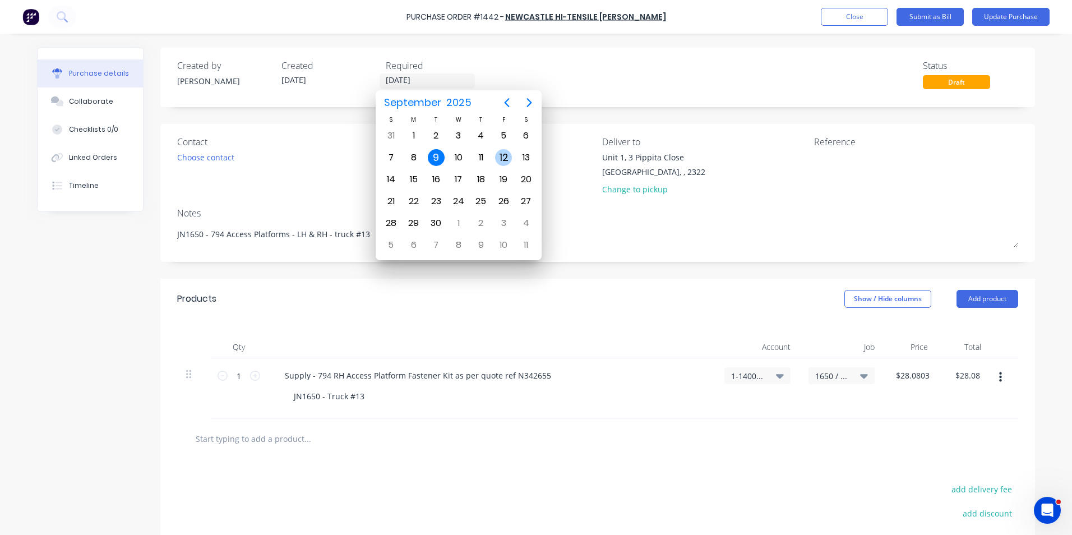
click at [504, 156] on div "12" at bounding box center [503, 157] width 17 height 17
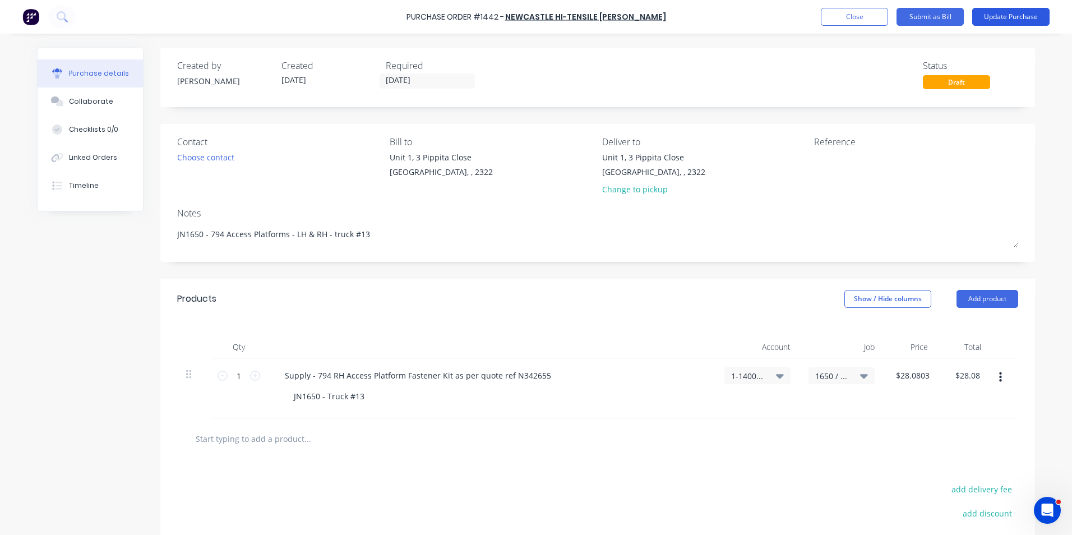
click at [1015, 14] on button "Update Purchase" at bounding box center [1010, 17] width 77 height 18
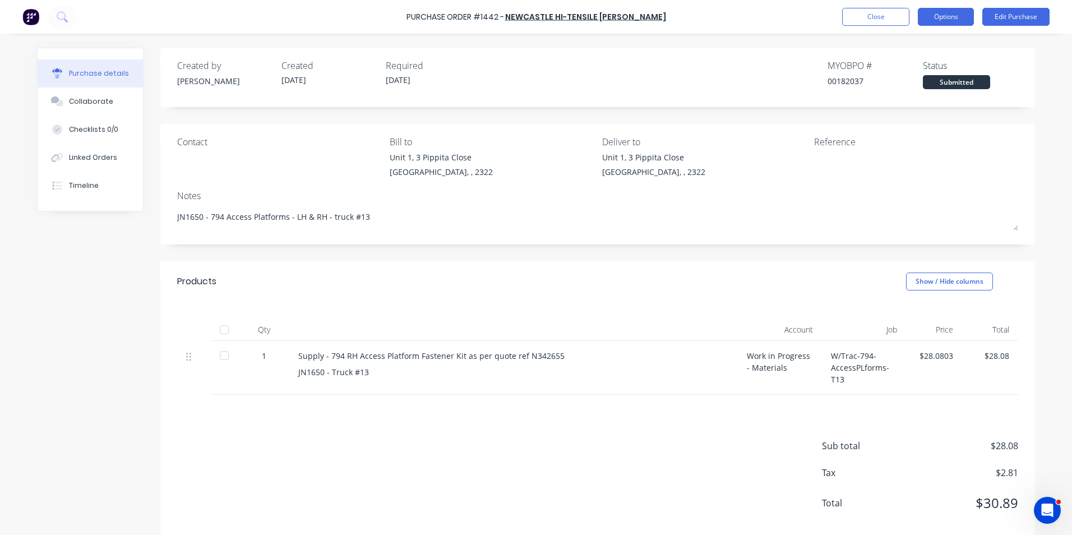
click at [945, 12] on button "Options" at bounding box center [946, 17] width 56 height 18
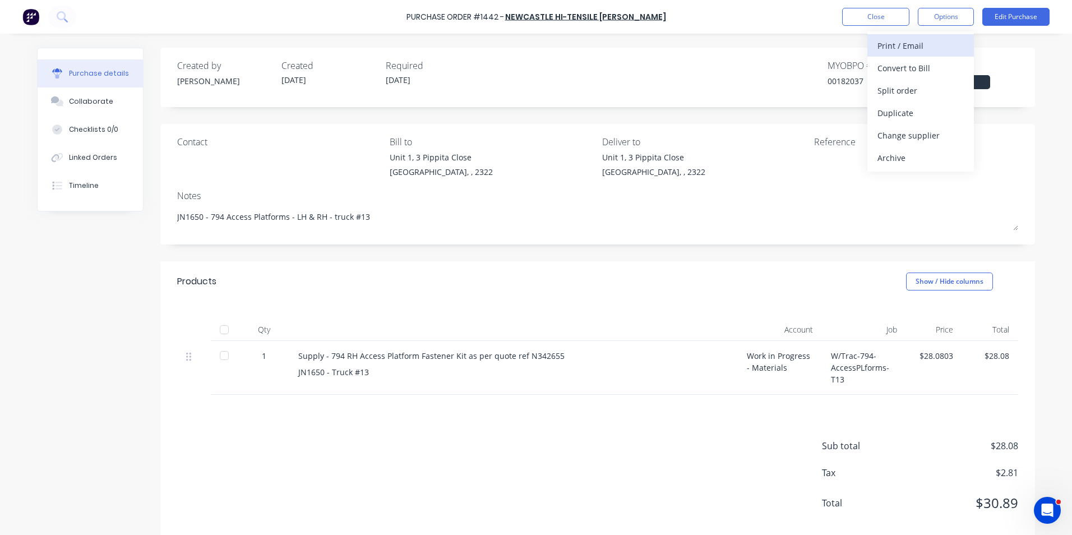
click at [910, 44] on div "Print / Email" at bounding box center [920, 46] width 86 height 16
click at [905, 67] on div "With pricing" at bounding box center [920, 68] width 86 height 16
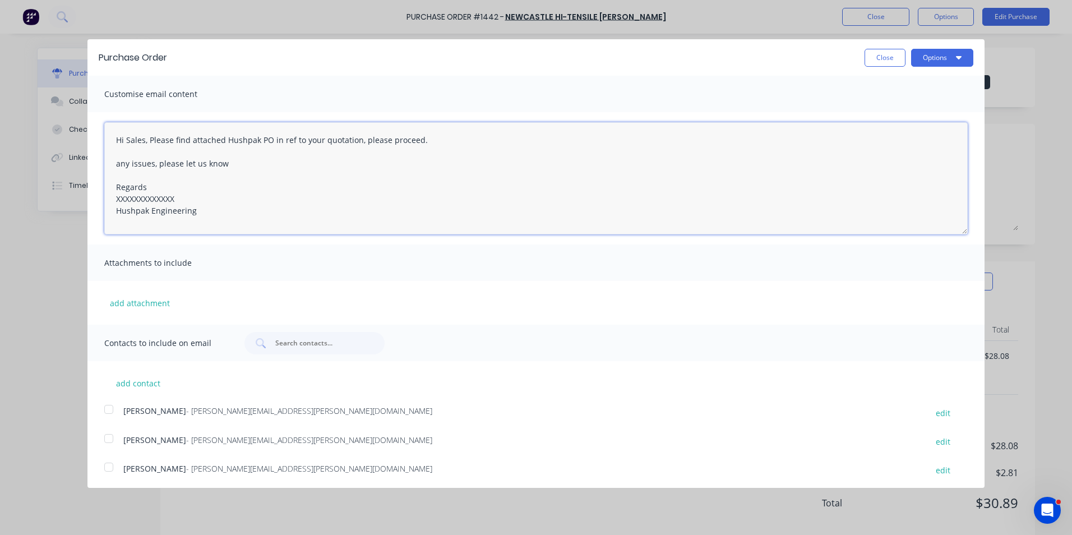
drag, startPoint x: 172, startPoint y: 199, endPoint x: 101, endPoint y: 201, distance: 70.1
click at [101, 201] on div "Hi Sales, Please find attached Hushpak PO in ref to your quotation, please proc…" at bounding box center [535, 178] width 897 height 132
click at [122, 303] on button "add attachment" at bounding box center [139, 302] width 71 height 17
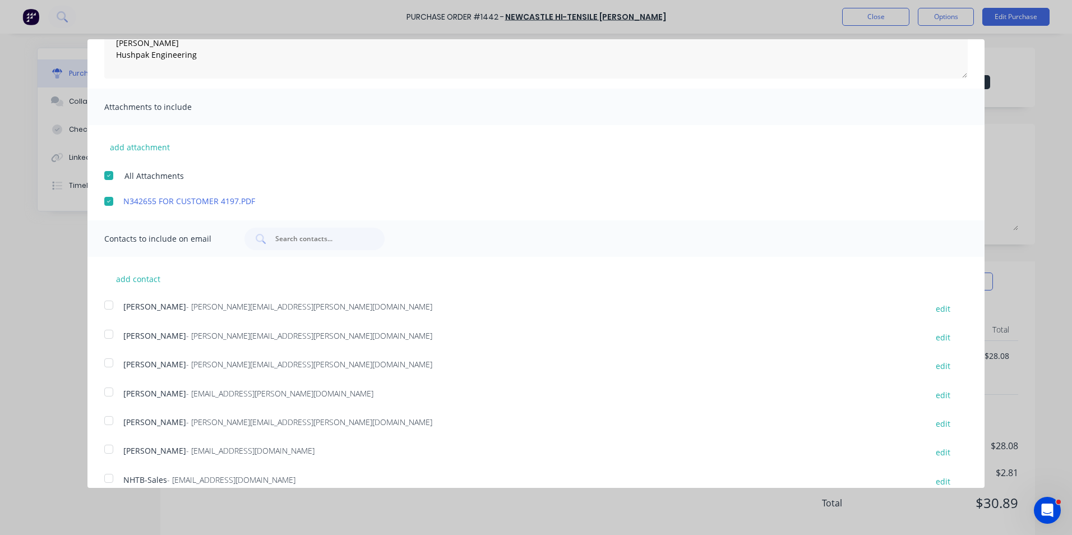
scroll to position [199, 0]
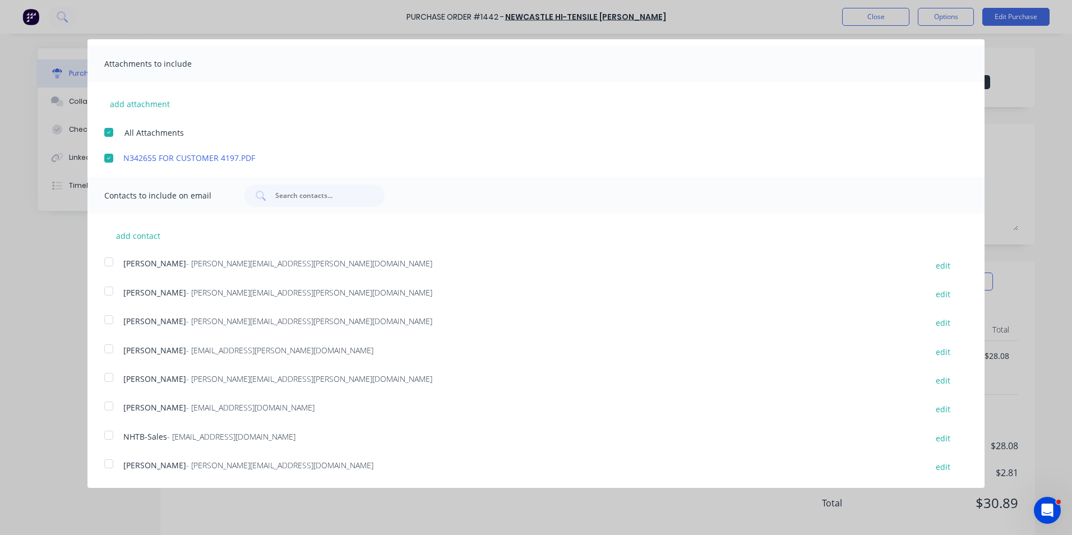
click at [109, 318] on div at bounding box center [109, 319] width 22 height 22
click at [108, 436] on div at bounding box center [109, 435] width 22 height 22
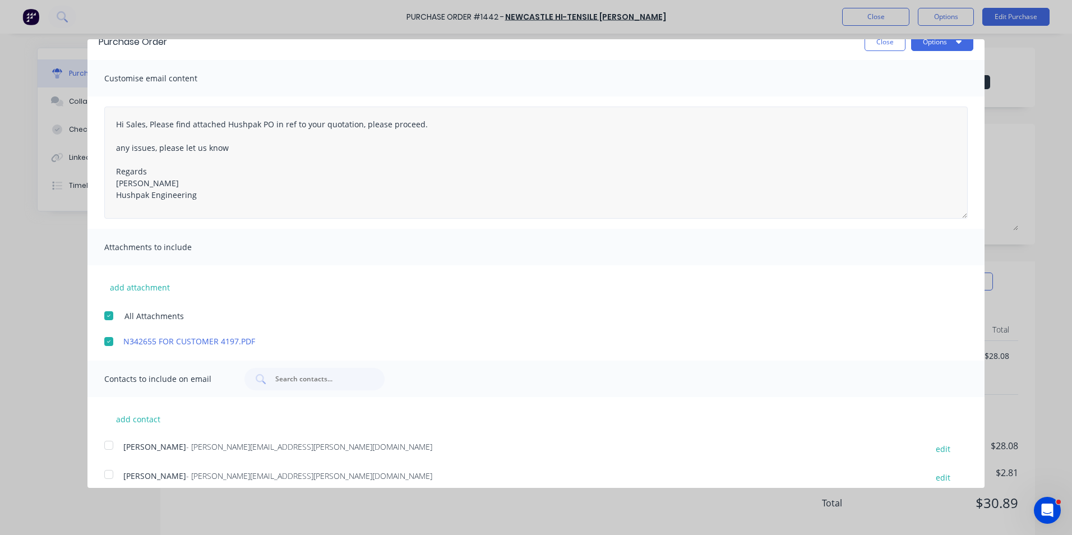
scroll to position [0, 0]
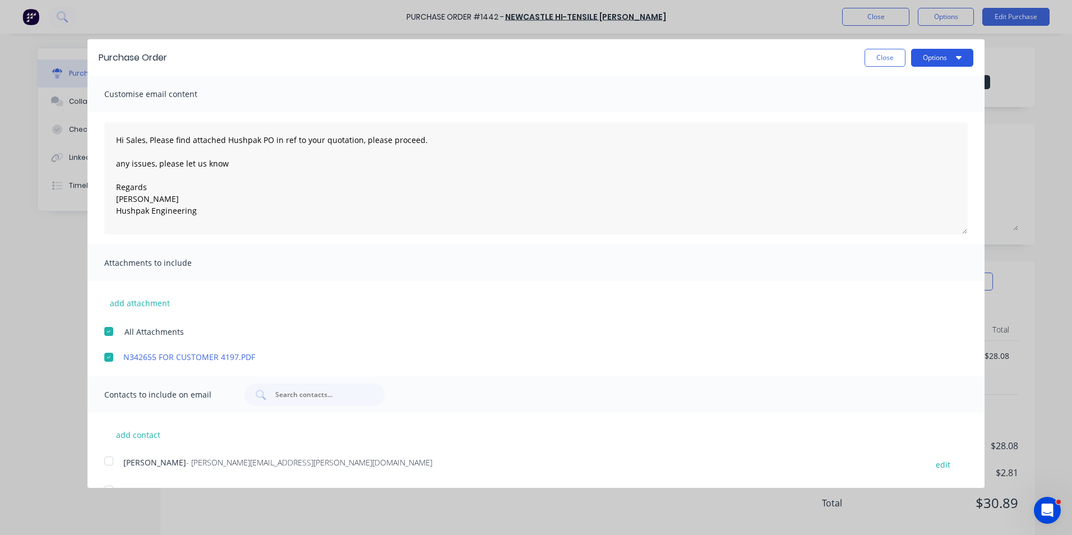
click at [931, 59] on button "Options" at bounding box center [942, 58] width 62 height 18
click at [884, 104] on div "Email" at bounding box center [920, 108] width 86 height 16
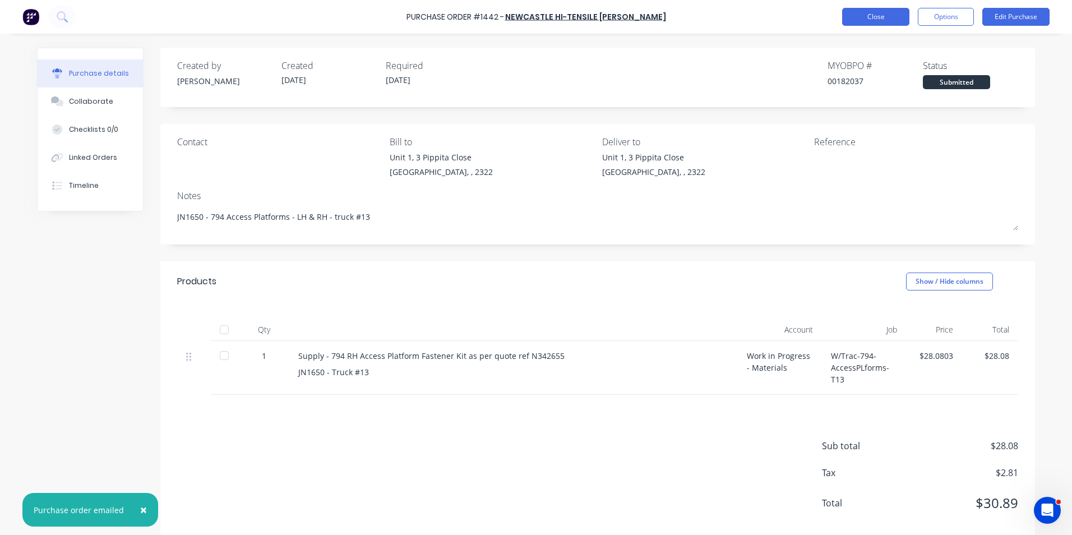
click at [877, 15] on button "Close" at bounding box center [875, 17] width 67 height 18
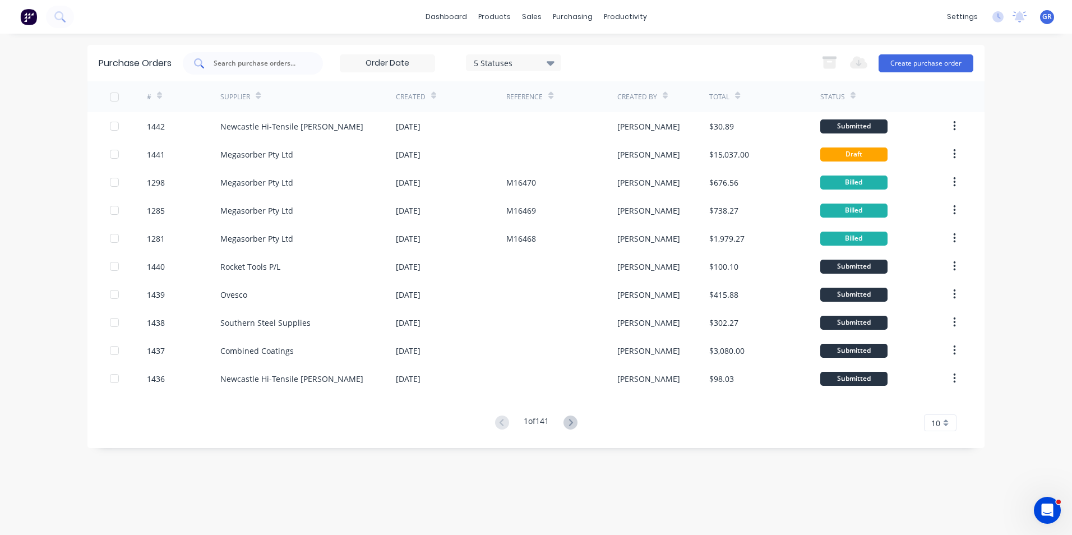
click at [245, 63] on input "text" at bounding box center [258, 63] width 93 height 11
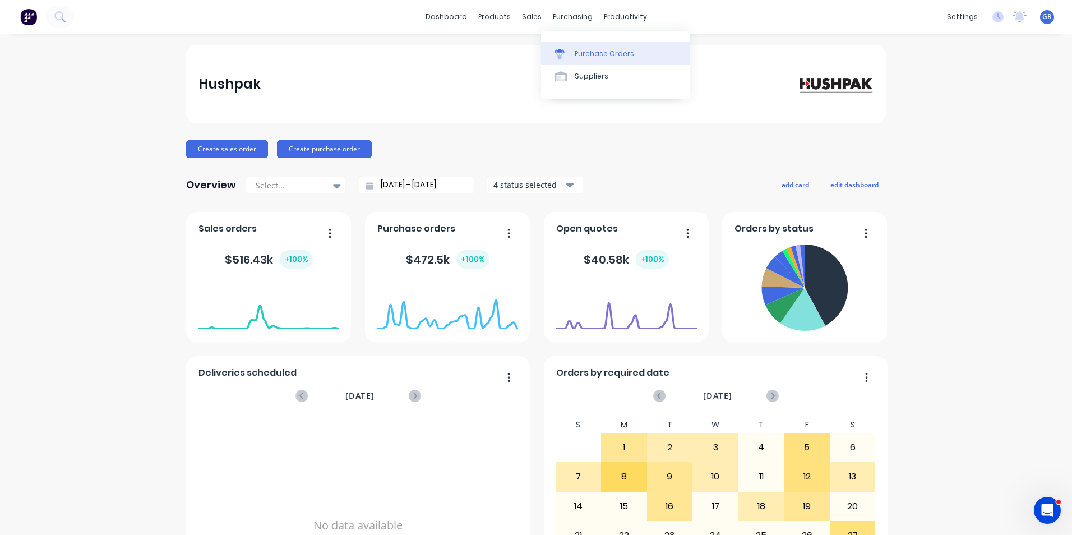
click at [600, 52] on div "Purchase Orders" at bounding box center [604, 54] width 59 height 10
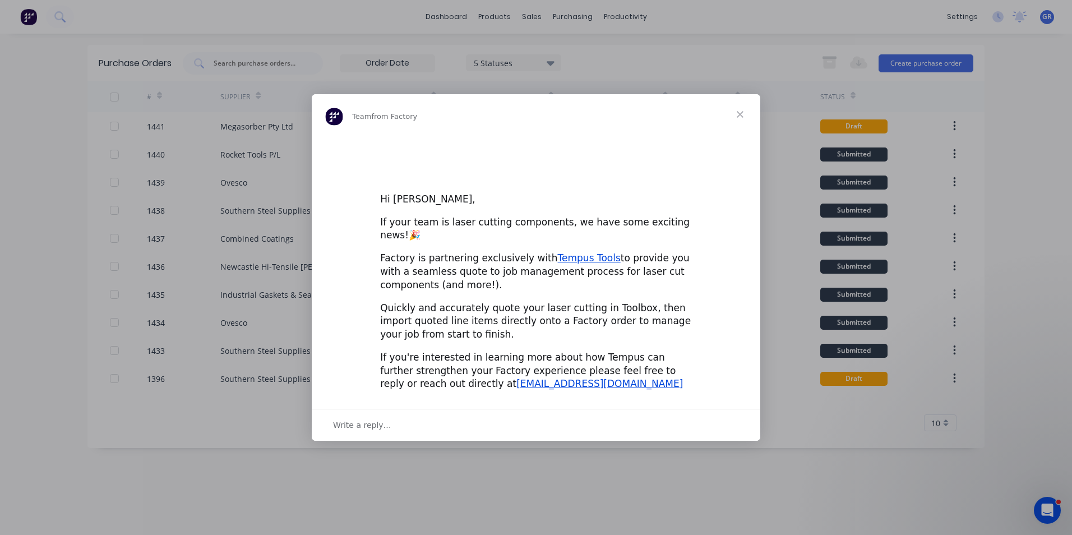
click at [238, 60] on div "Intercom messenger" at bounding box center [536, 267] width 1072 height 535
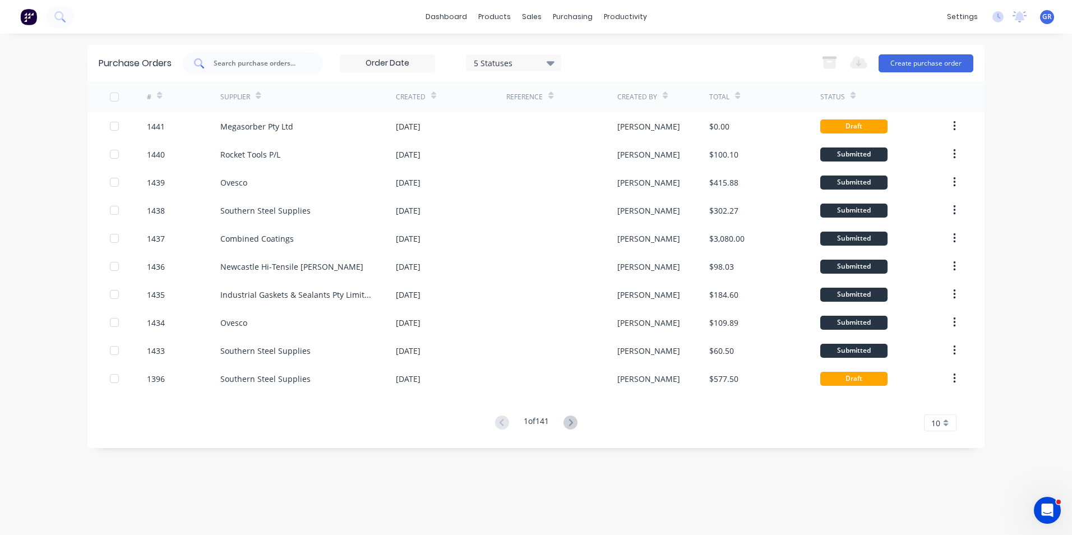
click at [222, 62] on input "text" at bounding box center [258, 63] width 93 height 11
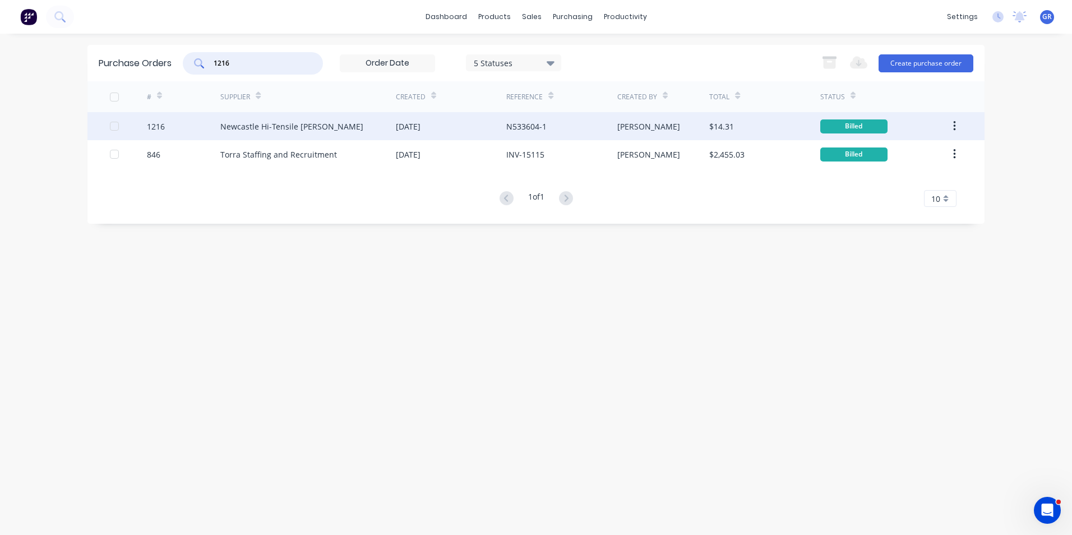
type input "1216"
click at [158, 127] on div "1216" at bounding box center [156, 127] width 18 height 12
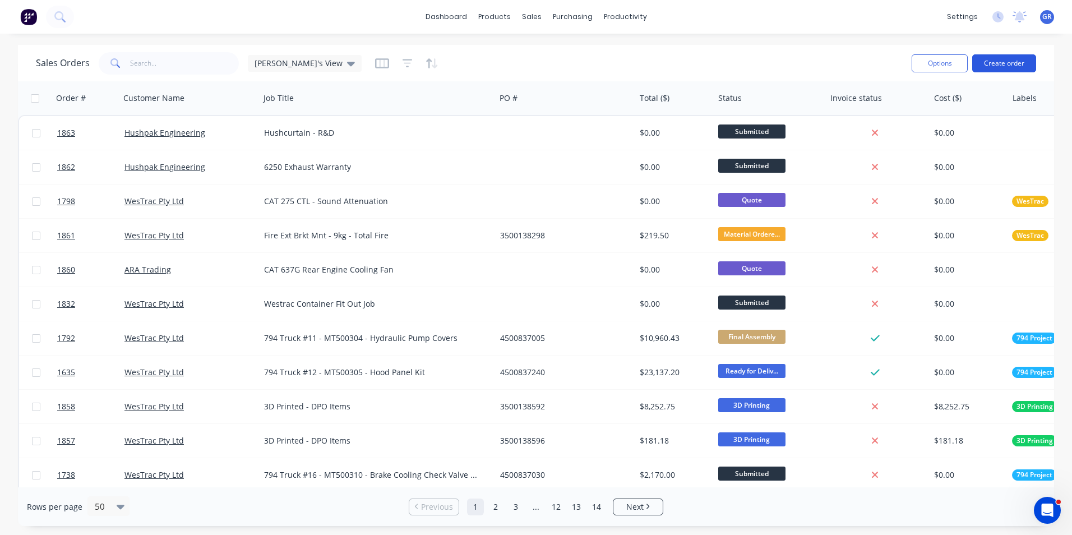
click at [999, 59] on button "Create order" at bounding box center [1004, 63] width 64 height 18
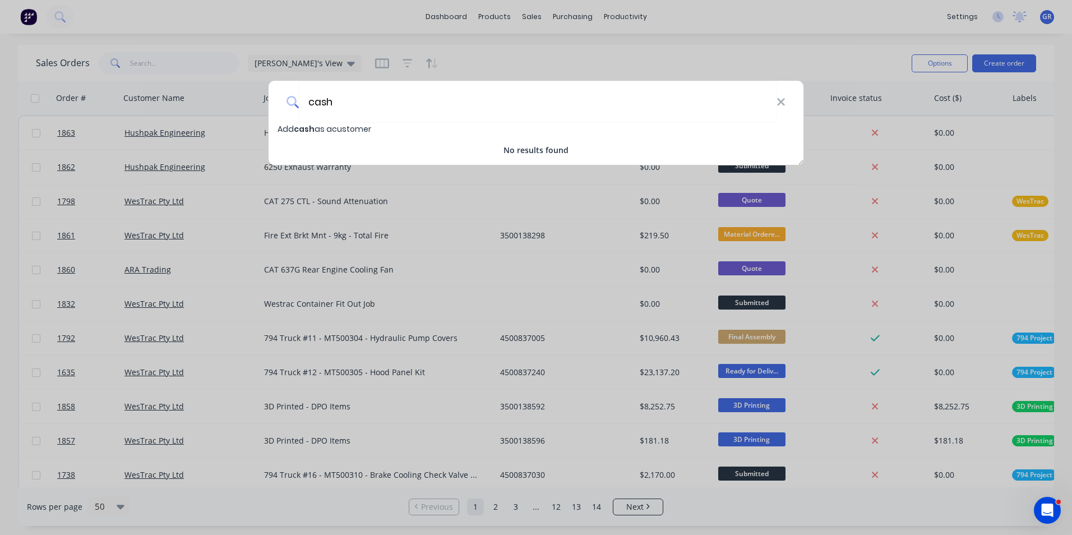
type input "cash"
click at [450, 57] on div "cash Add cash as a customer No results found" at bounding box center [536, 267] width 1072 height 535
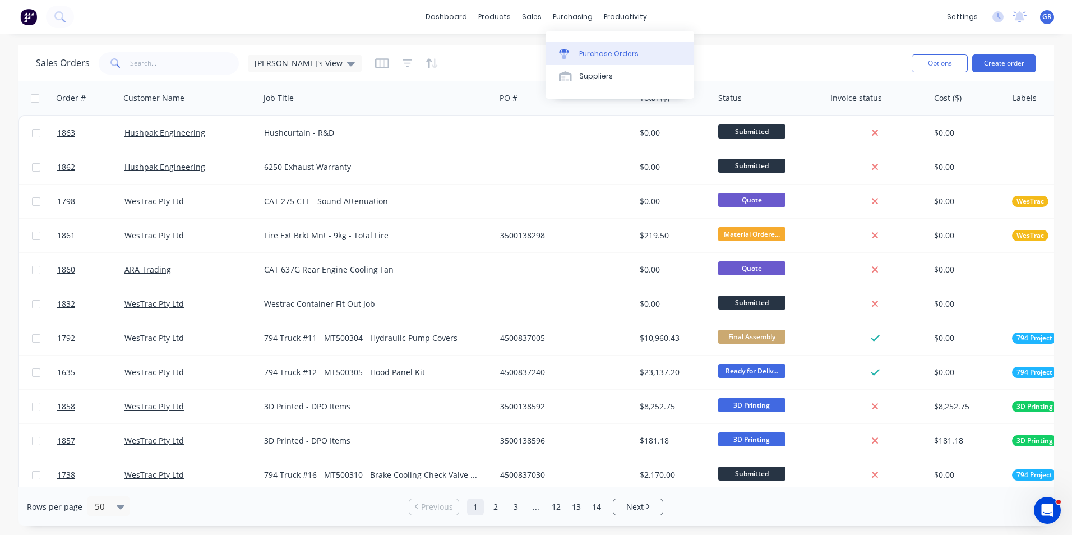
click at [606, 50] on div "Purchase Orders" at bounding box center [608, 54] width 59 height 10
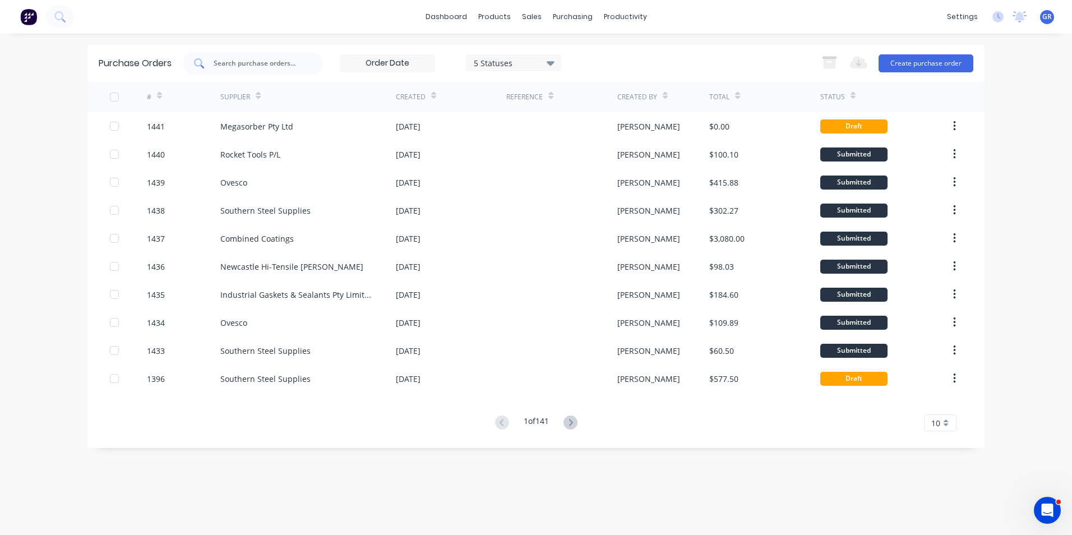
click at [236, 61] on input "text" at bounding box center [258, 63] width 93 height 11
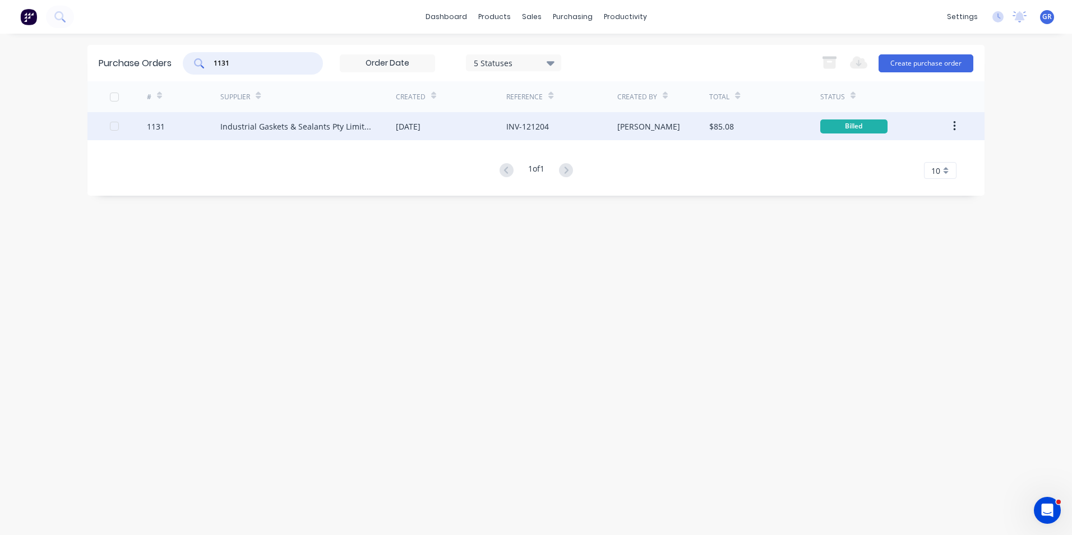
type input "1131"
click at [156, 126] on div "1131" at bounding box center [156, 127] width 18 height 12
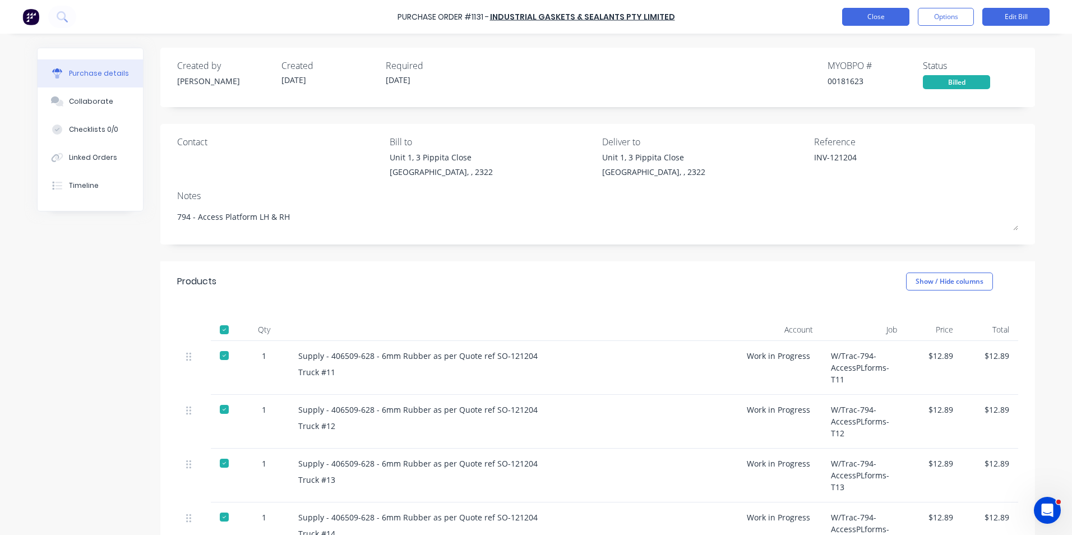
click at [870, 17] on button "Close" at bounding box center [875, 17] width 67 height 18
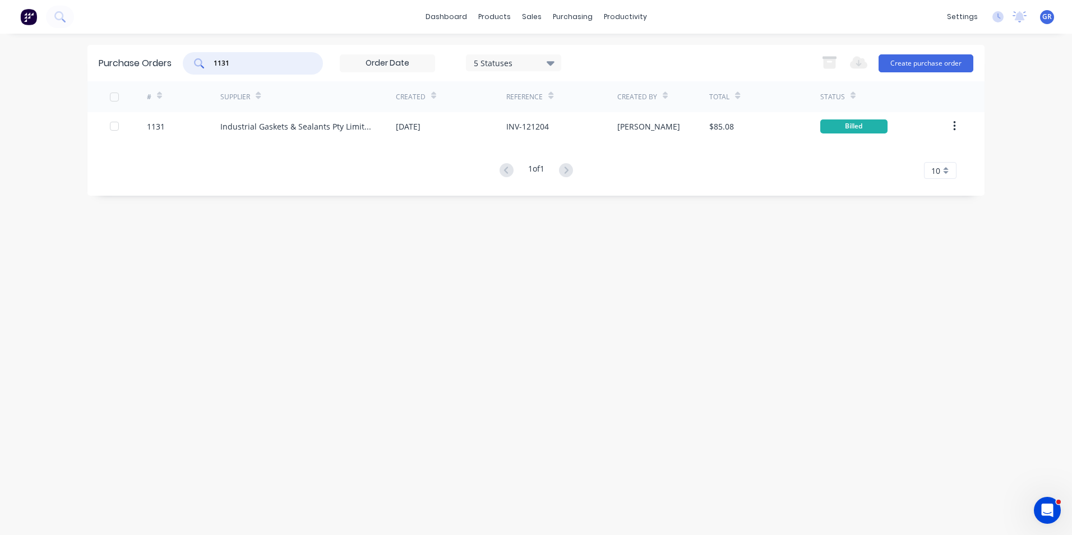
drag, startPoint x: 244, startPoint y: 63, endPoint x: 179, endPoint y: 66, distance: 65.1
click at [179, 66] on div "Purchase Orders 1131 5 Statuses 5 Statuses Export to Excel (XLSX) Create purcha…" at bounding box center [535, 63] width 897 height 36
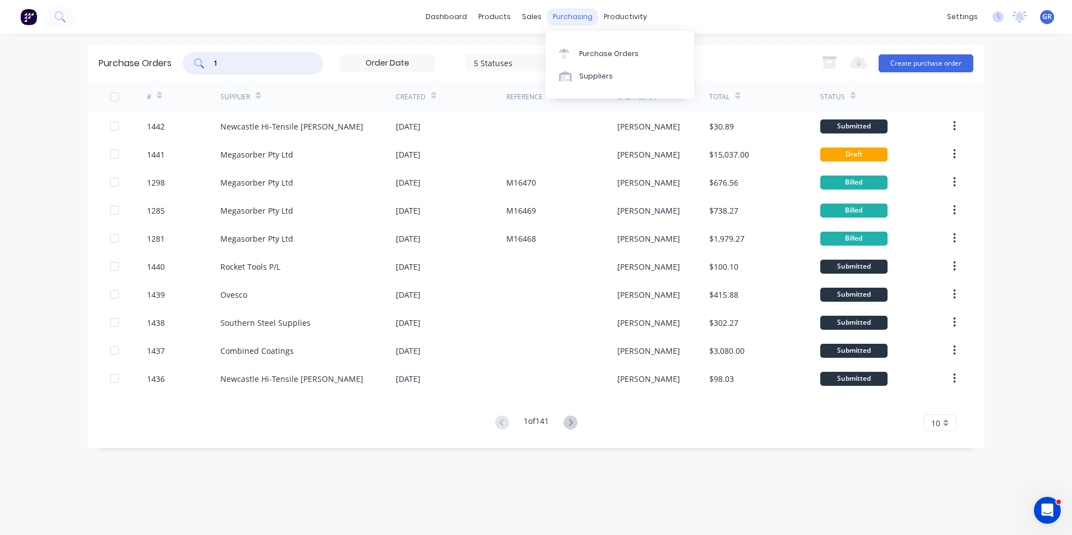
type input "1"
click at [573, 17] on div "purchasing" at bounding box center [572, 16] width 51 height 17
click at [530, 20] on div "sales" at bounding box center [531, 16] width 31 height 17
click at [556, 51] on div "Sales Orders" at bounding box center [573, 54] width 46 height 10
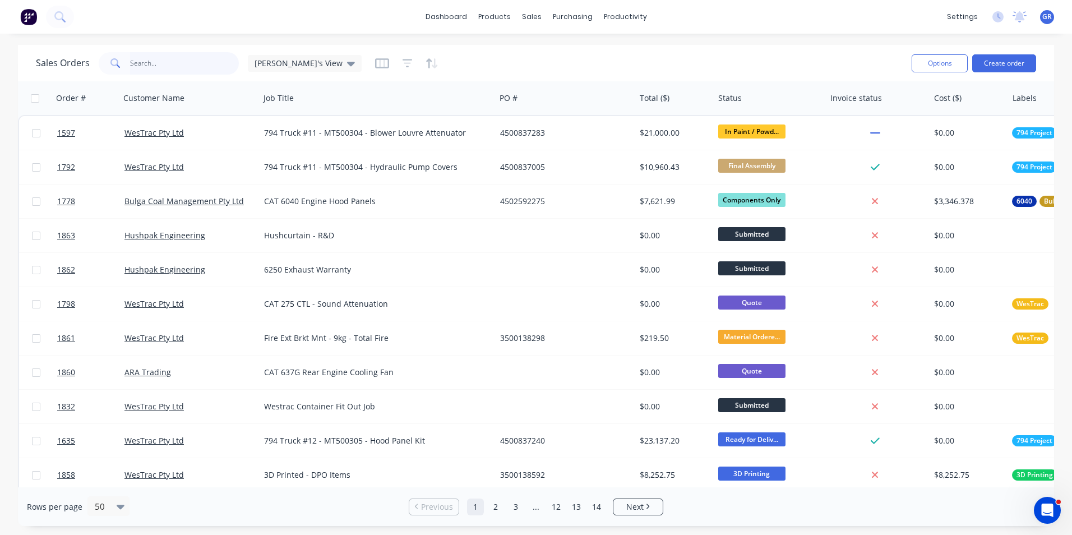
click at [141, 66] on input "text" at bounding box center [184, 63] width 109 height 22
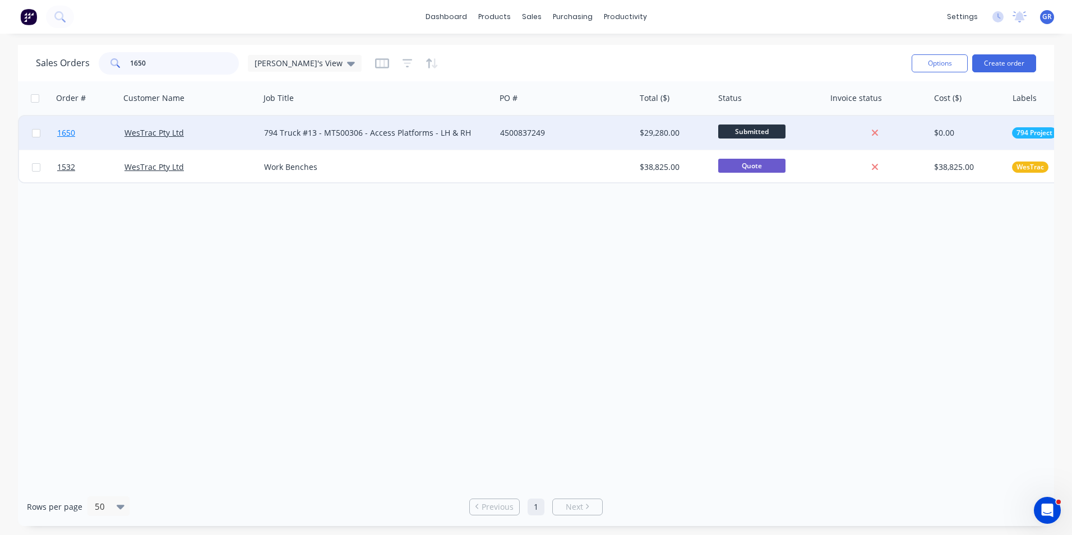
type input "1650"
click at [68, 133] on span "1650" at bounding box center [66, 132] width 18 height 11
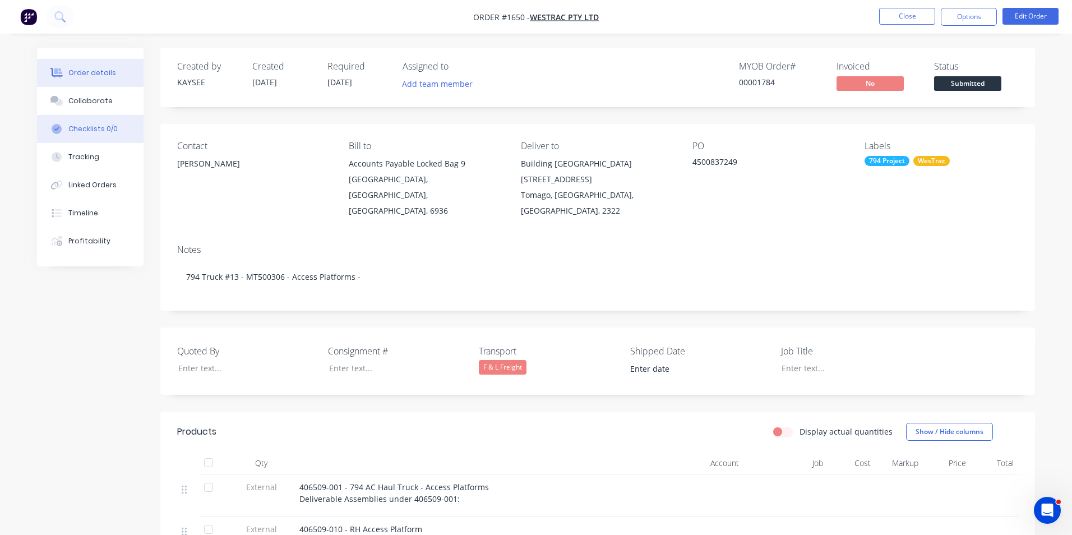
type input "[DATE]"
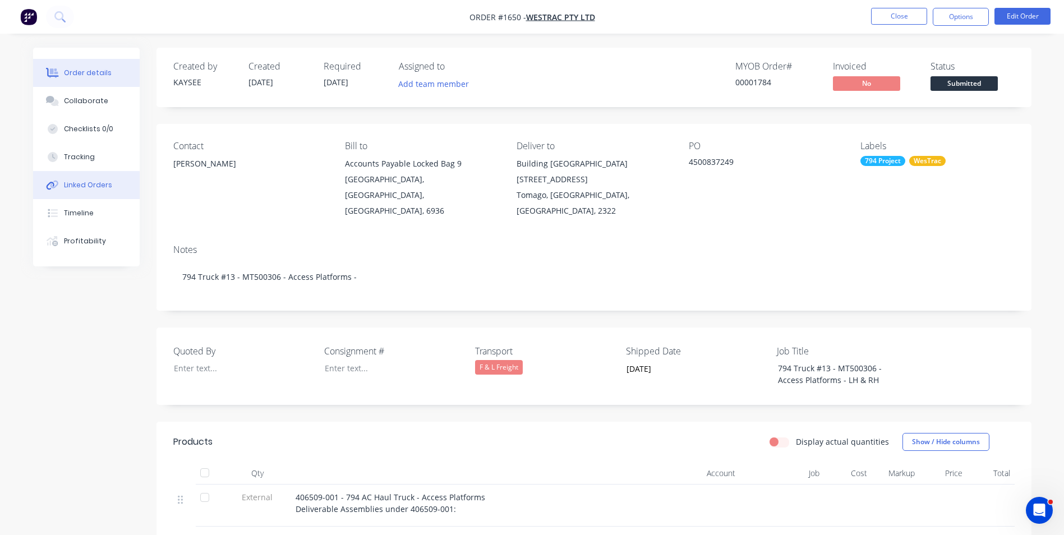
click at [91, 184] on div "Linked Orders" at bounding box center [88, 185] width 48 height 10
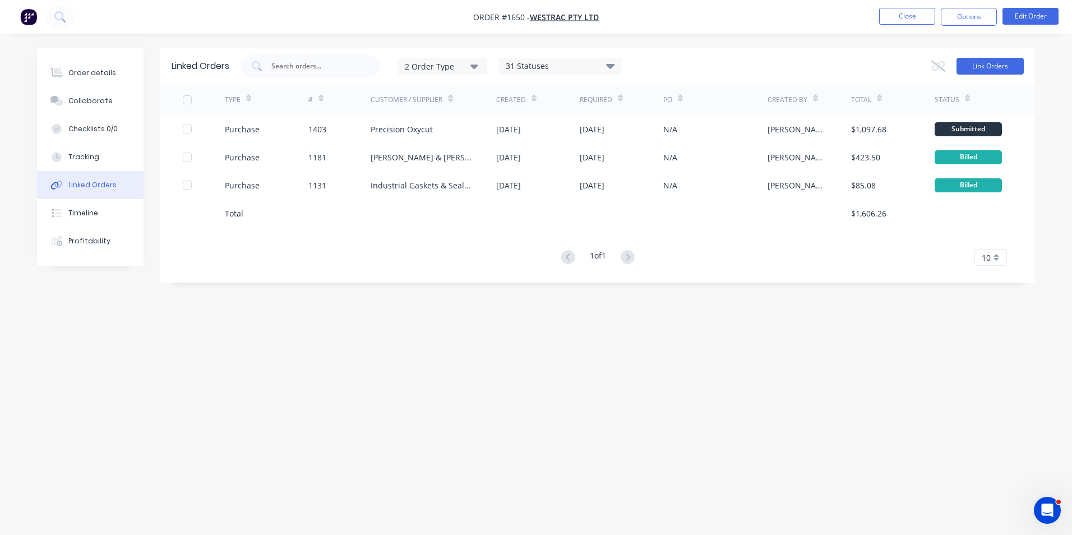
click at [984, 62] on button "Link Orders" at bounding box center [989, 66] width 67 height 17
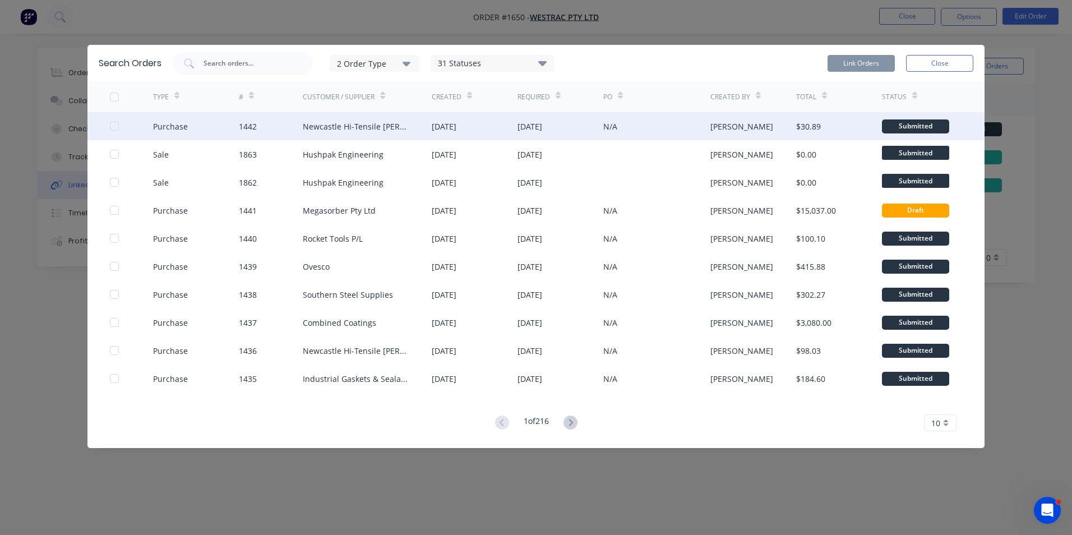
click at [112, 126] on div at bounding box center [114, 126] width 22 height 22
click at [854, 63] on button "Link Orders" at bounding box center [861, 63] width 67 height 17
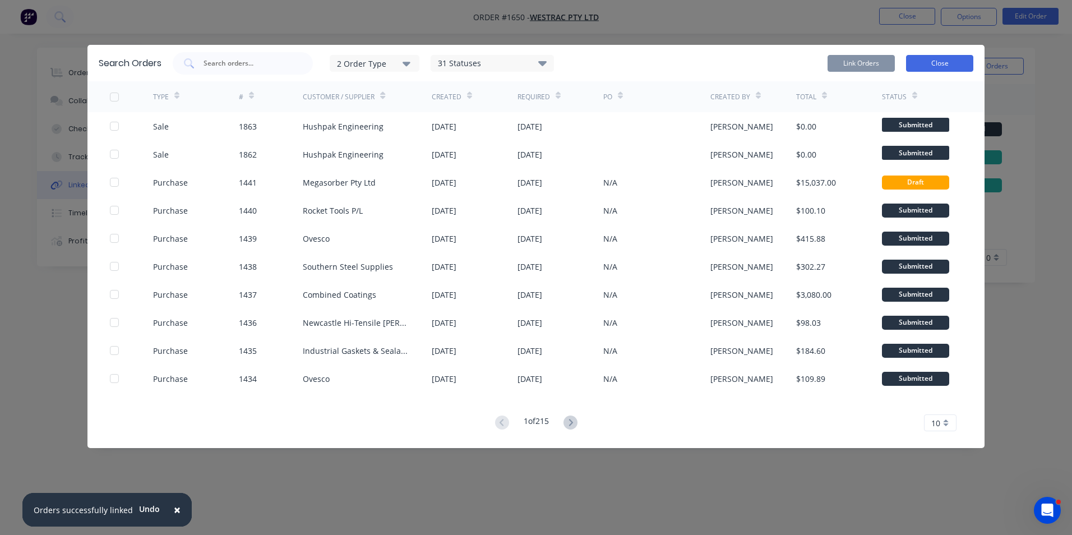
click at [932, 63] on button "Close" at bounding box center [939, 63] width 67 height 17
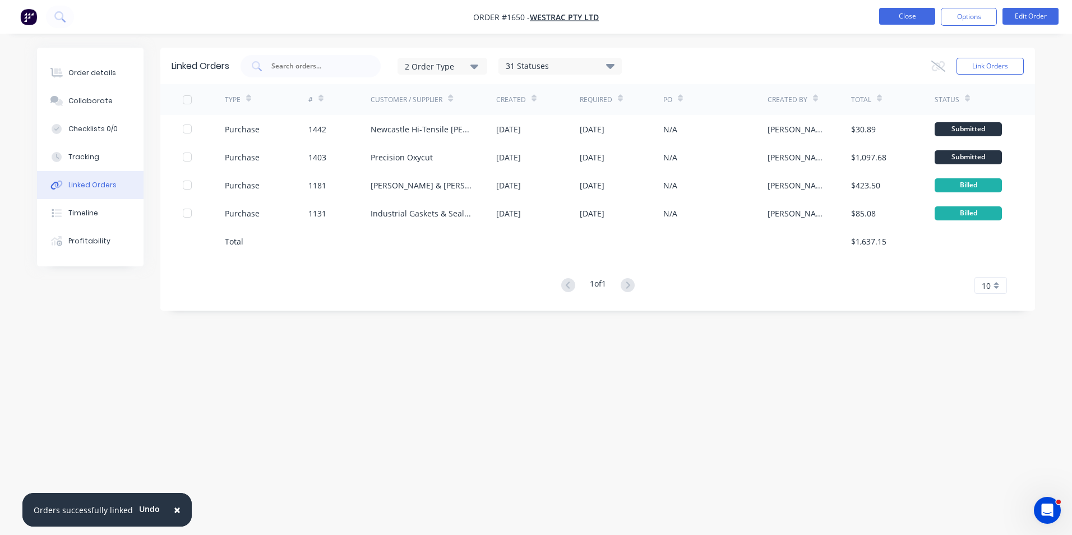
click at [907, 16] on button "Close" at bounding box center [907, 16] width 56 height 17
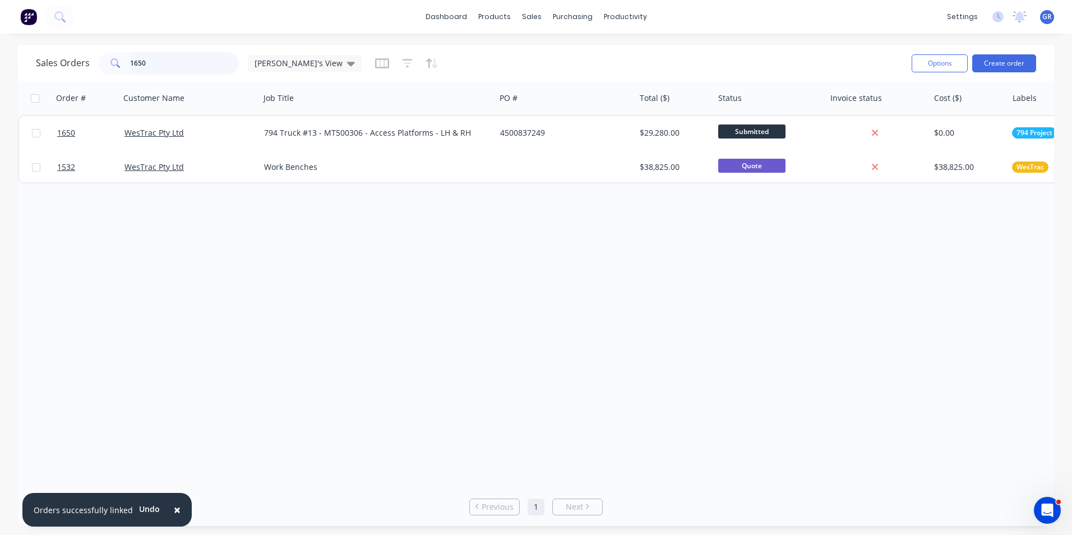
click at [151, 65] on input "1650" at bounding box center [184, 63] width 109 height 22
drag, startPoint x: 150, startPoint y: 64, endPoint x: 127, endPoint y: 63, distance: 23.0
click at [127, 63] on div "1650" at bounding box center [169, 63] width 140 height 22
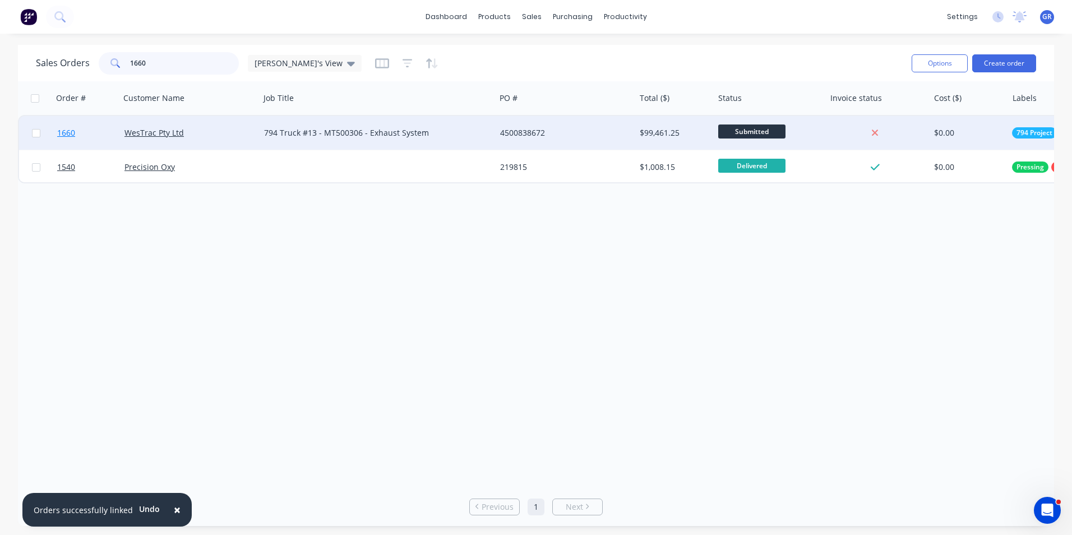
type input "1660"
click at [66, 133] on span "1660" at bounding box center [66, 132] width 18 height 11
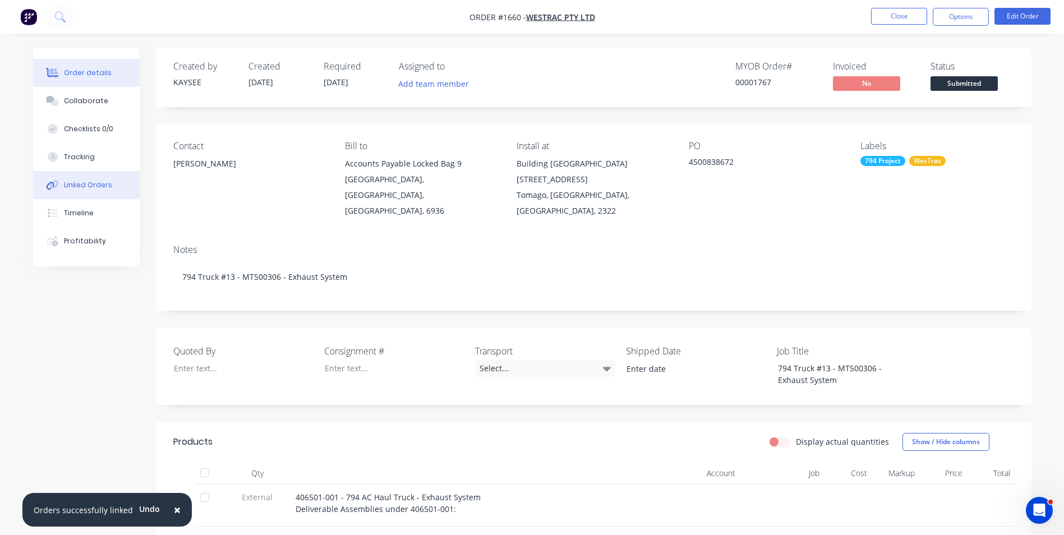
click at [96, 182] on div "Linked Orders" at bounding box center [88, 185] width 48 height 10
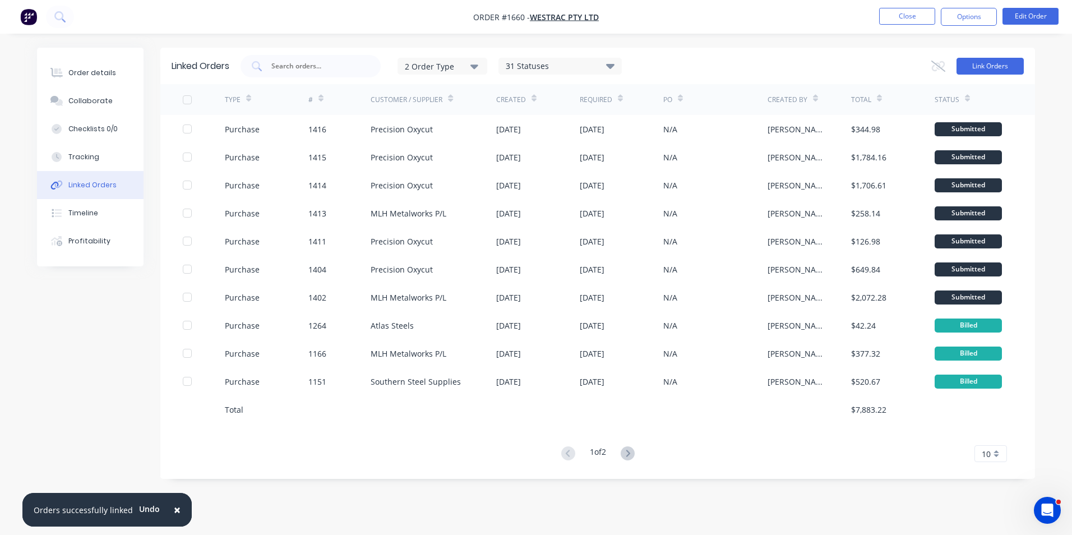
click at [992, 66] on button "Link Orders" at bounding box center [989, 66] width 67 height 17
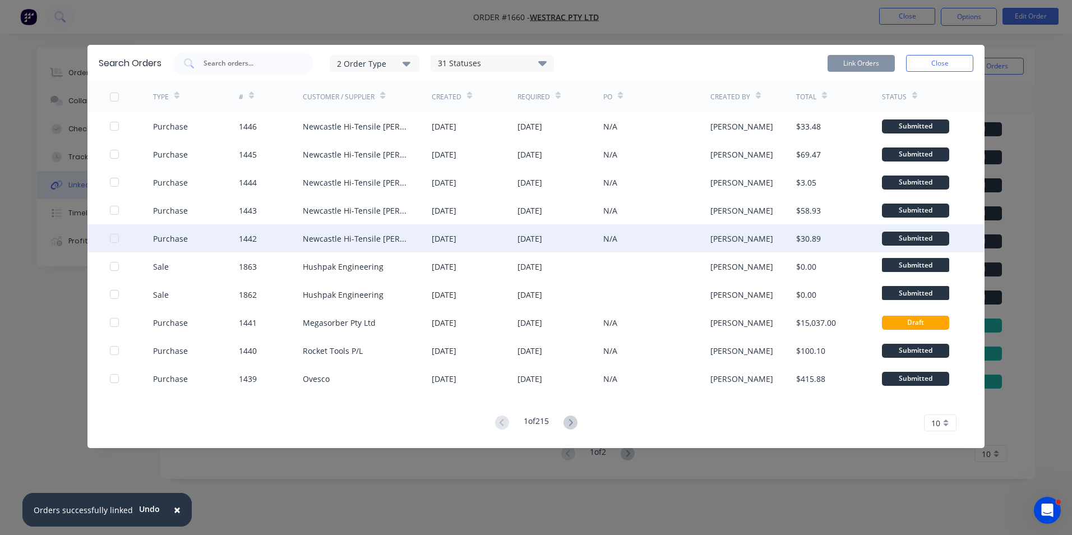
click at [115, 239] on div at bounding box center [114, 238] width 22 height 22
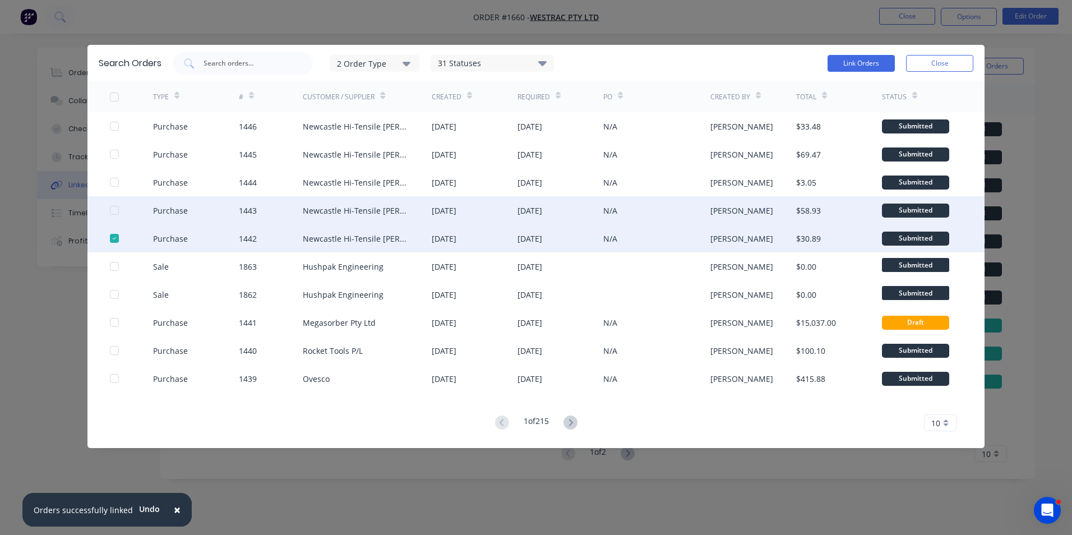
click at [114, 209] on div at bounding box center [114, 210] width 22 height 22
click at [115, 237] on div at bounding box center [114, 238] width 22 height 22
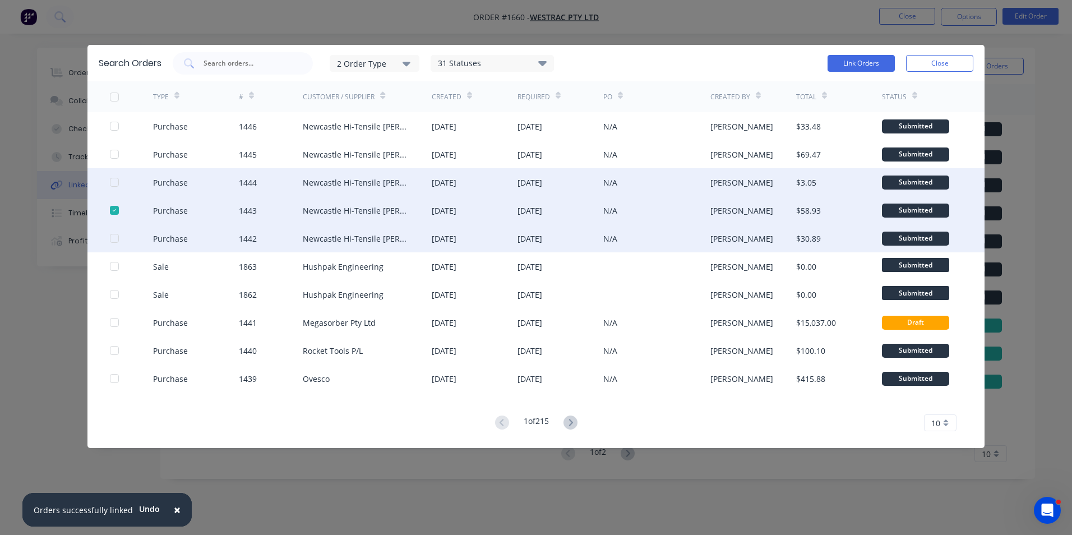
click at [115, 180] on div at bounding box center [114, 182] width 22 height 22
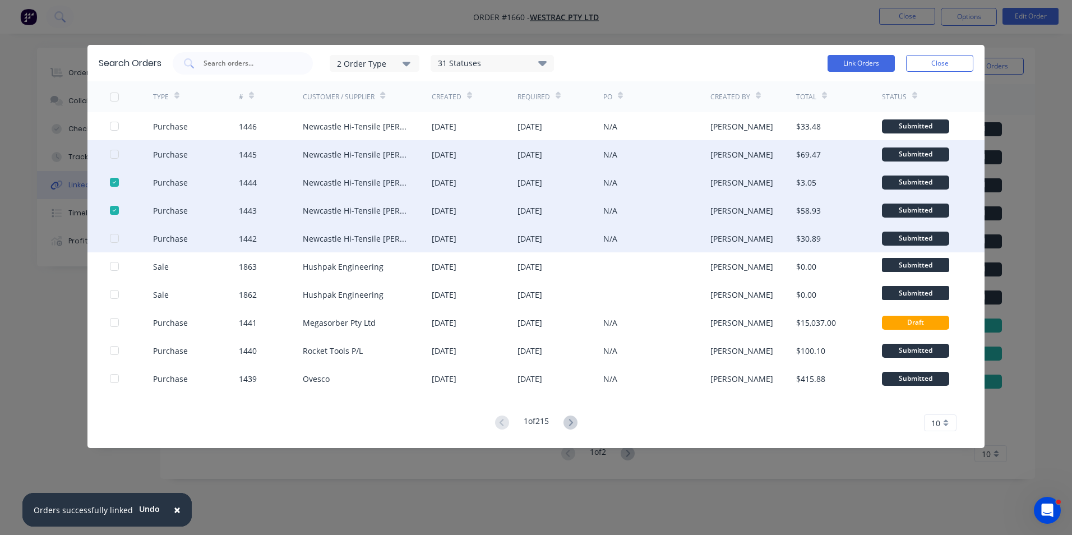
click at [115, 155] on div at bounding box center [114, 154] width 22 height 22
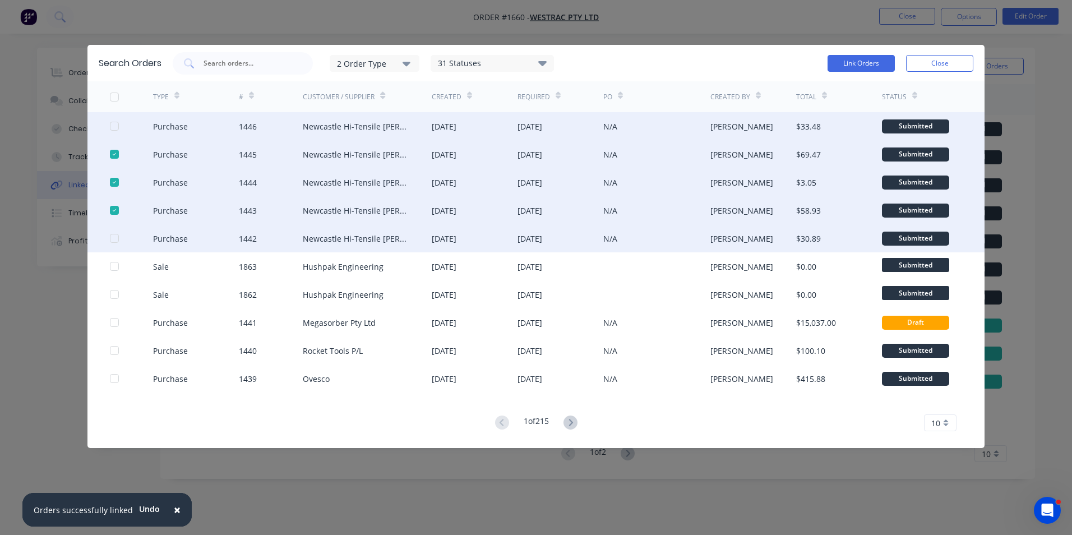
click at [115, 129] on div at bounding box center [114, 126] width 22 height 22
click at [848, 61] on button "Link Orders" at bounding box center [861, 63] width 67 height 17
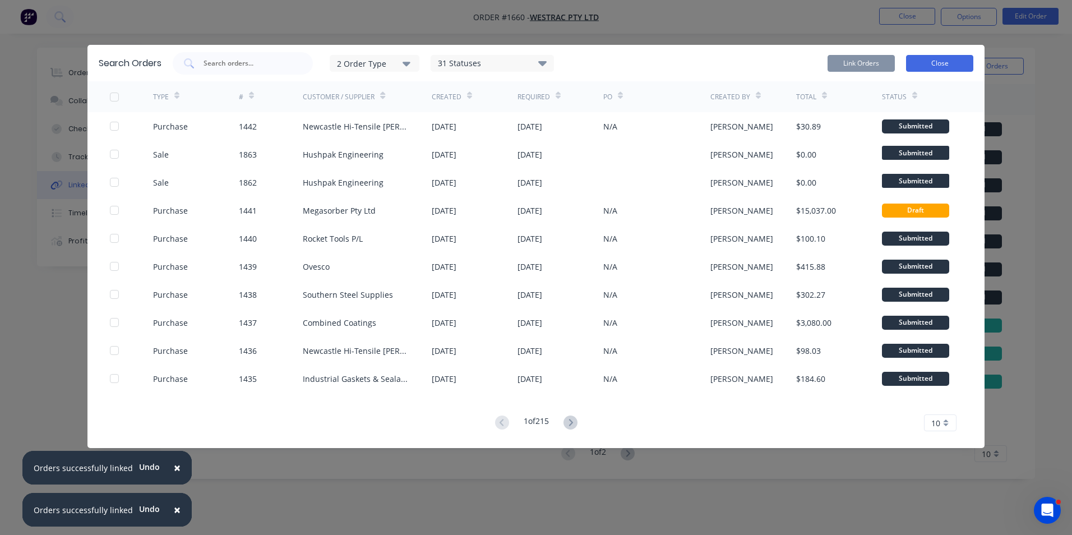
click at [934, 64] on button "Close" at bounding box center [939, 63] width 67 height 17
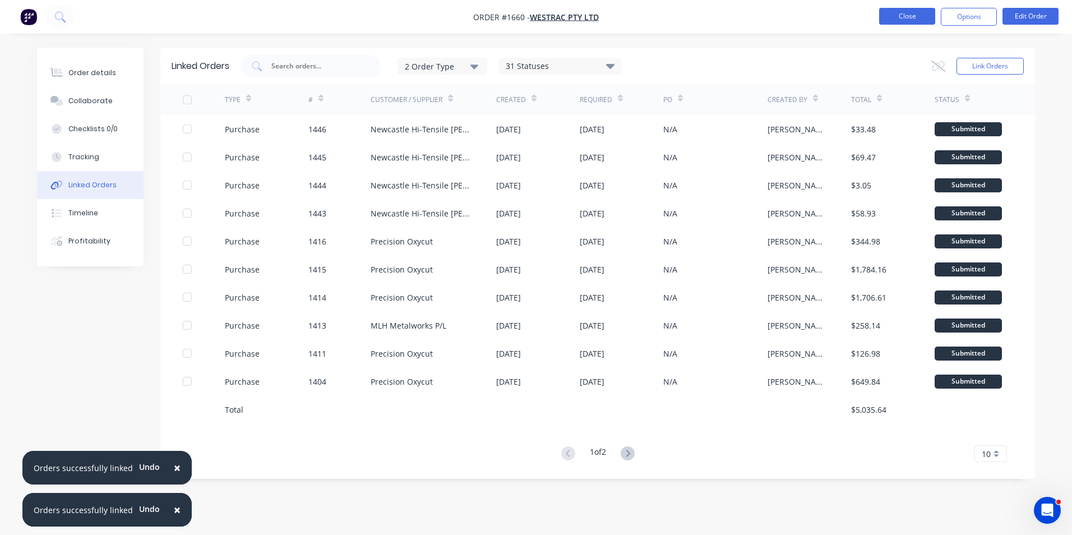
click at [907, 16] on button "Close" at bounding box center [907, 16] width 56 height 17
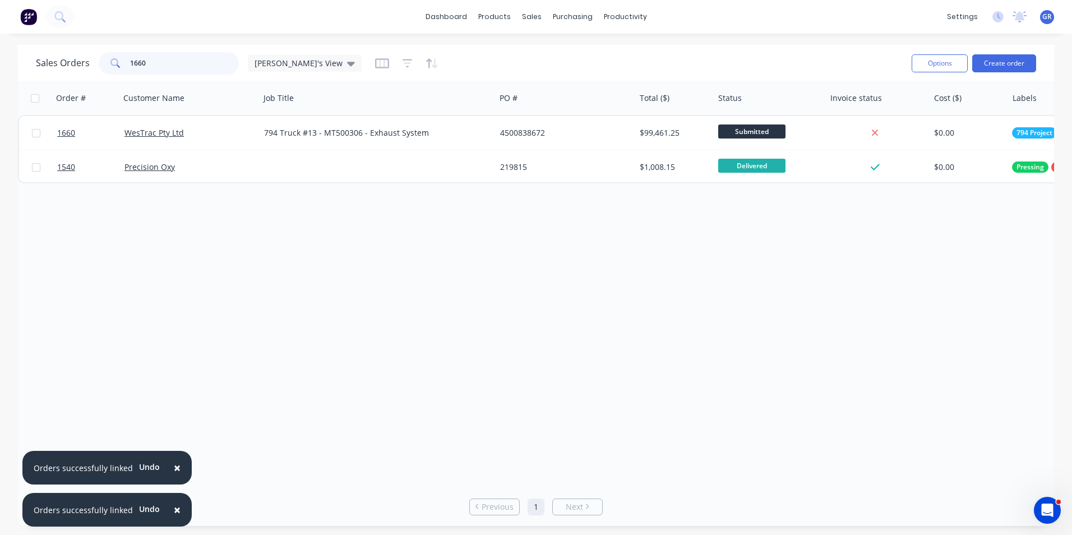
drag, startPoint x: 154, startPoint y: 64, endPoint x: 115, endPoint y: 63, distance: 38.7
click at [115, 63] on div "1660" at bounding box center [169, 63] width 140 height 22
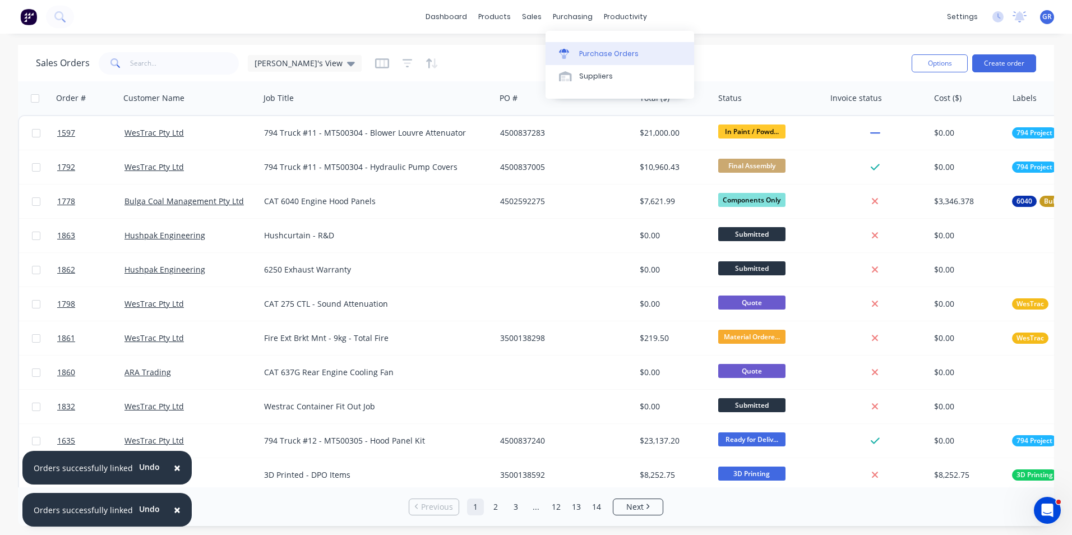
click at [613, 49] on div "Purchase Orders" at bounding box center [608, 54] width 59 height 10
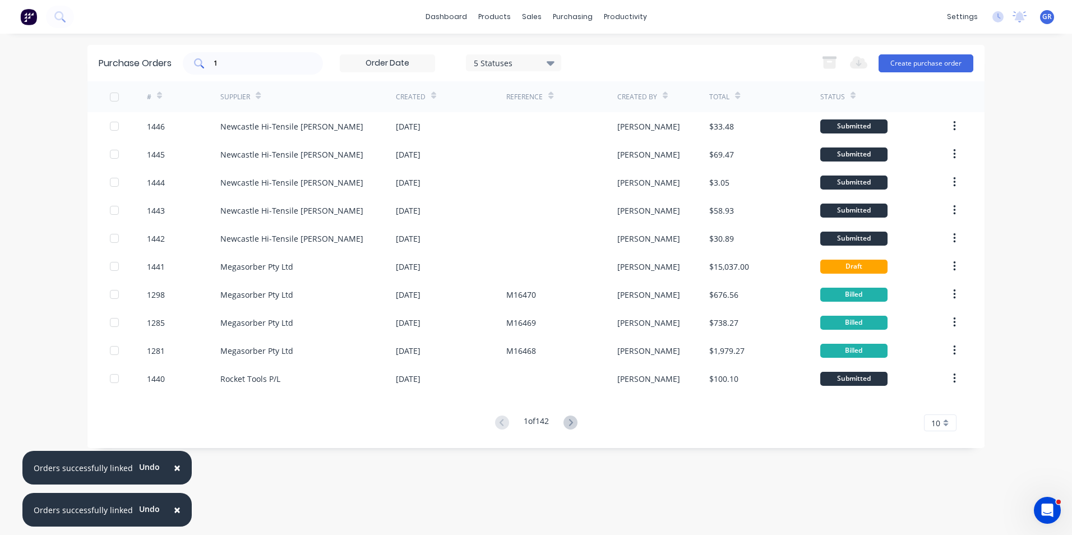
click at [228, 62] on input "1" at bounding box center [258, 63] width 93 height 11
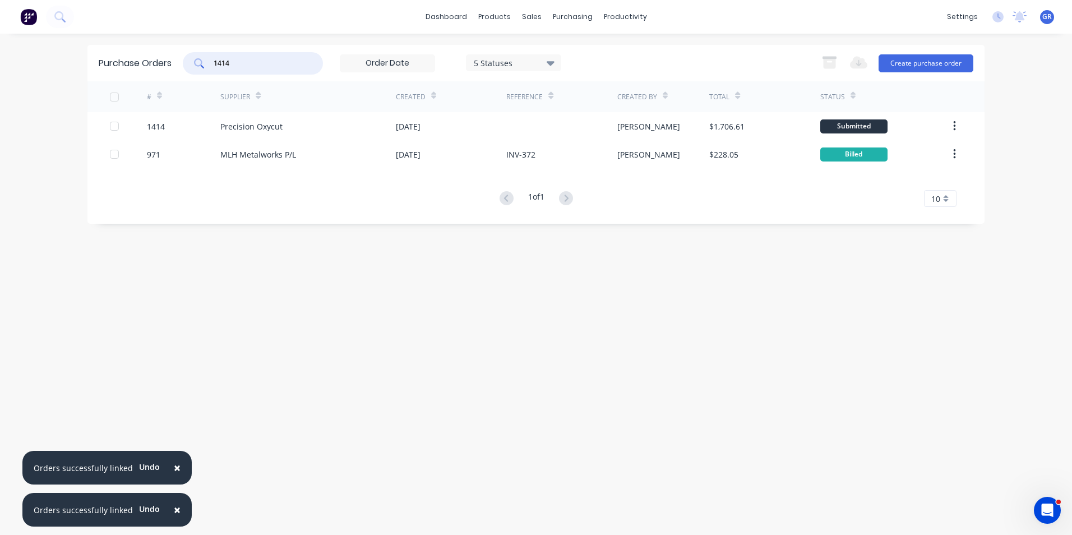
type input "1414"
drag, startPoint x: 237, startPoint y: 57, endPoint x: 202, endPoint y: 62, distance: 35.1
click at [202, 62] on div "1414" at bounding box center [253, 63] width 140 height 22
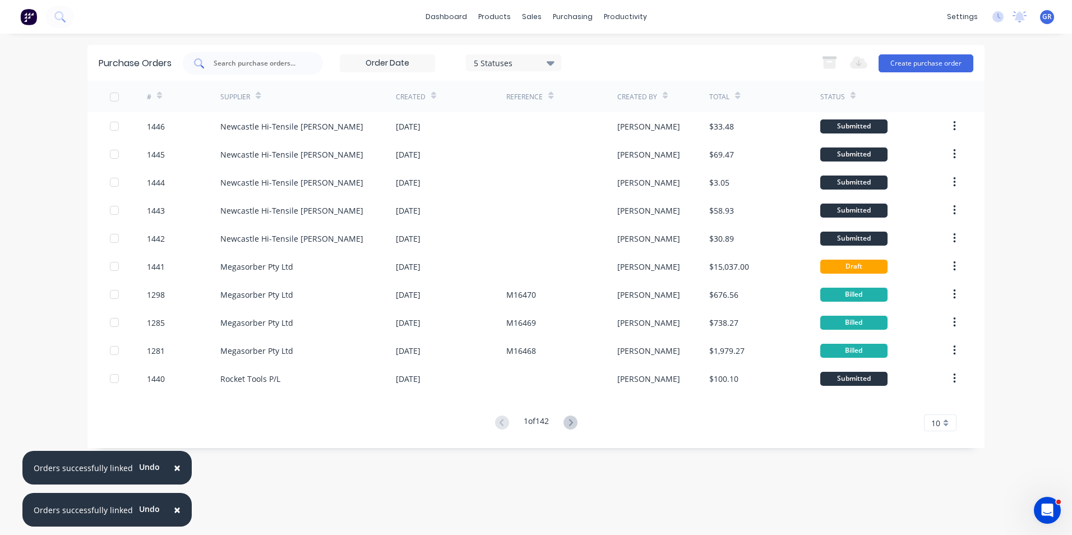
click at [225, 62] on input "text" at bounding box center [258, 63] width 93 height 11
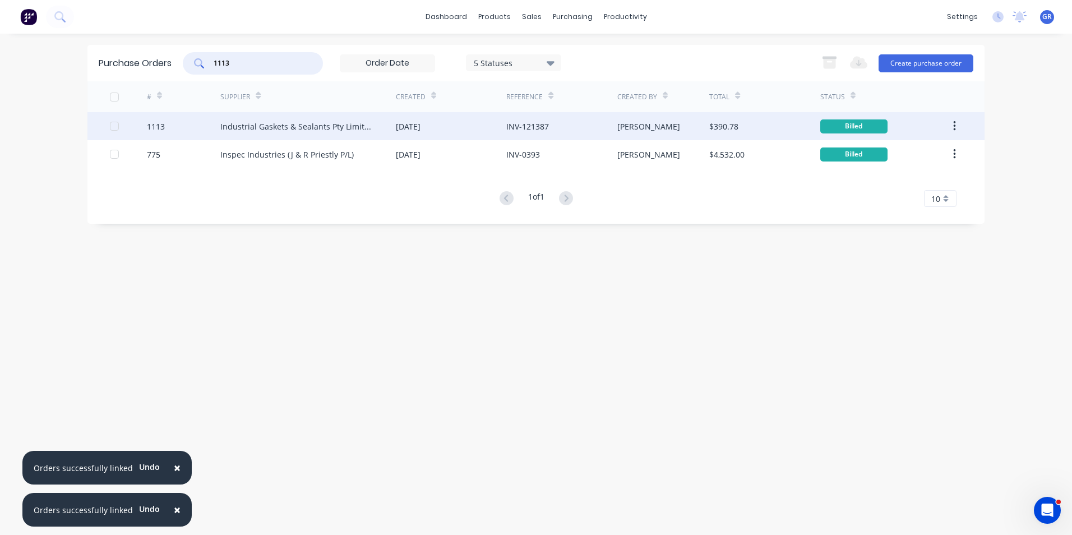
type input "1113"
click at [158, 125] on div "1113" at bounding box center [156, 127] width 18 height 12
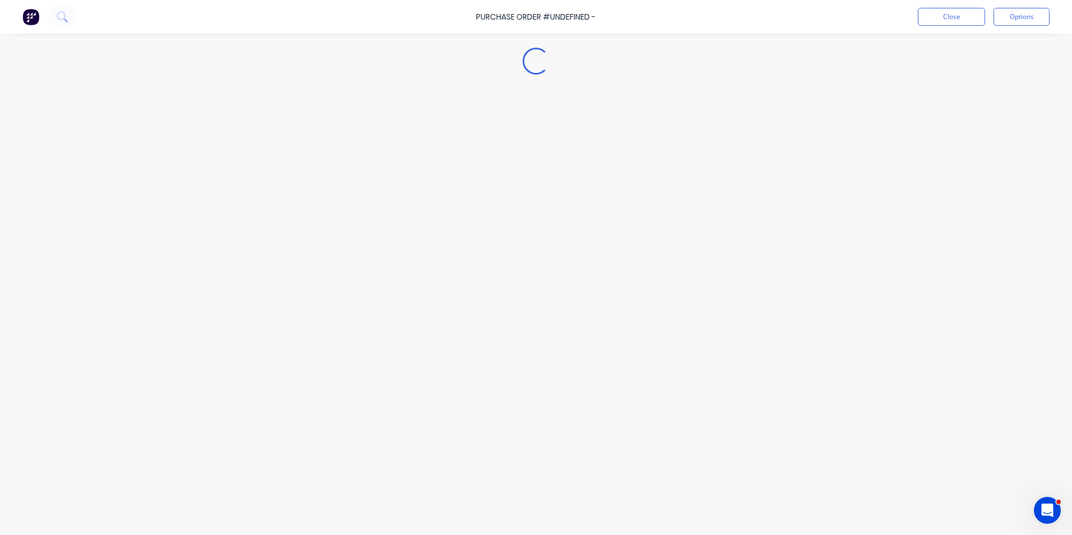
type textarea "x"
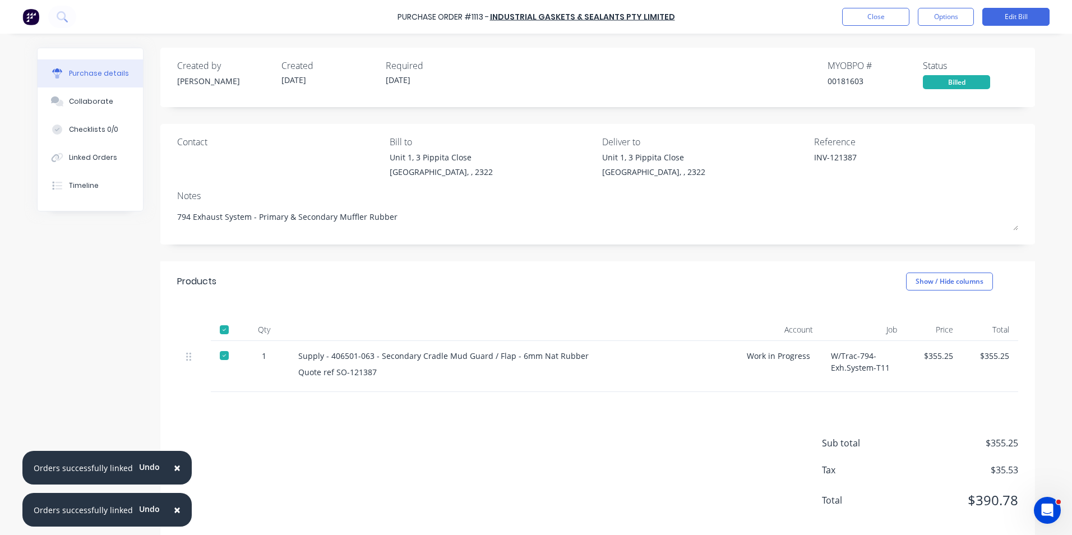
scroll to position [17, 0]
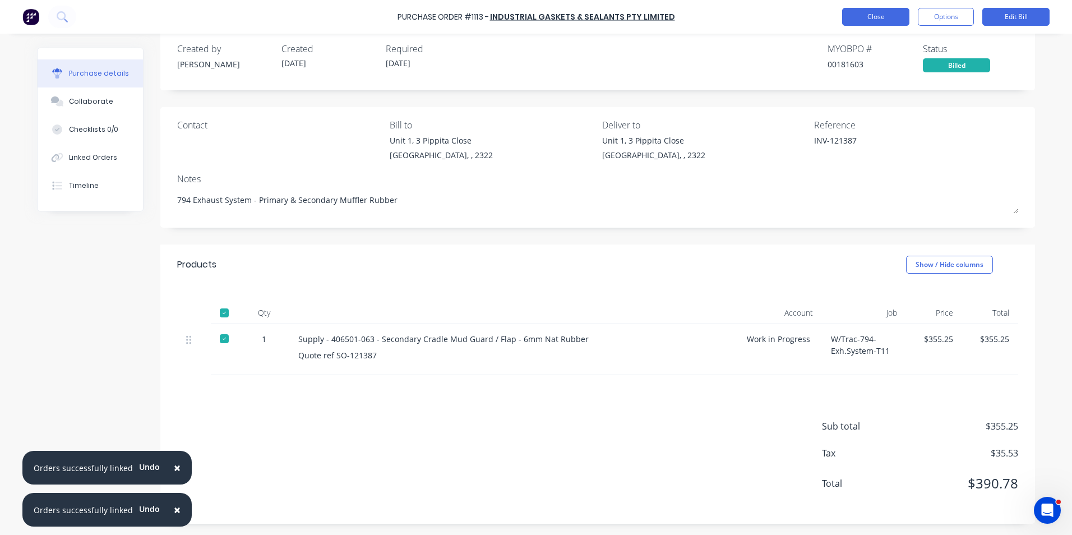
click at [867, 16] on button "Close" at bounding box center [875, 17] width 67 height 18
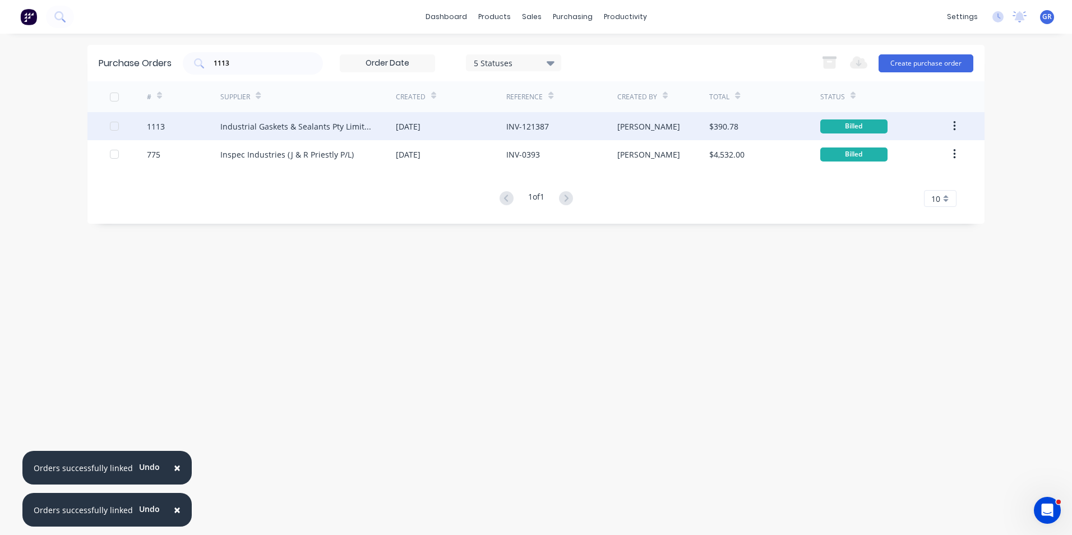
click at [954, 124] on icon "button" at bounding box center [954, 126] width 3 height 12
click at [884, 175] on div "Duplicate" at bounding box center [914, 178] width 86 height 16
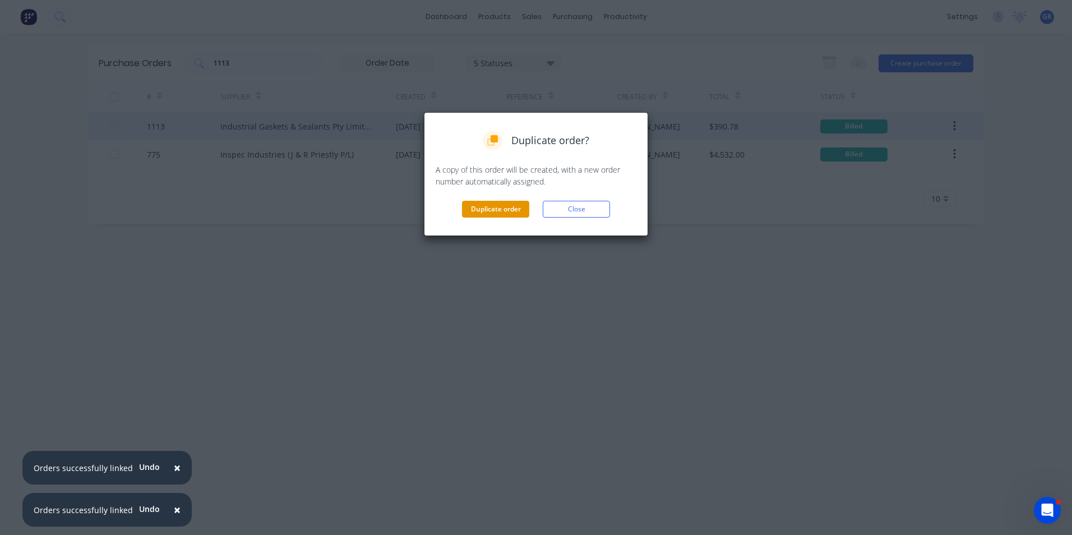
click at [487, 204] on button "Duplicate order" at bounding box center [495, 209] width 67 height 17
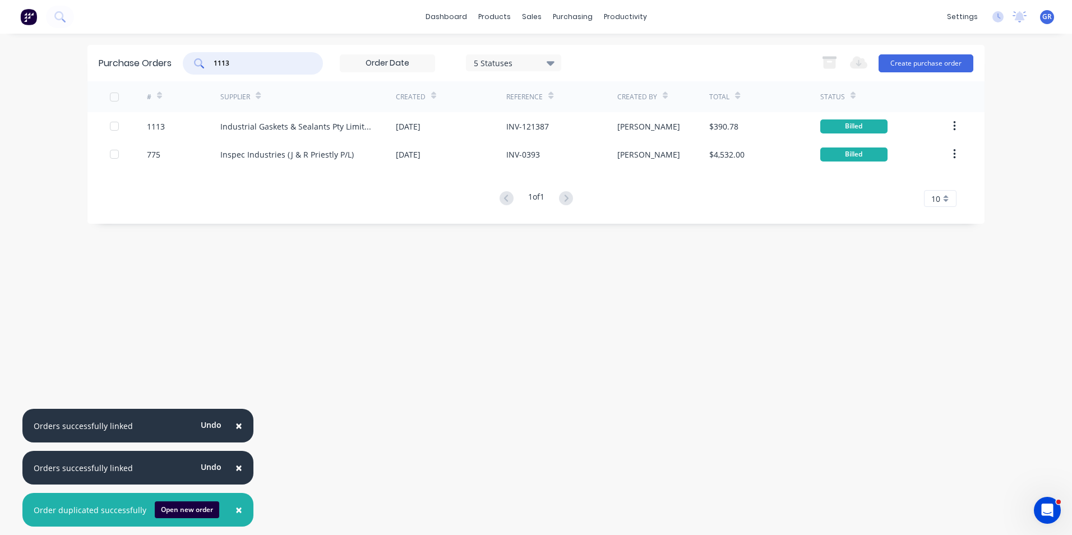
drag, startPoint x: 233, startPoint y: 62, endPoint x: 187, endPoint y: 59, distance: 46.0
click at [187, 59] on div "1113" at bounding box center [253, 63] width 140 height 22
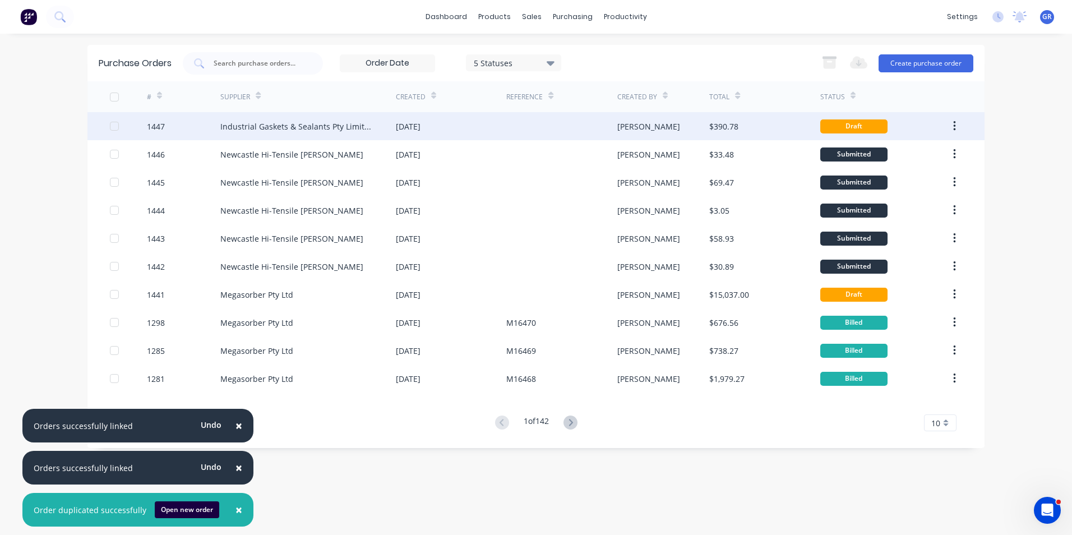
click at [154, 126] on div "1447" at bounding box center [156, 127] width 18 height 12
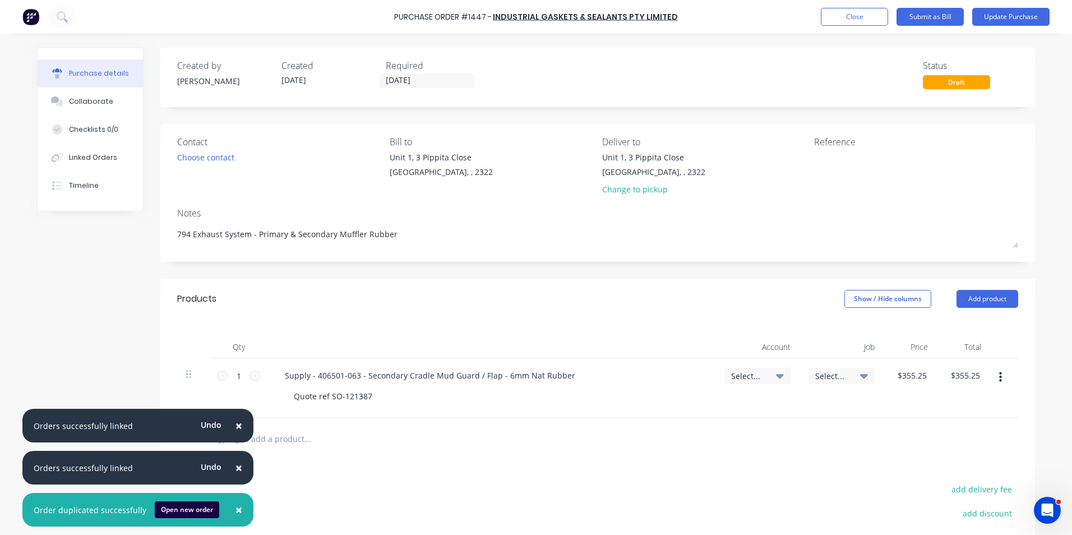
click at [235, 422] on span "×" at bounding box center [238, 426] width 7 height 16
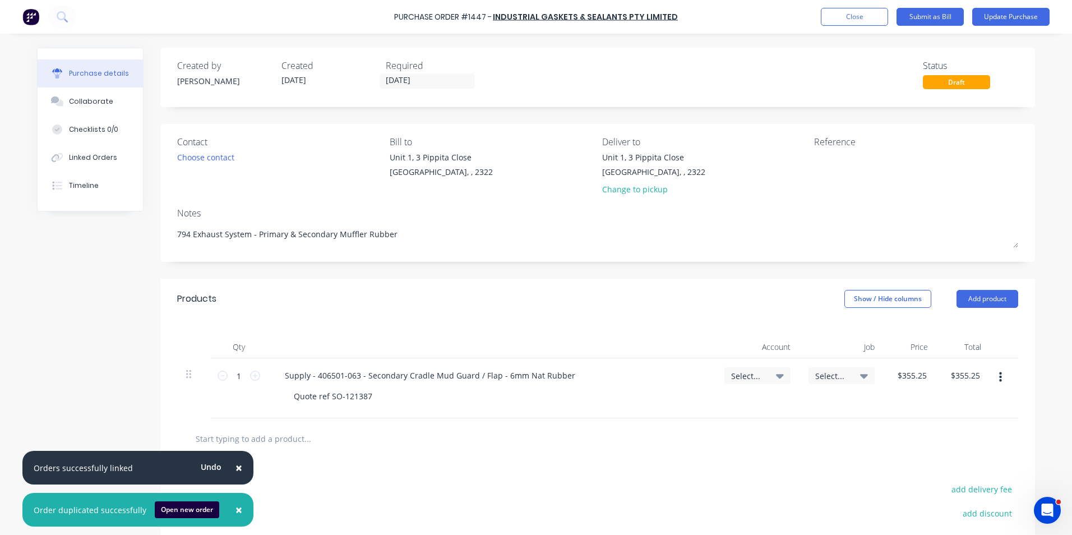
click at [235, 470] on span "×" at bounding box center [238, 468] width 7 height 16
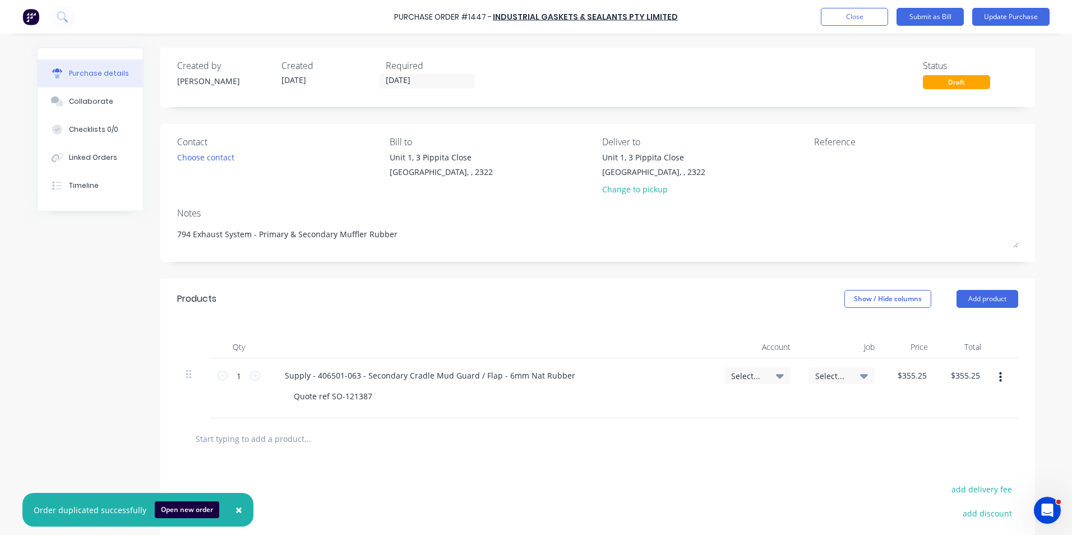
drag, startPoint x: 233, startPoint y: 509, endPoint x: 243, endPoint y: 501, distance: 13.2
click at [235, 509] on span "×" at bounding box center [238, 510] width 7 height 16
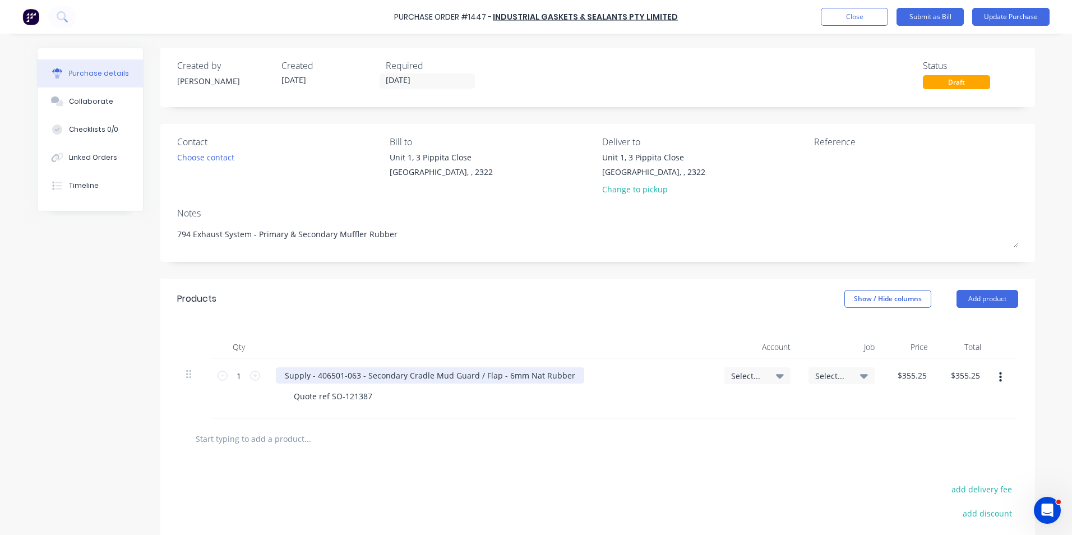
type textarea "x"
click at [353, 378] on div "Supply - 406501-063 - Secondary Cradle Mud Guard / Flap - 6mm Nat Rubber" at bounding box center [430, 375] width 308 height 16
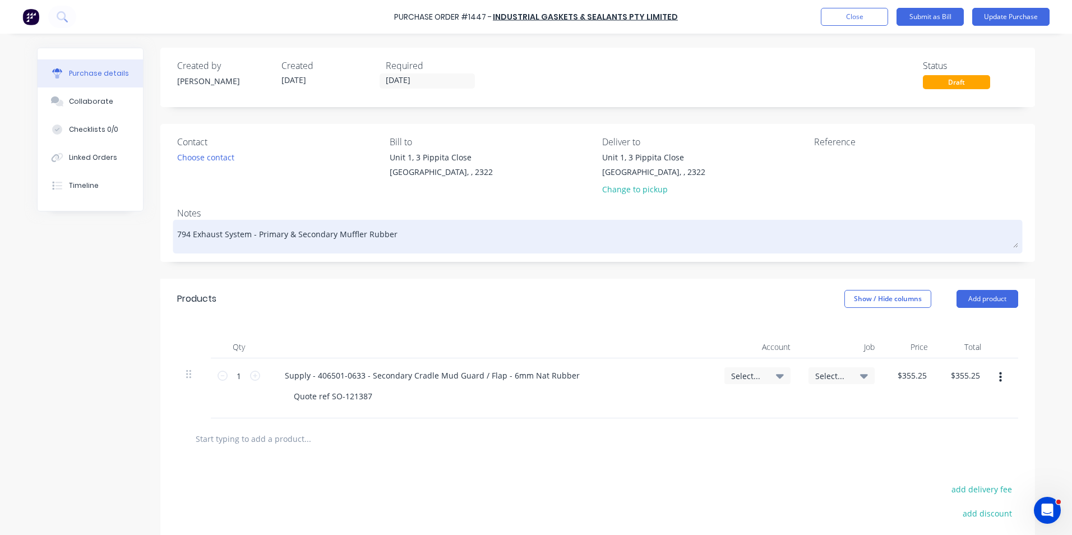
click at [177, 234] on div "794 Exhaust System - Primary & Secondary Muffler Rubber" at bounding box center [597, 237] width 841 height 28
click at [177, 233] on textarea "794 Exhaust System - Primary & Secondary Muffler Rubber" at bounding box center [597, 235] width 841 height 25
type textarea "x"
type textarea "J794 Exhaust System - Primary & Secondary Muffler Rubber"
type textarea "x"
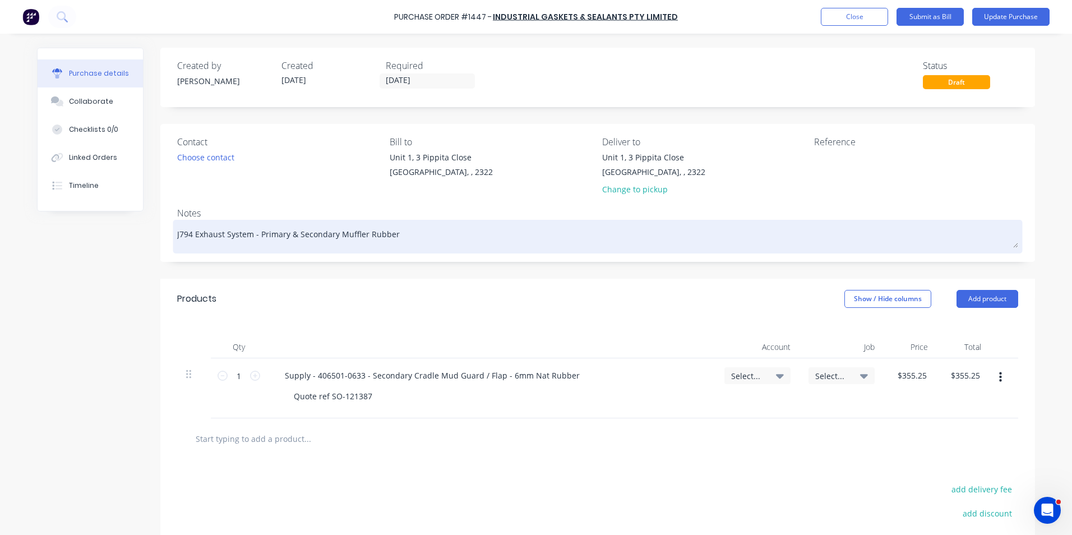
type textarea "JN794 Exhaust System - Primary & Secondary Muffler Rubber"
type textarea "x"
type textarea "JN1794 Exhaust System - Primary & Secondary Muffler Rubber"
type textarea "x"
type textarea "JN16794 Exhaust System - Primary & Secondary Muffler Rubber"
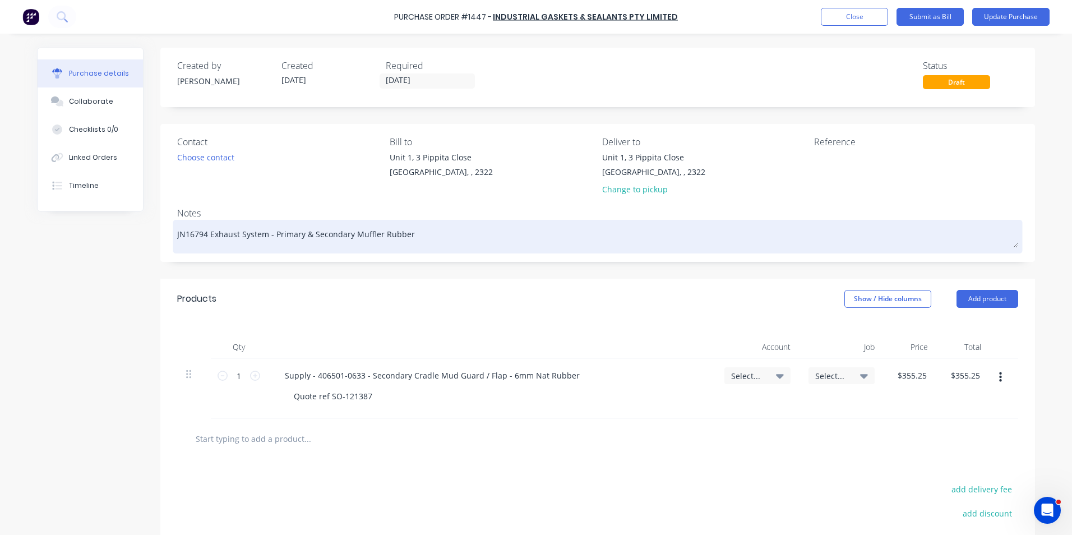
type textarea "x"
type textarea "JN166794 Exhaust System - Primary & Secondary Muffler Rubber"
type textarea "x"
type textarea "JN1660794 Exhaust System - Primary & Secondary Muffler Rubber"
type textarea "x"
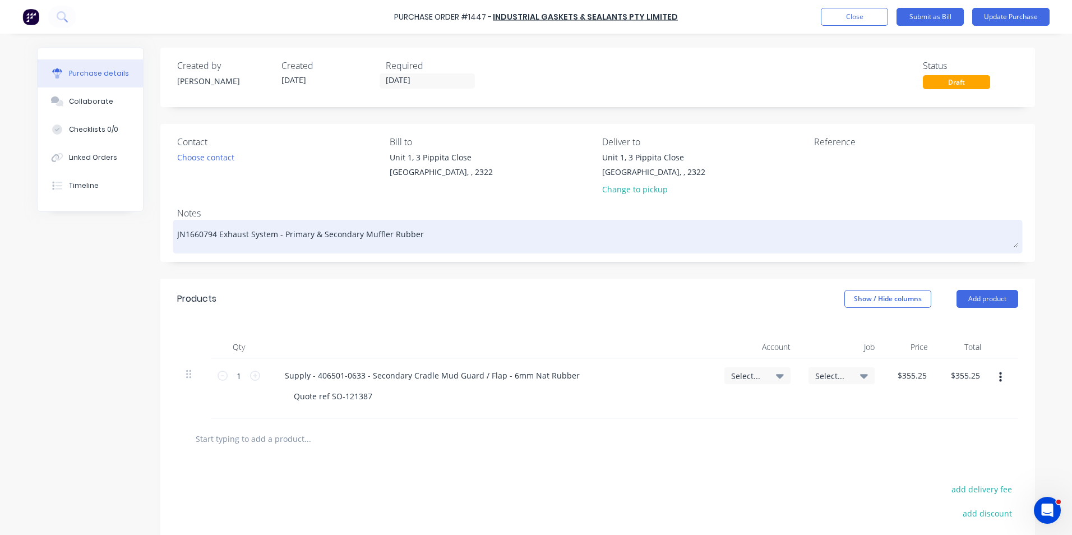
type textarea "JN1660 794 Exhaust System - Primary & Secondary Muffler Rubber"
type textarea "x"
type textarea "JN1660 -794 Exhaust System - Primary & Secondary Muffler Rubber"
type textarea "x"
type textarea "JN1660 - 794 Exhaust System - Primary & Secondary Muffler Rubber"
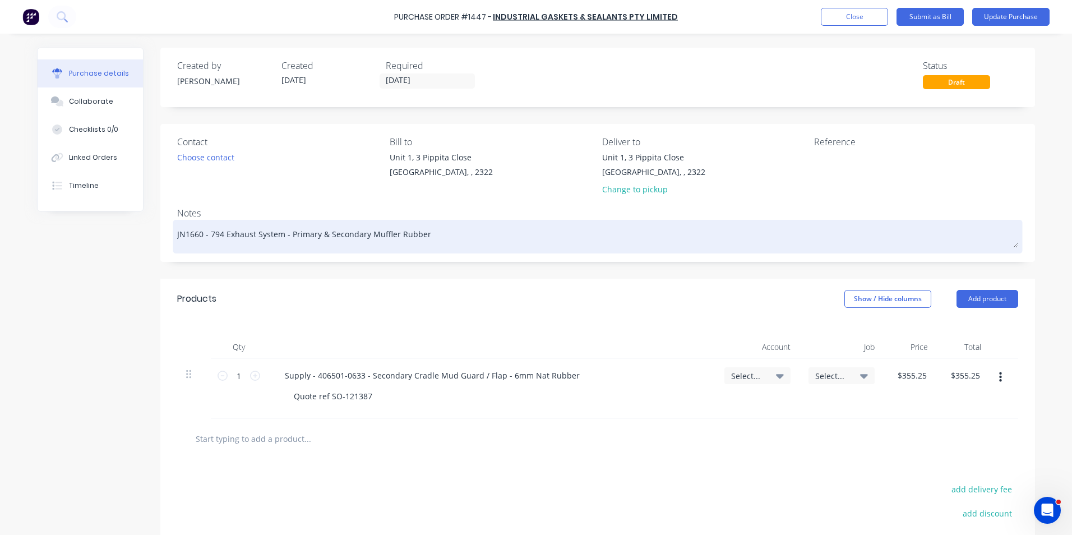
click at [424, 234] on textarea "JN1660 - 794 Exhaust System - Primary & Secondary Muffler Rubber" at bounding box center [597, 235] width 841 height 25
type textarea "x"
type textarea "JN1660 - 794 Exhaust System - Primary & Secondary Muffler Rubber"
type textarea "x"
type textarea "JN1660 - 794 Exhaust System - Primary & Secondary Muffler Rubber -"
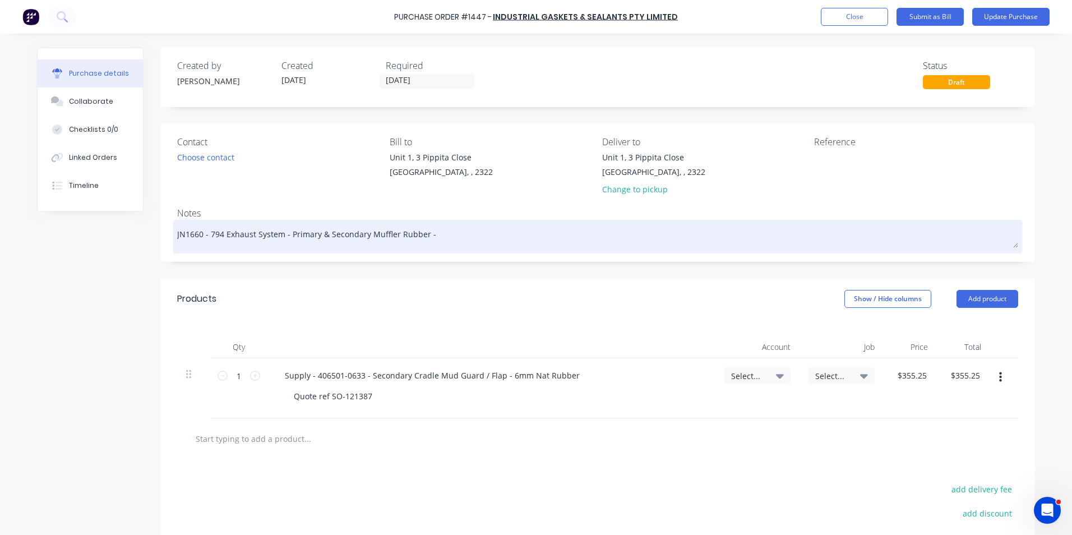
type textarea "x"
type textarea "JN1660 - 794 Exhaust System - Primary & Secondary Muffler Rubber -"
type textarea "x"
type textarea "JN1660 - 794 Exhaust System - Primary & Secondary Muffler Rubber - T"
type textarea "x"
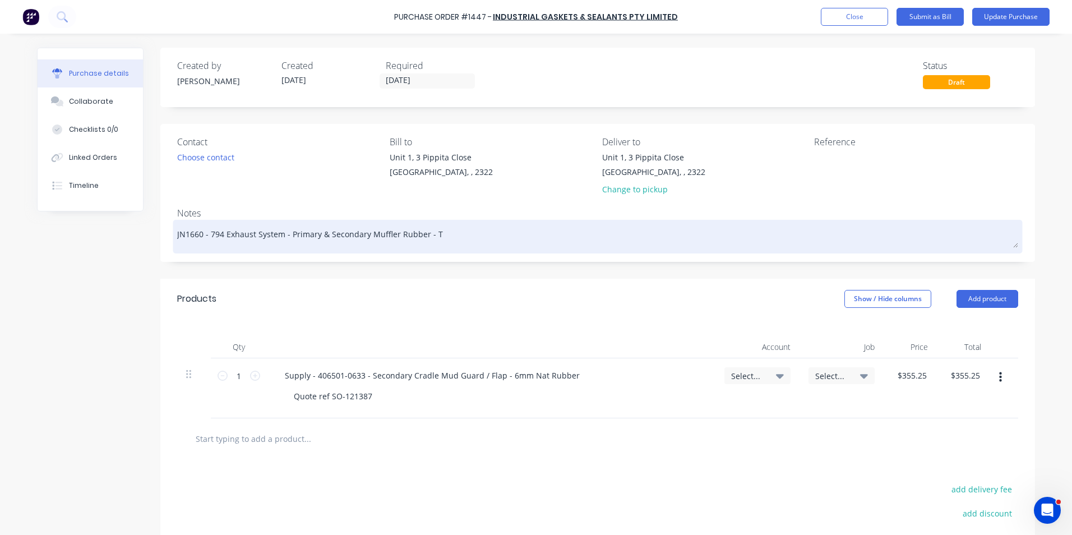
type textarea "JN1660 - 794 Exhaust System - Primary & Secondary Muffler Rubber - Tr"
type textarea "x"
type textarea "JN1660 - 794 Exhaust System - Primary & Secondary Muffler Rubber - Tru"
type textarea "x"
type textarea "JN1660 - 794 Exhaust System - Primary & Secondary Muffler Rubber - Truc"
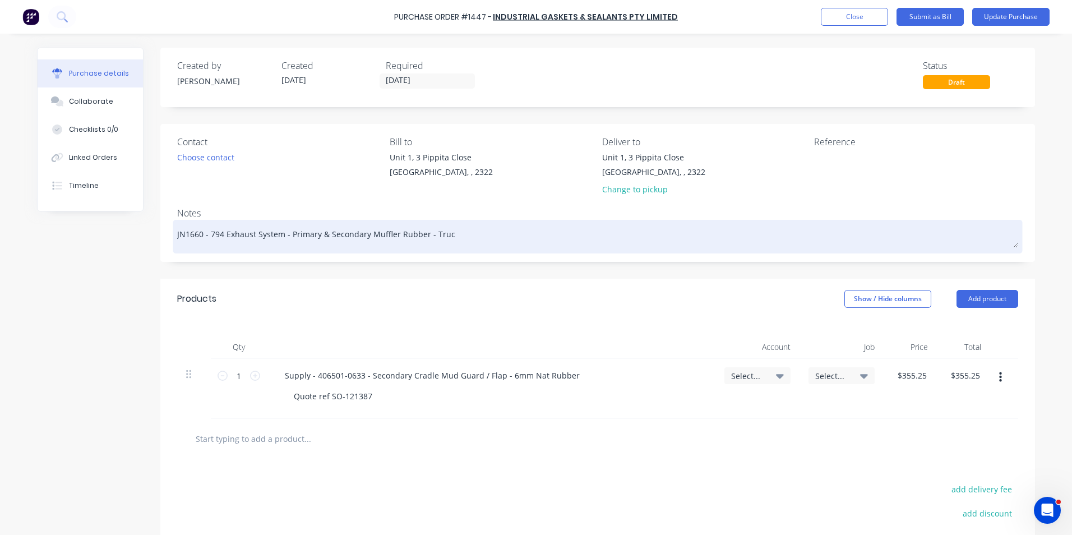
type textarea "x"
type textarea "JN1660 - 794 Exhaust System - Primary & Secondary Muffler Rubber - Truck"
type textarea "x"
type textarea "JN1660 - 794 Exhaust System - Primary & Secondary Muffler Rubber - Truck"
type textarea "x"
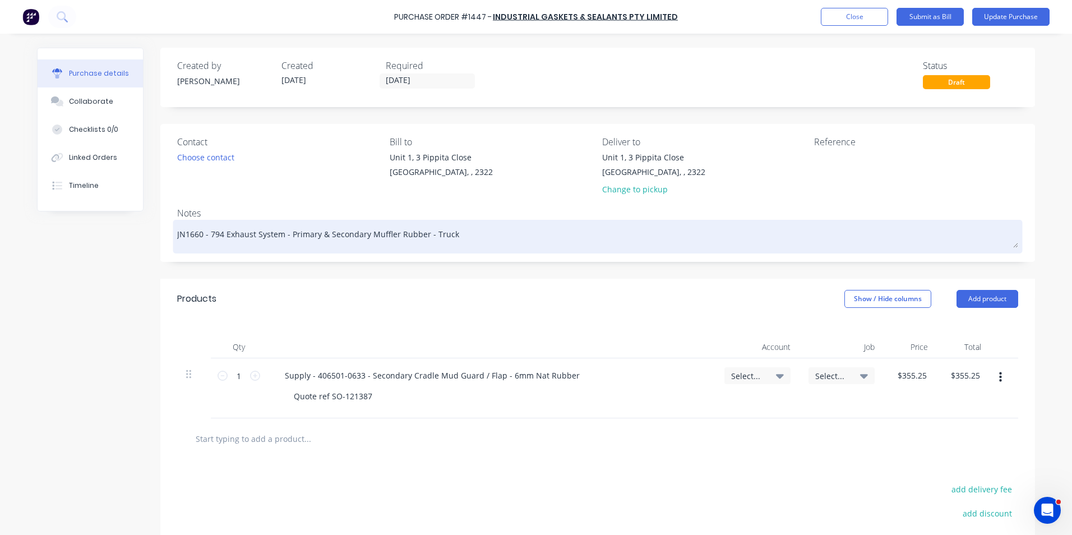
type textarea "JN1660 - 794 Exhaust System - Primary & Secondary Muffler Rubber - Truck #"
type textarea "x"
type textarea "JN1660 - 794 Exhaust System - Primary & Secondary Muffler Rubber - Truck #1"
type textarea "x"
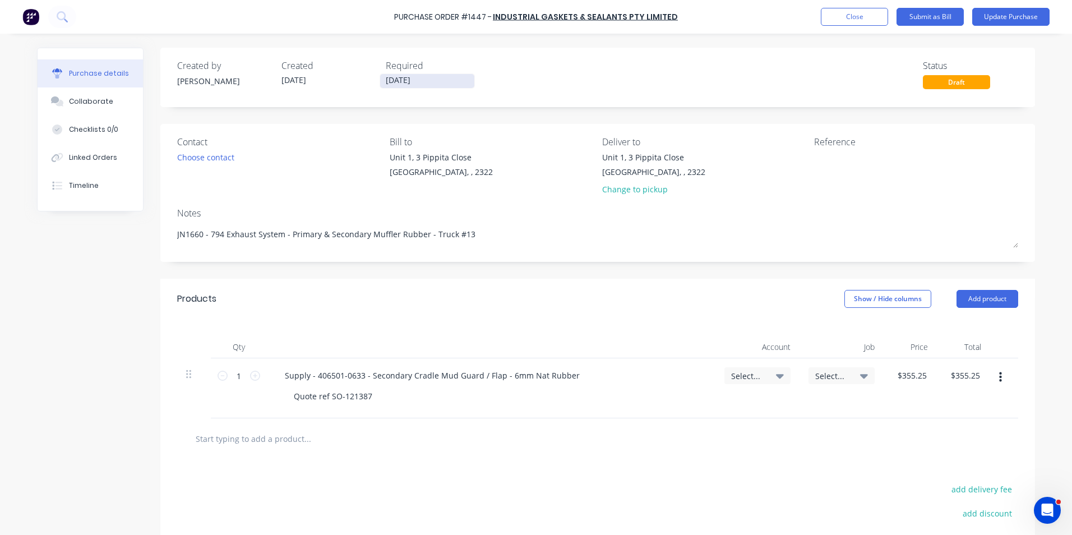
type textarea "JN1660 - 794 Exhaust System - Primary & Secondary Muffler Rubber - Truck #13"
type textarea "x"
type textarea "JN1660 - 794 Exhaust System - Primary & Secondary Muffler Rubber - Truck #13"
click at [406, 81] on input "09/09/25" at bounding box center [427, 81] width 94 height 14
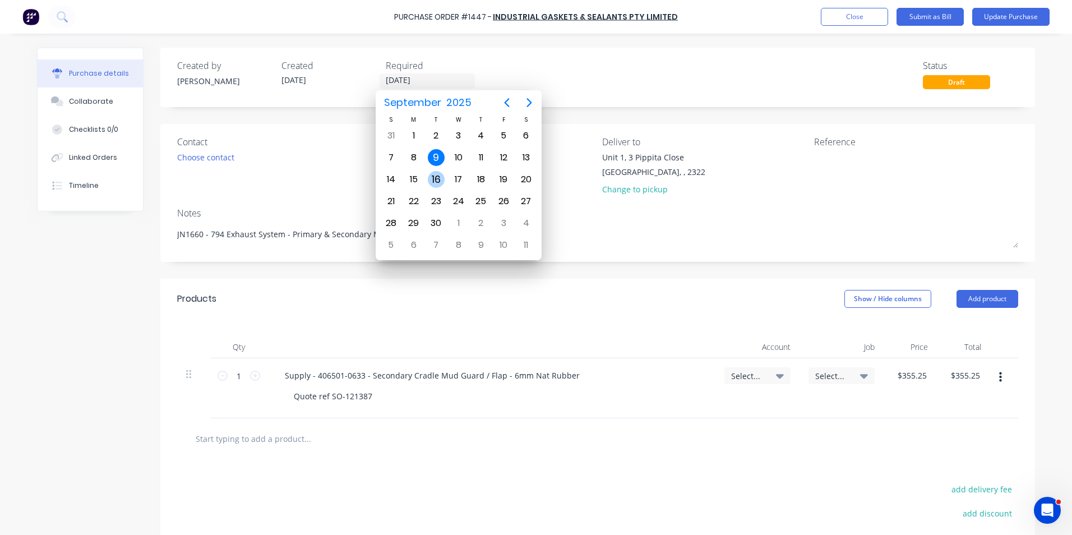
click at [441, 178] on div "16" at bounding box center [436, 179] width 17 height 17
type textarea "x"
type input "16/09/25"
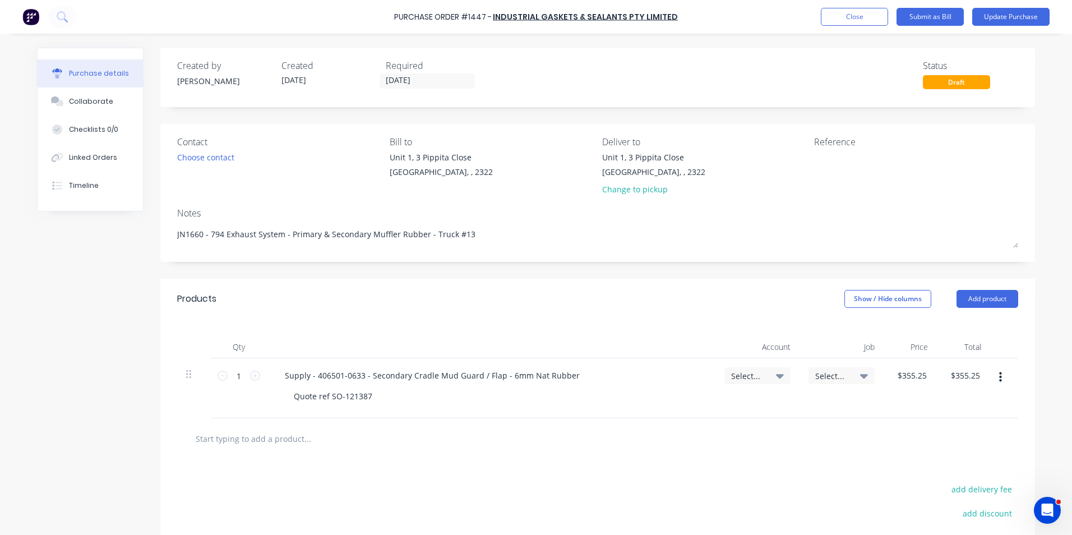
click at [737, 369] on div "Select..." at bounding box center [757, 375] width 66 height 17
type textarea "x"
click at [690, 410] on input at bounding box center [720, 409] width 115 height 22
type input "1-14"
click at [714, 489] on div "1-1400 / Work in Progress - Materials" at bounding box center [712, 489] width 157 height 22
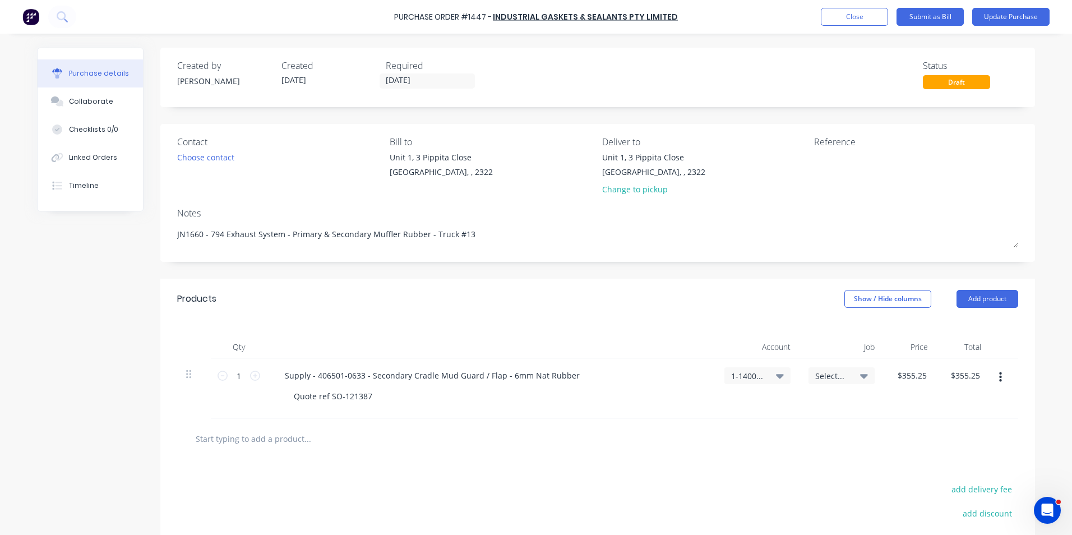
click at [820, 375] on span "Select..." at bounding box center [832, 376] width 34 height 12
type textarea "x"
click at [778, 412] on input at bounding box center [804, 409] width 115 height 22
type input "1660"
click at [804, 460] on div "1660 / W/Trac-794-Exh.System-T13" at bounding box center [796, 458] width 157 height 22
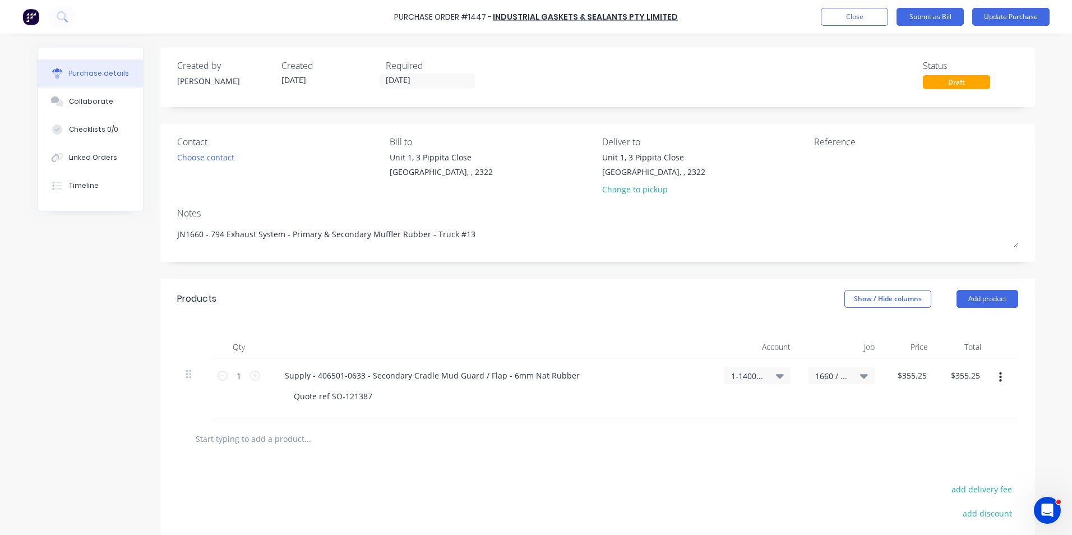
click at [999, 380] on icon "button" at bounding box center [1000, 377] width 3 height 12
click at [939, 429] on button "Duplicate" at bounding box center [965, 429] width 95 height 22
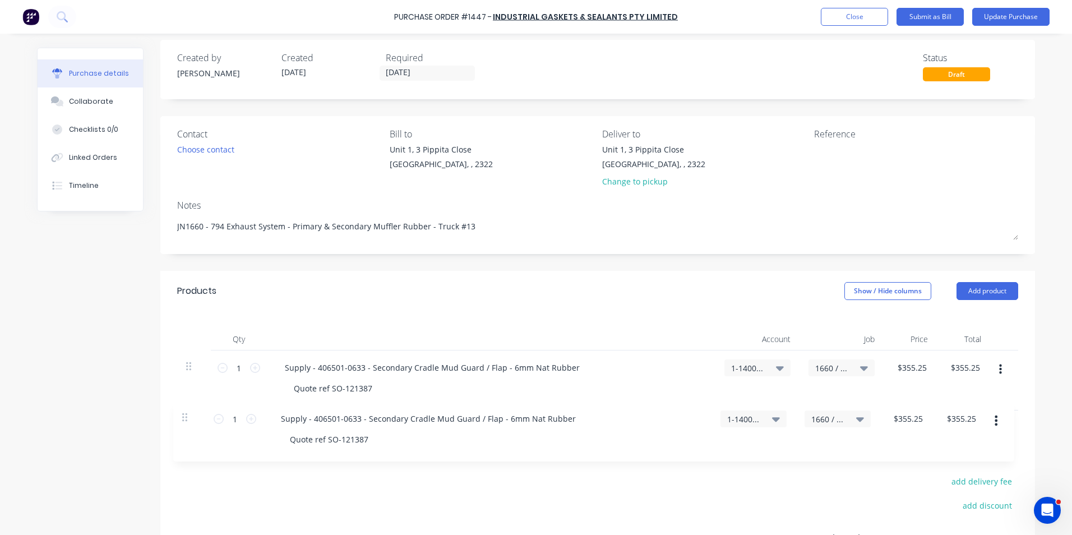
scroll to position [11, 0]
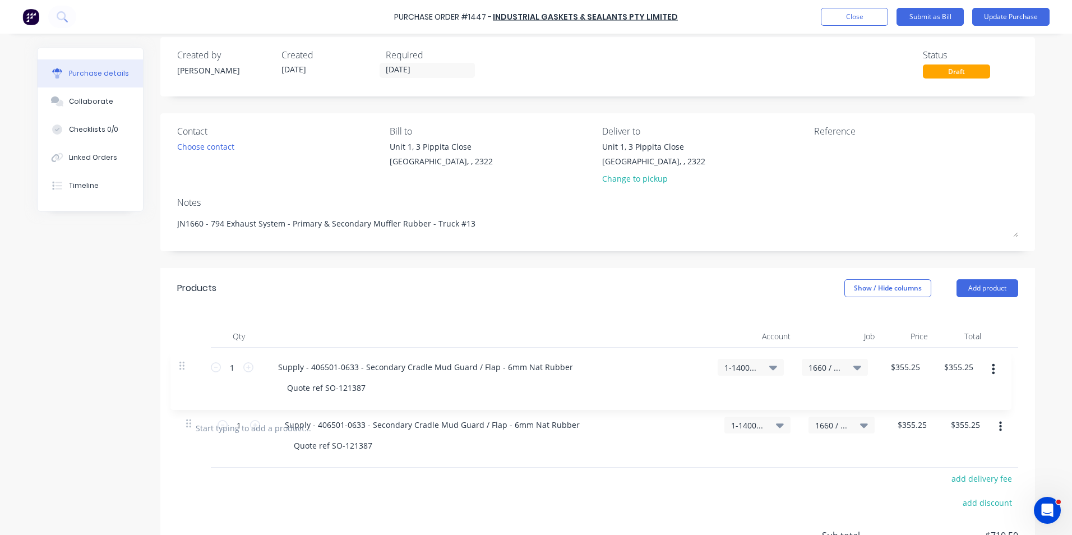
drag, startPoint x: 186, startPoint y: 438, endPoint x: 183, endPoint y: 367, distance: 71.3
click at [183, 367] on div "1 1 Supply - 406501-0633 - Secondary Cradle Mud Guard / Flap - 6mm Nat Rubber Q…" at bounding box center [597, 378] width 841 height 60
click at [253, 364] on icon at bounding box center [255, 365] width 10 height 10
type textarea "x"
type input "2"
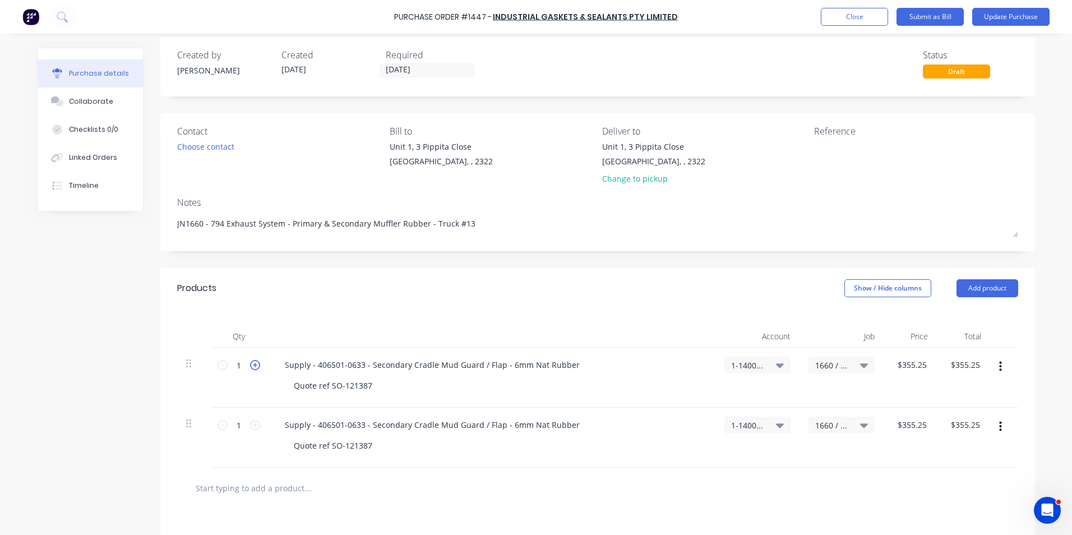
type input "$710.50"
click at [357, 365] on div "Supply - 406501-0633 - Secondary Cradle Mud Guard / Flap - 6mm Nat Rubber" at bounding box center [432, 365] width 313 height 16
click at [358, 366] on div "Supply - 406501-0633 - Secondary Cradle Mud Guard / Flap - 6mm Nat Rubber" at bounding box center [432, 365] width 313 height 16
drag, startPoint x: 362, startPoint y: 364, endPoint x: 566, endPoint y: 361, distance: 204.1
click at [566, 361] on div "Supply - 406501-901 - Secondary Cradle Mud Guard / Flap - 6mm Nat Rubber" at bounding box center [430, 365] width 308 height 16
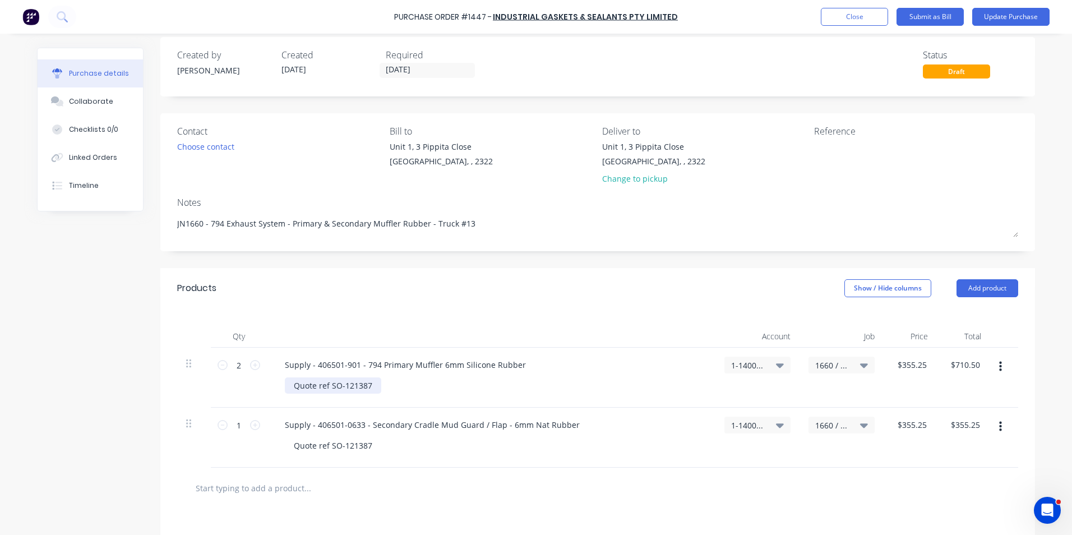
type textarea "x"
drag, startPoint x: 369, startPoint y: 387, endPoint x: 326, endPoint y: 387, distance: 43.2
click at [325, 388] on div "Quote ref SO-121387" at bounding box center [333, 385] width 96 height 16
type textarea "x"
type input "355.2500"
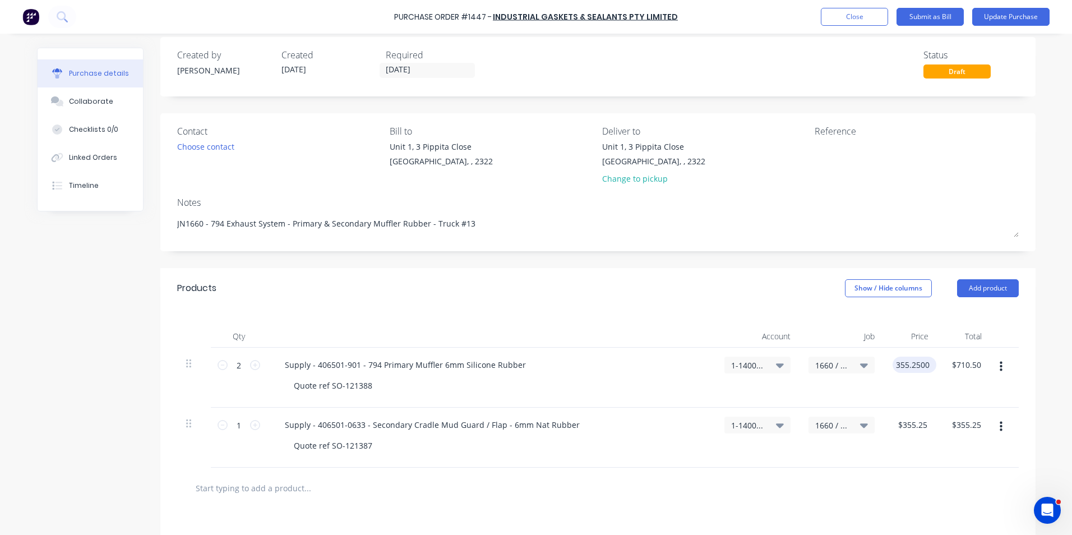
click at [900, 364] on input "355.2500" at bounding box center [912, 365] width 39 height 16
type textarea "x"
click at [900, 364] on input "355.2500" at bounding box center [912, 365] width 39 height 16
type input "283.09"
type textarea "x"
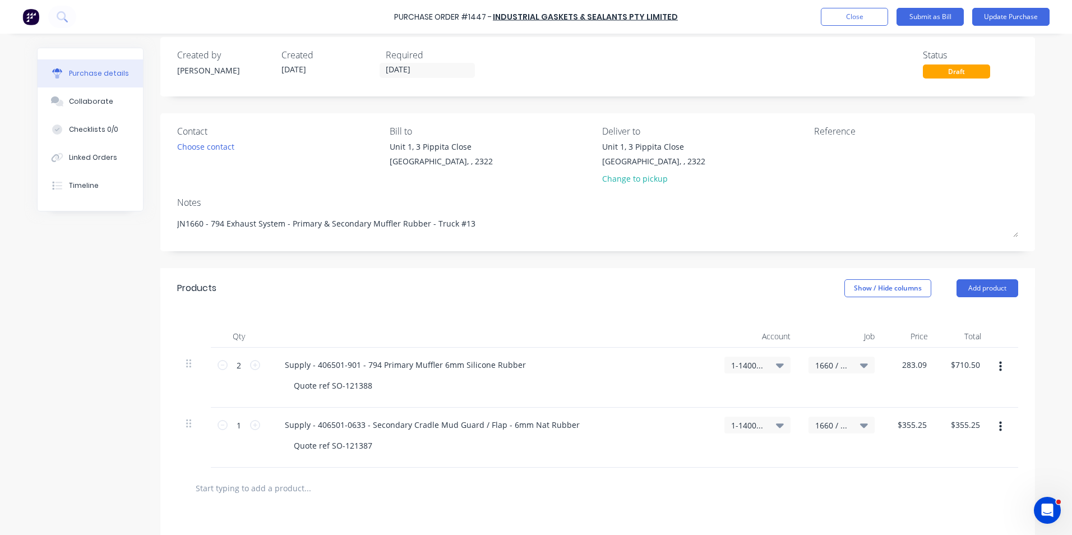
type input "$283.09"
type input "$566.18"
click at [922, 397] on div "$283.09 $283.09" at bounding box center [910, 378] width 53 height 60
type textarea "x"
click at [358, 429] on div "Supply - 406501-0633 - Secondary Cradle Mud Guard / Flap - 6mm Nat Rubber" at bounding box center [432, 425] width 313 height 16
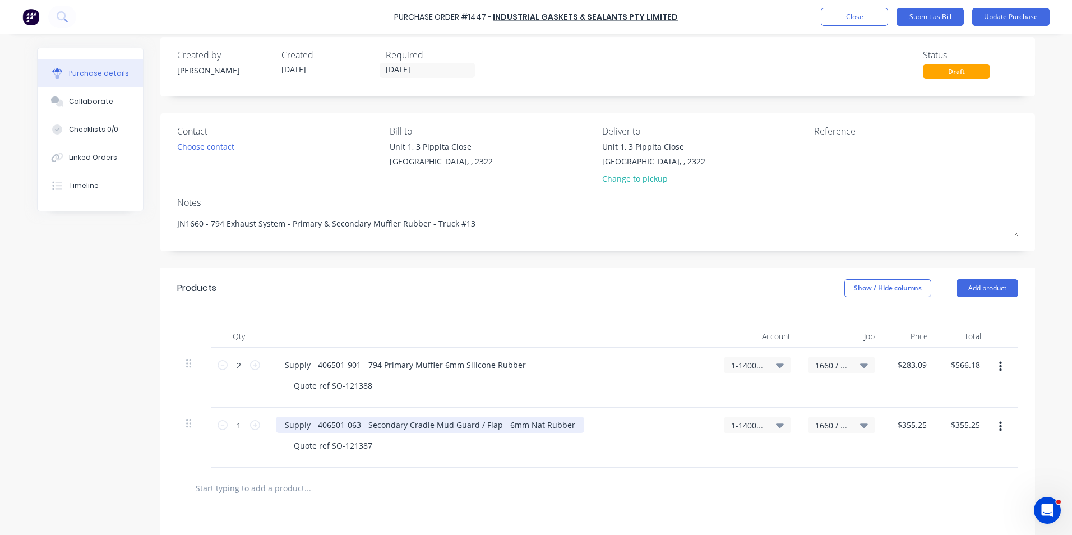
click at [345, 428] on div "Supply - 406501-063 - Secondary Cradle Mud Guard / Flap - 6mm Nat Rubber" at bounding box center [430, 425] width 308 height 16
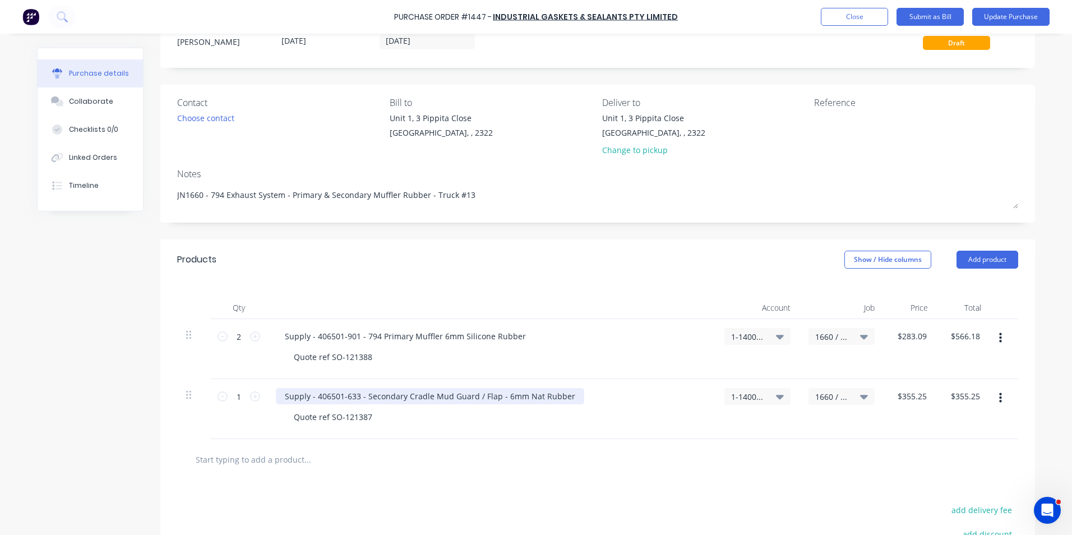
scroll to position [0, 0]
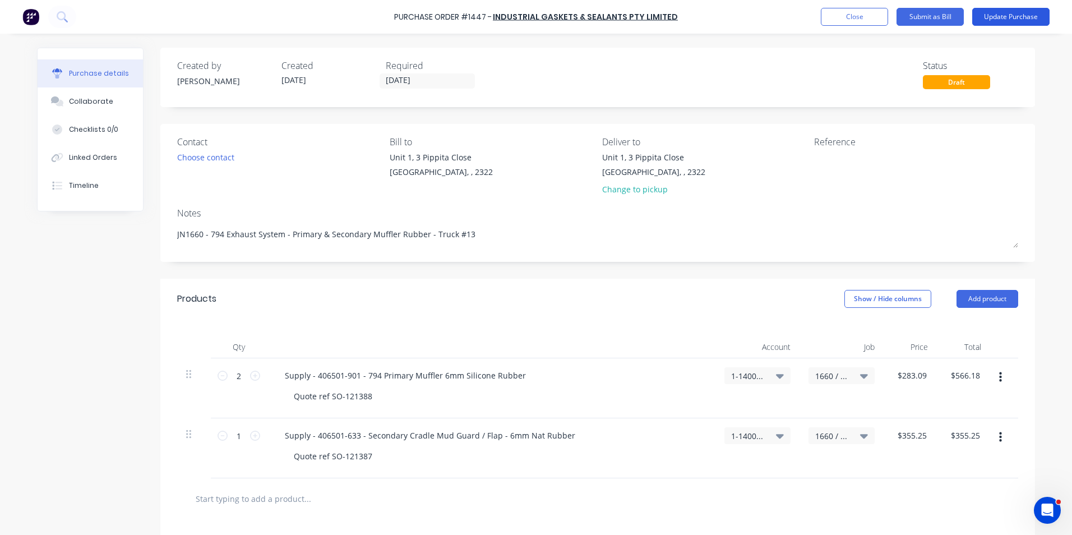
click at [1021, 17] on button "Update Purchase" at bounding box center [1010, 17] width 77 height 18
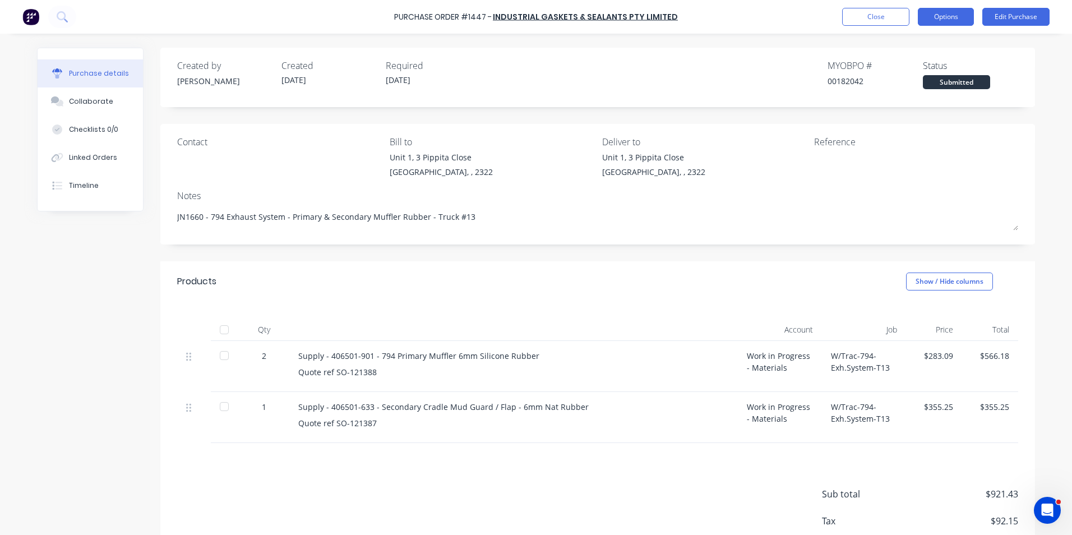
click at [953, 16] on button "Options" at bounding box center [946, 17] width 56 height 18
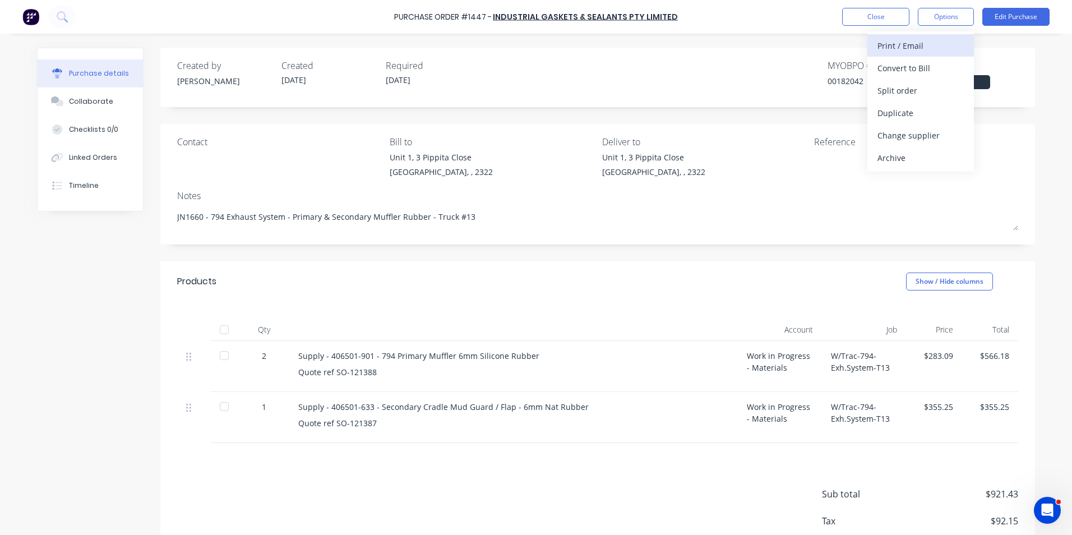
click at [911, 45] on div "Print / Email" at bounding box center [920, 46] width 86 height 16
click at [911, 67] on div "With pricing" at bounding box center [920, 68] width 86 height 16
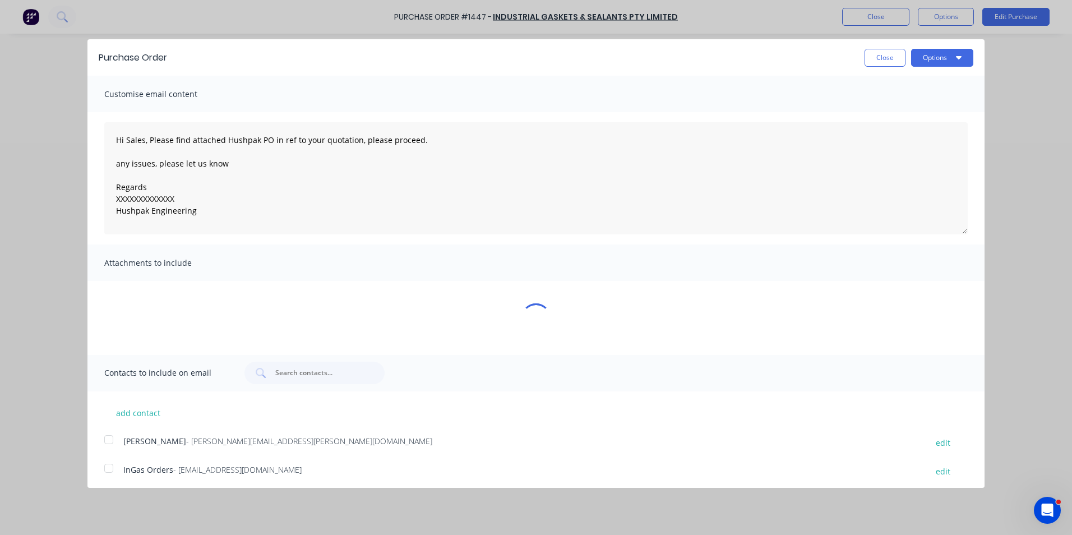
type textarea "x"
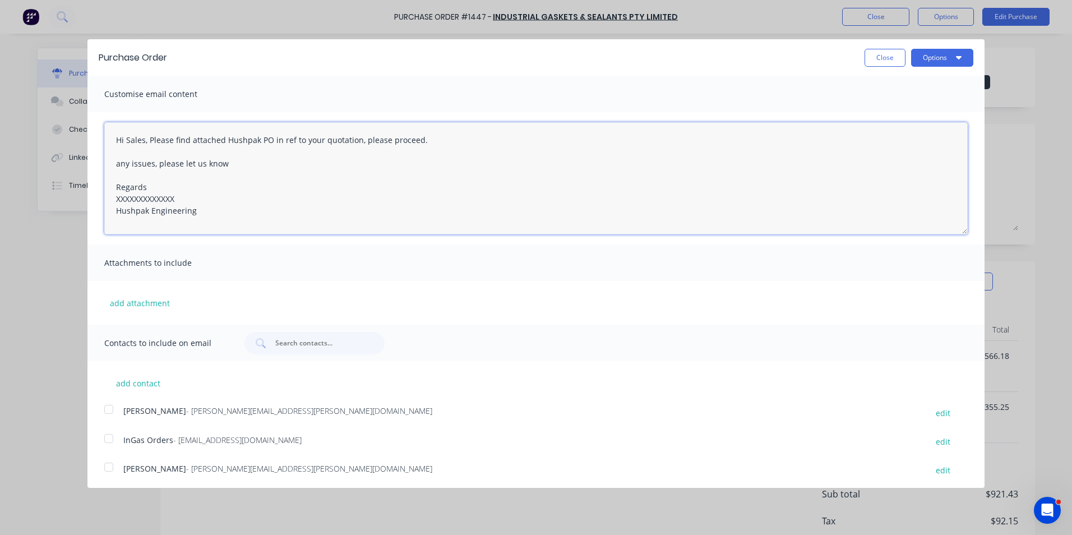
drag, startPoint x: 182, startPoint y: 197, endPoint x: 81, endPoint y: 198, distance: 100.9
click at [81, 198] on div "Purchase Order Close Options Customise email content Hi Sales, Please find atta…" at bounding box center [536, 267] width 1072 height 535
click at [356, 140] on textarea "Hi Sales, Please find attached Hushpak PO in ref to your quotation, please proc…" at bounding box center [535, 178] width 863 height 112
type textarea "Hi Sales, Please find attached Hushpak PO in ref to your quotations, please pro…"
click at [156, 301] on button "add attachment" at bounding box center [139, 302] width 71 height 17
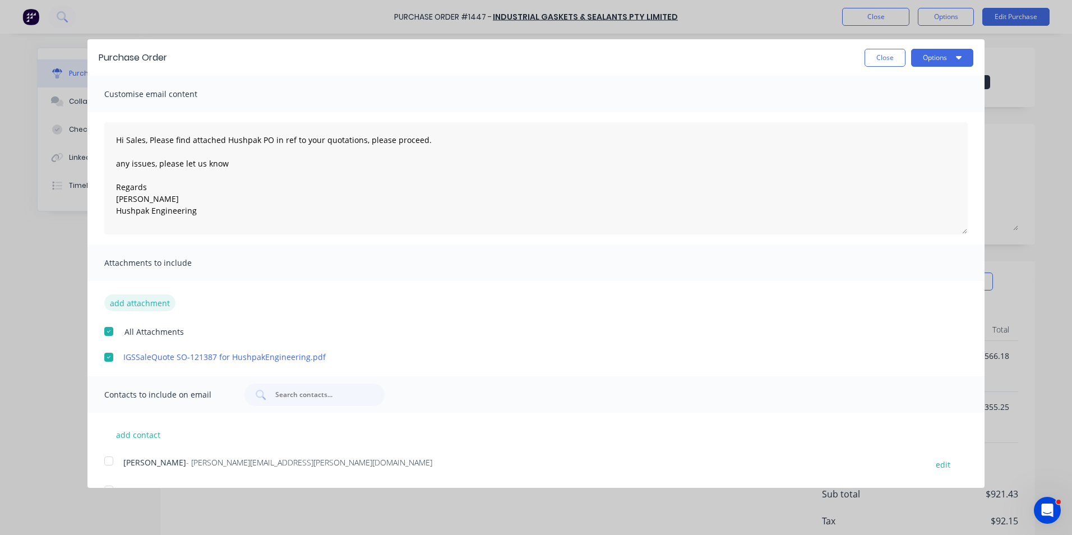
click at [137, 299] on button "add attachment" at bounding box center [139, 302] width 71 height 17
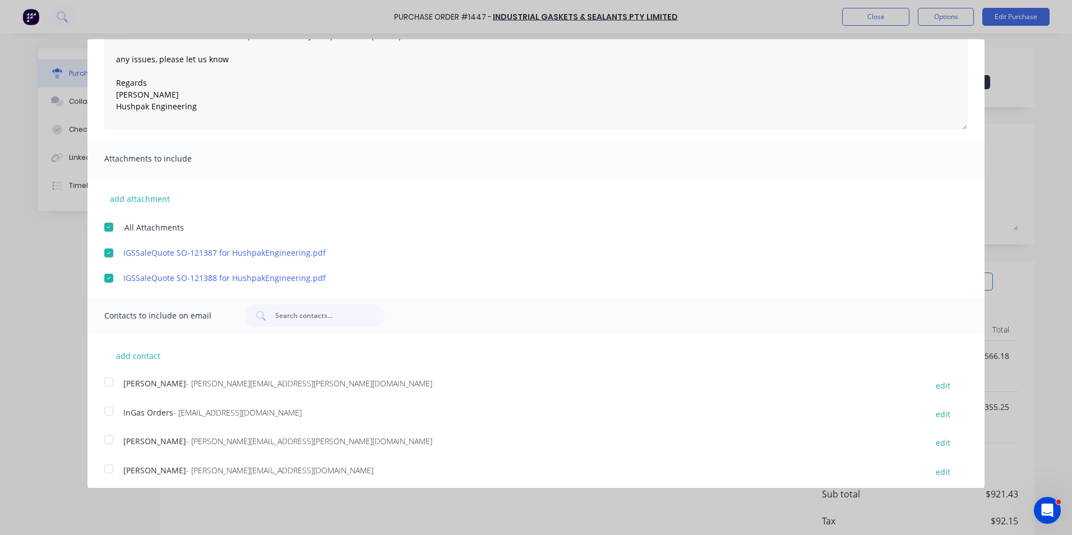
scroll to position [109, 0]
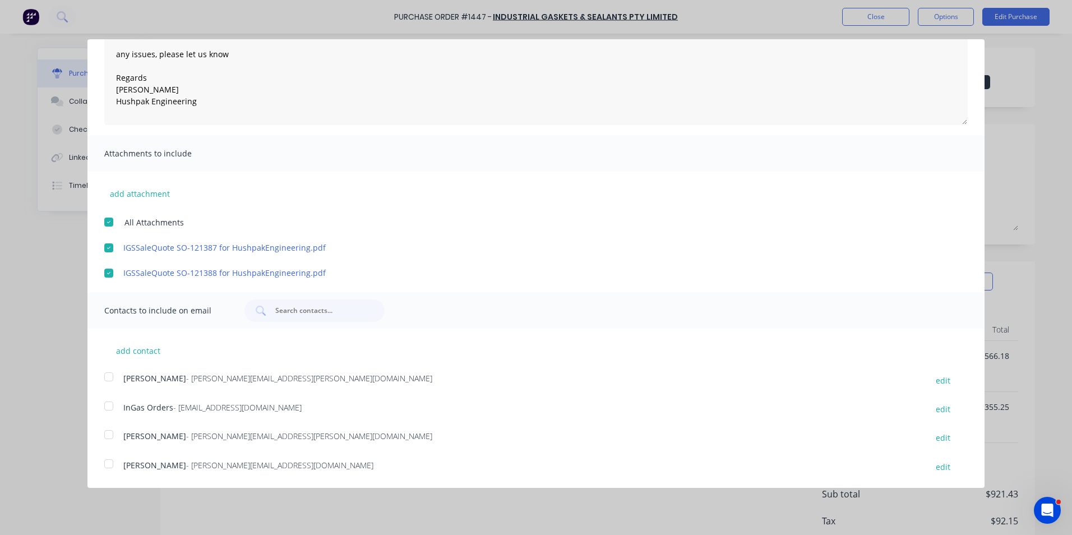
click at [110, 405] on div at bounding box center [109, 406] width 22 height 22
click at [109, 377] on div at bounding box center [109, 377] width 22 height 22
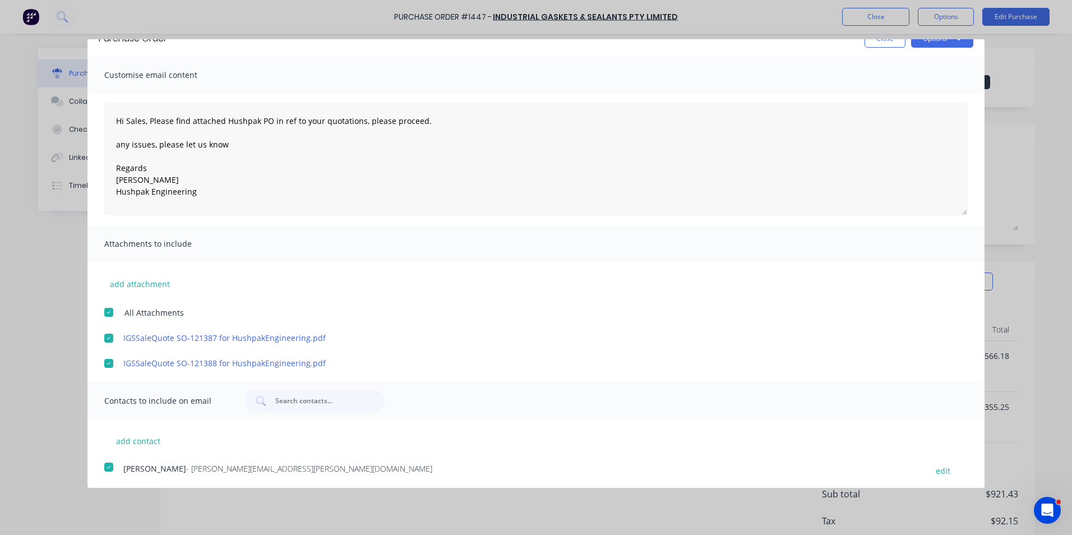
scroll to position [0, 0]
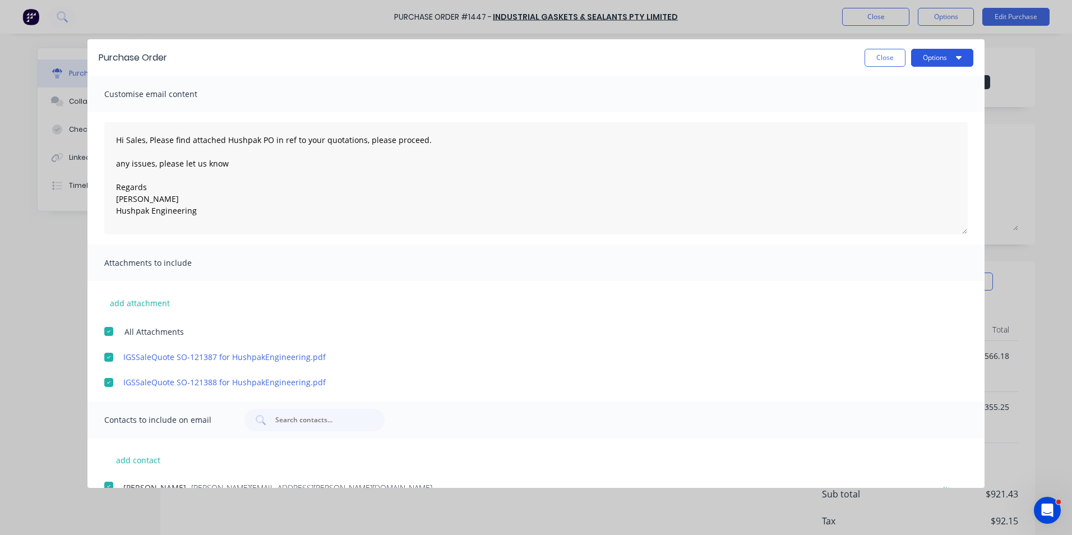
click at [918, 61] on button "Options" at bounding box center [942, 58] width 62 height 18
click at [888, 105] on div "Email" at bounding box center [920, 108] width 86 height 16
type textarea "x"
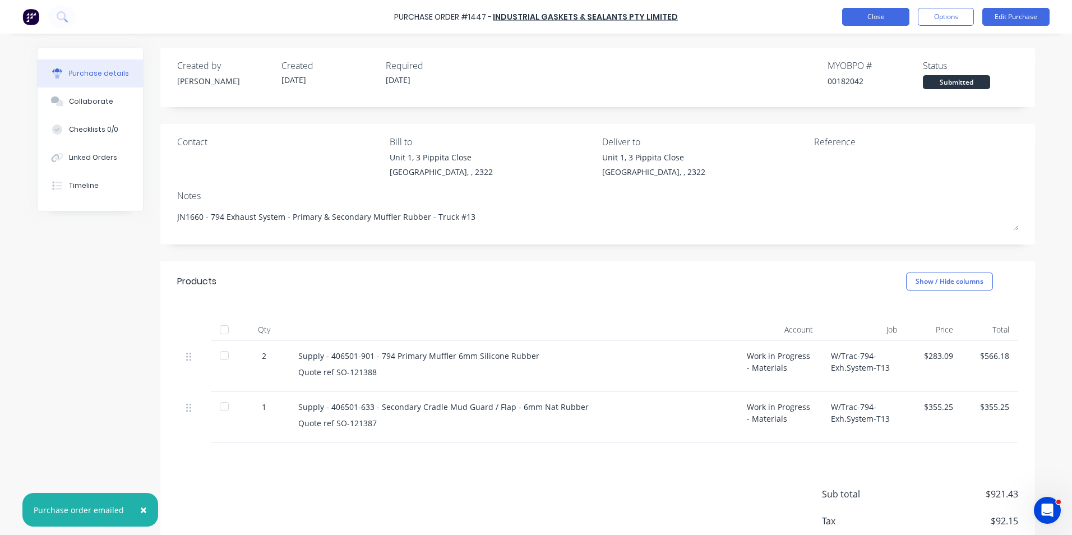
click at [885, 18] on button "Close" at bounding box center [875, 17] width 67 height 18
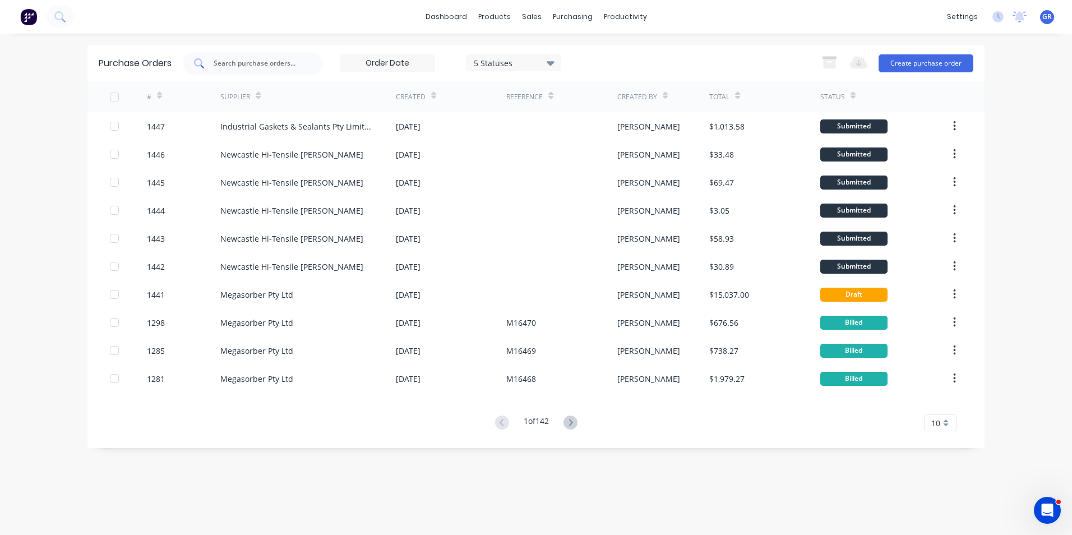
click at [256, 61] on input "text" at bounding box center [258, 63] width 93 height 11
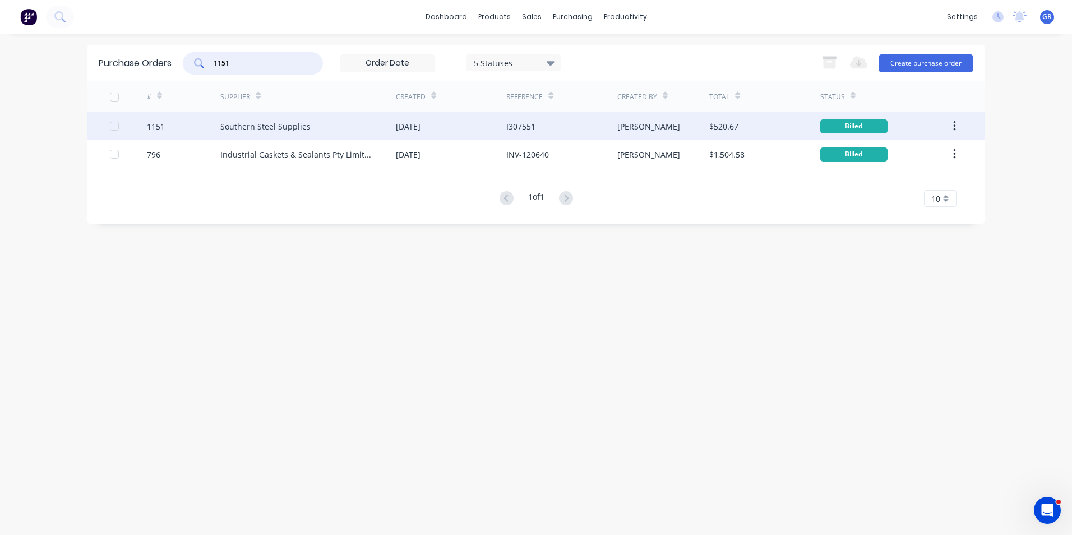
type input "1151"
click at [159, 128] on div "1151" at bounding box center [156, 127] width 18 height 12
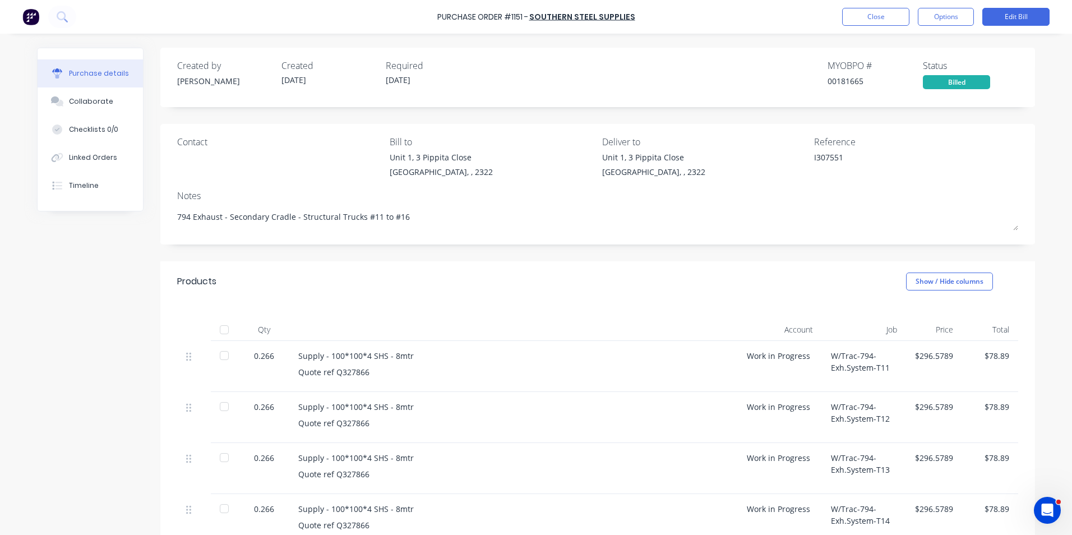
type textarea "x"
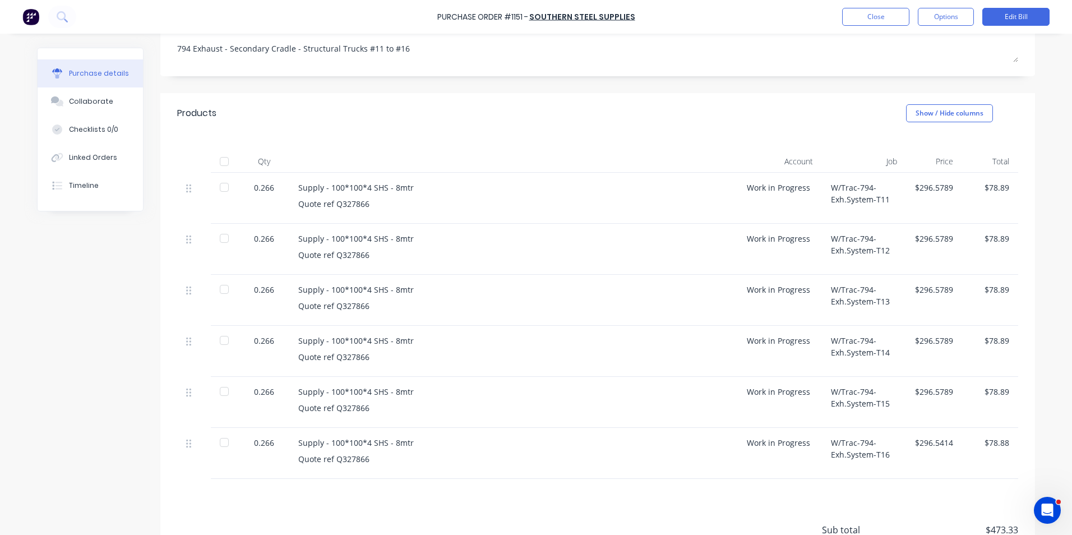
scroll to position [224, 0]
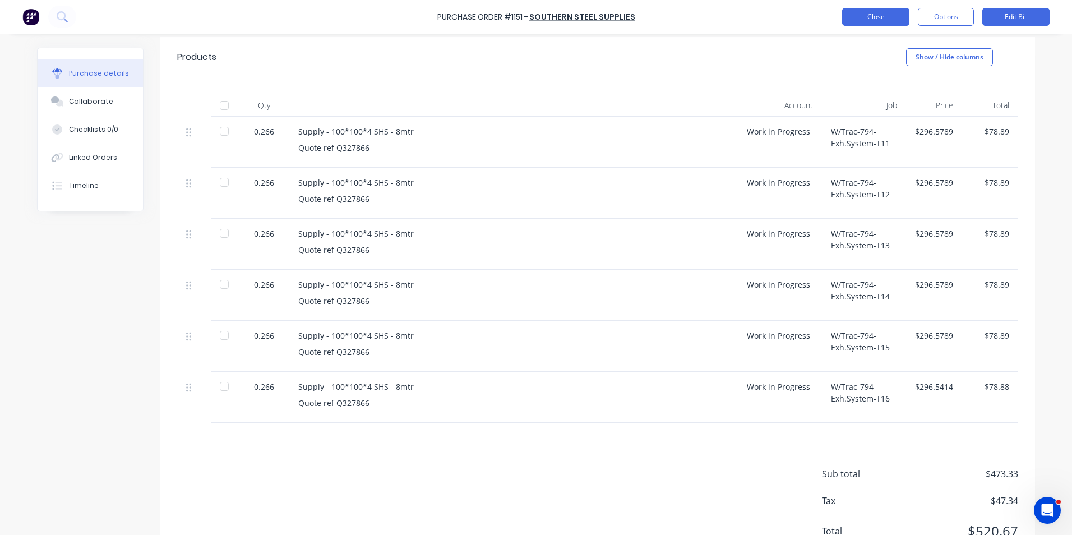
click at [876, 16] on button "Close" at bounding box center [875, 17] width 67 height 18
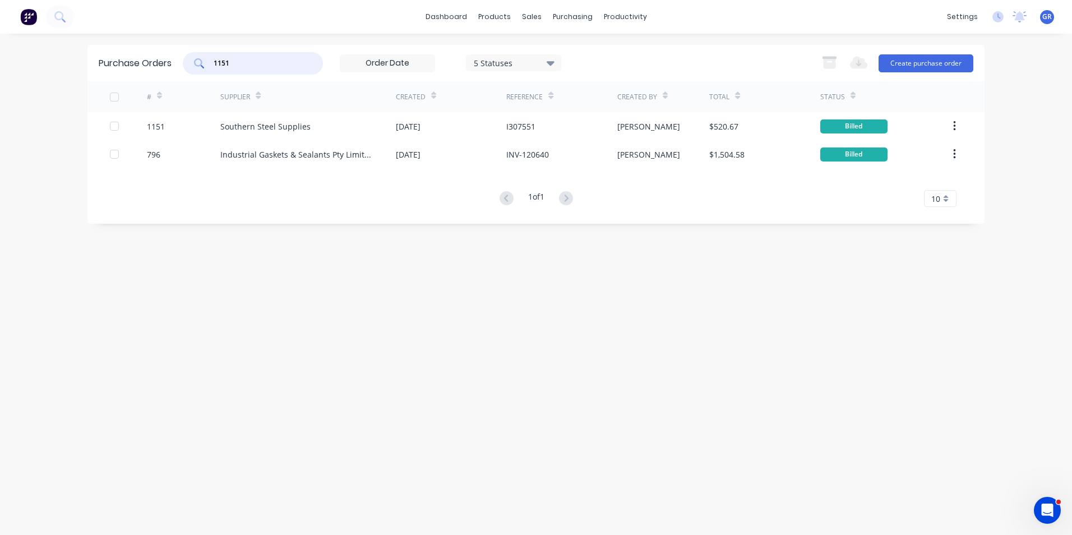
drag, startPoint x: 239, startPoint y: 63, endPoint x: 190, endPoint y: 64, distance: 49.4
click at [190, 64] on div "1151" at bounding box center [253, 63] width 140 height 22
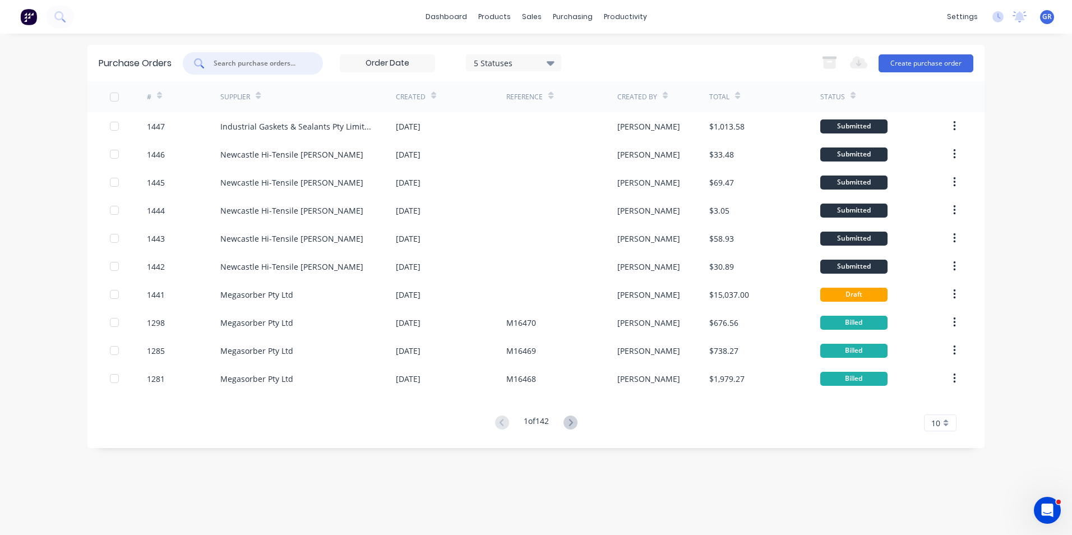
click at [242, 62] on input "text" at bounding box center [258, 63] width 93 height 11
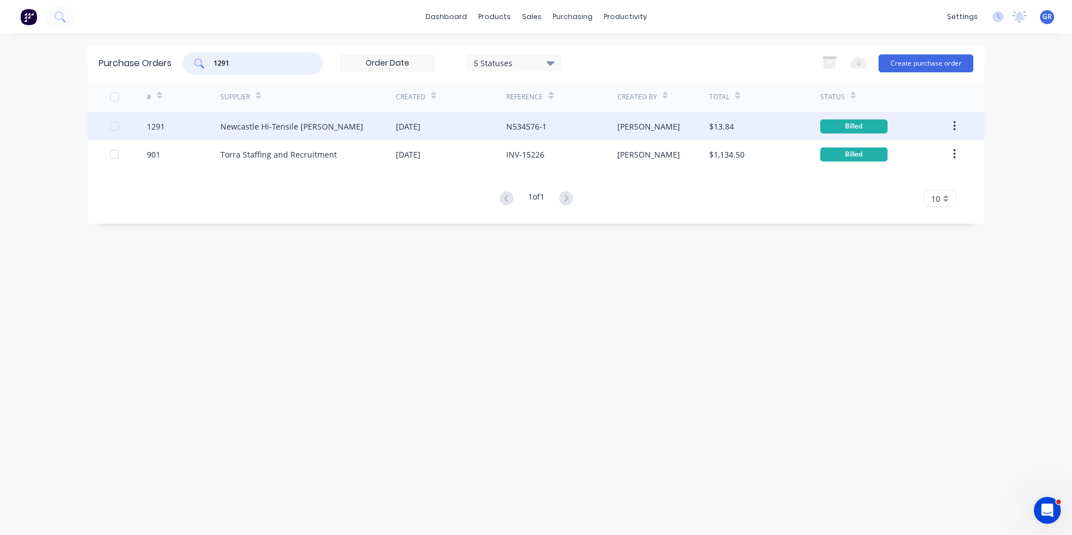
type input "1291"
click at [159, 126] on div "1291" at bounding box center [156, 127] width 18 height 12
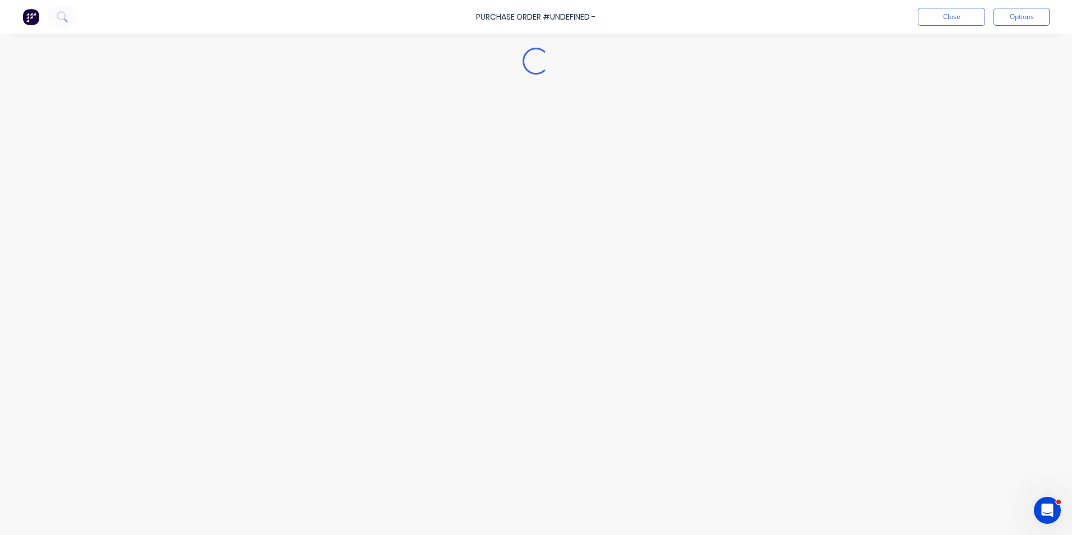
type textarea "x"
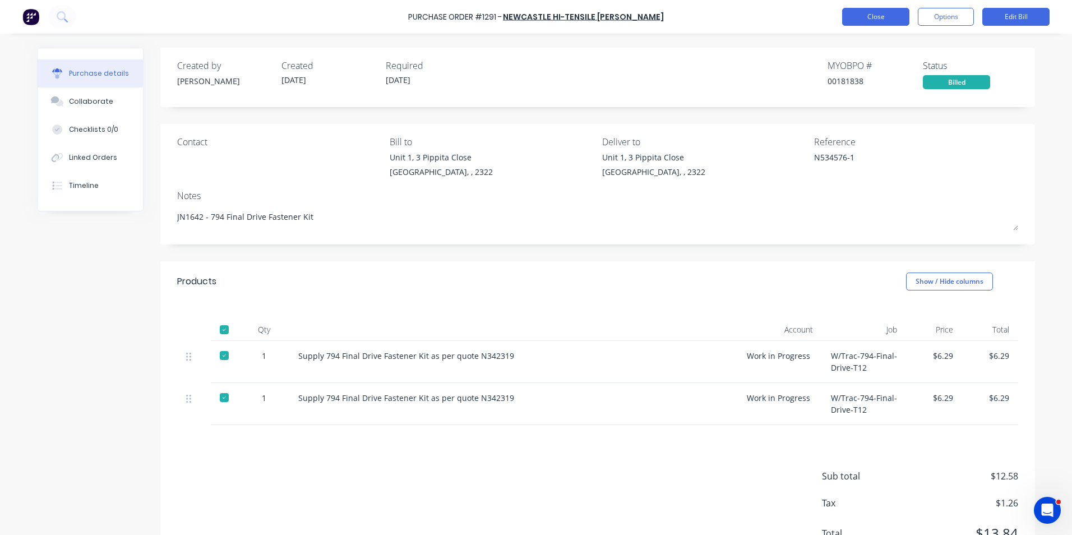
click at [880, 19] on button "Close" at bounding box center [875, 17] width 67 height 18
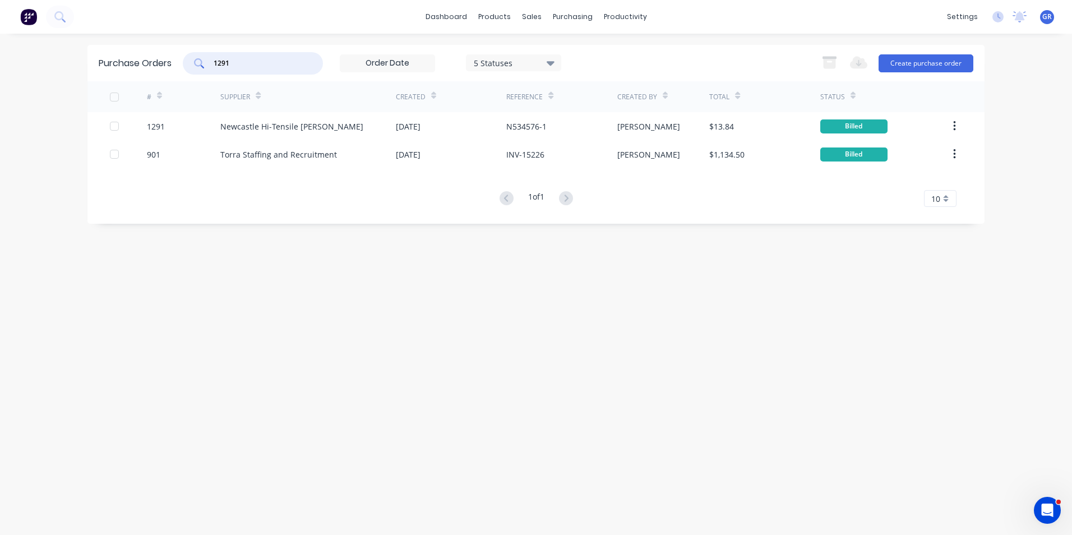
drag, startPoint x: 239, startPoint y: 64, endPoint x: 202, endPoint y: 64, distance: 37.0
click at [202, 64] on div "1291" at bounding box center [253, 63] width 140 height 22
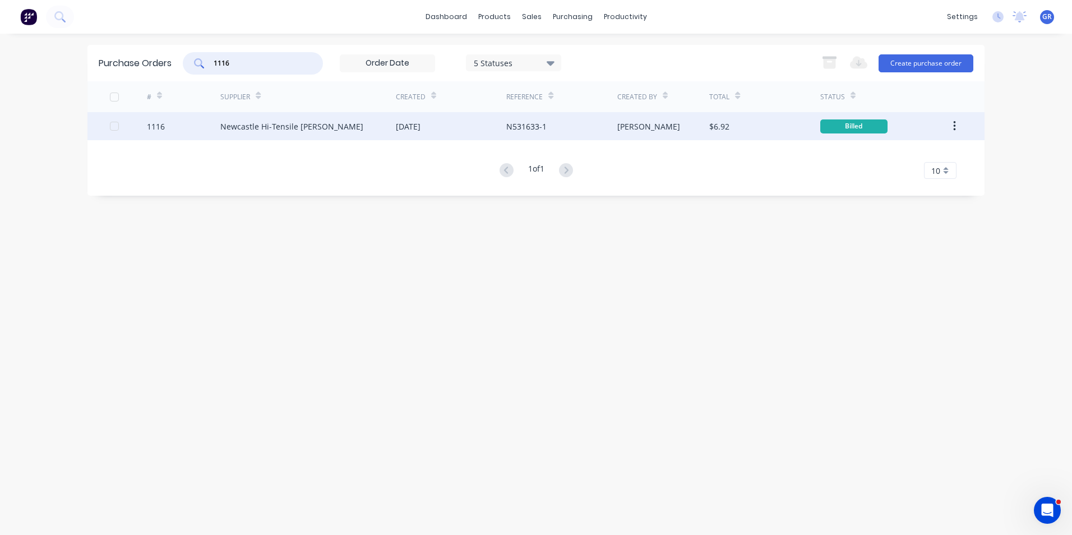
type input "1116"
click at [159, 127] on div "1116" at bounding box center [156, 127] width 18 height 12
type textarea "x"
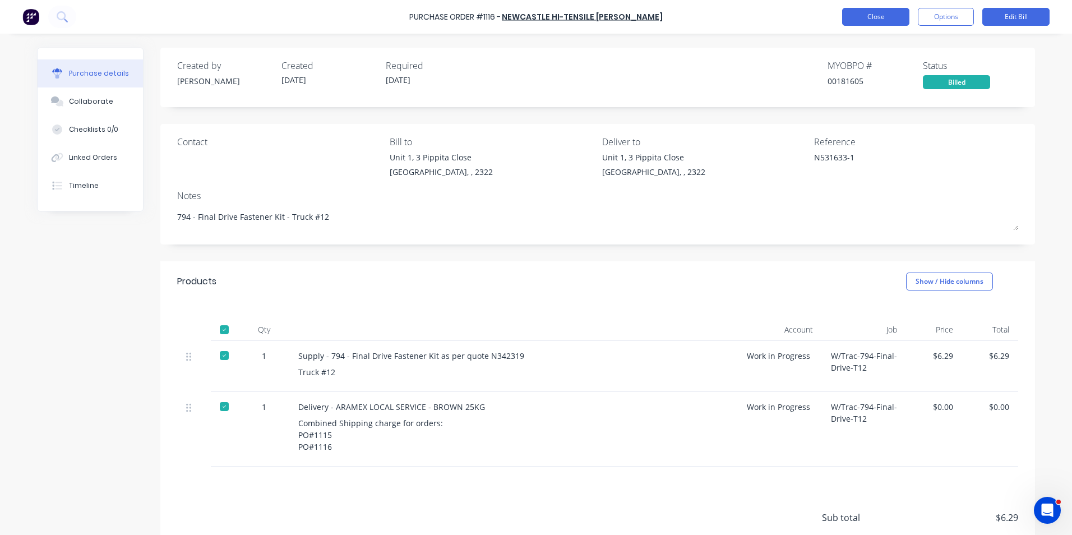
click at [889, 11] on button "Close" at bounding box center [875, 17] width 67 height 18
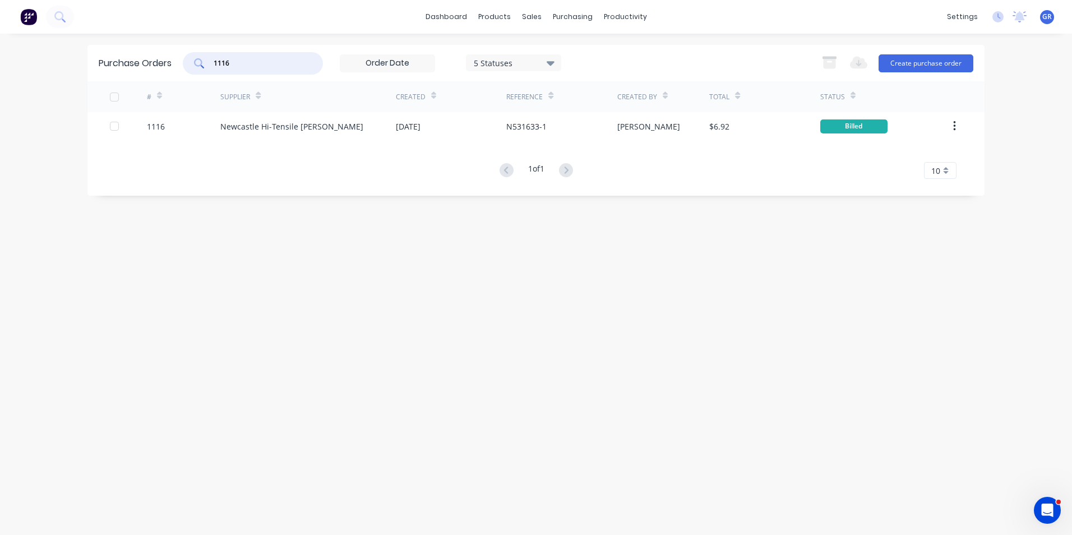
drag, startPoint x: 242, startPoint y: 63, endPoint x: 190, endPoint y: 68, distance: 52.4
click at [190, 68] on div "1116" at bounding box center [253, 63] width 140 height 22
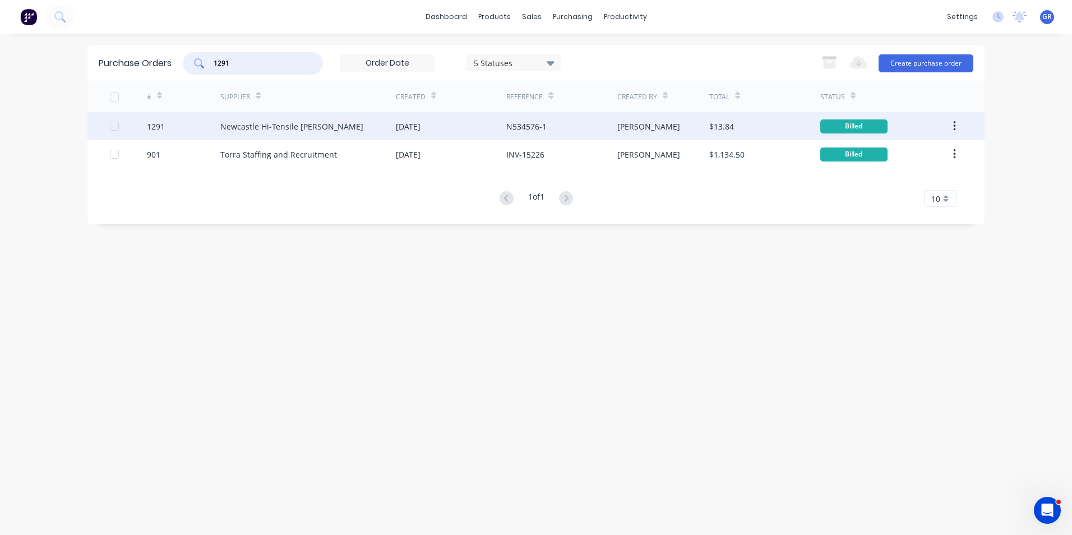
type input "1291"
click at [156, 124] on div "1291" at bounding box center [156, 127] width 18 height 12
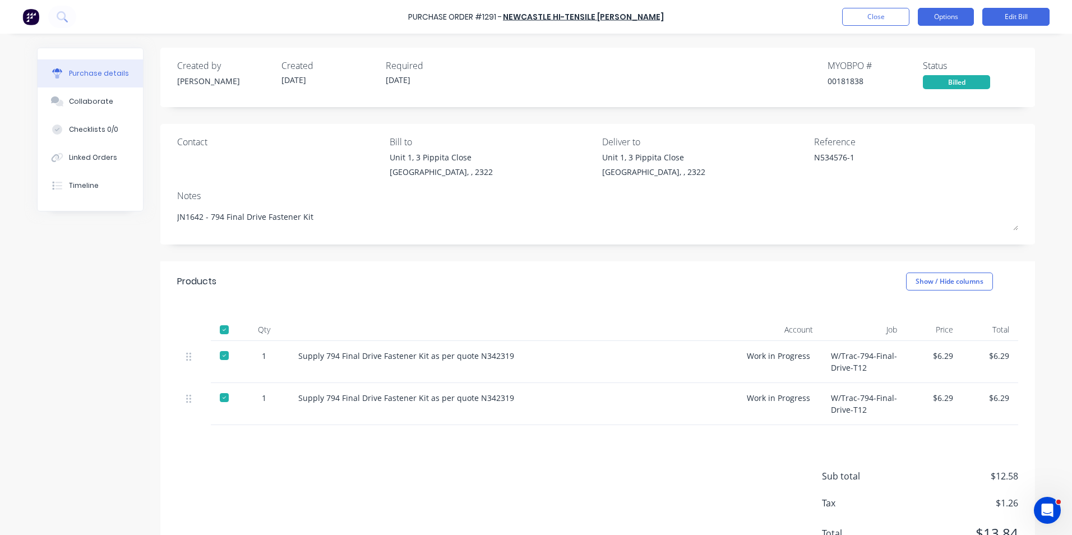
click at [946, 18] on button "Options" at bounding box center [946, 17] width 56 height 18
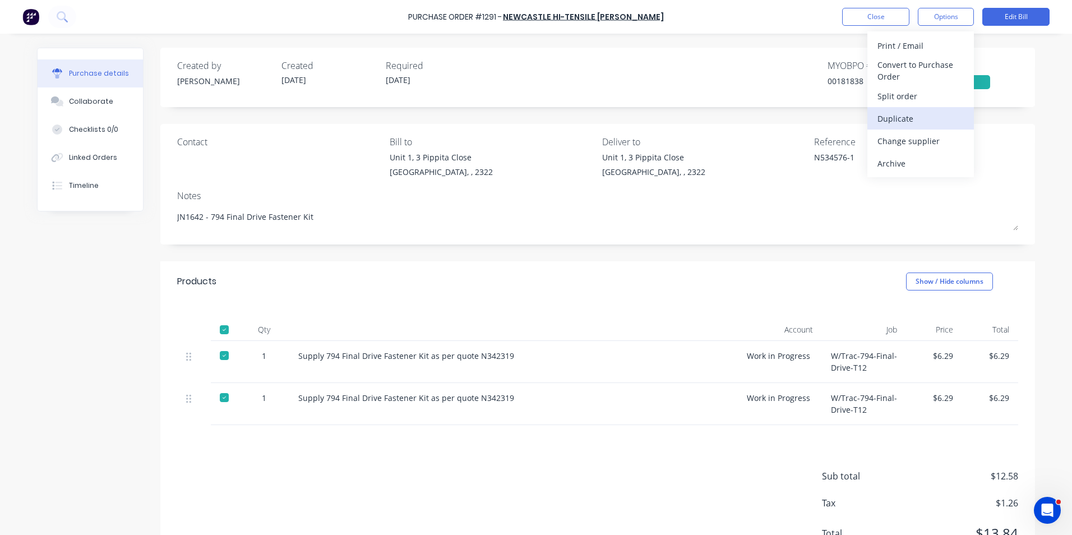
click at [896, 118] on div "Duplicate" at bounding box center [920, 118] width 86 height 16
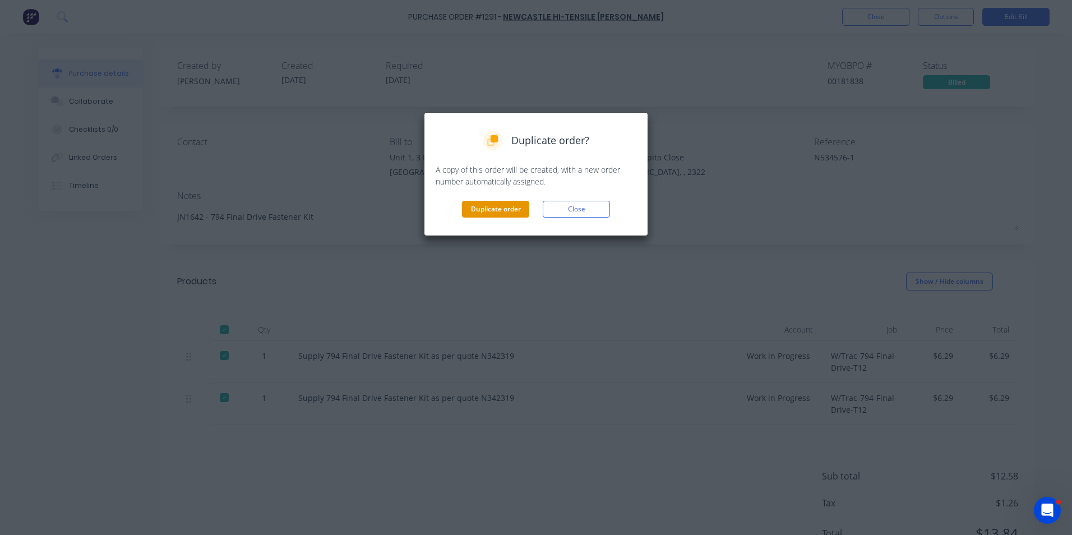
click at [503, 210] on button "Duplicate order" at bounding box center [495, 209] width 67 height 17
type textarea "x"
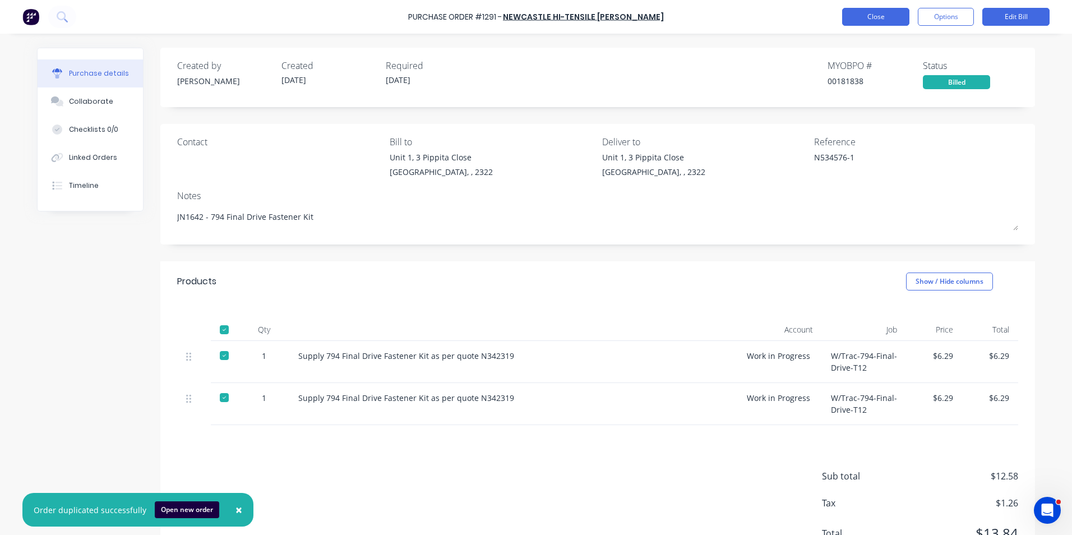
click at [885, 14] on button "Close" at bounding box center [875, 17] width 67 height 18
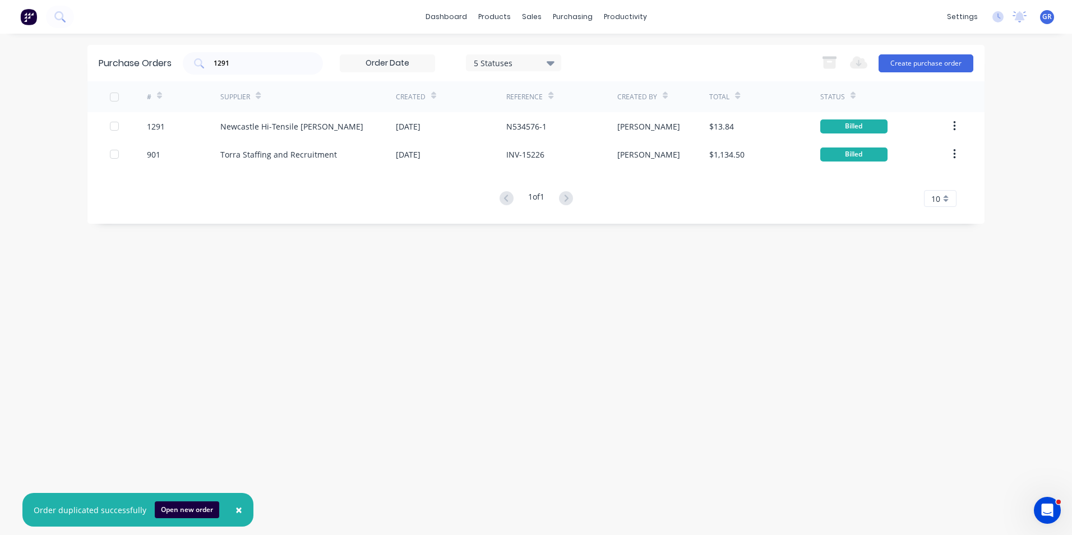
drag, startPoint x: 248, startPoint y: 55, endPoint x: 179, endPoint y: 65, distance: 69.1
click at [179, 65] on div "Purchase Orders 1291 5 Statuses 5 Statuses Export to Excel (XLSX) Create purcha…" at bounding box center [535, 63] width 897 height 36
drag, startPoint x: 235, startPoint y: 62, endPoint x: 201, endPoint y: 59, distance: 34.8
click at [201, 59] on div "1291" at bounding box center [253, 63] width 140 height 22
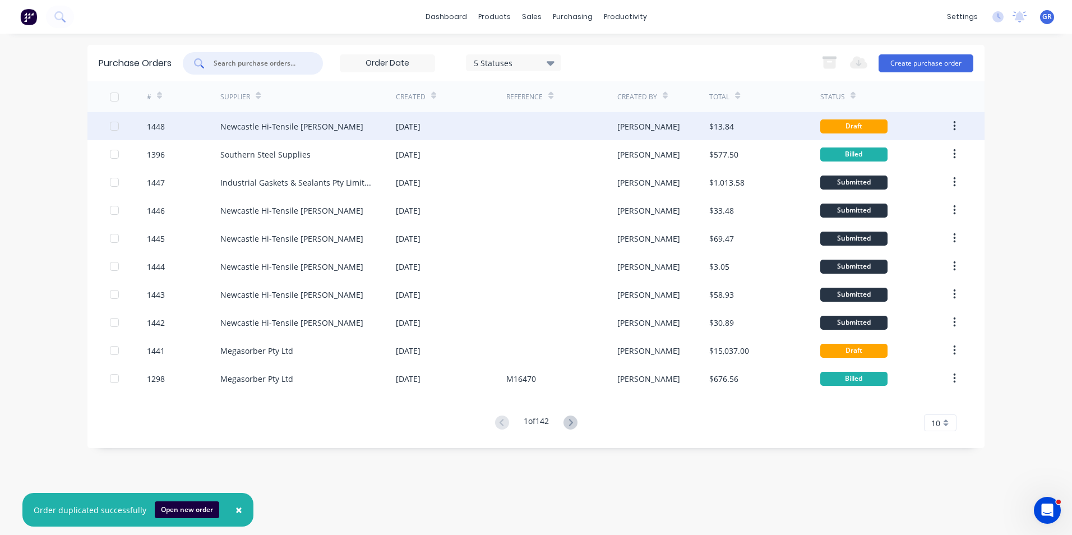
click at [158, 128] on div "1448" at bounding box center [156, 127] width 18 height 12
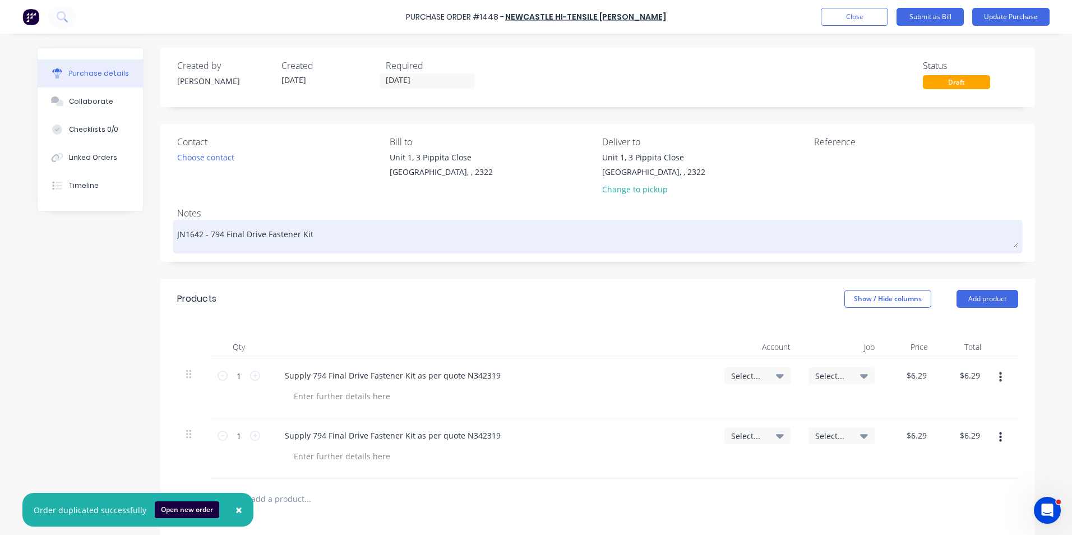
drag, startPoint x: 194, startPoint y: 234, endPoint x: 200, endPoint y: 234, distance: 6.2
click at [194, 234] on textarea "JN1642 - 794 Final Drive Fastener Kit" at bounding box center [597, 235] width 841 height 25
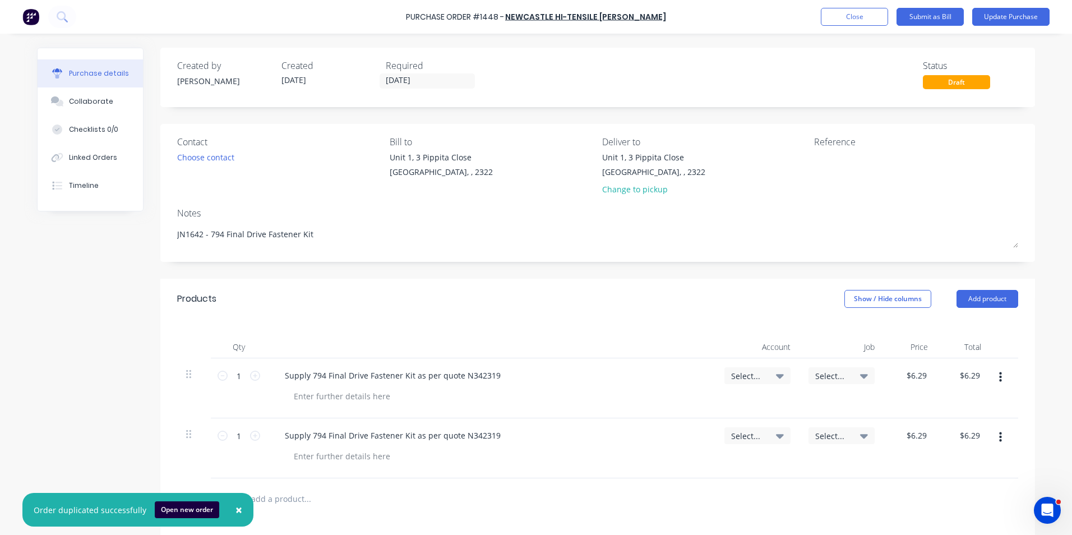
type textarea "x"
type textarea "JN162 - 794 Final Drive Fastener Kit"
type textarea "x"
type textarea "JN1662 - 794 Final Drive Fastener Kit"
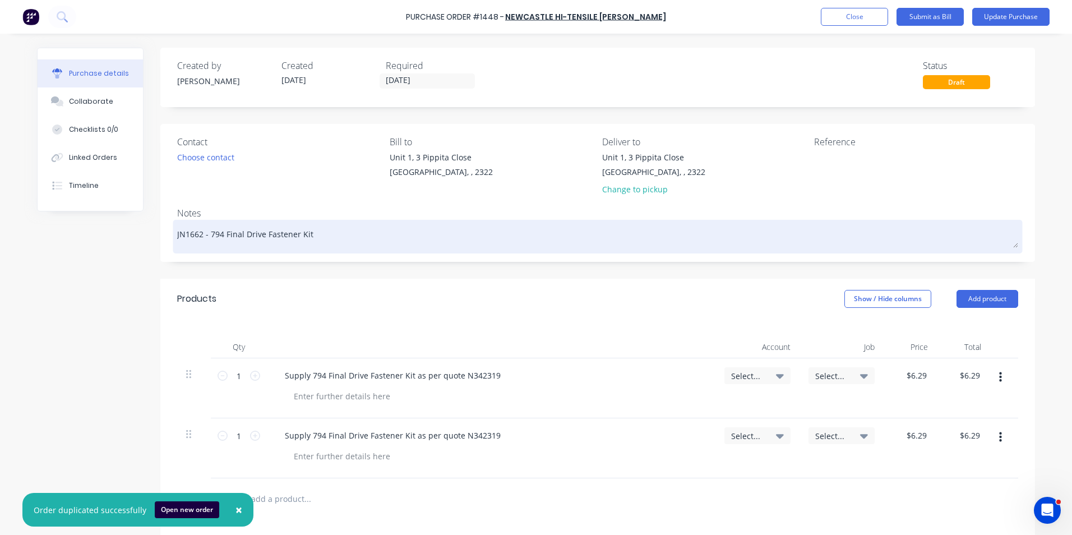
click at [306, 232] on textarea "JN1662 - 794 Final Drive Fastener Kit" at bounding box center [597, 235] width 841 height 25
type textarea "x"
type textarea "JN1662 - 794 Final Drive Fastener Kit"
type textarea "x"
type textarea "JN1662 - 794 Final Drive Fastener Kit -"
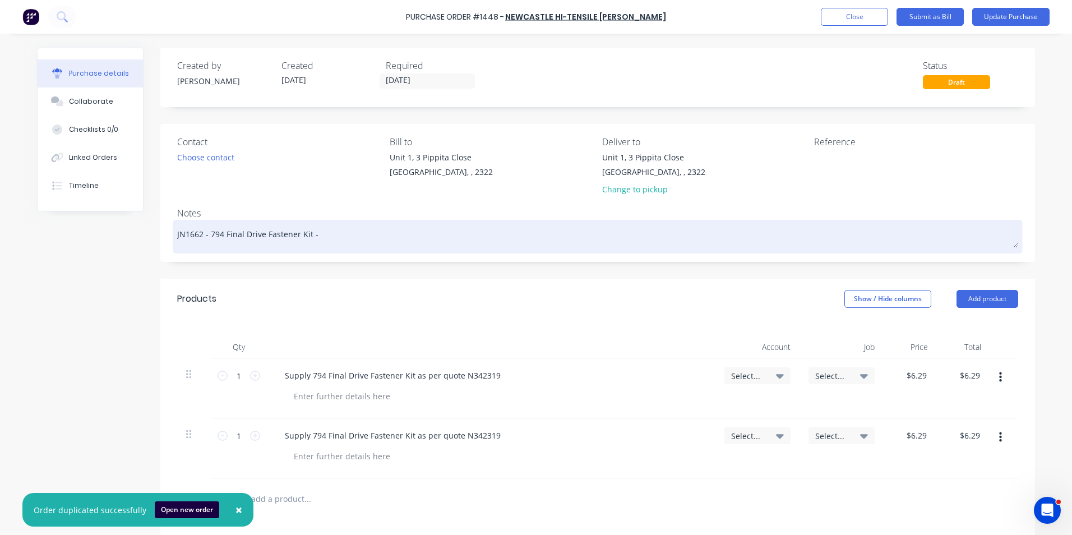
type textarea "x"
type textarea "JN1662 - 794 Final Drive Fastener Kit -"
type textarea "x"
type textarea "JN1662 - 794 Final Drive Fastener Kit - T"
type textarea "x"
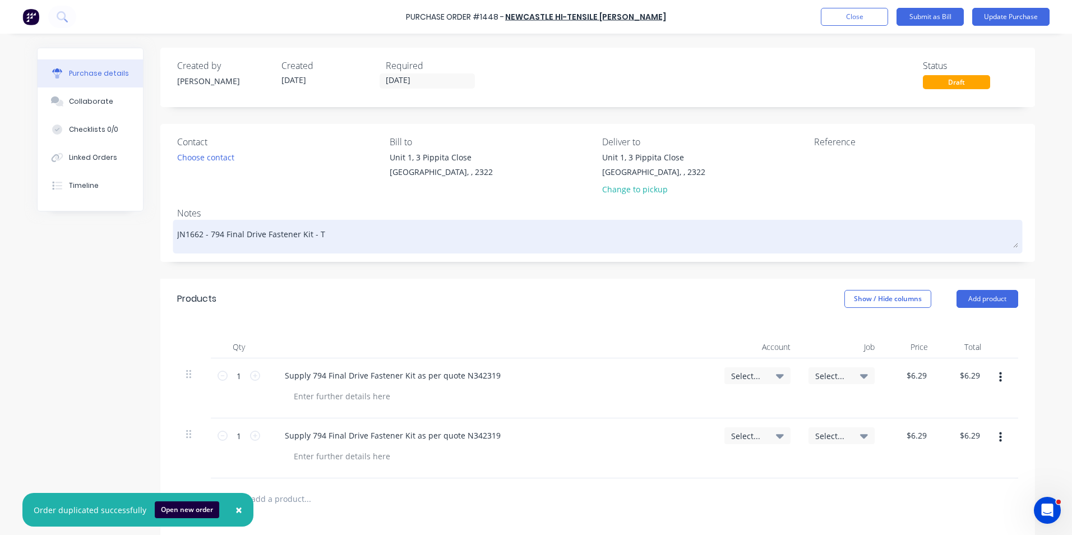
type textarea "JN1662 - 794 Final Drive Fastener Kit - Tr"
type textarea "x"
type textarea "JN1662 - 794 Final Drive Fastener Kit - Tru"
type textarea "x"
type textarea "JN1662 - 794 Final Drive Fastener Kit - Truc"
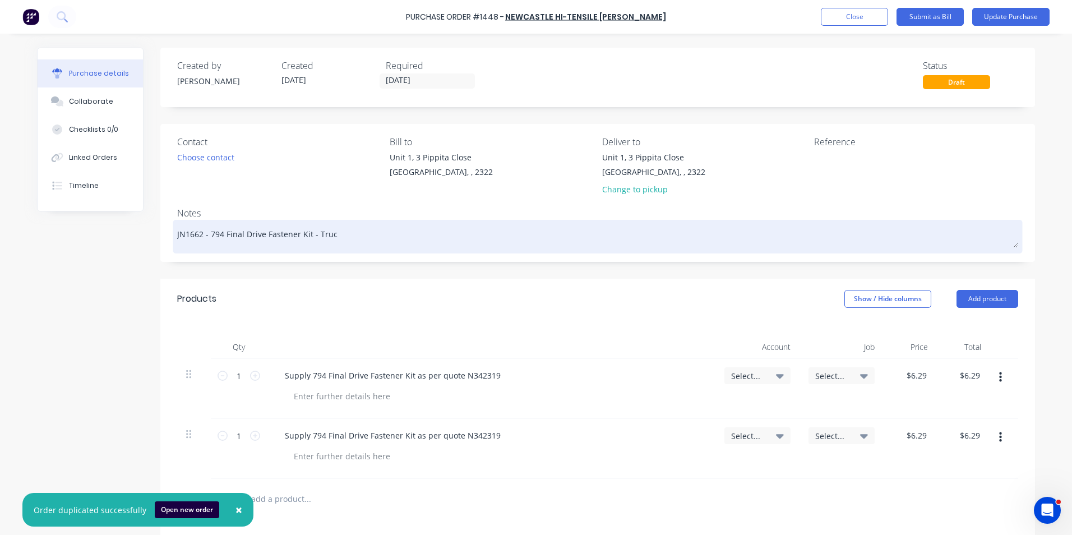
type textarea "x"
type textarea "JN1662 - 794 Final Drive Fastener Kit - Truck"
type textarea "x"
type textarea "JN1662 - 794 Final Drive Fastener Kit - Truck"
type textarea "x"
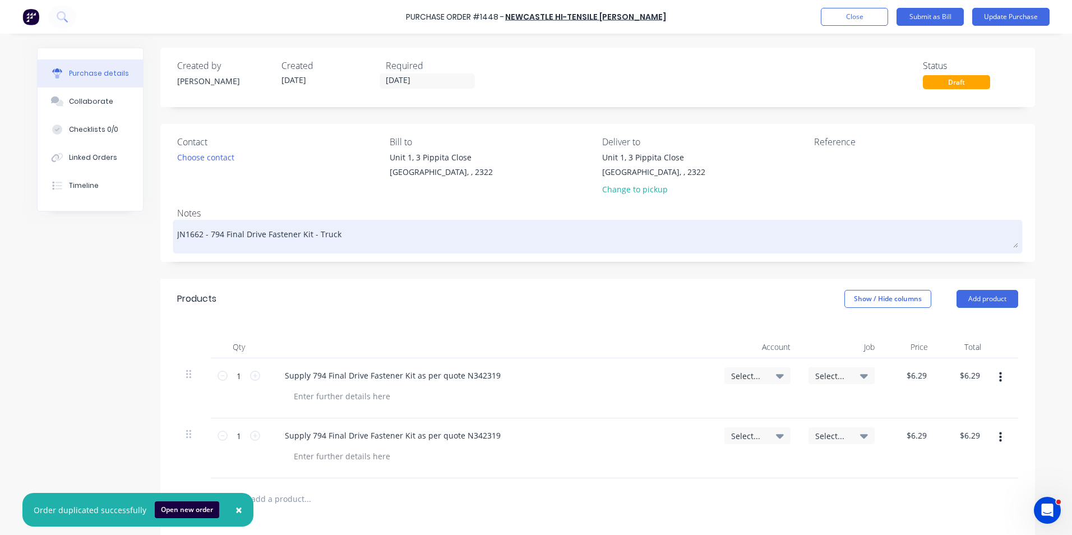
type textarea "JN1662 - 794 Final Drive Fastener Kit - Truck #"
type textarea "x"
type textarea "JN1662 - 794 Final Drive Fastener Kit - Truck #1"
type textarea "x"
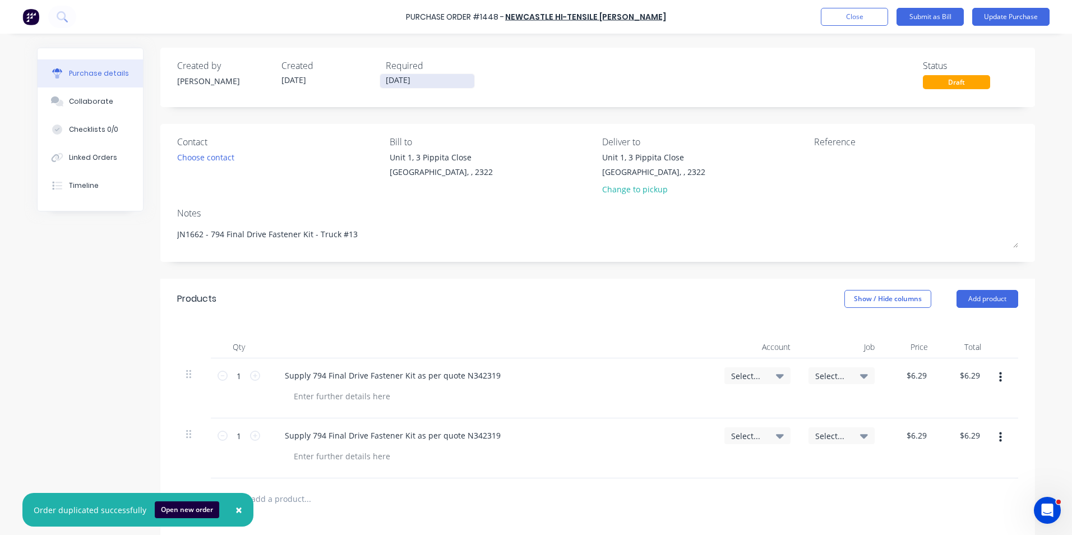
type textarea "JN1662 - 794 Final Drive Fastener Kit - Truck #13"
type textarea "x"
type textarea "JN1662 - 794 Final Drive Fastener Kit - Truck #13"
click at [399, 78] on input "09/09/25" at bounding box center [427, 81] width 94 height 14
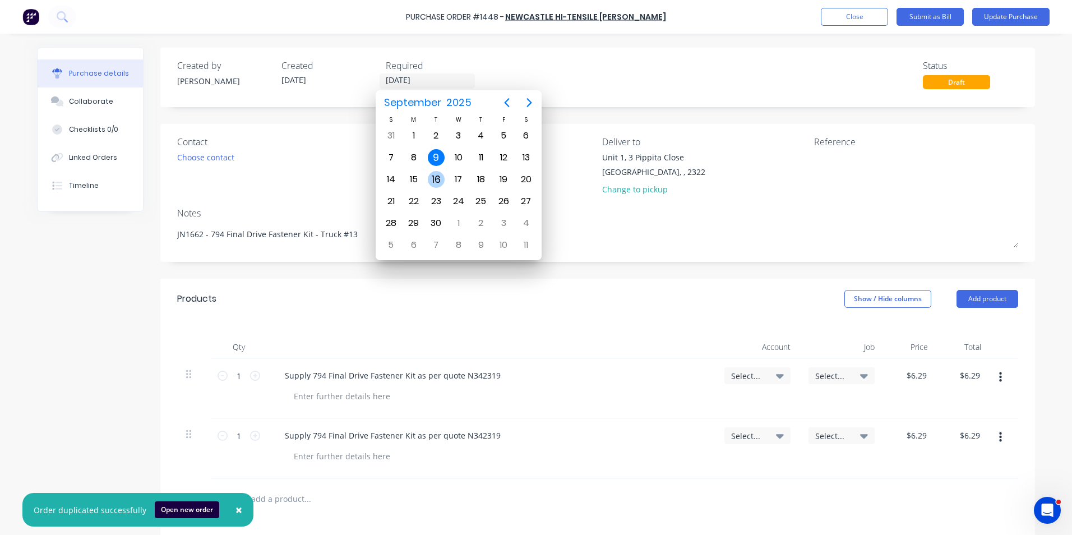
click at [438, 177] on div "16" at bounding box center [436, 179] width 17 height 17
type textarea "x"
type input "16/09/25"
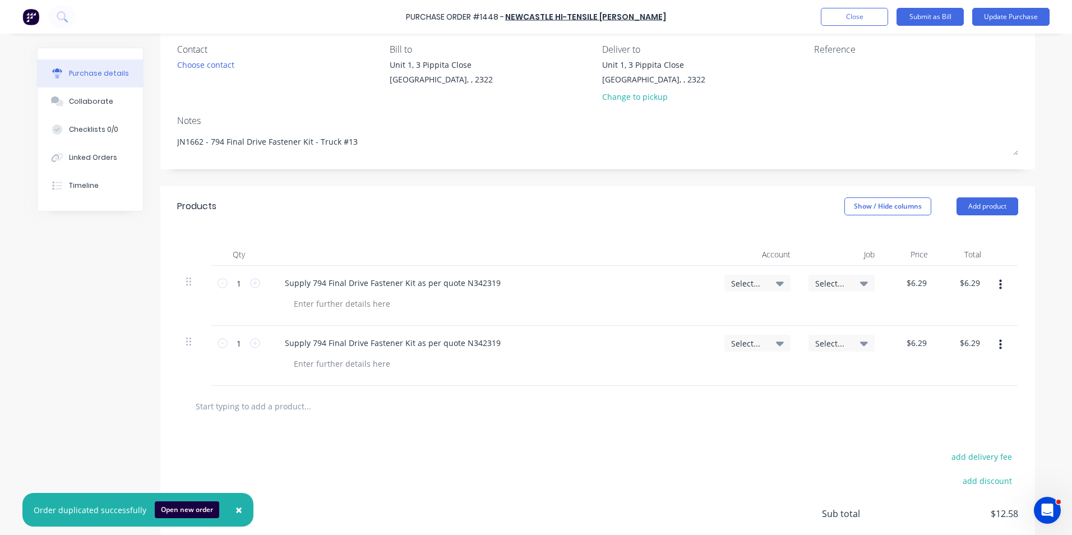
scroll to position [112, 0]
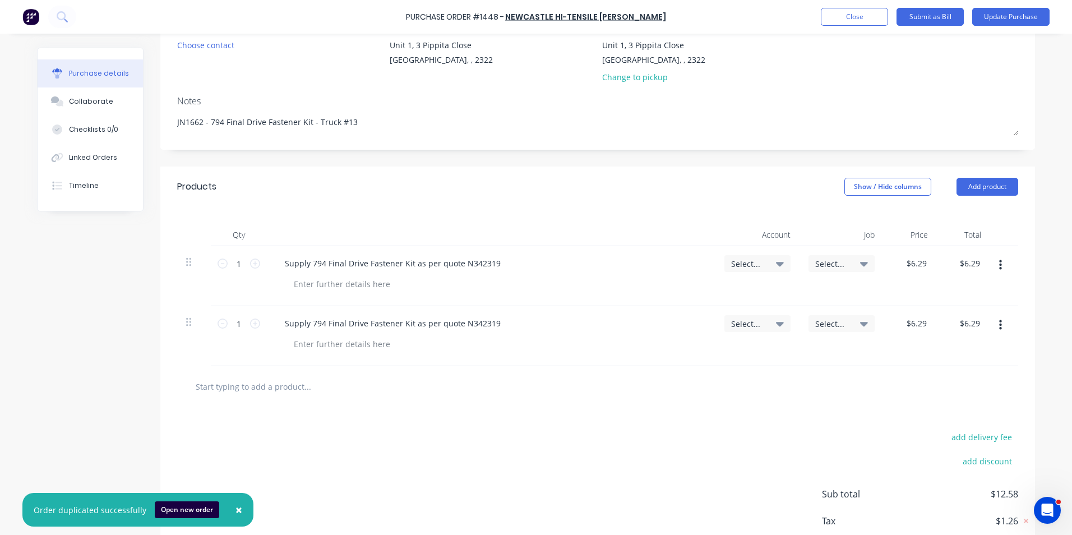
click at [999, 322] on icon "button" at bounding box center [1000, 325] width 3 height 12
click at [942, 377] on button "Duplicate" at bounding box center [965, 377] width 95 height 22
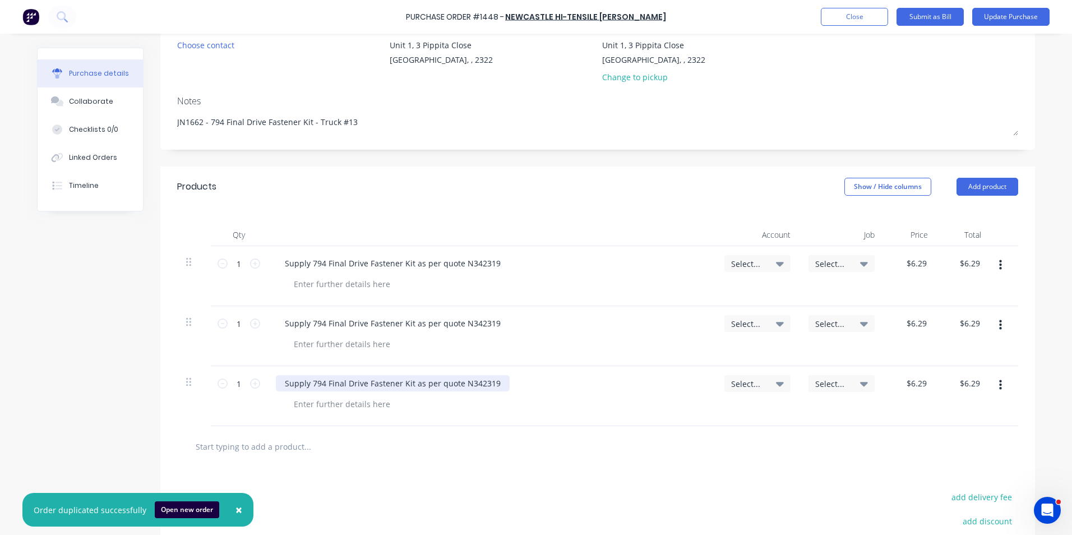
type textarea "x"
drag, startPoint x: 493, startPoint y: 382, endPoint x: 266, endPoint y: 385, distance: 227.1
click at [267, 385] on div "Supply 794 Final Drive Fastener Kit as per quote N342319" at bounding box center [491, 396] width 449 height 60
click at [317, 384] on div "Delivery" at bounding box center [300, 383] width 48 height 16
type textarea "x"
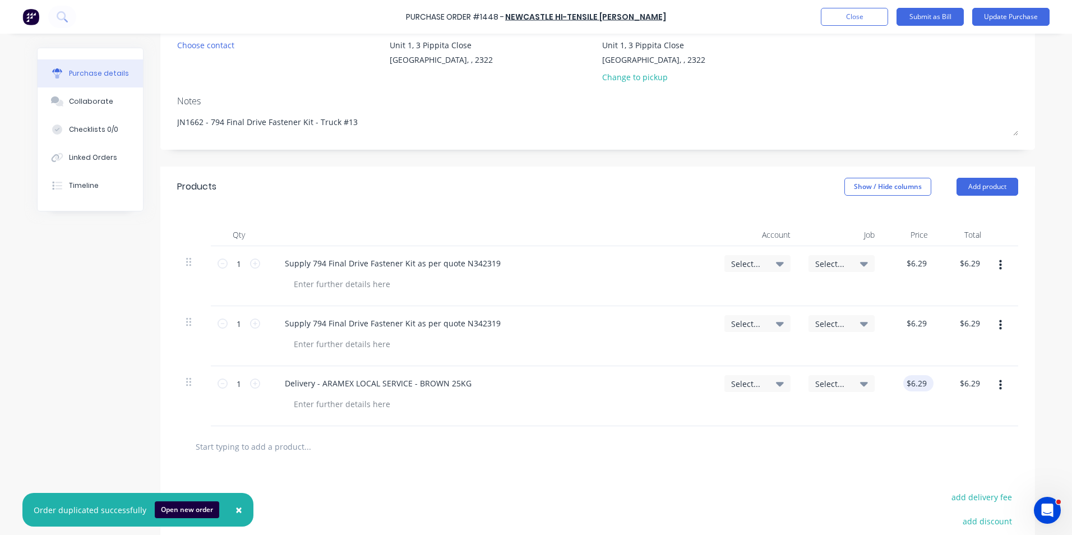
type input "6.2900"
click at [916, 386] on input "6.2900" at bounding box center [916, 383] width 26 height 16
type textarea "x"
click at [916, 386] on input "6.2900" at bounding box center [914, 383] width 30 height 16
type input "8.50"
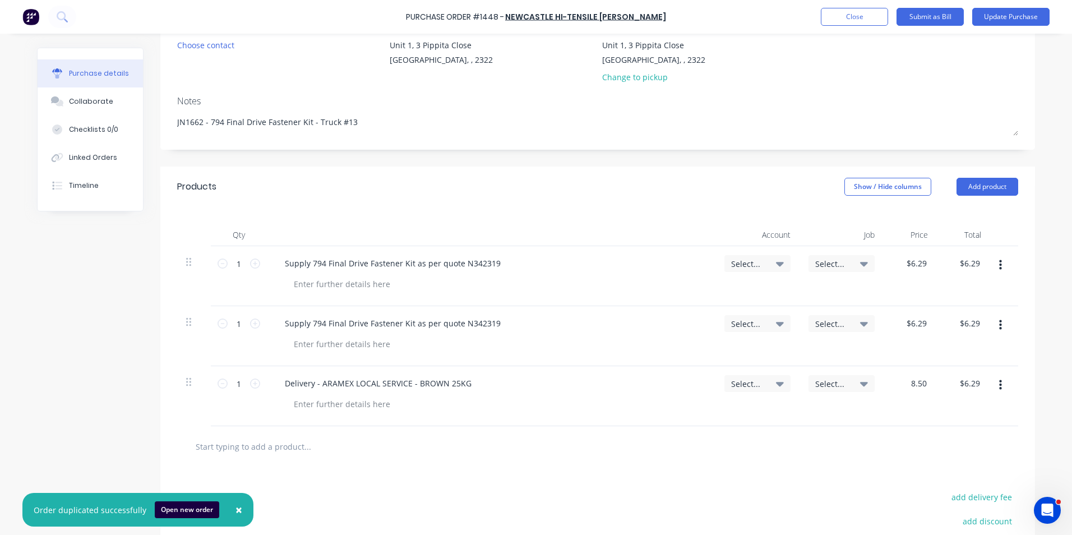
type textarea "x"
type input "$8.50"
click at [474, 383] on div "Delivery - ARAMEX LOCAL SERVICE - BROWN 25KG" at bounding box center [491, 383] width 431 height 16
type textarea "x"
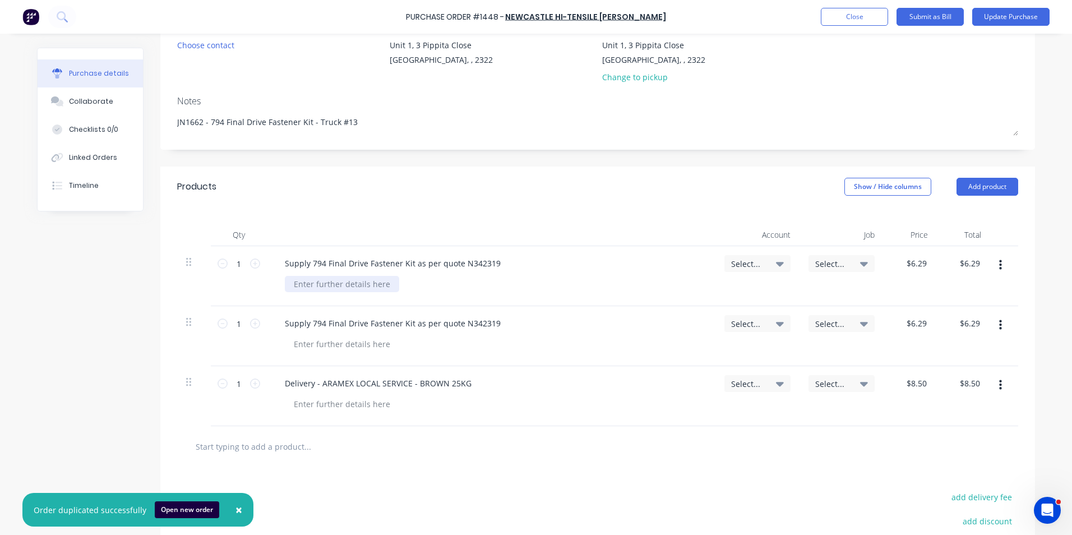
click at [321, 284] on div at bounding box center [342, 284] width 114 height 16
drag, startPoint x: 360, startPoint y: 280, endPoint x: 284, endPoint y: 282, distance: 76.3
click at [285, 282] on div "JN1662 - Truck #13" at bounding box center [329, 284] width 89 height 16
copy div "JN1662 - Truck #13"
type textarea "x"
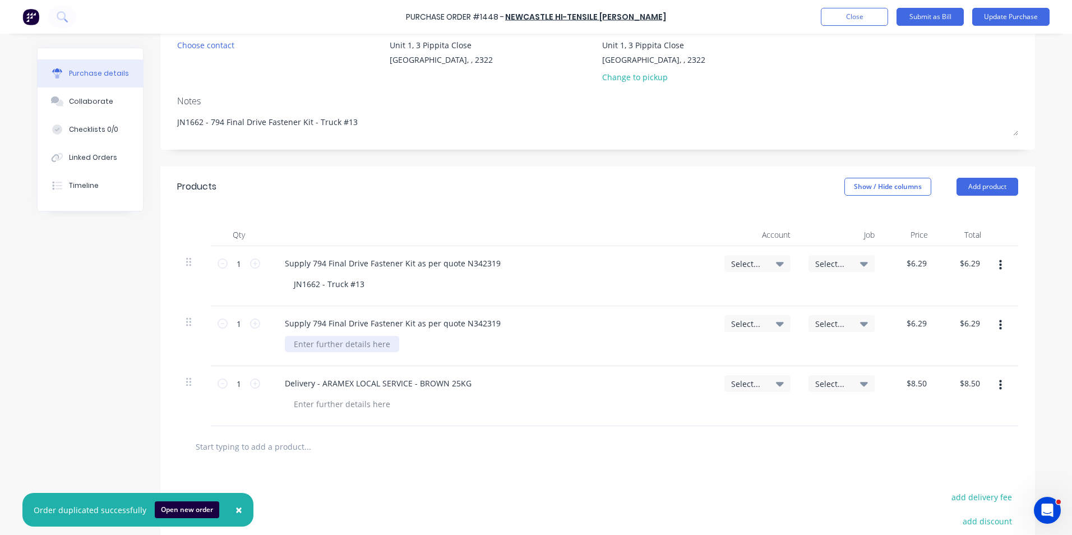
click at [320, 344] on div at bounding box center [342, 344] width 114 height 16
paste div
click at [746, 261] on span "Select..." at bounding box center [748, 264] width 34 height 12
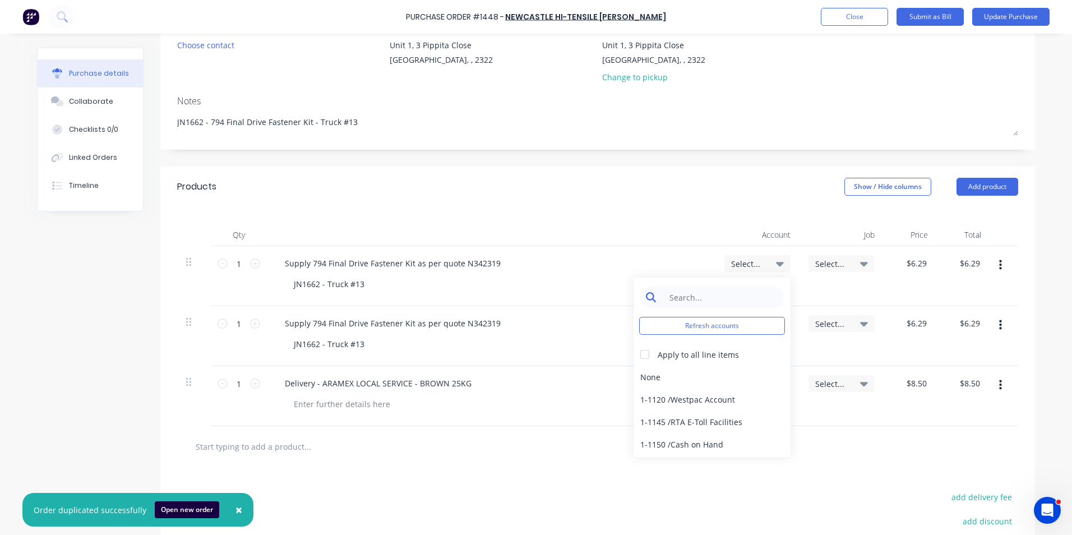
type textarea "x"
click at [685, 297] on input at bounding box center [720, 297] width 115 height 22
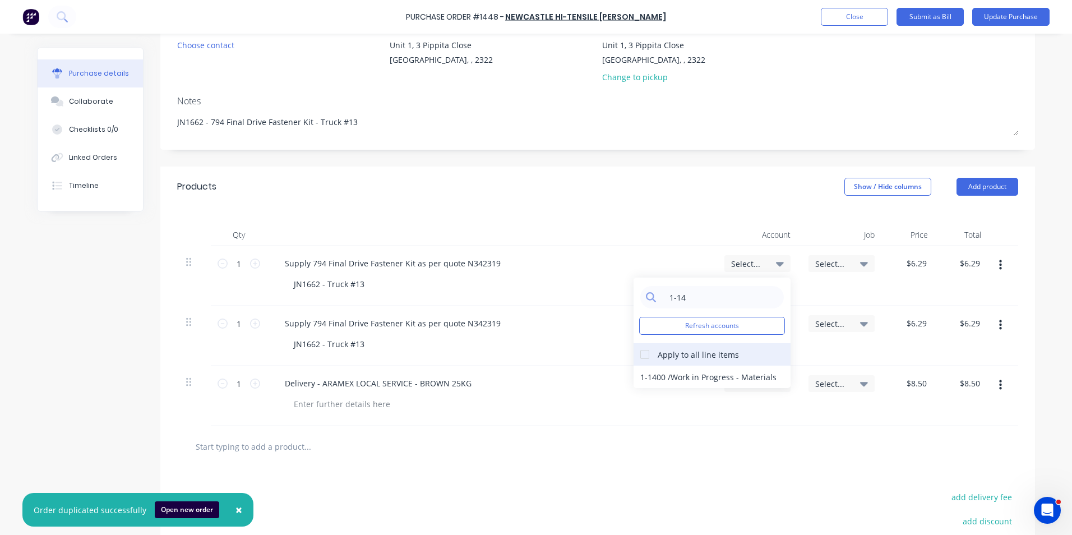
type input "1-14"
click at [640, 357] on div at bounding box center [645, 354] width 22 height 22
click at [656, 371] on div "1-1400 / Work in Progress - Materials" at bounding box center [712, 377] width 157 height 22
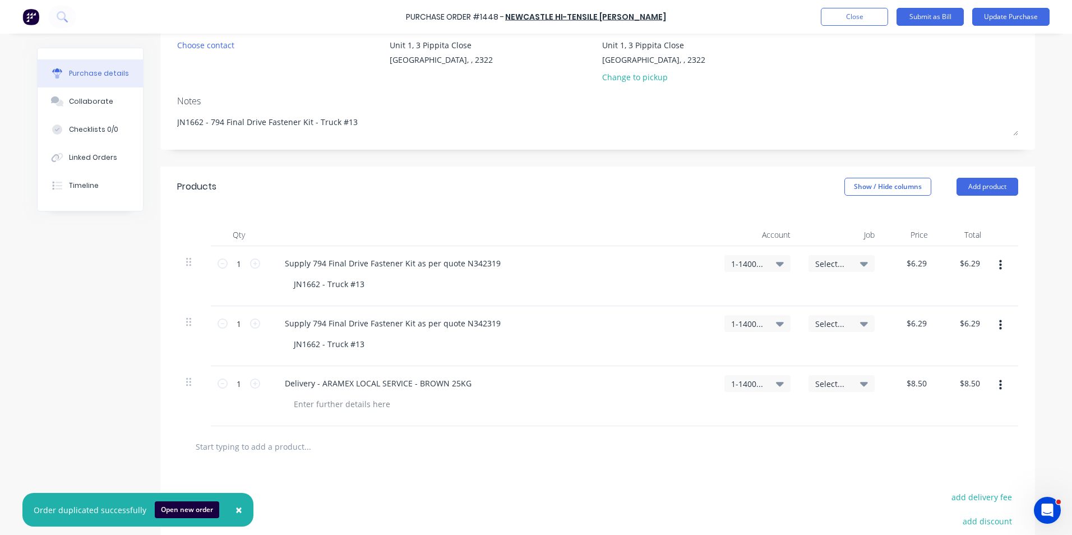
click at [835, 262] on span "Select..." at bounding box center [832, 264] width 34 height 12
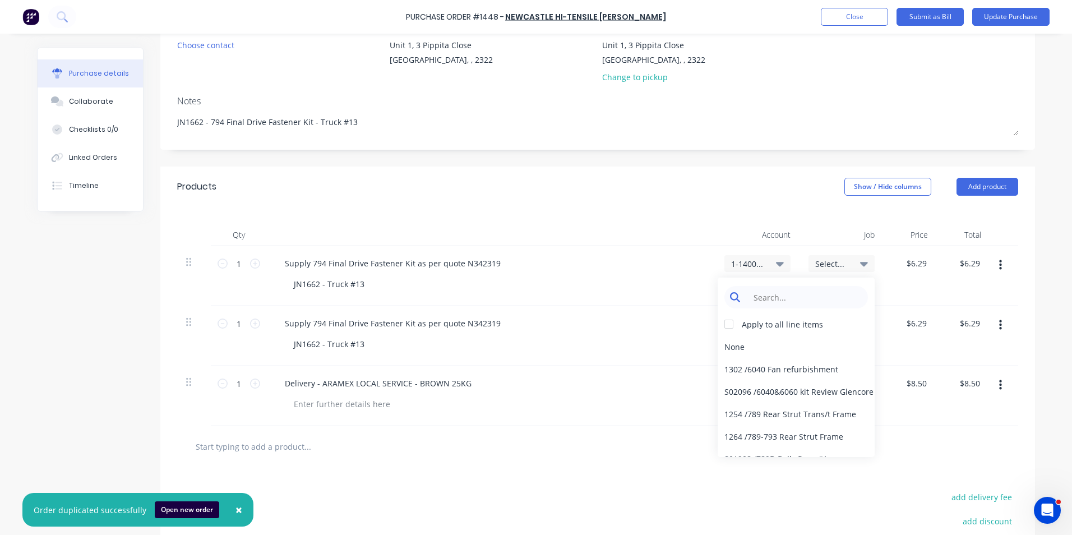
type textarea "x"
click at [770, 293] on input at bounding box center [804, 297] width 115 height 22
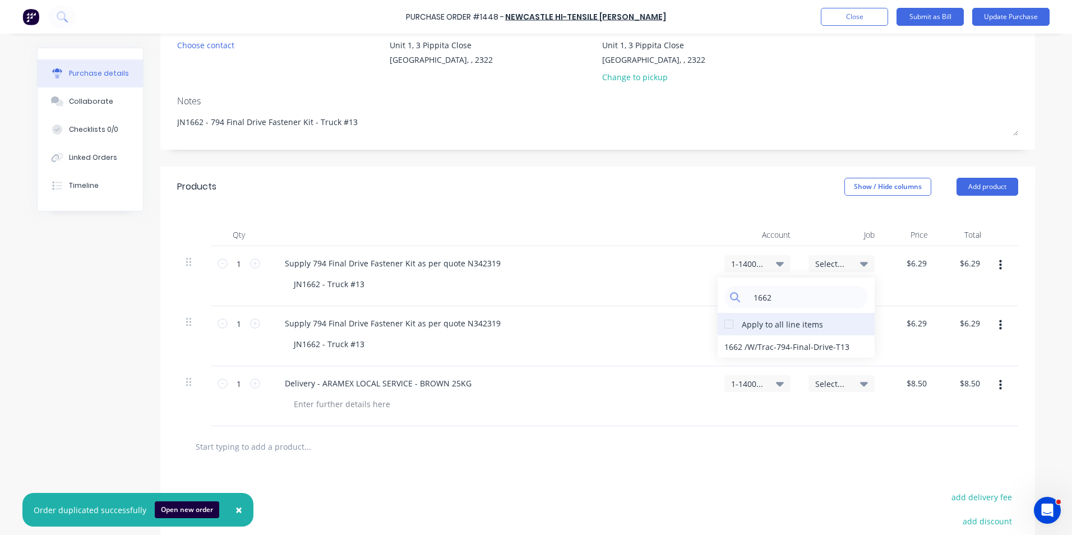
type input "1662"
click at [728, 322] on div at bounding box center [729, 324] width 22 height 22
click at [732, 344] on div "1662 / W/Trac-794-Final-Drive-T13" at bounding box center [796, 346] width 157 height 22
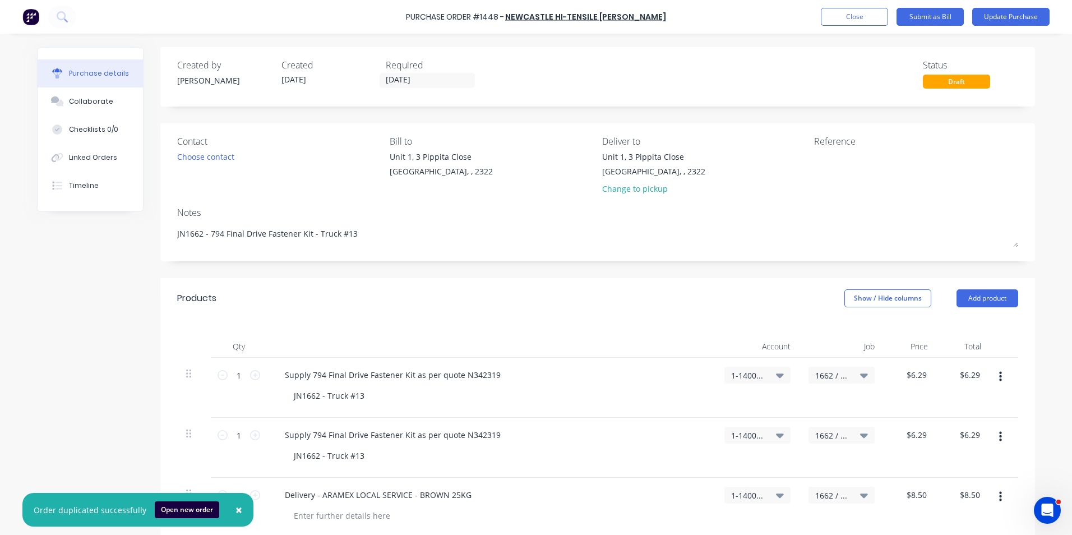
scroll to position [0, 0]
click at [999, 17] on button "Update Purchase" at bounding box center [1010, 17] width 77 height 18
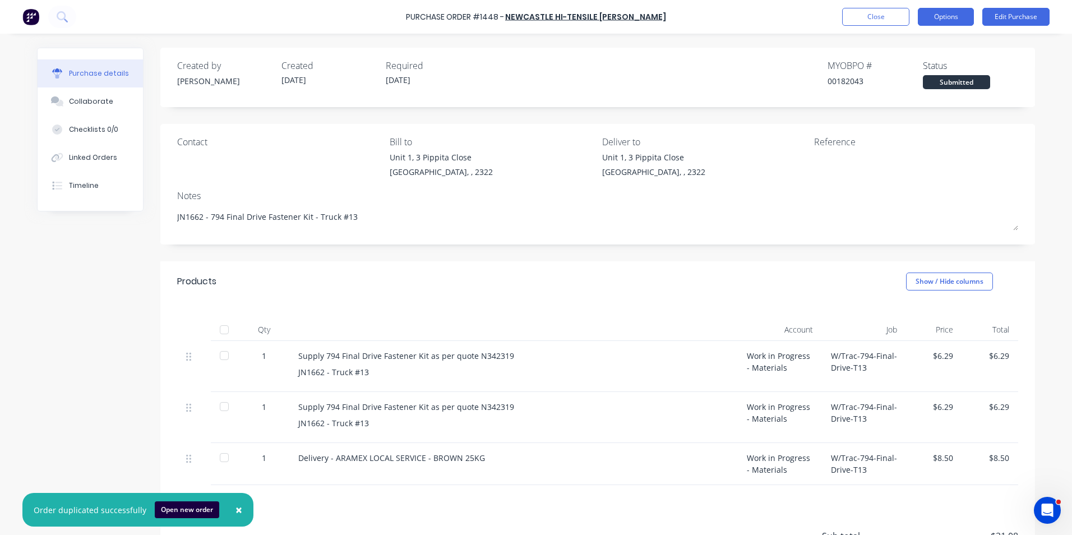
click at [951, 17] on button "Options" at bounding box center [946, 17] width 56 height 18
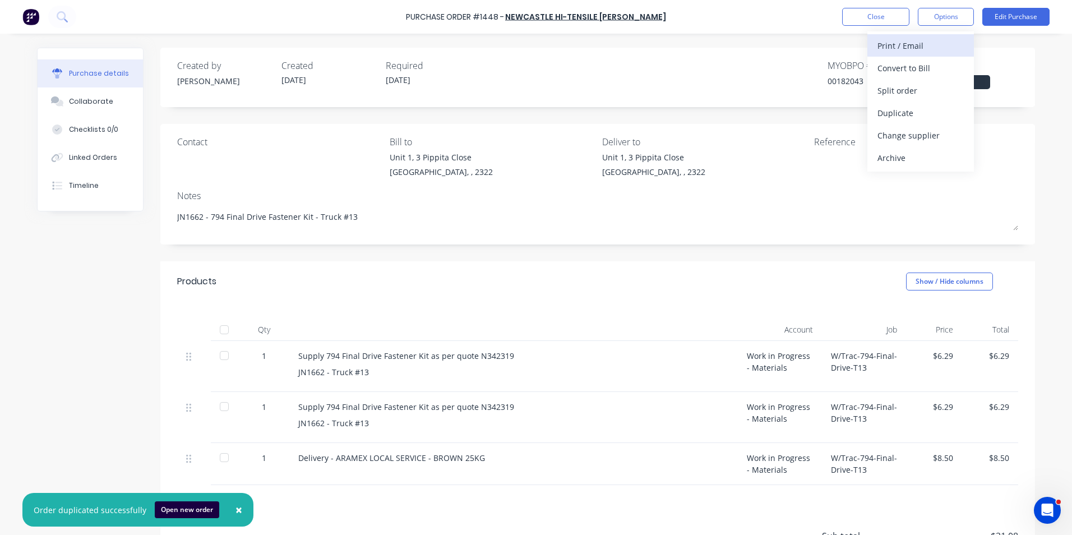
click at [919, 45] on div "Print / Email" at bounding box center [920, 46] width 86 height 16
click at [916, 65] on div "With pricing" at bounding box center [920, 68] width 86 height 16
type textarea "x"
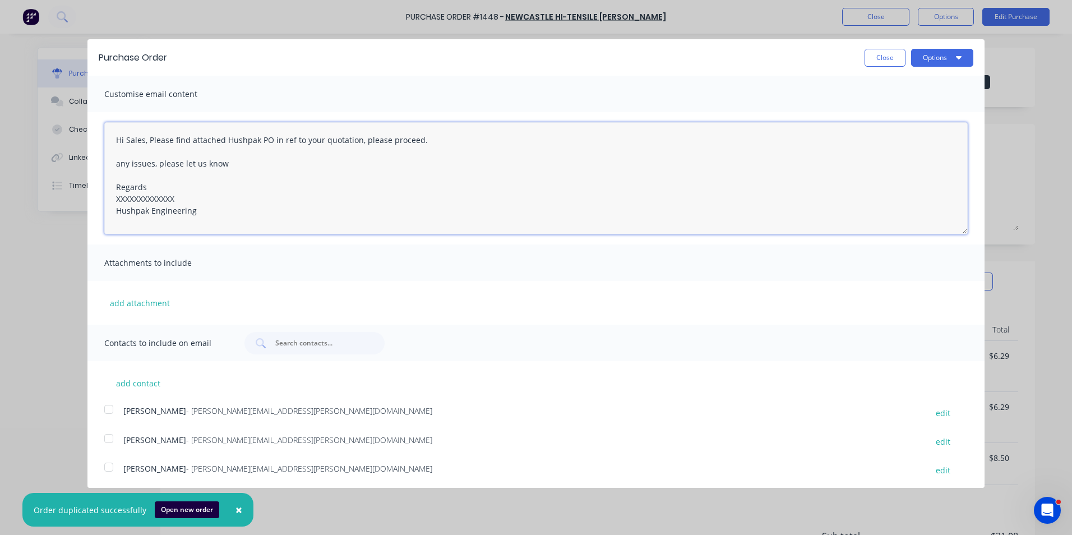
drag, startPoint x: 182, startPoint y: 198, endPoint x: 90, endPoint y: 197, distance: 92.5
click at [90, 197] on div "Hi Sales, Please find attached Hushpak PO in ref to your quotation, please proc…" at bounding box center [535, 178] width 897 height 132
drag, startPoint x: 422, startPoint y: 142, endPoint x: 360, endPoint y: 140, distance: 61.7
click at [360, 140] on textarea "Hi Sales, Please find attached Hushpak PO in ref to your quotation, please proc…" at bounding box center [535, 178] width 863 height 112
click at [535, 142] on textarea "Hi Sales, Please find attached Hushpak PO in ref to your quotation, With note I…" at bounding box center [535, 178] width 863 height 112
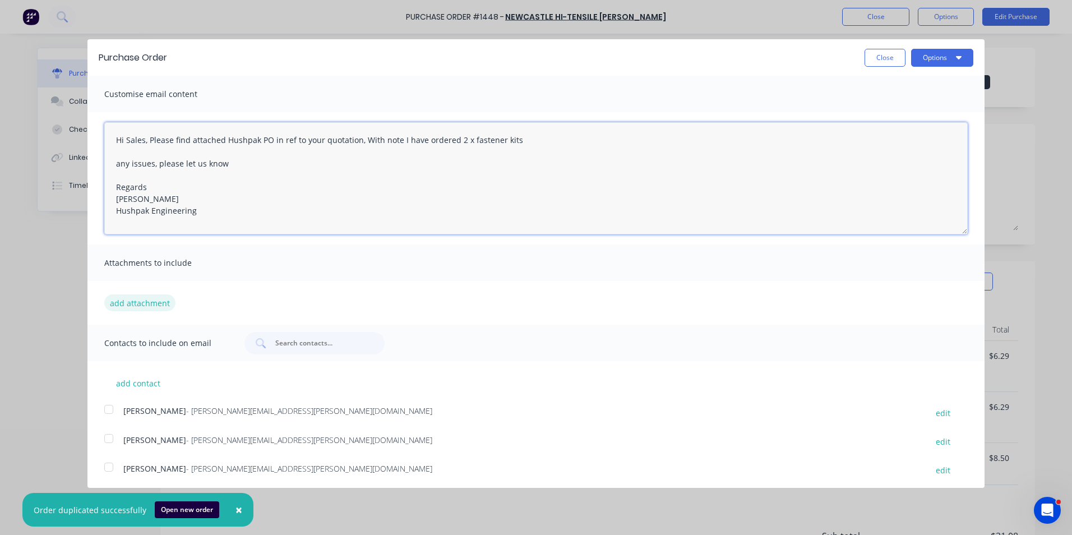
type textarea "Hi Sales, Please find attached Hushpak PO in ref to your quotation, With note I…"
click at [138, 299] on button "add attachment" at bounding box center [139, 302] width 71 height 17
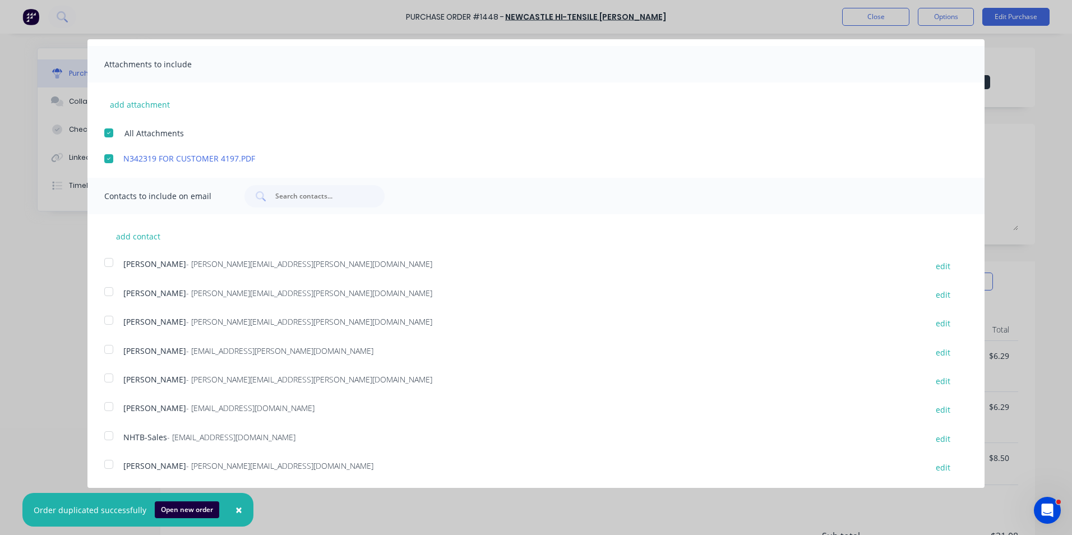
scroll to position [199, 0]
click at [108, 318] on div at bounding box center [109, 319] width 22 height 22
click at [109, 433] on div at bounding box center [109, 435] width 22 height 22
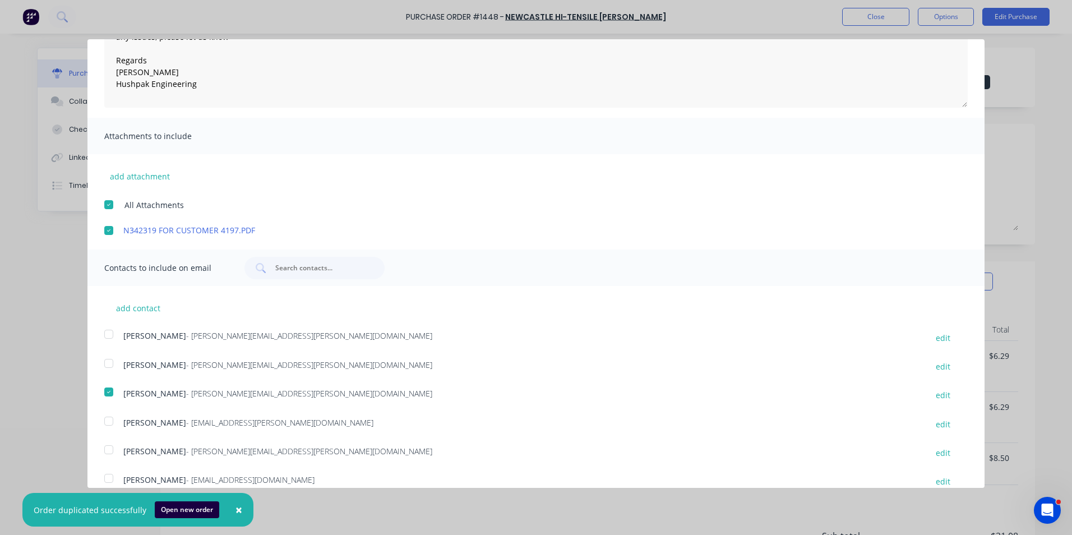
scroll to position [0, 0]
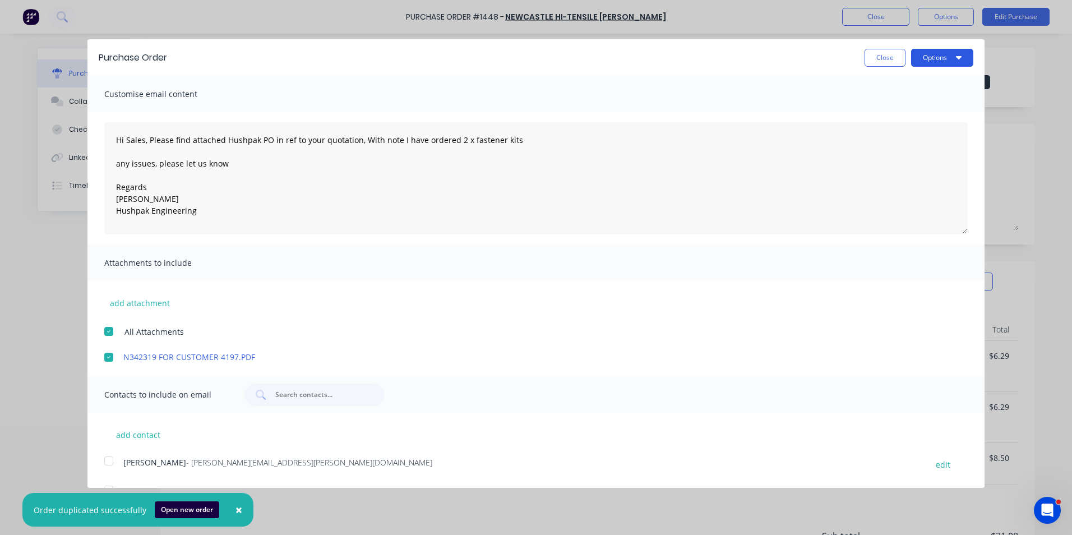
click at [915, 61] on button "Options" at bounding box center [942, 58] width 62 height 18
click at [881, 109] on div "Email" at bounding box center [920, 108] width 86 height 16
type textarea "x"
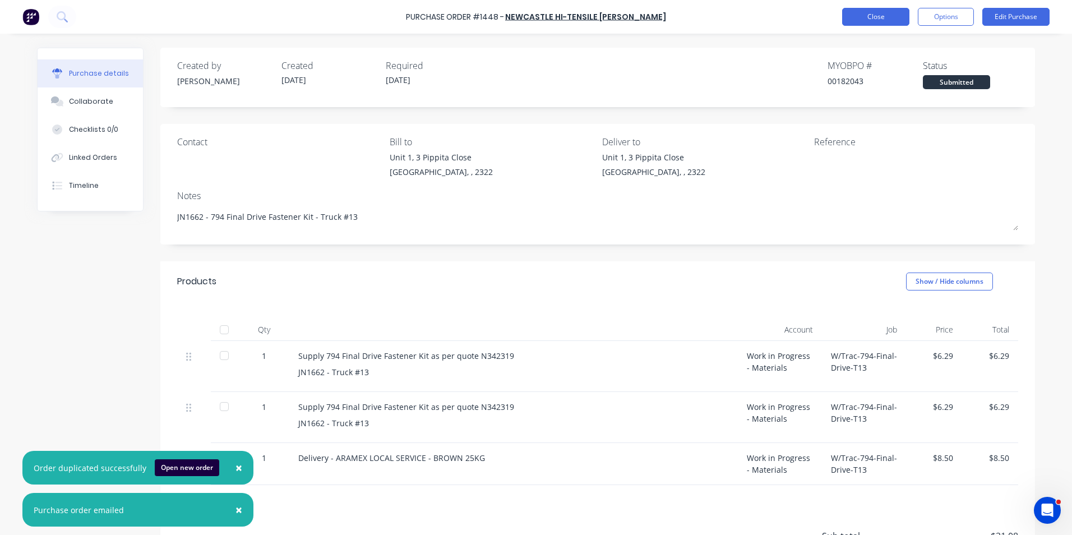
click at [881, 15] on button "Close" at bounding box center [875, 17] width 67 height 18
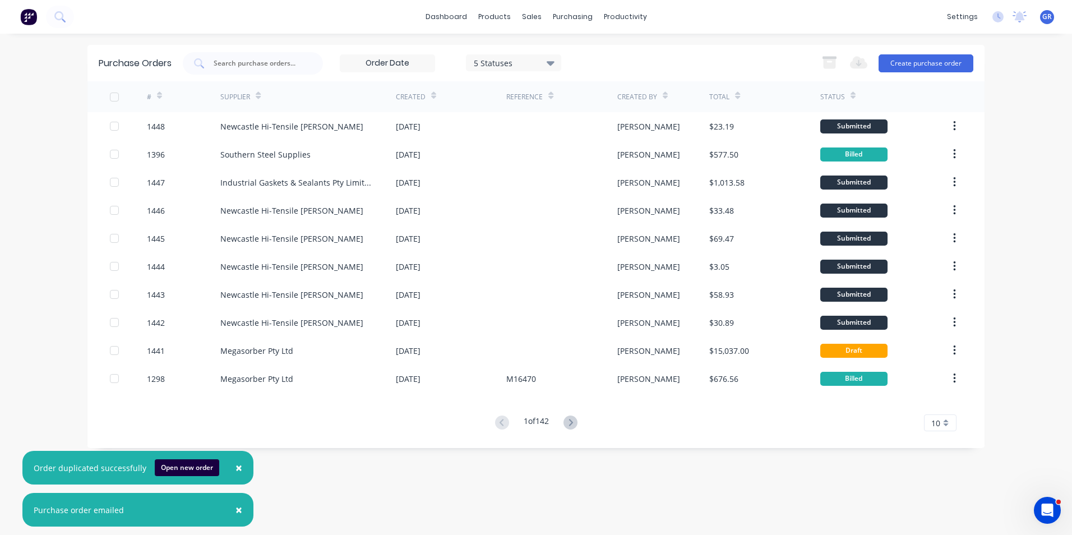
click at [235, 466] on span "×" at bounding box center [238, 468] width 7 height 16
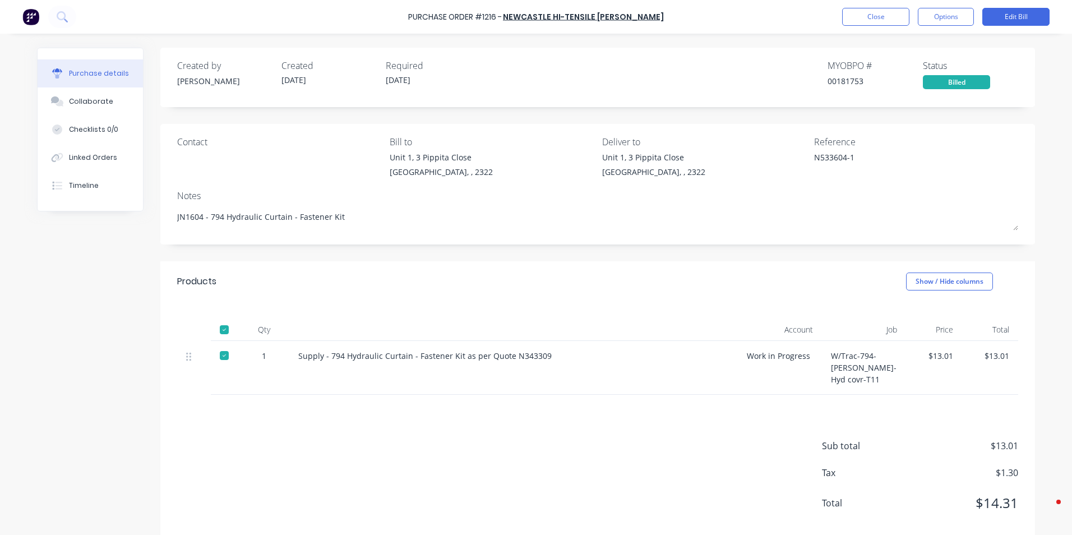
click at [880, 16] on button "Close" at bounding box center [875, 17] width 67 height 18
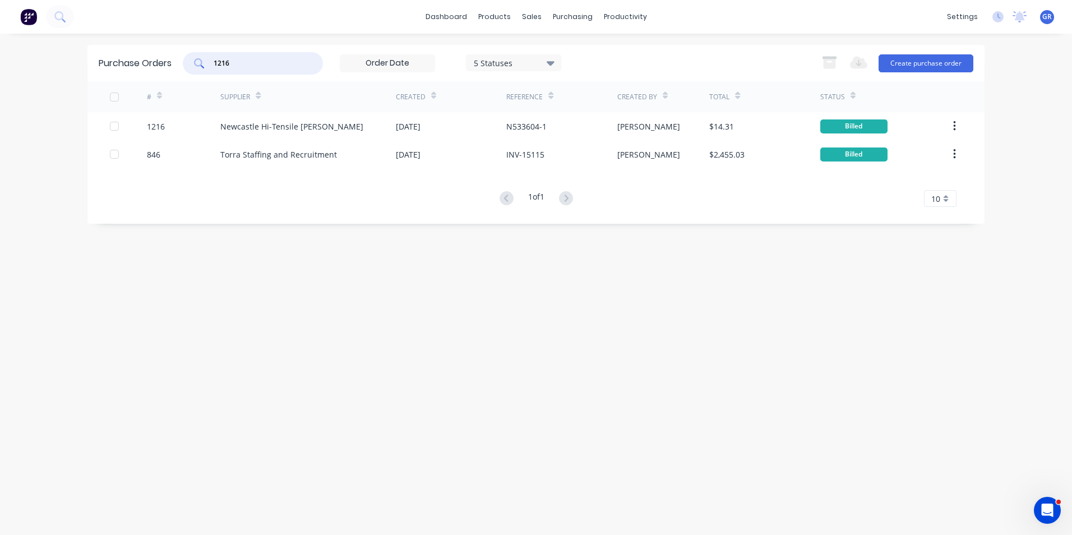
drag, startPoint x: 238, startPoint y: 61, endPoint x: 201, endPoint y: 63, distance: 37.0
click at [201, 63] on div "1216" at bounding box center [253, 63] width 140 height 22
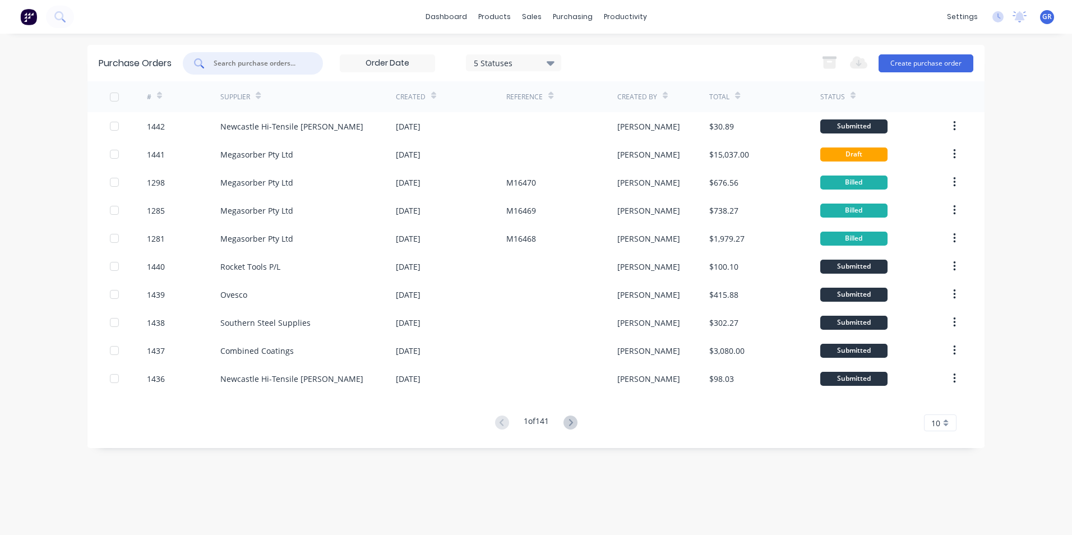
click at [229, 64] on input "text" at bounding box center [258, 63] width 93 height 11
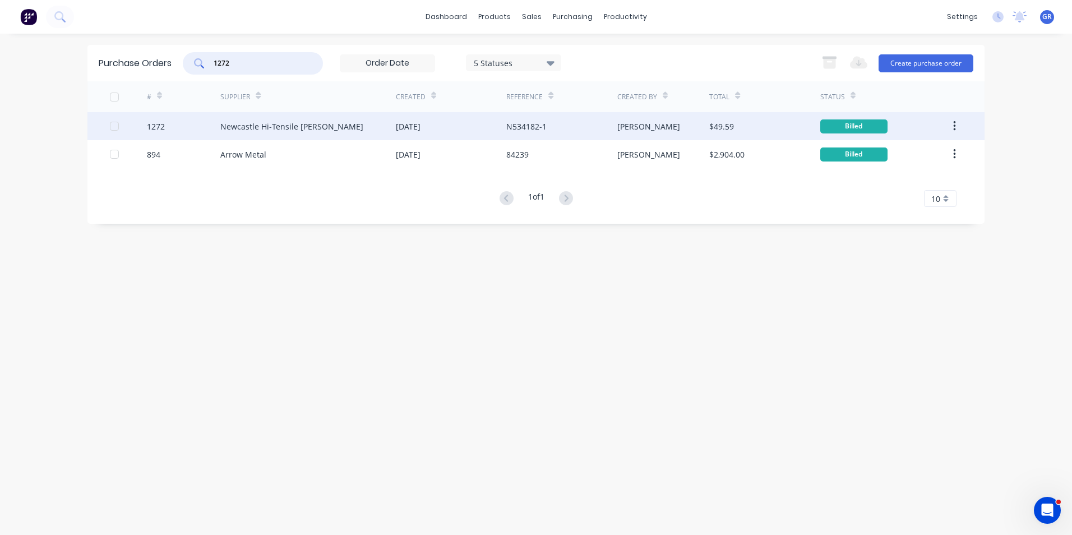
click at [953, 126] on icon "button" at bounding box center [954, 126] width 3 height 12
click at [894, 177] on div "Duplicate" at bounding box center [914, 178] width 86 height 16
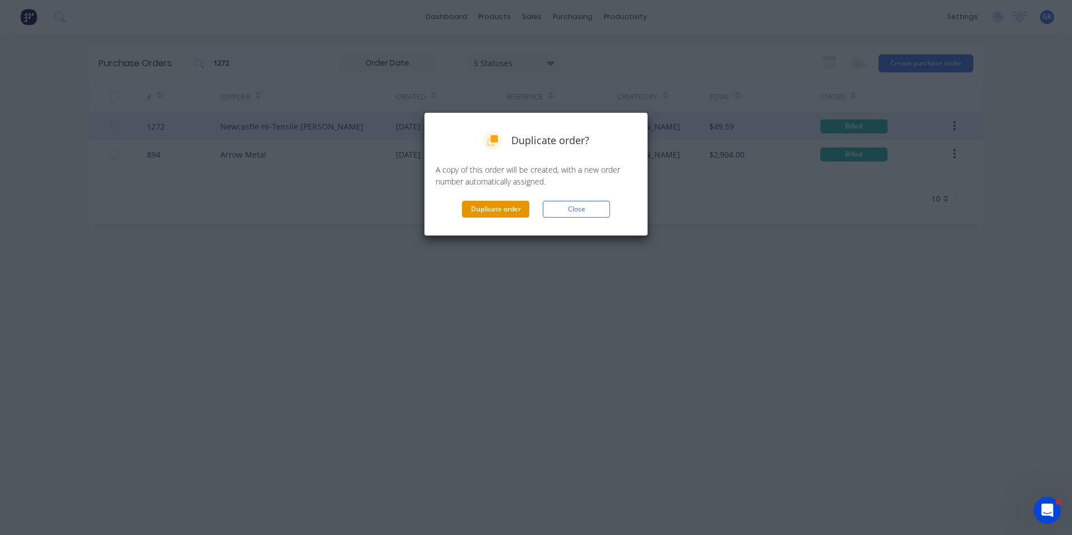
click at [500, 209] on button "Duplicate order" at bounding box center [495, 209] width 67 height 17
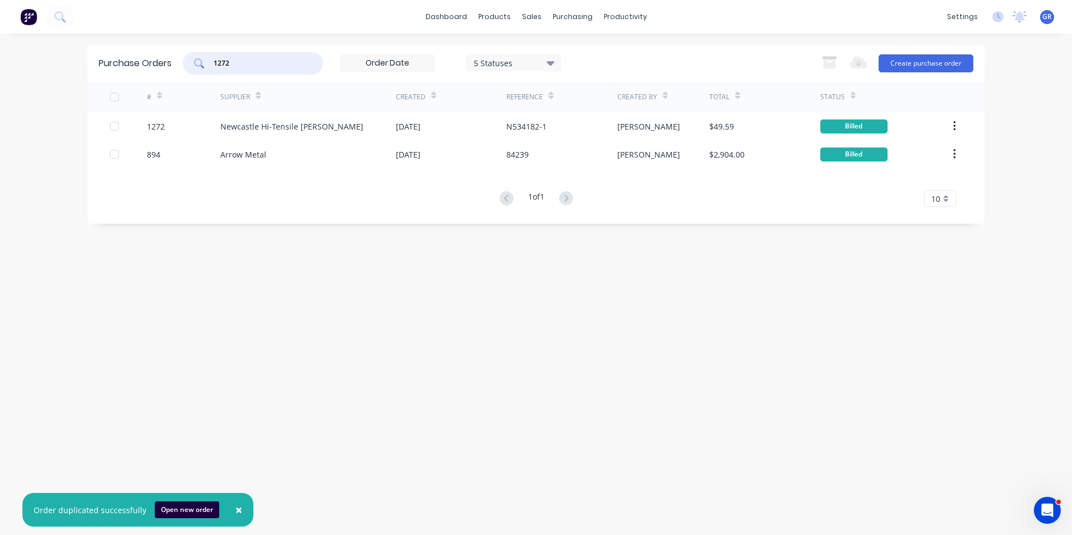
drag, startPoint x: 237, startPoint y: 61, endPoint x: 203, endPoint y: 59, distance: 34.3
click at [203, 59] on div "1272" at bounding box center [253, 63] width 140 height 22
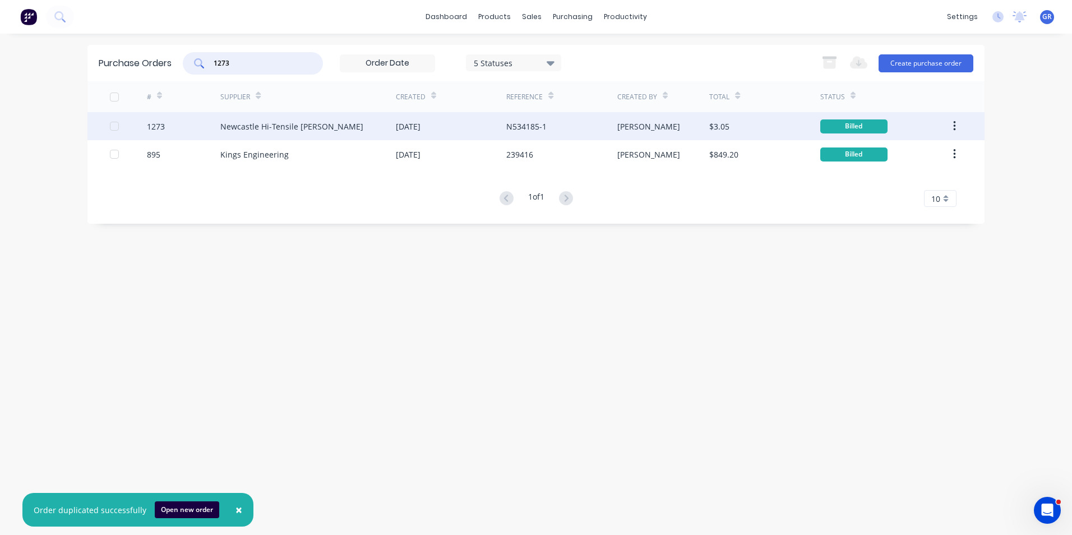
type input "1273"
click at [159, 127] on div "1273" at bounding box center [156, 127] width 18 height 12
click at [954, 124] on icon "button" at bounding box center [954, 126] width 3 height 12
click at [883, 178] on div "Duplicate" at bounding box center [914, 178] width 86 height 16
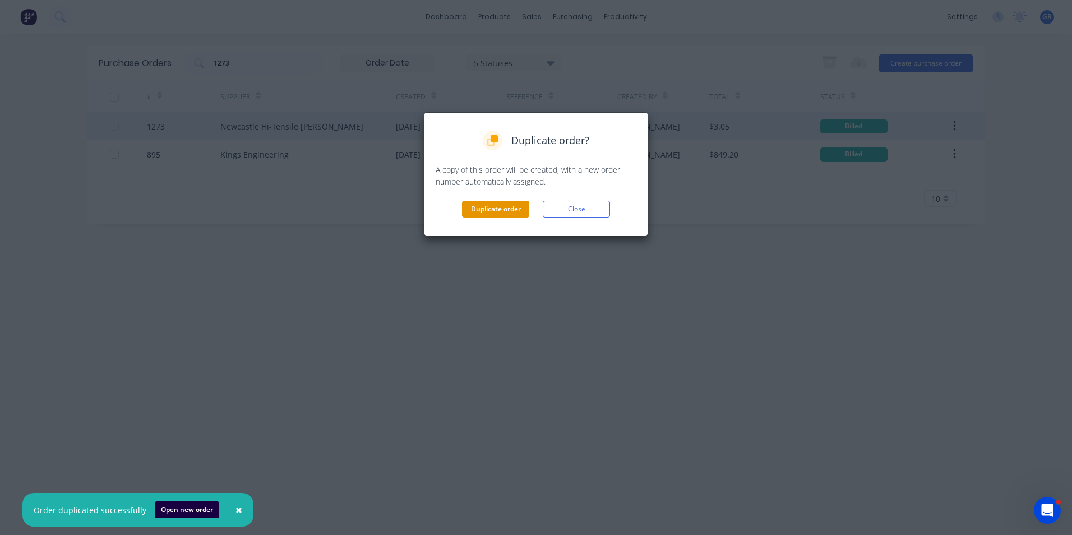
click at [494, 212] on button "Duplicate order" at bounding box center [495, 209] width 67 height 17
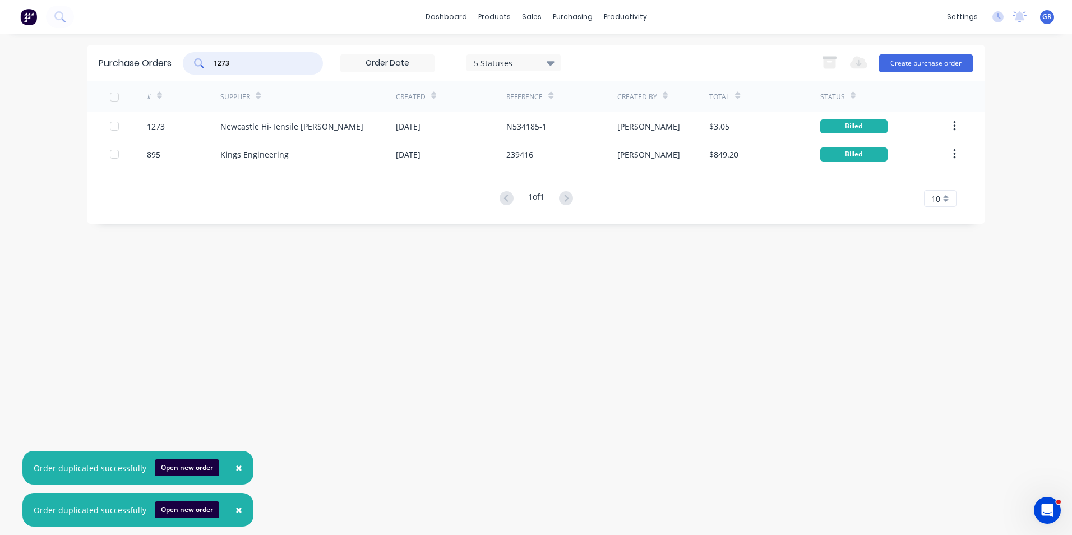
drag, startPoint x: 239, startPoint y: 62, endPoint x: 201, endPoint y: 59, distance: 38.2
click at [201, 59] on div "1273" at bounding box center [253, 63] width 140 height 22
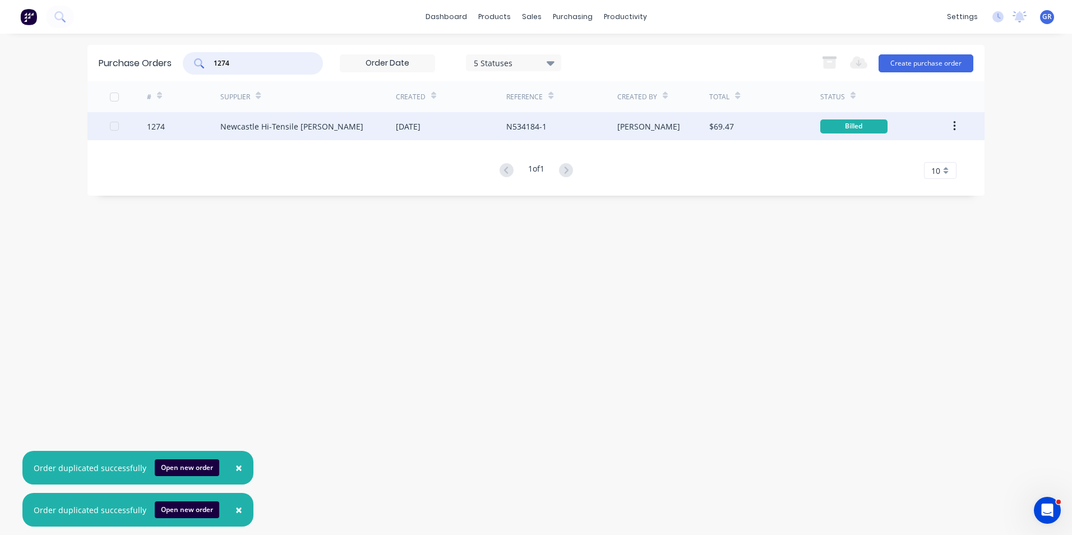
click at [956, 125] on icon "button" at bounding box center [954, 126] width 3 height 12
click at [879, 177] on div "Duplicate" at bounding box center [914, 178] width 86 height 16
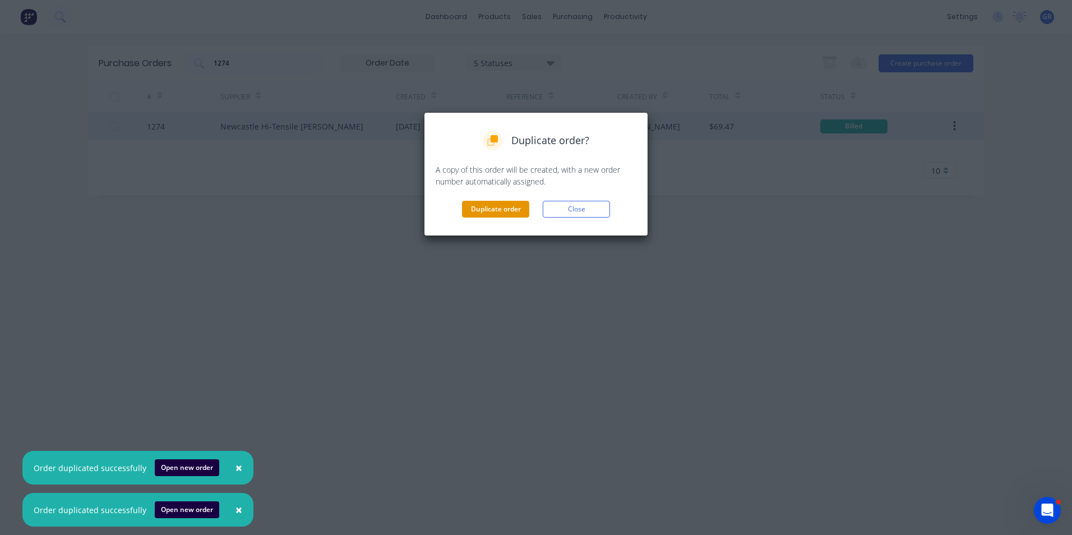
click at [503, 207] on button "Duplicate order" at bounding box center [495, 209] width 67 height 17
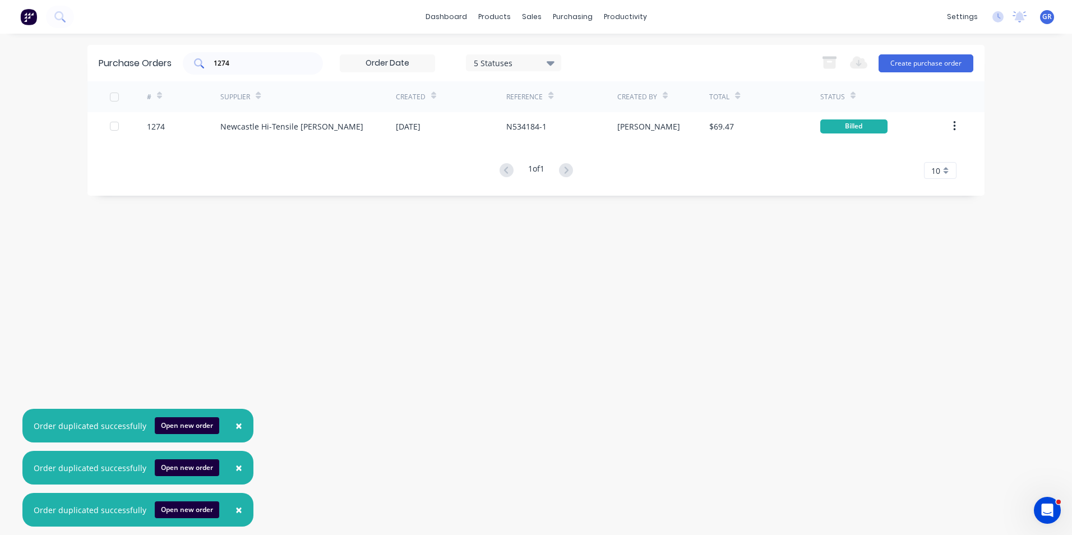
click at [235, 61] on input "1274" at bounding box center [258, 63] width 93 height 11
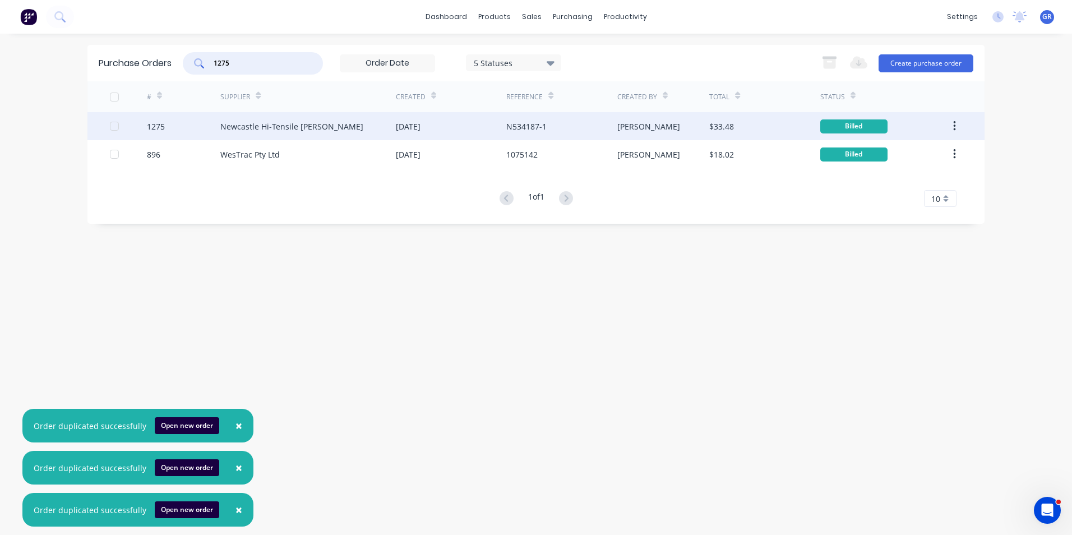
type input "1275"
click at [957, 124] on button "button" at bounding box center [954, 126] width 26 height 20
click at [899, 175] on div "Duplicate" at bounding box center [914, 178] width 86 height 16
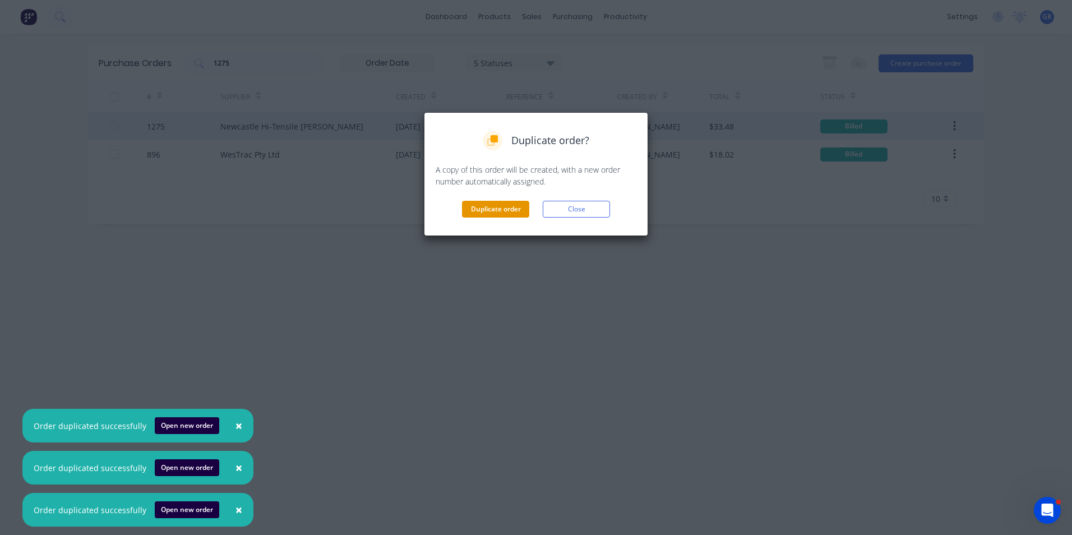
click at [508, 210] on button "Duplicate order" at bounding box center [495, 209] width 67 height 17
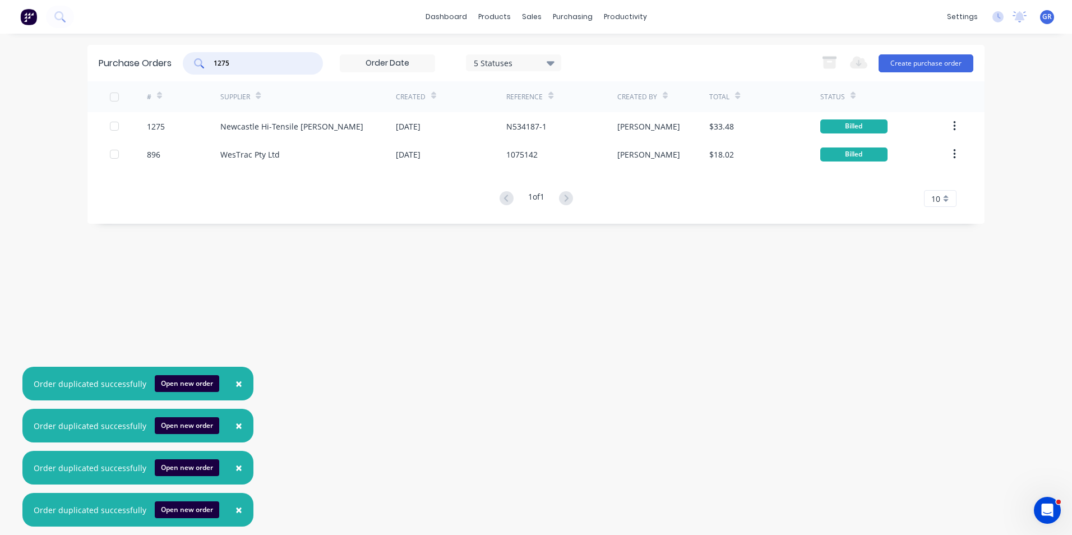
drag, startPoint x: 247, startPoint y: 57, endPoint x: 187, endPoint y: 58, distance: 60.0
click at [187, 58] on div "1275" at bounding box center [253, 63] width 140 height 22
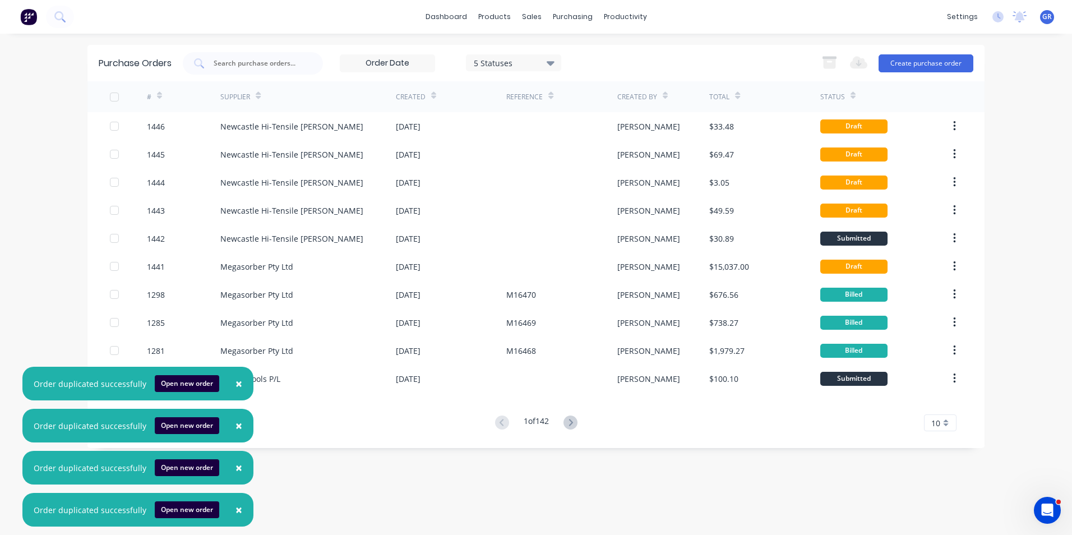
click at [237, 382] on span "×" at bounding box center [238, 384] width 7 height 16
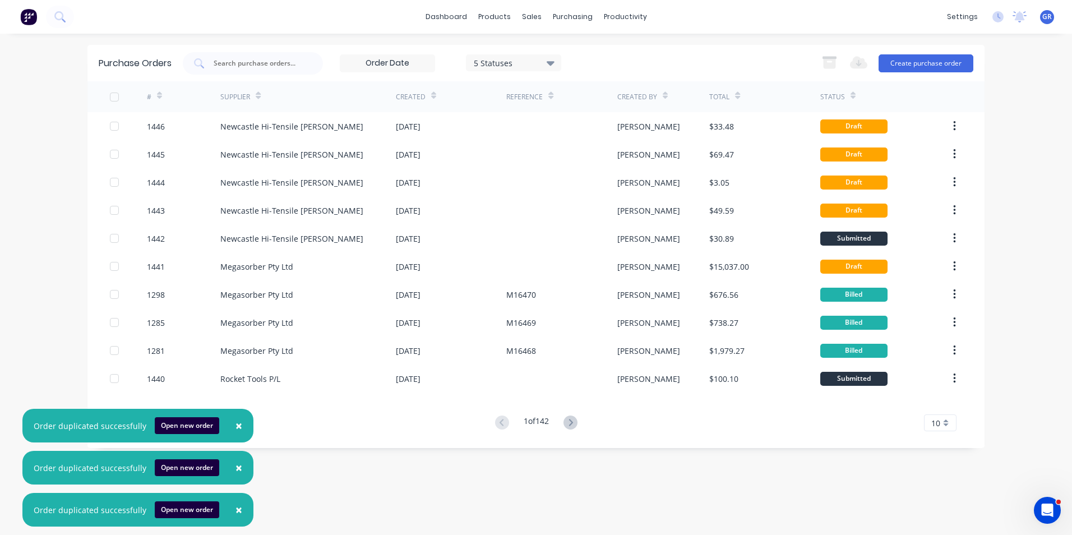
click at [237, 423] on span "×" at bounding box center [238, 426] width 7 height 16
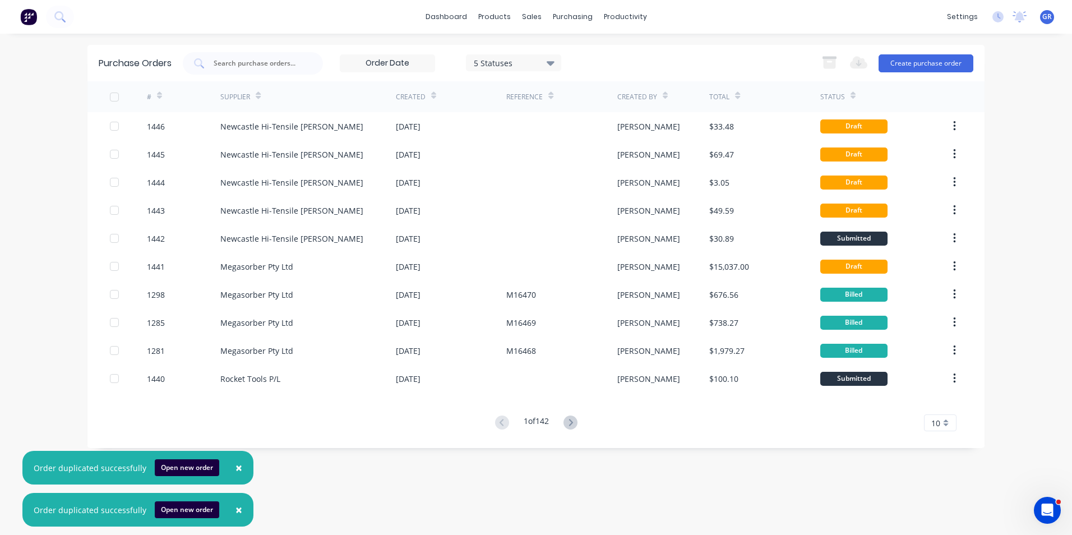
click at [235, 468] on span "×" at bounding box center [238, 468] width 7 height 16
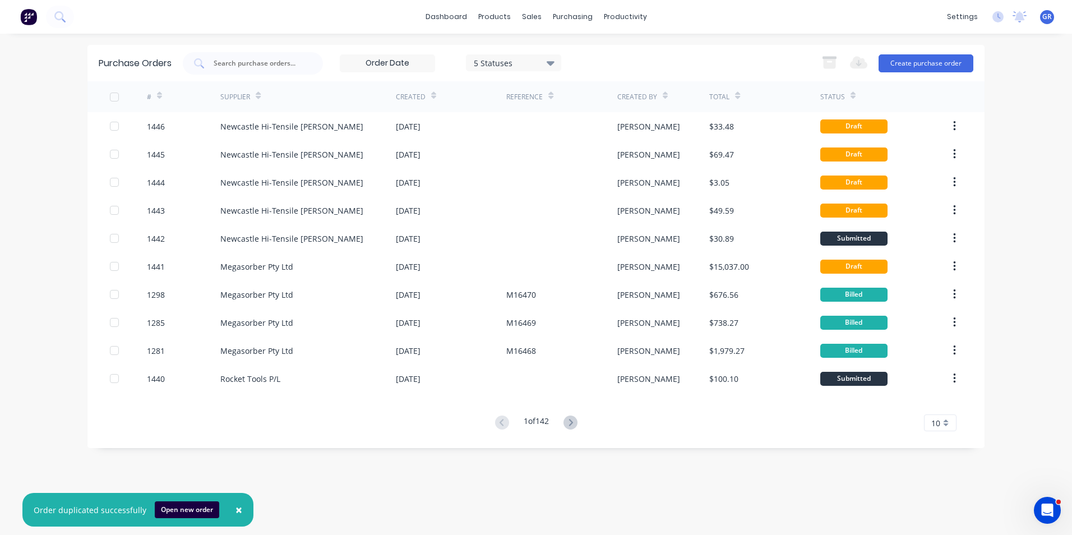
drag, startPoint x: 235, startPoint y: 511, endPoint x: 242, endPoint y: 512, distance: 7.4
click at [235, 511] on span "×" at bounding box center [238, 510] width 7 height 16
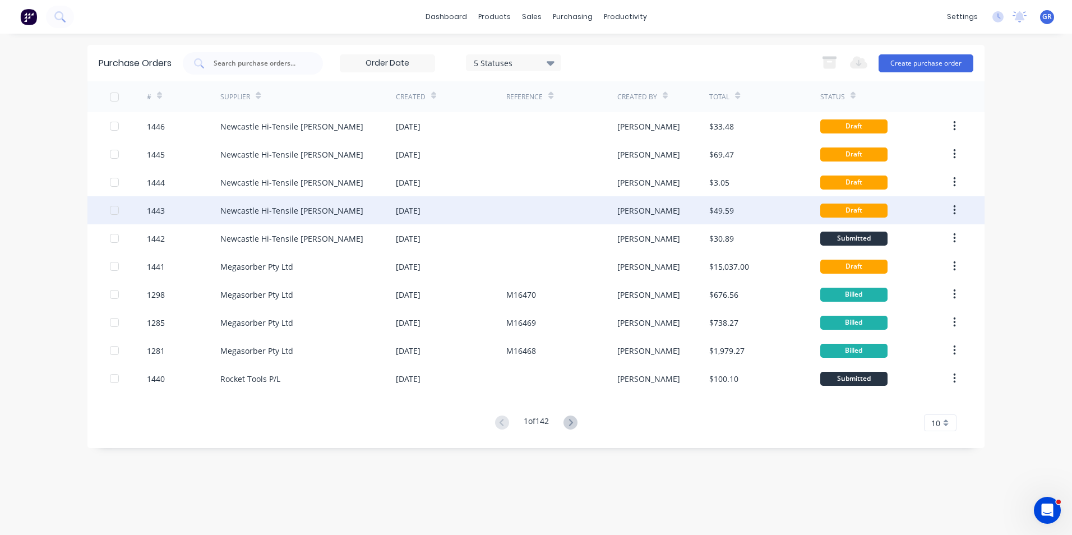
click at [163, 210] on div "1443" at bounding box center [156, 211] width 18 height 12
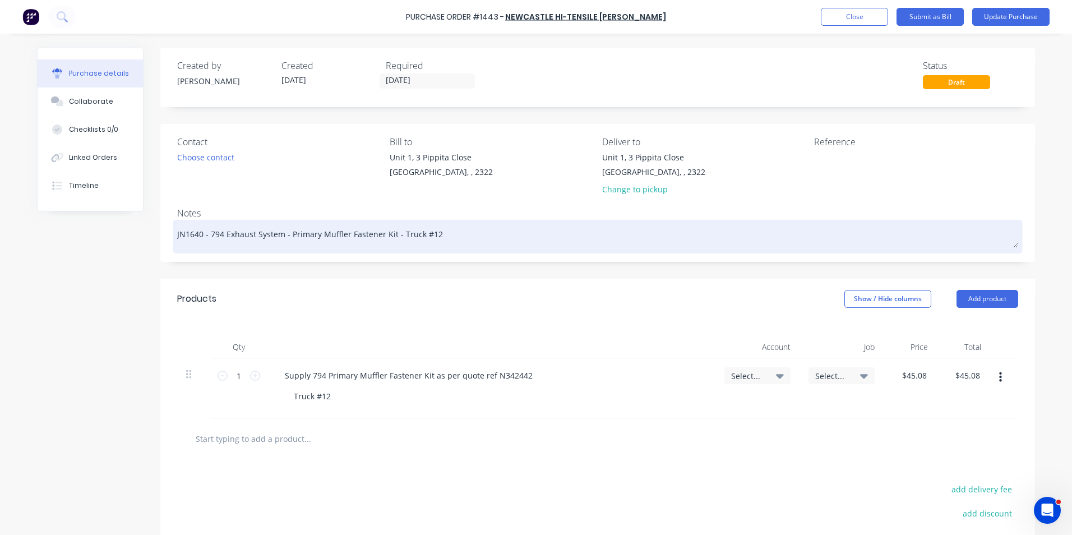
drag, startPoint x: 199, startPoint y: 235, endPoint x: 191, endPoint y: 235, distance: 8.4
click at [191, 235] on textarea "JN1640 - 794 Exhaust System - Primary Muffler Fastener Kit - Truck #12" at bounding box center [597, 235] width 841 height 25
type textarea "x"
type textarea "JN166 - 794 Exhaust System - Primary Muffler Fastener Kit - Truck #12"
type textarea "x"
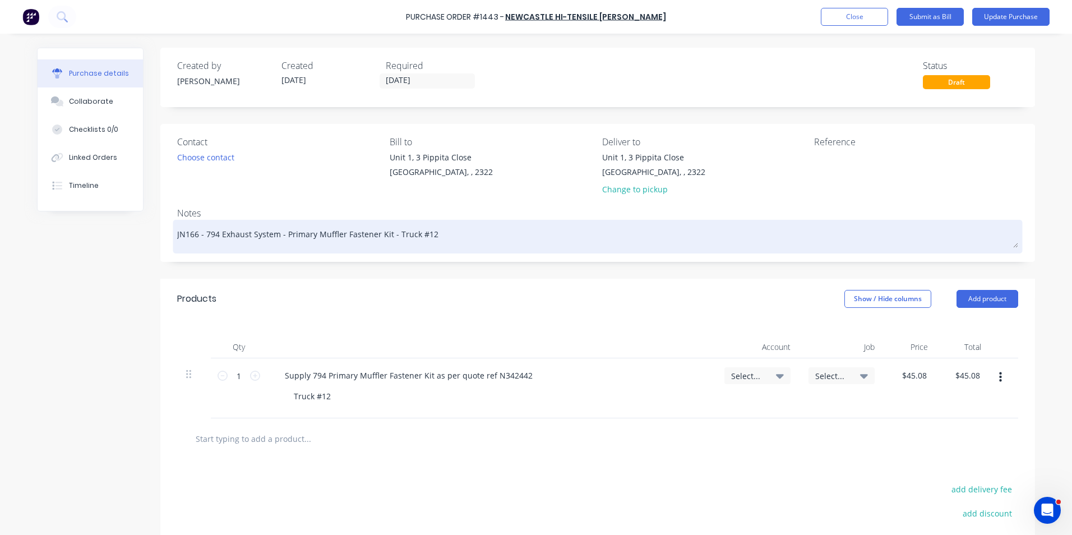
type textarea "JN1660 - 794 Exhaust System - Primary Muffler Fastener Kit - Truck #12"
click at [428, 233] on textarea "JN1660 - 794 Exhaust System - Primary Muffler Fastener Kit - Truck #12" at bounding box center [597, 235] width 841 height 25
type textarea "x"
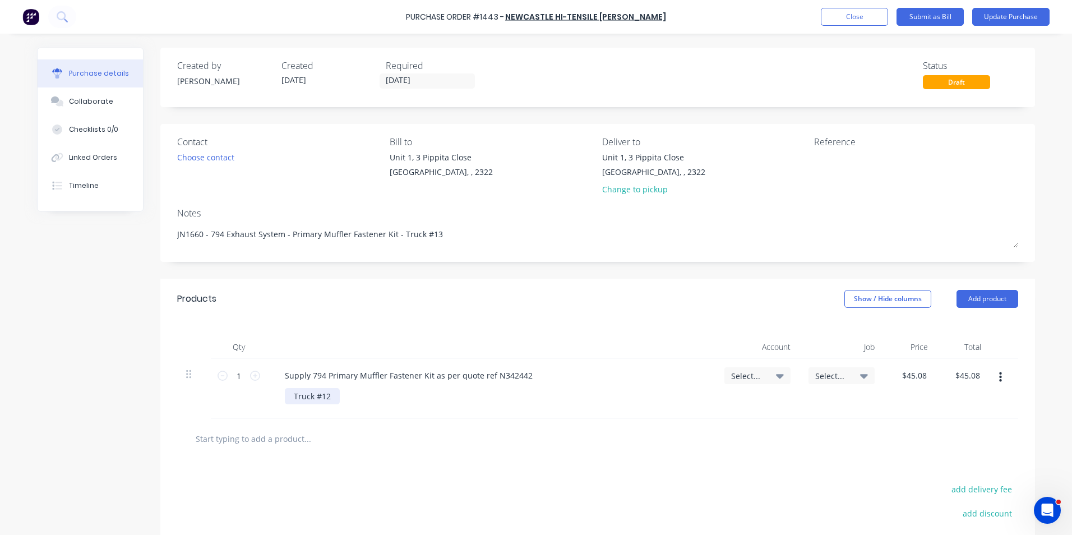
type textarea "JN1660 - 794 Exhaust System - Primary Muffler Fastener Kit - Truck #13"
type textarea "x"
type textarea "JN1660 - 794 Exhaust System - Primary Muffler Fastener Kit - Truck #13"
drag, startPoint x: 288, startPoint y: 398, endPoint x: 302, endPoint y: 398, distance: 14.0
click at [289, 398] on div "Truck #12" at bounding box center [312, 396] width 55 height 16
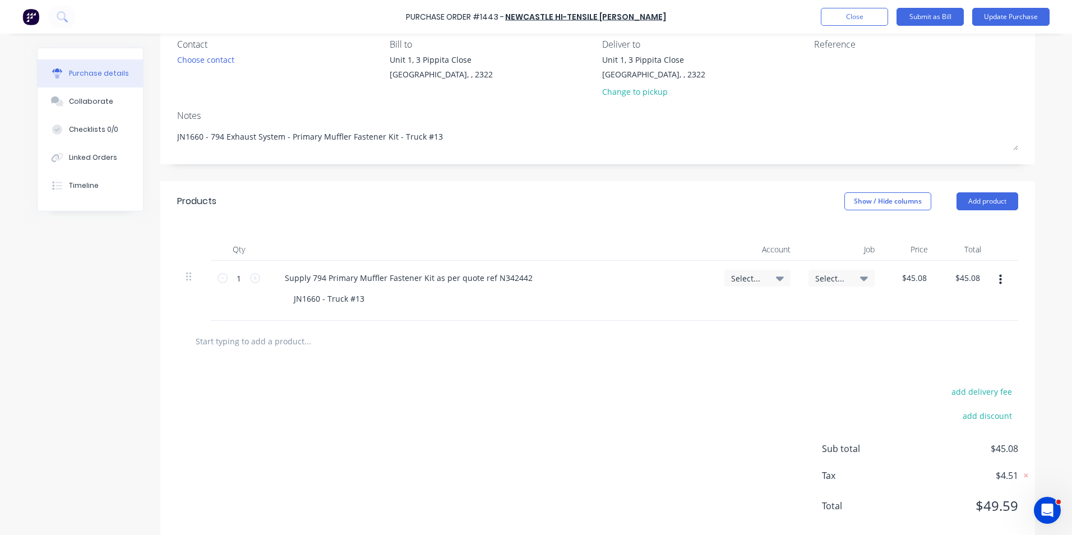
scroll to position [112, 0]
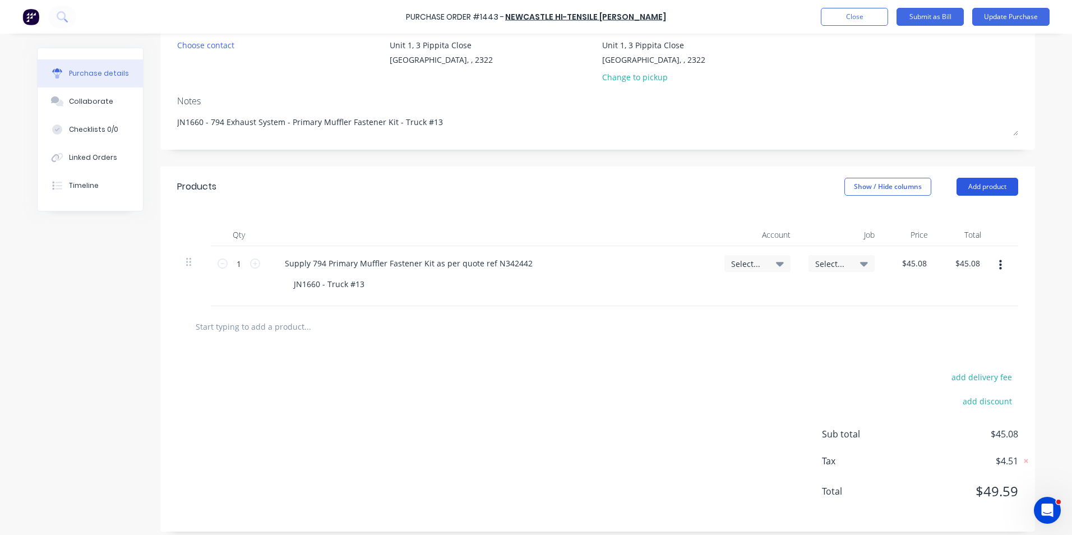
click at [985, 184] on button "Add product" at bounding box center [987, 187] width 62 height 18
click at [952, 325] on div "Notes (External)" at bounding box center [965, 328] width 86 height 16
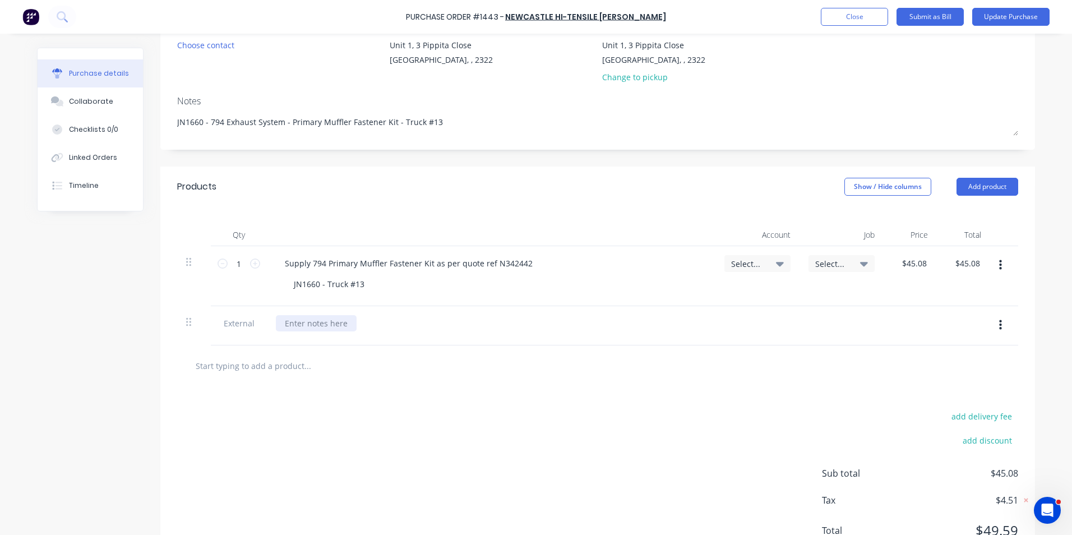
type textarea "x"
click at [295, 322] on div at bounding box center [316, 323] width 81 height 16
click at [999, 325] on button "button" at bounding box center [1000, 325] width 26 height 20
click at [933, 376] on button "Delete" at bounding box center [965, 377] width 95 height 22
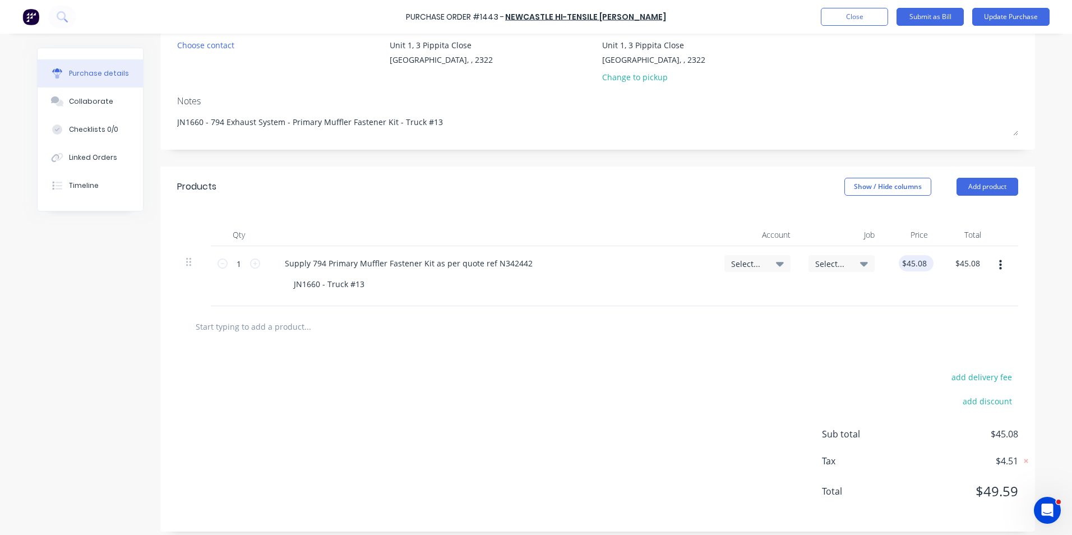
type textarea "x"
type input "45.0800"
click at [905, 263] on input "45.0800" at bounding box center [911, 263] width 35 height 16
type textarea "x"
click at [905, 263] on input "45.0800" at bounding box center [911, 263] width 35 height 16
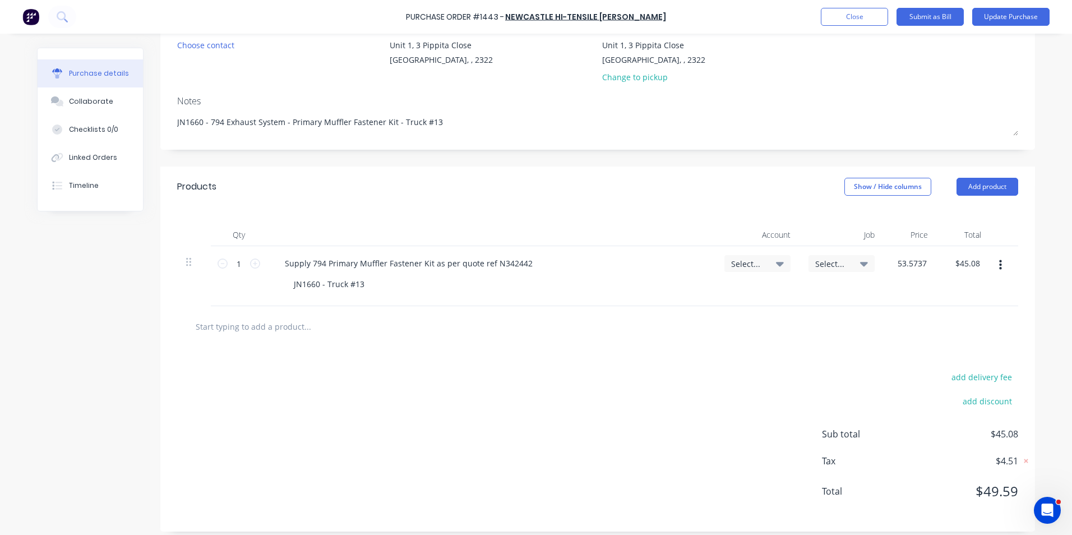
type input "53.5737"
type textarea "x"
type input "$53.5737"
type input "$53.57"
click at [894, 306] on div "Products Show / Hide columns Add product Qty Account Job Price Total 1 1 Supply…" at bounding box center [597, 349] width 875 height 365
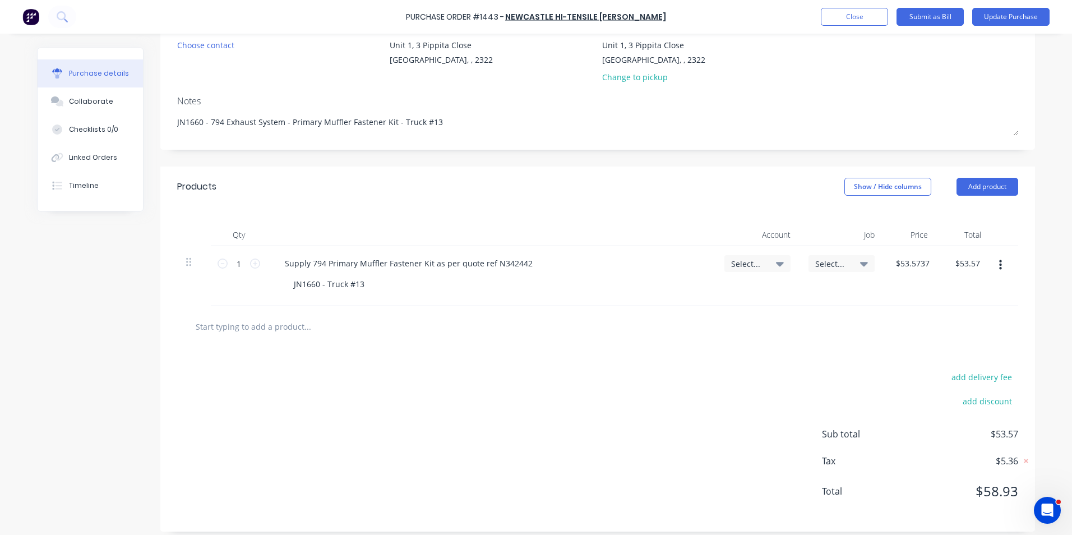
click at [658, 313] on div at bounding box center [597, 326] width 841 height 41
click at [742, 261] on span "Select..." at bounding box center [748, 264] width 34 height 12
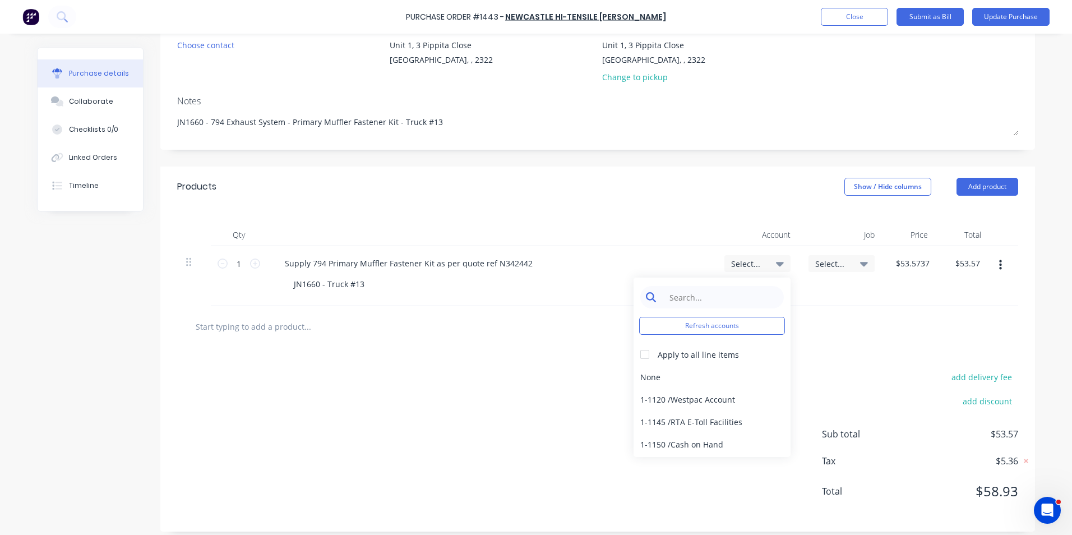
type textarea "x"
click at [691, 295] on input at bounding box center [720, 297] width 115 height 22
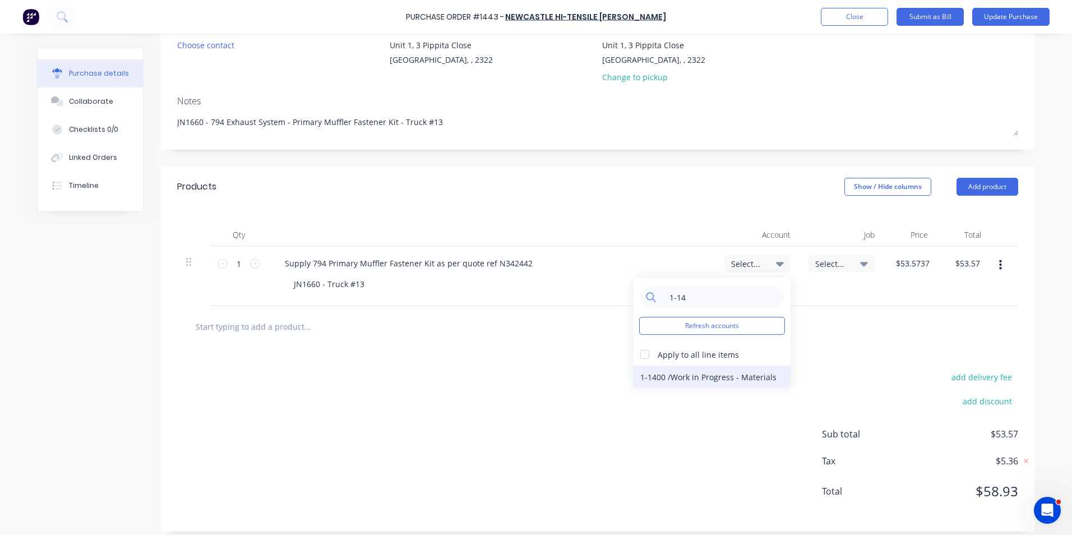
type input "1-14"
click at [678, 375] on div "1-1400 / Work in Progress - Materials" at bounding box center [712, 377] width 157 height 22
click at [817, 265] on span "Select..." at bounding box center [832, 264] width 34 height 12
click at [819, 262] on span "Select..." at bounding box center [832, 264] width 34 height 12
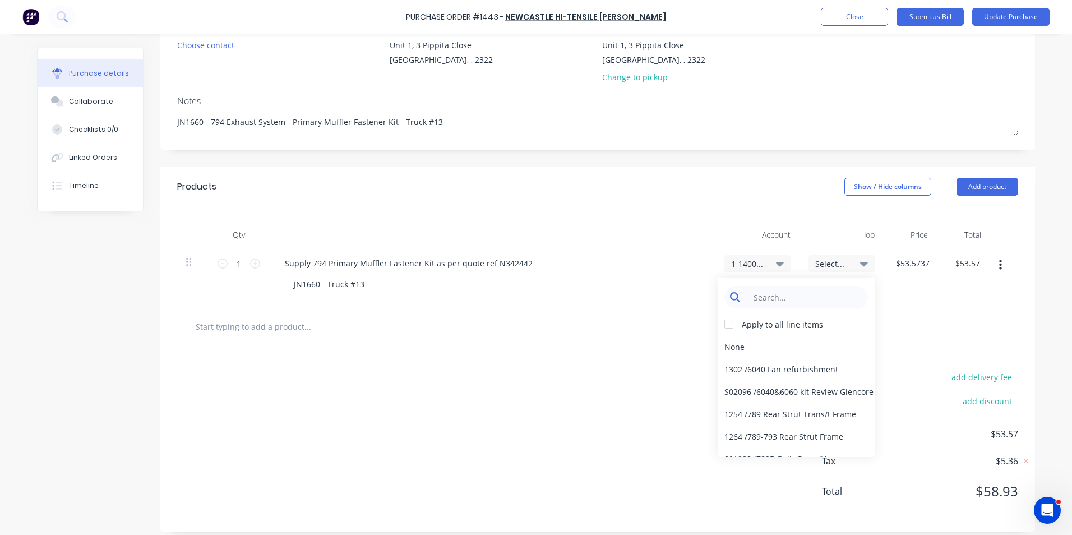
type textarea "x"
click at [761, 299] on input at bounding box center [804, 297] width 115 height 22
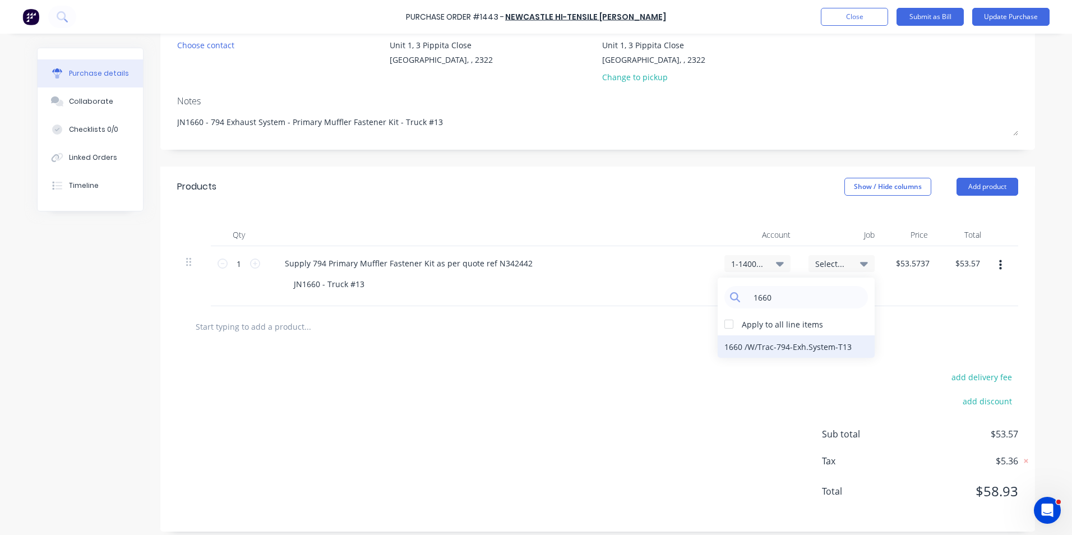
type input "1660"
click at [752, 344] on div "1660 / W/Trac-794-Exh.System-T13" at bounding box center [796, 346] width 157 height 22
click at [1013, 17] on button "Update Purchase" at bounding box center [1010, 17] width 77 height 18
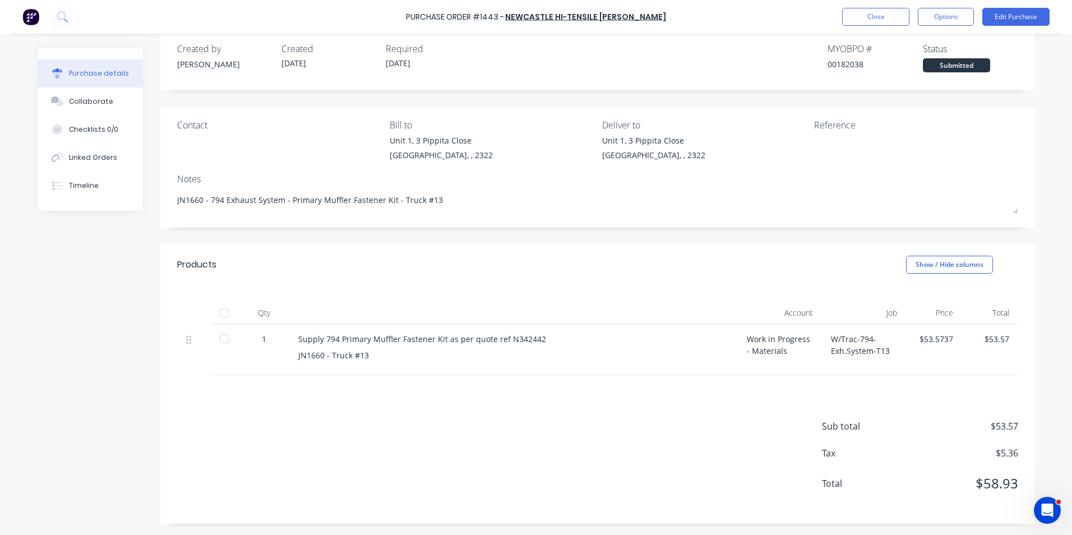
scroll to position [0, 0]
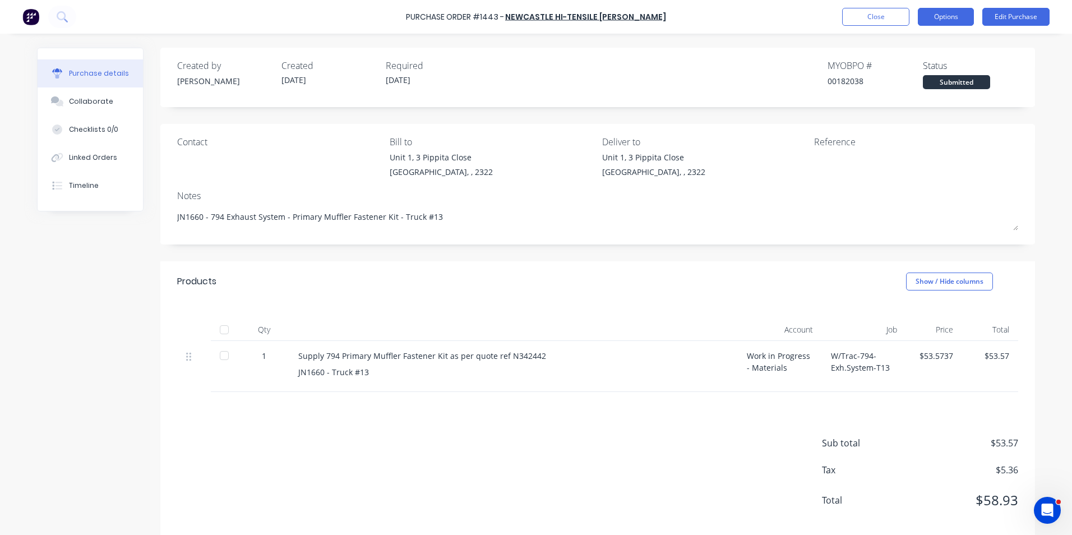
click at [942, 16] on button "Options" at bounding box center [946, 17] width 56 height 18
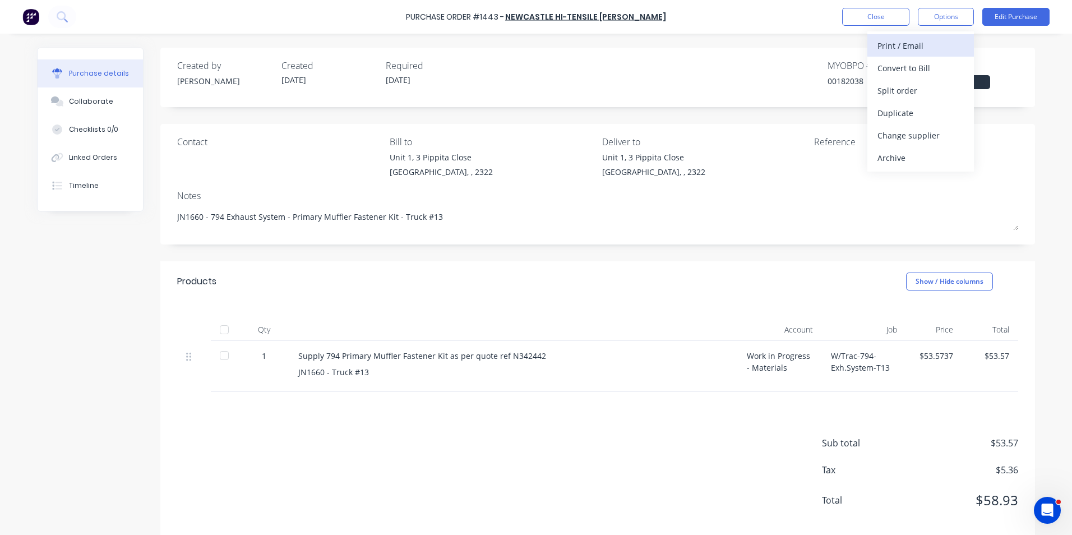
click at [917, 43] on div "Print / Email" at bounding box center [920, 46] width 86 height 16
click at [914, 66] on div "With pricing" at bounding box center [920, 68] width 86 height 16
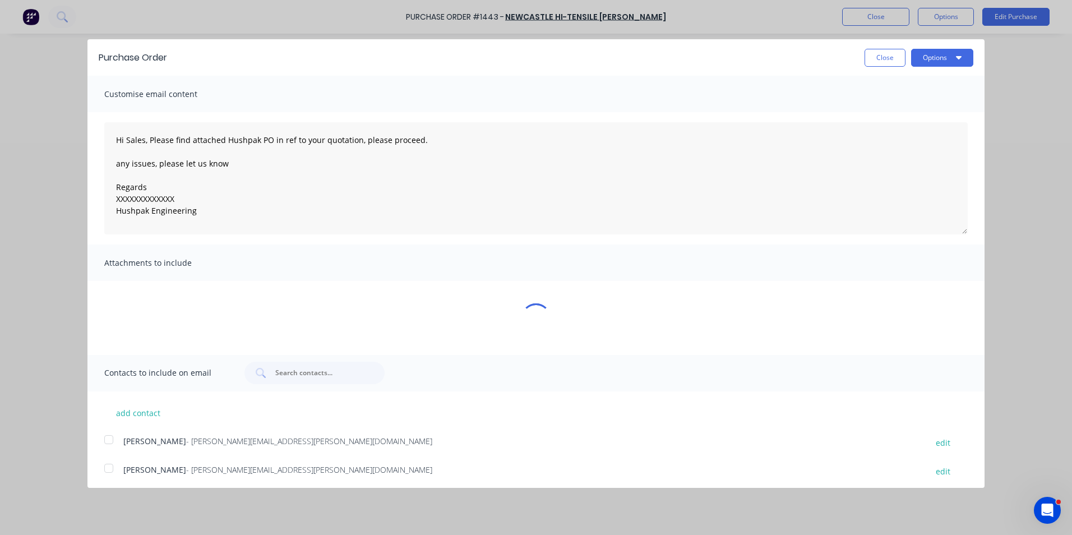
type textarea "x"
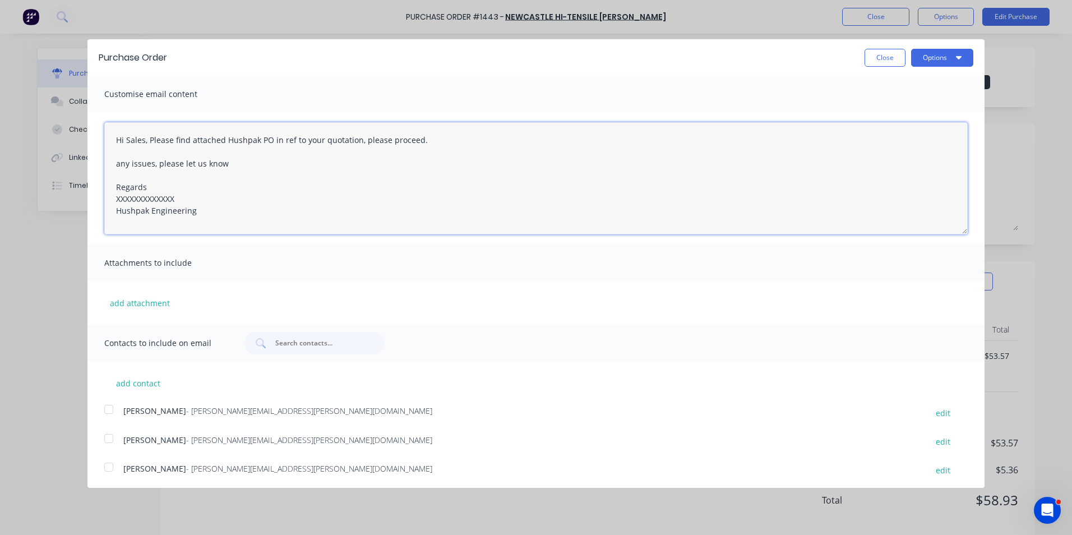
drag, startPoint x: 179, startPoint y: 197, endPoint x: 67, endPoint y: 198, distance: 112.1
click at [67, 198] on div "Purchase Order Close Options Customise email content Hi Sales, Please find atta…" at bounding box center [536, 267] width 1072 height 535
type textarea "Hi Sales, Please find attached Hushpak PO in ref to your quotation, please proc…"
click at [148, 303] on button "add attachment" at bounding box center [139, 302] width 71 height 17
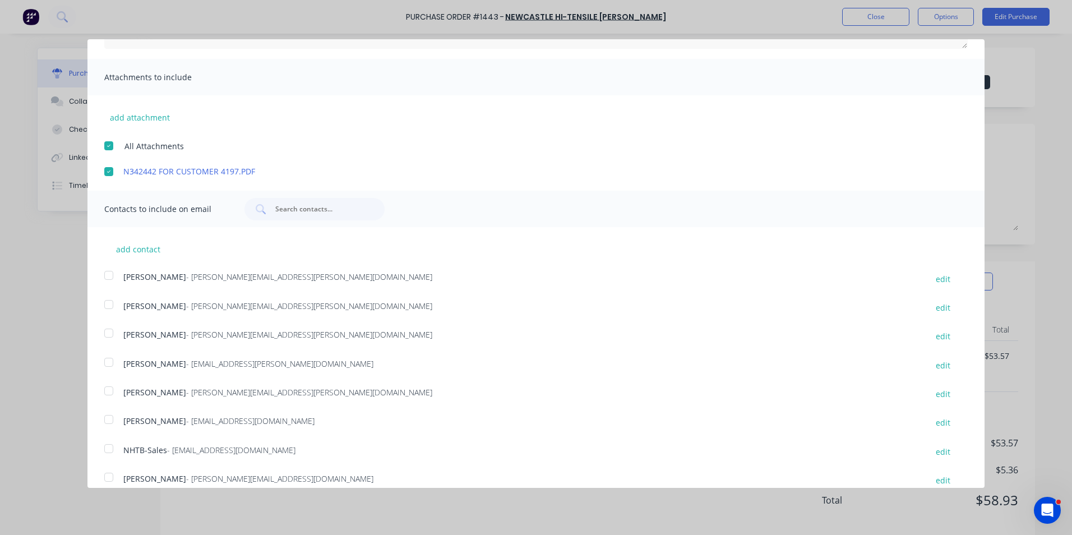
scroll to position [199, 0]
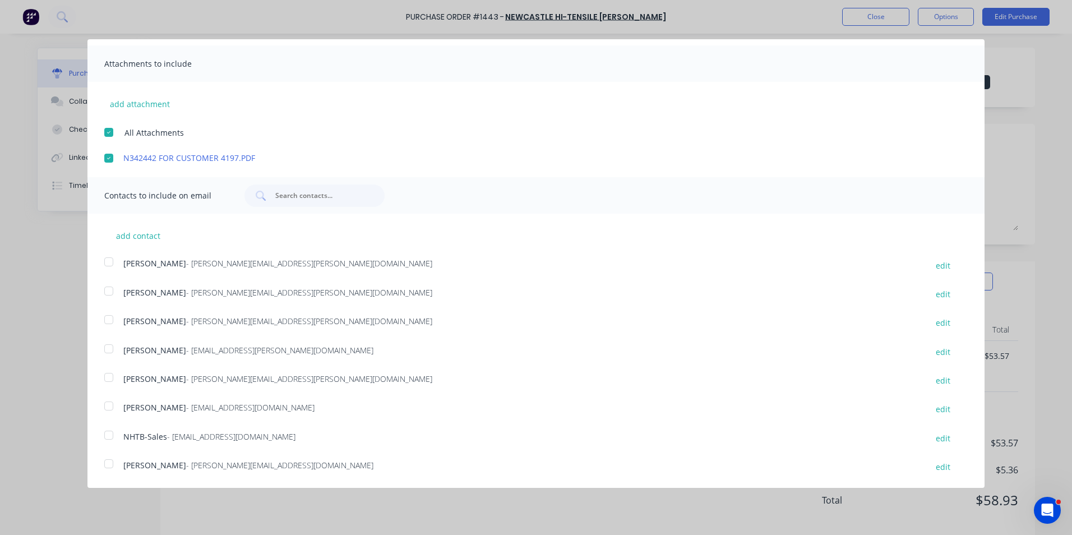
click at [107, 317] on div at bounding box center [109, 319] width 22 height 22
click at [112, 435] on div at bounding box center [109, 435] width 22 height 22
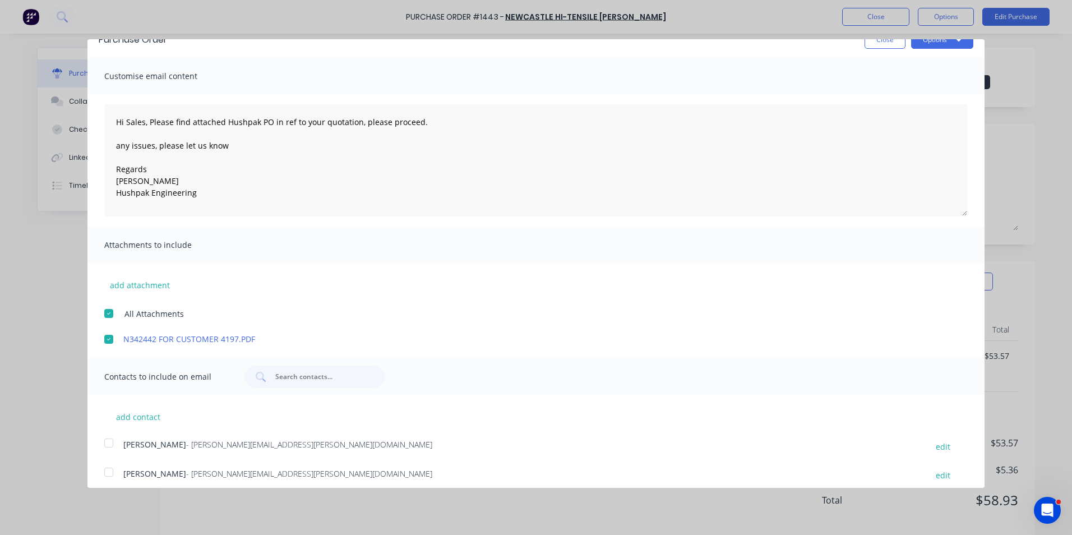
scroll to position [0, 0]
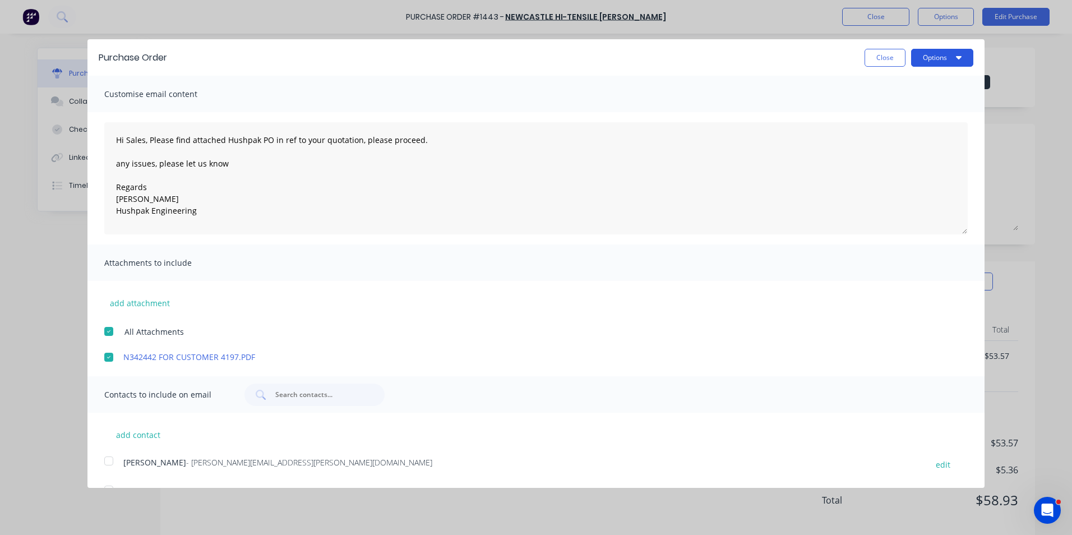
click at [926, 56] on button "Options" at bounding box center [942, 58] width 62 height 18
click at [886, 109] on div "Email" at bounding box center [920, 108] width 86 height 16
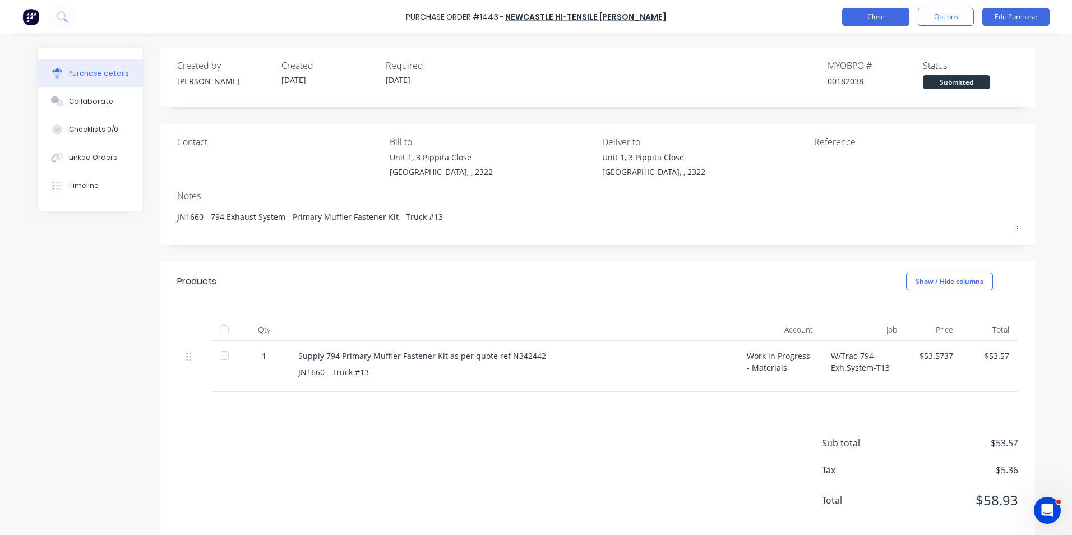
click at [871, 15] on button "Close" at bounding box center [875, 17] width 67 height 18
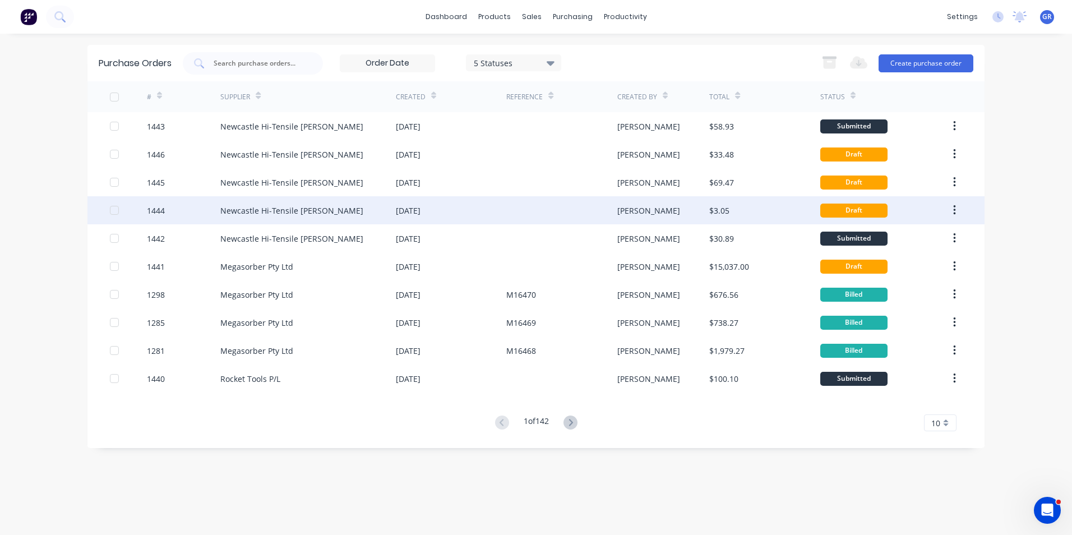
click at [159, 211] on div "1444" at bounding box center [156, 211] width 18 height 12
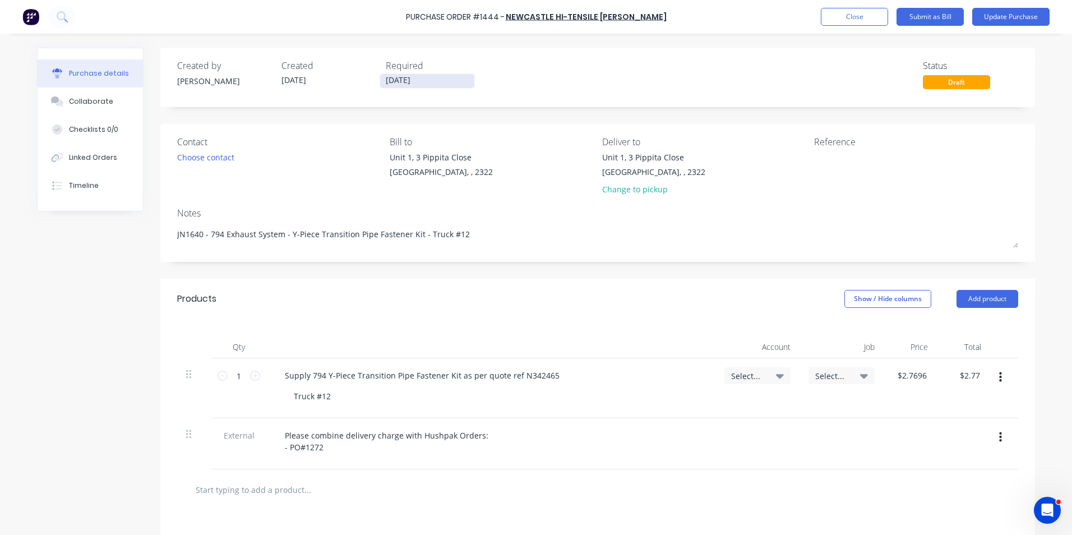
click at [400, 81] on input "09/09/25" at bounding box center [427, 81] width 94 height 14
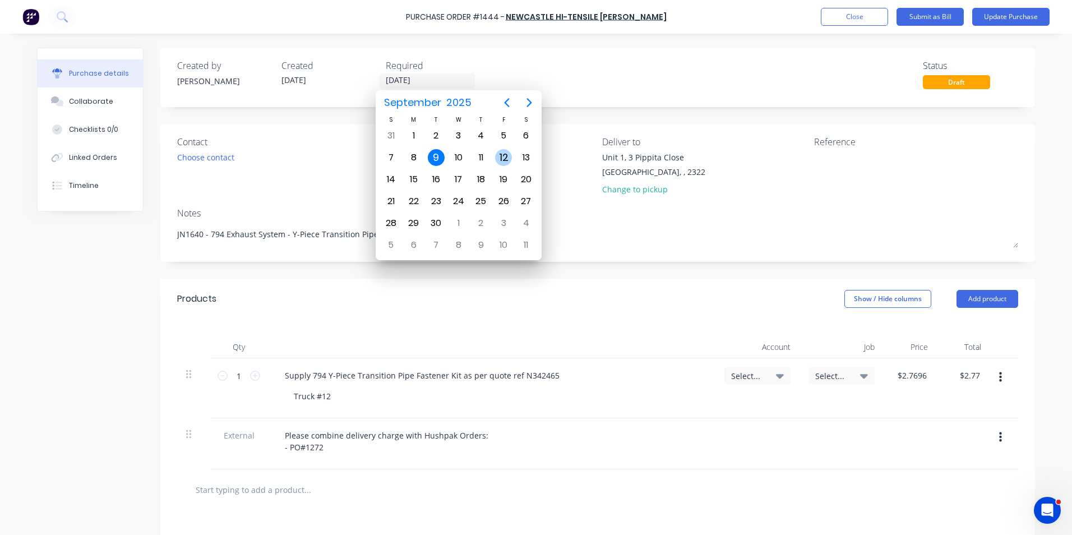
click at [506, 155] on div "12" at bounding box center [503, 157] width 17 height 17
type textarea "x"
type input "12/09/25"
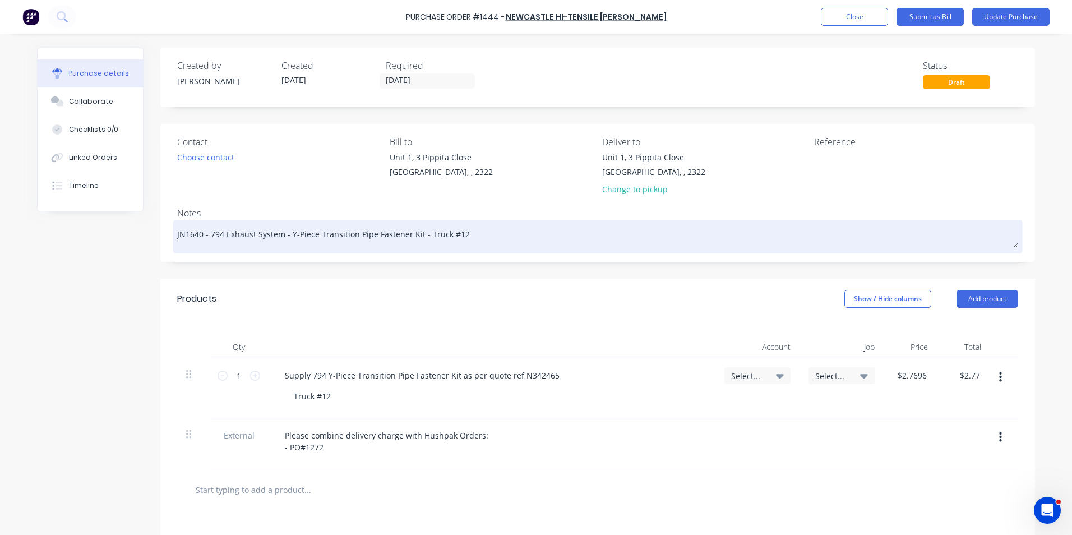
click at [191, 237] on textarea "JN1640 - 794 Exhaust System - Y-Piece Transition Pipe Fastener Kit - Truck #12" at bounding box center [597, 235] width 841 height 25
type textarea "x"
type textarea "JN1660 - 794 Exhaust System - Y-Piece Transition Pipe Fastener Kit - Truck #12"
click at [452, 234] on textarea "JN1660 - 794 Exhaust System - Y-Piece Transition Pipe Fastener Kit - Truck #12" at bounding box center [597, 235] width 841 height 25
type textarea "x"
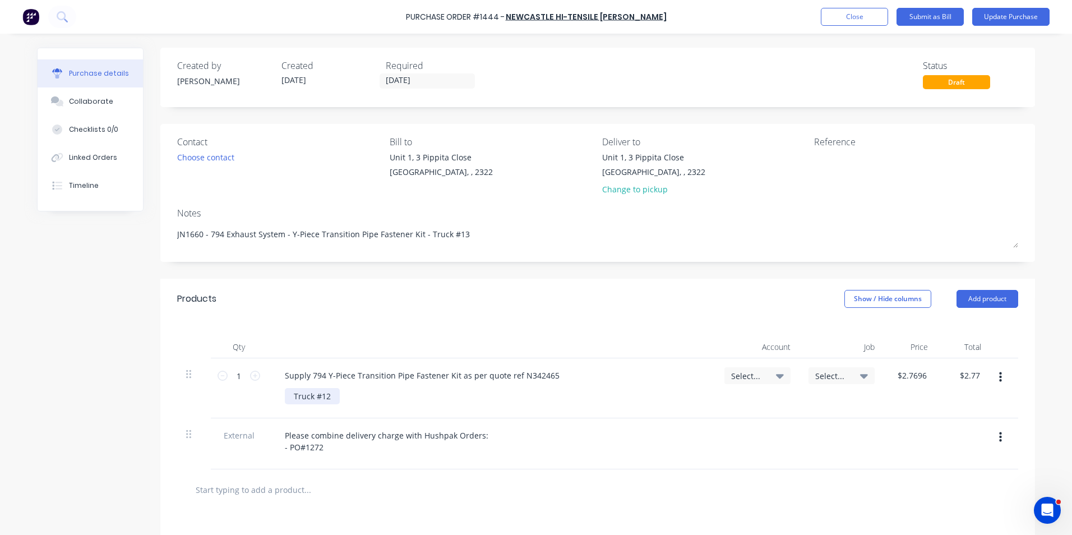
type textarea "JN1660 - 794 Exhaust System - Y-Piece Transition Pipe Fastener Kit - Truck #13"
type textarea "x"
type textarea "JN1660 - 794 Exhaust System - Y-Piece Transition Pipe Fastener Kit - Truck #13"
drag, startPoint x: 288, startPoint y: 398, endPoint x: 330, endPoint y: 404, distance: 42.6
click at [288, 398] on div "Truck #12" at bounding box center [312, 396] width 55 height 16
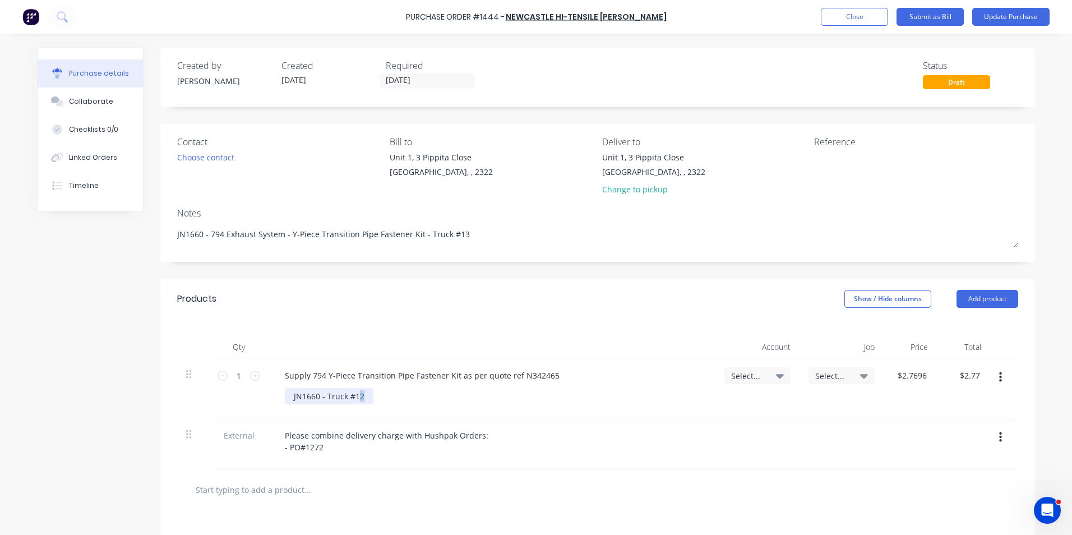
click at [355, 397] on div "JN1660 - Truck #12" at bounding box center [329, 396] width 89 height 16
click at [736, 372] on span "Select..." at bounding box center [748, 376] width 34 height 12
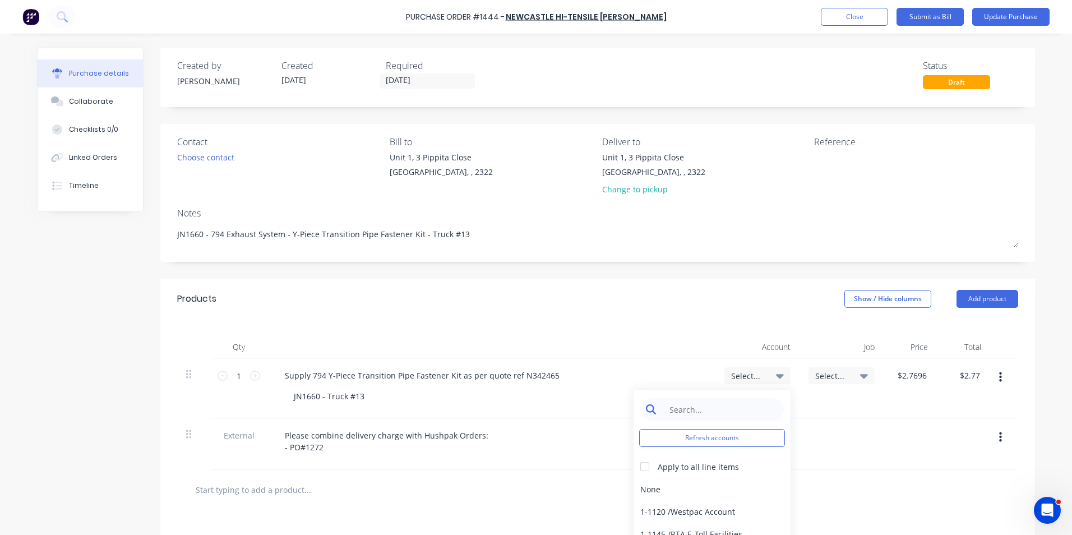
type textarea "x"
click at [692, 408] on input at bounding box center [720, 409] width 115 height 22
type input "4"
type input "1-14"
click at [743, 488] on div "1-1400 / Work in Progress - Materials" at bounding box center [712, 489] width 157 height 22
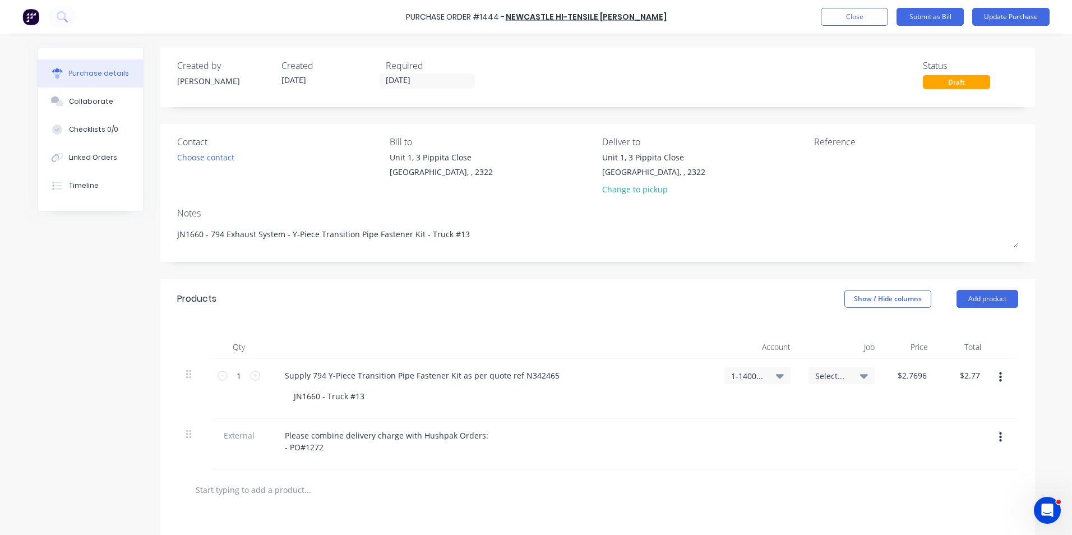
click at [825, 375] on span "Select..." at bounding box center [832, 376] width 34 height 12
type textarea "x"
click at [766, 414] on input at bounding box center [804, 409] width 115 height 22
type input "1660"
click at [803, 458] on div "1660 / W/Trac-794-Exh.System-T13" at bounding box center [796, 458] width 157 height 22
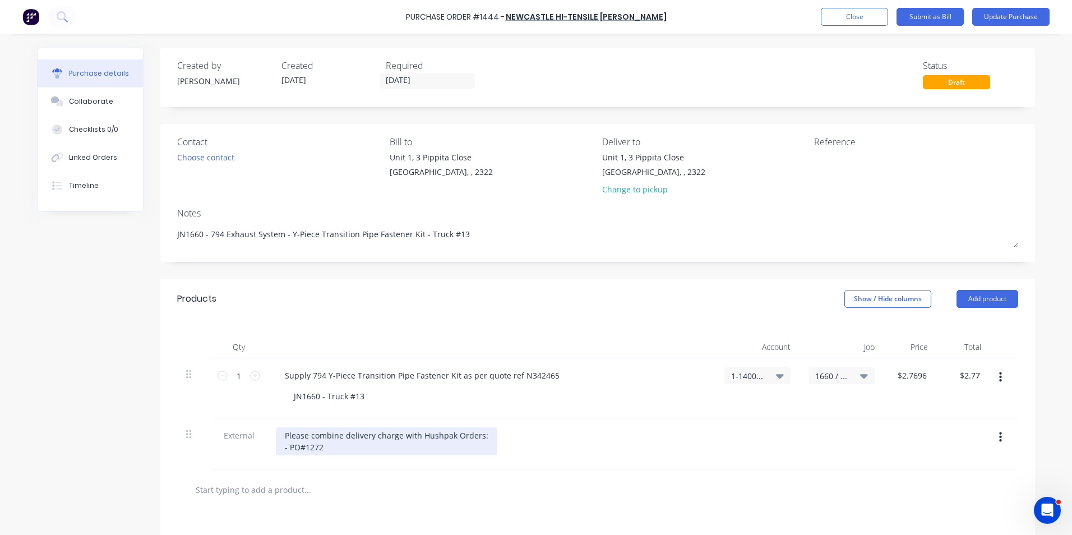
type textarea "x"
drag, startPoint x: 320, startPoint y: 449, endPoint x: 306, endPoint y: 449, distance: 13.5
click at [306, 449] on div "Please combine delivery charge with Hushpak Orders: - PO#1272" at bounding box center [386, 441] width 221 height 28
click at [474, 438] on div "Please combine delivery charge with Hushpak Orders: - PO#1443" at bounding box center [386, 441] width 221 height 28
click at [320, 451] on div "Please combine delivery charge with Hushpak Orders: - PO#1443" at bounding box center [386, 441] width 221 height 28
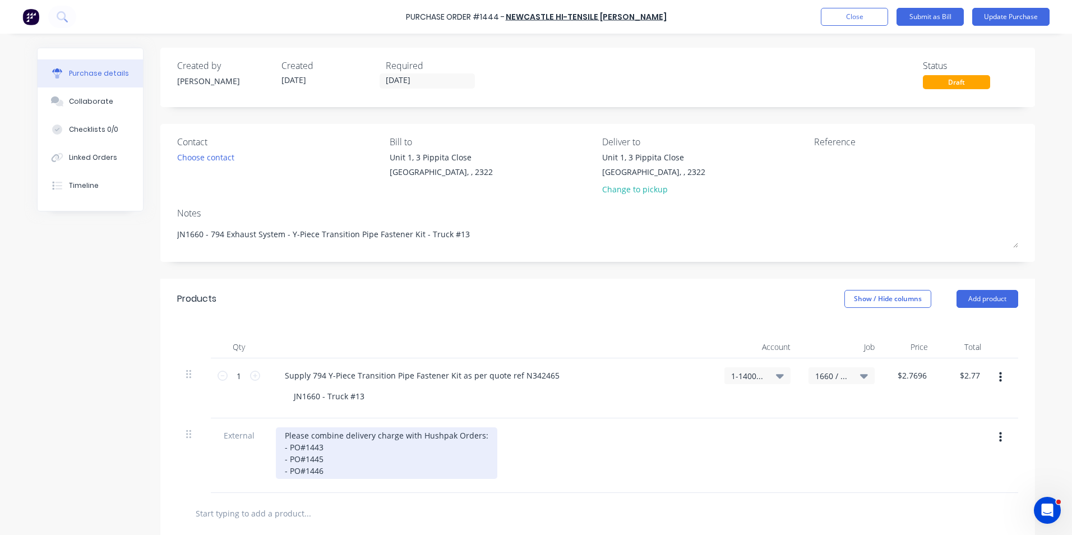
click at [341, 436] on div "Please combine delivery charge with Hushpak Orders: - PO#1443 - PO#1445 - PO#14…" at bounding box center [386, 453] width 221 height 52
drag, startPoint x: 442, startPoint y: 438, endPoint x: 460, endPoint y: 440, distance: 18.0
click at [460, 440] on div "Please combine this PO with delivery charge with Hushpak Orders: - PO#1443 - PO…" at bounding box center [410, 453] width 269 height 52
drag, startPoint x: 312, startPoint y: 472, endPoint x: 274, endPoint y: 449, distance: 44.2
click at [276, 449] on div "Please combine this PO with delivery charge on Hushpak PO#1443 - PO#1443 - PO#1…" at bounding box center [409, 453] width 267 height 52
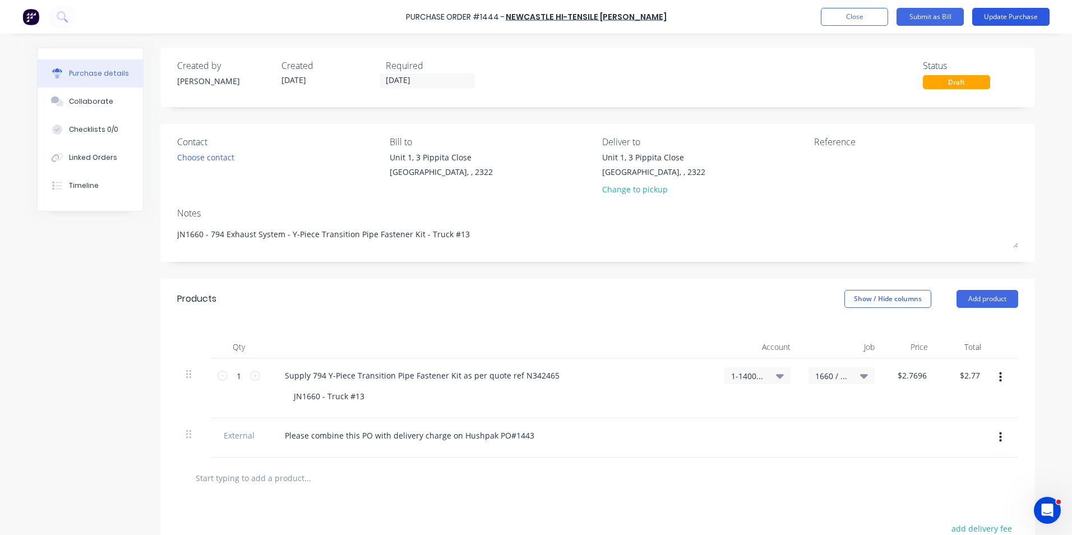
click at [1006, 17] on button "Update Purchase" at bounding box center [1010, 17] width 77 height 18
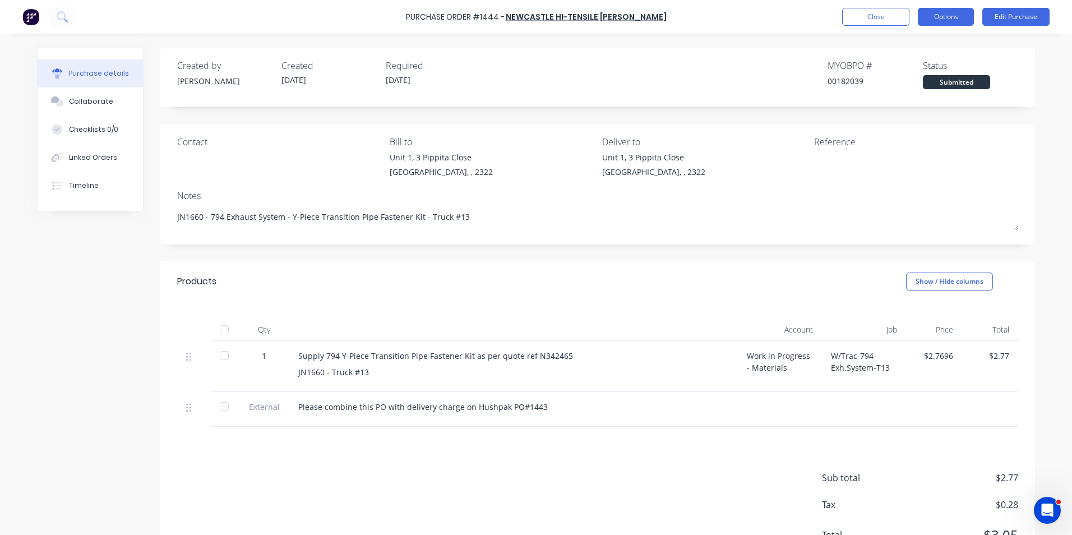
click at [953, 15] on button "Options" at bounding box center [946, 17] width 56 height 18
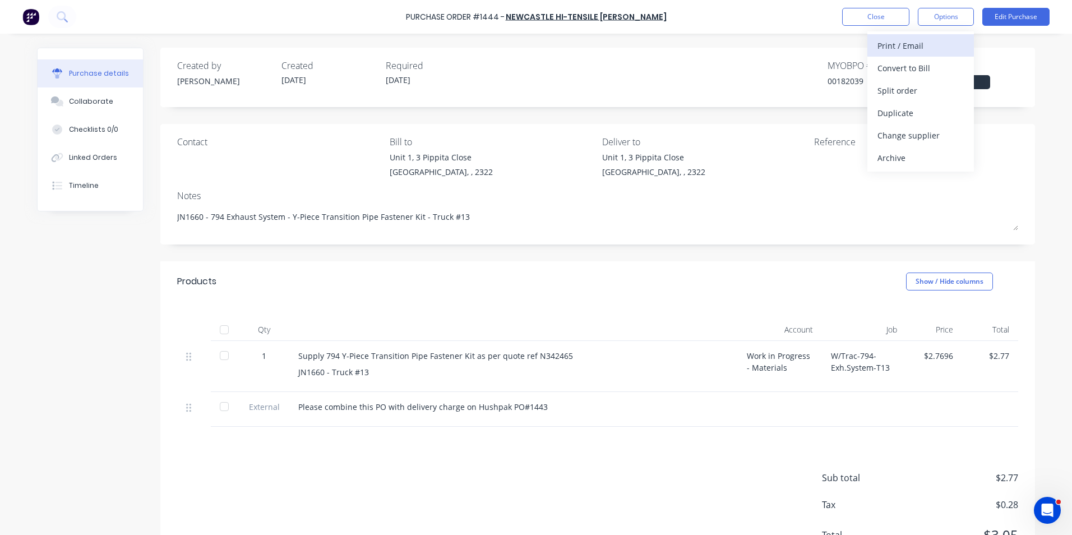
click at [913, 47] on div "Print / Email" at bounding box center [920, 46] width 86 height 16
click at [911, 67] on div "With pricing" at bounding box center [920, 68] width 86 height 16
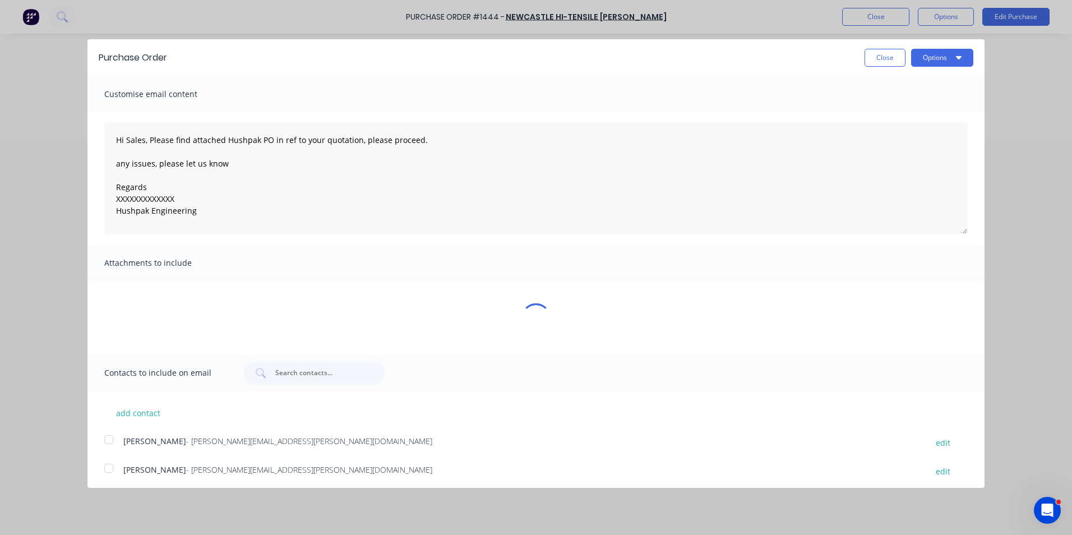
type textarea "x"
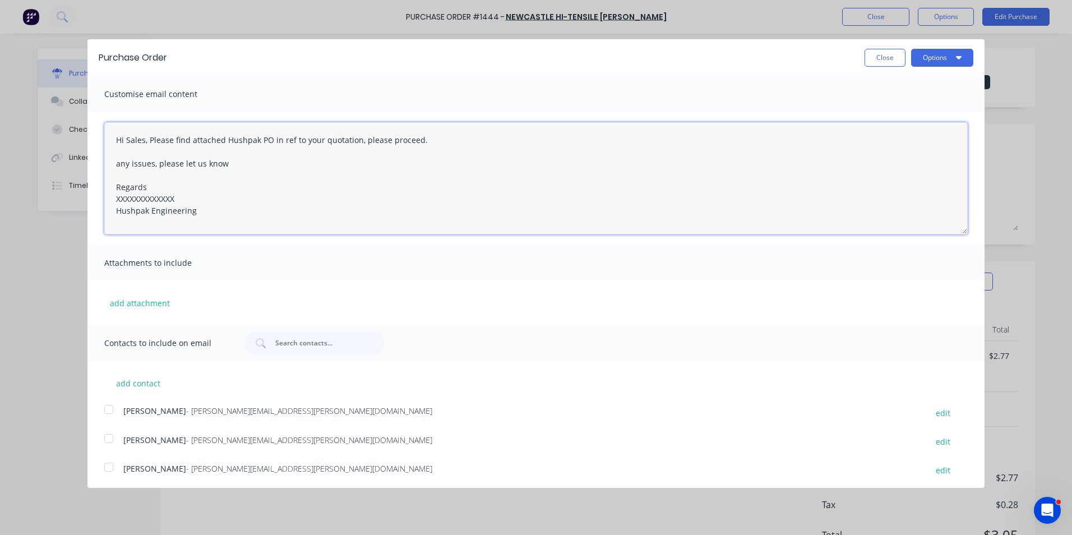
drag, startPoint x: 175, startPoint y: 198, endPoint x: 98, endPoint y: 197, distance: 77.4
click at [98, 197] on div "Hi Sales, Please find attached Hushpak PO in ref to your quotation, please proc…" at bounding box center [535, 178] width 897 height 132
drag, startPoint x: 409, startPoint y: 140, endPoint x: 362, endPoint y: 137, distance: 47.2
click at [362, 137] on textarea "Hi Sales, Please find attached Hushpak PO in ref to your quotation, please proc…" at bounding box center [535, 178] width 863 height 112
type textarea "Hi Sales, Please find attached Hushpak PO in ref to your quotation, with note t…"
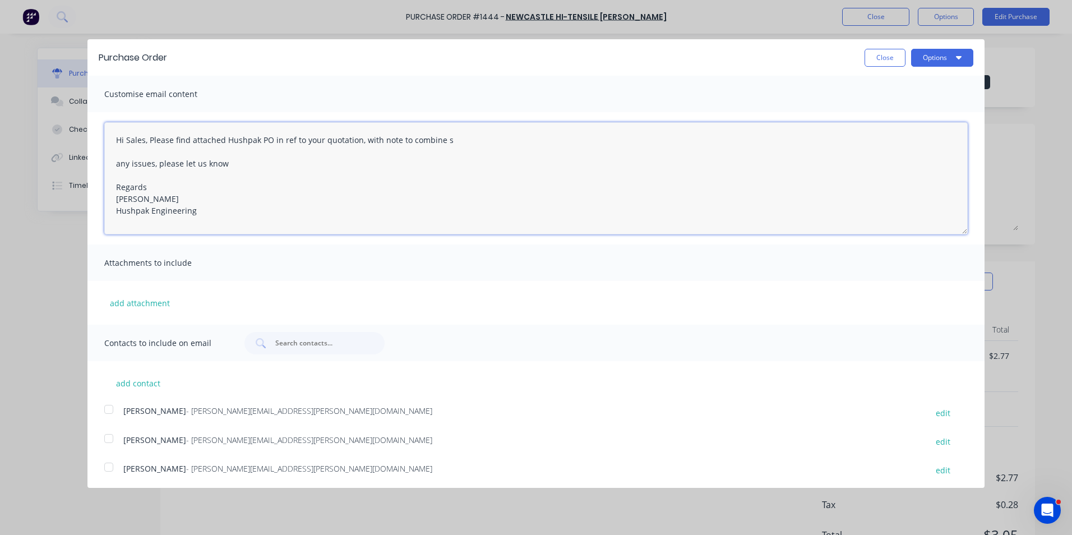
type textarea "x"
type textarea "Hi Sales, Please find attached Hushpak PO in ref to your quotation, with note t…"
click at [141, 301] on button "add attachment" at bounding box center [139, 302] width 71 height 17
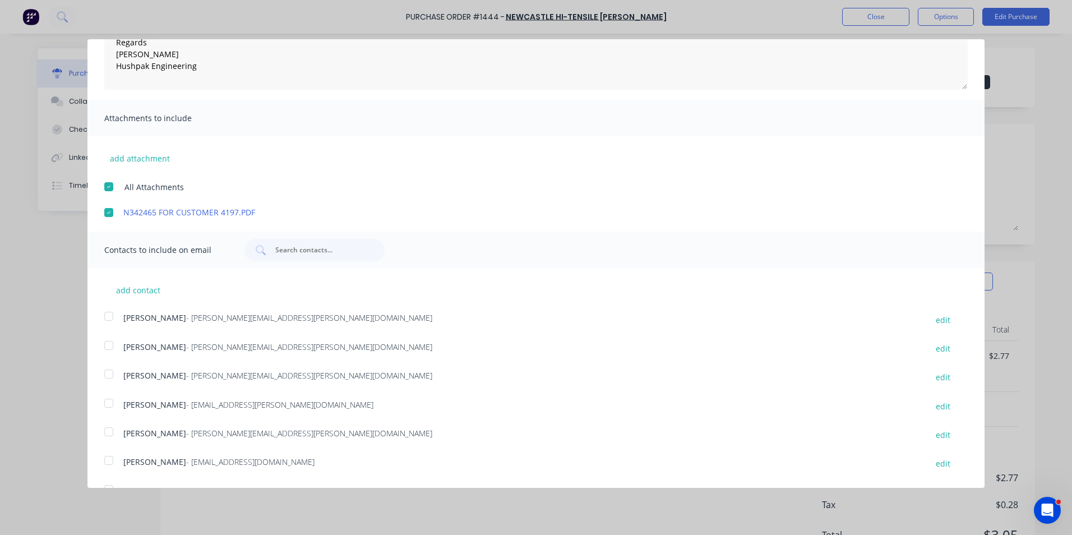
scroll to position [199, 0]
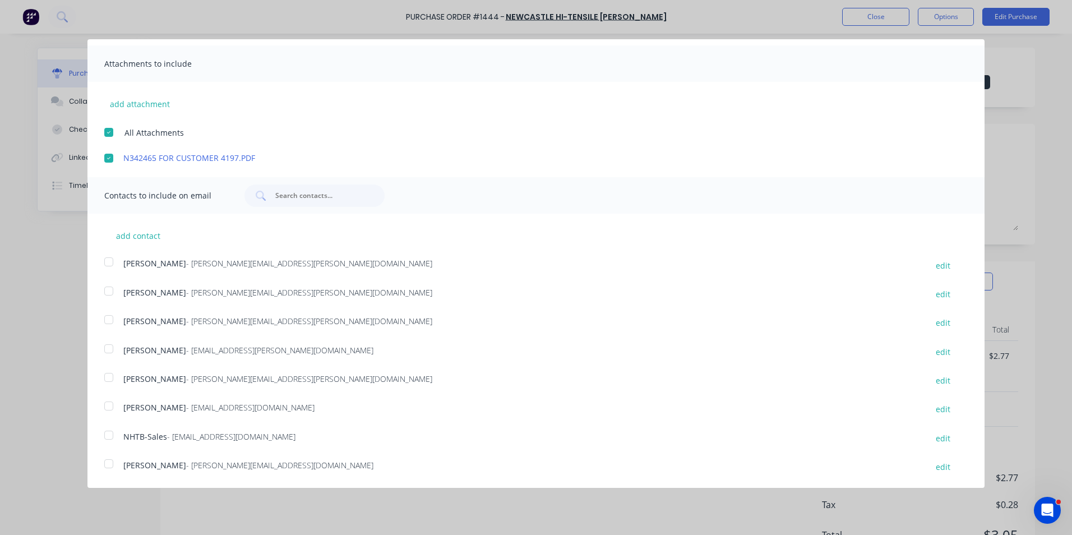
click at [111, 320] on div at bounding box center [109, 319] width 22 height 22
click at [110, 436] on div at bounding box center [109, 435] width 22 height 22
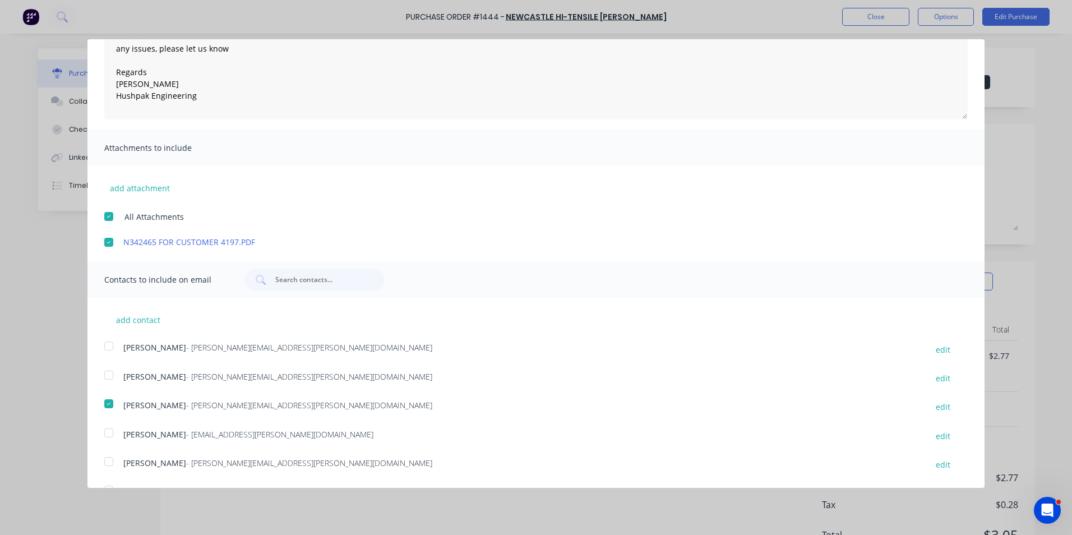
scroll to position [0, 0]
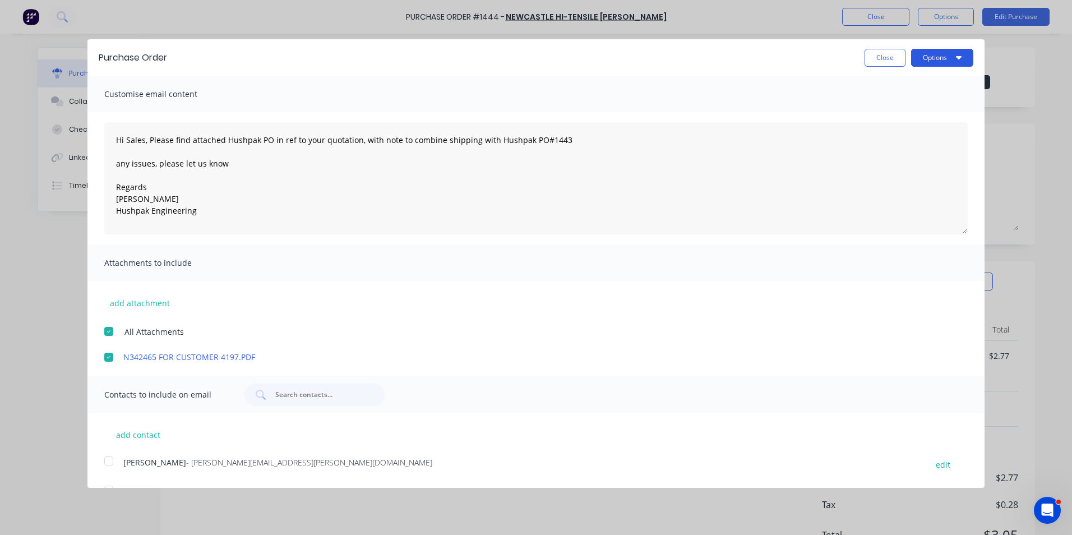
click at [923, 52] on button "Options" at bounding box center [942, 58] width 62 height 18
click at [882, 108] on div "Email" at bounding box center [920, 108] width 86 height 16
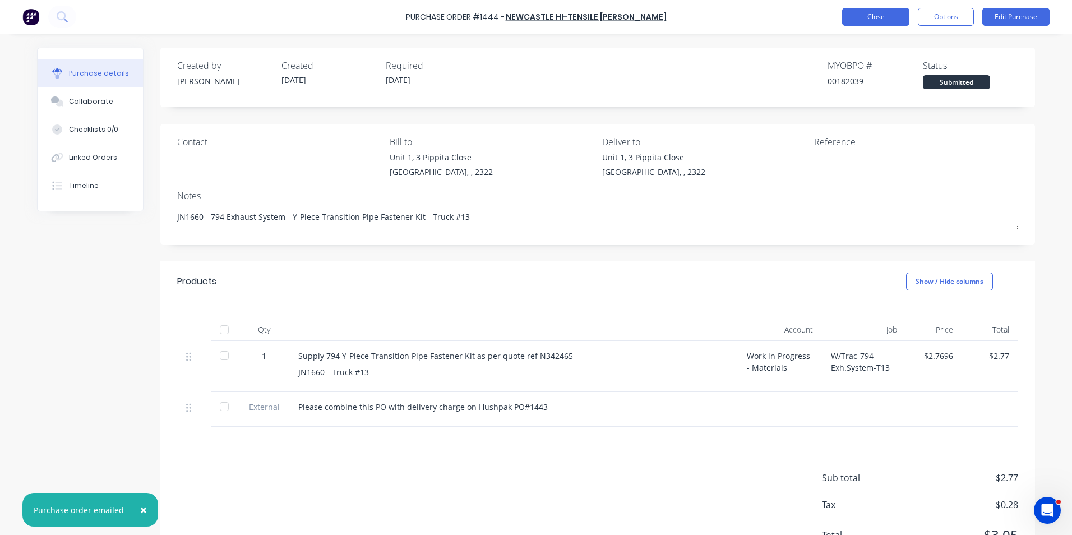
click at [873, 16] on button "Close" at bounding box center [875, 17] width 67 height 18
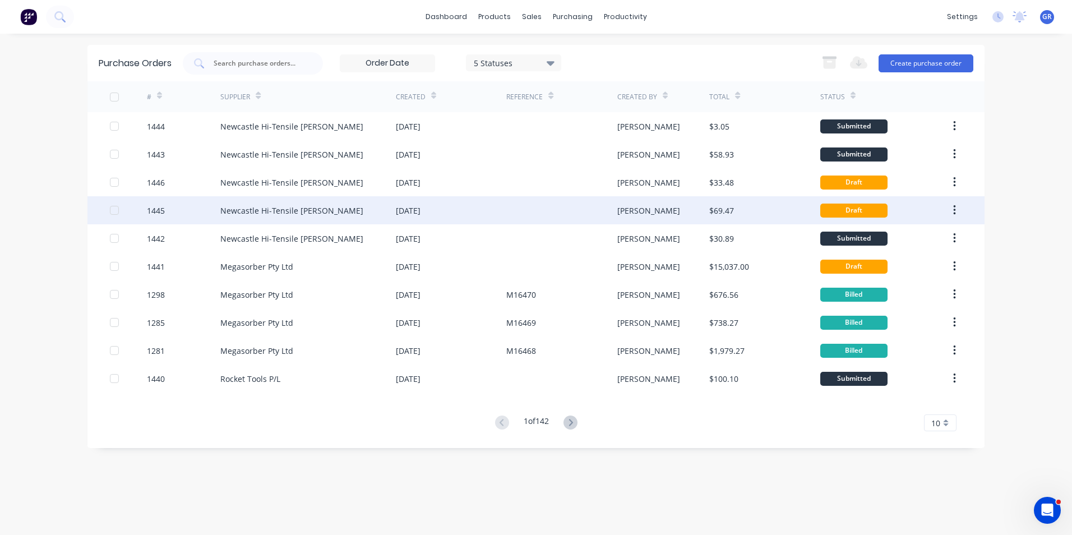
click at [158, 210] on div "1445" at bounding box center [156, 211] width 18 height 12
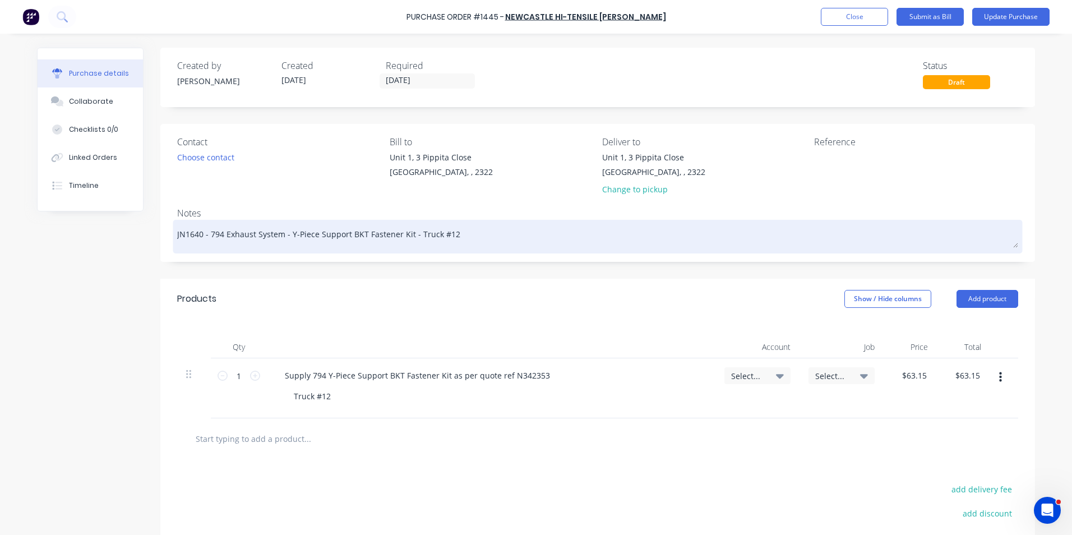
click at [191, 235] on textarea "JN1640 - 794 Exhaust System - Y-Piece Support BKT Fastener Kit - Truck #12" at bounding box center [597, 235] width 841 height 25
type textarea "x"
type textarea "JN1660 - 794 Exhaust System - Y-Piece Support BKT Fastener Kit - Truck #12"
click at [444, 237] on textarea "JN1660 - 794 Exhaust System - Y-Piece Support BKT Fastener Kit - Truck #12" at bounding box center [597, 235] width 841 height 25
type textarea "x"
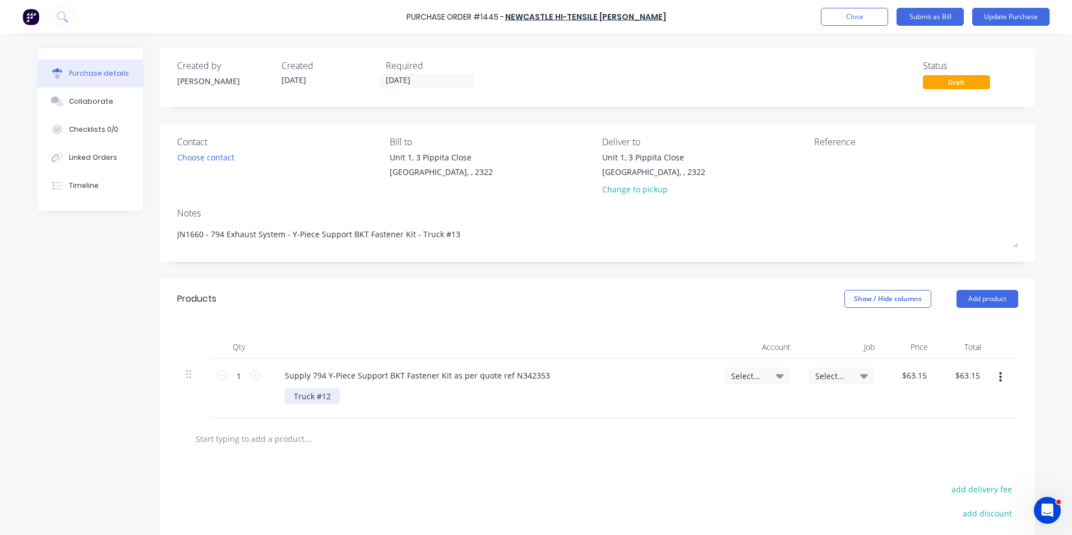
type textarea "JN1660 - 794 Exhaust System - Y-Piece Support BKT Fastener Kit - Truck #13"
type textarea "x"
type textarea "JN1660 - 794 Exhaust System - Y-Piece Support BKT Fastener Kit - Truck #13"
click at [289, 397] on div "Truck #12" at bounding box center [312, 396] width 55 height 16
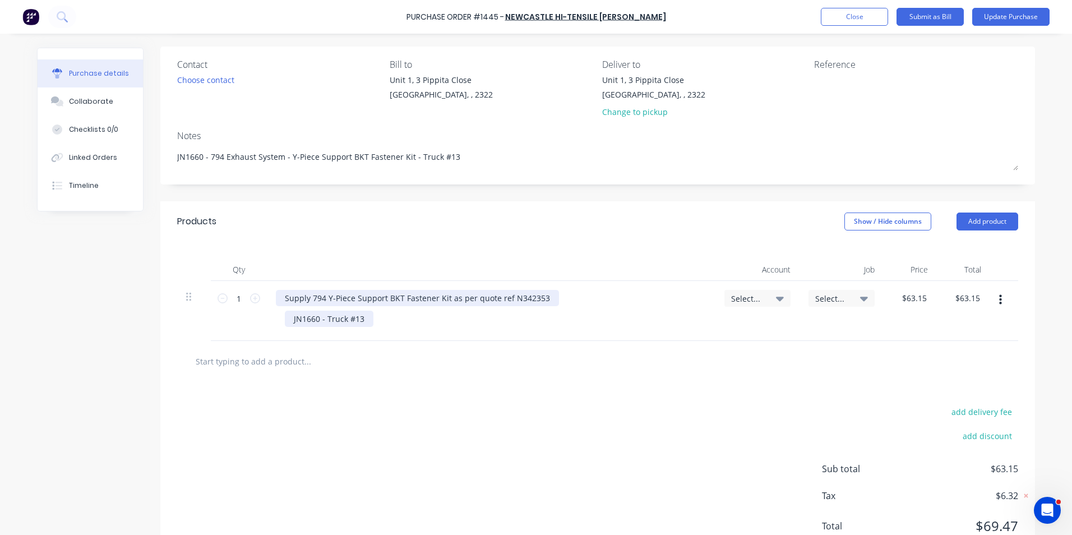
scroll to position [112, 0]
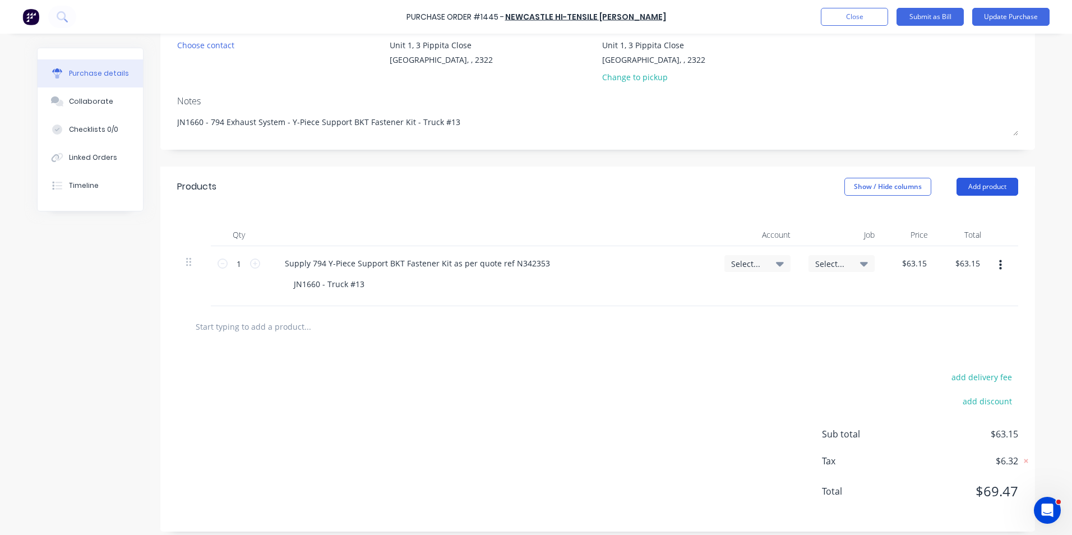
click at [984, 187] on button "Add product" at bounding box center [987, 187] width 62 height 18
click at [954, 327] on div "Notes (External)" at bounding box center [965, 328] width 86 height 16
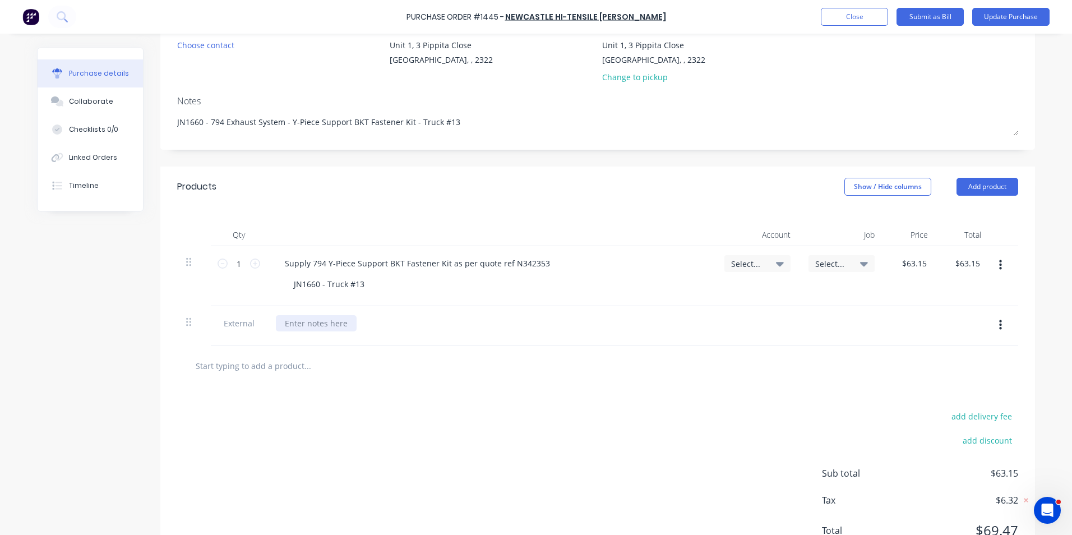
type textarea "x"
click at [297, 320] on div at bounding box center [316, 323] width 81 height 16
paste div
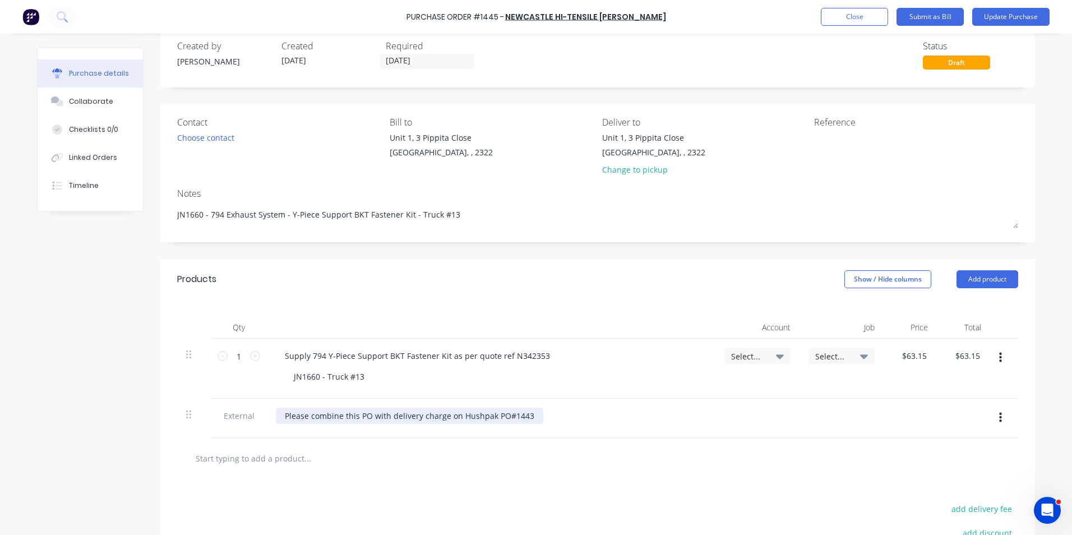
scroll to position [0, 0]
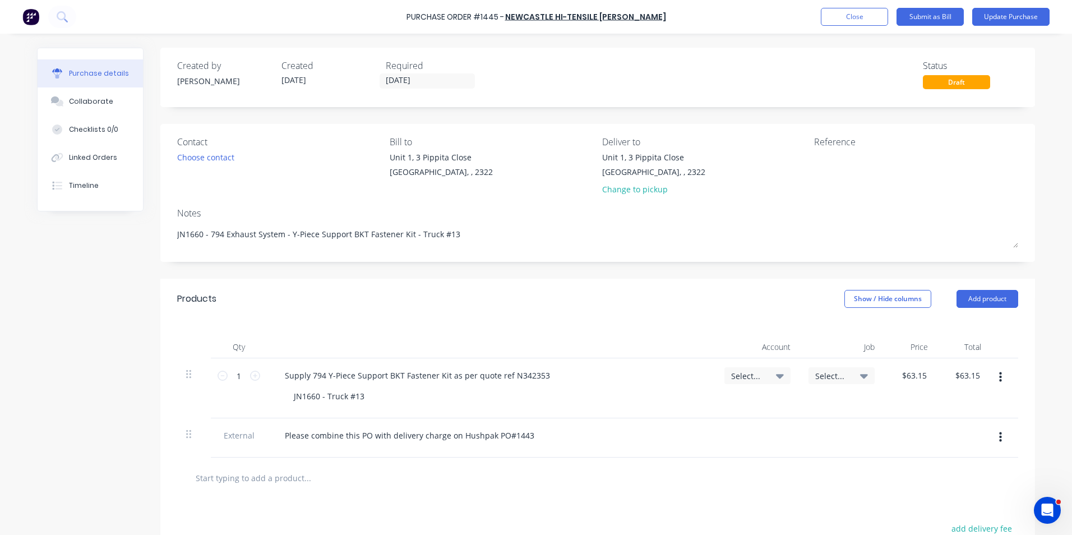
click at [740, 371] on span "Select..." at bounding box center [748, 376] width 34 height 12
type textarea "x"
click at [672, 403] on input at bounding box center [720, 409] width 115 height 22
type input "1-14"
click at [690, 489] on div "1-1400 / Work in Progress - Materials" at bounding box center [712, 489] width 157 height 22
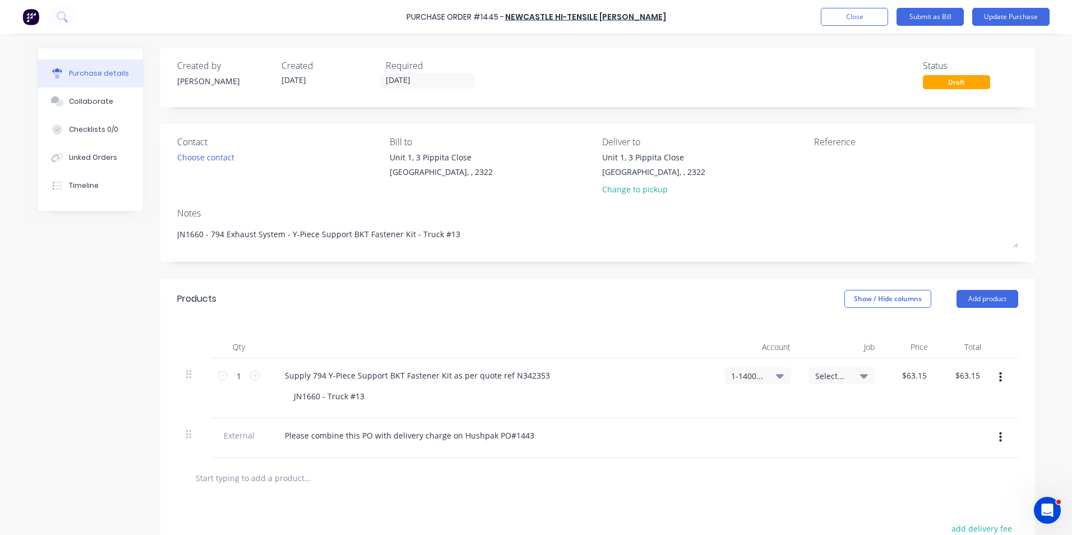
click at [827, 374] on span "Select..." at bounding box center [832, 376] width 34 height 12
type textarea "x"
click at [769, 410] on input at bounding box center [804, 409] width 115 height 22
type input "1660"
click at [763, 456] on div "1660 / W/Trac-794-Exh.System-T13" at bounding box center [796, 458] width 157 height 22
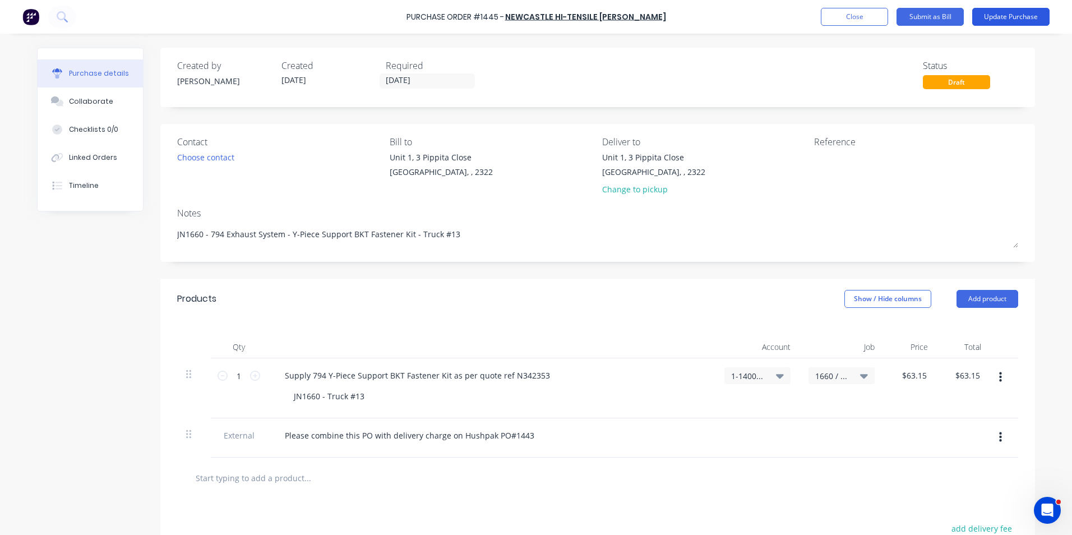
click at [1008, 20] on button "Update Purchase" at bounding box center [1010, 17] width 77 height 18
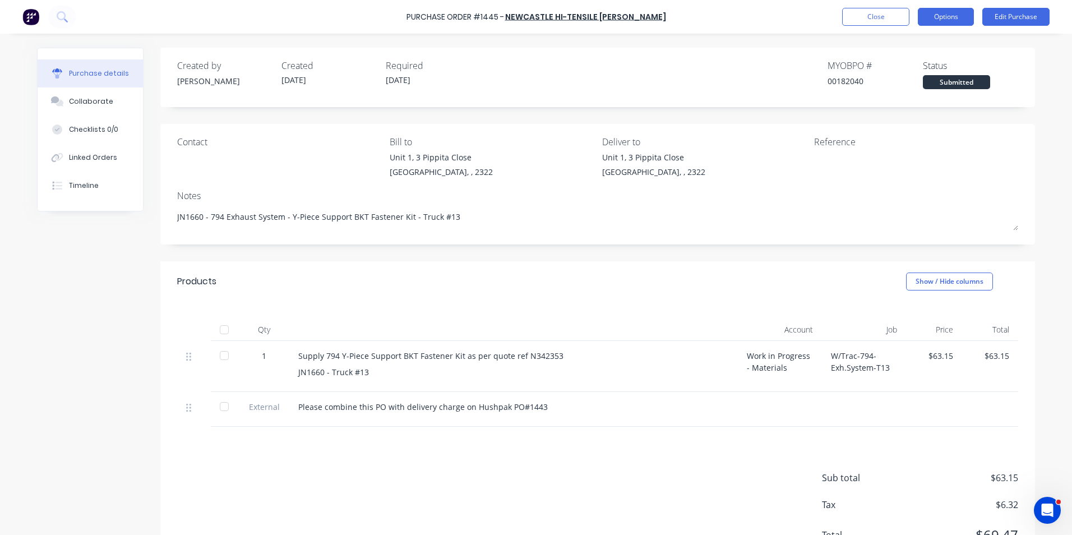
click at [950, 19] on button "Options" at bounding box center [946, 17] width 56 height 18
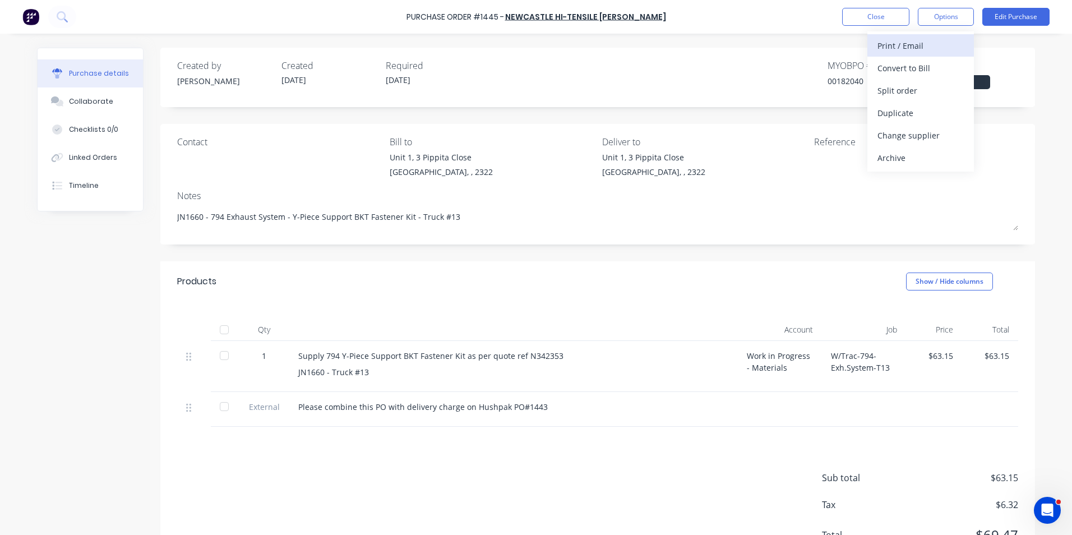
click at [919, 49] on div "Print / Email" at bounding box center [920, 46] width 86 height 16
click at [904, 66] on div "With pricing" at bounding box center [920, 68] width 86 height 16
type textarea "x"
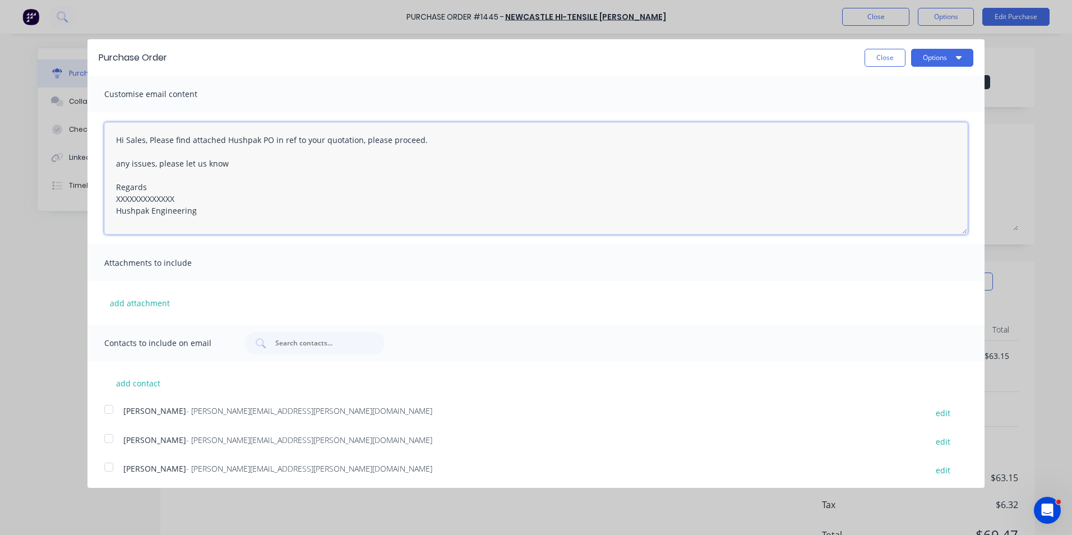
drag, startPoint x: 177, startPoint y: 197, endPoint x: 74, endPoint y: 198, distance: 103.2
click at [74, 198] on div "Purchase Order Close Options Customise email content Hi Sales, Please find atta…" at bounding box center [536, 267] width 1072 height 535
drag, startPoint x: 362, startPoint y: 141, endPoint x: 423, endPoint y: 142, distance: 61.7
click at [423, 142] on textarea "Hi Sales, Please find attached Hushpak PO in ref to your quotation, please proc…" at bounding box center [535, 178] width 863 height 112
paste textarea ", with note to combine shipping with Hushpak PO#1443"
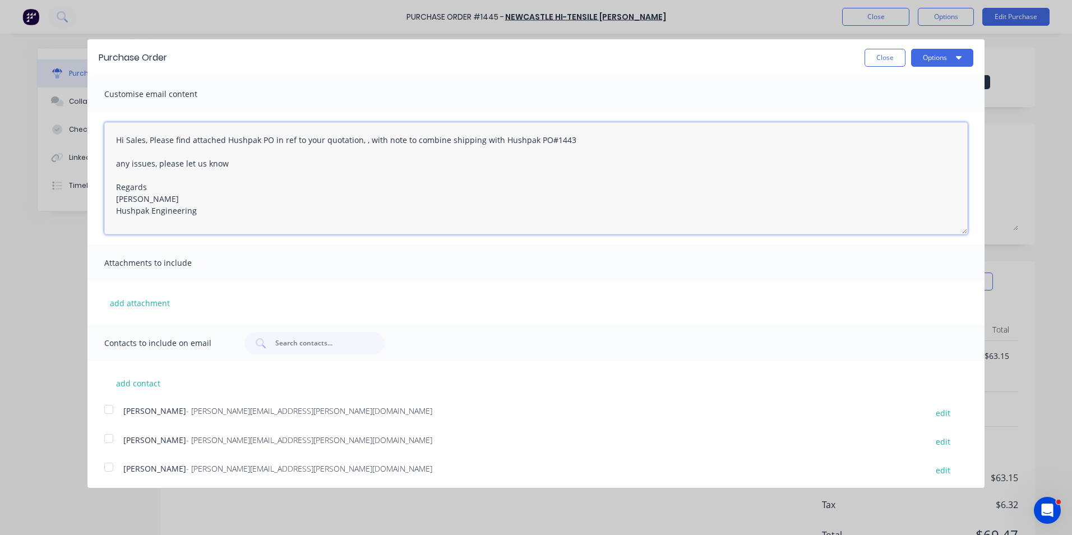
click at [364, 144] on textarea "Hi Sales, Please find attached Hushpak PO in ref to your quotation, , with note…" at bounding box center [535, 178] width 863 height 112
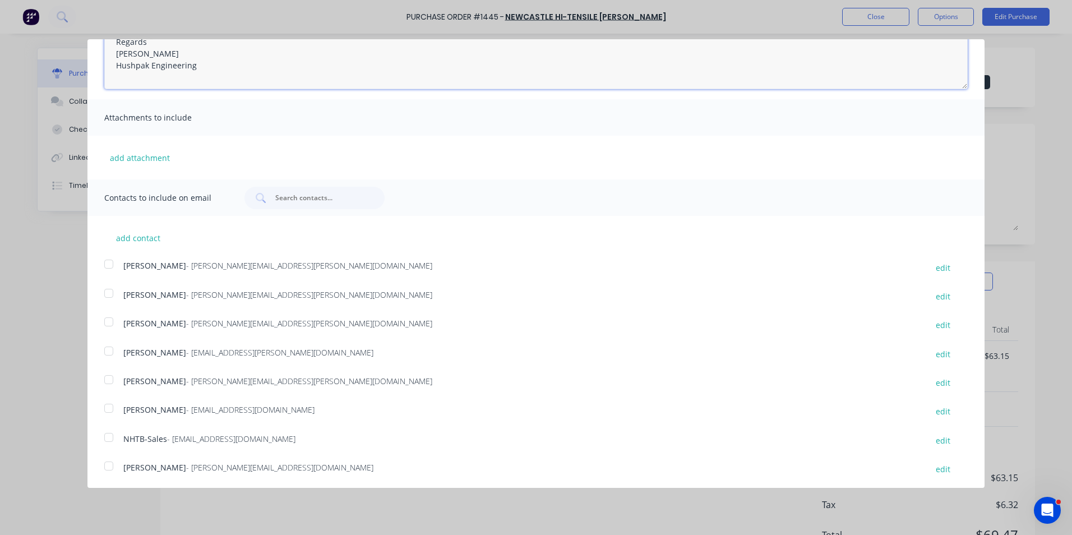
scroll to position [147, 0]
type textarea "Hi Sales, Please find attached Hushpak PO in ref to your quotation, with note t…"
click at [133, 156] on button "add attachment" at bounding box center [139, 155] width 71 height 17
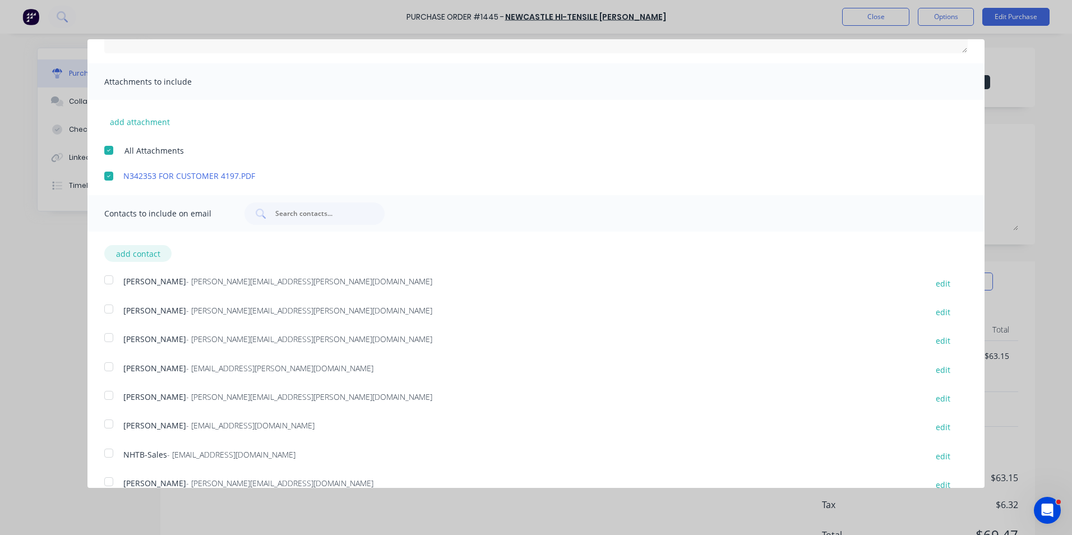
scroll to position [199, 0]
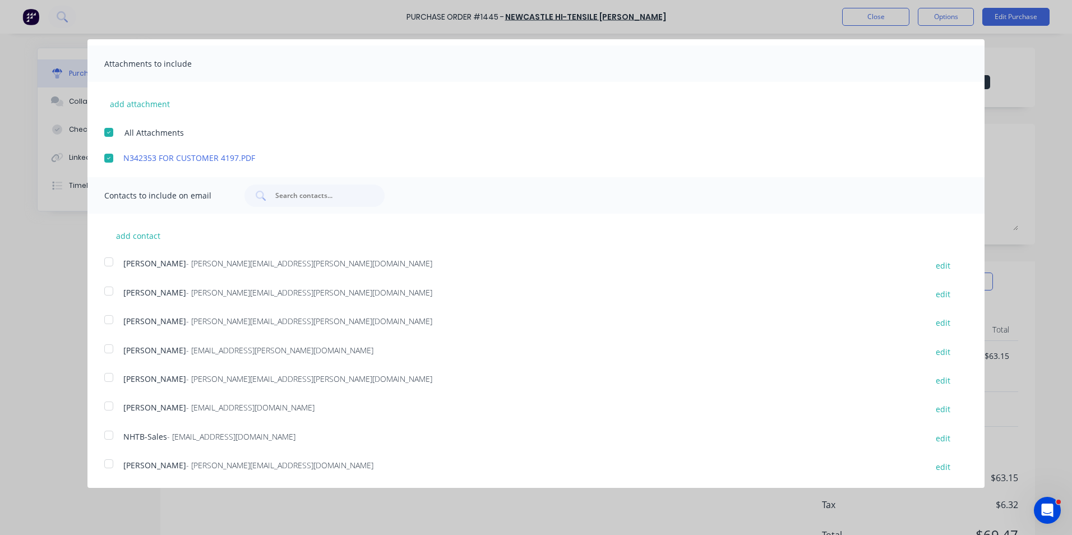
click at [108, 320] on div at bounding box center [109, 319] width 22 height 22
click at [110, 435] on div at bounding box center [109, 435] width 22 height 22
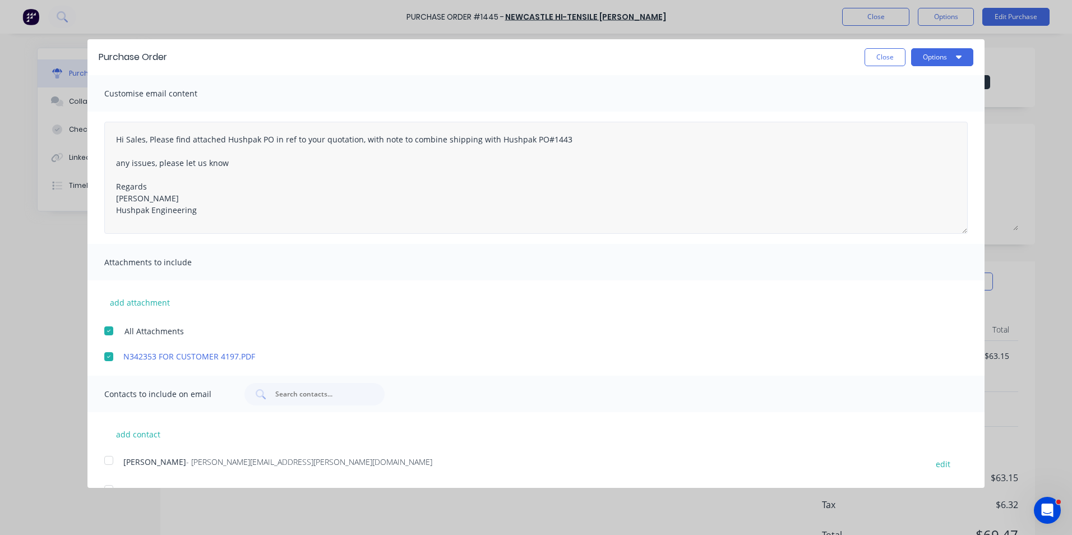
scroll to position [0, 0]
click at [934, 61] on button "Options" at bounding box center [942, 58] width 62 height 18
click at [885, 108] on div "Email" at bounding box center [920, 108] width 86 height 16
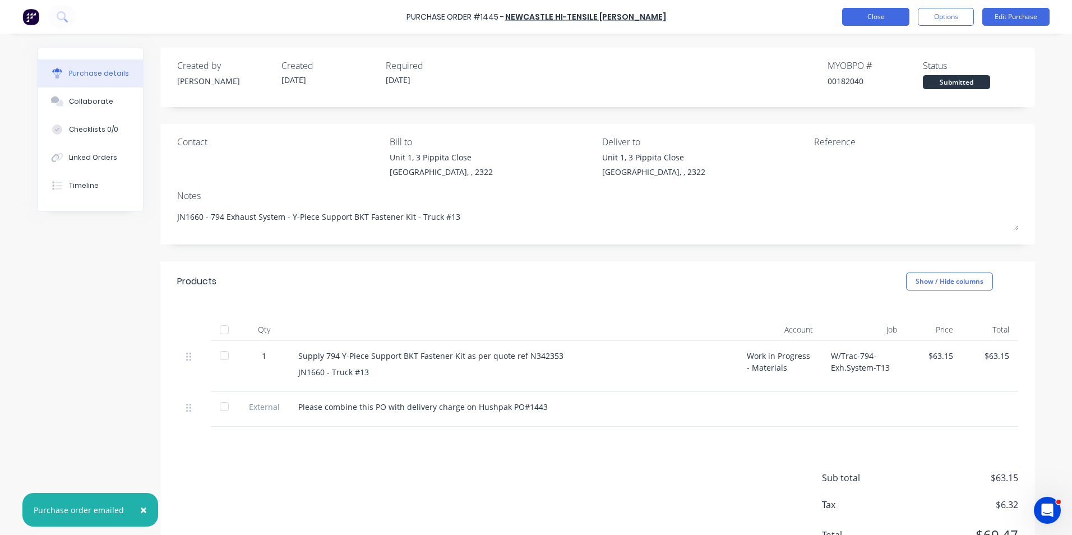
click at [877, 16] on button "Close" at bounding box center [875, 17] width 67 height 18
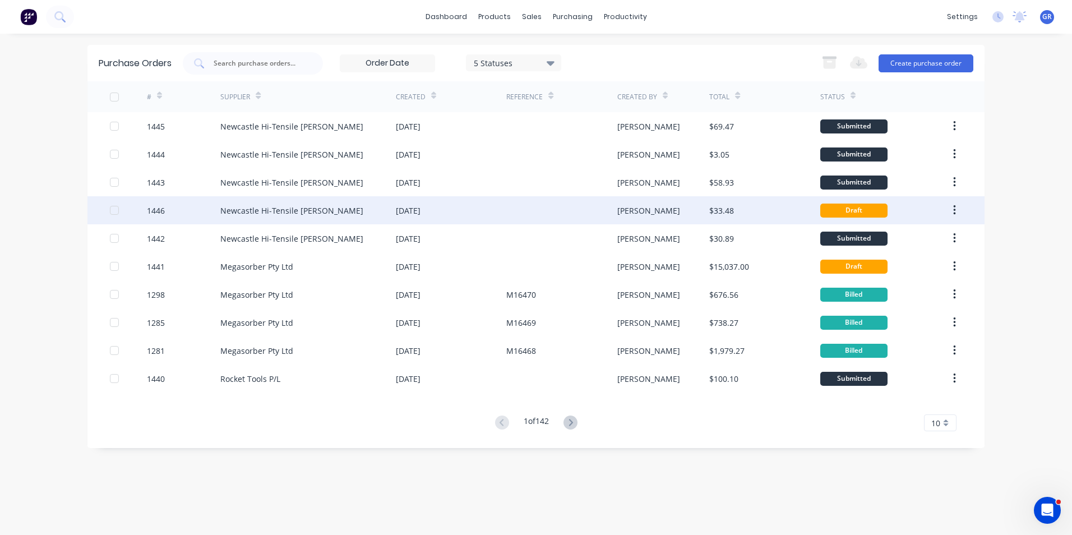
click at [158, 207] on div "1446" at bounding box center [156, 211] width 18 height 12
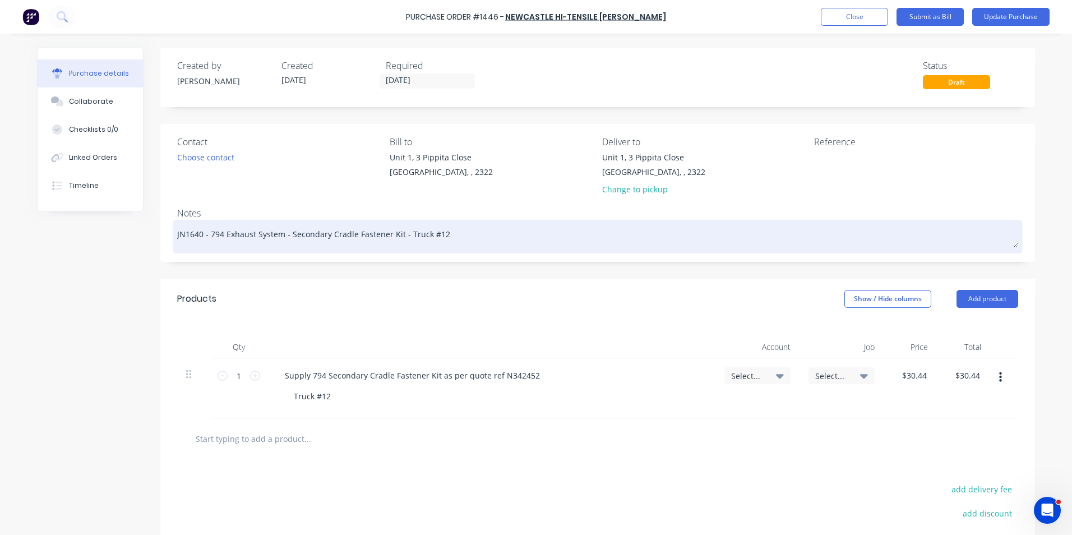
click at [192, 237] on textarea "JN1640 - 794 Exhaust System - Secondary Cradle Fastener Kit - Truck #12" at bounding box center [597, 235] width 841 height 25
type textarea "x"
type textarea "JN1660 - 794 Exhaust System - Secondary Cradle Fastener Kit - Truck #12"
click at [434, 238] on textarea "JN1660 - 794 Exhaust System - Secondary Cradle Fastener Kit - Truck #12" at bounding box center [597, 235] width 841 height 25
type textarea "x"
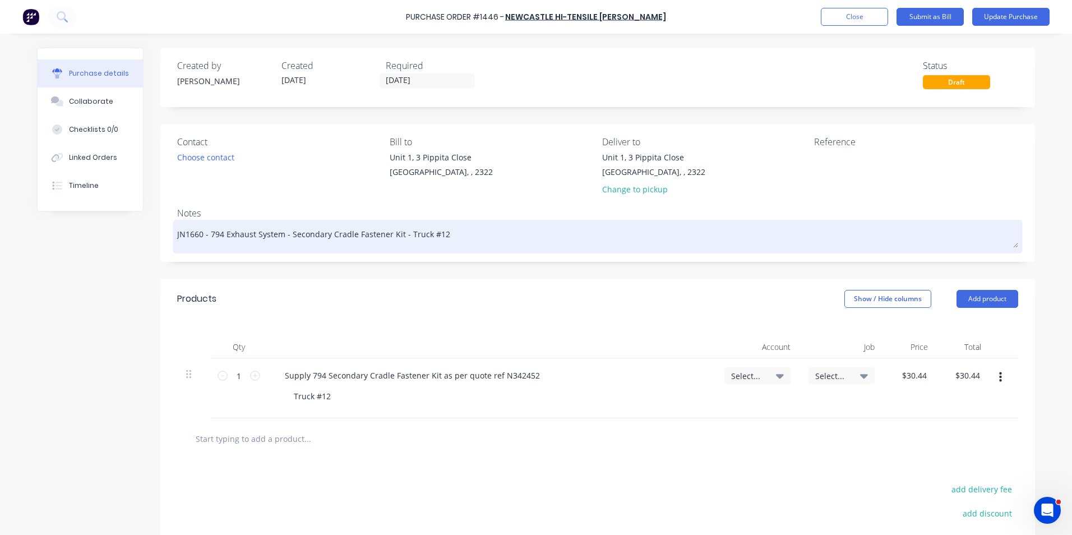
type textarea "JN1660 - 794 Exhaust System - Secondary Cradle Fastener Kit - Truck #1"
type textarea "x"
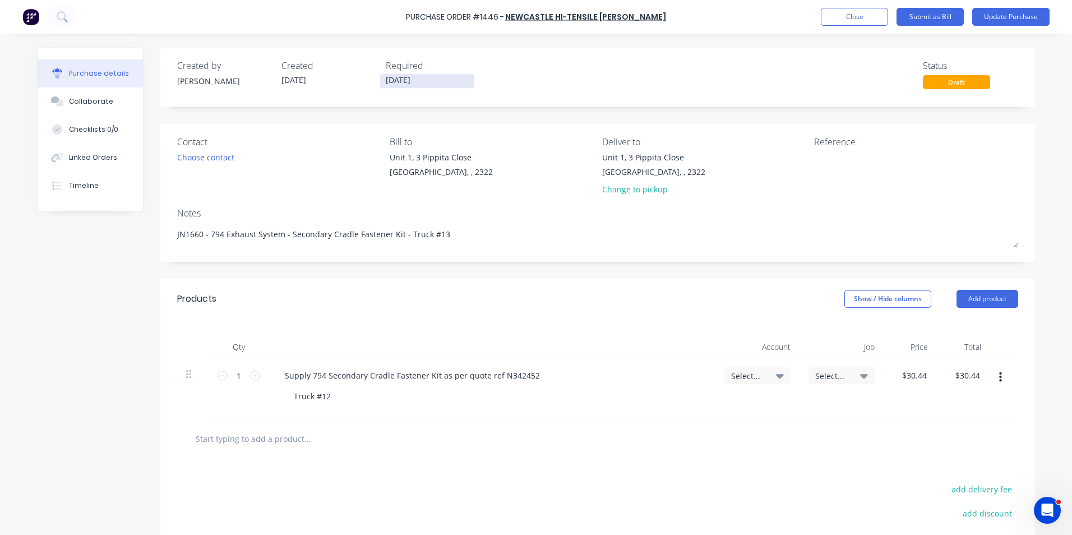
type textarea "JN1660 - 794 Exhaust System - Secondary Cradle Fastener Kit - Truck #13"
type textarea "x"
type textarea "JN1660 - 794 Exhaust System - Secondary Cradle Fastener Kit - Truck #13"
click at [398, 77] on input "09/09/25" at bounding box center [427, 81] width 94 height 14
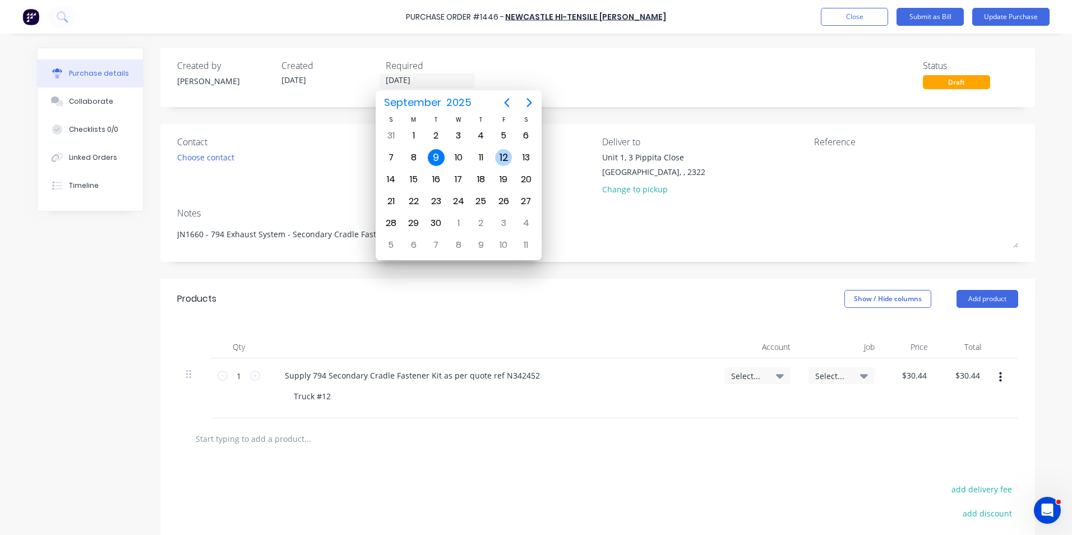
click at [498, 156] on div "12" at bounding box center [503, 157] width 17 height 17
type textarea "x"
type input "12/09/25"
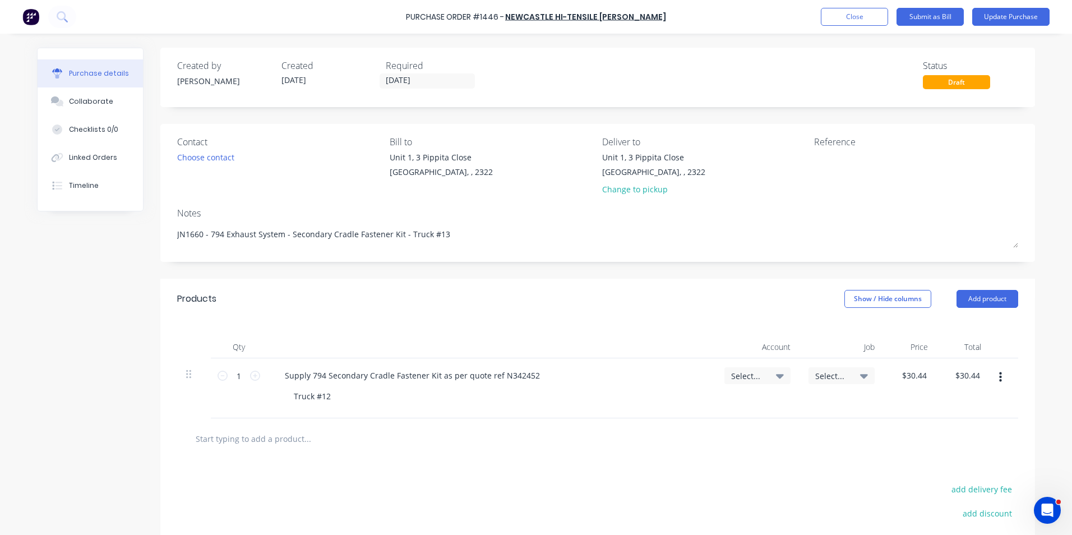
scroll to position [56, 0]
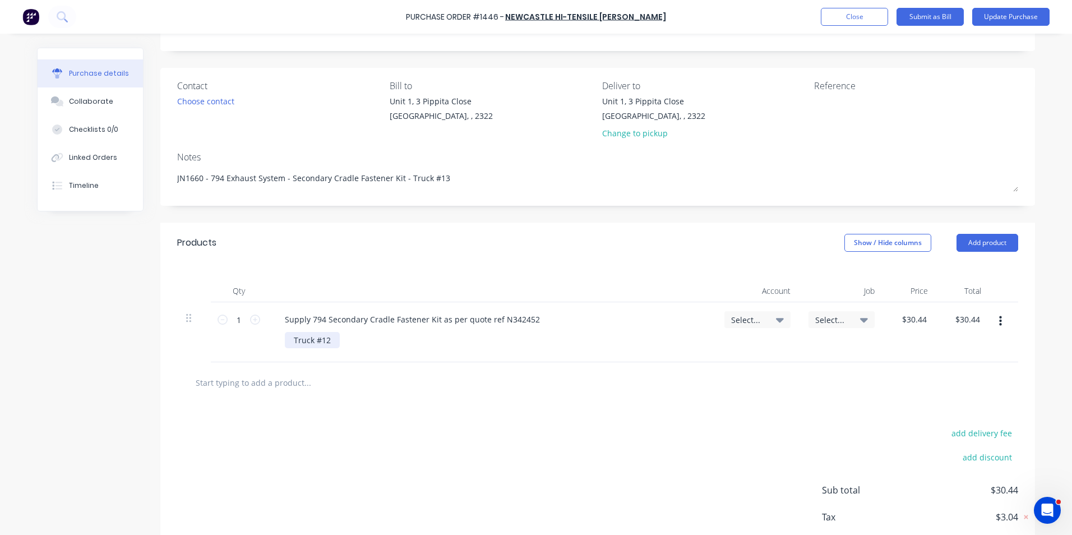
type textarea "x"
click at [288, 343] on div "Truck #12" at bounding box center [312, 340] width 55 height 16
click at [354, 341] on div "JN1660 - Truck #12" at bounding box center [329, 340] width 89 height 16
click at [972, 240] on button "Add product" at bounding box center [987, 243] width 62 height 18
click at [939, 384] on div "Notes (External)" at bounding box center [965, 384] width 86 height 16
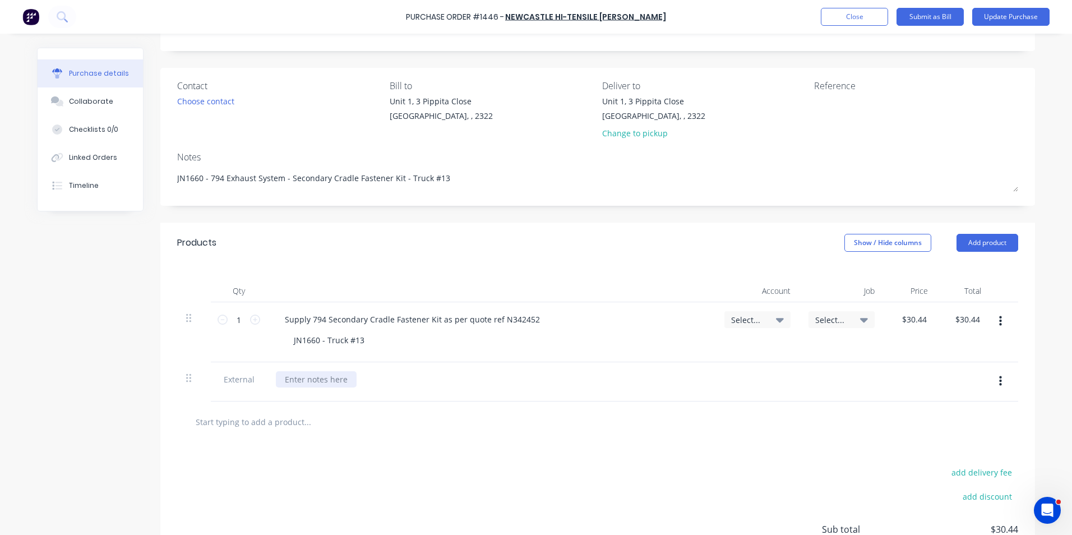
type textarea "x"
click at [333, 381] on div at bounding box center [316, 379] width 81 height 16
paste div
click at [741, 319] on span "Select..." at bounding box center [748, 320] width 34 height 12
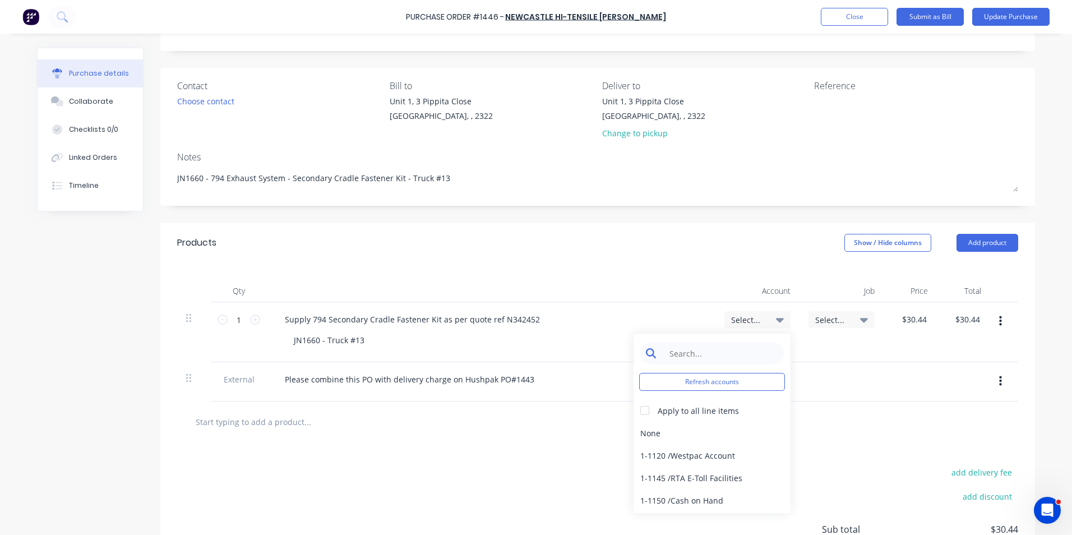
type textarea "x"
click at [678, 352] on input at bounding box center [720, 353] width 115 height 22
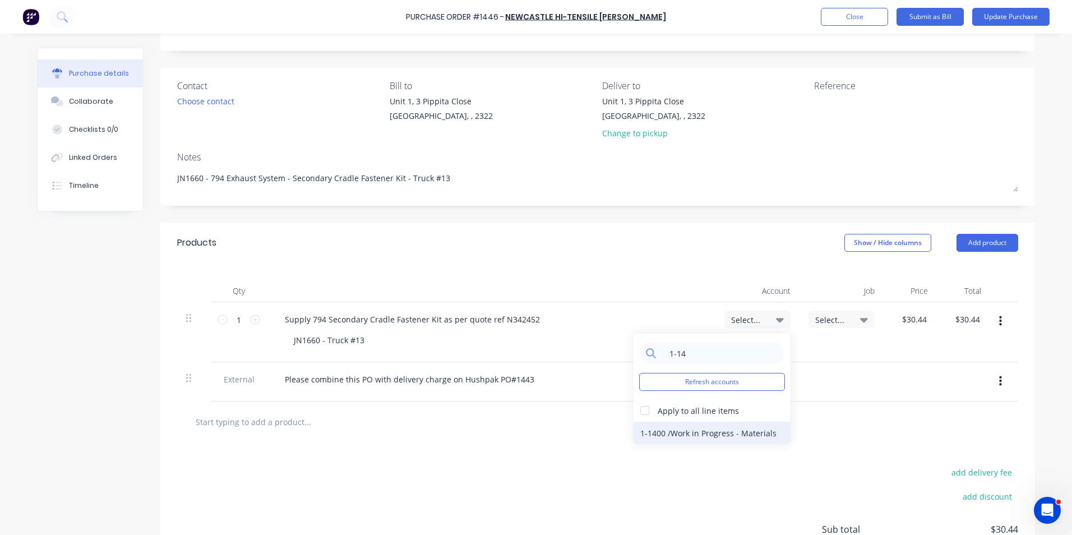
type input "1-14"
click at [700, 429] on div "1-1400 / Work in Progress - Materials" at bounding box center [712, 433] width 157 height 22
click at [827, 315] on span "Select..." at bounding box center [832, 320] width 34 height 12
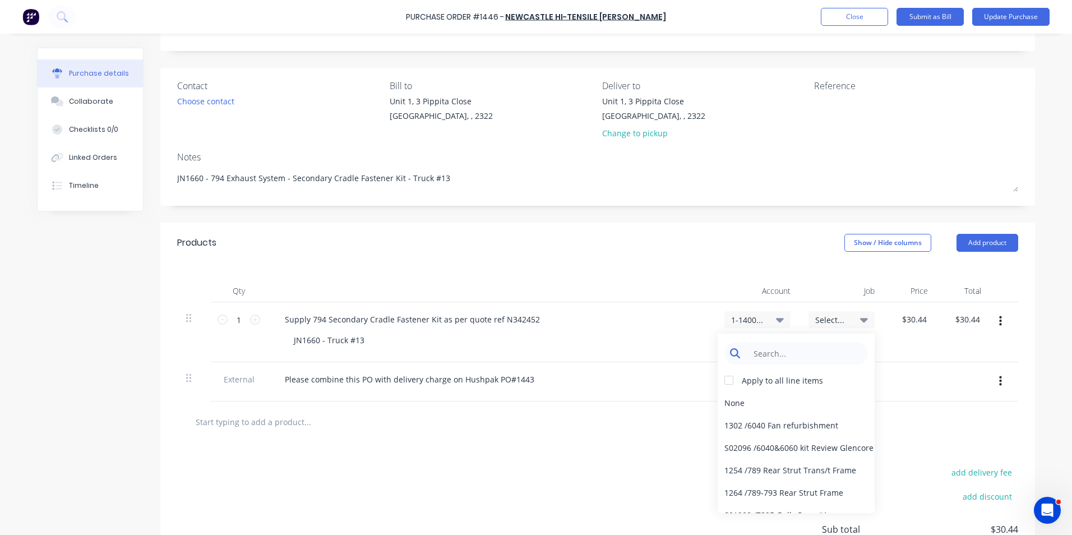
type textarea "x"
click at [752, 357] on input at bounding box center [804, 353] width 115 height 22
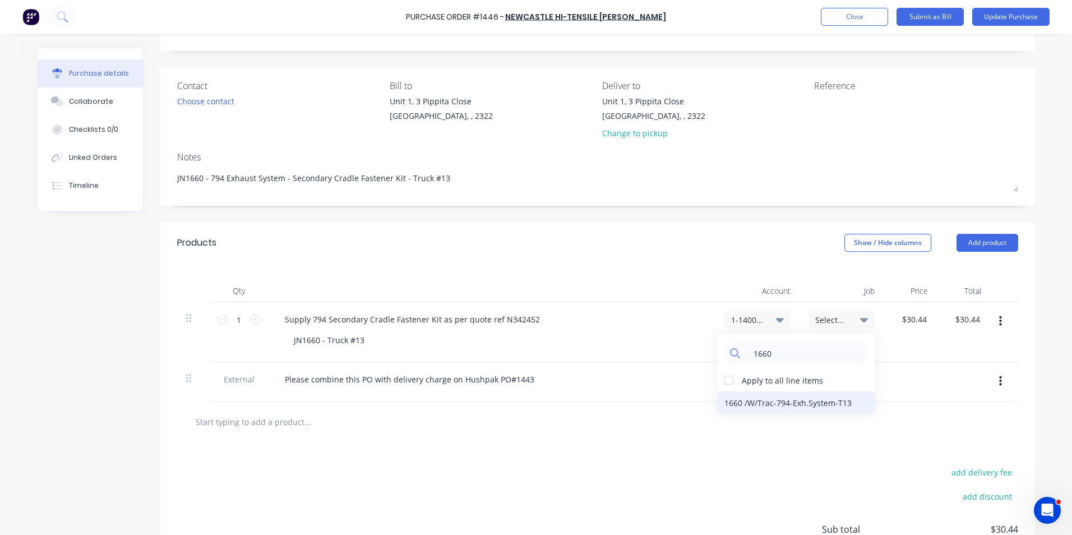
type input "1660"
click at [762, 399] on div "1660 / W/Trac-794-Exh.System-T13" at bounding box center [796, 402] width 157 height 22
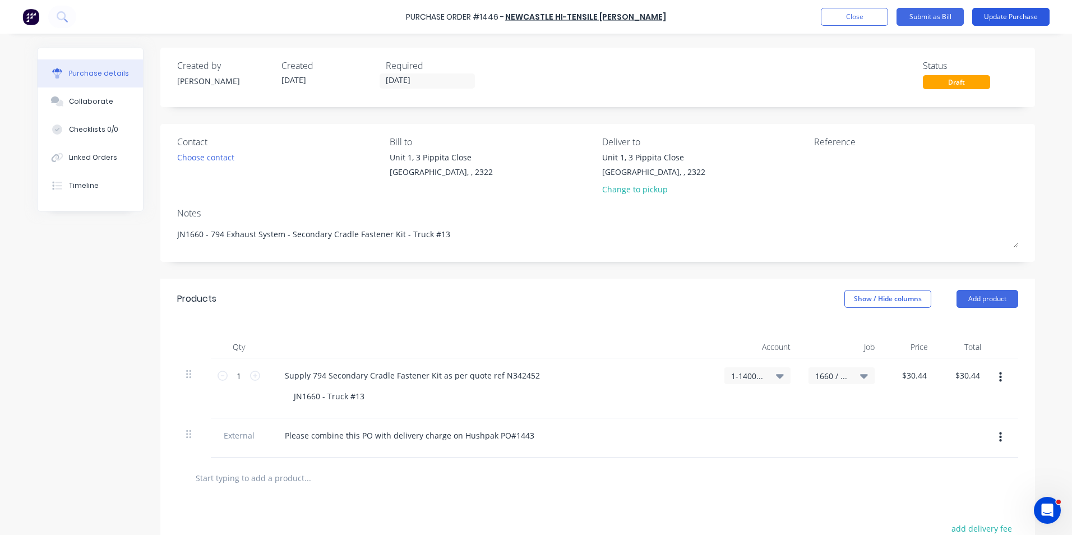
click at [1006, 12] on button "Update Purchase" at bounding box center [1010, 17] width 77 height 18
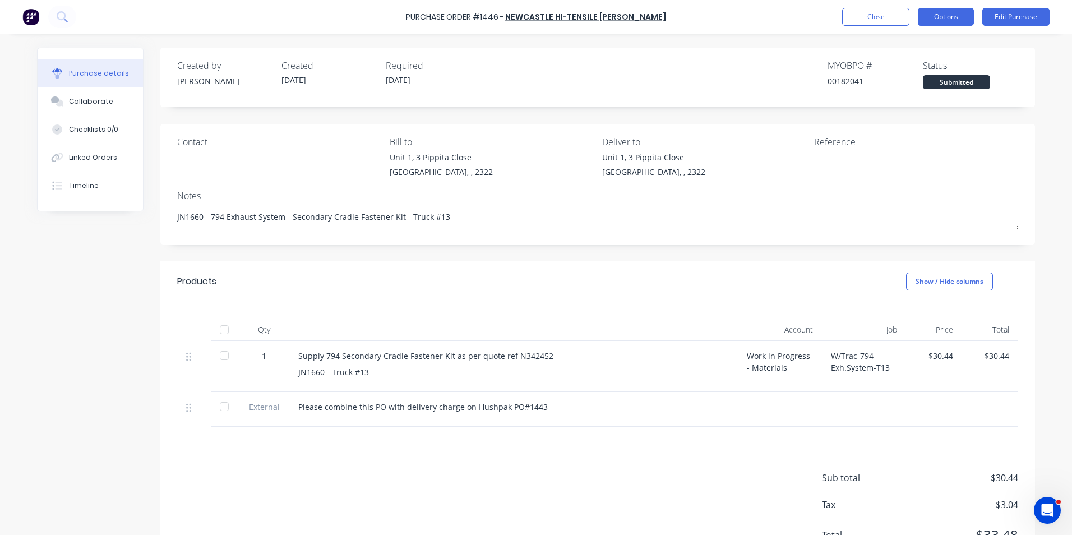
click at [948, 14] on button "Options" at bounding box center [946, 17] width 56 height 18
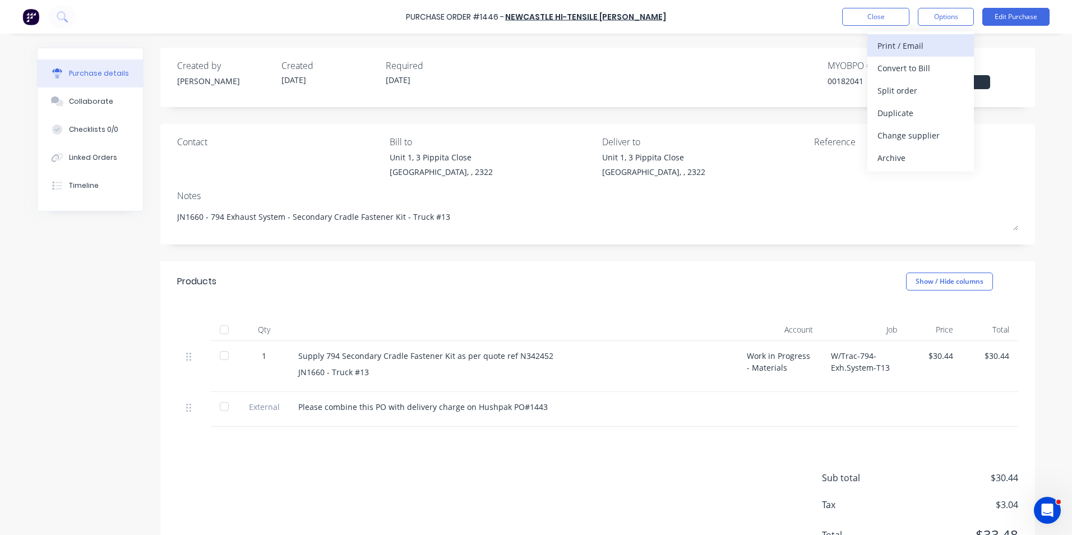
click at [914, 46] on div "Print / Email" at bounding box center [920, 46] width 86 height 16
click at [895, 64] on div "With pricing" at bounding box center [920, 68] width 86 height 16
type textarea "x"
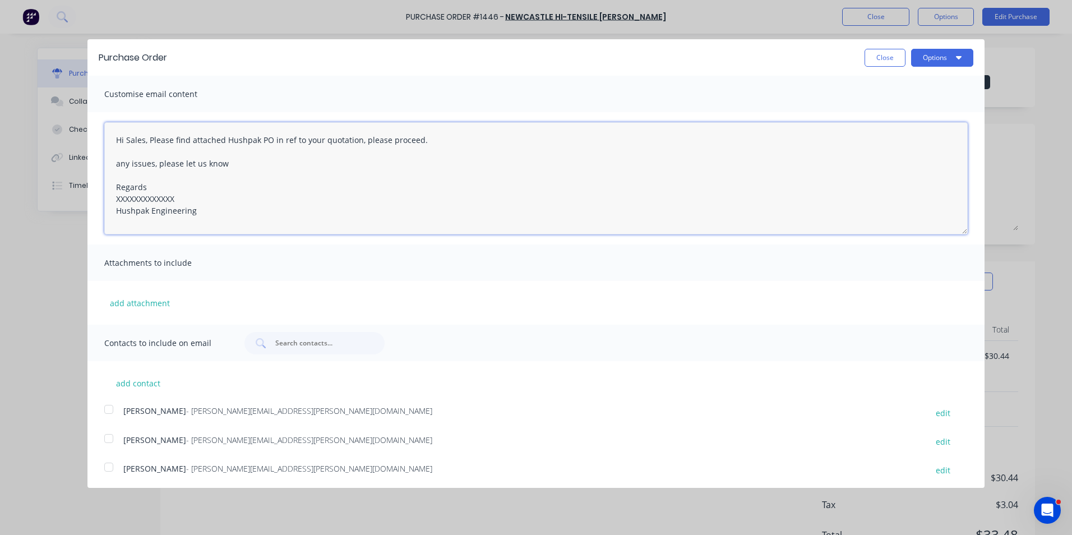
drag, startPoint x: 166, startPoint y: 198, endPoint x: 95, endPoint y: 204, distance: 71.4
click at [95, 204] on div "Hi Sales, Please find attached Hushpak PO in ref to your quotation, please proc…" at bounding box center [535, 178] width 897 height 132
drag, startPoint x: 361, startPoint y: 141, endPoint x: 421, endPoint y: 145, distance: 60.1
click at [421, 145] on textarea "Hi Sales, Please find attached Hushpak PO in ref to your quotation, please proc…" at bounding box center [535, 178] width 863 height 112
paste textarea "with note to combine shipping with Hushpak PO#1443"
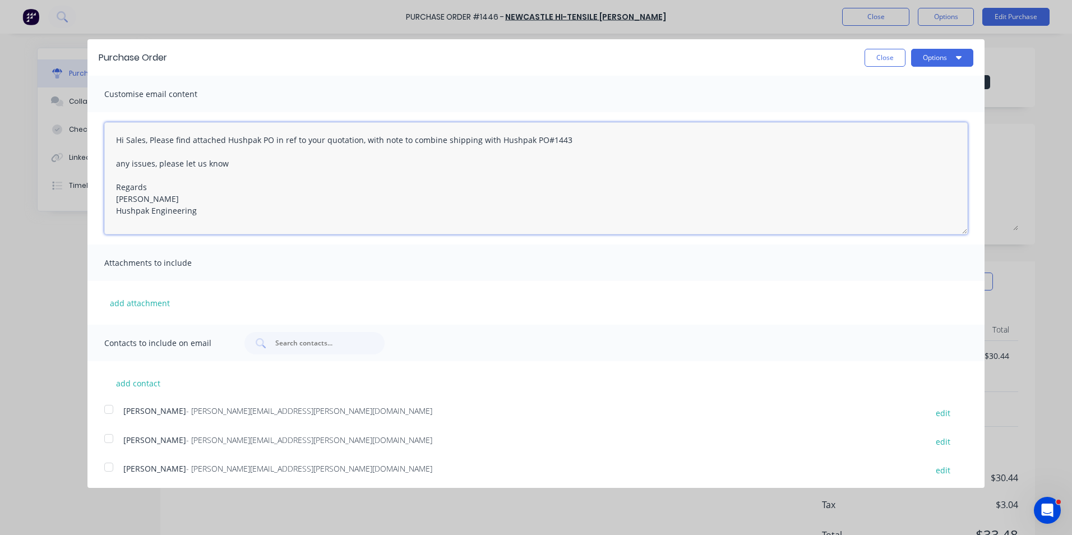
type textarea "Hi Sales, Please find attached Hushpak PO in ref to your quotation, with note t…"
click at [146, 301] on button "add attachment" at bounding box center [139, 302] width 71 height 17
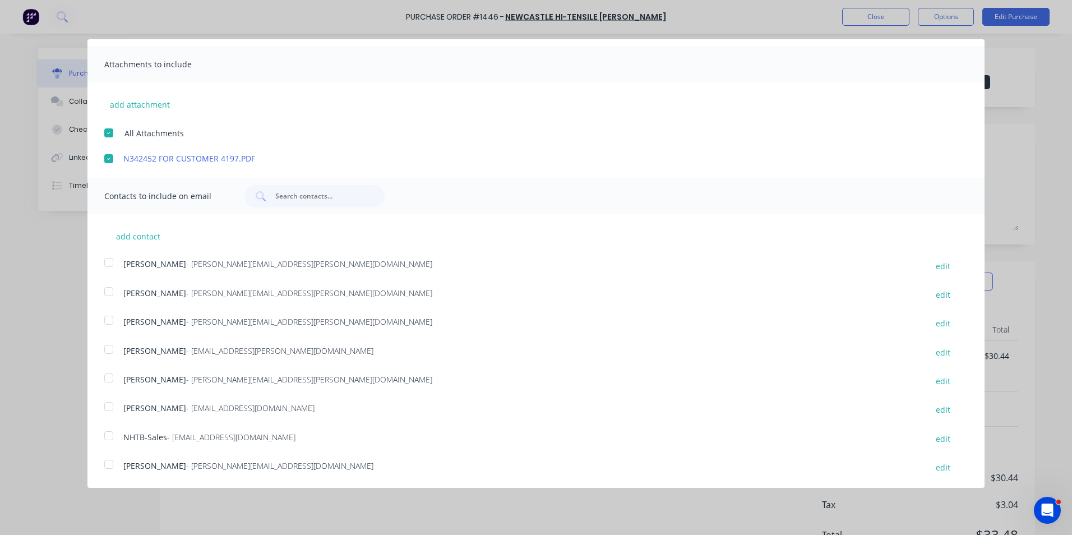
scroll to position [199, 0]
click at [108, 319] on div at bounding box center [109, 319] width 22 height 22
click at [108, 435] on div at bounding box center [109, 435] width 22 height 22
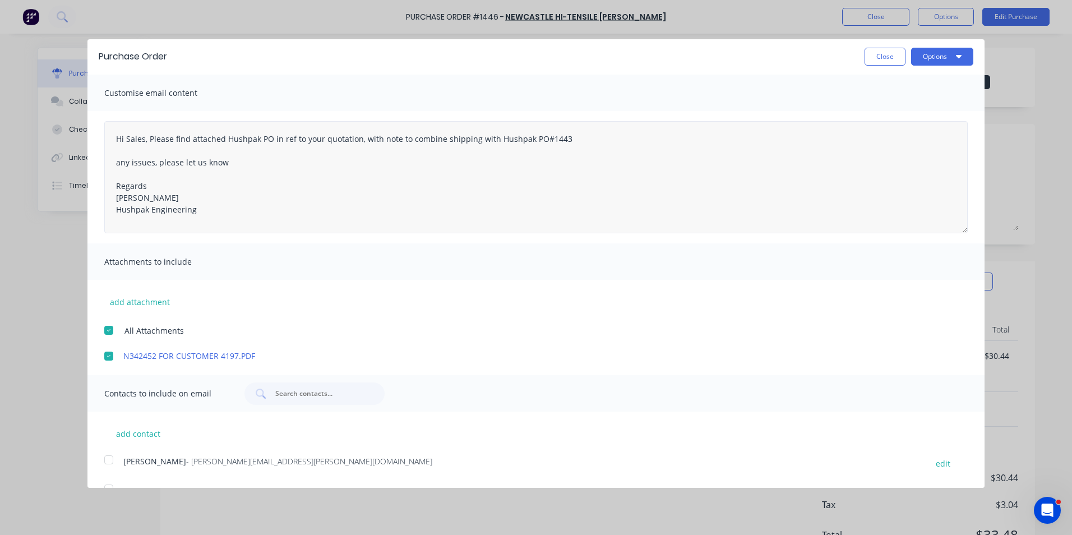
scroll to position [0, 0]
click at [925, 56] on button "Options" at bounding box center [942, 58] width 62 height 18
click at [889, 108] on div "Email" at bounding box center [920, 108] width 86 height 16
type textarea "x"
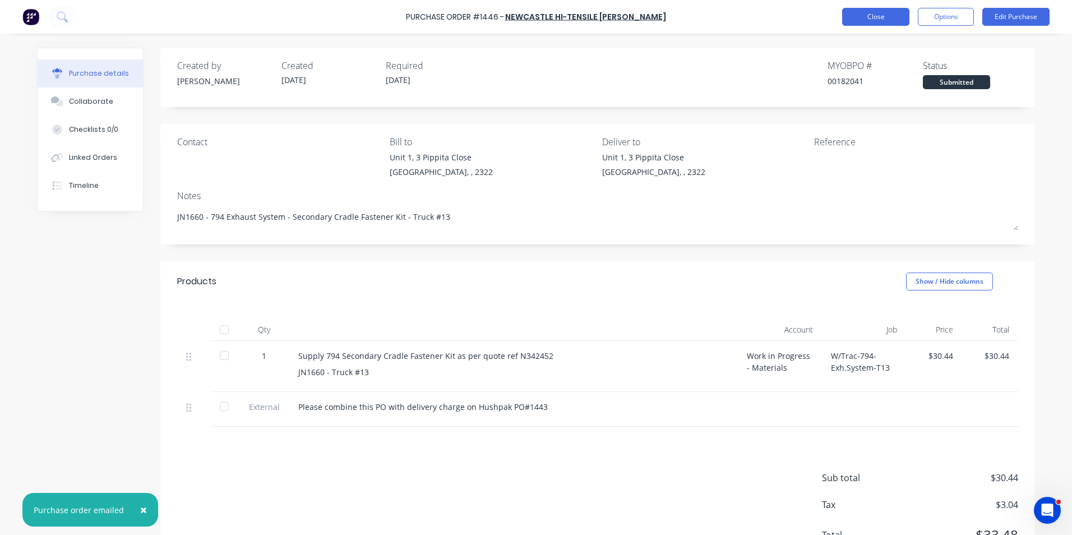
click at [858, 12] on button "Close" at bounding box center [875, 17] width 67 height 18
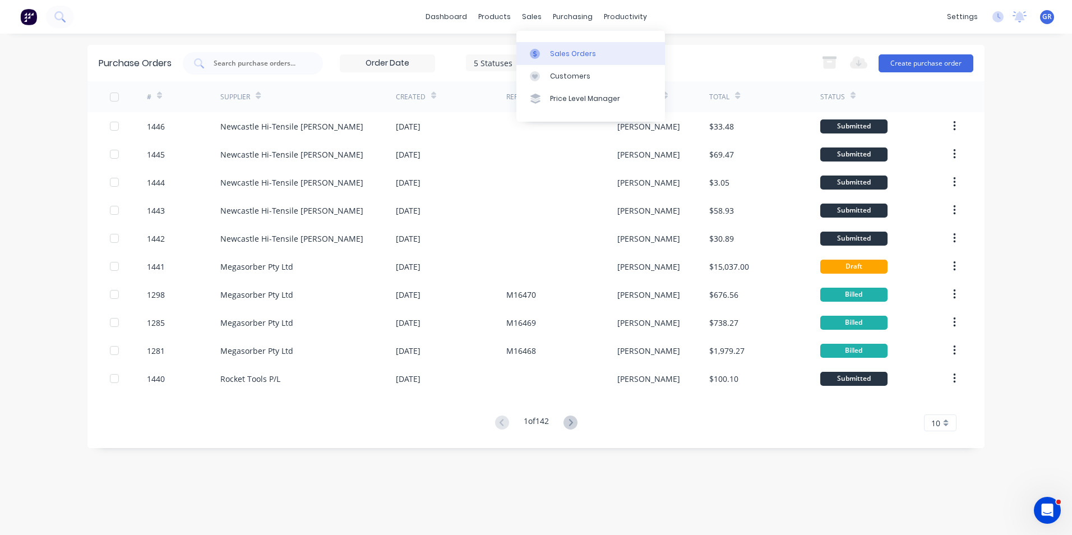
drag, startPoint x: 575, startPoint y: 53, endPoint x: 567, endPoint y: 52, distance: 8.5
click at [575, 53] on div "Sales Orders" at bounding box center [573, 54] width 46 height 10
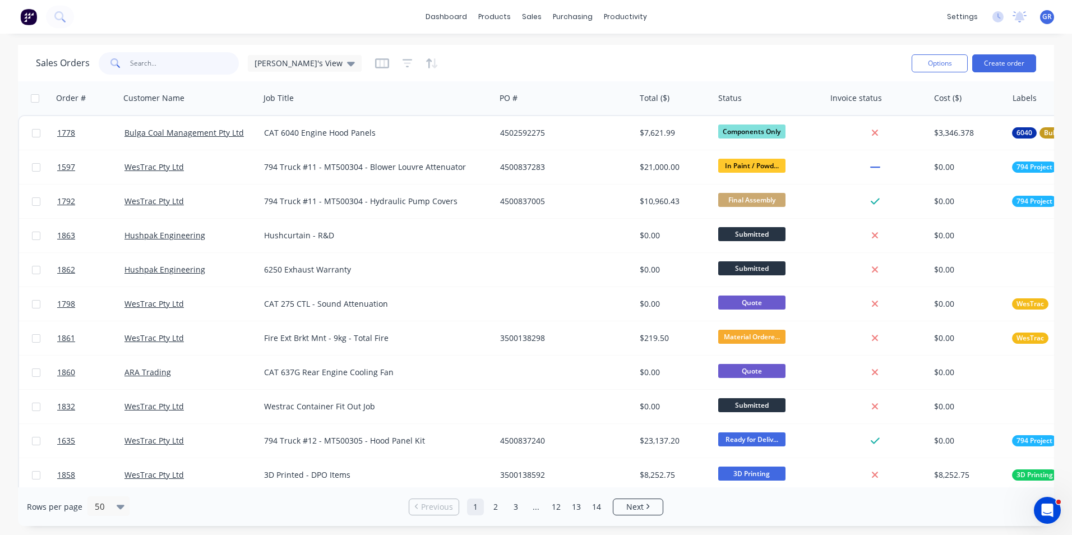
click at [151, 64] on input "text" at bounding box center [184, 63] width 109 height 22
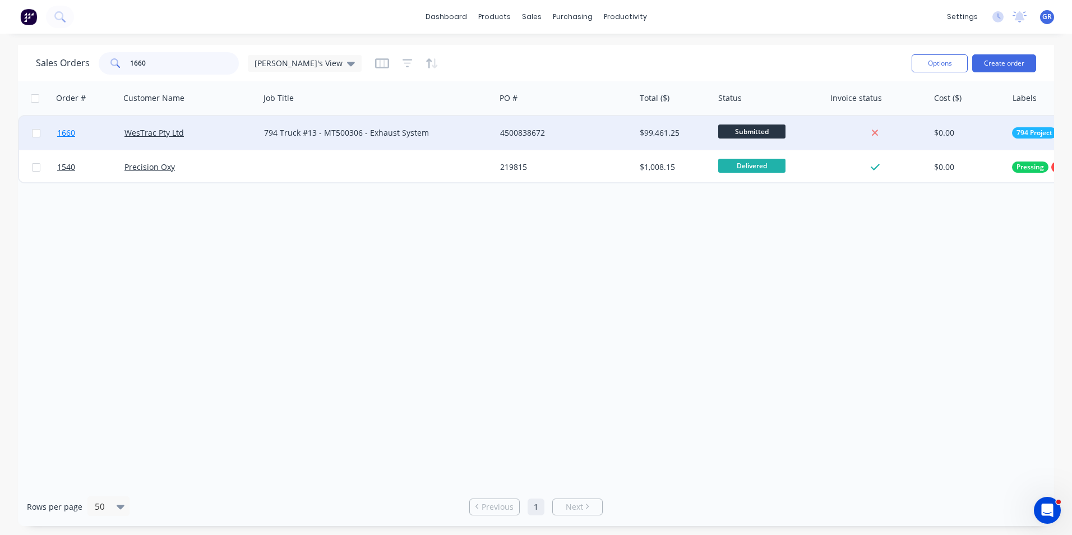
type input "1660"
click at [71, 133] on span "1660" at bounding box center [66, 132] width 18 height 11
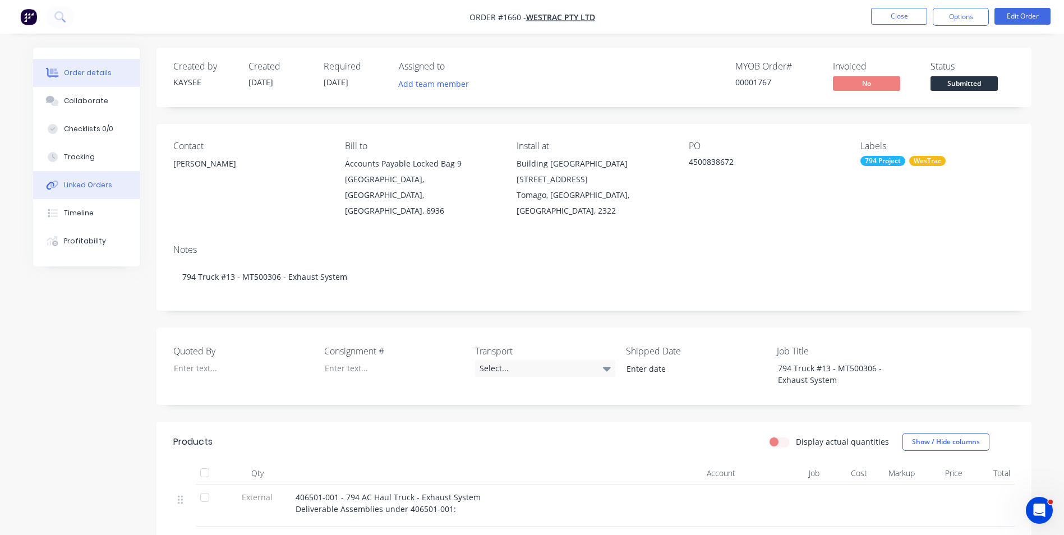
click at [92, 184] on div "Linked Orders" at bounding box center [88, 185] width 48 height 10
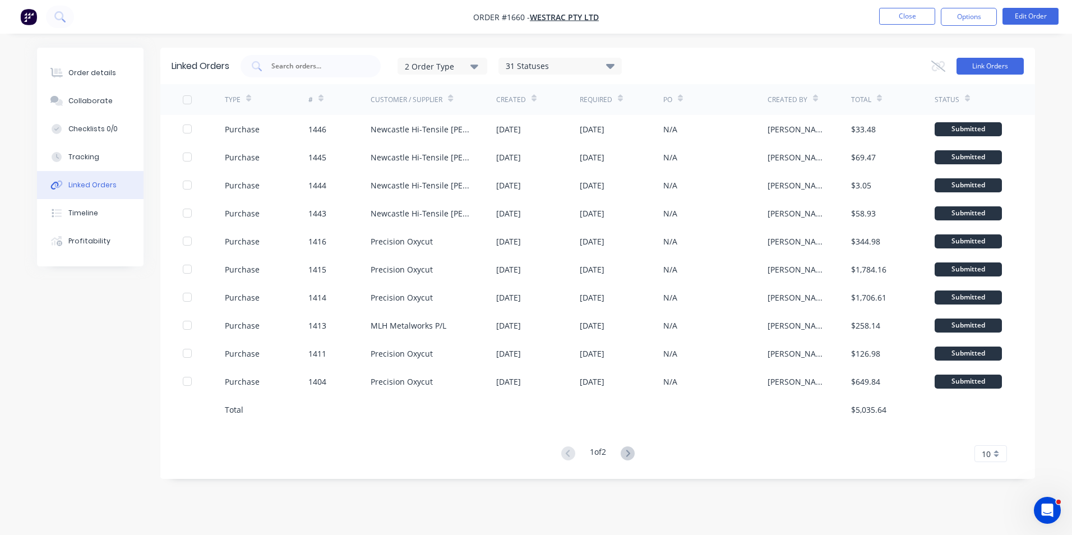
click at [996, 64] on button "Link Orders" at bounding box center [989, 66] width 67 height 17
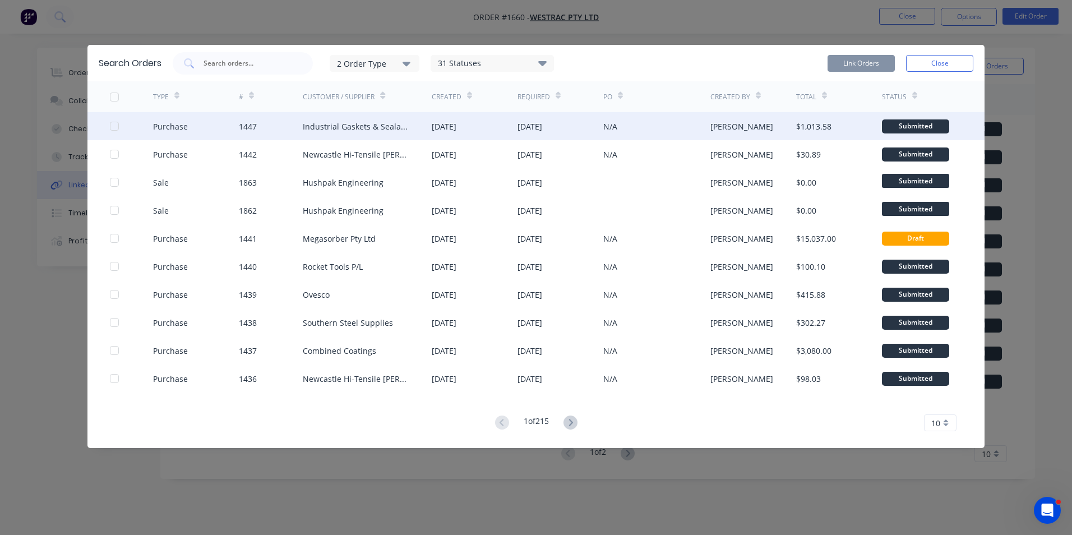
click at [114, 124] on div at bounding box center [114, 126] width 22 height 22
click at [869, 58] on button "Link Orders" at bounding box center [861, 63] width 67 height 17
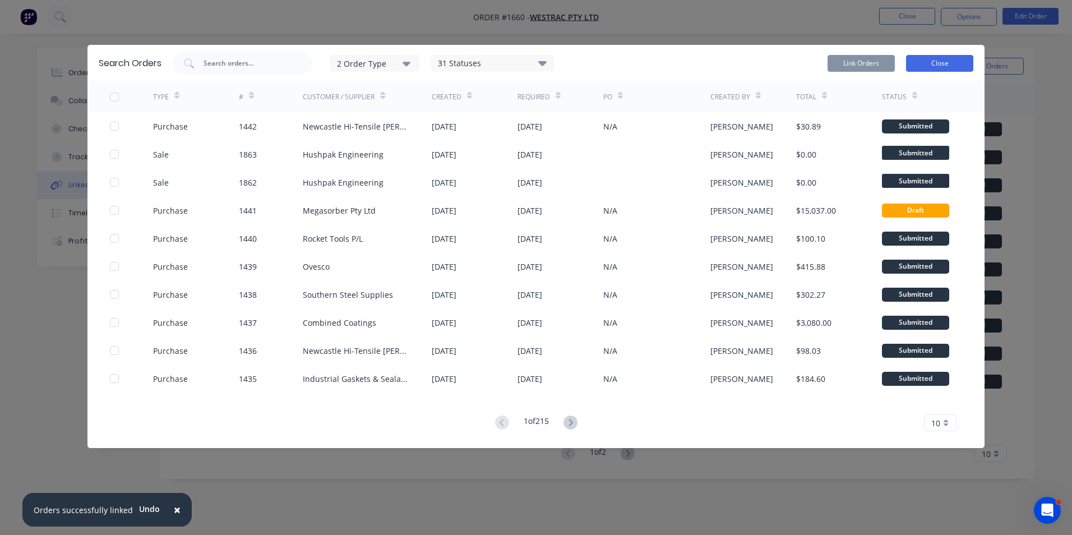
click at [961, 63] on button "Close" at bounding box center [939, 63] width 67 height 17
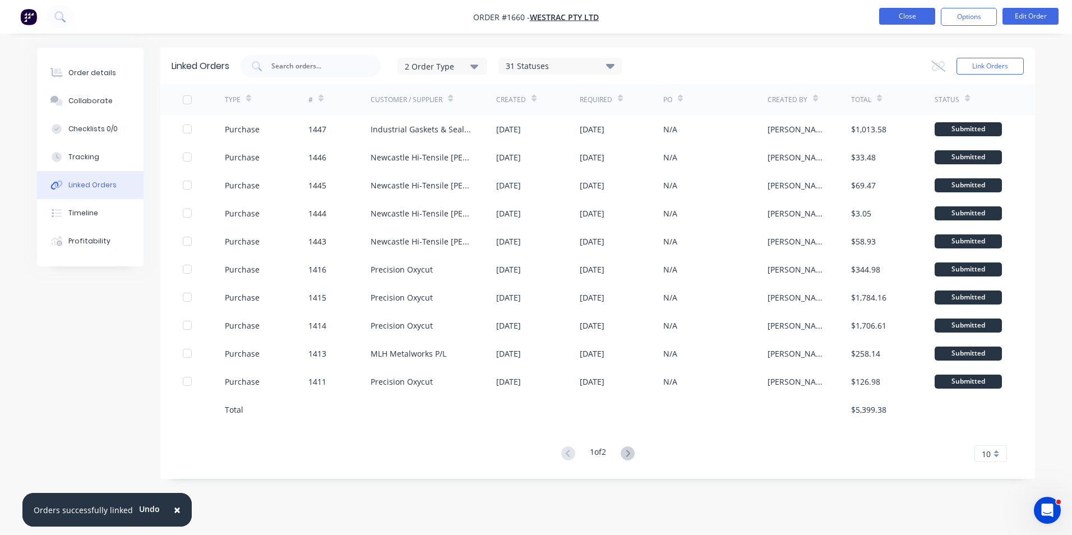
click at [918, 19] on button "Close" at bounding box center [907, 16] width 56 height 17
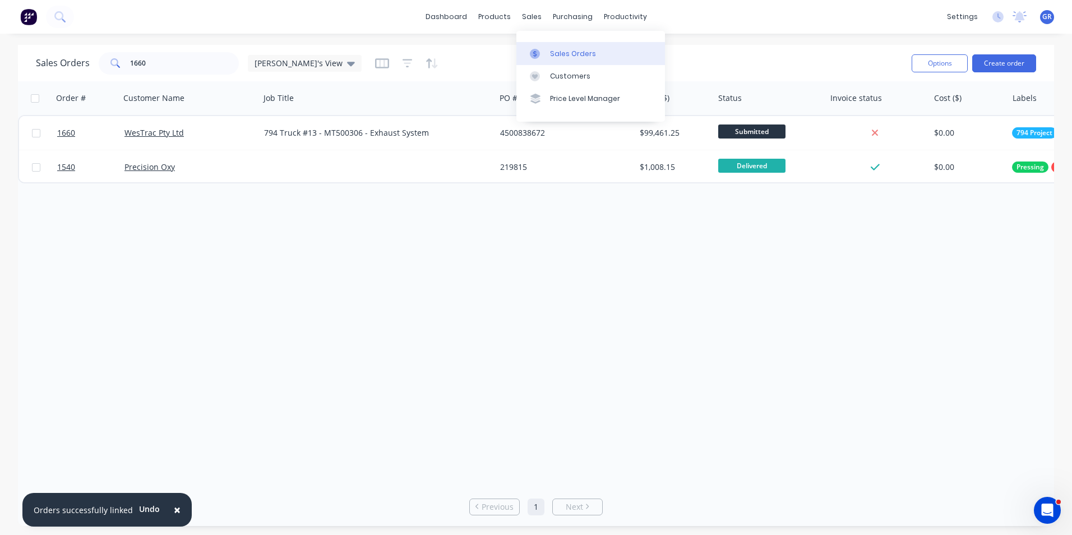
click at [559, 50] on div "Sales Orders" at bounding box center [573, 54] width 46 height 10
click at [148, 63] on input "1660" at bounding box center [184, 63] width 109 height 22
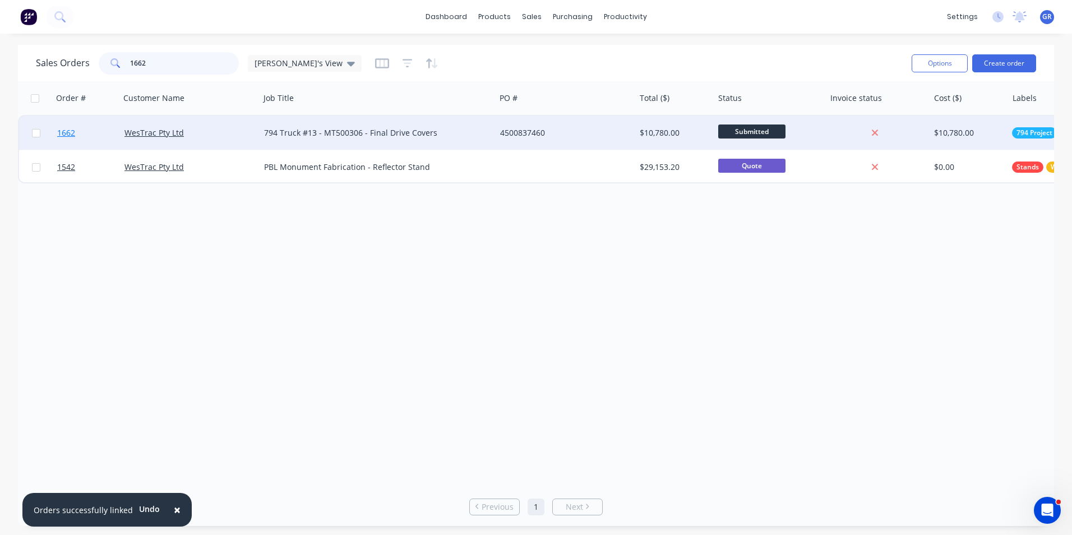
type input "1662"
click at [69, 134] on span "1662" at bounding box center [66, 132] width 18 height 11
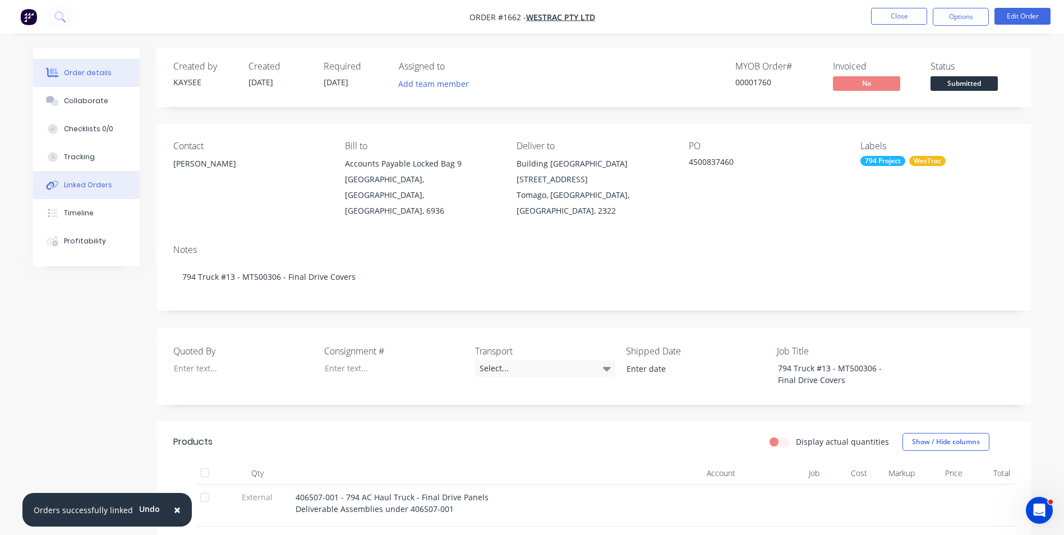
click at [90, 182] on div "Linked Orders" at bounding box center [88, 185] width 48 height 10
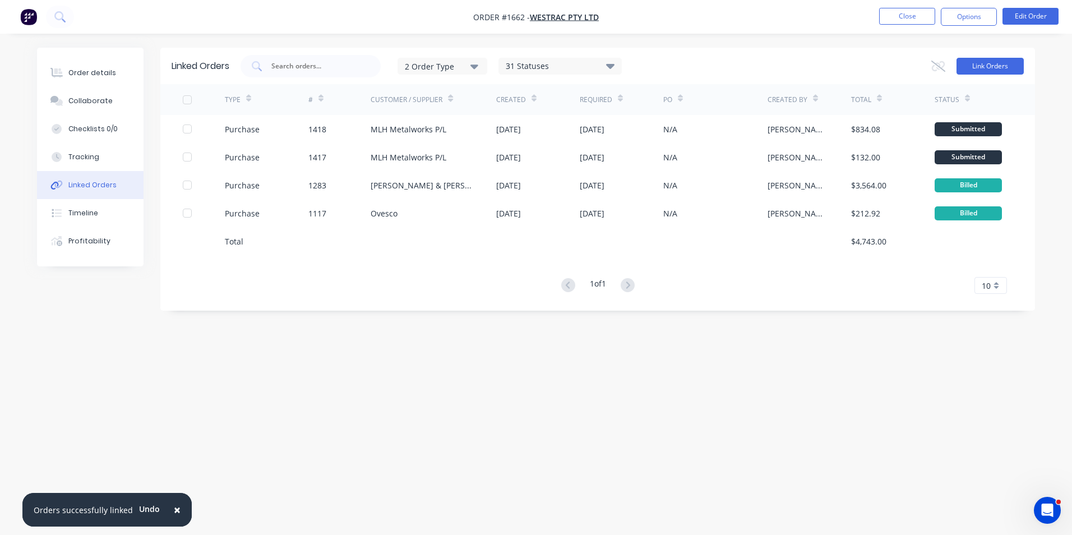
click at [990, 64] on button "Link Orders" at bounding box center [989, 66] width 67 height 17
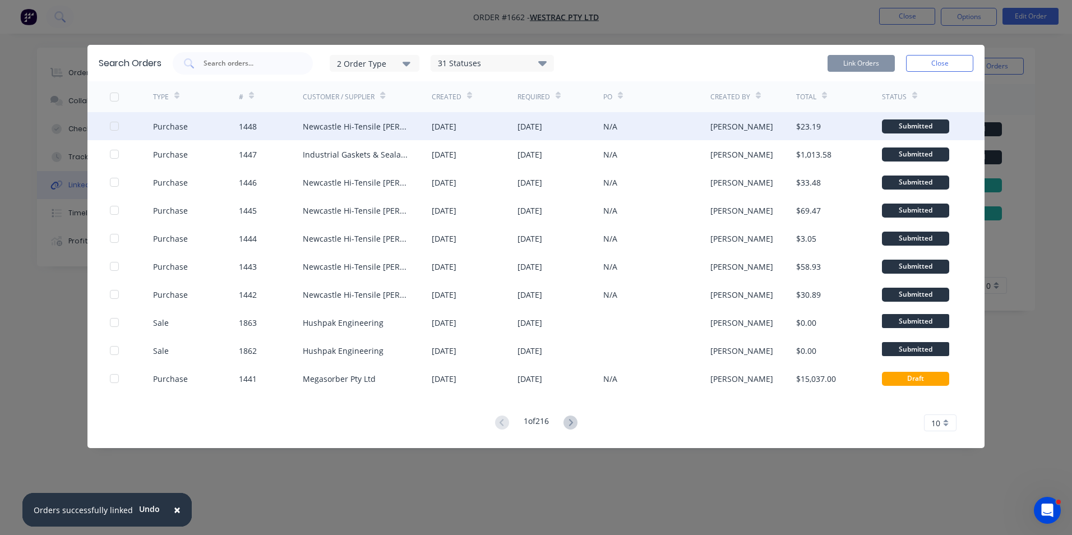
click at [114, 123] on div at bounding box center [114, 126] width 22 height 22
click at [867, 61] on button "Link Orders" at bounding box center [861, 63] width 67 height 17
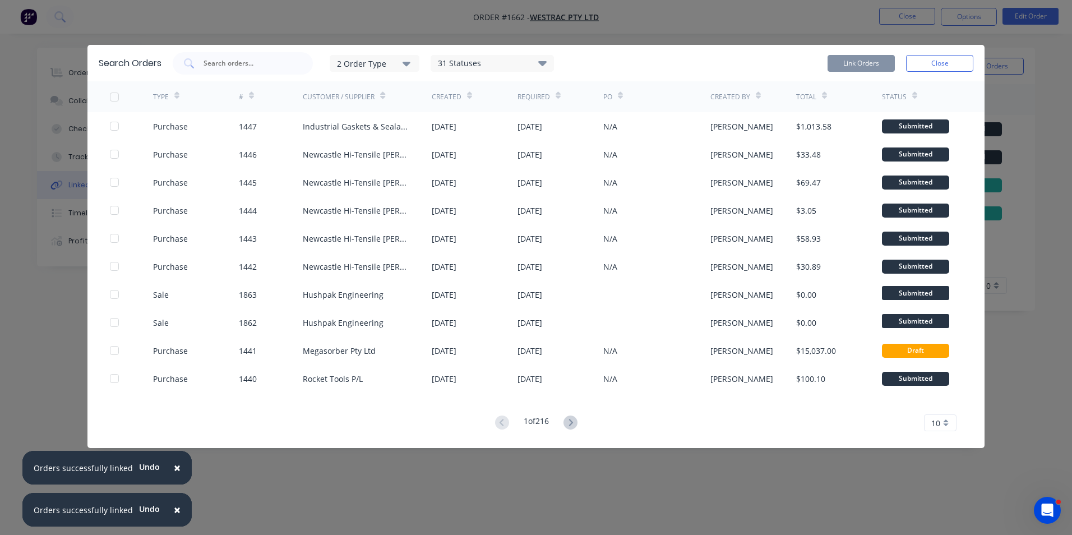
click at [935, 62] on button "Close" at bounding box center [939, 63] width 67 height 17
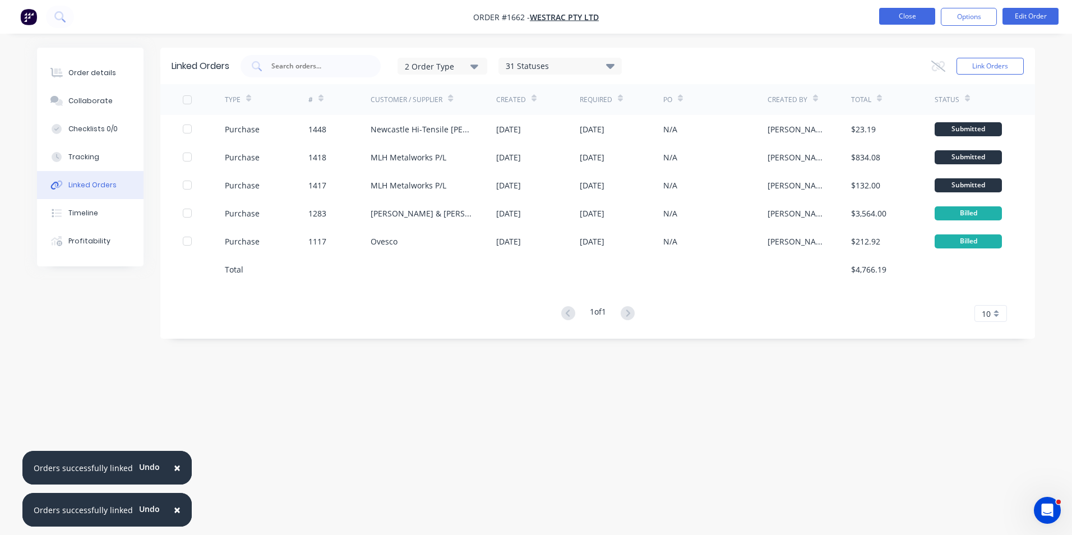
click at [908, 13] on button "Close" at bounding box center [907, 16] width 56 height 17
